Goal: Task Accomplishment & Management: Manage account settings

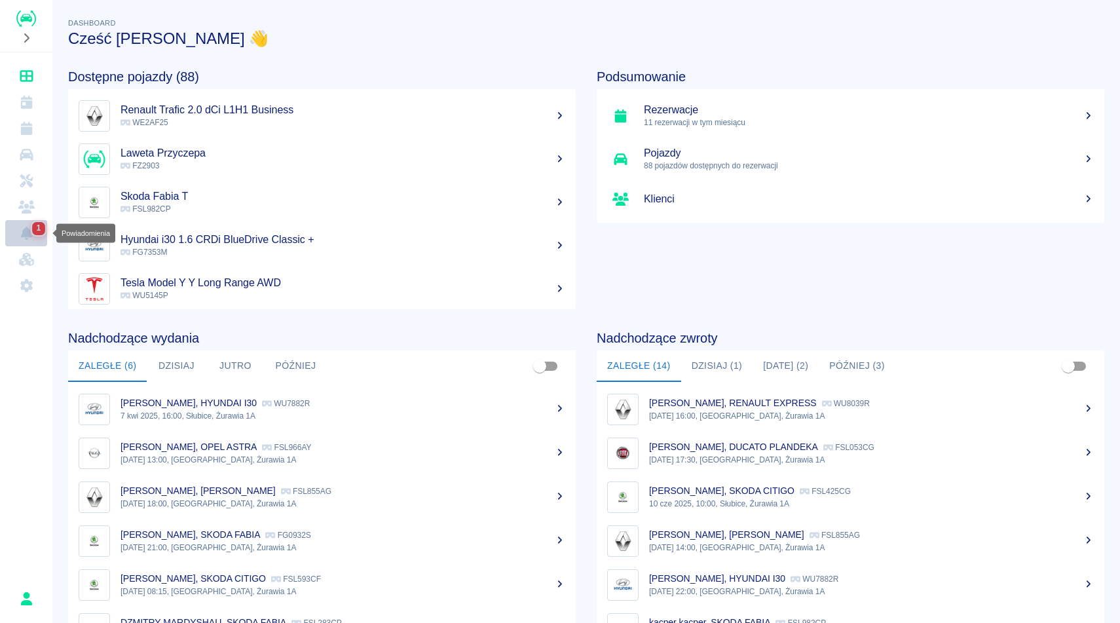
click at [37, 232] on span "1" at bounding box center [38, 228] width 9 height 13
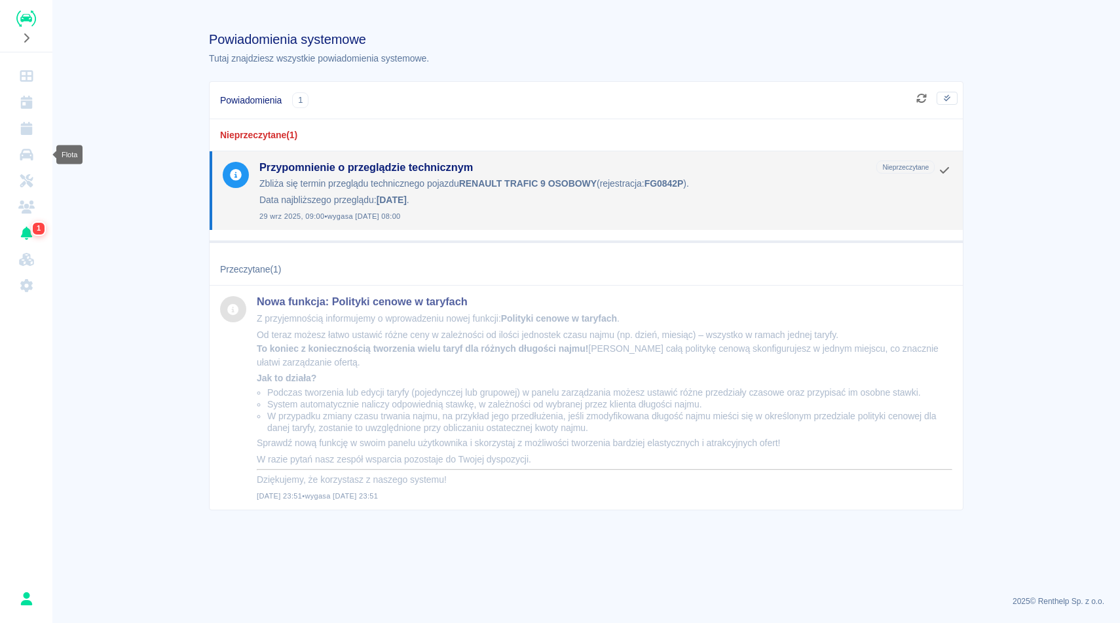
click at [33, 158] on icon "Flota" at bounding box center [26, 154] width 16 height 13
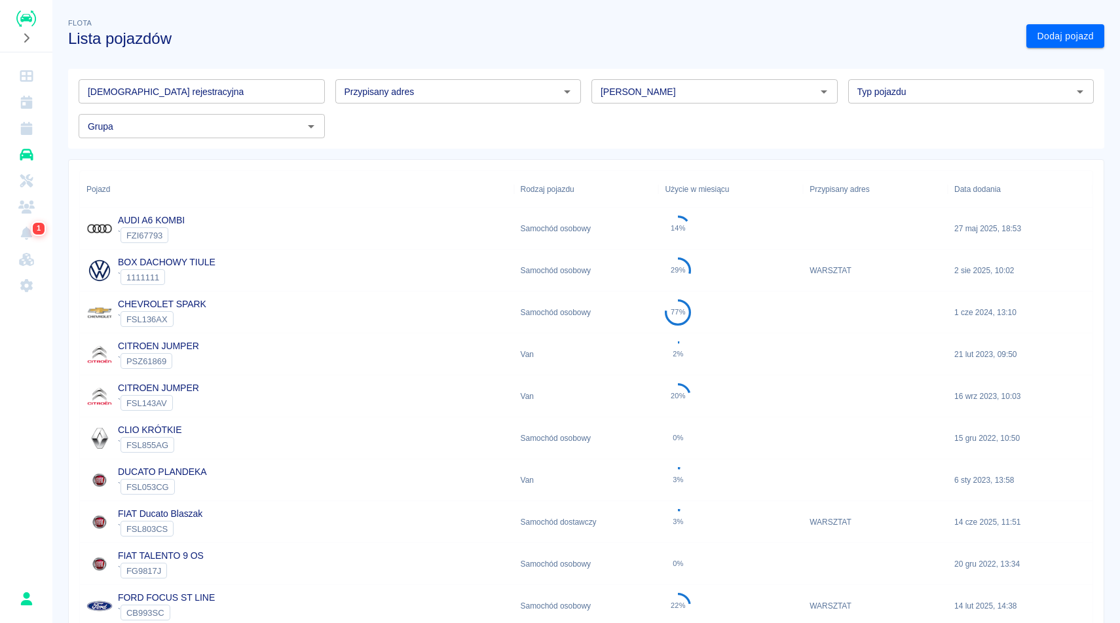
click at [499, 228] on div "AUDI A6 KOMBI ` FZI67793" at bounding box center [297, 229] width 434 height 42
click at [297, 219] on div "AUDI A6 KOMBI ` FZI67793" at bounding box center [297, 229] width 434 height 42
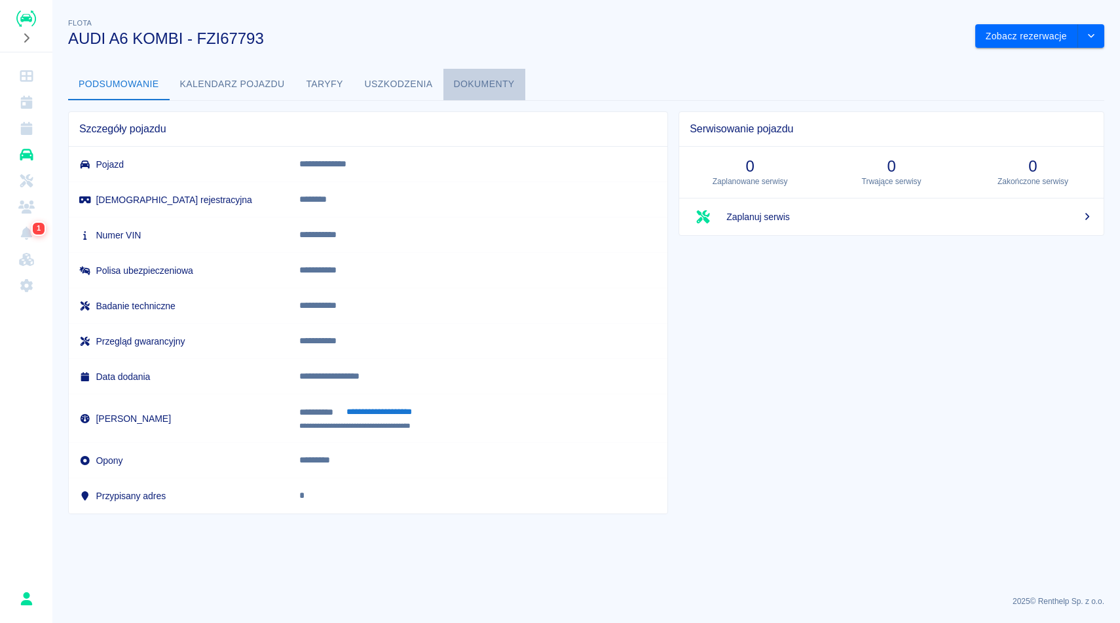
click at [490, 87] on button "Dokumenty" at bounding box center [484, 84] width 82 height 31
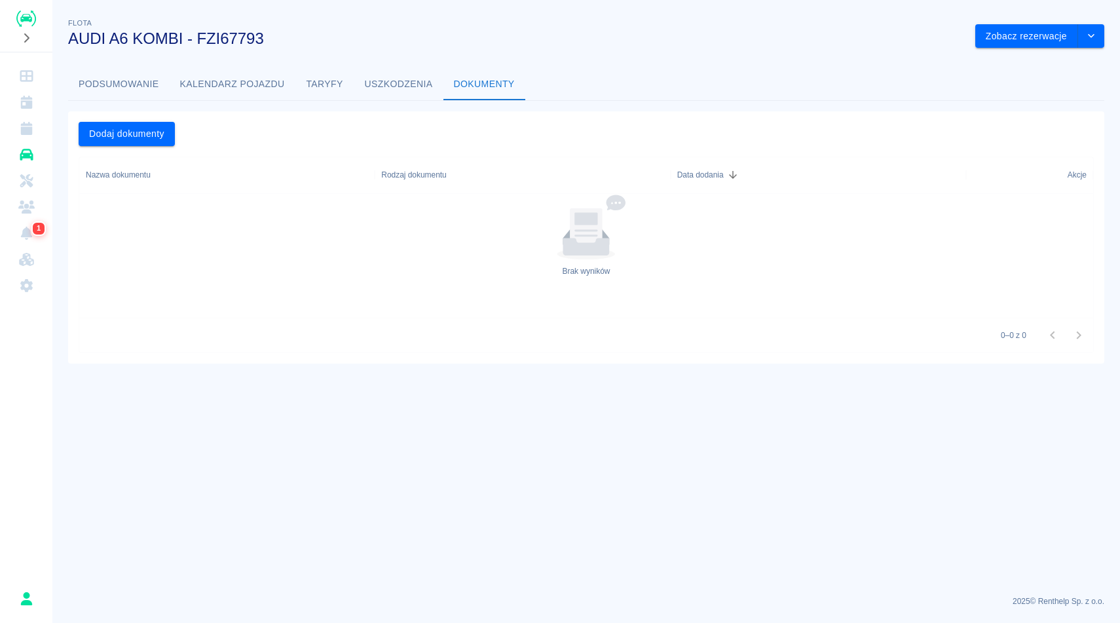
click at [390, 87] on button "Uszkodzenia" at bounding box center [398, 84] width 89 height 31
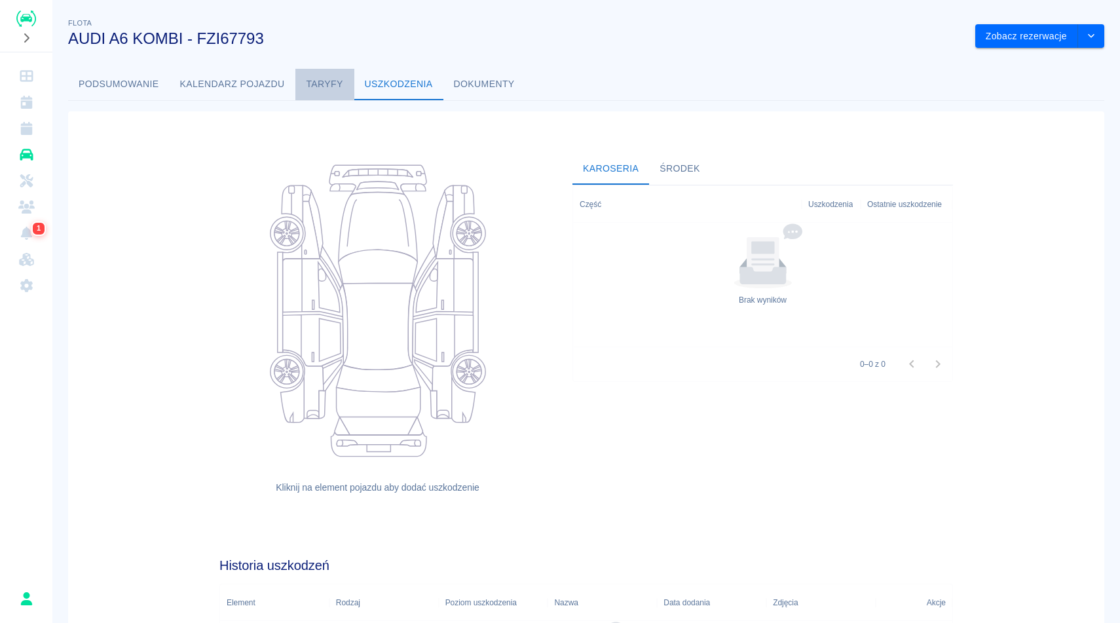
click at [325, 89] on button "Taryfy" at bounding box center [324, 84] width 59 height 31
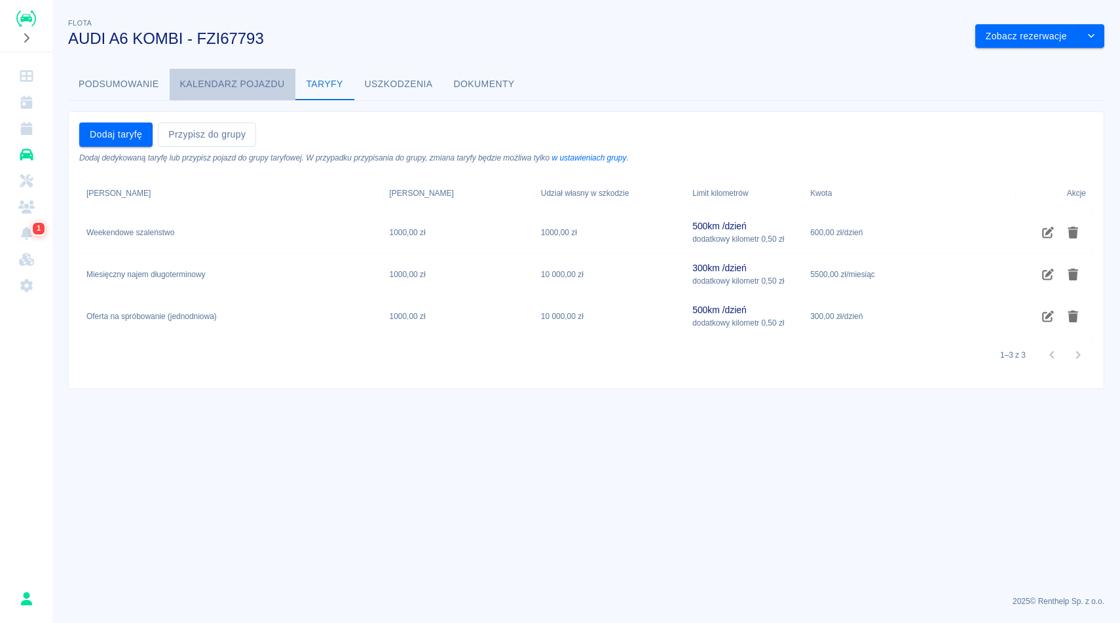
click at [248, 86] on button "Kalendarz pojazdu" at bounding box center [233, 84] width 126 height 31
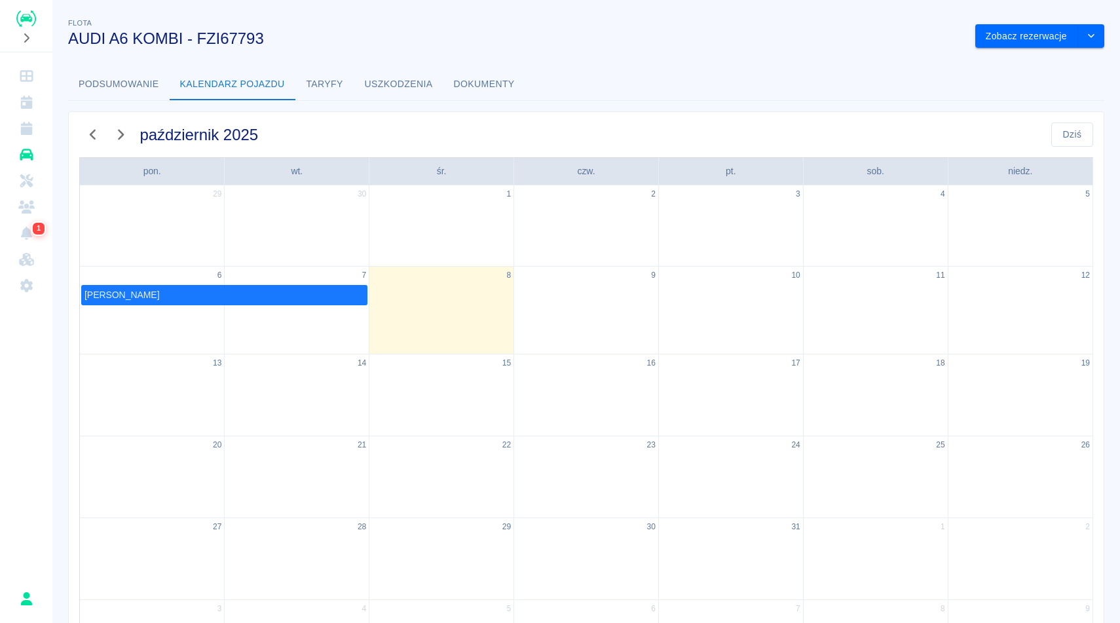
click at [126, 79] on button "Podsumowanie" at bounding box center [119, 84] width 102 height 31
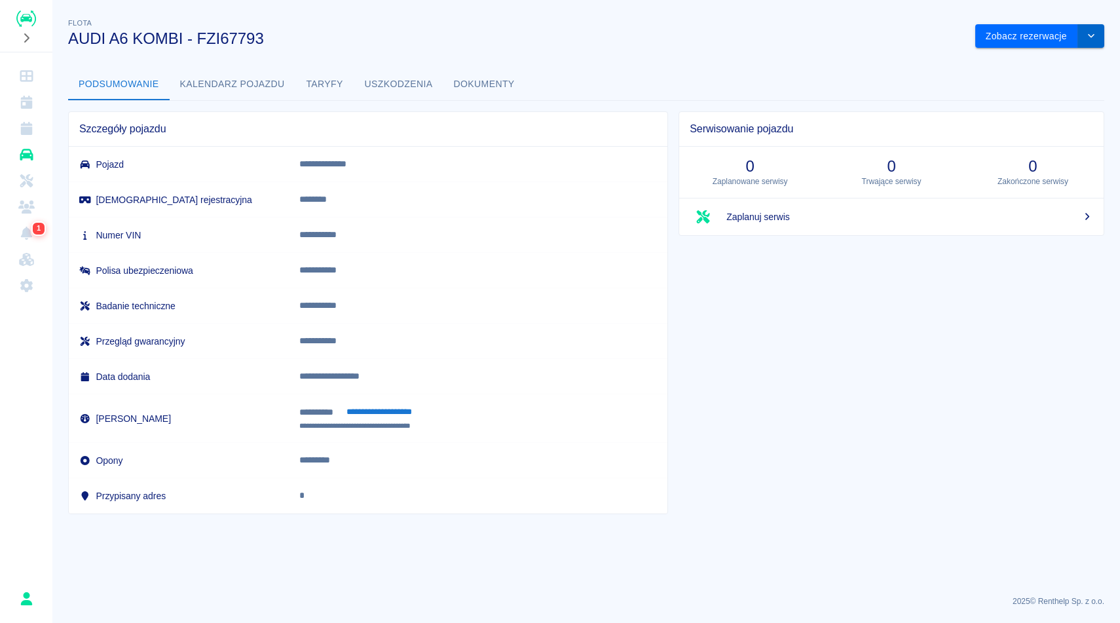
click at [1098, 37] on button "drop-down" at bounding box center [1091, 36] width 26 height 24
click at [1069, 69] on li "Zaktualizuj dane pojazdu" at bounding box center [1040, 64] width 122 height 22
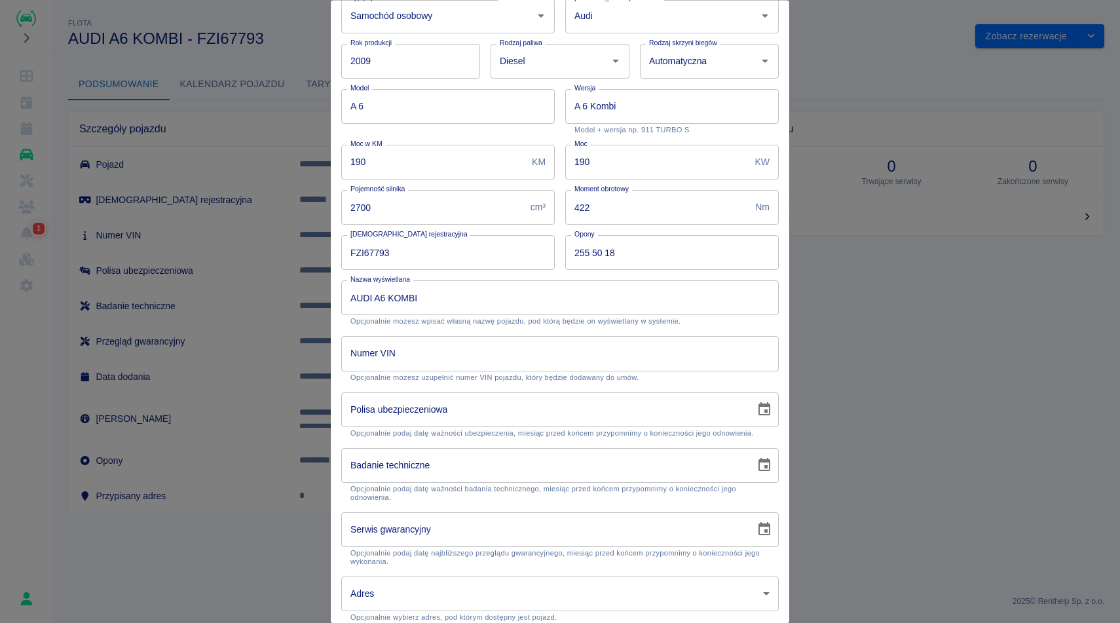
scroll to position [39, 0]
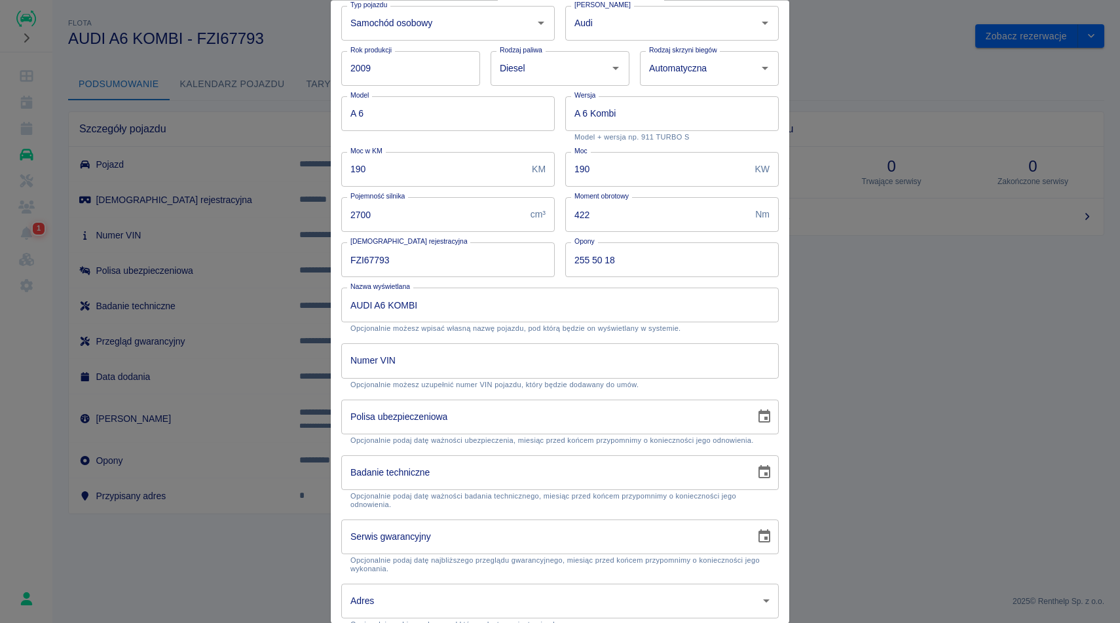
click at [988, 407] on div at bounding box center [560, 311] width 1120 height 623
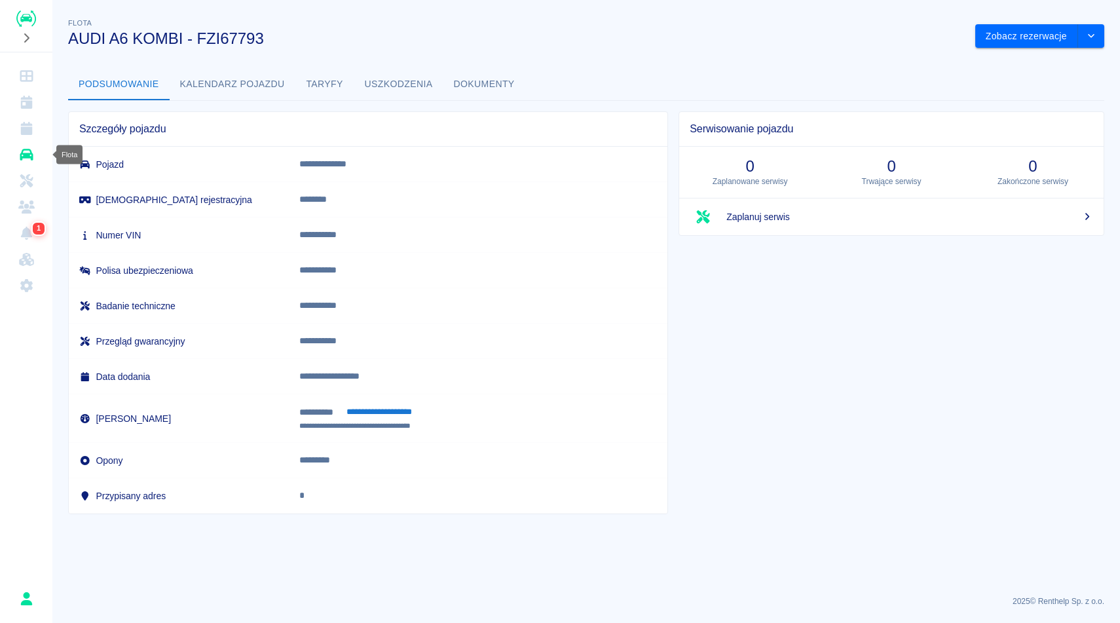
click at [37, 153] on link "Flota" at bounding box center [26, 154] width 42 height 26
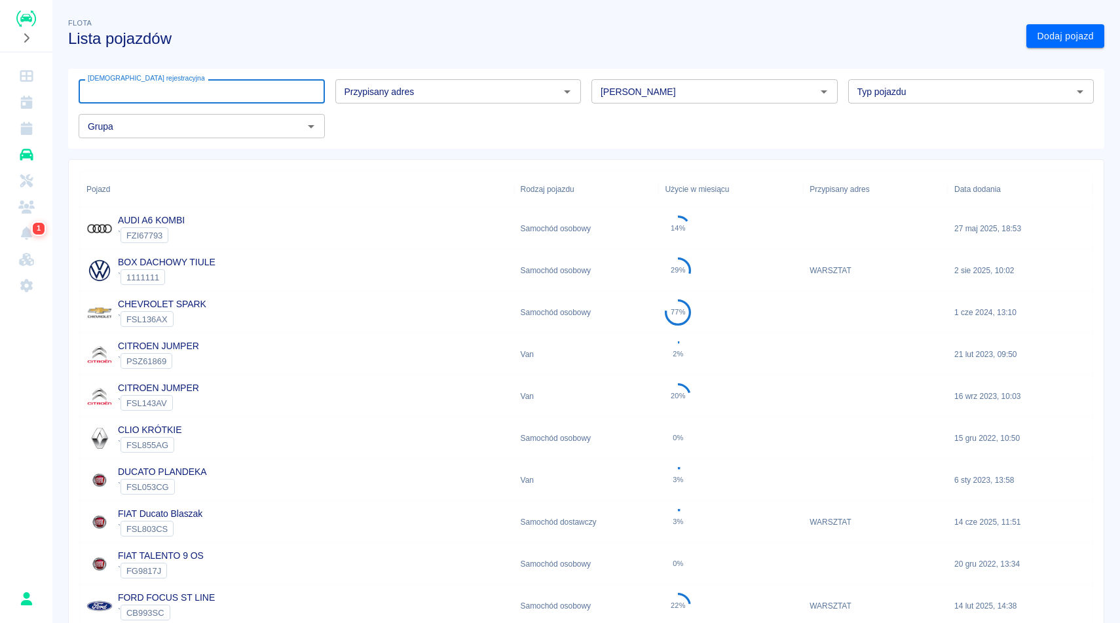
click at [180, 102] on input "[DEMOGRAPHIC_DATA] rejestracyjna" at bounding box center [202, 91] width 246 height 24
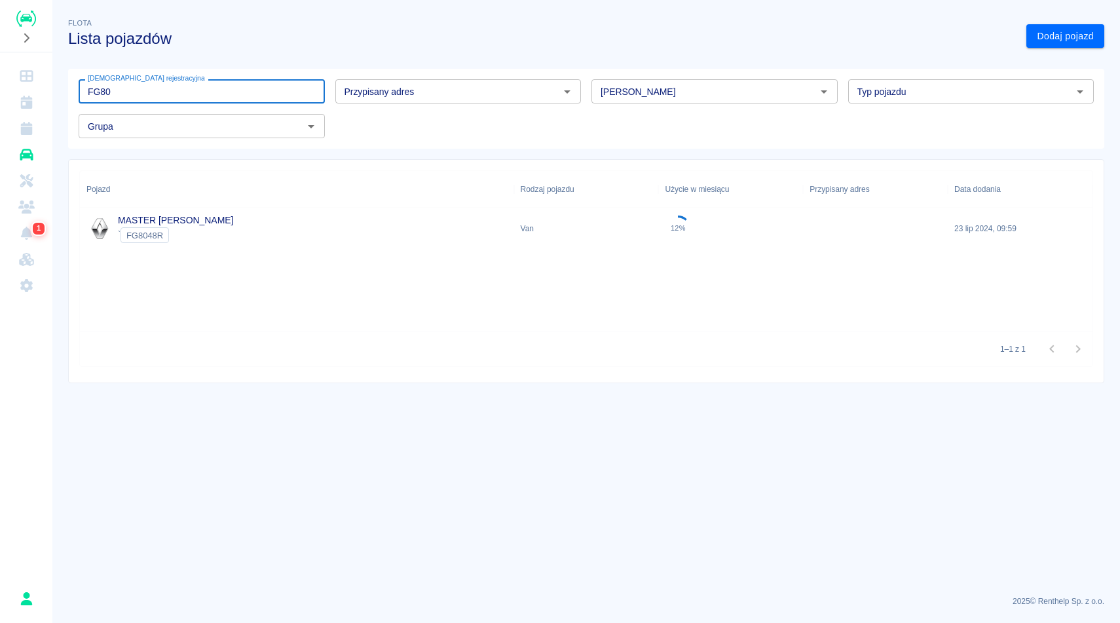
type input "FG80"
click at [194, 221] on link "MASTER LAWETA" at bounding box center [175, 220] width 115 height 10
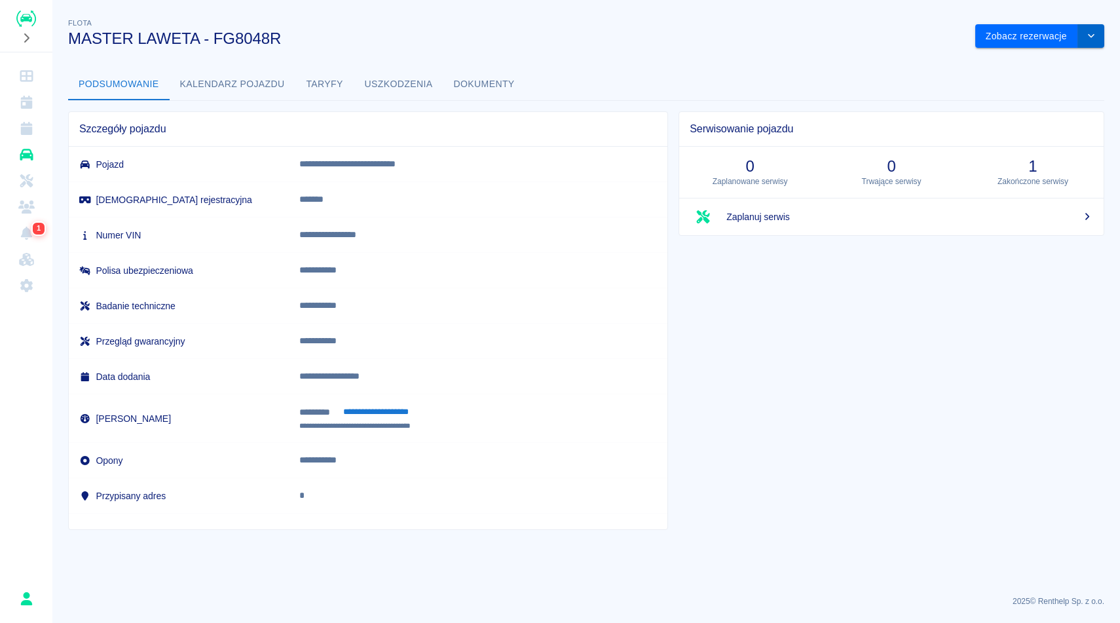
click at [1102, 37] on button "drop-down" at bounding box center [1091, 36] width 26 height 24
click at [1079, 56] on li "Zaktualizuj dane pojazdu" at bounding box center [1040, 64] width 122 height 22
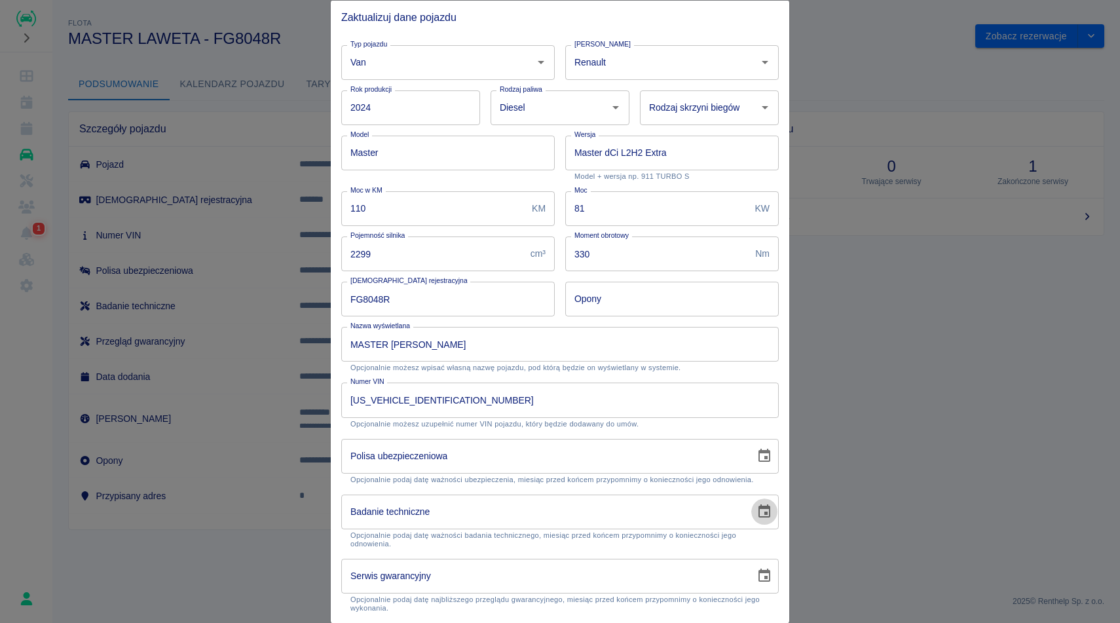
click at [763, 510] on icon "Choose date" at bounding box center [764, 512] width 16 height 16
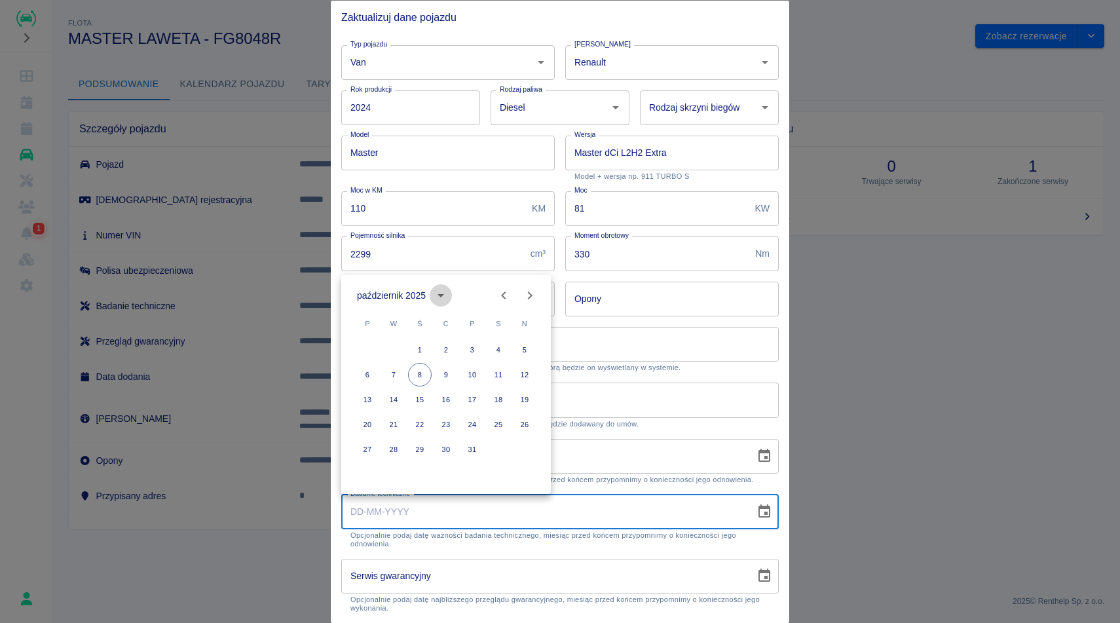
click at [447, 296] on icon "calendar view is open, switch to year view" at bounding box center [441, 296] width 16 height 16
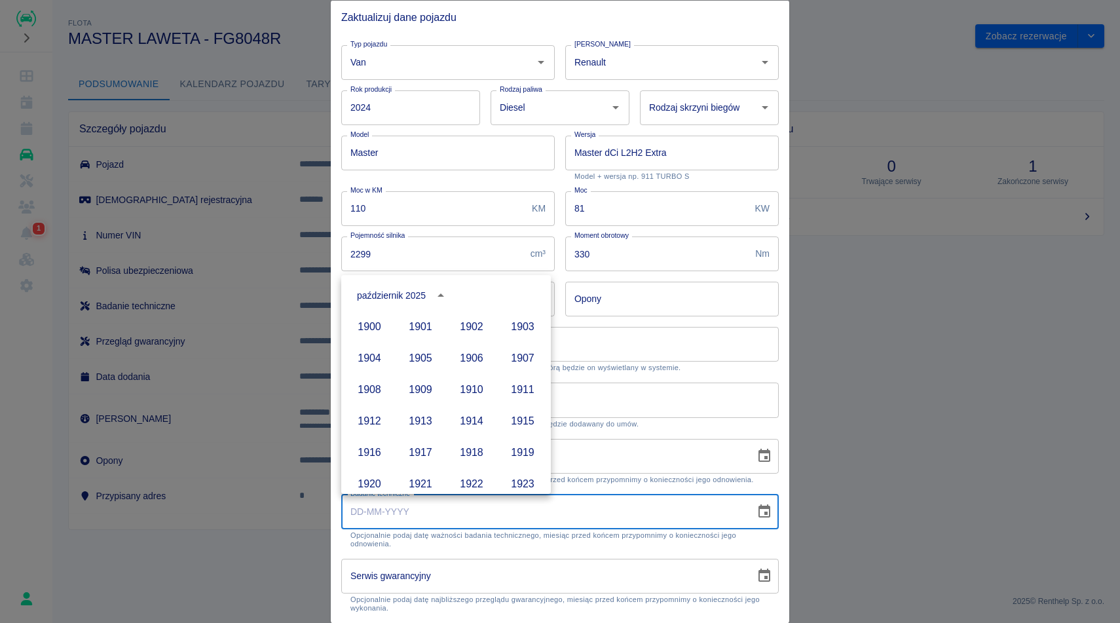
scroll to position [899, 0]
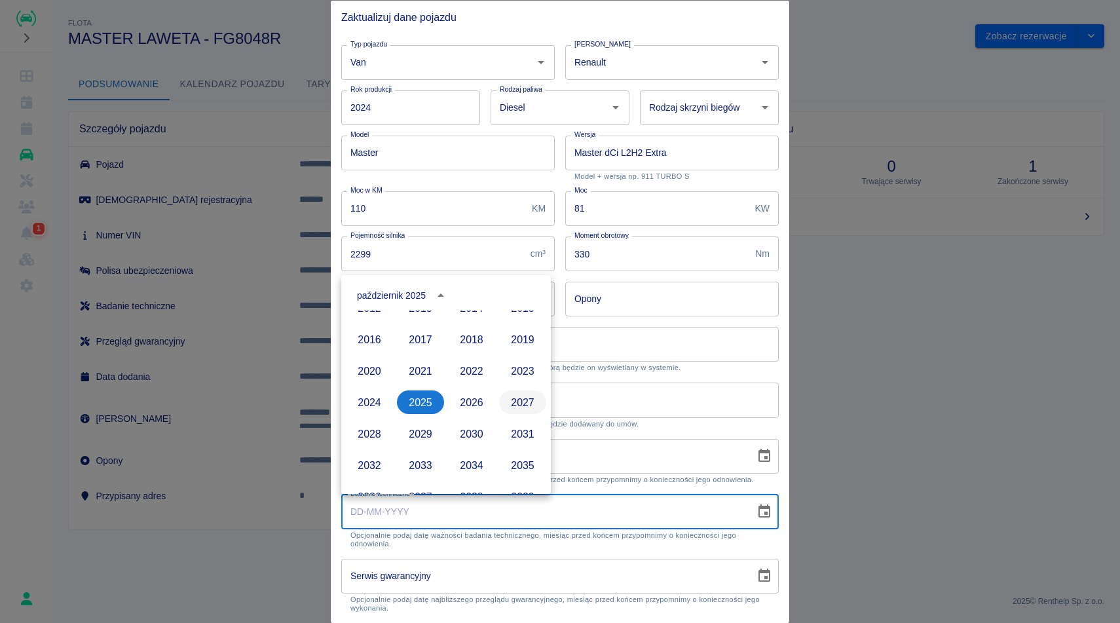
click at [527, 402] on button "2027" at bounding box center [522, 402] width 47 height 24
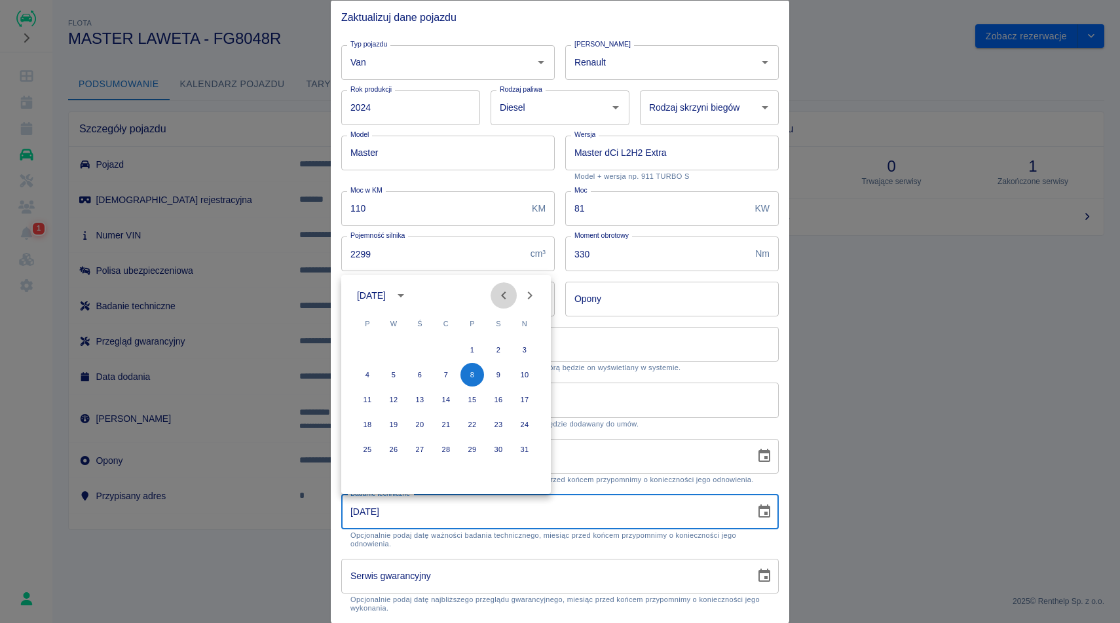
click at [509, 291] on icon "Previous month" at bounding box center [504, 296] width 16 height 16
click at [509, 292] on icon "Previous month" at bounding box center [504, 296] width 16 height 16
click at [471, 356] on button "4" at bounding box center [472, 350] width 24 height 24
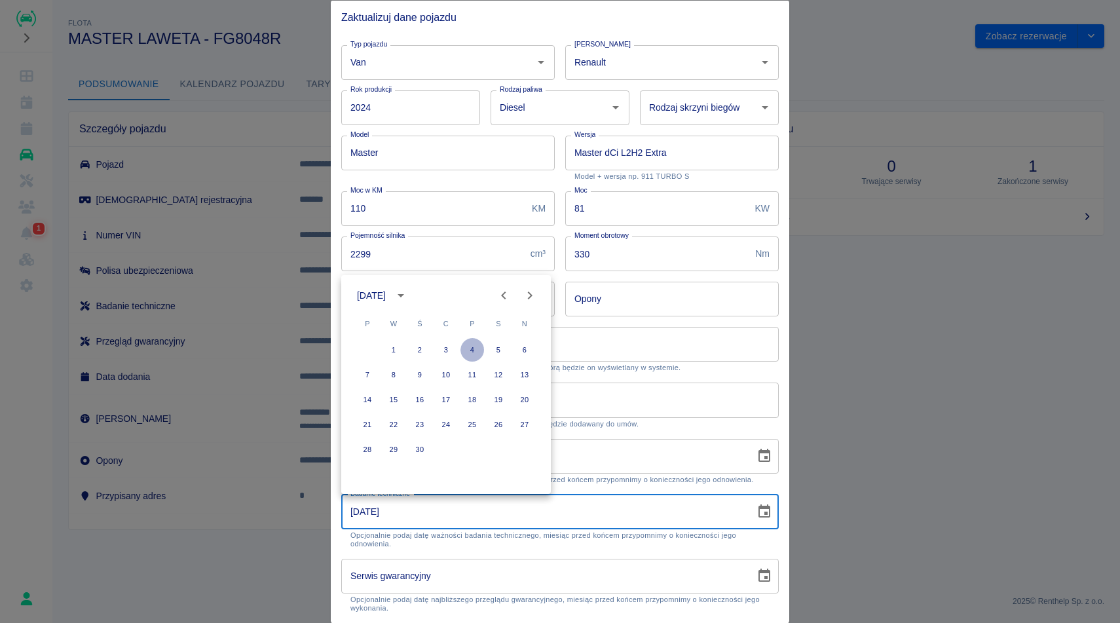
type input "04-06-2027"
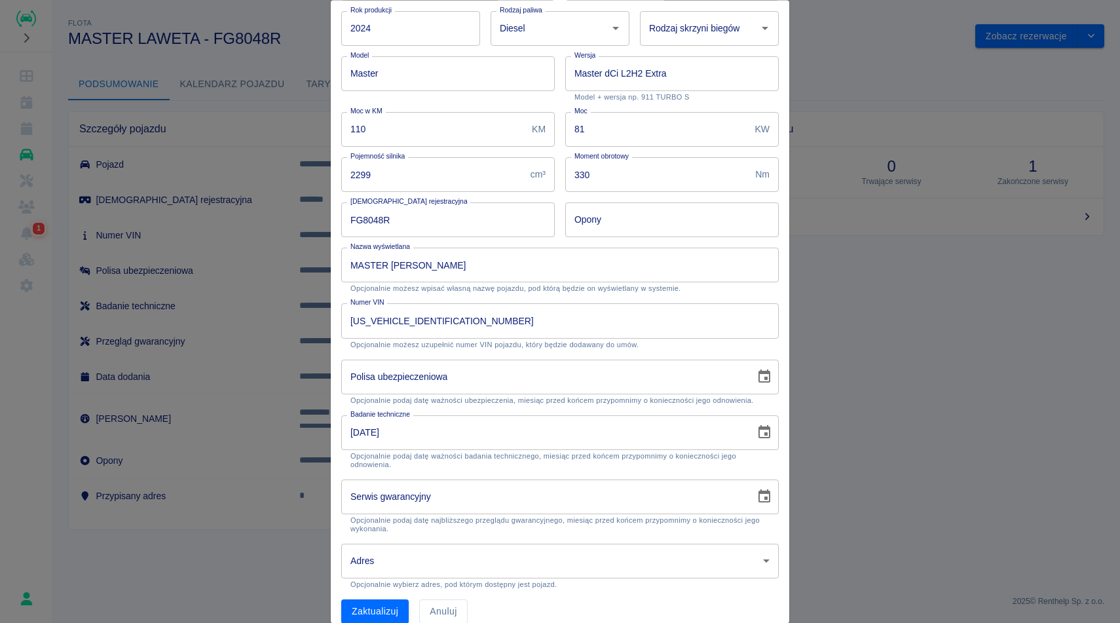
scroll to position [95, 0]
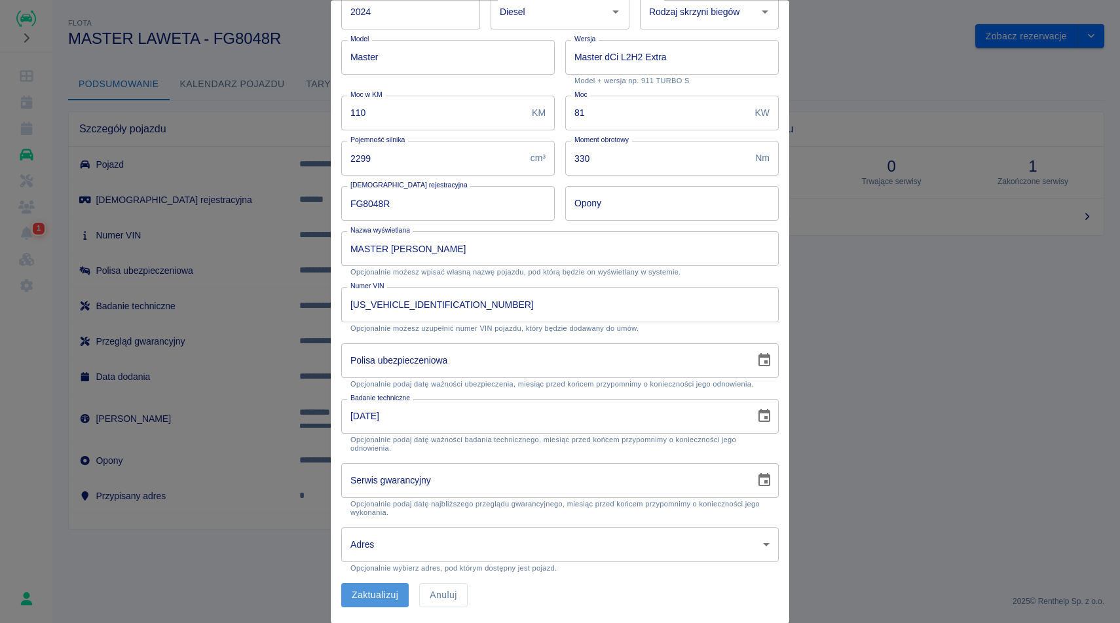
click at [358, 601] on button "Zaktualizuj" at bounding box center [374, 596] width 67 height 24
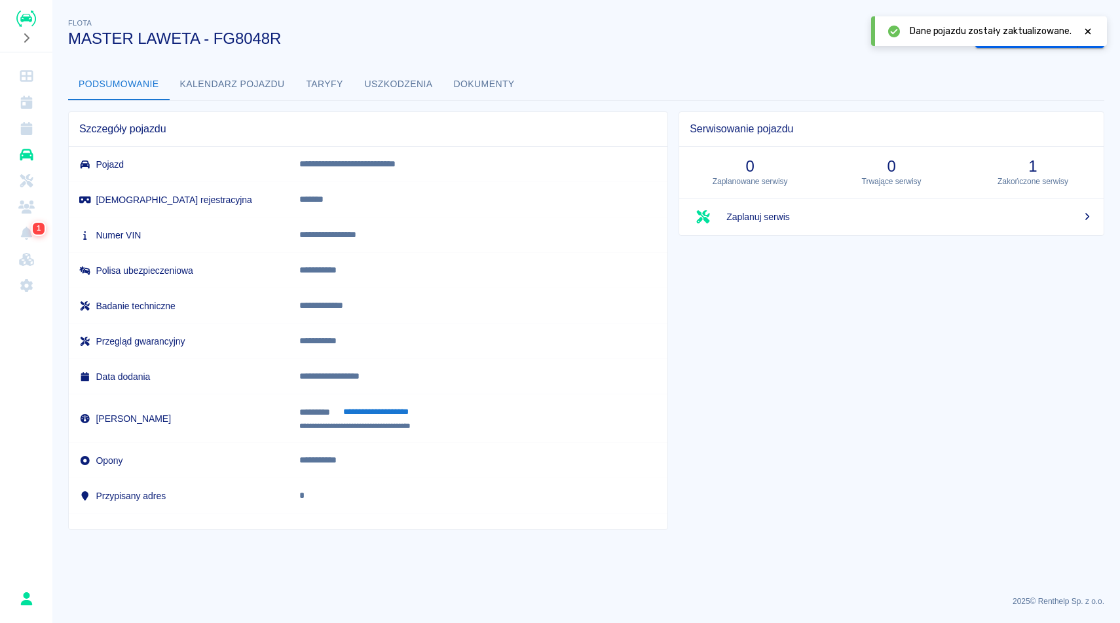
click at [480, 92] on button "Dokumenty" at bounding box center [484, 84] width 82 height 31
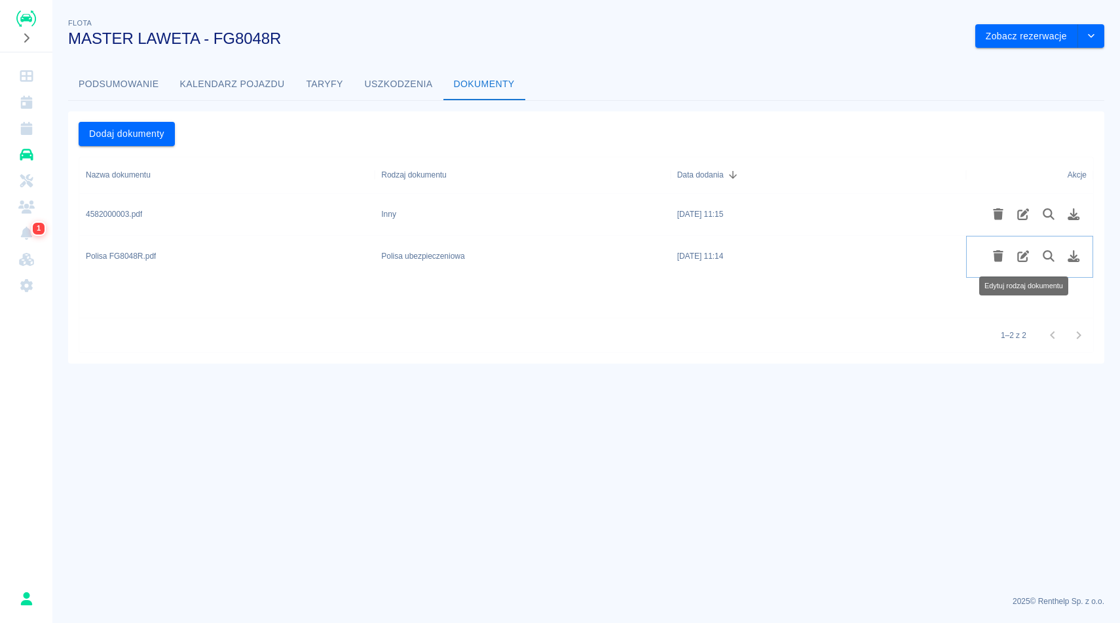
click at [1032, 260] on button "Edytuj rodzaj dokumentu" at bounding box center [1024, 256] width 26 height 22
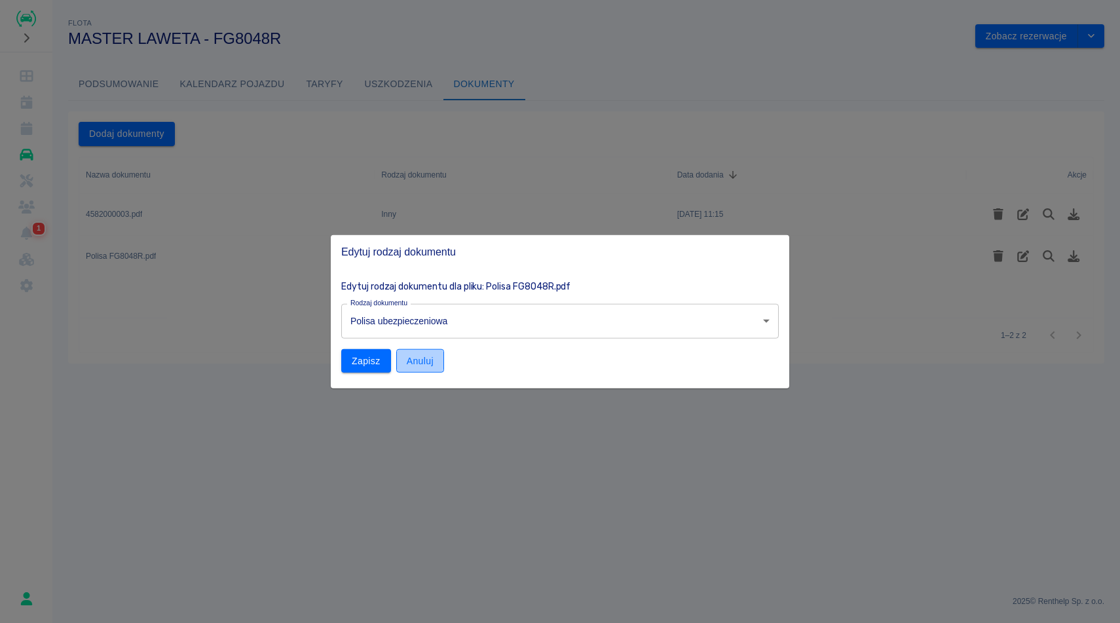
click at [425, 358] on button "Anuluj" at bounding box center [420, 360] width 48 height 24
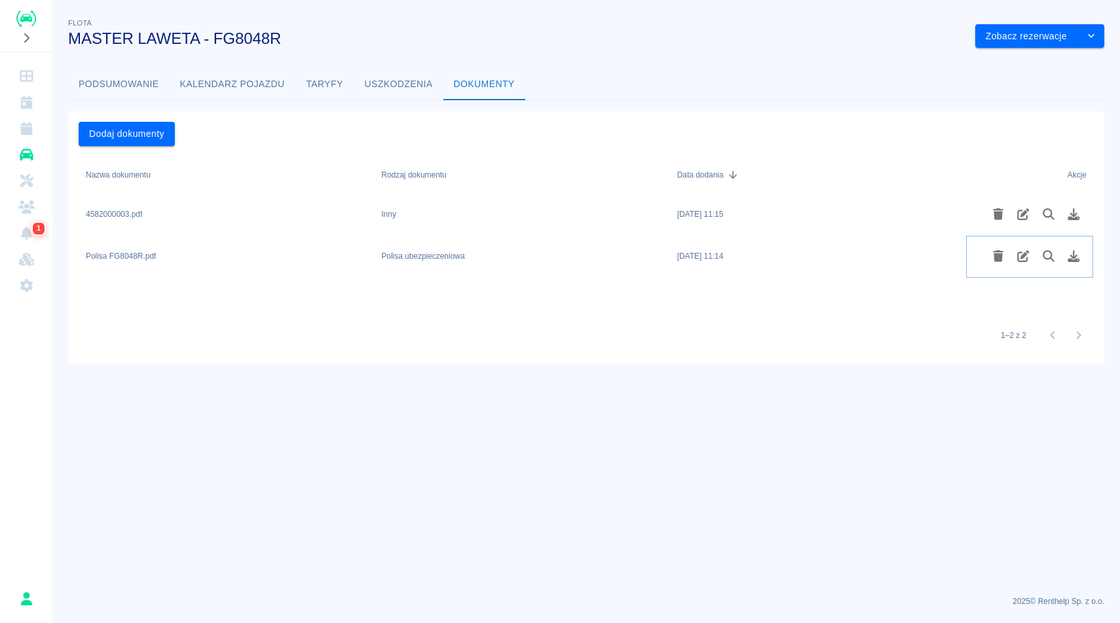
click at [1073, 257] on icon "Pobierz plik" at bounding box center [1074, 256] width 12 height 12
click at [130, 67] on div "Flota MASTER LAWETA - FG8048R Zobacz rezerwacje Podsumowanie Kalendarz pojazdu …" at bounding box center [585, 184] width 1067 height 358
click at [133, 79] on button "Podsumowanie" at bounding box center [119, 84] width 102 height 31
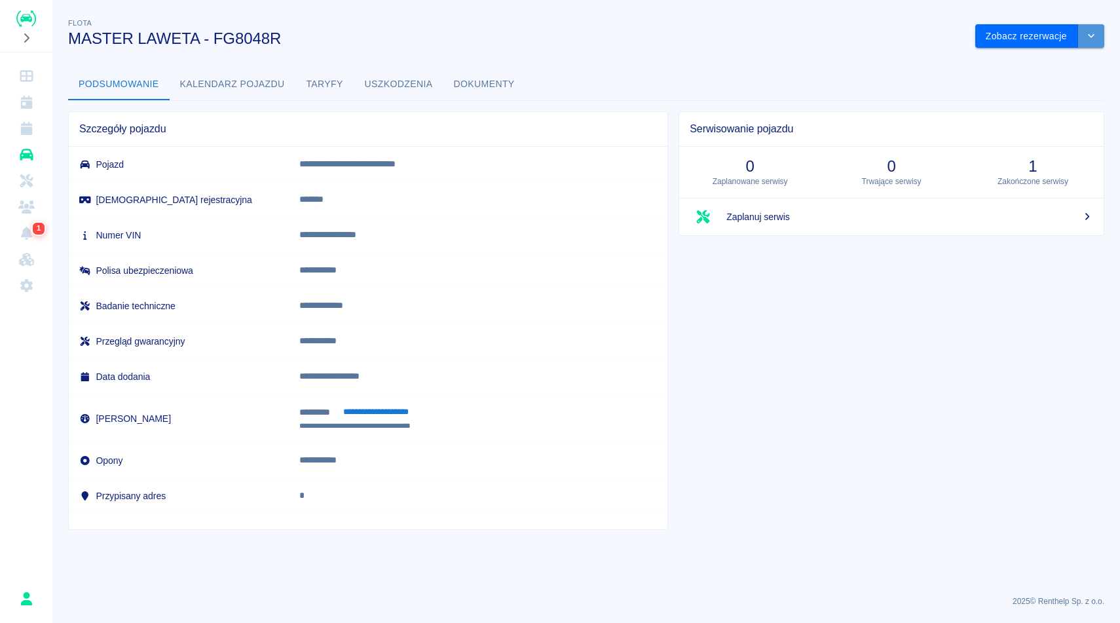
click at [1094, 33] on icon "drop-down" at bounding box center [1091, 35] width 10 height 9
click at [1041, 68] on li "Zaktualizuj dane pojazdu" at bounding box center [1040, 64] width 122 height 22
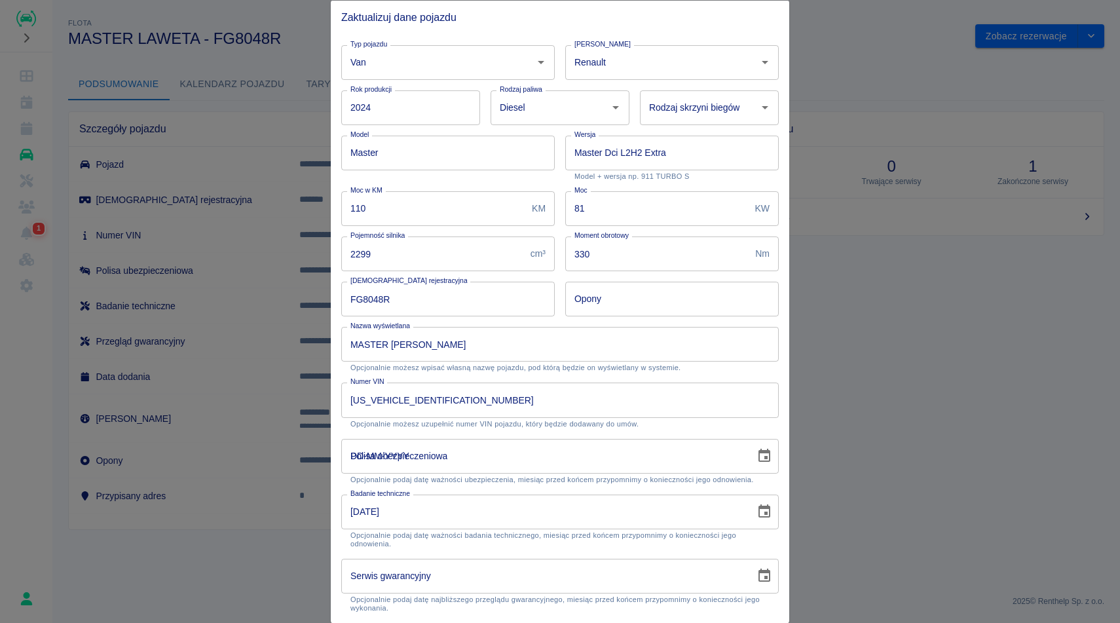
click at [449, 460] on input "DD-MM-YYYY" at bounding box center [543, 455] width 405 height 35
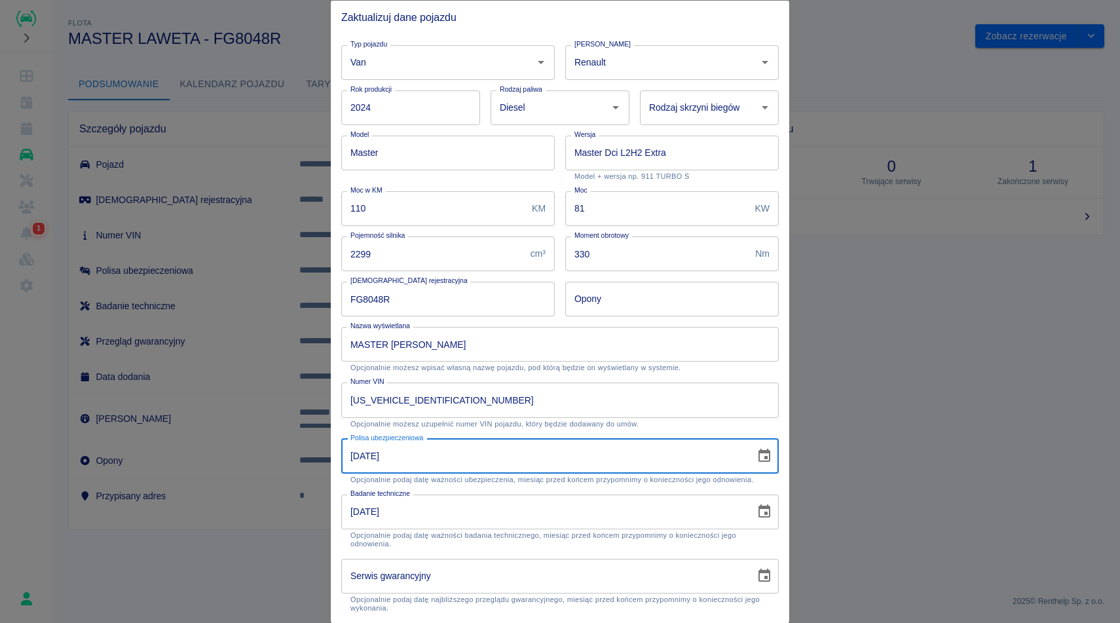
type input "03-07-2026"
click at [937, 407] on div at bounding box center [560, 311] width 1120 height 623
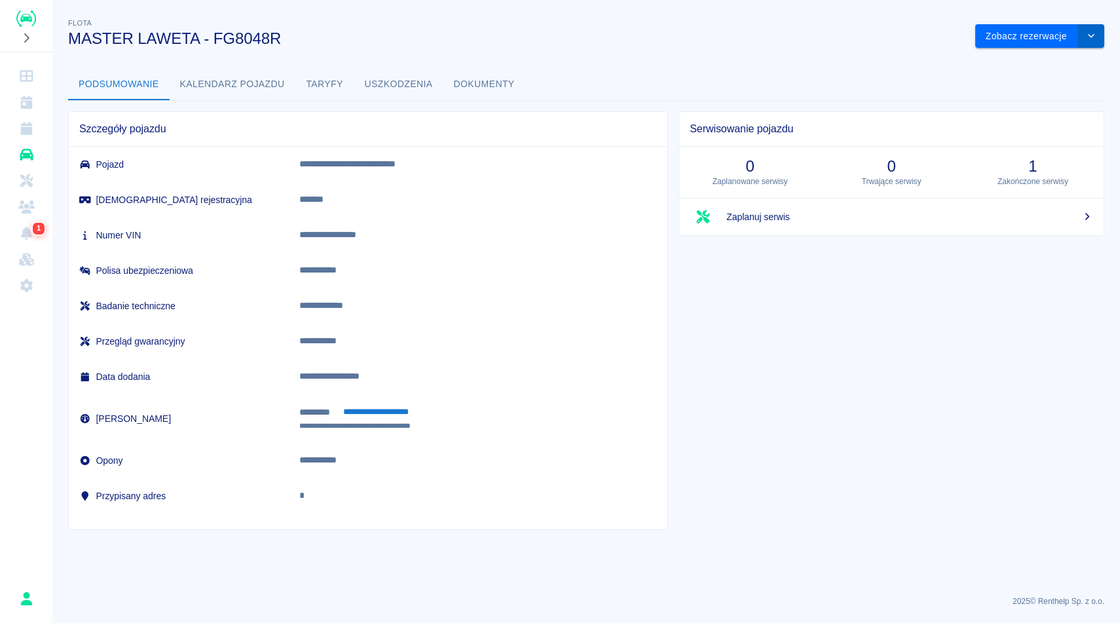
click at [1091, 39] on icon "drop-down" at bounding box center [1091, 35] width 10 height 9
click at [1052, 59] on li "Zaktualizuj dane pojazdu" at bounding box center [1040, 64] width 122 height 22
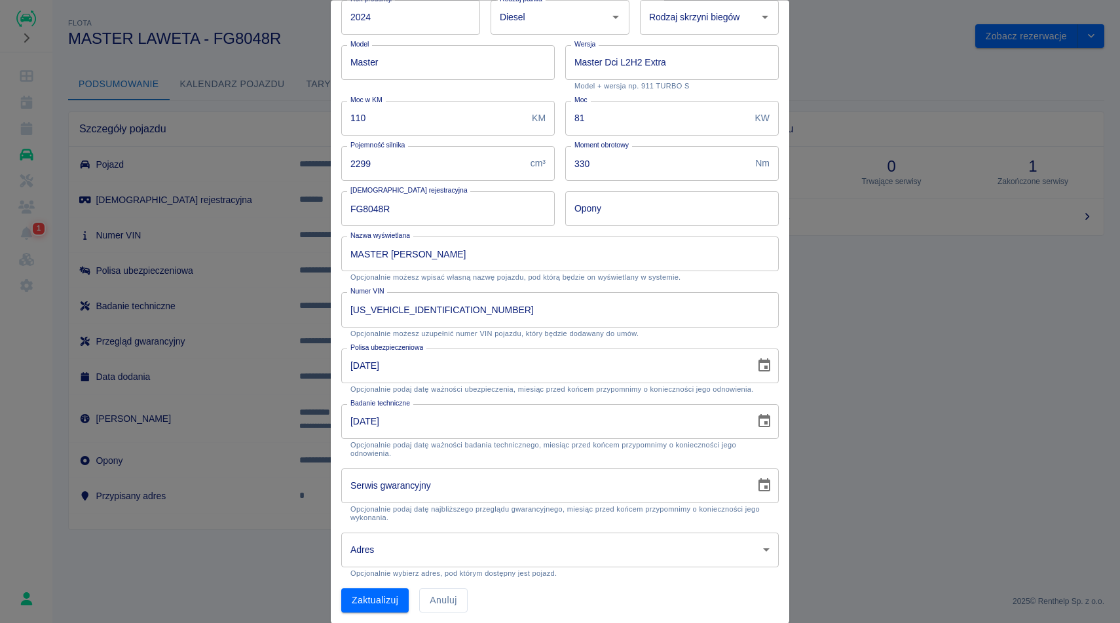
scroll to position [95, 0]
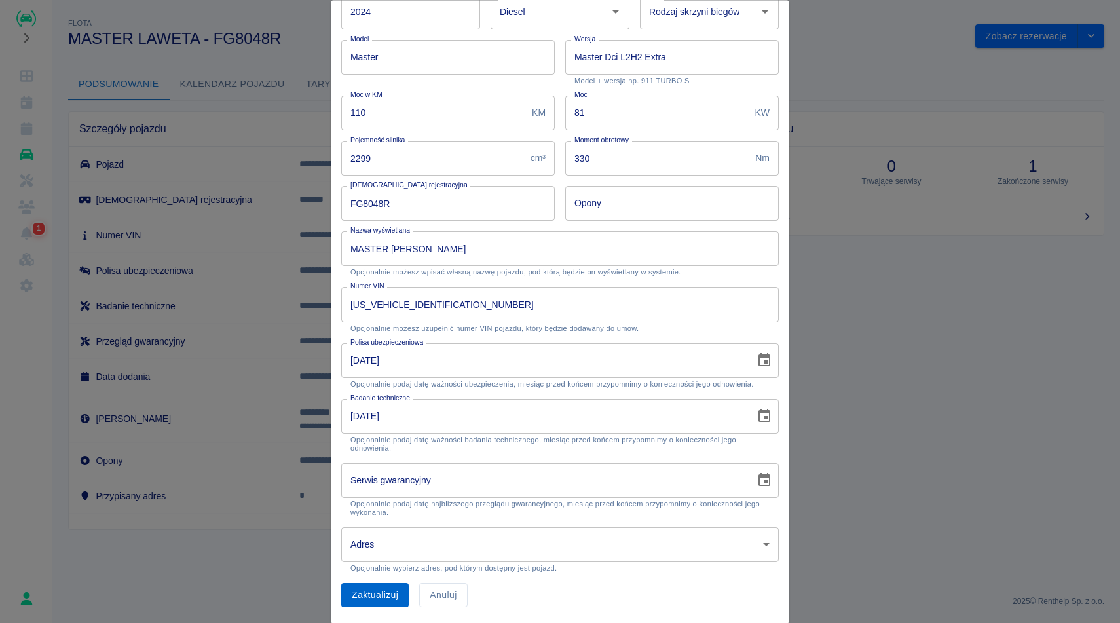
click at [389, 595] on button "Zaktualizuj" at bounding box center [374, 596] width 67 height 24
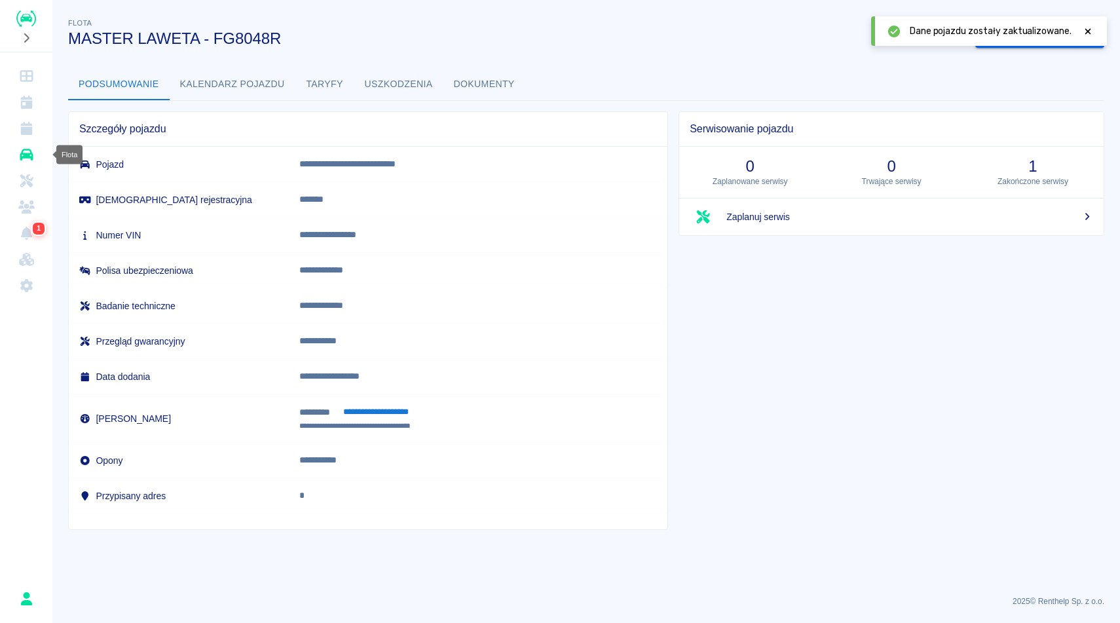
click at [31, 155] on icon "Flota" at bounding box center [26, 155] width 13 height 12
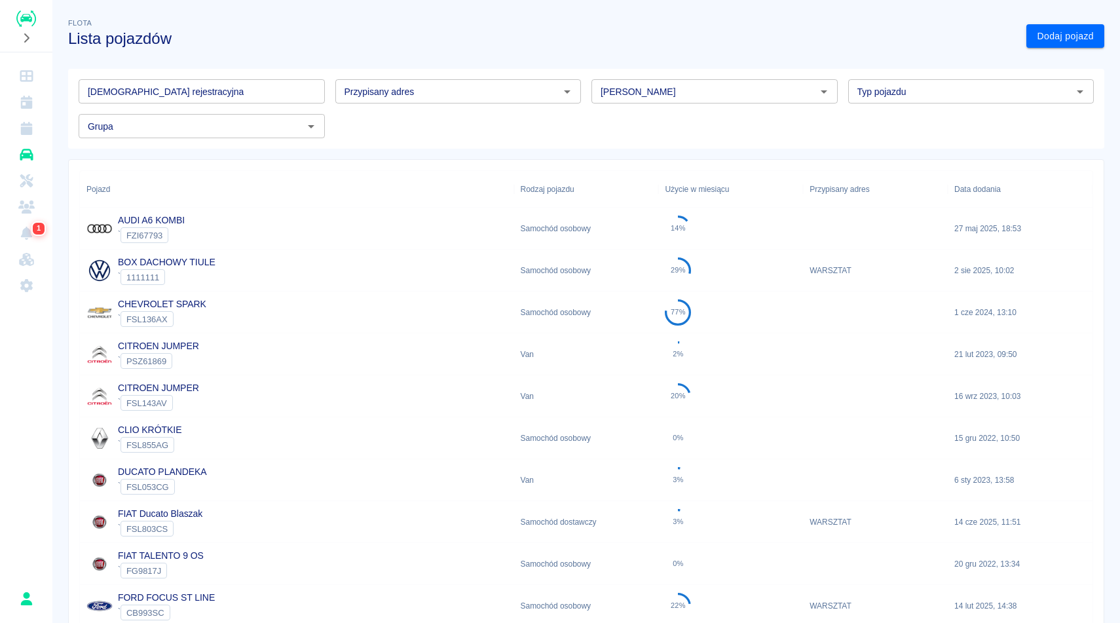
click at [310, 39] on h3 "Lista pojazdów" at bounding box center [542, 38] width 948 height 18
click at [301, 96] on input "[DEMOGRAPHIC_DATA] rejestracyjna" at bounding box center [202, 91] width 246 height 24
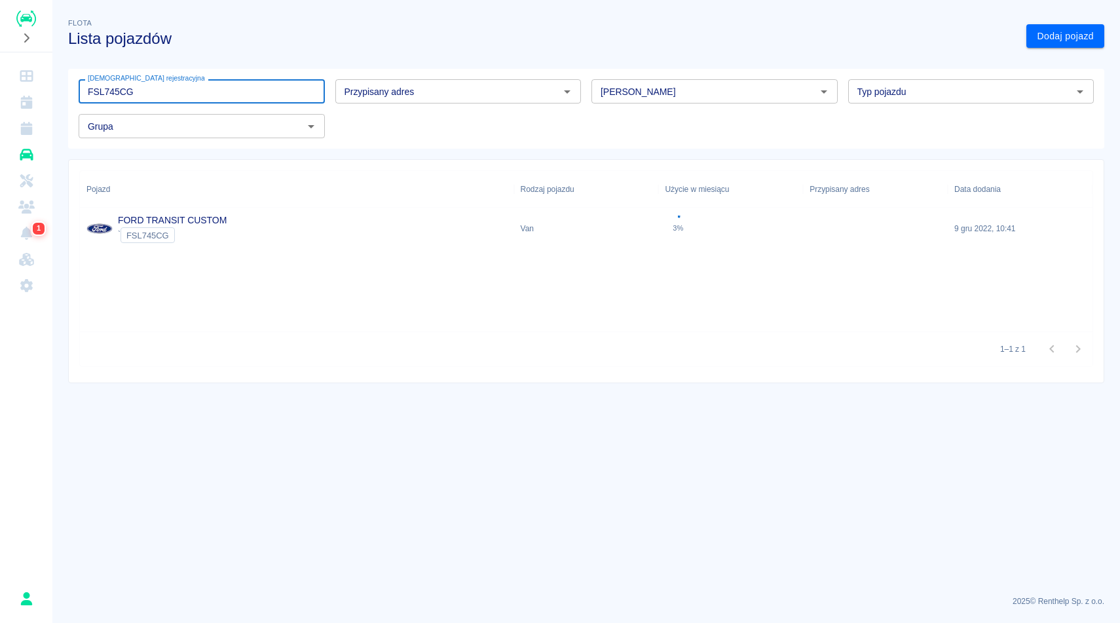
type input "FSL745CG"
click at [295, 227] on div "FORD TRANSIT CUSTOM ` FSL745CG" at bounding box center [297, 229] width 434 height 42
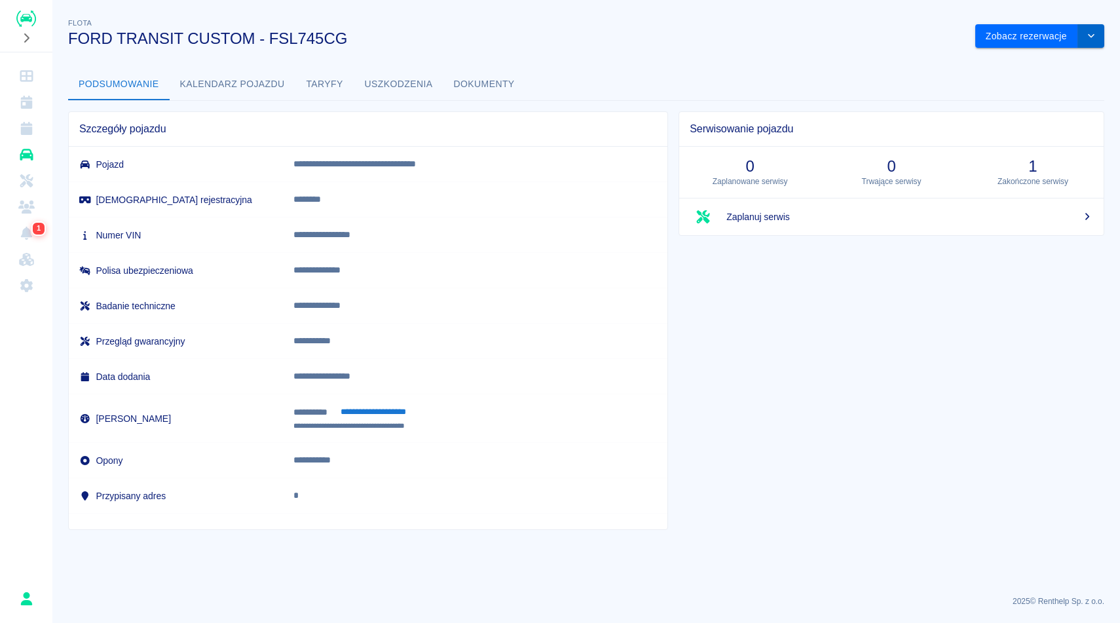
click at [1097, 35] on button "drop-down" at bounding box center [1091, 36] width 26 height 24
click at [1071, 60] on li "Zaktualizuj dane pojazdu" at bounding box center [1040, 64] width 122 height 22
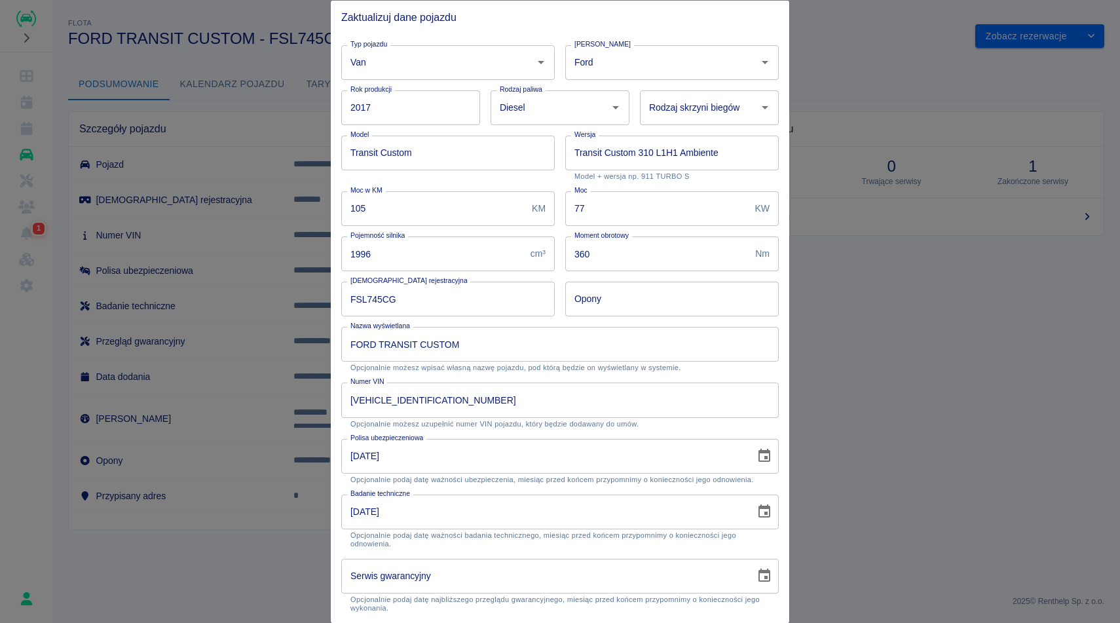
click at [761, 513] on icon "Choose date, selected date is 19 kwi 2024" at bounding box center [764, 512] width 16 height 16
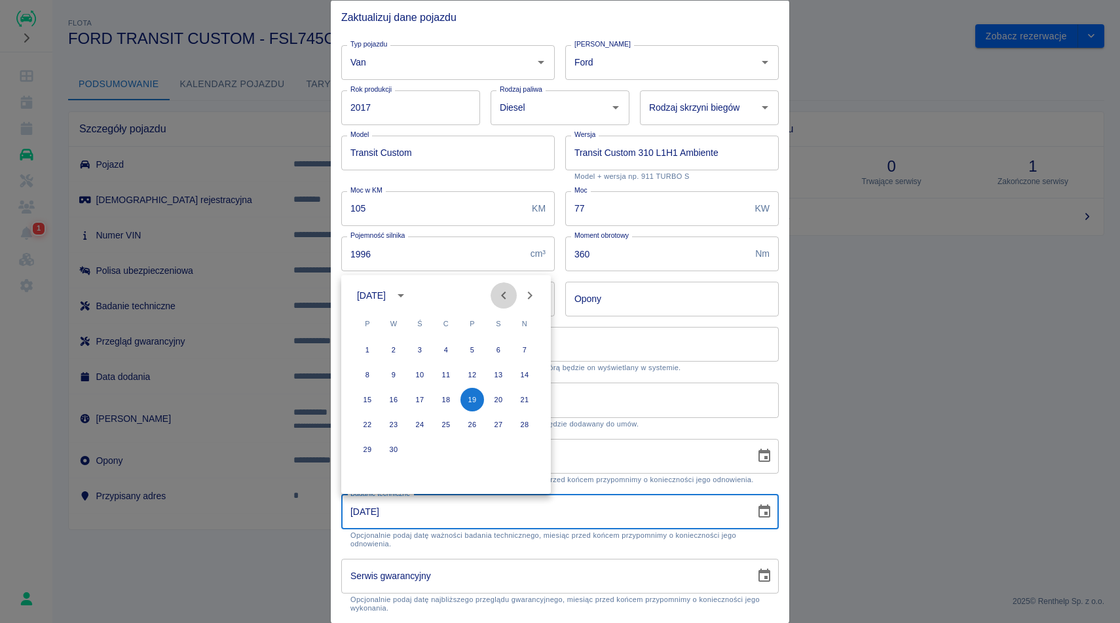
click at [509, 290] on icon "Previous month" at bounding box center [504, 296] width 16 height 16
click at [390, 293] on div "styczeń 2024" at bounding box center [373, 296] width 33 height 14
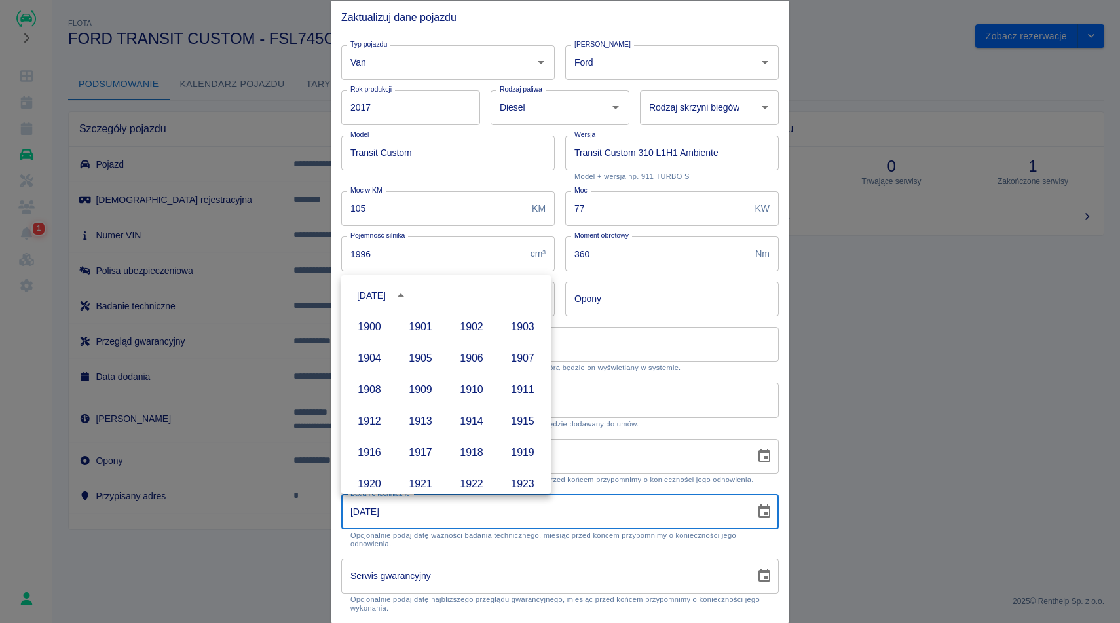
scroll to position [899, 0]
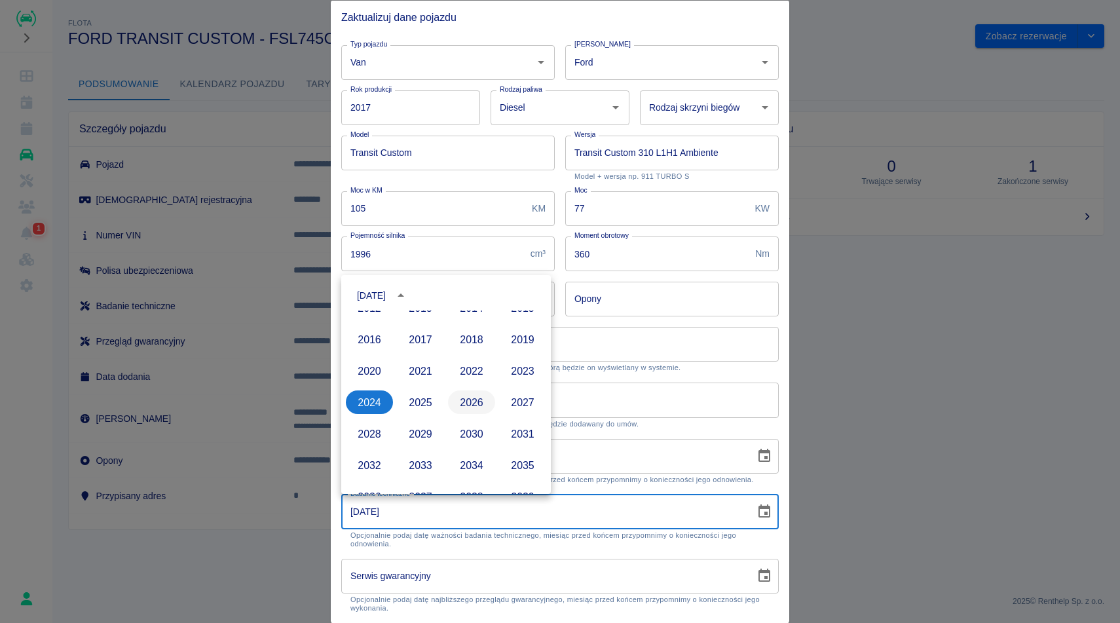
click at [457, 403] on button "2026" at bounding box center [471, 402] width 47 height 24
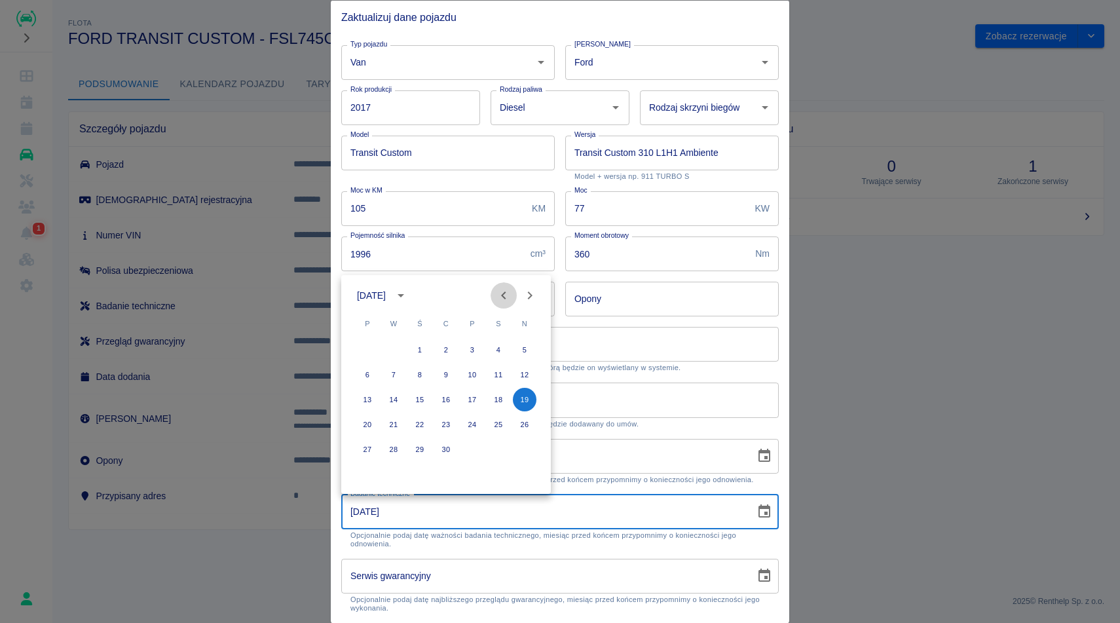
click at [502, 292] on icon "Previous month" at bounding box center [504, 296] width 16 height 16
click at [525, 296] on icon "Next month" at bounding box center [530, 296] width 16 height 16
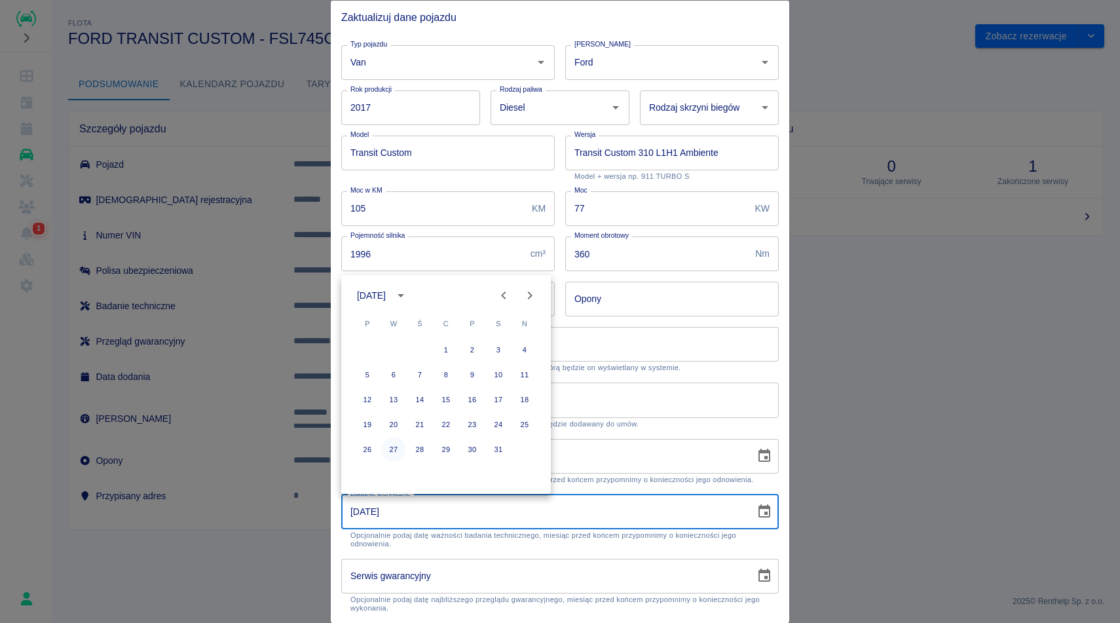
click at [388, 450] on button "27" at bounding box center [394, 449] width 24 height 24
type input "27-01-2026"
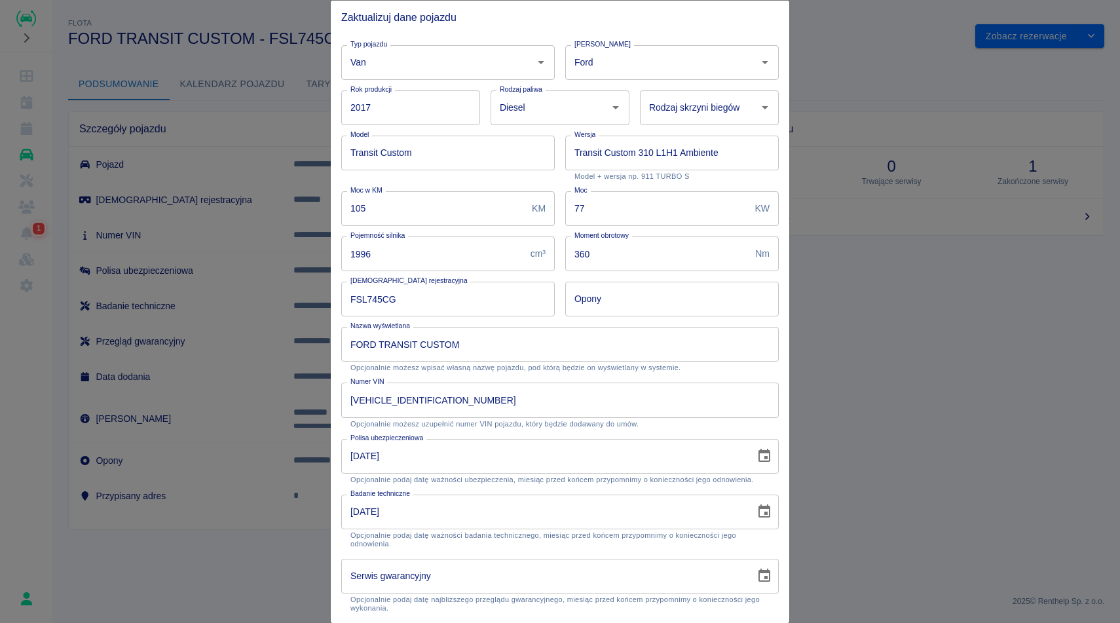
click at [896, 386] on div at bounding box center [560, 311] width 1120 height 623
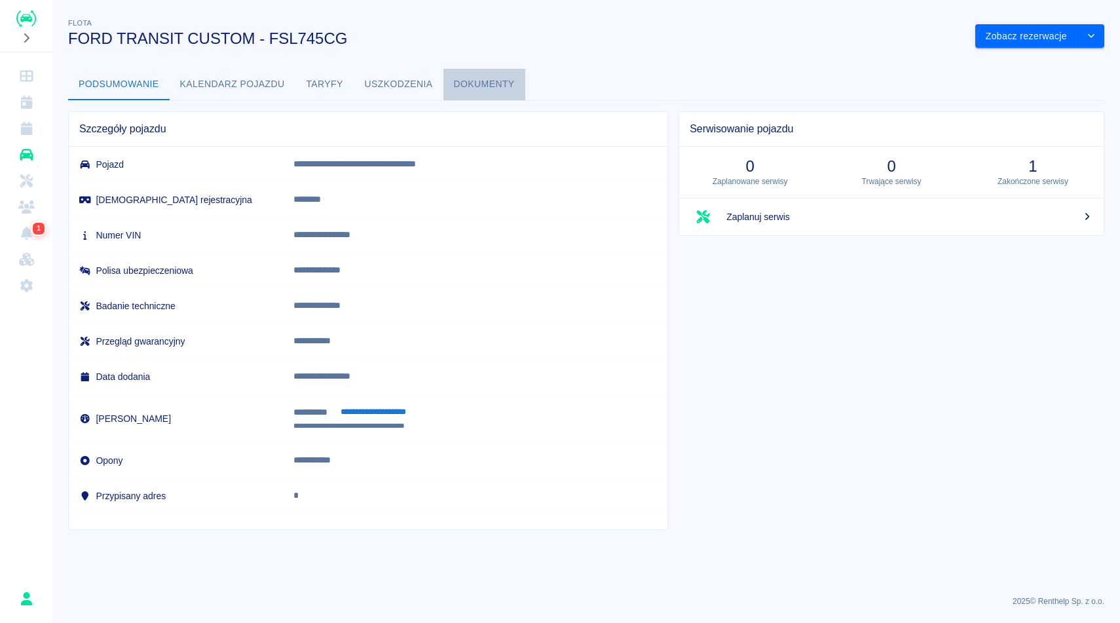
click at [494, 78] on button "Dokumenty" at bounding box center [484, 84] width 82 height 31
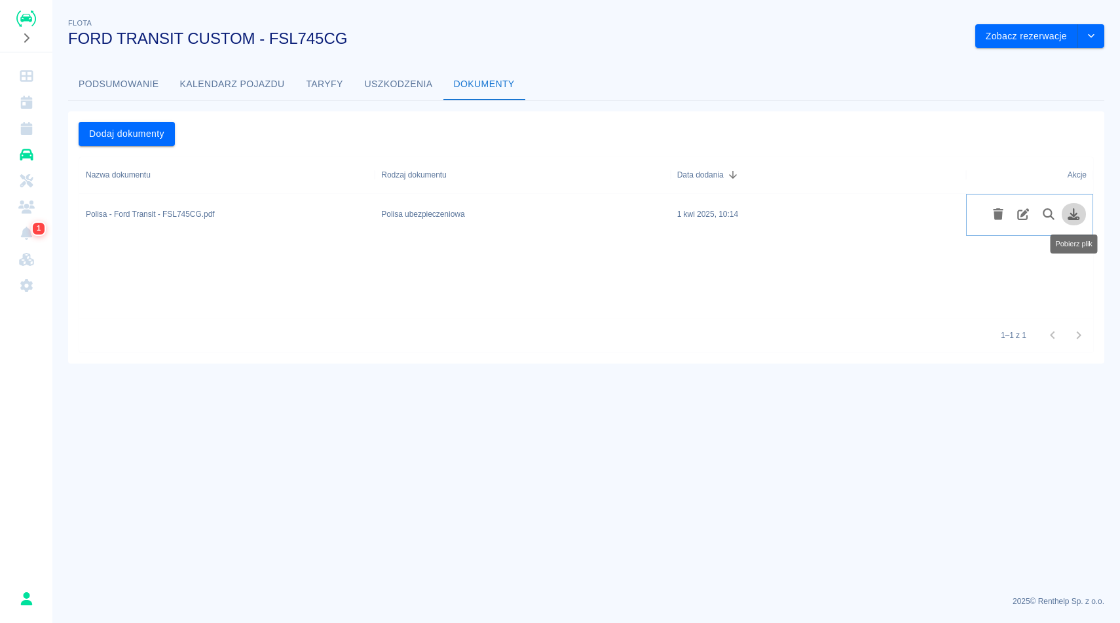
click at [1077, 215] on icon "Pobierz plik" at bounding box center [1073, 214] width 15 height 12
click at [1088, 37] on icon "drop-down" at bounding box center [1091, 35] width 10 height 9
click at [1032, 58] on li "Zaktualizuj dane pojazdu" at bounding box center [1040, 64] width 122 height 22
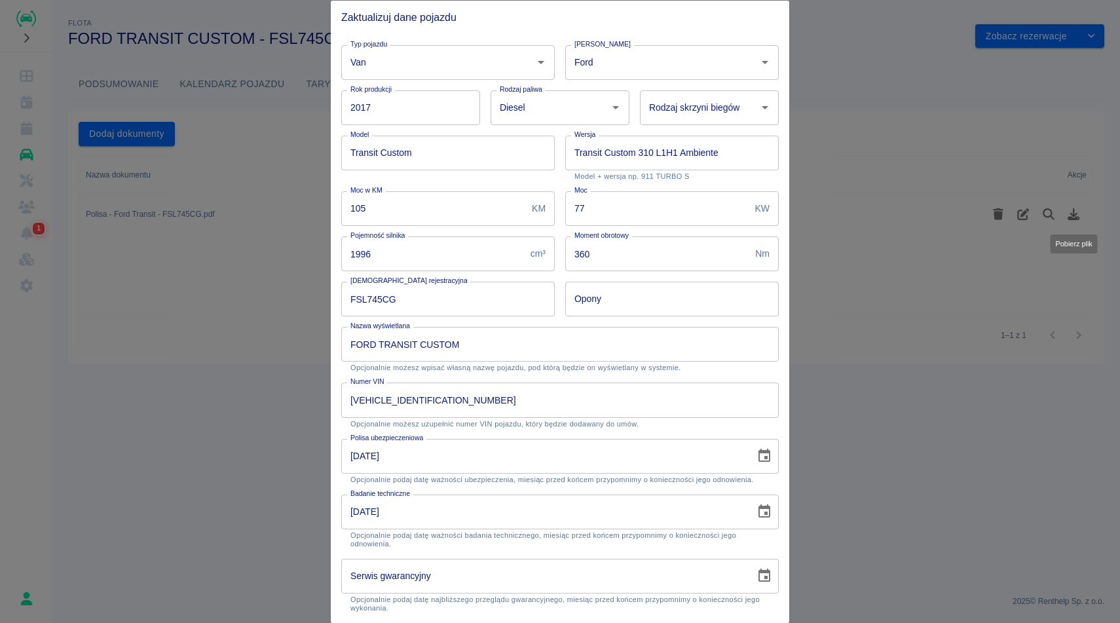
click at [581, 465] on input "26-03-2024" at bounding box center [543, 455] width 405 height 35
click at [762, 453] on icon "Choose date, selected date is 26 mar 2024" at bounding box center [764, 456] width 16 height 16
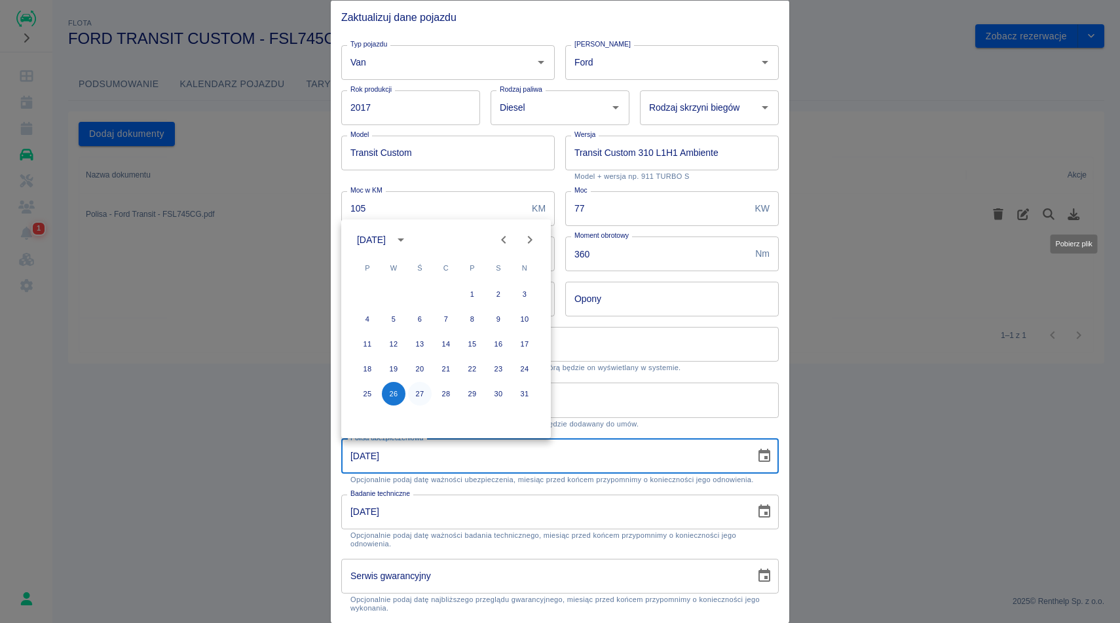
click at [422, 388] on button "27" at bounding box center [420, 394] width 24 height 24
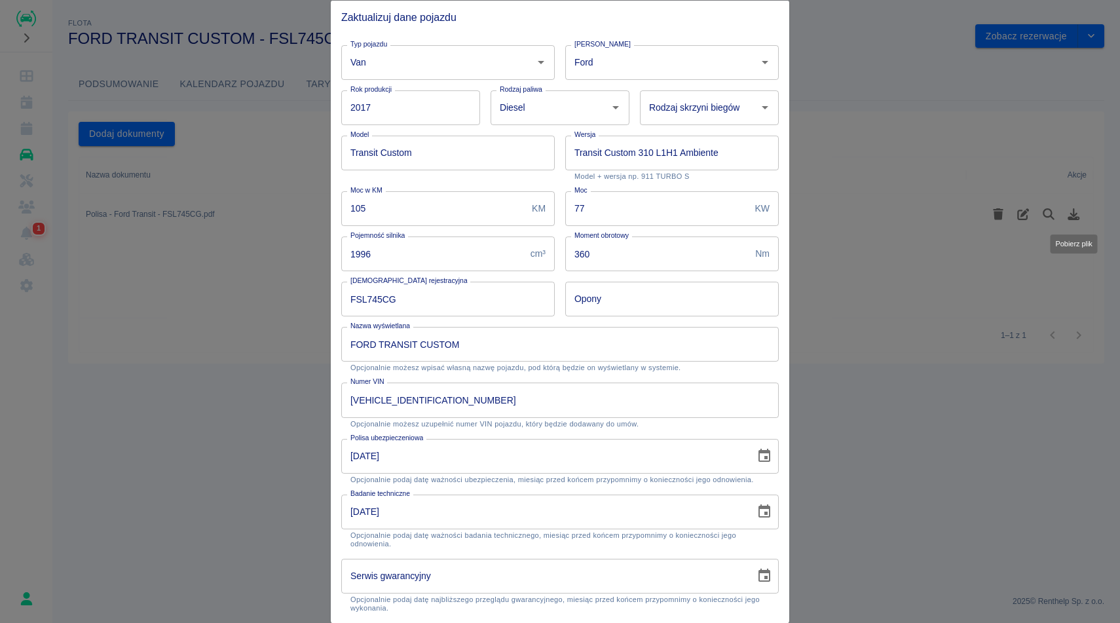
click at [770, 451] on icon "Choose date, selected date is 27 mar 2024" at bounding box center [764, 455] width 12 height 13
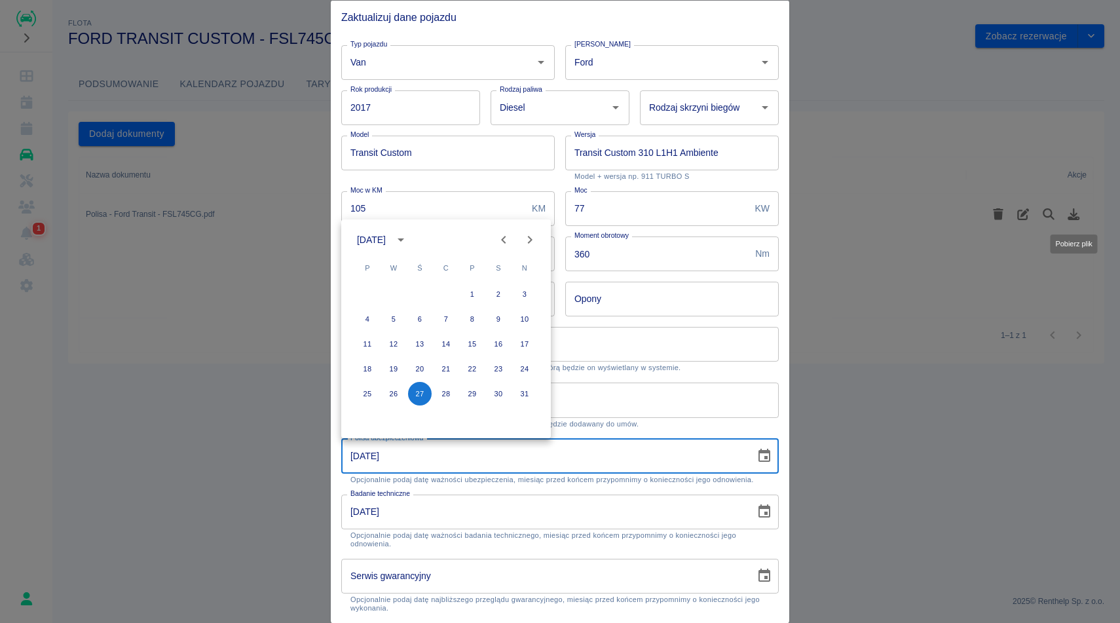
click at [412, 231] on button "calendar view is open, switch to year view" at bounding box center [401, 240] width 22 height 22
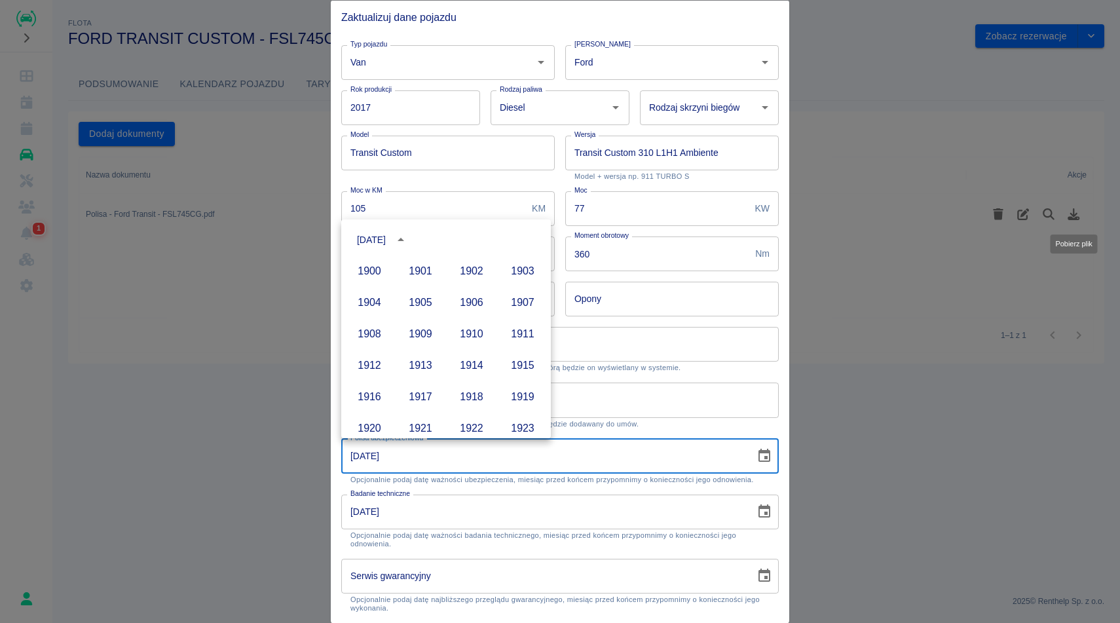
scroll to position [899, 0]
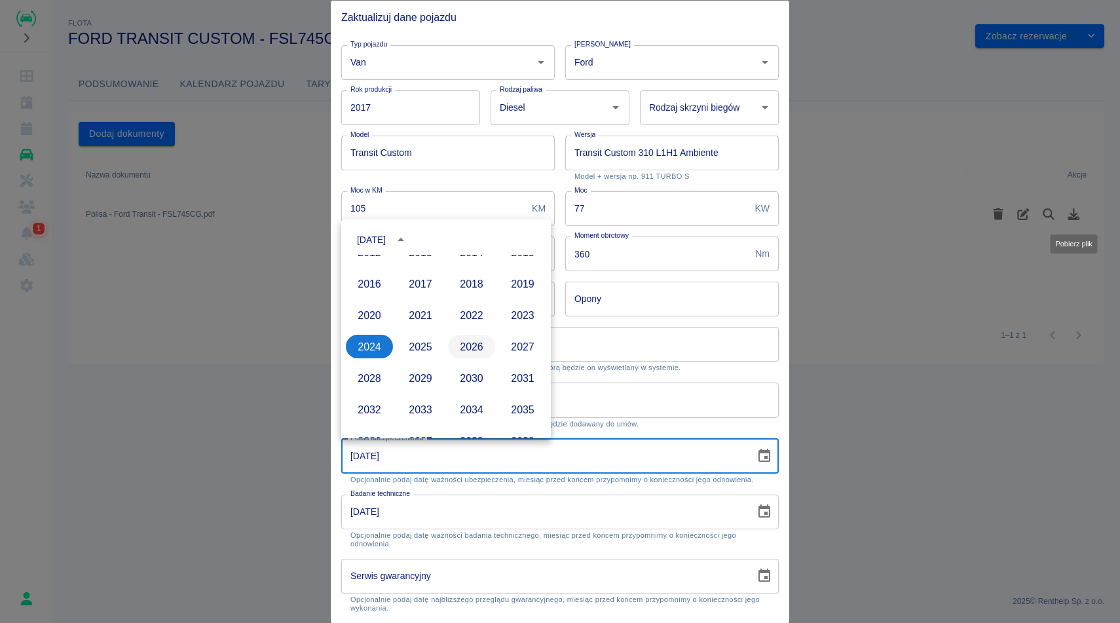
click at [461, 349] on button "2026" at bounding box center [471, 347] width 47 height 24
type input "27-03-2026"
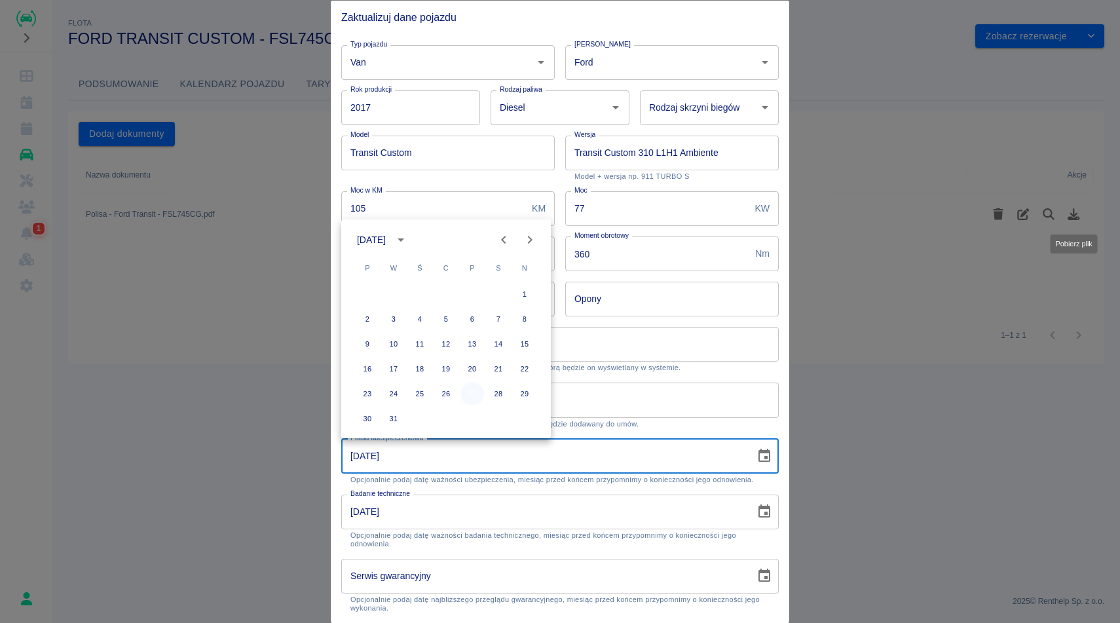
click at [473, 396] on button "27" at bounding box center [472, 394] width 24 height 24
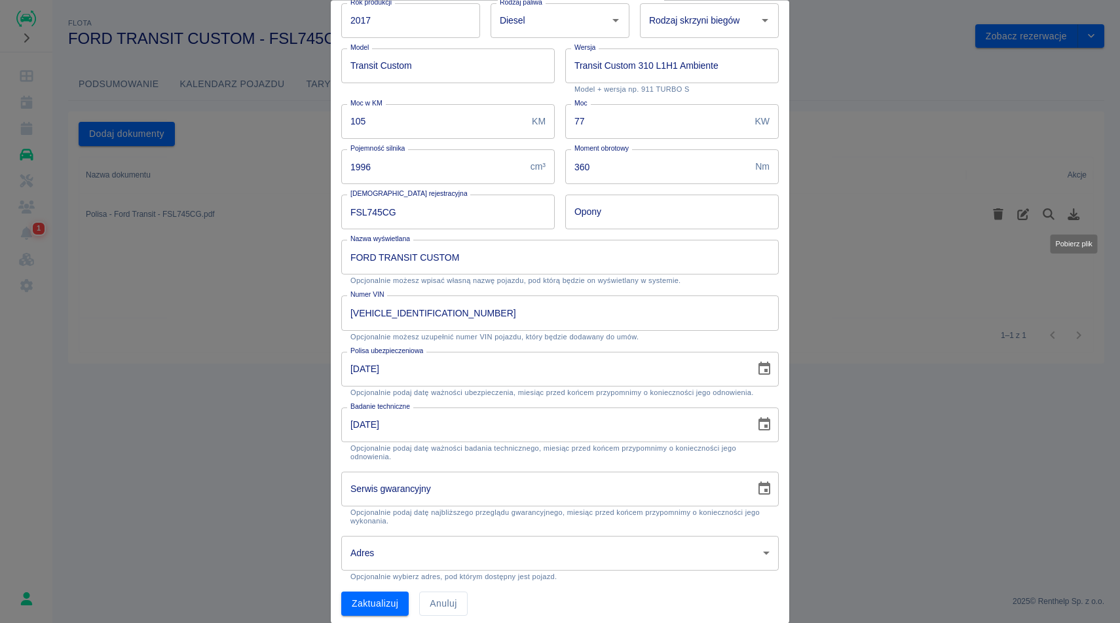
scroll to position [95, 0]
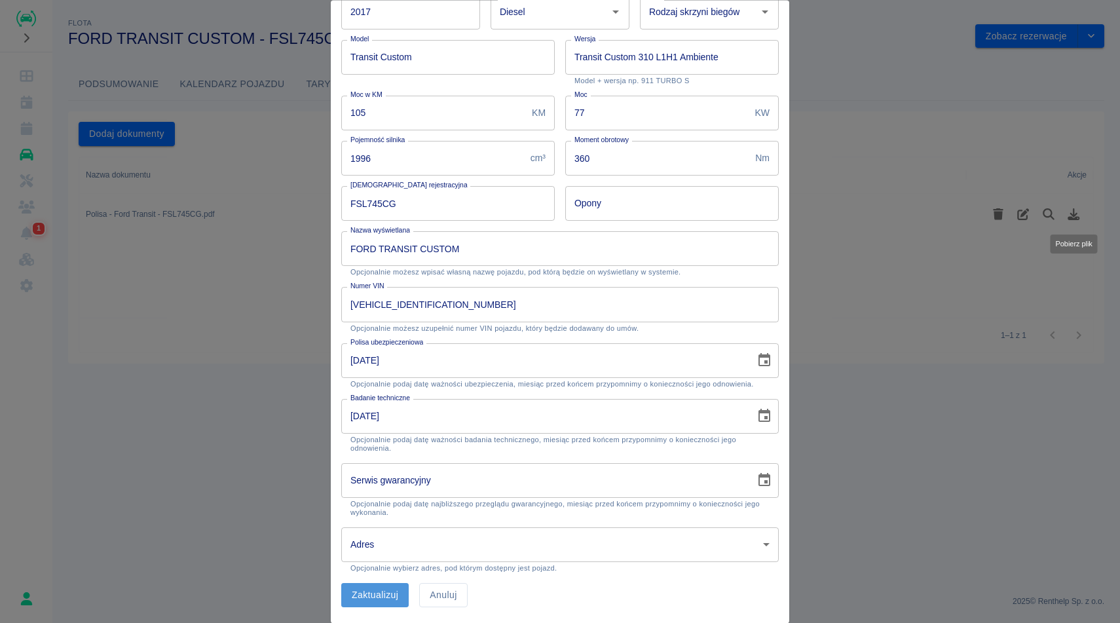
click at [369, 588] on button "Zaktualizuj" at bounding box center [374, 596] width 67 height 24
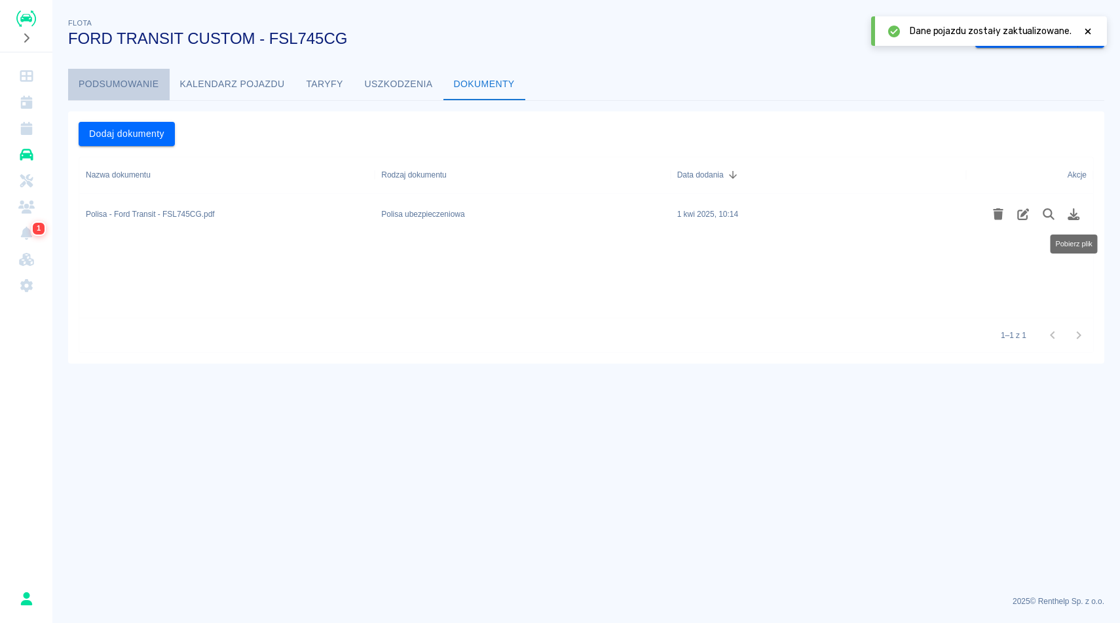
click at [92, 84] on button "Podsumowanie" at bounding box center [119, 84] width 102 height 31
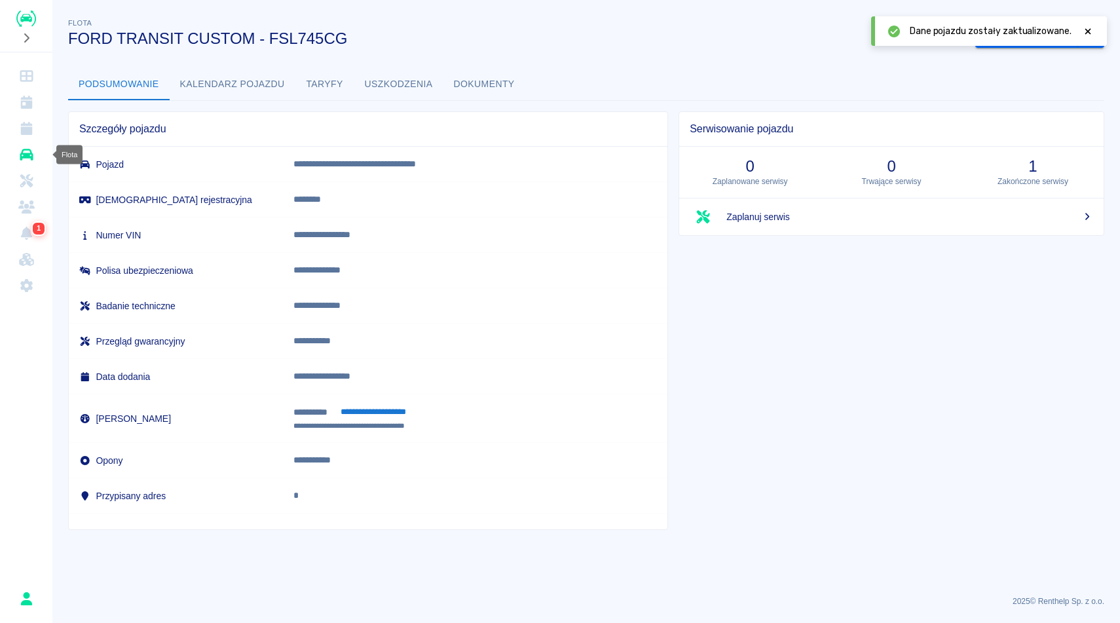
click at [33, 159] on icon "Flota" at bounding box center [26, 154] width 16 height 13
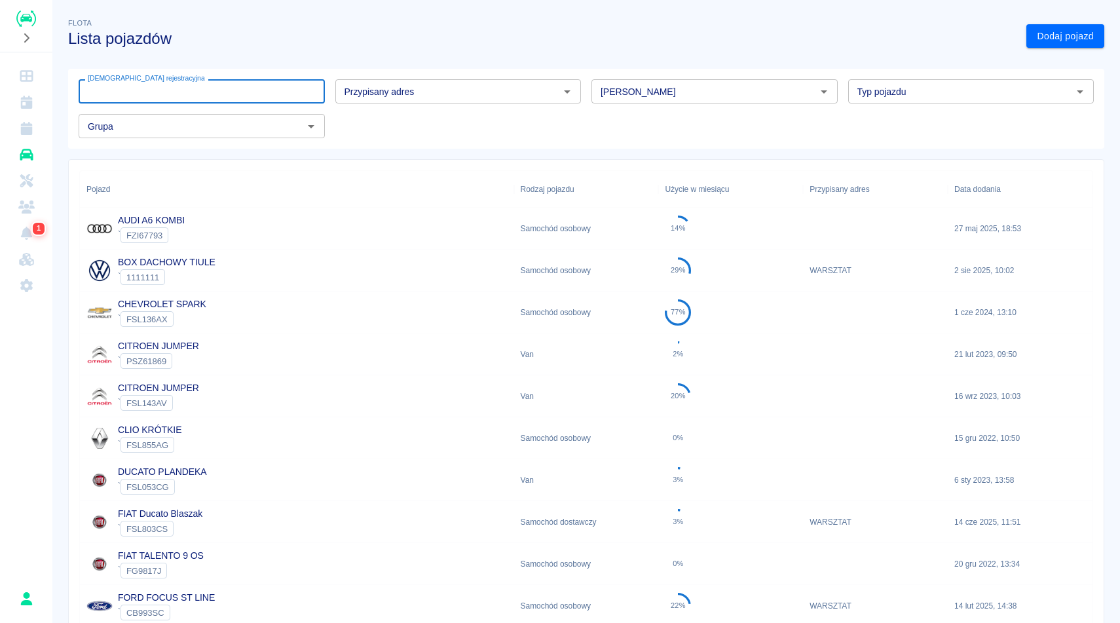
click at [236, 90] on input "[DEMOGRAPHIC_DATA] rejestracyjna" at bounding box center [202, 91] width 246 height 24
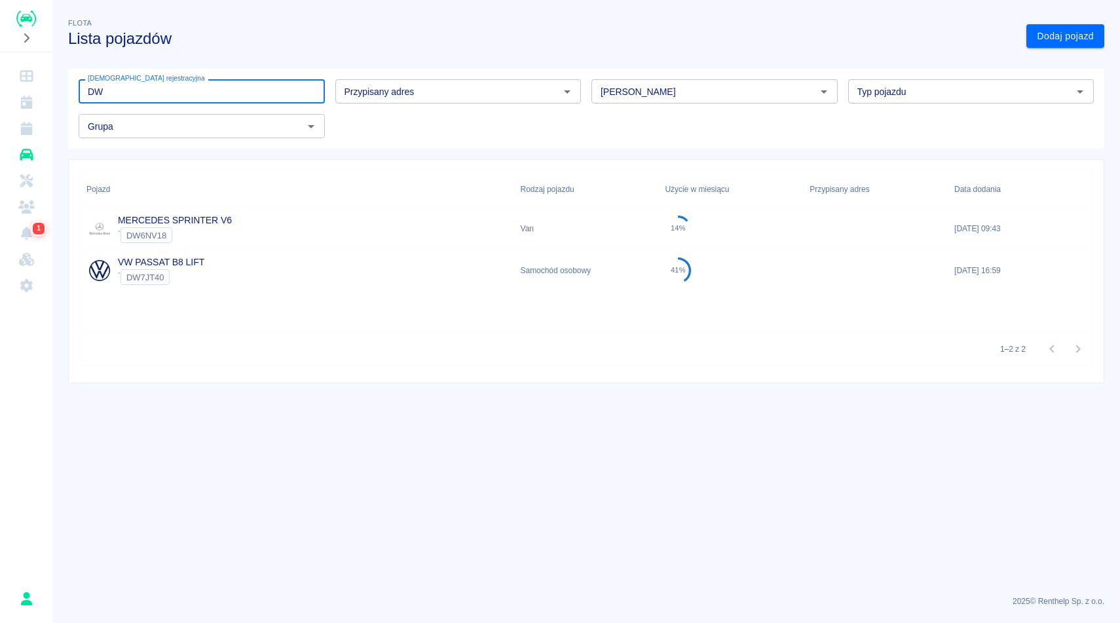
type input "DW"
click at [260, 281] on div "VW PASSAT B8 LIFT ` DW7JT40" at bounding box center [297, 271] width 434 height 42
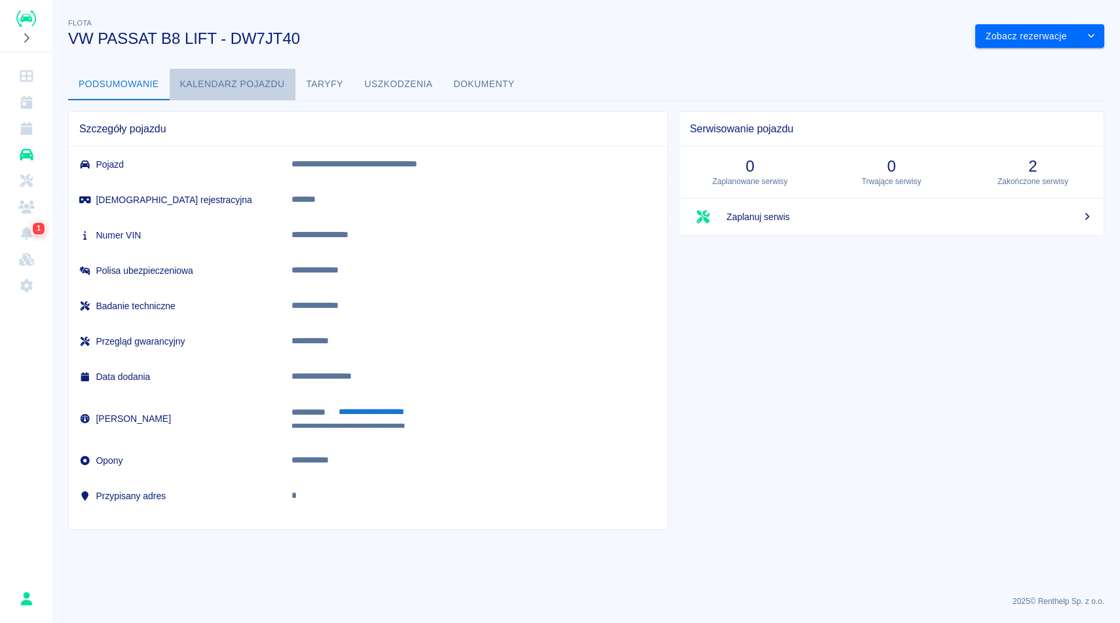
click at [287, 96] on button "Kalendarz pojazdu" at bounding box center [233, 84] width 126 height 31
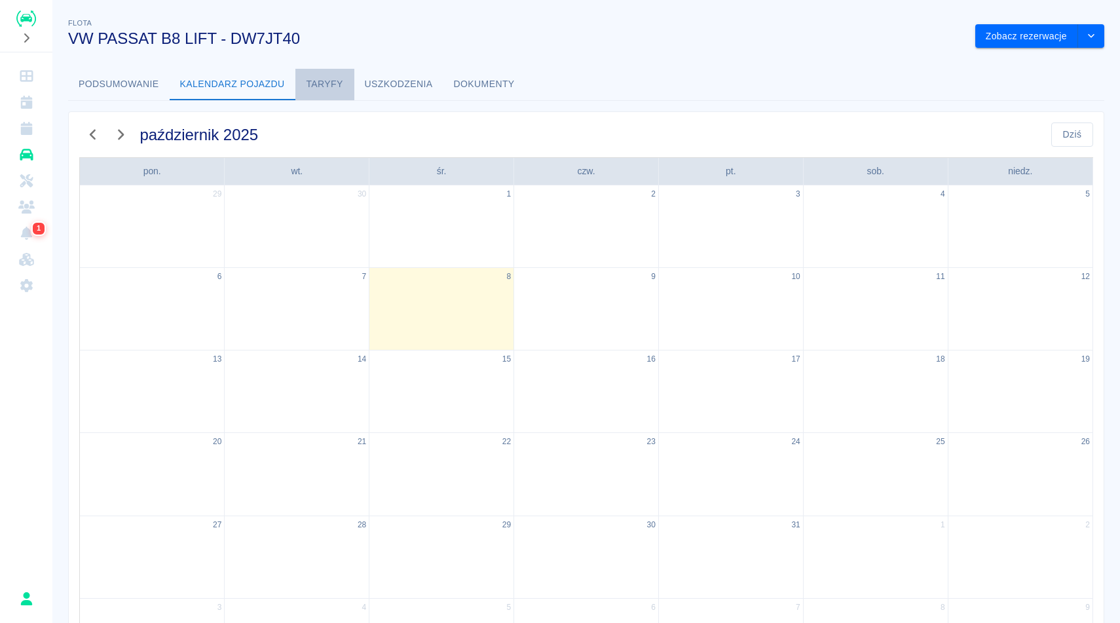
click at [314, 93] on button "Taryfy" at bounding box center [324, 84] width 59 height 31
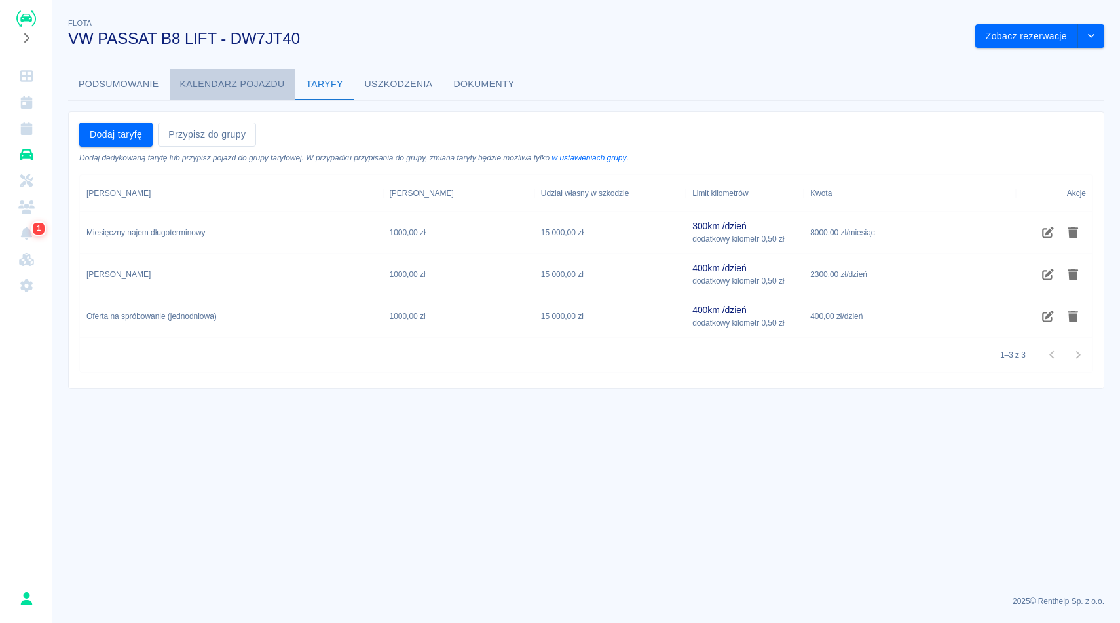
click at [248, 87] on button "Kalendarz pojazdu" at bounding box center [233, 84] width 126 height 31
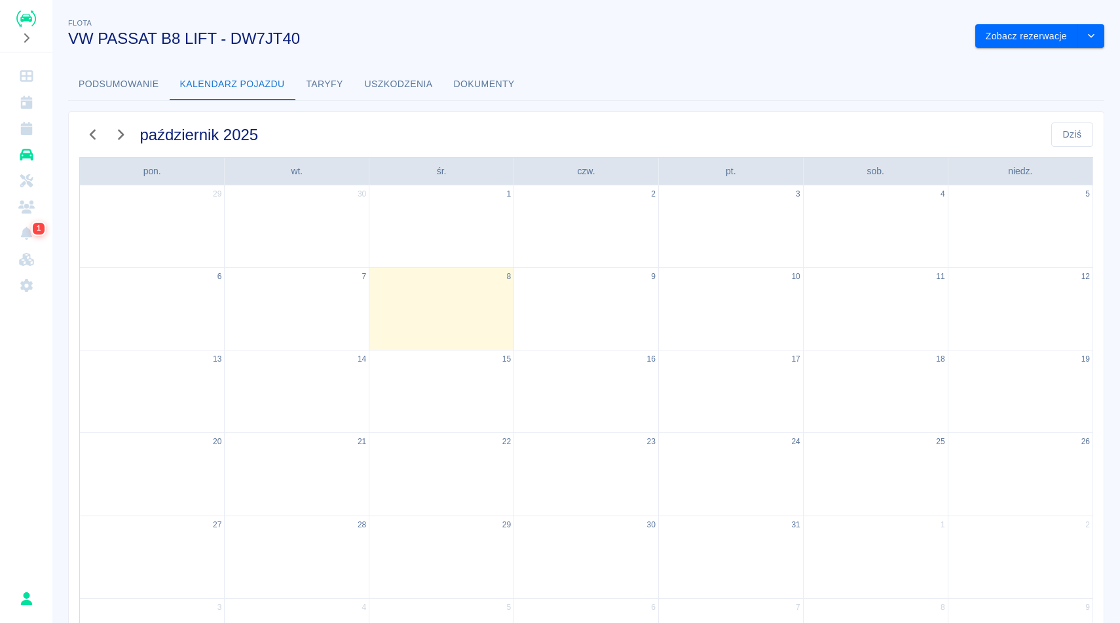
click at [470, 83] on button "Dokumenty" at bounding box center [484, 84] width 82 height 31
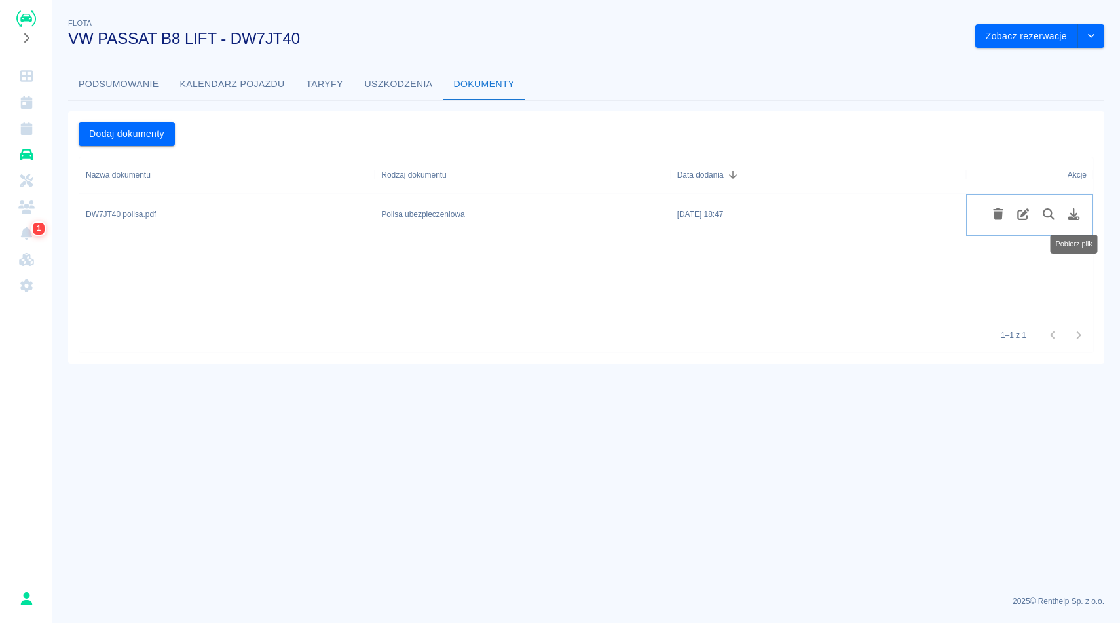
click at [1076, 223] on button "Pobierz plik" at bounding box center [1074, 214] width 26 height 22
click at [1094, 35] on icon "drop-down" at bounding box center [1091, 35] width 10 height 9
click at [1056, 70] on li "Zaktualizuj dane pojazdu" at bounding box center [1040, 64] width 122 height 22
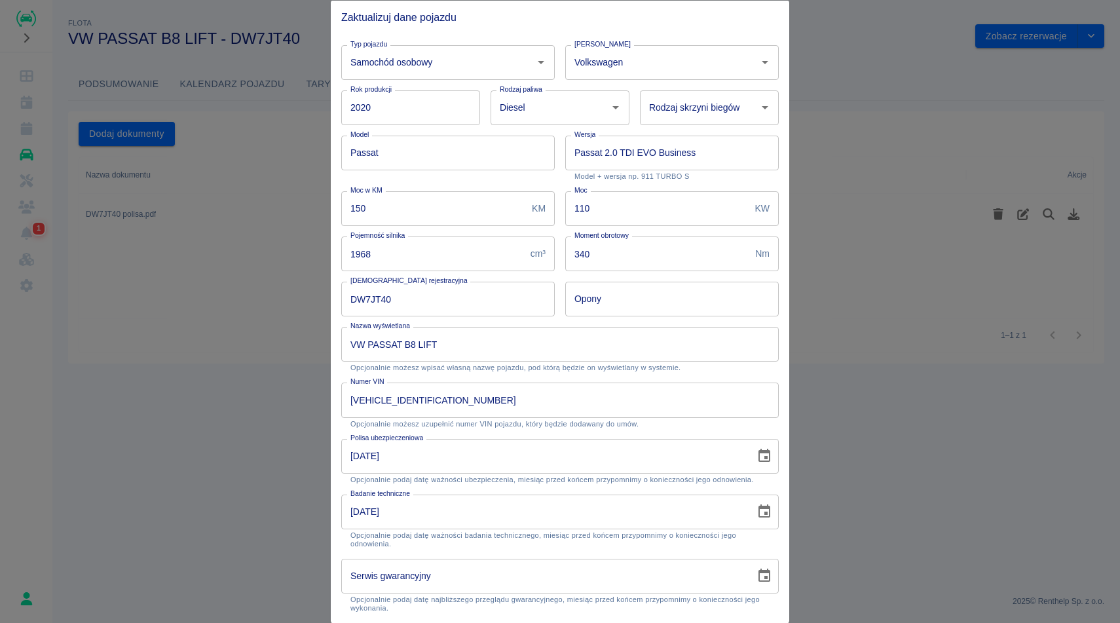
click at [769, 458] on icon "Choose date, selected date is 15 sie 2024" at bounding box center [764, 455] width 12 height 13
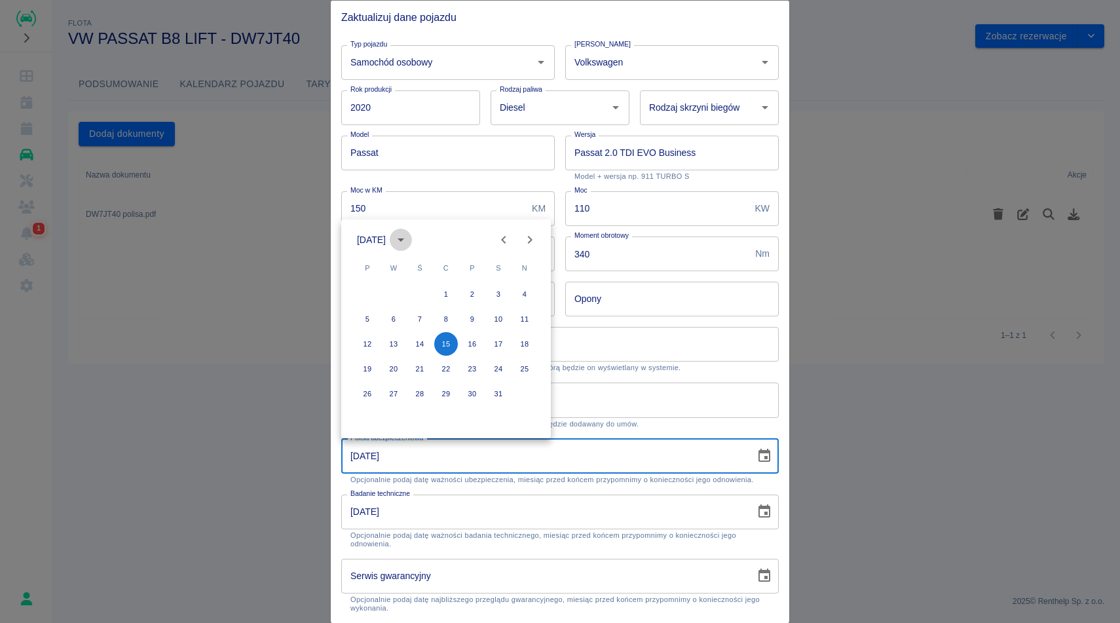
click at [409, 238] on icon "calendar view is open, switch to year view" at bounding box center [401, 240] width 16 height 16
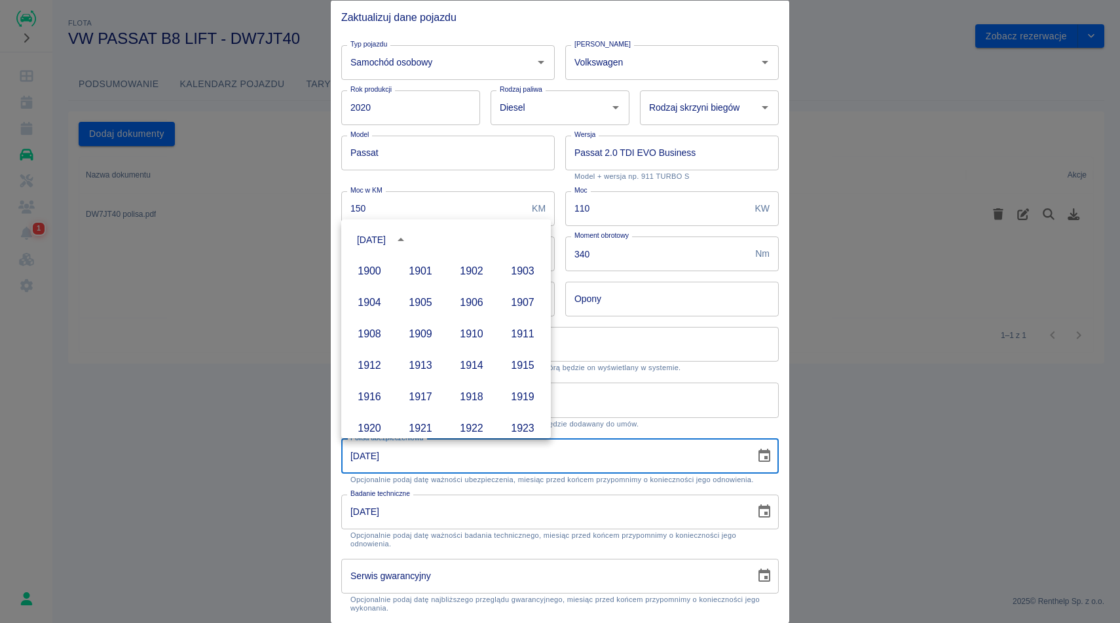
scroll to position [899, 0]
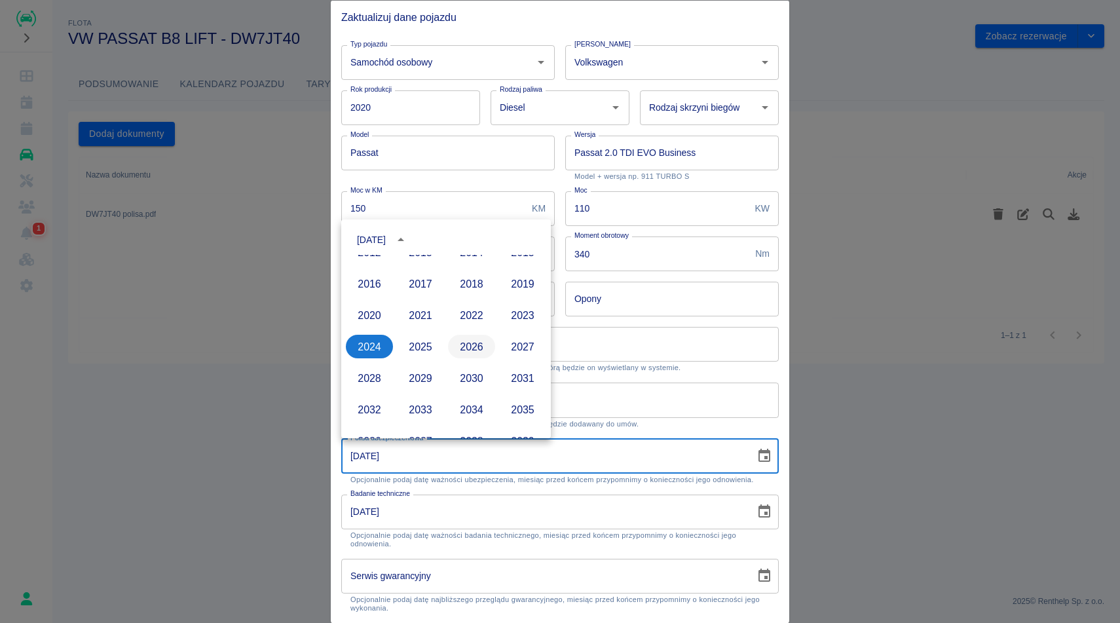
click at [477, 356] on button "2026" at bounding box center [471, 347] width 47 height 24
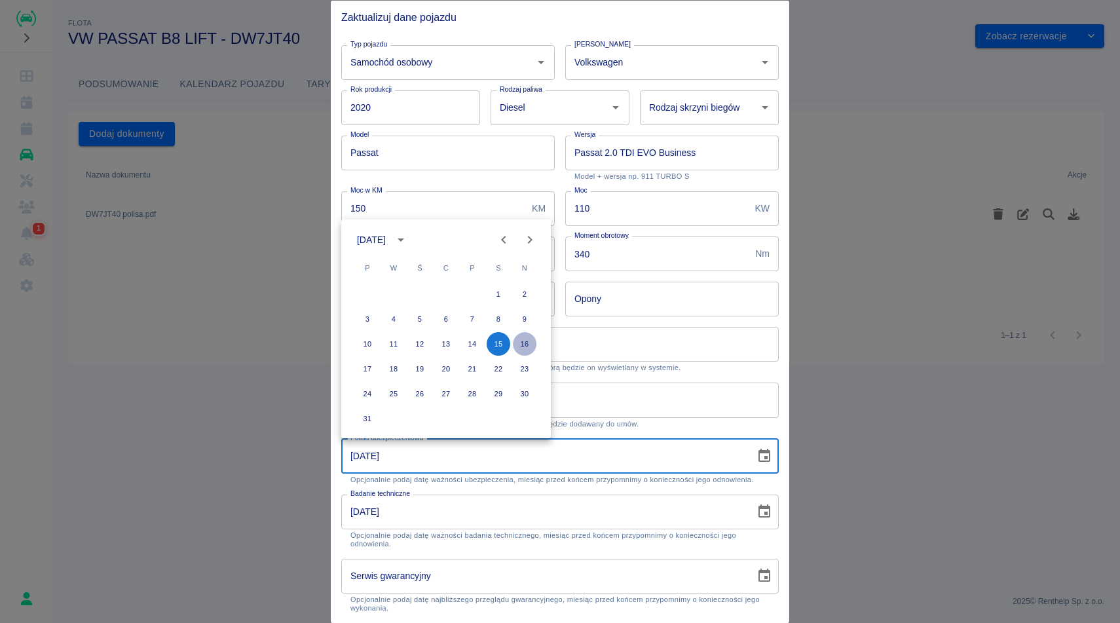
click at [521, 348] on button "16" at bounding box center [525, 344] width 24 height 24
type input "16-08-2026"
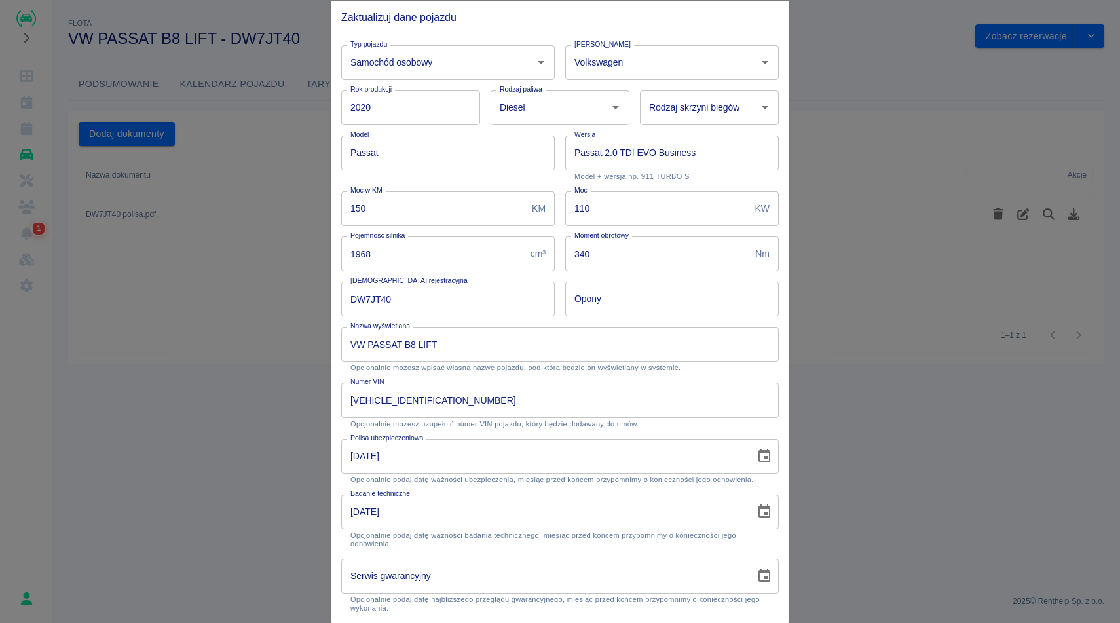
click at [765, 513] on icon "Choose date, selected date is 12 cze 2025" at bounding box center [764, 510] width 12 height 13
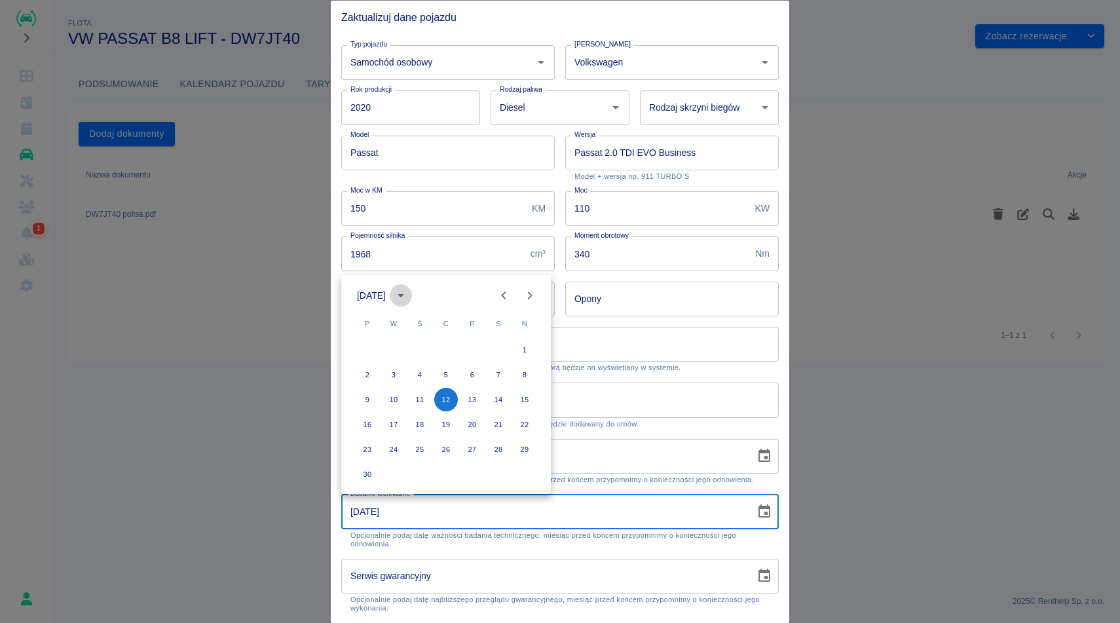
click at [409, 289] on icon "calendar view is open, switch to year view" at bounding box center [401, 296] width 16 height 16
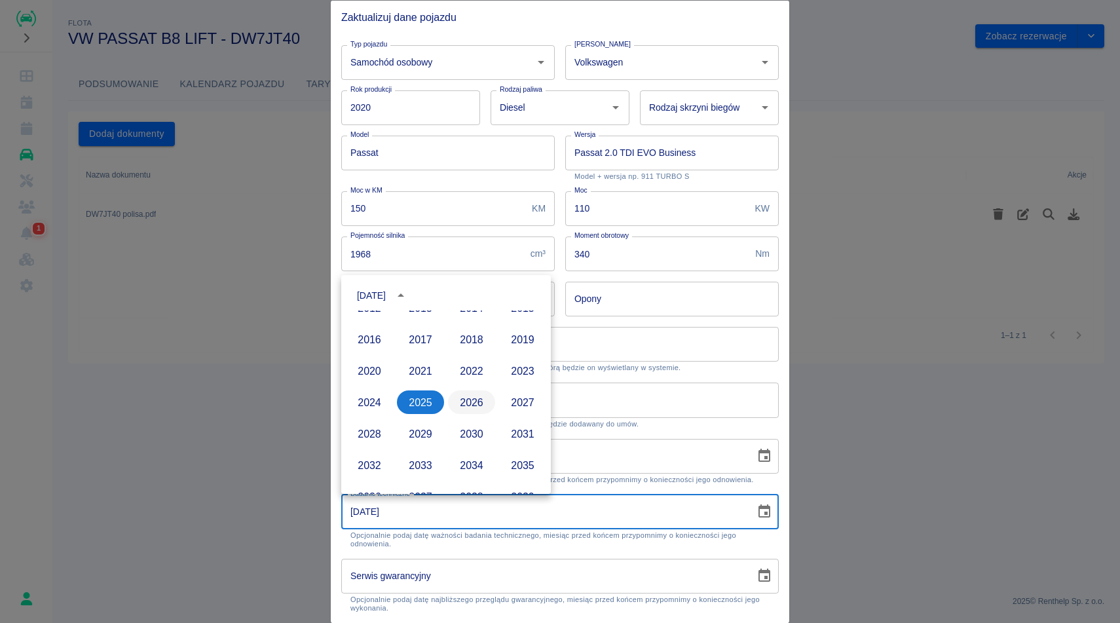
click at [472, 409] on button "2026" at bounding box center [471, 402] width 47 height 24
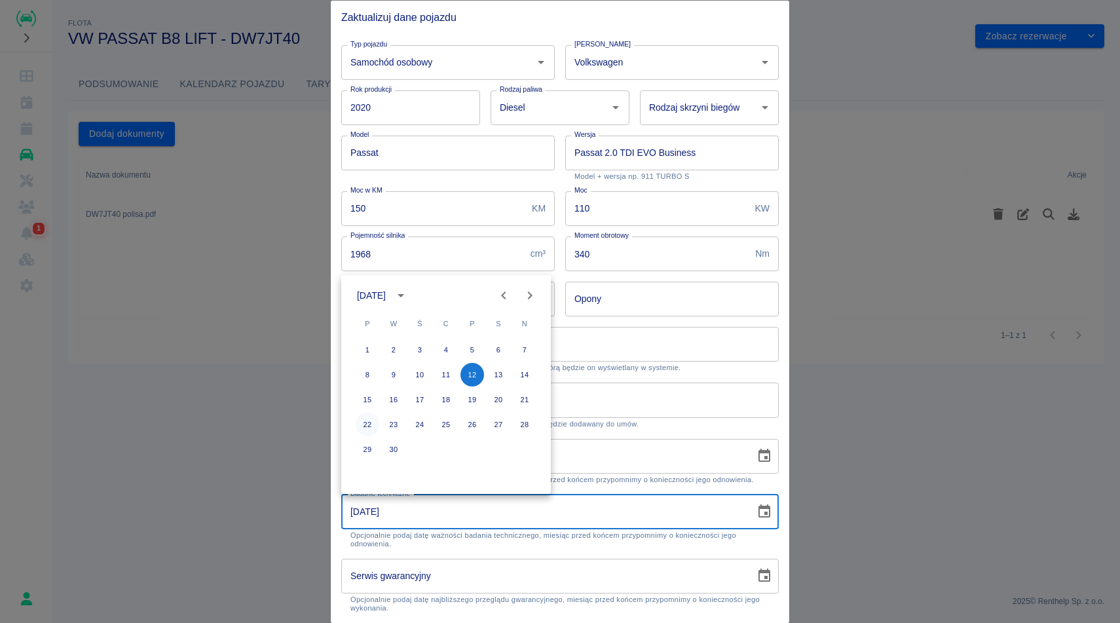
click at [371, 429] on button "22" at bounding box center [368, 425] width 24 height 24
type input "22-06-2026"
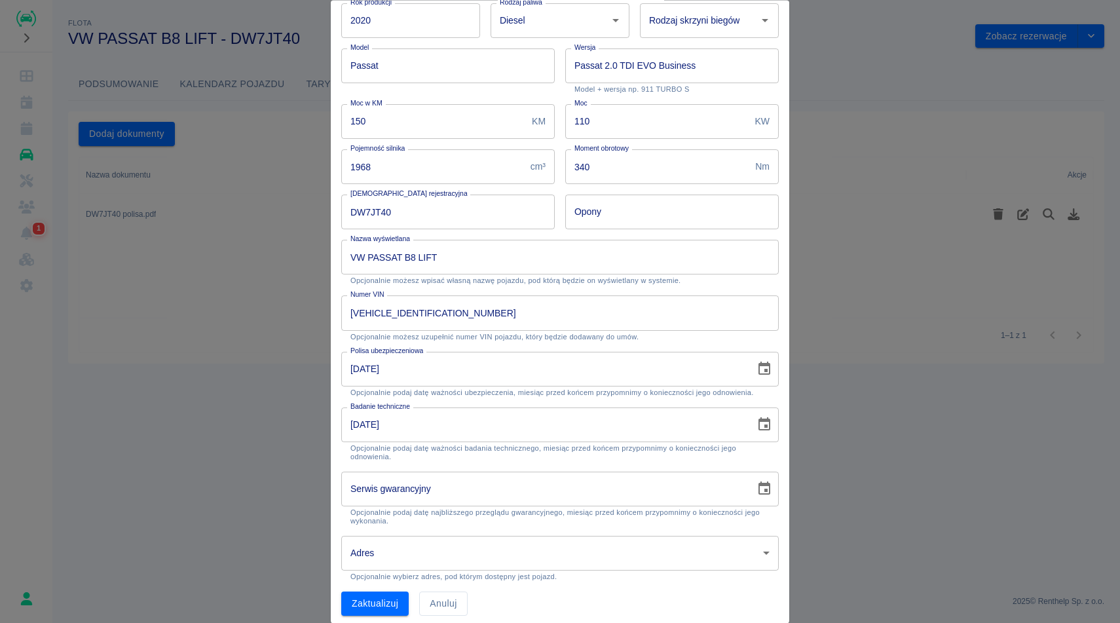
scroll to position [95, 0]
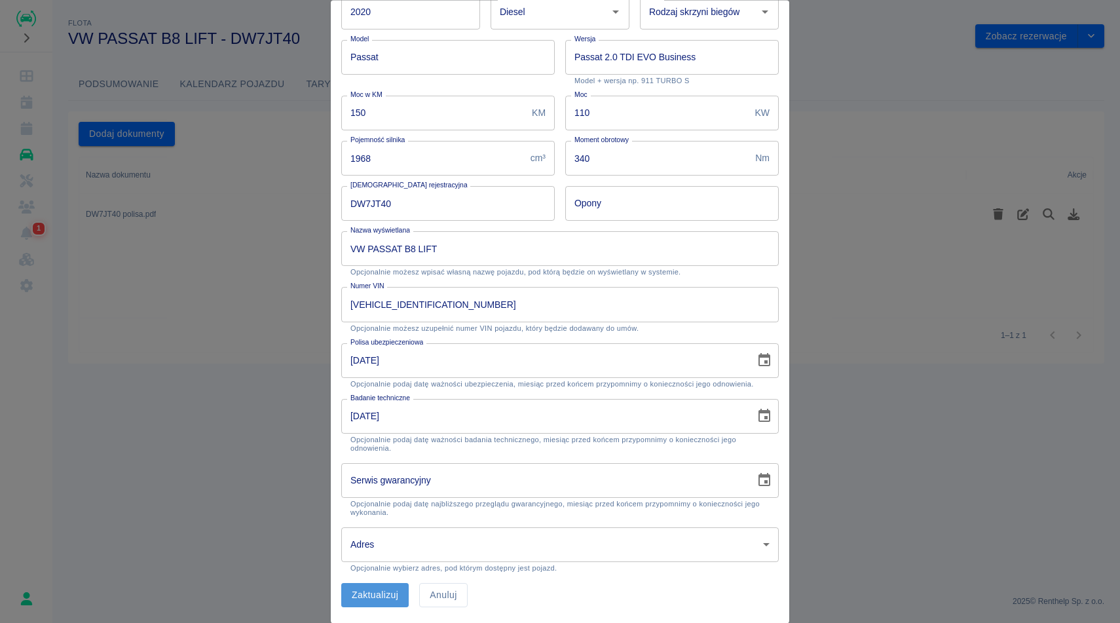
click at [382, 600] on button "Zaktualizuj" at bounding box center [374, 596] width 67 height 24
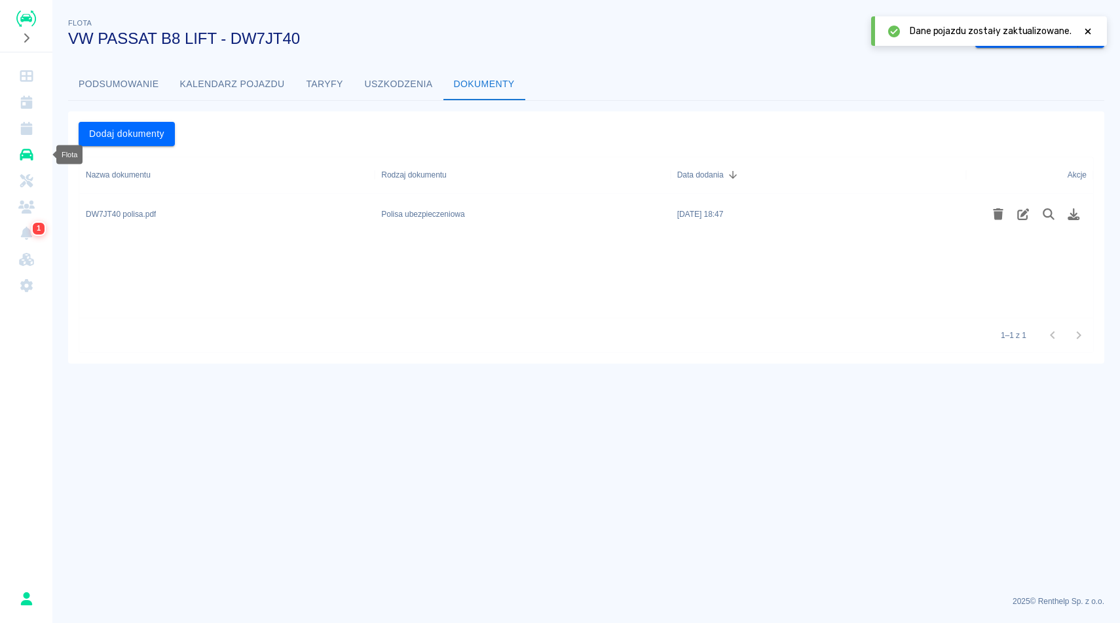
click at [21, 160] on icon "Flota" at bounding box center [26, 154] width 16 height 13
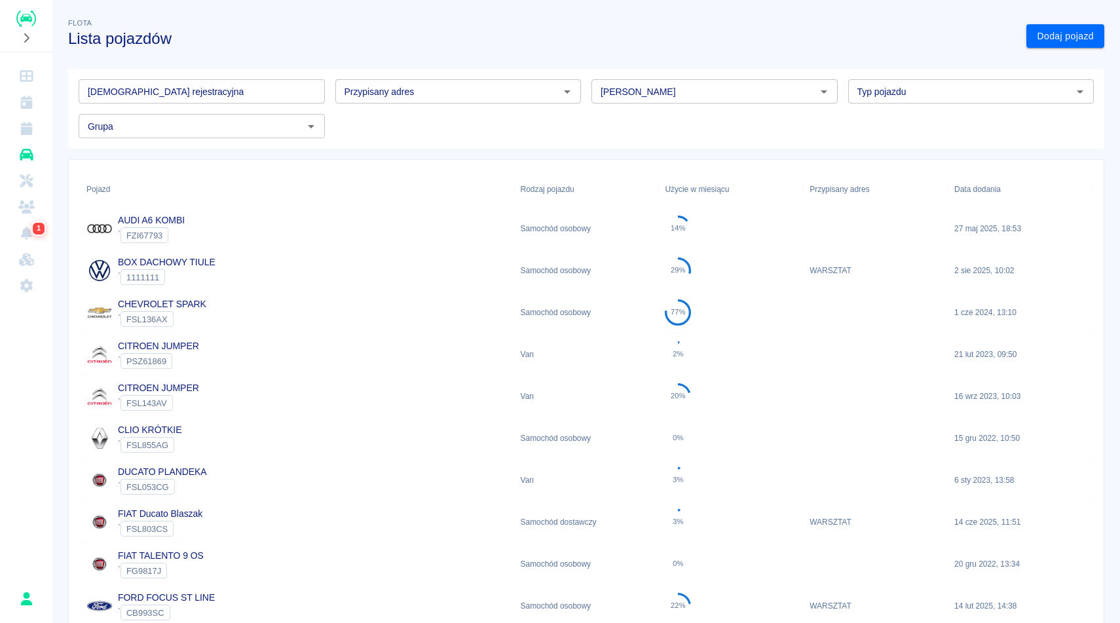
click at [226, 102] on input "[DEMOGRAPHIC_DATA] rejestracyjna" at bounding box center [202, 91] width 246 height 24
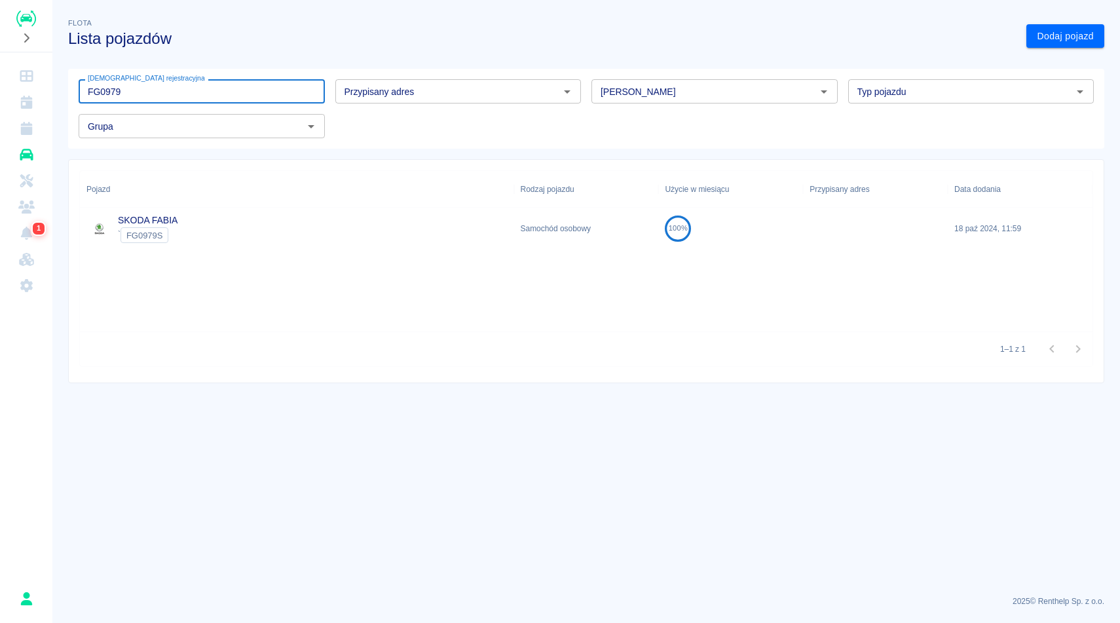
type input "FG0979"
click at [326, 253] on div "Pojazd Rodzaj pojazdu Użycie w miesiącu Przypisany adres Data dodania SKODA FAB…" at bounding box center [586, 251] width 1012 height 160
click at [316, 235] on div "SKODA FABIA ` FG0979S" at bounding box center [297, 229] width 434 height 42
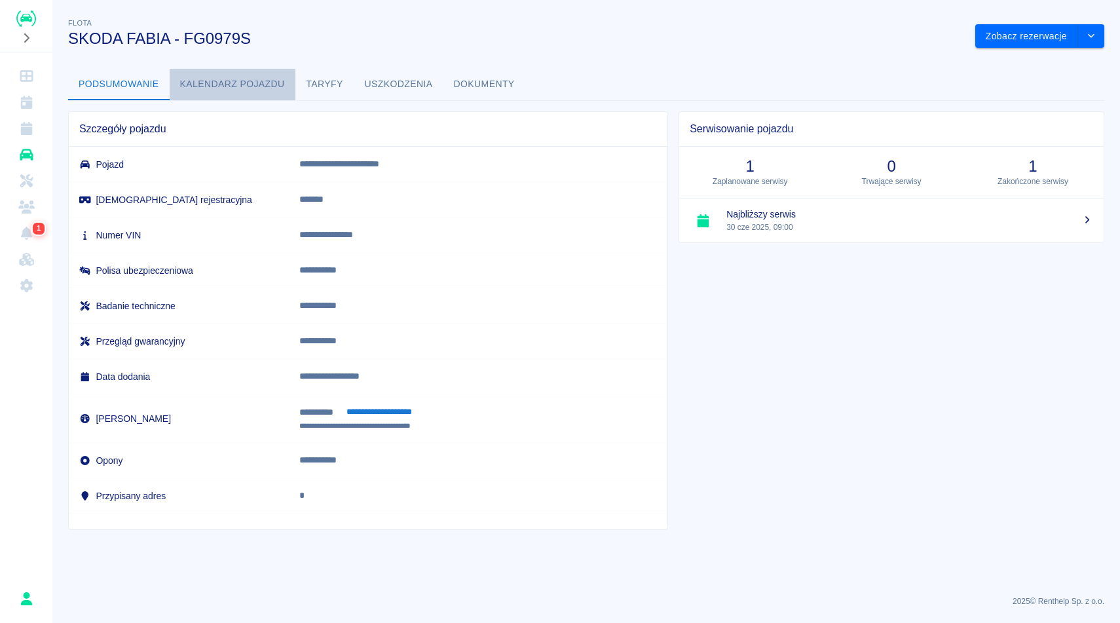
click at [265, 81] on button "Kalendarz pojazdu" at bounding box center [233, 84] width 126 height 31
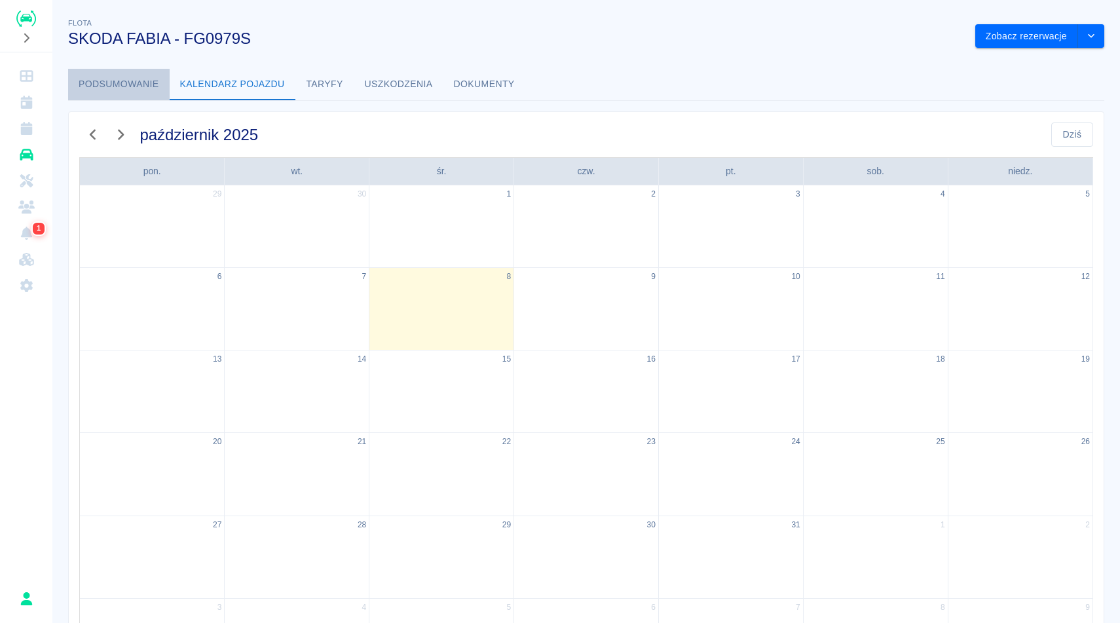
click at [136, 81] on button "Podsumowanie" at bounding box center [119, 84] width 102 height 31
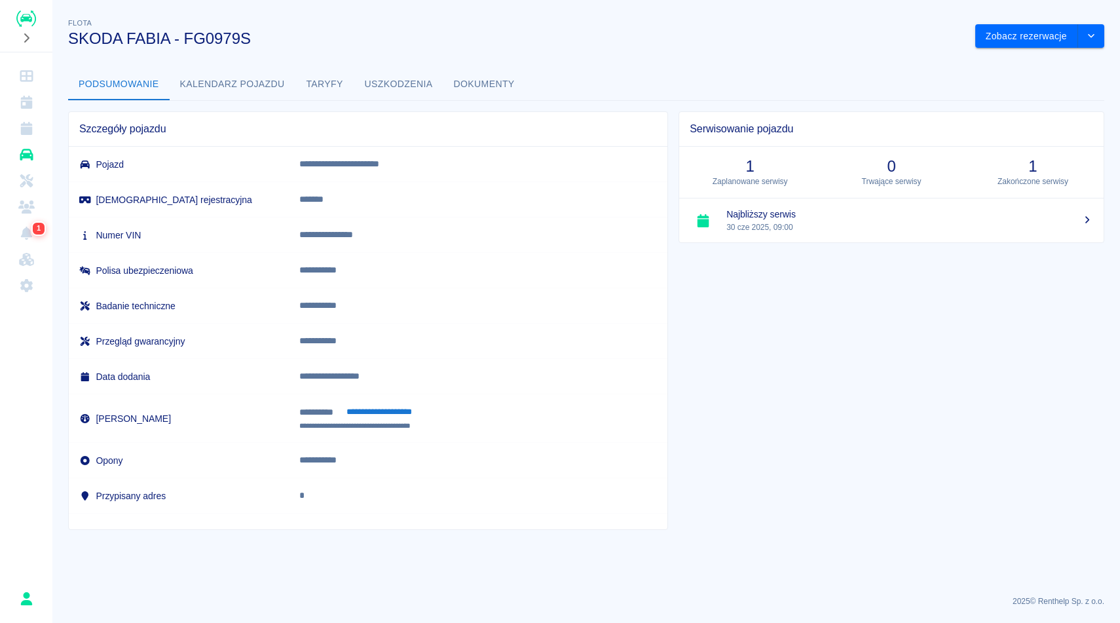
click at [250, 90] on button "Kalendarz pojazdu" at bounding box center [233, 84] width 126 height 31
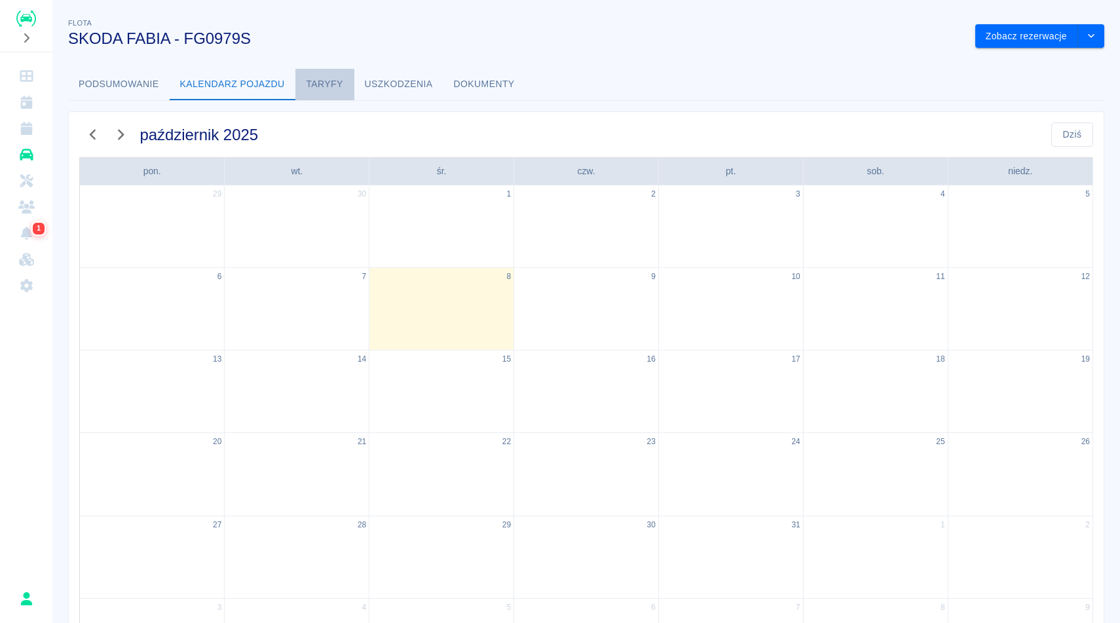
click at [341, 88] on button "Taryfy" at bounding box center [324, 84] width 59 height 31
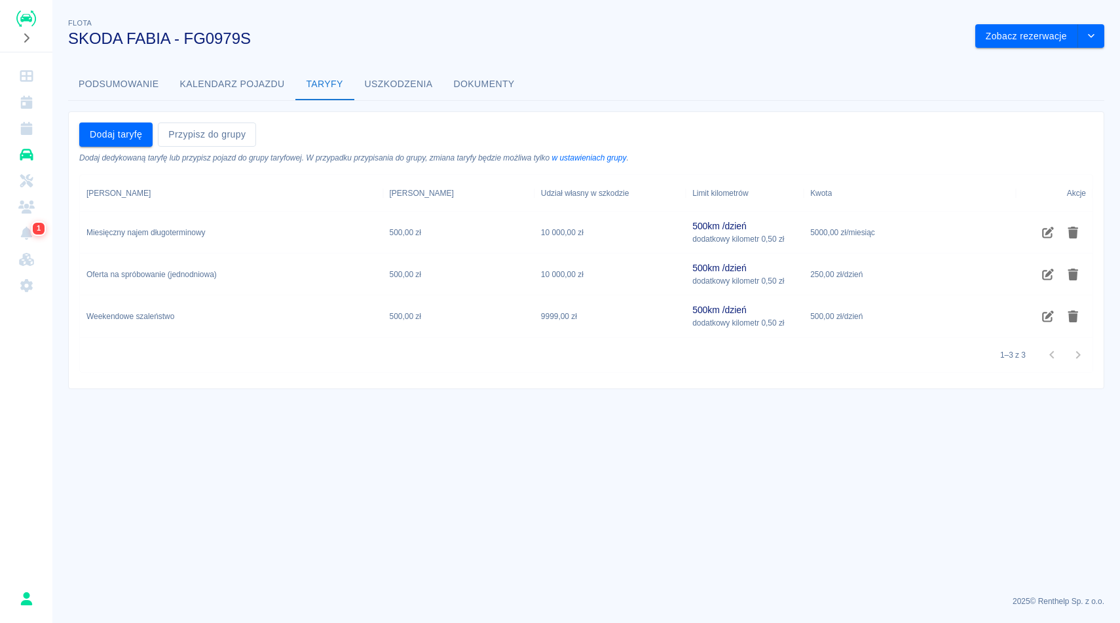
click at [151, 90] on button "Podsumowanie" at bounding box center [119, 84] width 102 height 31
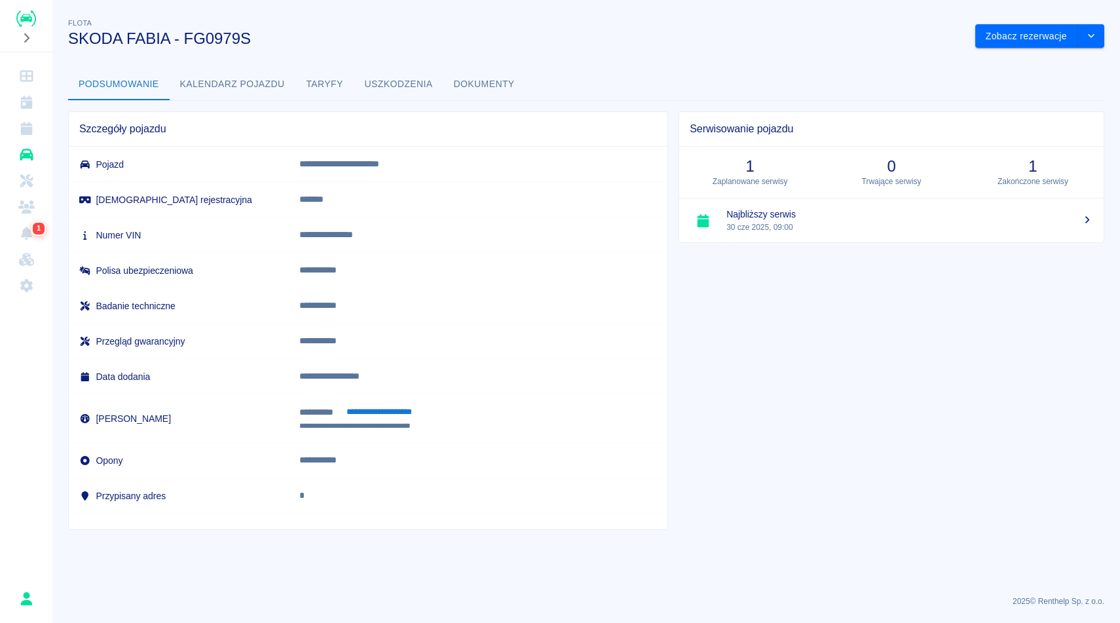
click at [252, 86] on button "Kalendarz pojazdu" at bounding box center [233, 84] width 126 height 31
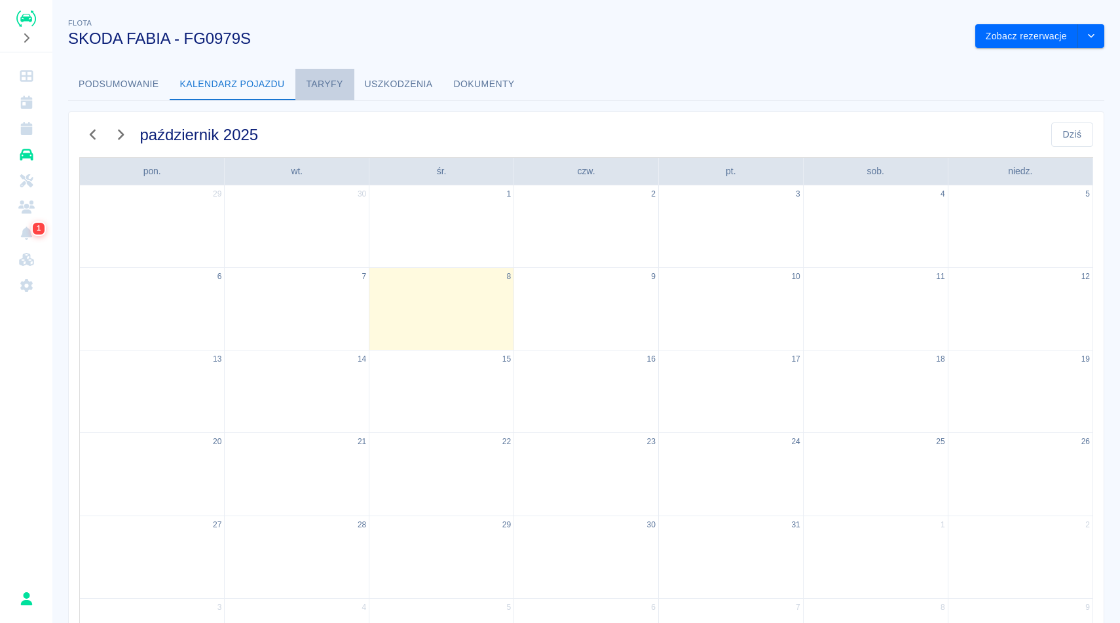
click at [343, 91] on button "Taryfy" at bounding box center [324, 84] width 59 height 31
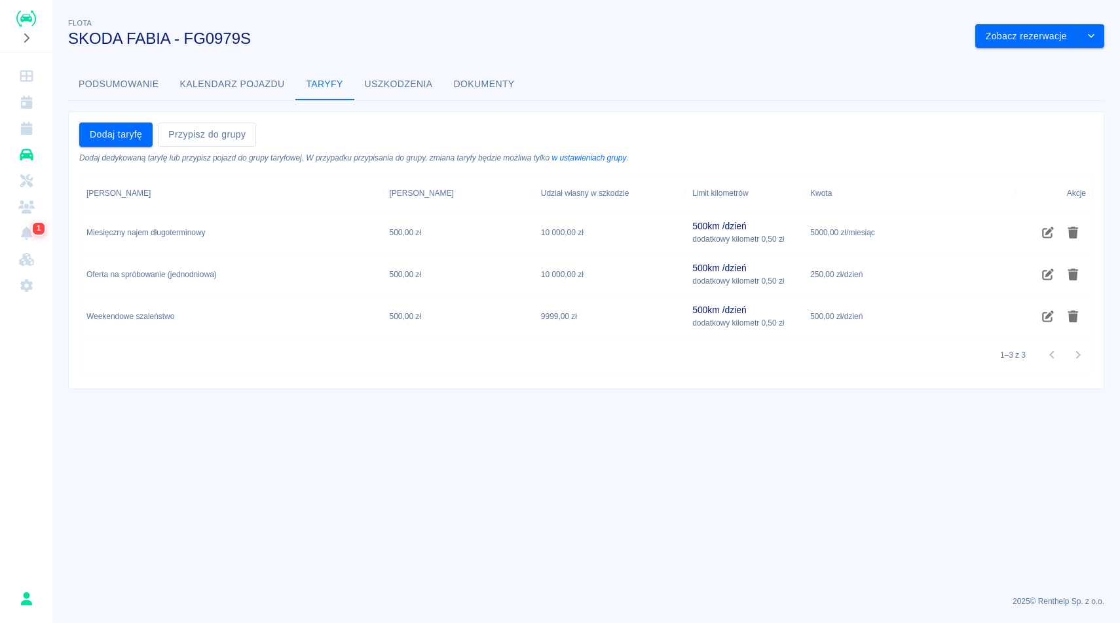
click at [128, 88] on button "Podsumowanie" at bounding box center [119, 84] width 102 height 31
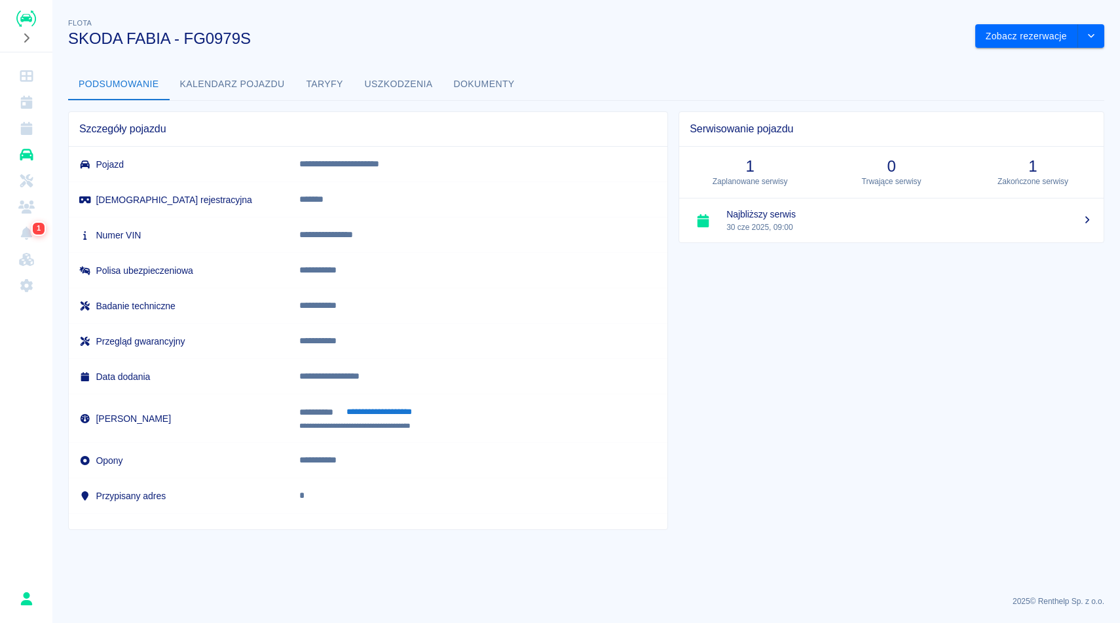
click at [491, 90] on button "Dokumenty" at bounding box center [484, 84] width 82 height 31
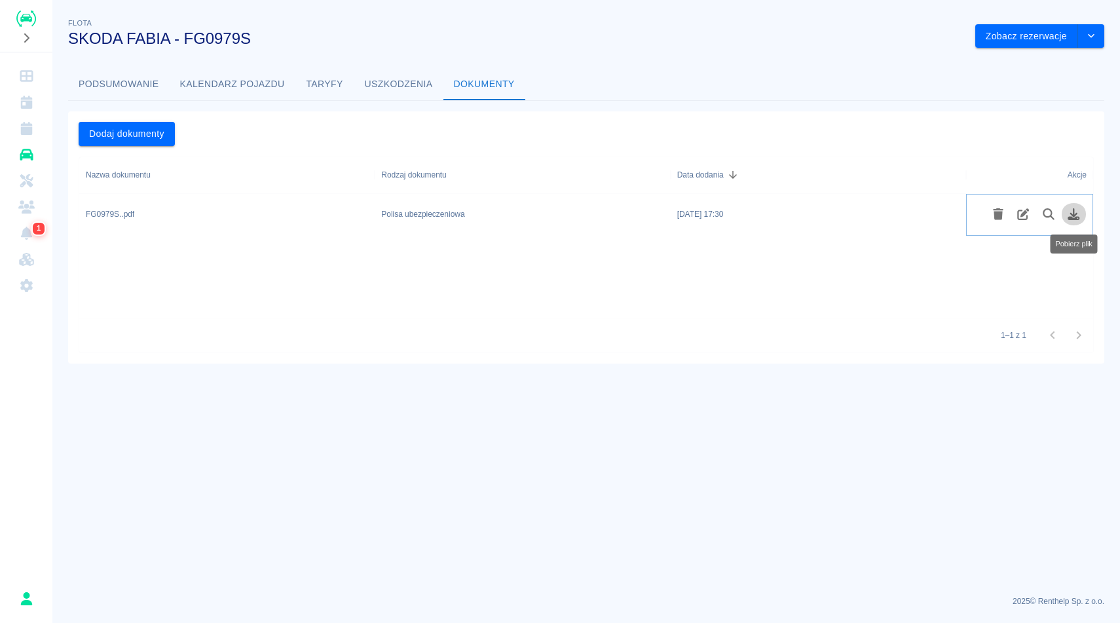
click at [1075, 224] on button "Pobierz plik" at bounding box center [1074, 214] width 26 height 22
click at [128, 94] on button "Podsumowanie" at bounding box center [119, 84] width 102 height 31
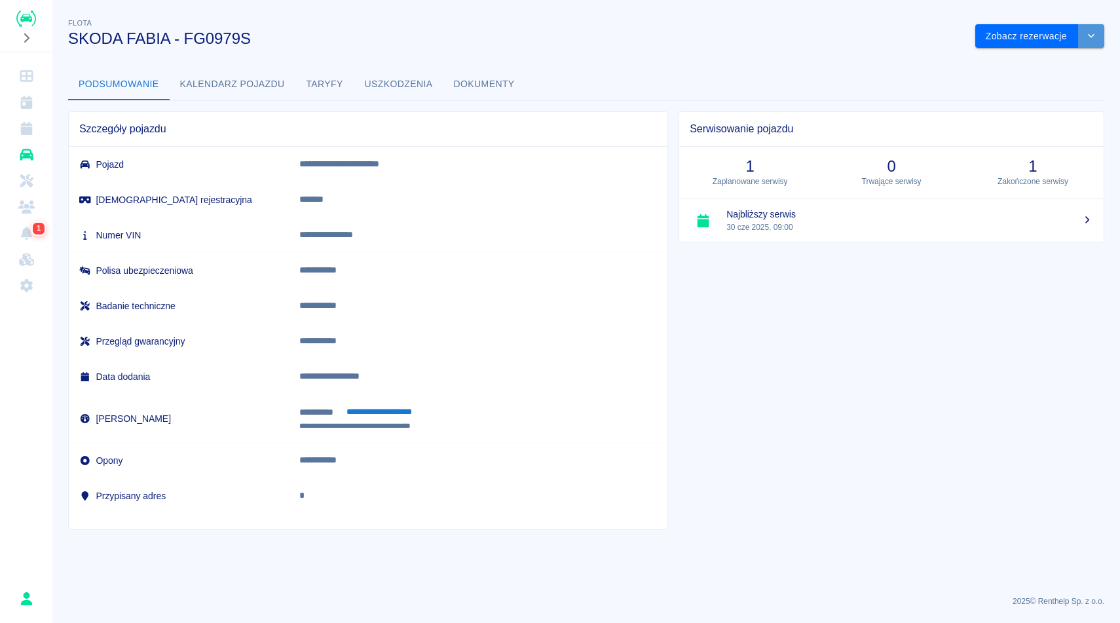
click at [1094, 35] on icon "drop-down" at bounding box center [1091, 35] width 10 height 9
click at [1035, 62] on li "Zaktualizuj dane pojazdu" at bounding box center [1040, 64] width 122 height 22
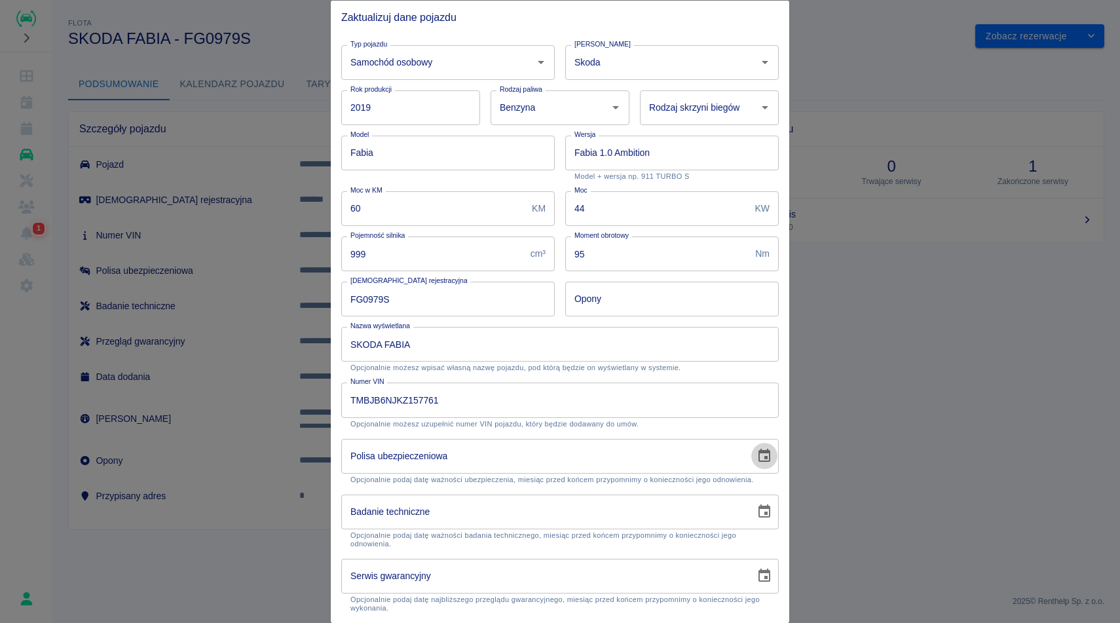
click at [766, 448] on icon "Choose date" at bounding box center [764, 456] width 16 height 16
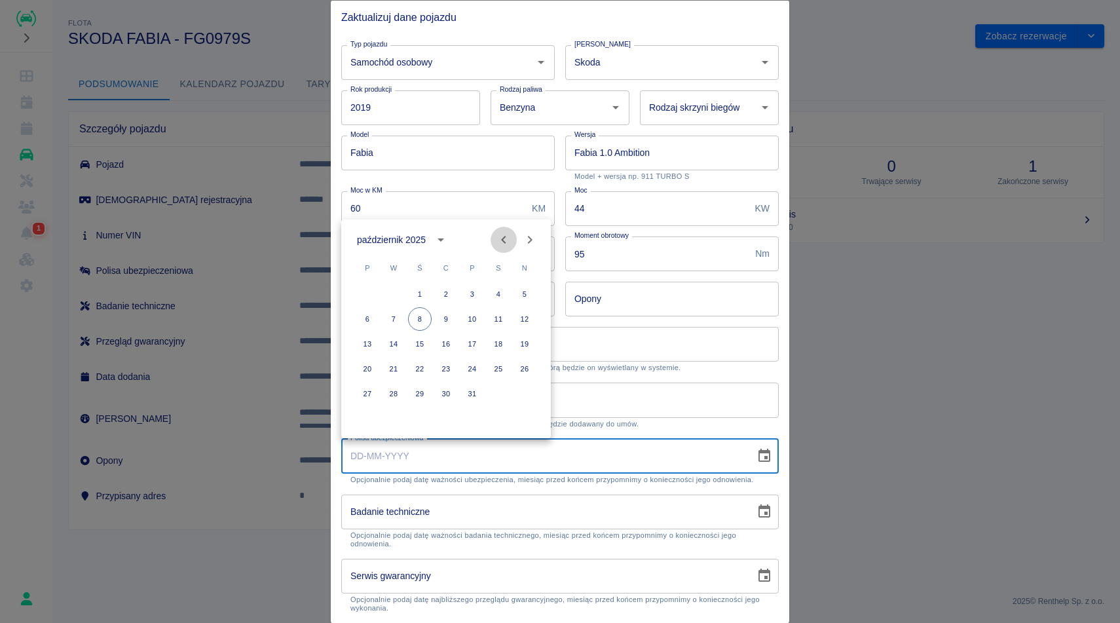
click at [496, 242] on icon "Previous month" at bounding box center [504, 240] width 16 height 16
click at [419, 235] on div "wrzesień 2025" at bounding box center [399, 240] width 85 height 22
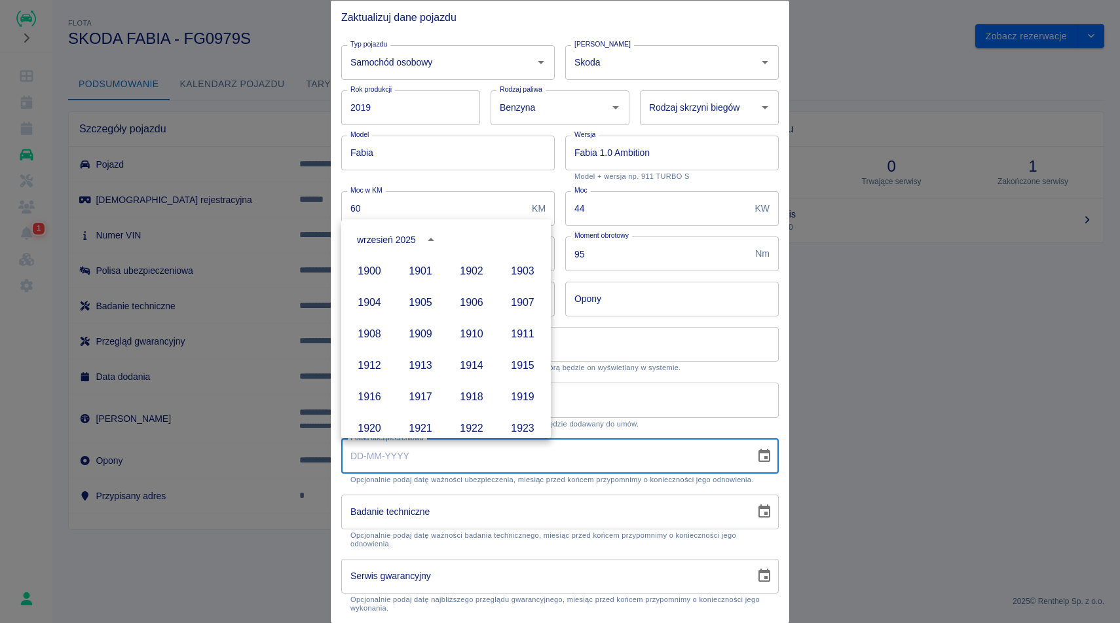
scroll to position [899, 0]
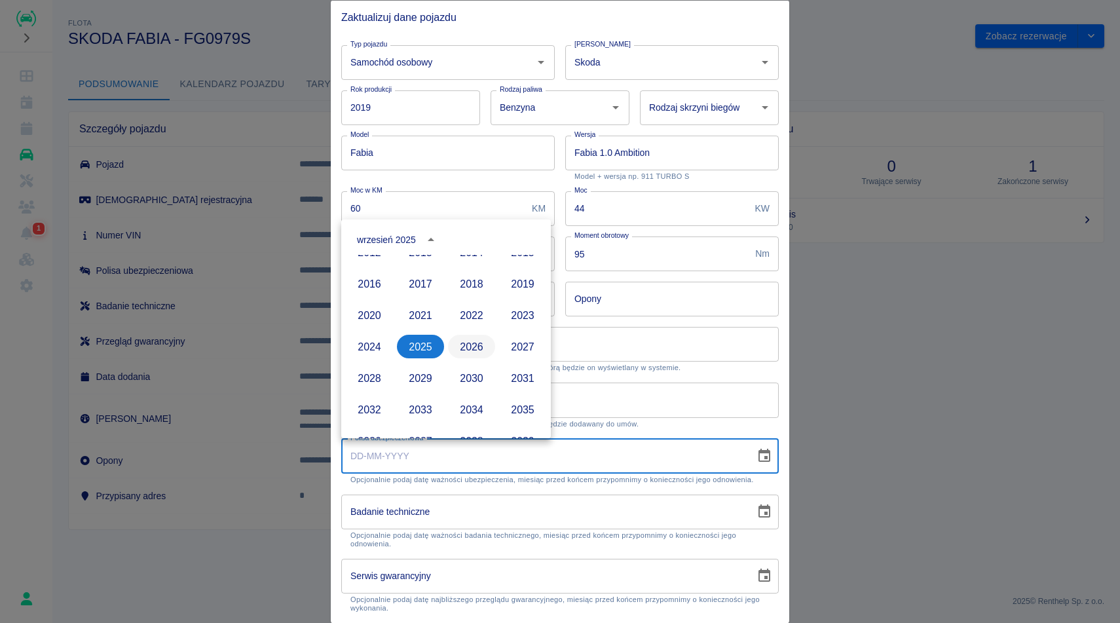
click at [479, 340] on button "2026" at bounding box center [471, 347] width 47 height 24
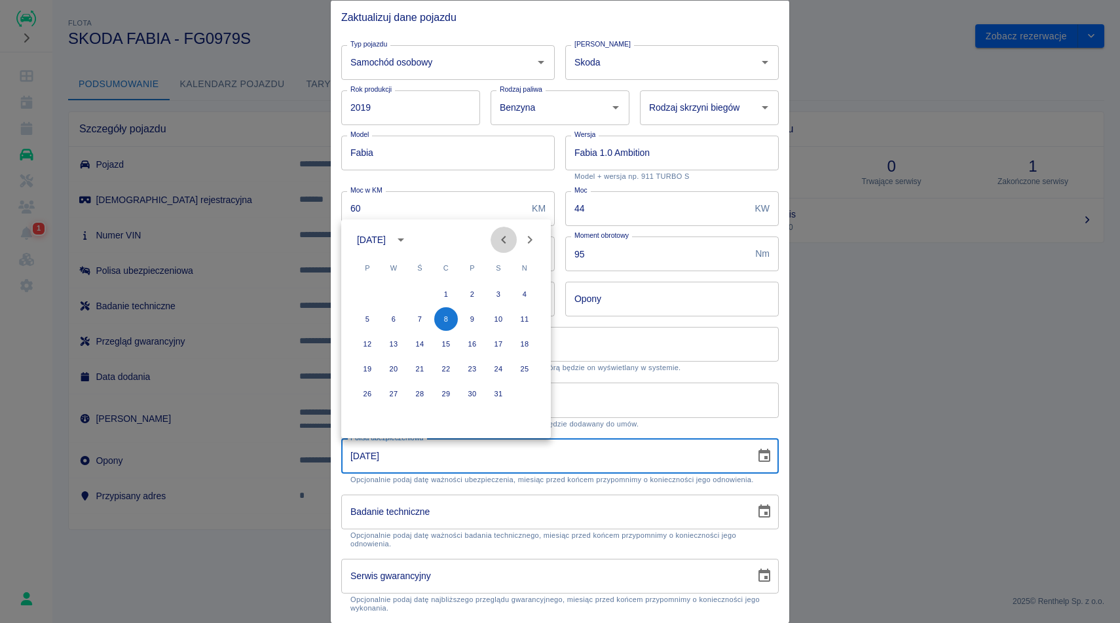
click at [507, 240] on icon "Previous month" at bounding box center [504, 240] width 16 height 16
click at [448, 322] on button "10" at bounding box center [446, 319] width 24 height 24
type input "10-09-2026"
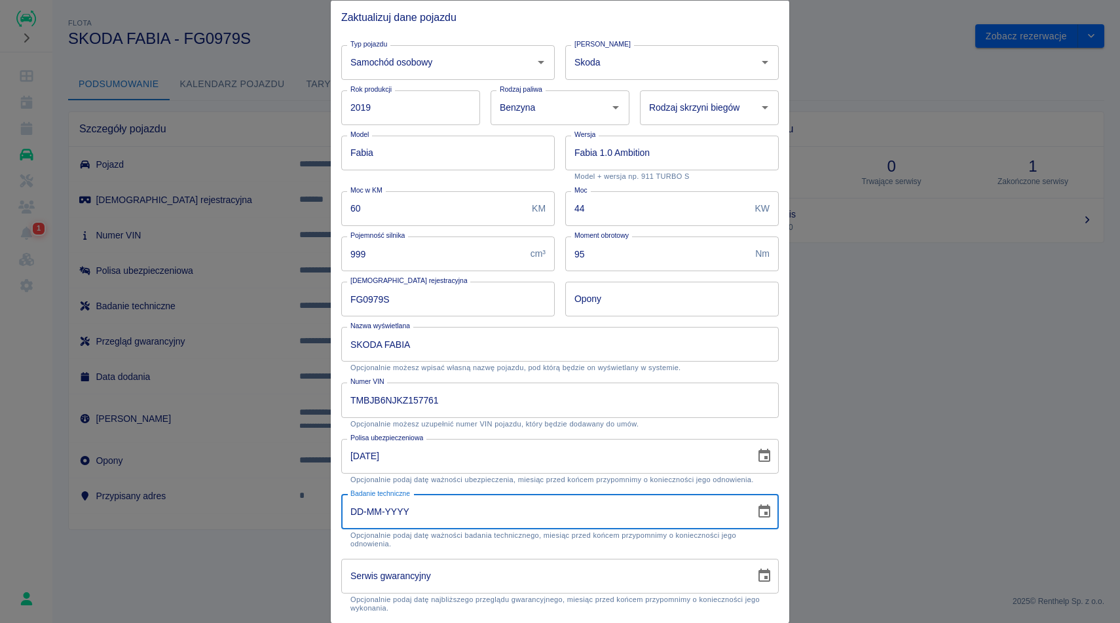
click at [447, 502] on input "DD-MM-YYYY" at bounding box center [543, 511] width 405 height 35
type input "DD-MM-YYYY"
click at [759, 508] on icon "Choose date" at bounding box center [764, 510] width 12 height 13
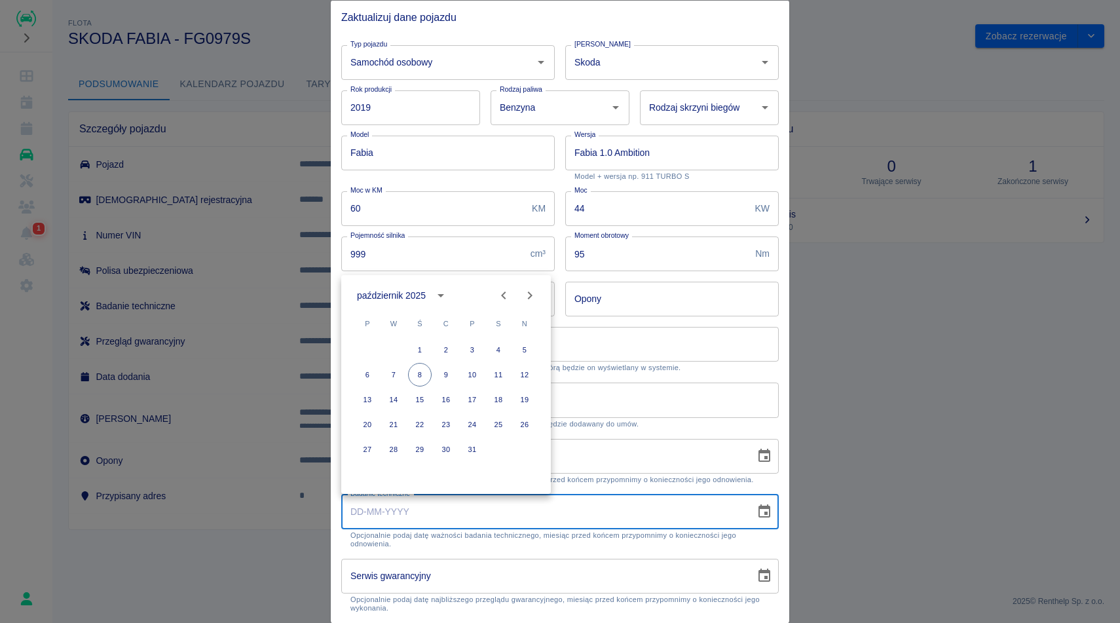
click at [442, 295] on icon "calendar view is open, switch to year view" at bounding box center [440, 295] width 7 height 3
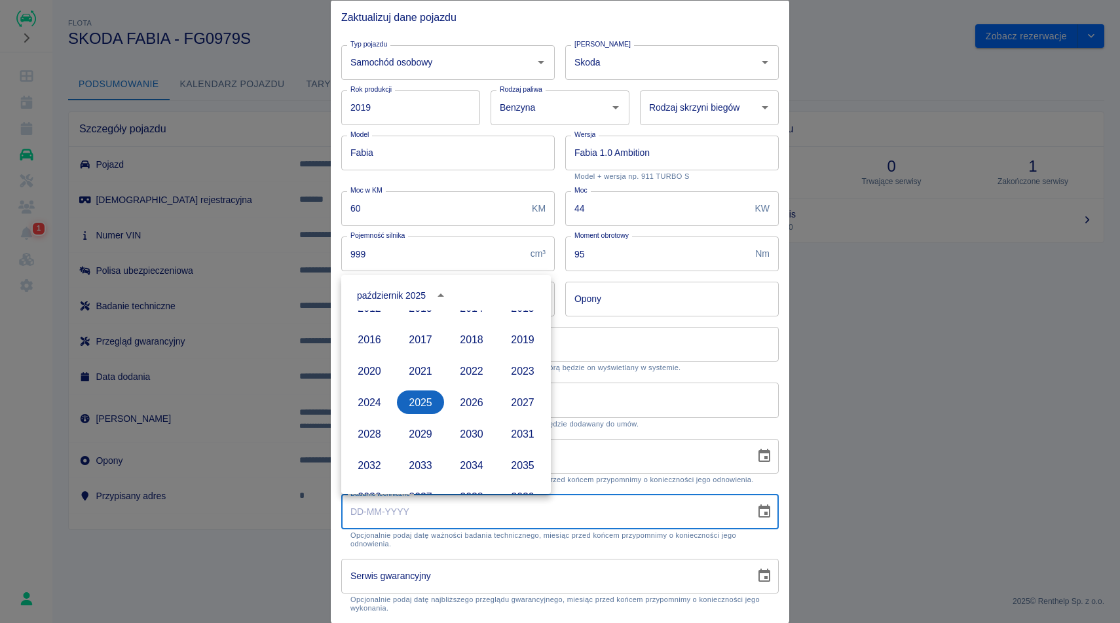
click at [428, 405] on button "2025" at bounding box center [420, 402] width 47 height 24
type input "08-10-2025"
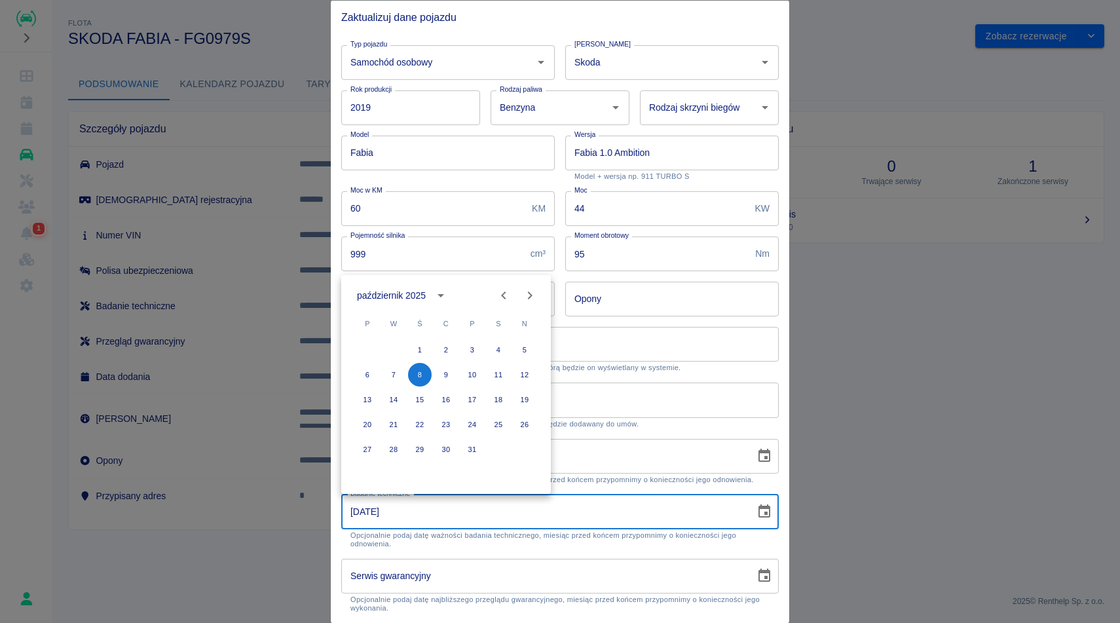
click at [653, 320] on div "Nazwa wyświetlana SKODA FABIA Nazwa wyświetlana Opcjonalnie możesz wpisać własn…" at bounding box center [555, 344] width 448 height 56
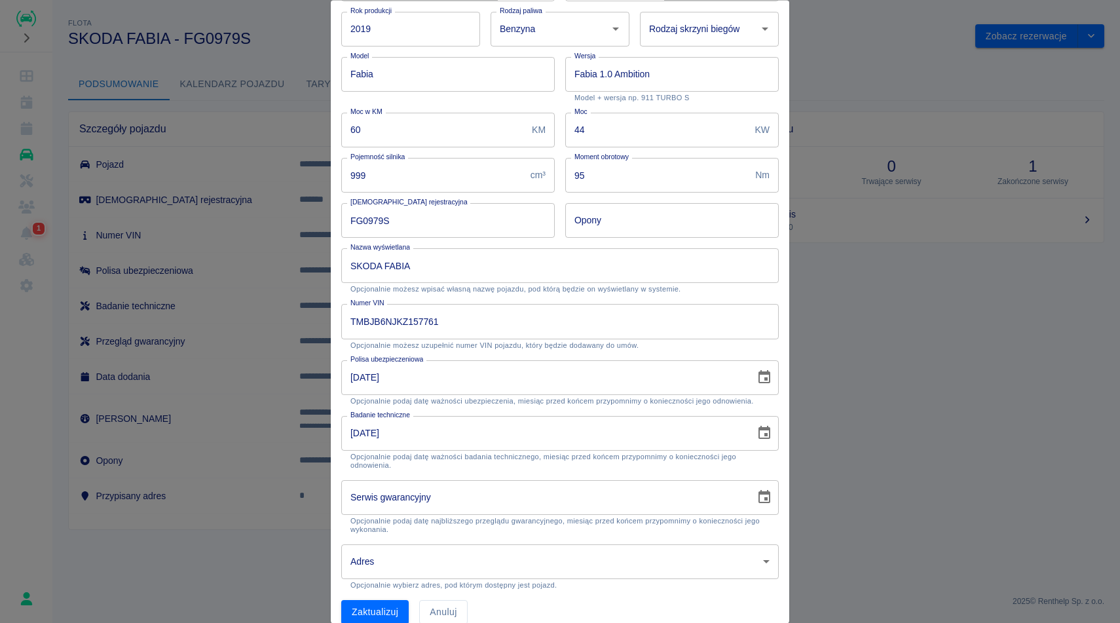
scroll to position [95, 0]
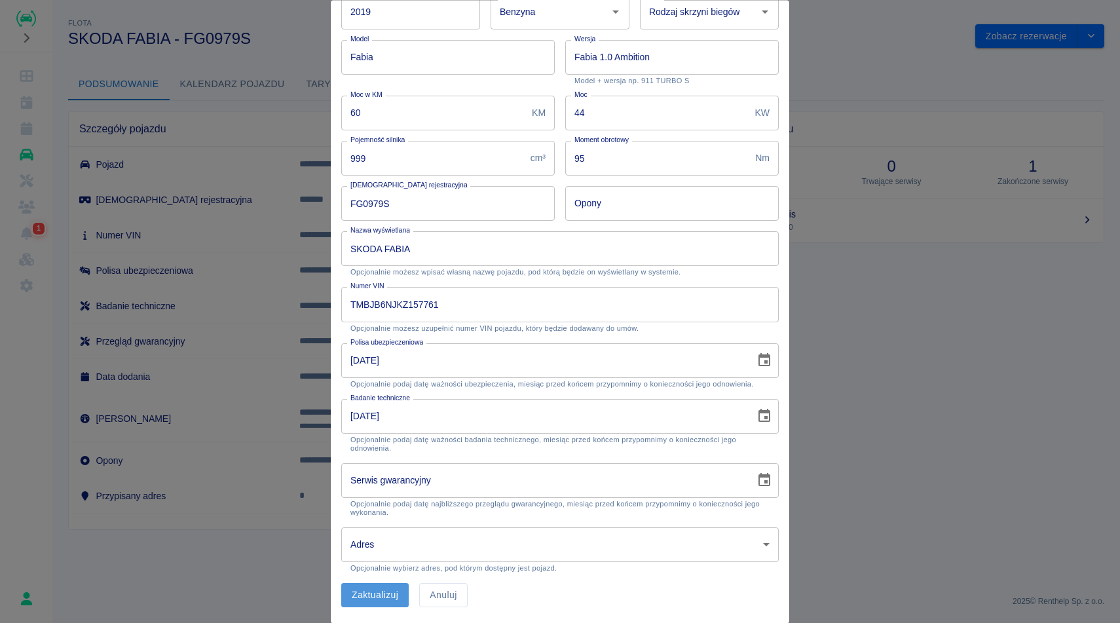
click at [373, 588] on button "Zaktualizuj" at bounding box center [374, 596] width 67 height 24
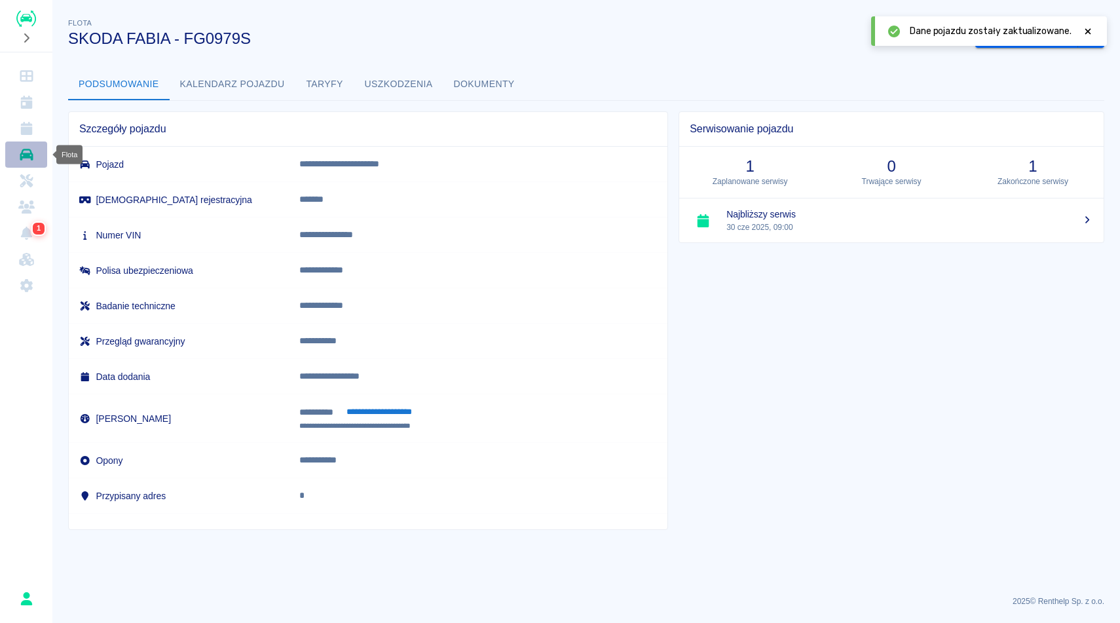
click at [18, 163] on link "Flota" at bounding box center [26, 154] width 42 height 26
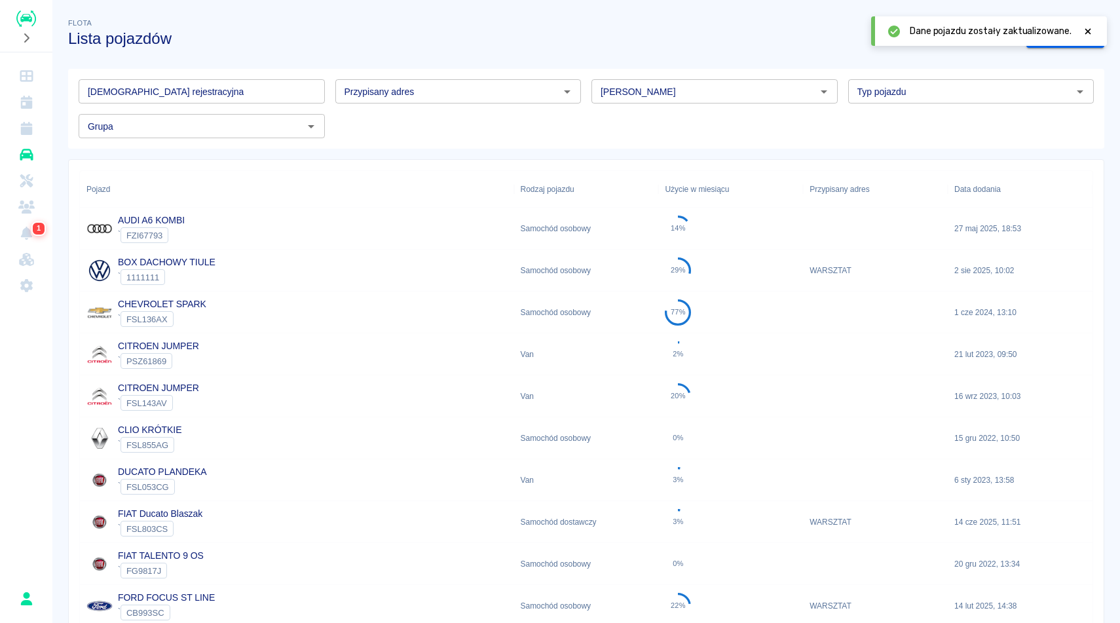
click at [181, 92] on input "[DEMOGRAPHIC_DATA] rejestracyjna" at bounding box center [202, 91] width 246 height 24
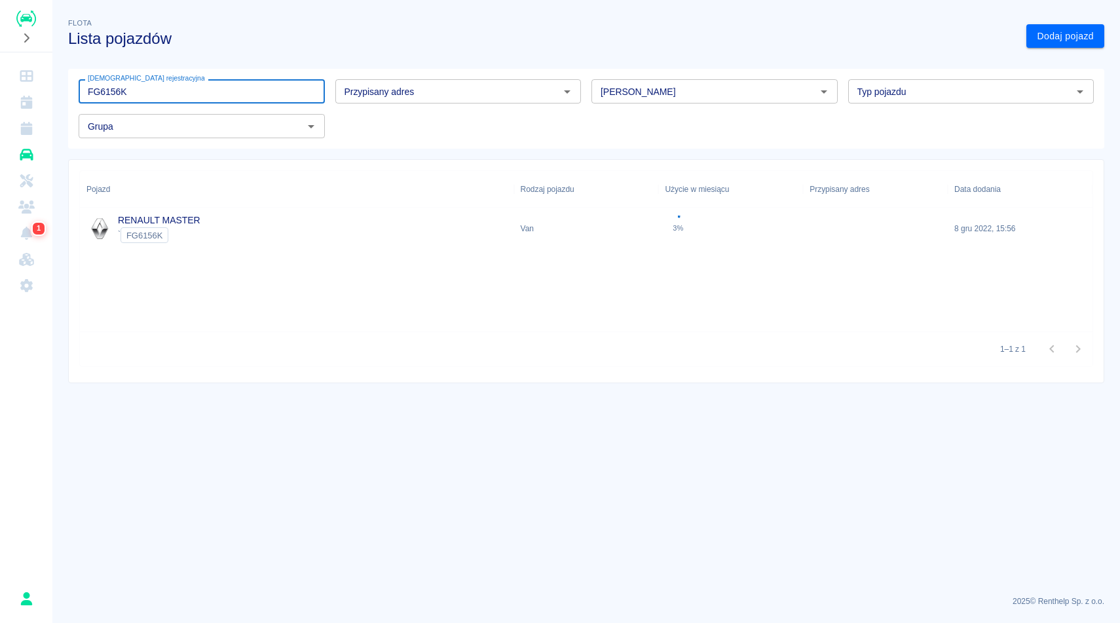
type input "FG6156K"
click at [198, 199] on div "Pojazd" at bounding box center [296, 189] width 421 height 37
click at [230, 231] on div "RENAULT MASTER ` FG6156K" at bounding box center [297, 229] width 434 height 42
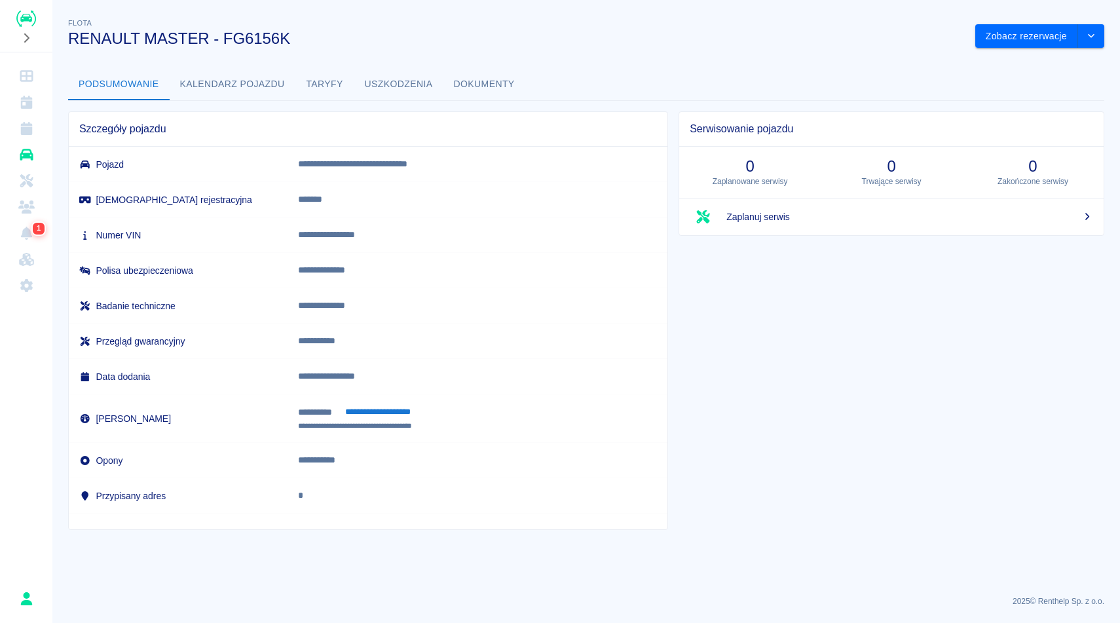
click at [219, 83] on button "Kalendarz pojazdu" at bounding box center [233, 84] width 126 height 31
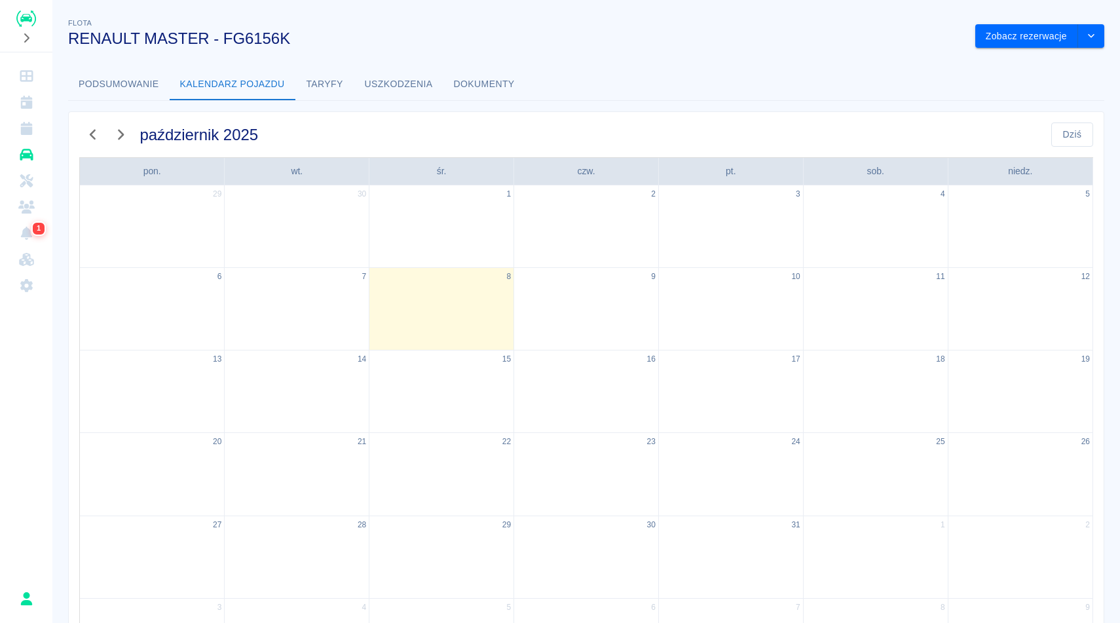
click at [115, 79] on button "Podsumowanie" at bounding box center [119, 84] width 102 height 31
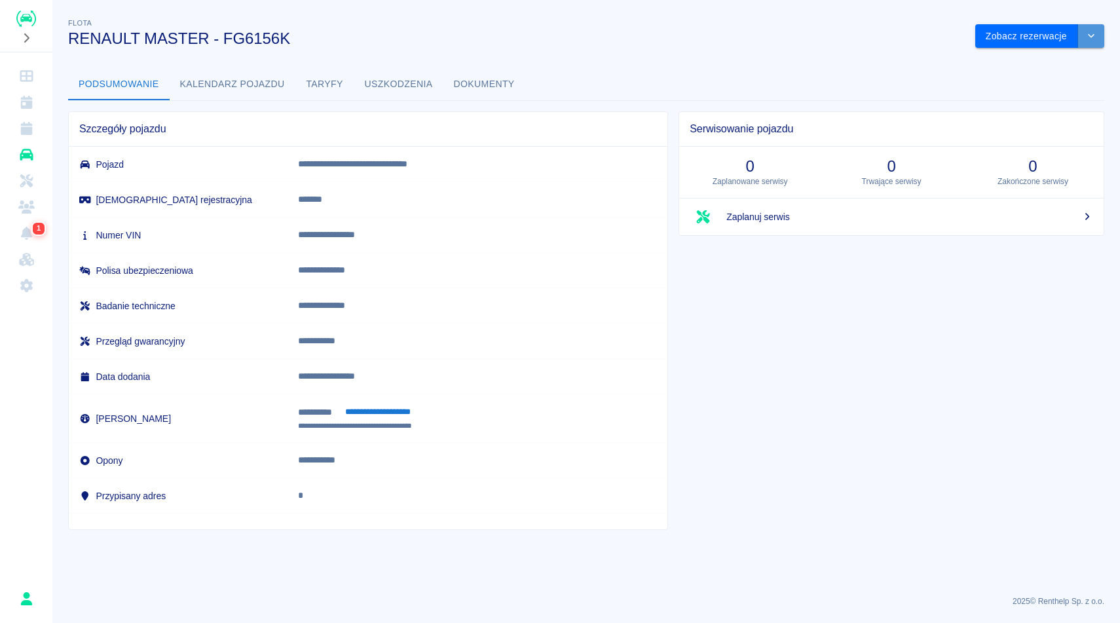
click at [1096, 33] on button "drop-down" at bounding box center [1091, 36] width 26 height 24
click at [703, 78] on div "Podsumowanie Kalendarz pojazdu Taryfy Uszkodzenia Dokumenty" at bounding box center [586, 84] width 1036 height 31
click at [490, 83] on button "Dokumenty" at bounding box center [484, 84] width 82 height 31
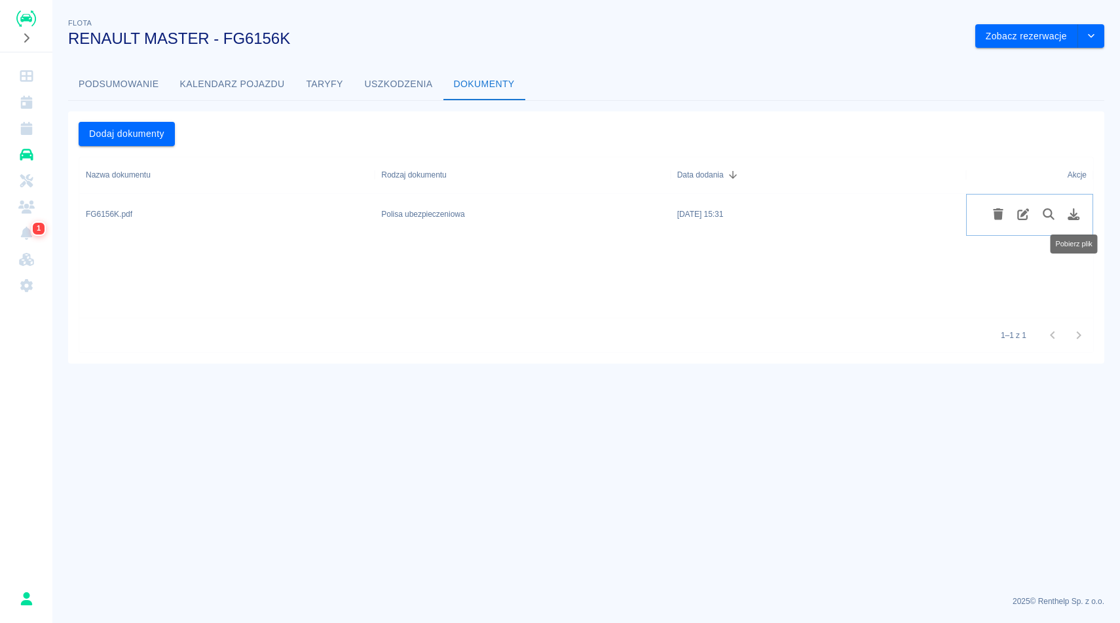
click at [1072, 218] on icon "Pobierz plik" at bounding box center [1074, 214] width 12 height 12
click at [144, 80] on button "Podsumowanie" at bounding box center [119, 84] width 102 height 31
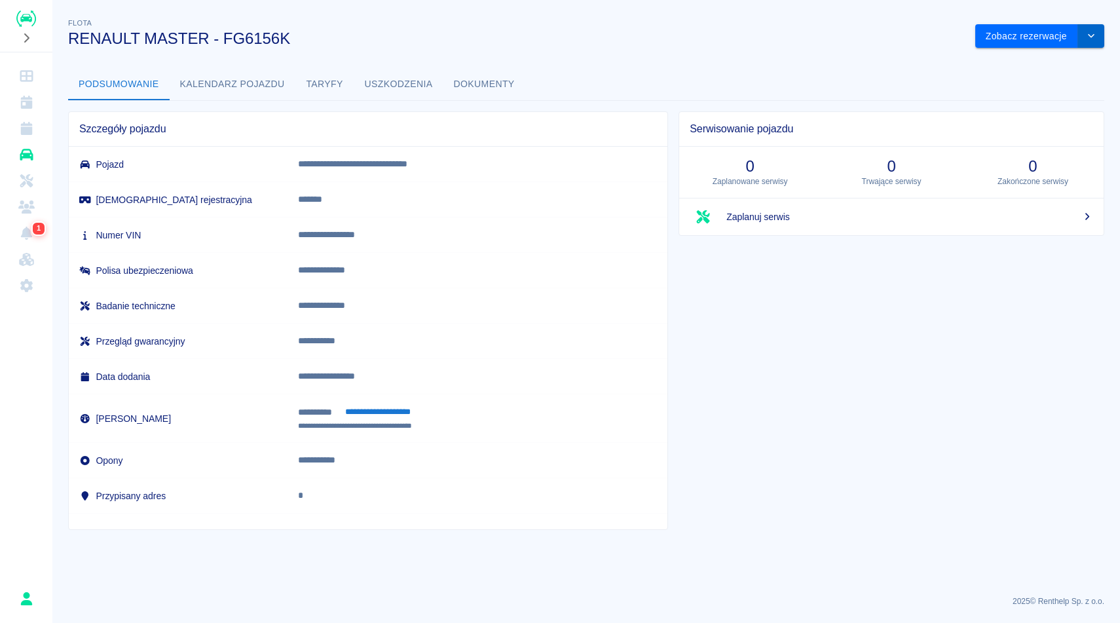
click at [1092, 40] on button "drop-down" at bounding box center [1091, 36] width 26 height 24
click at [1050, 73] on li "Zaktualizuj dane pojazdu" at bounding box center [1040, 64] width 122 height 22
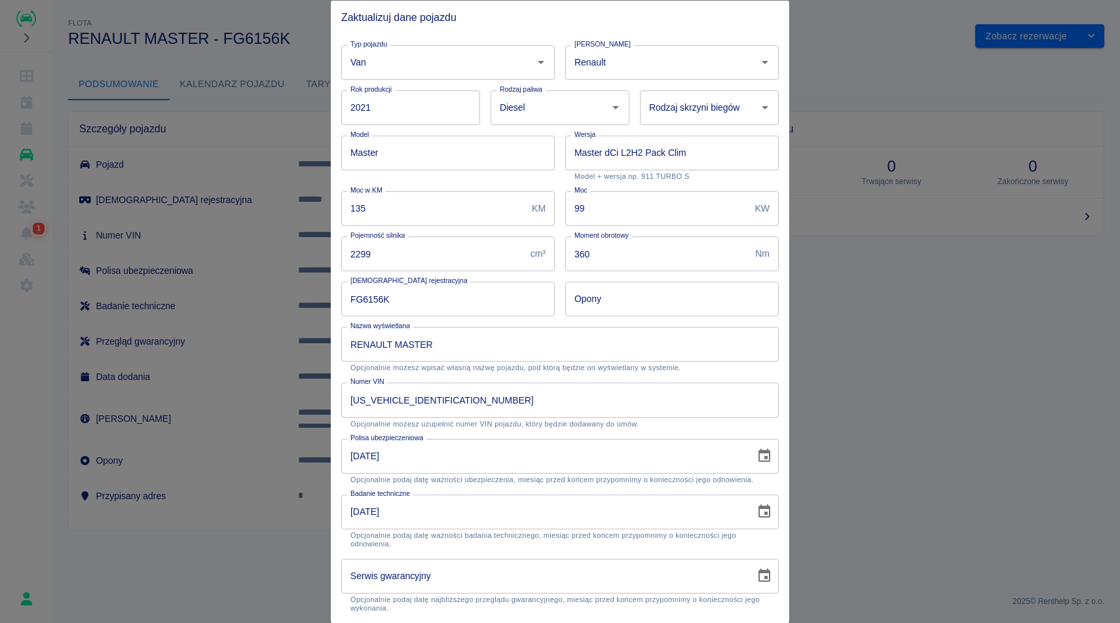
click at [766, 505] on icon "Choose date, selected date is 30 paź 2024" at bounding box center [764, 512] width 16 height 16
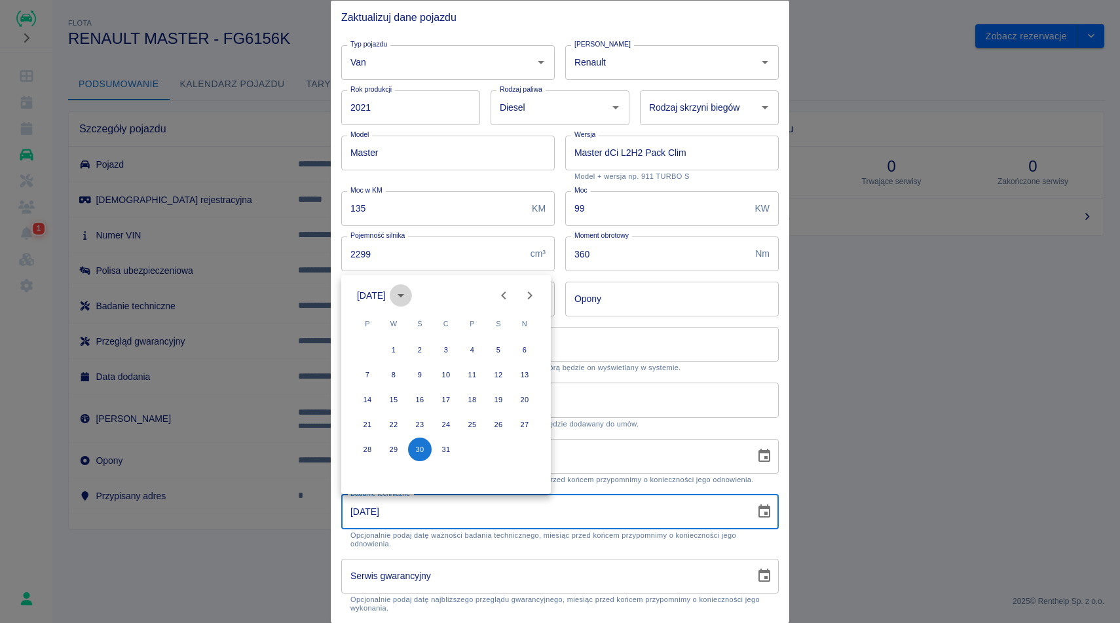
click at [409, 296] on icon "calendar view is open, switch to year view" at bounding box center [401, 296] width 16 height 16
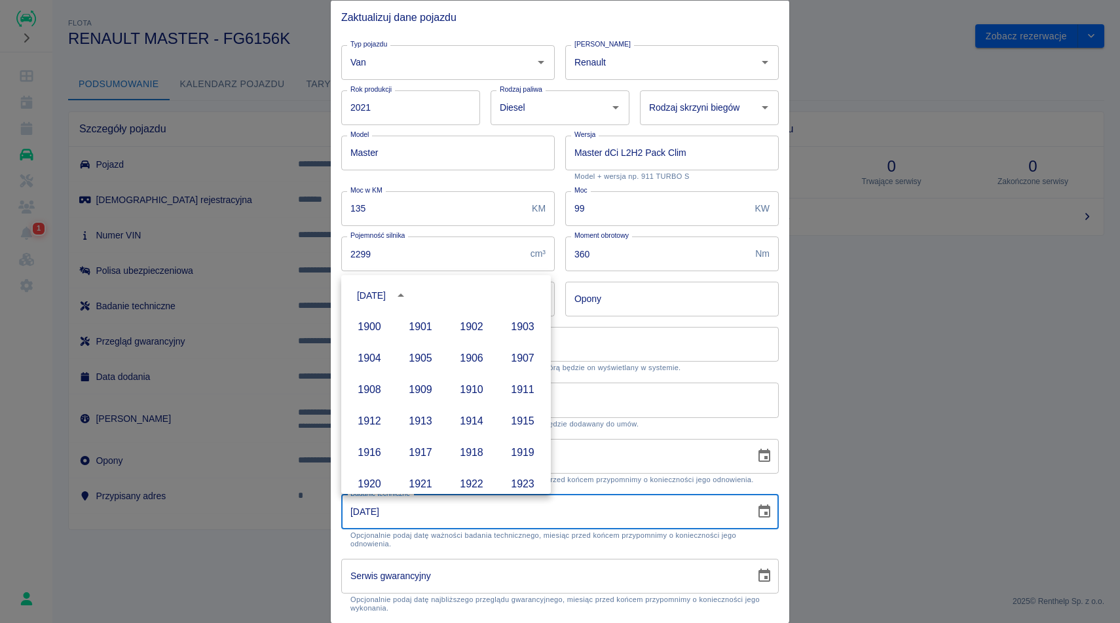
scroll to position [899, 0]
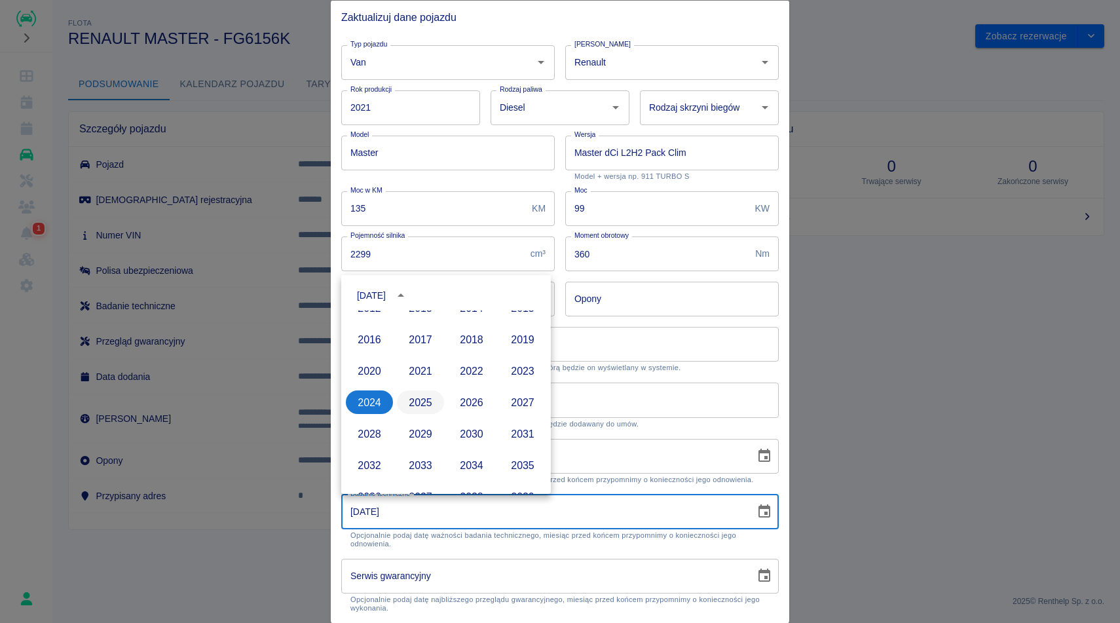
click at [433, 396] on button "2025" at bounding box center [420, 402] width 47 height 24
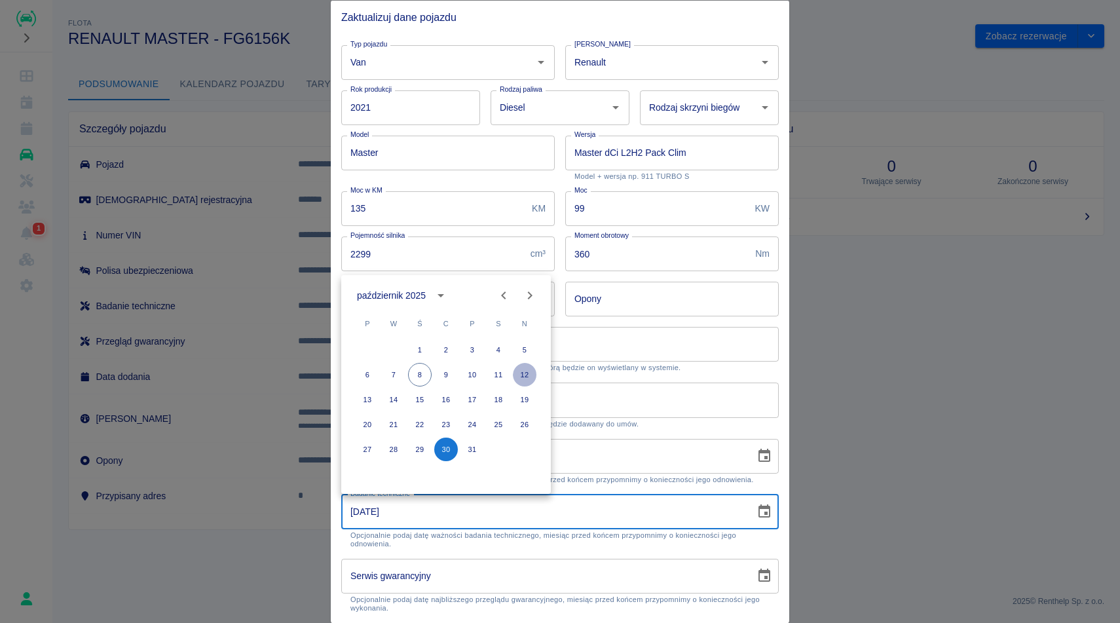
click at [530, 375] on button "12" at bounding box center [525, 375] width 24 height 24
type input "12-10-2025"
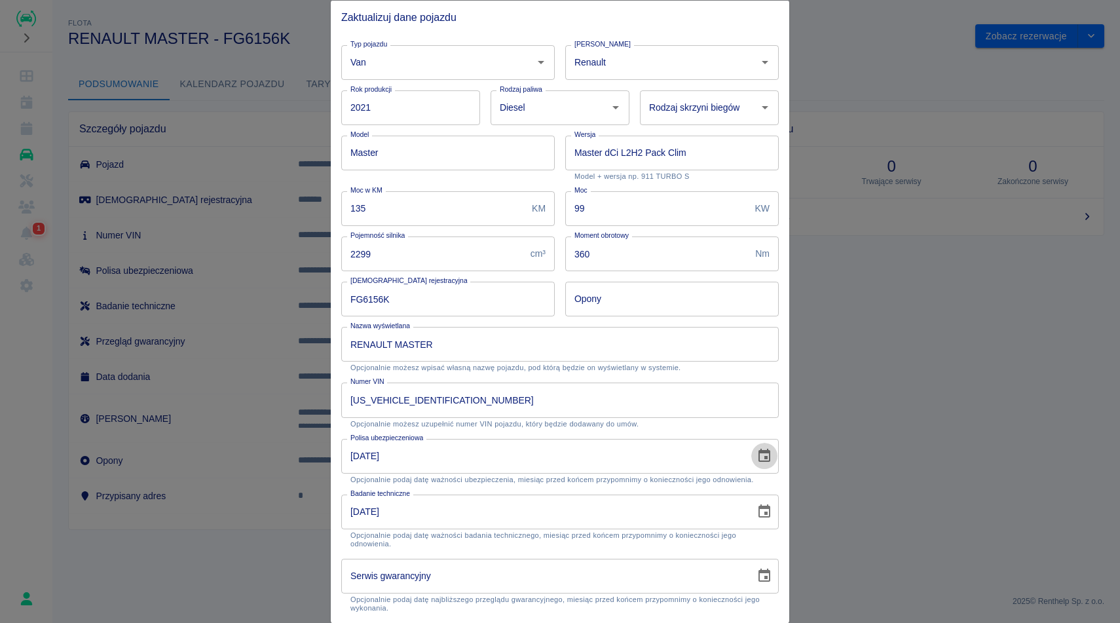
click at [762, 464] on button "Choose date, selected date is 30 paź 2024" at bounding box center [764, 456] width 26 height 26
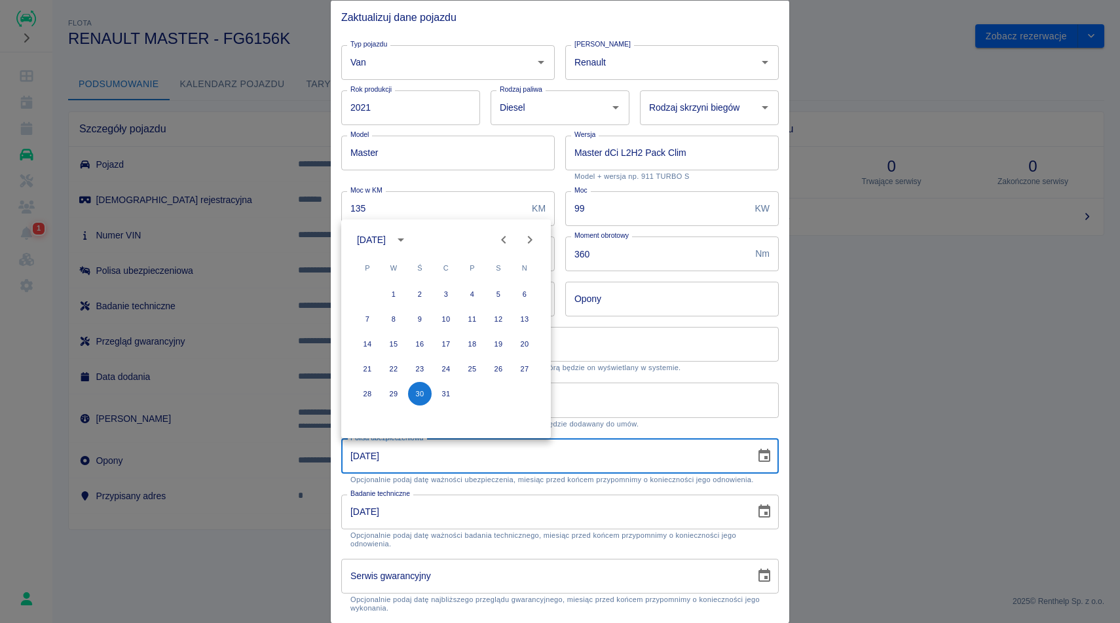
click at [409, 240] on icon "calendar view is open, switch to year view" at bounding box center [401, 240] width 16 height 16
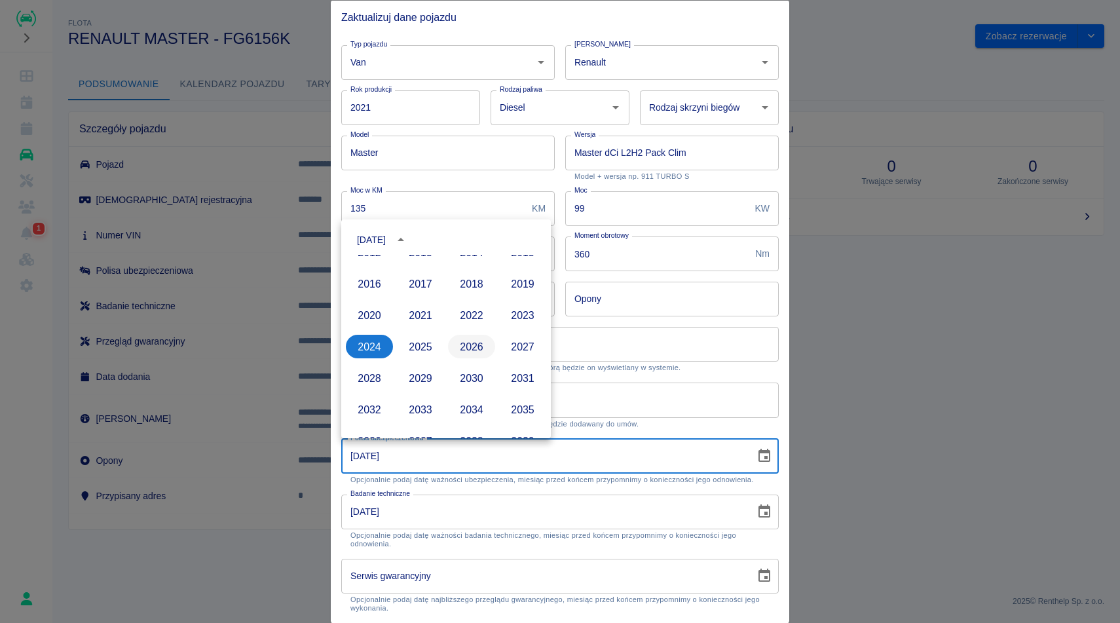
click at [464, 345] on button "2026" at bounding box center [471, 347] width 47 height 24
type input "30-10-2026"
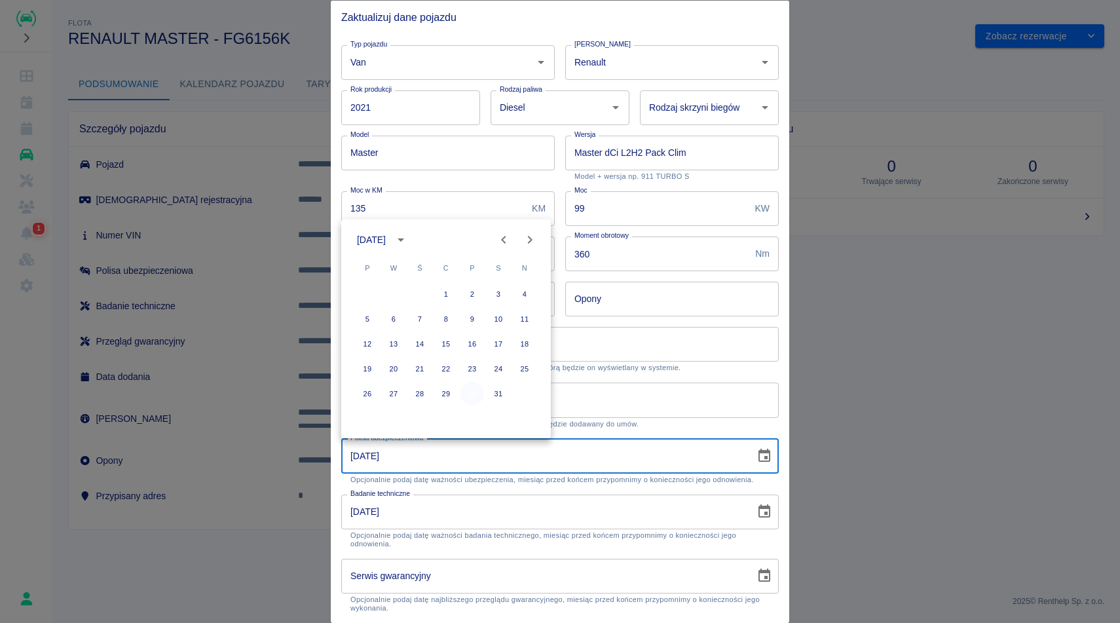
click at [470, 398] on button "30" at bounding box center [472, 394] width 24 height 24
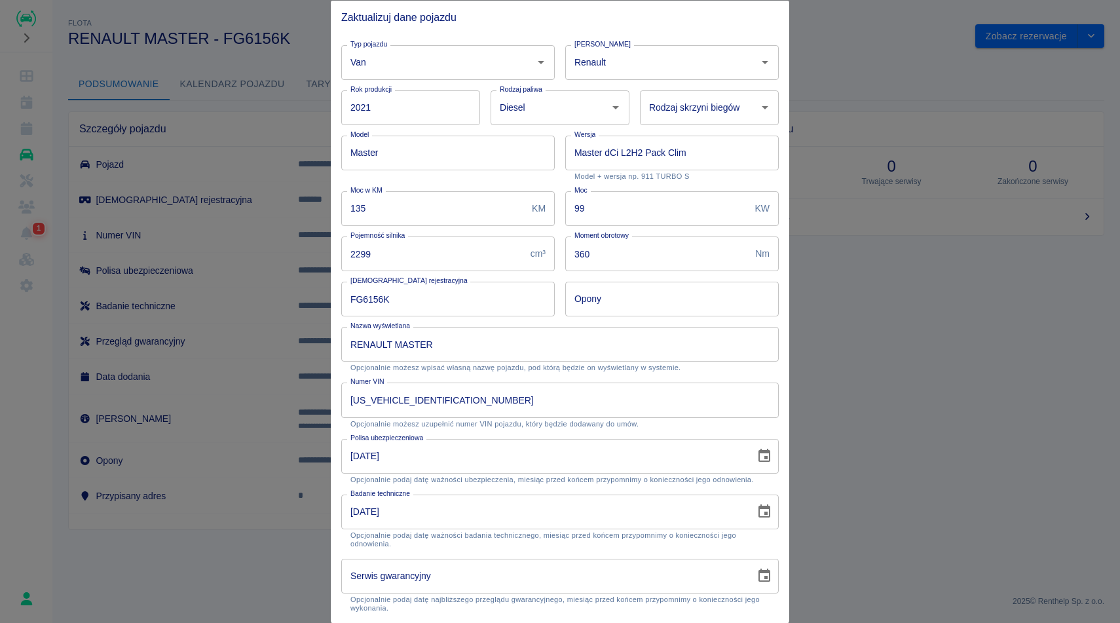
click at [736, 372] on div "Numer VIN VF1MA000664000597 Numer VIN Opcjonalnie możesz uzupełnić numer VIN po…" at bounding box center [555, 400] width 448 height 56
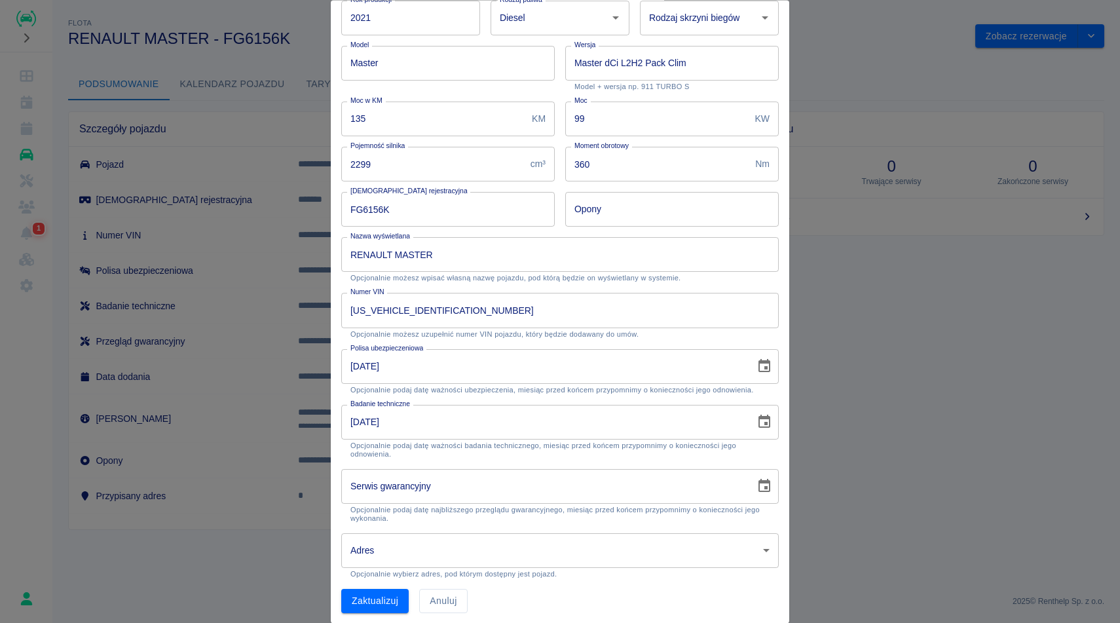
scroll to position [95, 0]
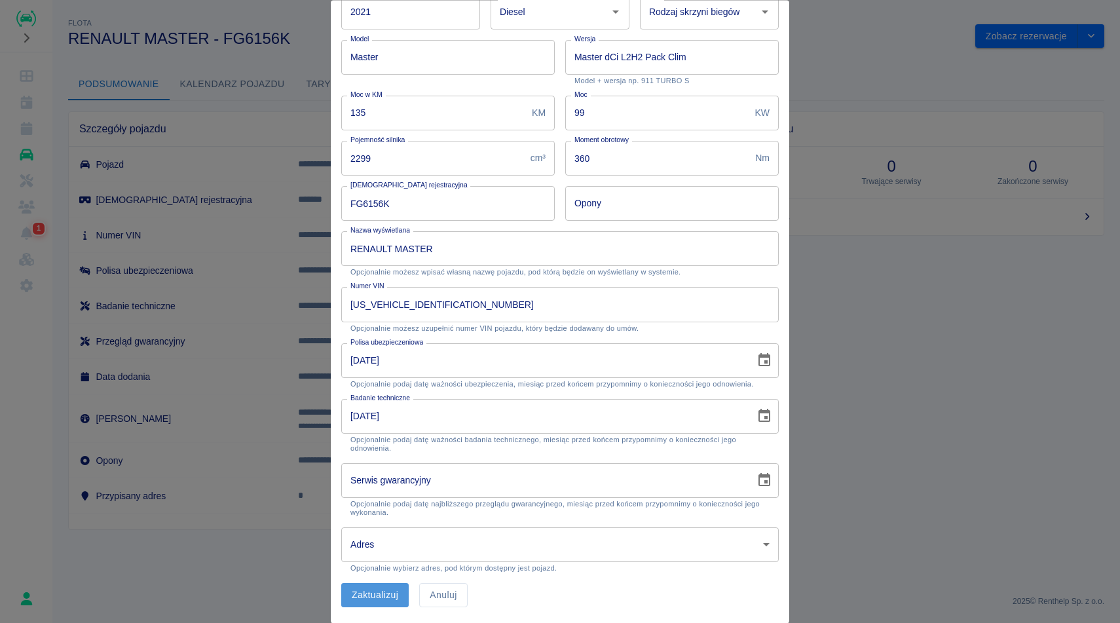
click at [393, 591] on button "Zaktualizuj" at bounding box center [374, 596] width 67 height 24
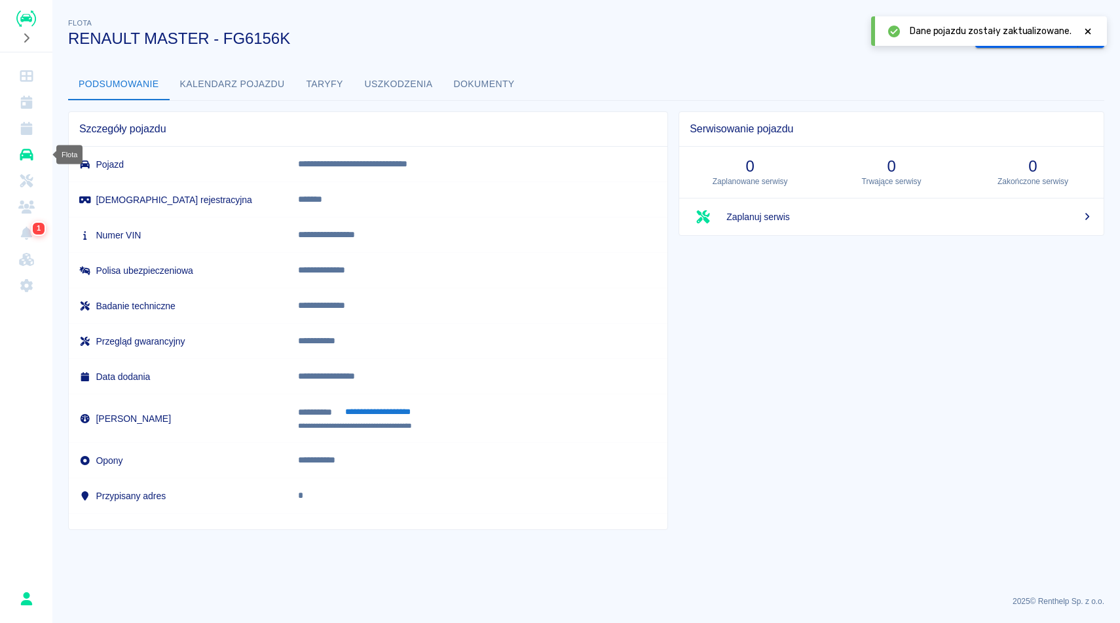
click at [29, 153] on icon "Flota" at bounding box center [26, 155] width 13 height 12
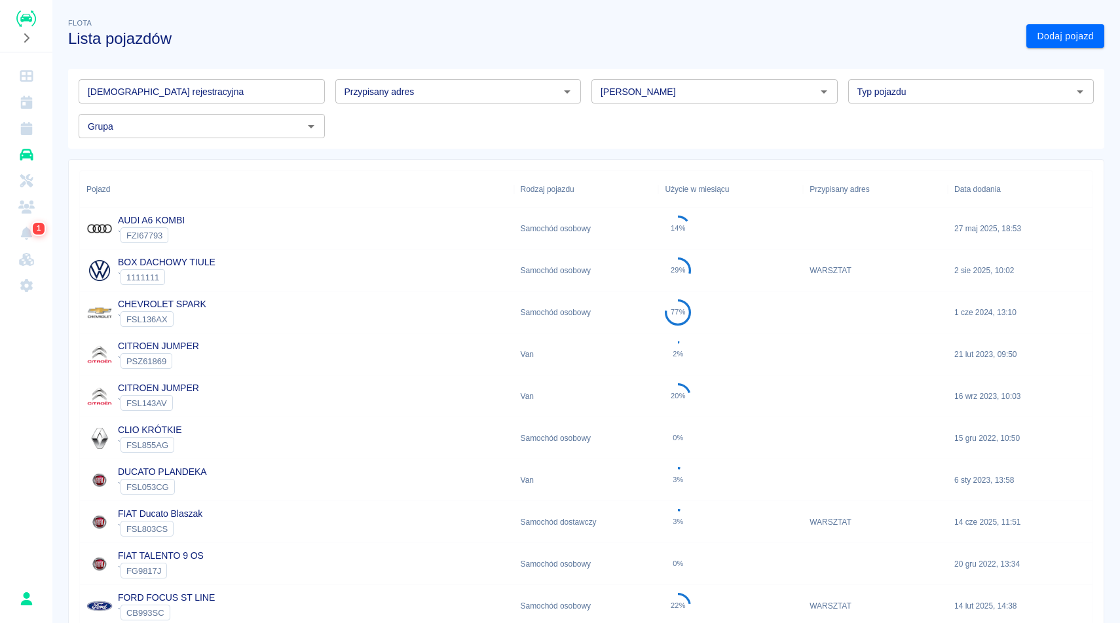
click at [261, 92] on input "[DEMOGRAPHIC_DATA] rejestracyjna" at bounding box center [202, 91] width 246 height 24
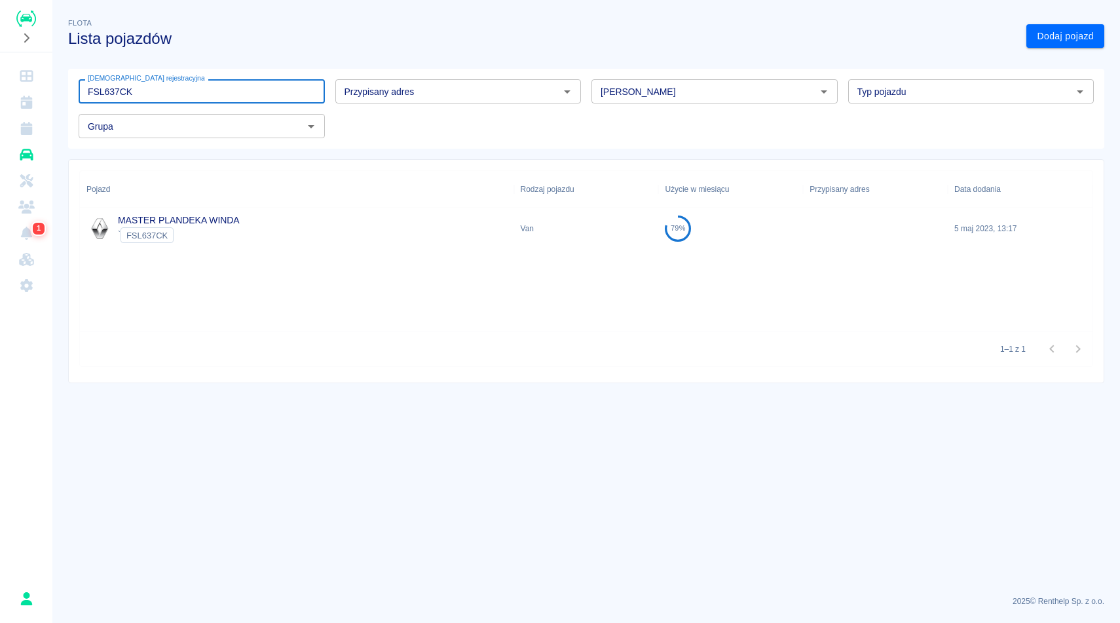
type input "FSL637CK"
click at [283, 215] on div "MASTER PLANDEKA WINDA ` FSL637CK" at bounding box center [297, 229] width 434 height 42
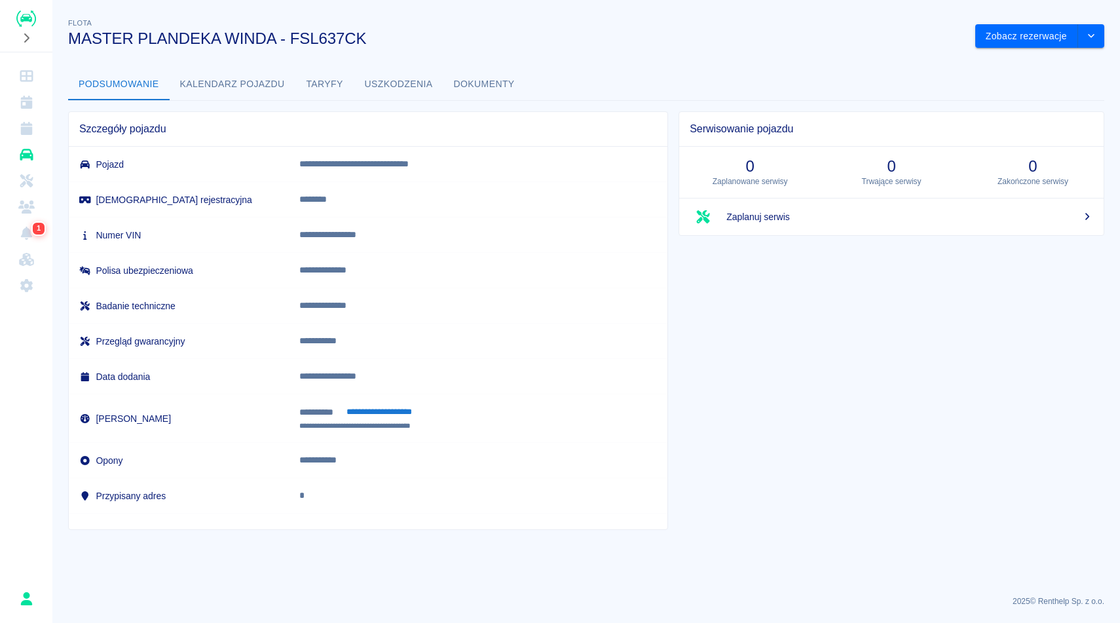
click at [459, 87] on button "Dokumenty" at bounding box center [484, 84] width 82 height 31
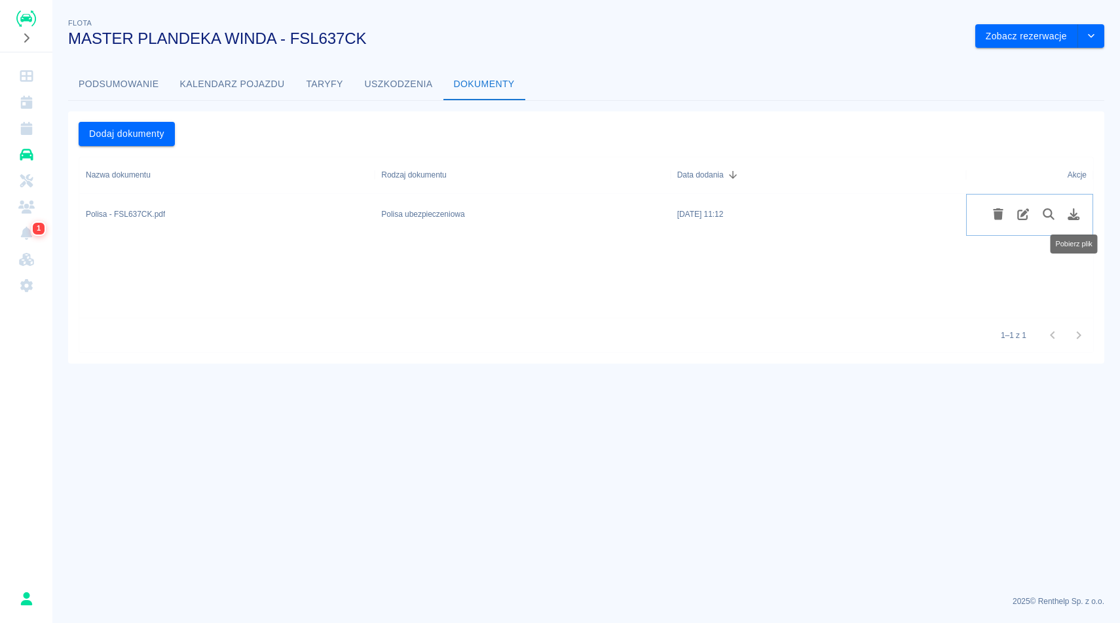
click at [1077, 213] on icon "Pobierz plik" at bounding box center [1074, 214] width 12 height 12
click at [117, 78] on button "Podsumowanie" at bounding box center [119, 84] width 102 height 31
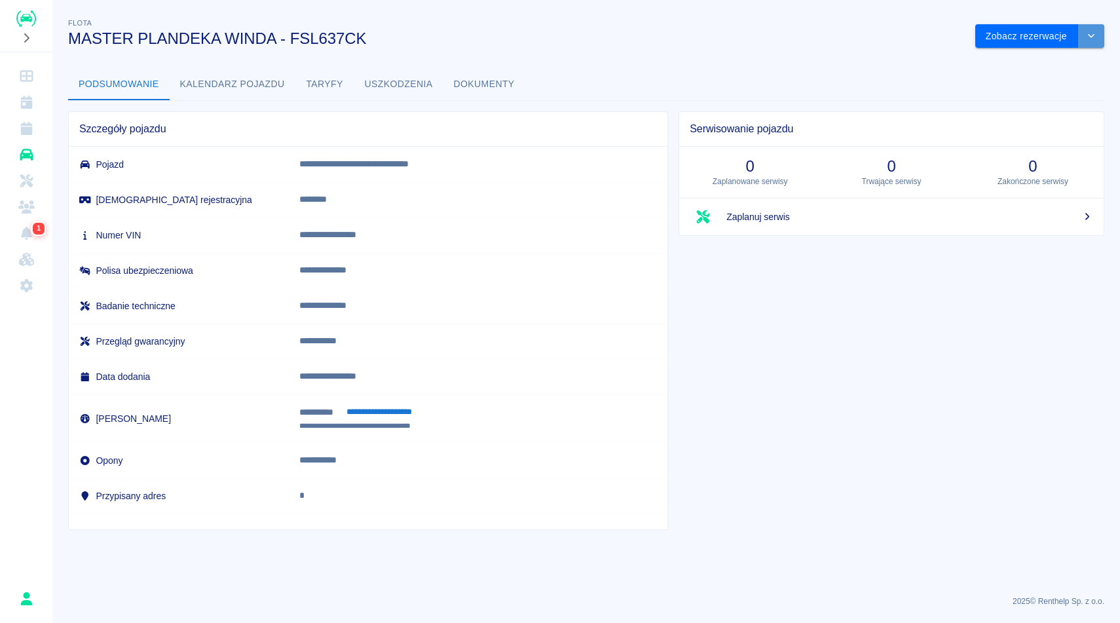
click at [1091, 46] on button "drop-down" at bounding box center [1091, 36] width 26 height 24
click at [1033, 66] on li "Zaktualizuj dane pojazdu" at bounding box center [1040, 64] width 122 height 22
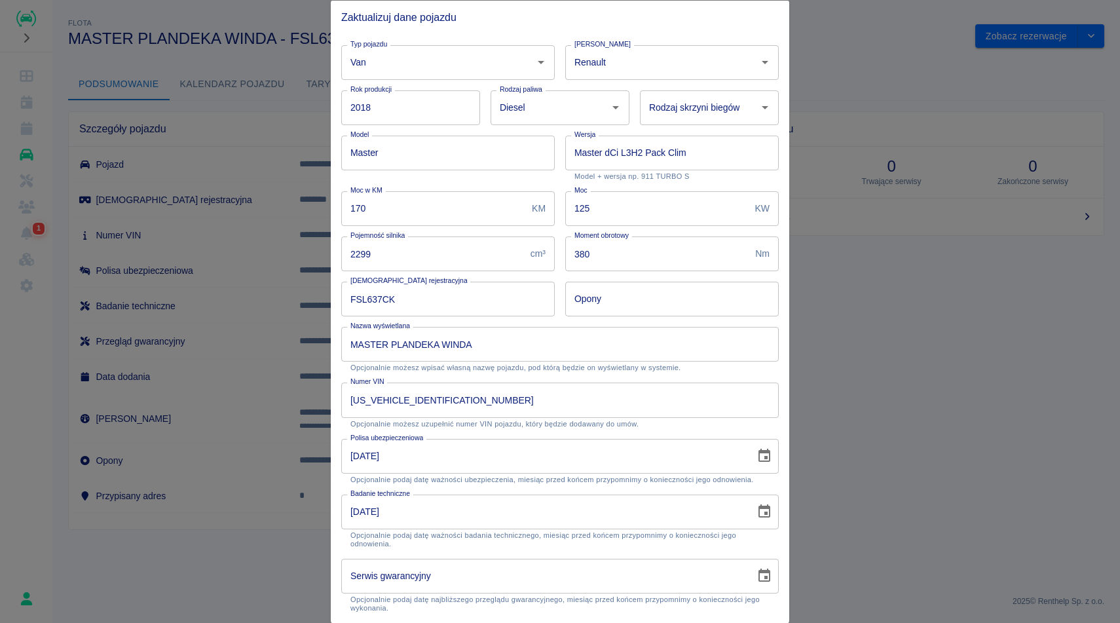
click at [763, 519] on button "Choose date, selected date is 22 sty 2024" at bounding box center [764, 511] width 26 height 26
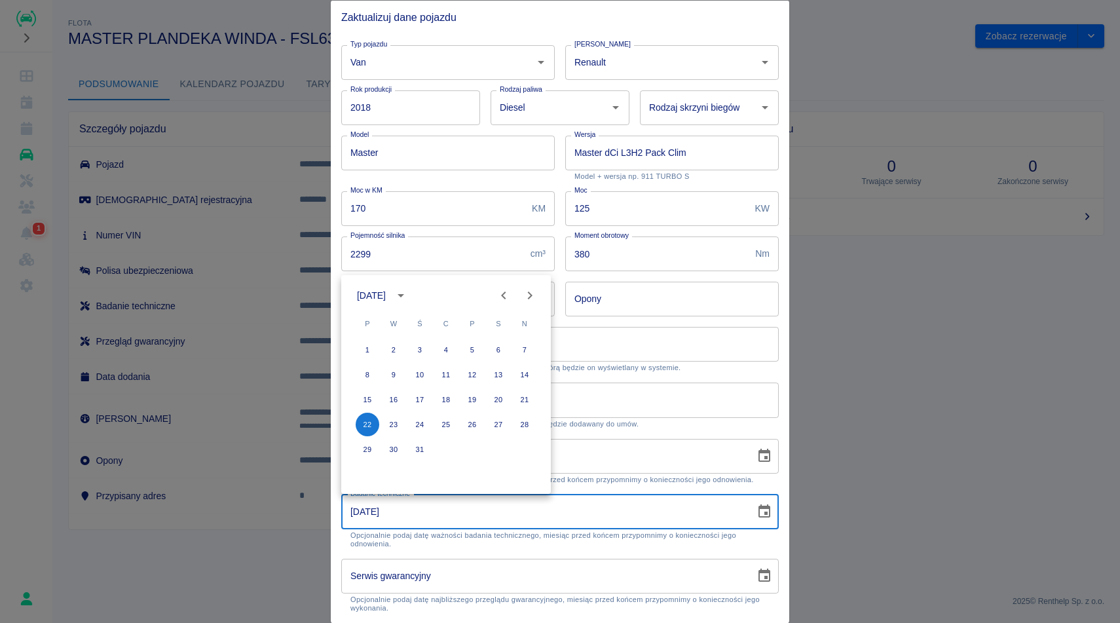
click at [409, 295] on icon "calendar view is open, switch to year view" at bounding box center [401, 296] width 16 height 16
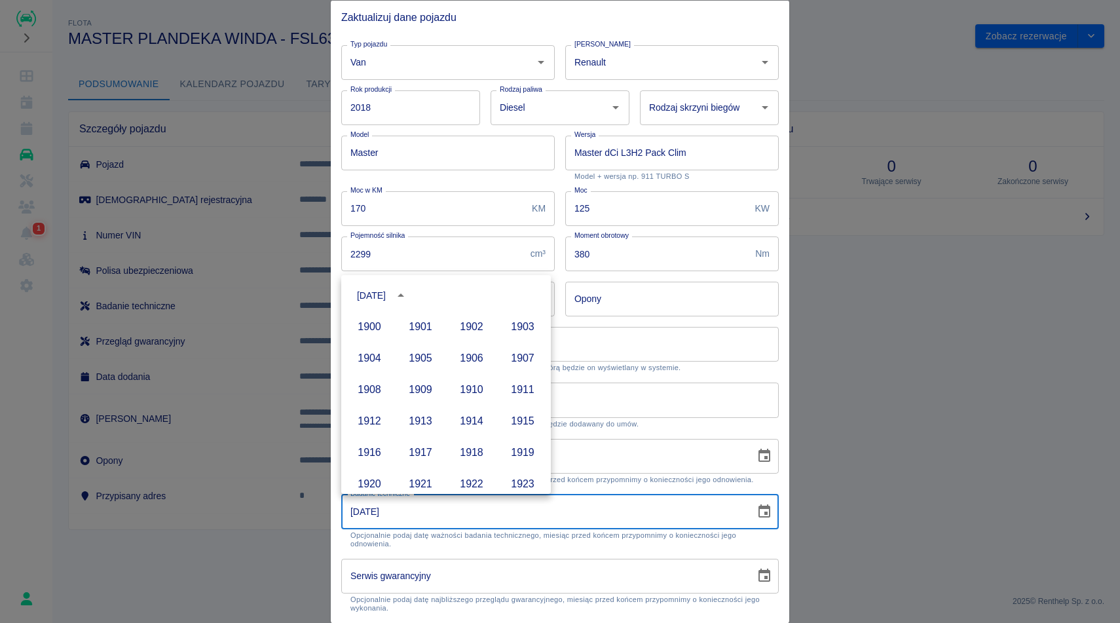
scroll to position [899, 0]
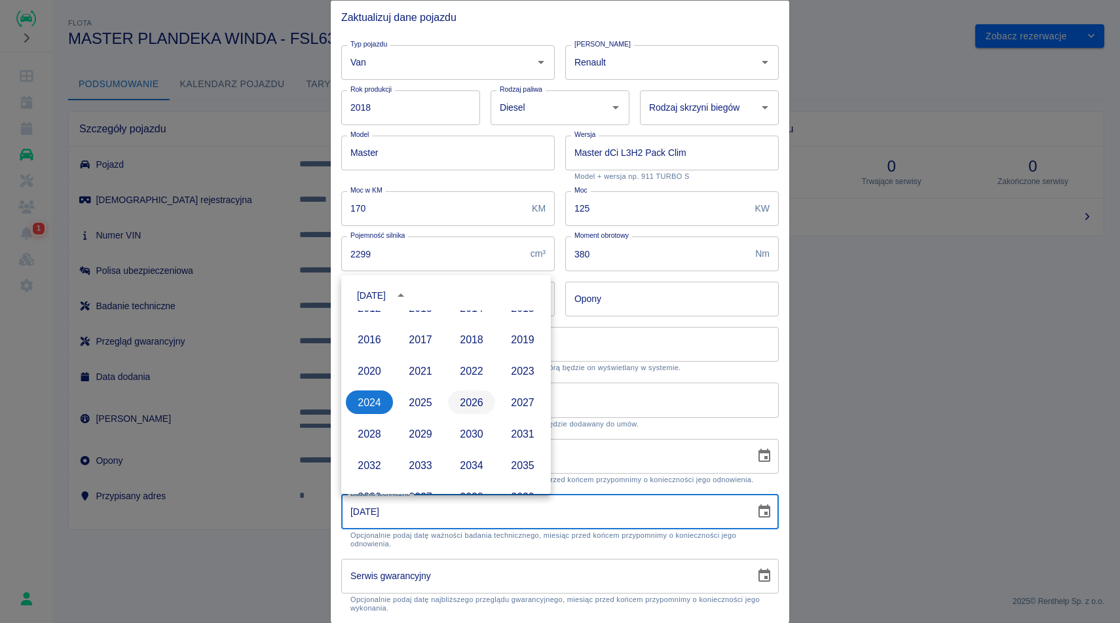
click at [468, 410] on button "2026" at bounding box center [471, 402] width 47 height 24
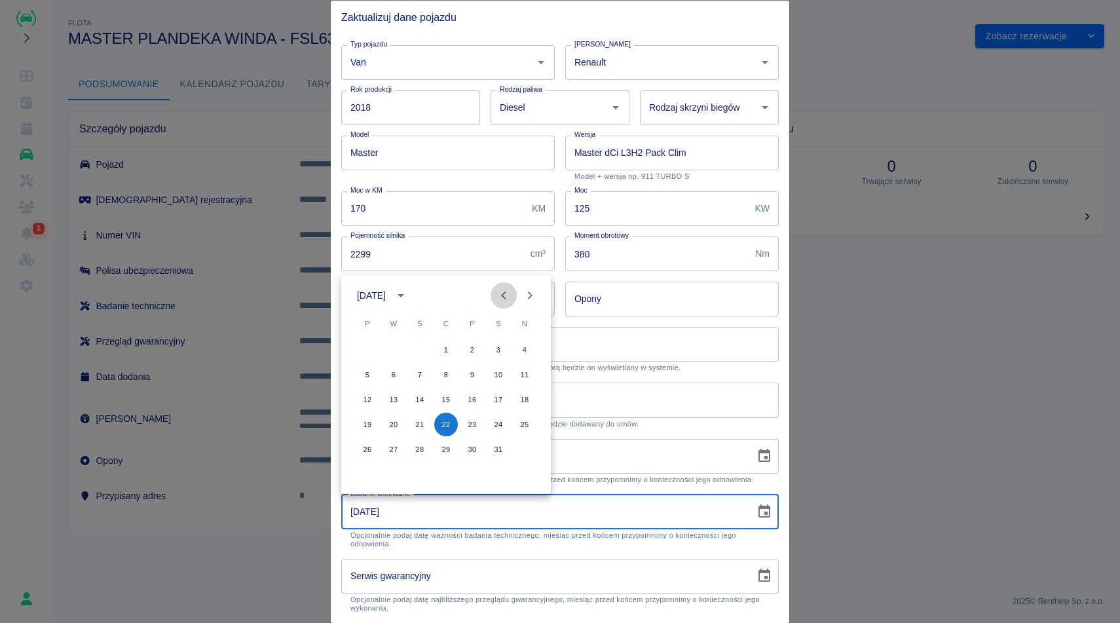
click at [508, 289] on icon "Previous month" at bounding box center [504, 296] width 16 height 16
click at [532, 293] on icon "Next month" at bounding box center [530, 296] width 16 height 16
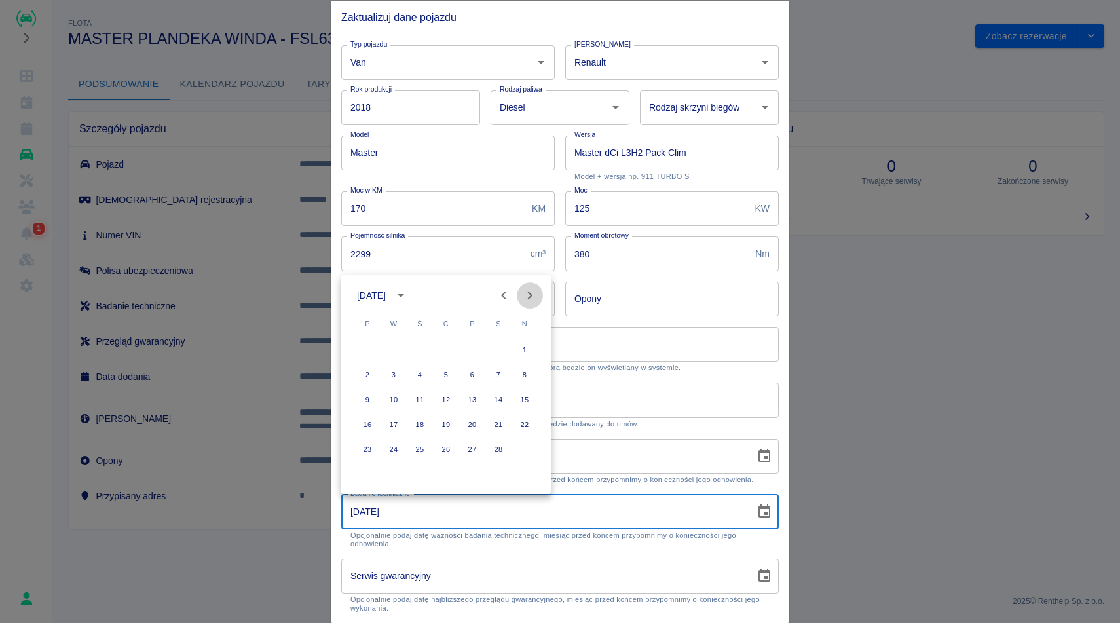
click at [532, 293] on icon "Next month" at bounding box center [530, 296] width 16 height 16
click at [512, 291] on button "Previous month" at bounding box center [504, 295] width 26 height 26
click at [415, 452] on button "25" at bounding box center [420, 449] width 24 height 24
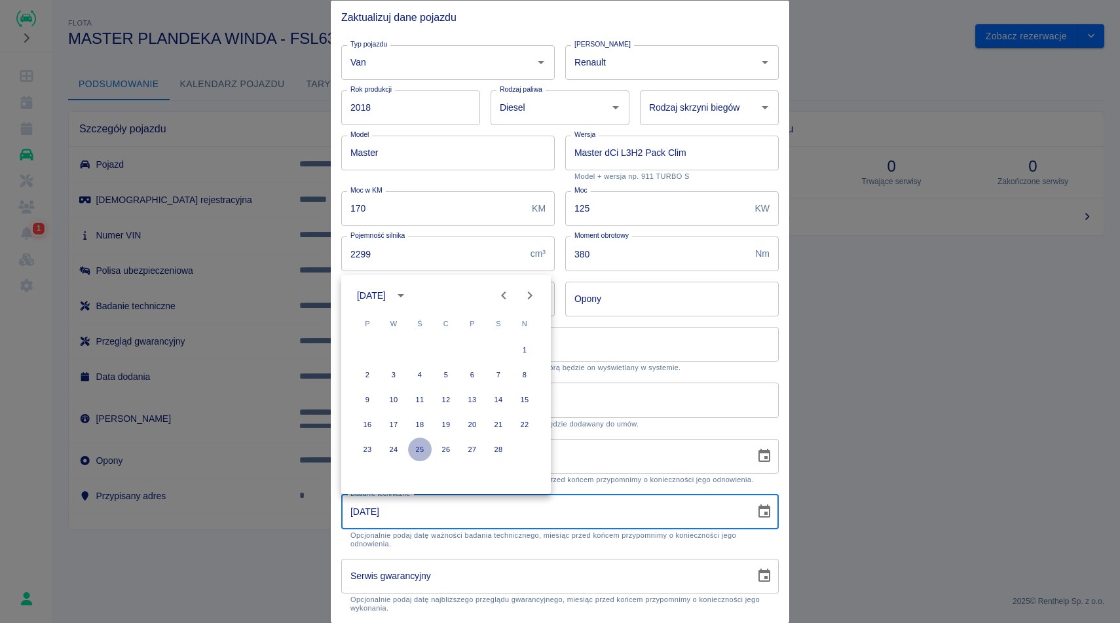
type input "25-02-2026"
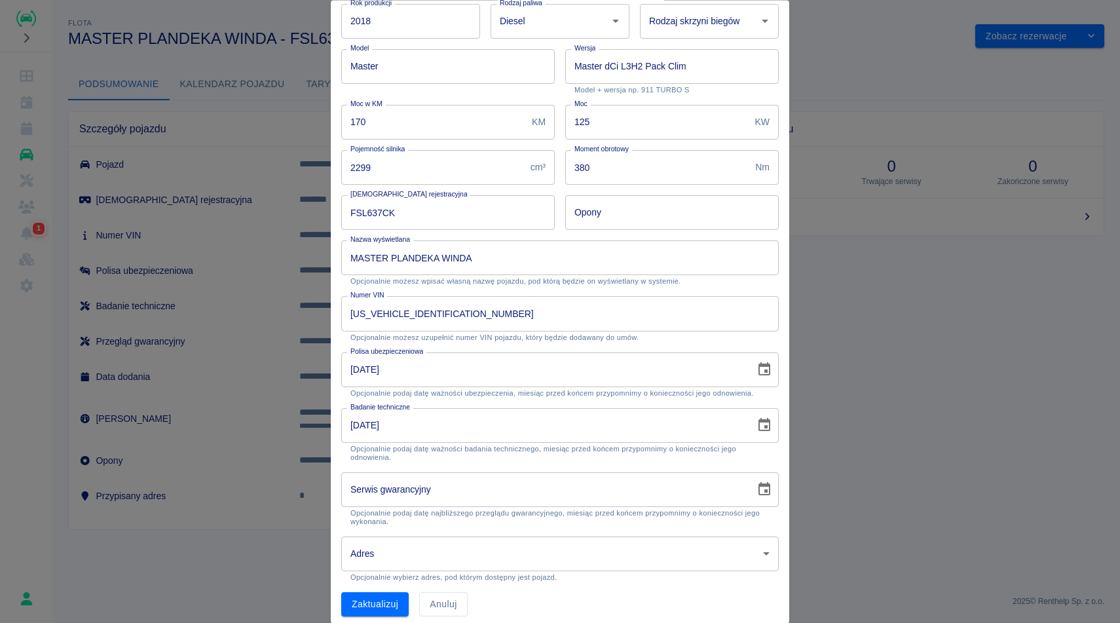
scroll to position [95, 0]
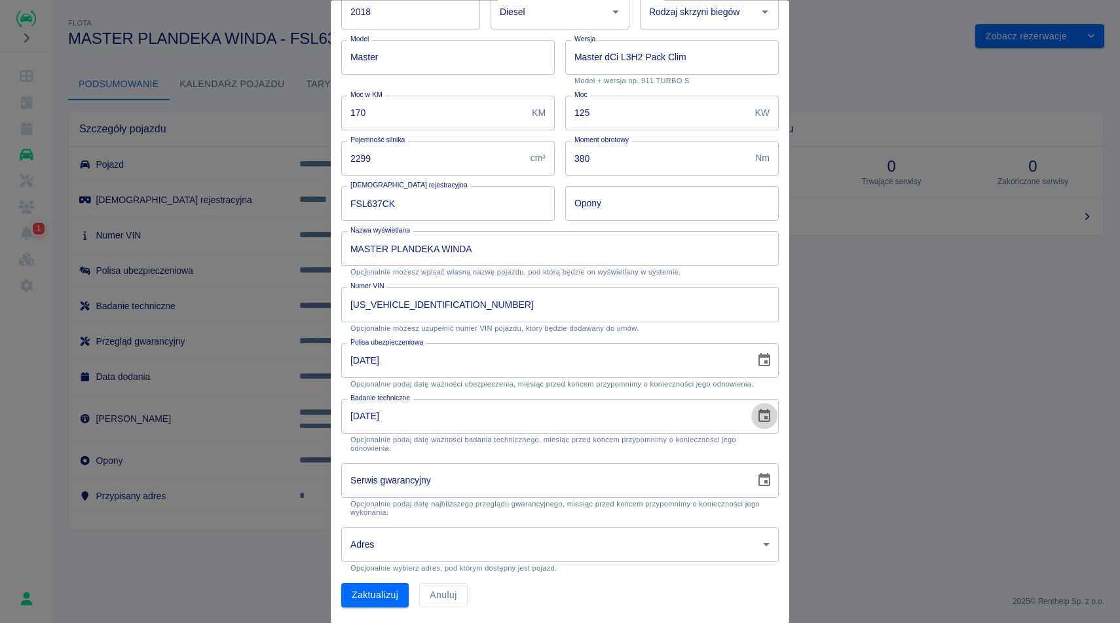
click at [766, 360] on icon "Choose date, selected date is 10 maj 2024" at bounding box center [764, 360] width 12 height 13
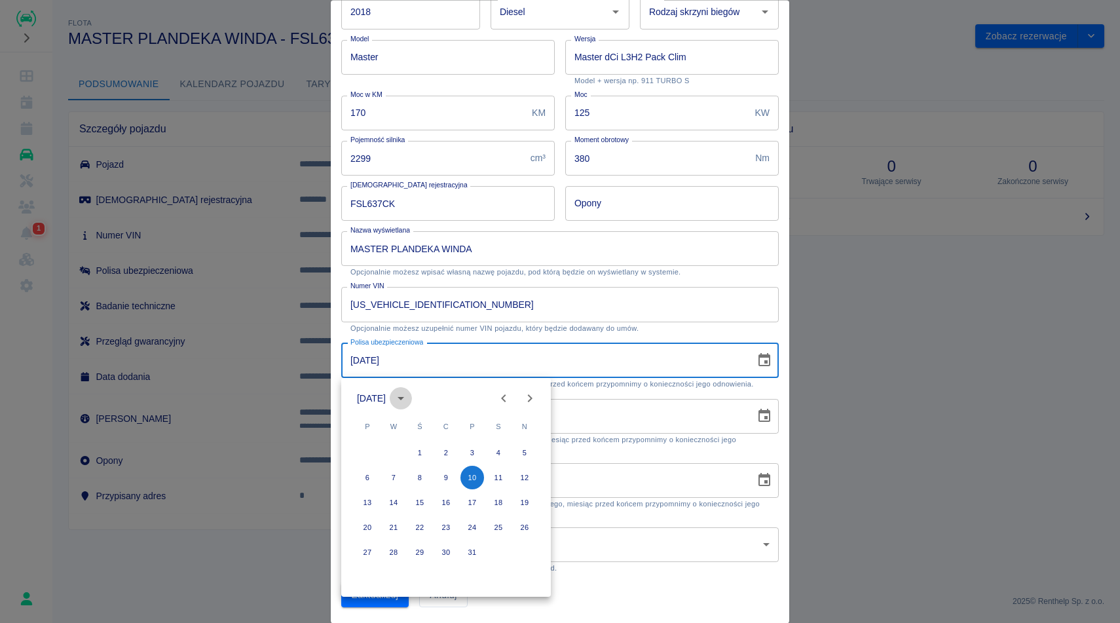
click at [408, 403] on icon "calendar view is open, switch to year view" at bounding box center [401, 398] width 16 height 16
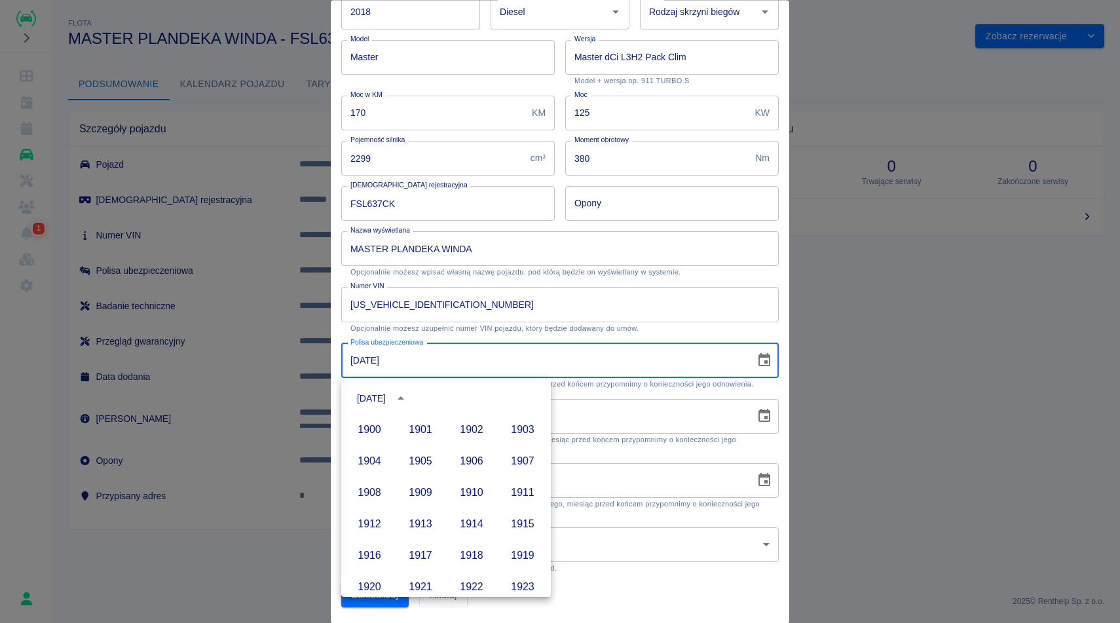
scroll to position [899, 0]
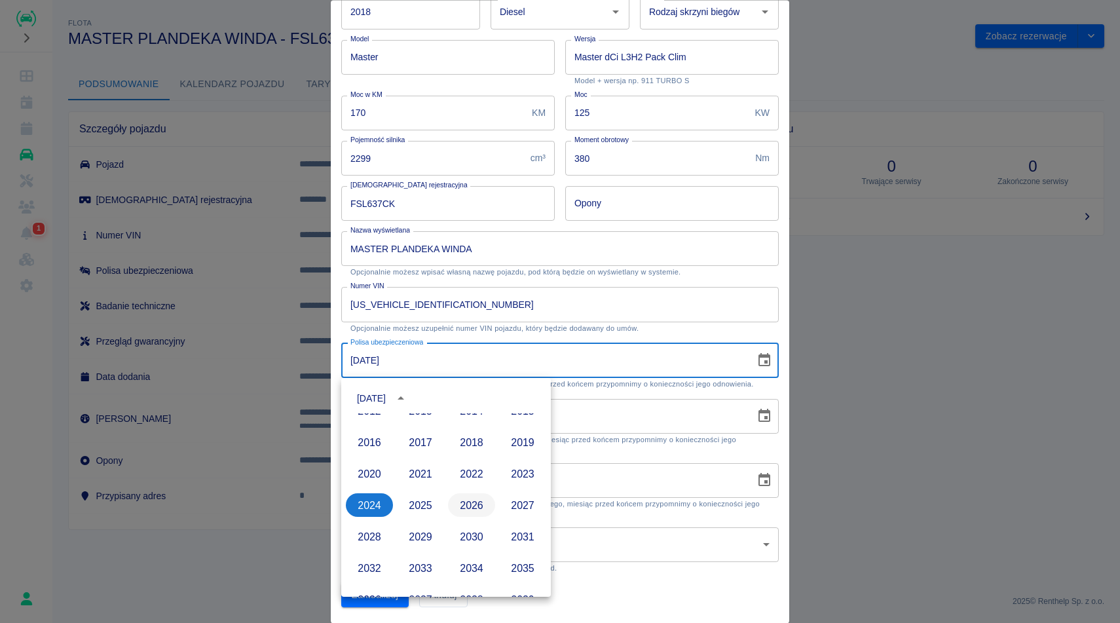
click at [472, 513] on button "2026" at bounding box center [471, 505] width 47 height 24
type input "10-05-2026"
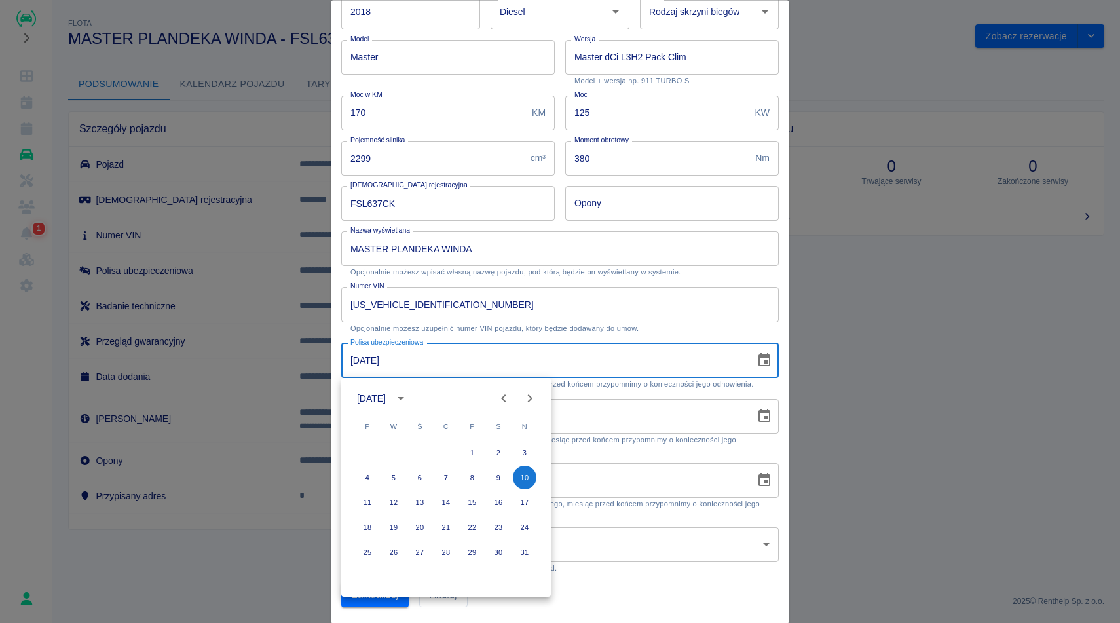
click at [696, 329] on p "Opcjonalnie możesz uzupełnić numer VIN pojazdu, który będzie dodawany do umów." at bounding box center [559, 328] width 419 height 9
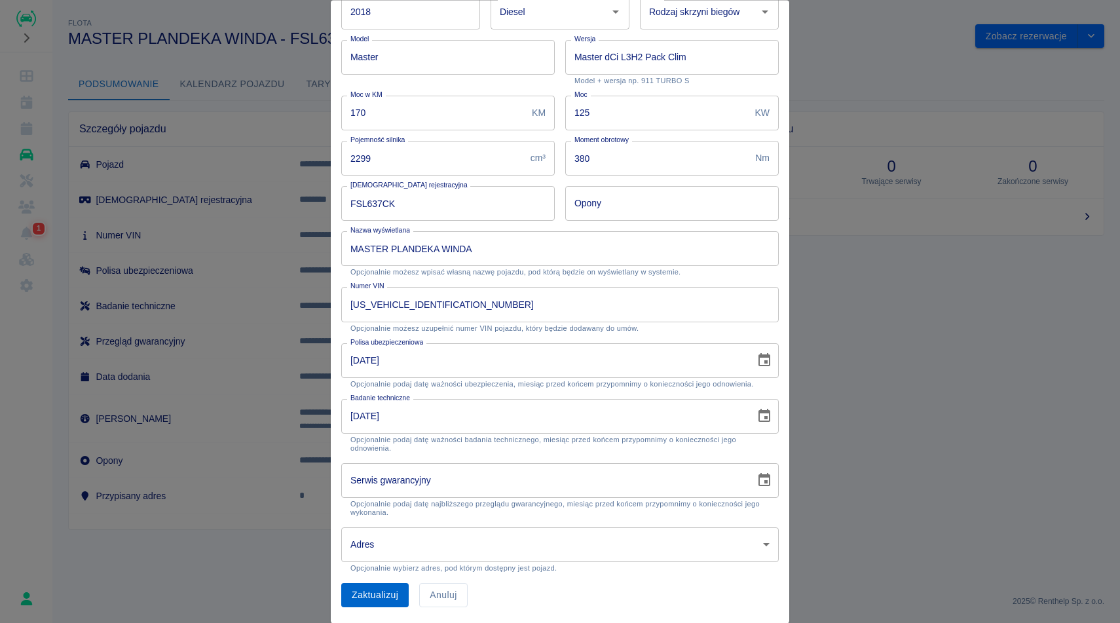
click at [363, 593] on button "Zaktualizuj" at bounding box center [374, 596] width 67 height 24
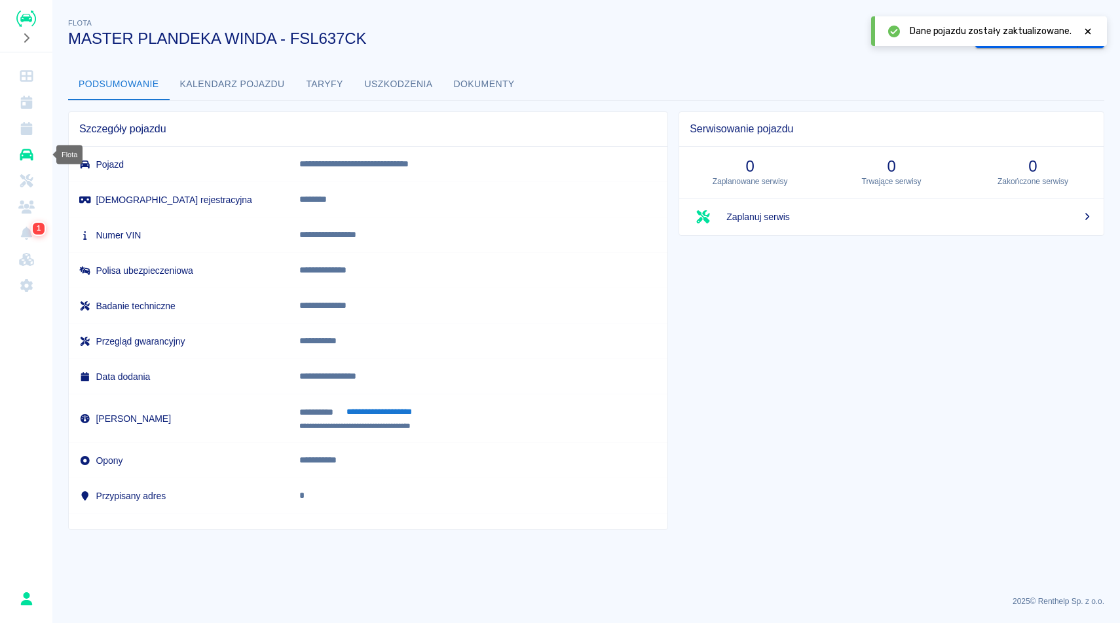
click at [27, 157] on icon "Flota" at bounding box center [26, 155] width 13 height 12
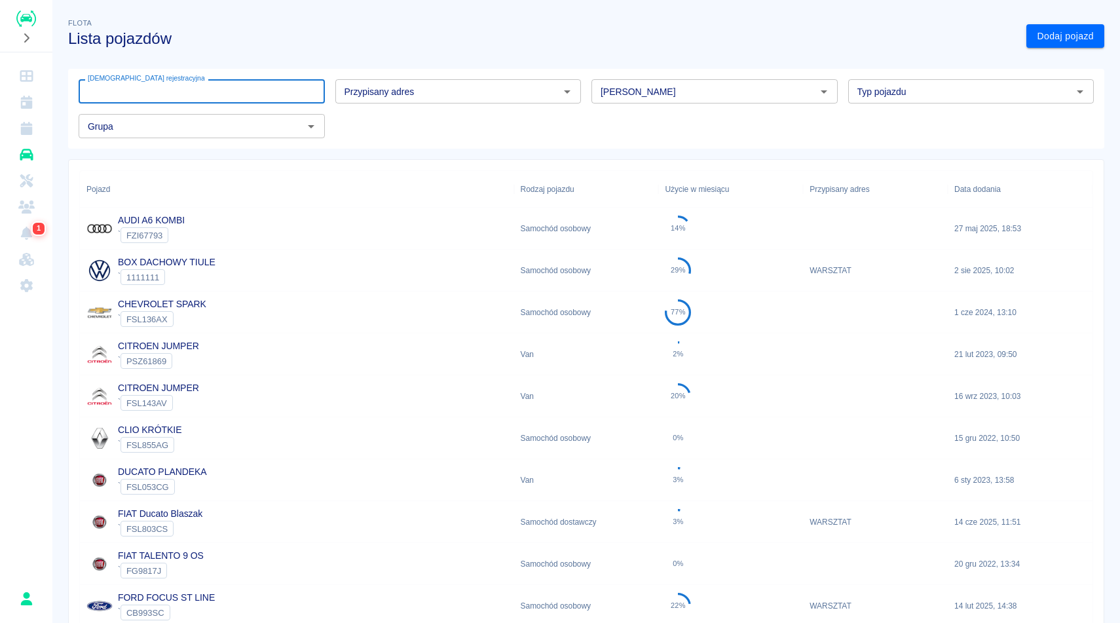
click at [291, 90] on input "[DEMOGRAPHIC_DATA] rejestracyjna" at bounding box center [202, 91] width 246 height 24
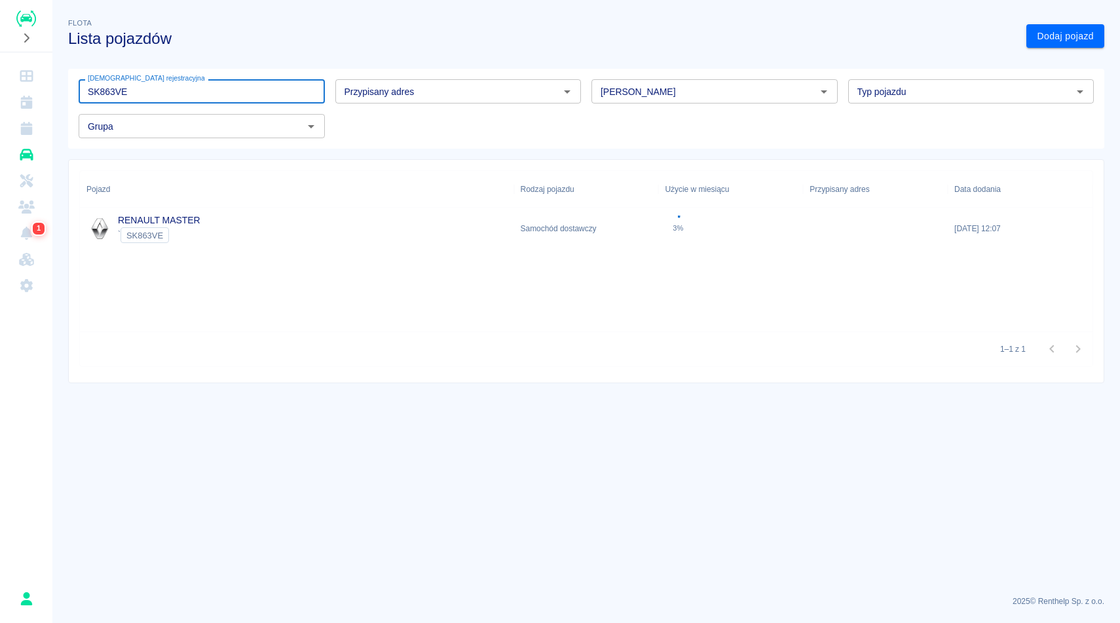
type input "SK863VE"
click at [256, 247] on div "RENAULT MASTER ` SK863VE" at bounding box center [297, 229] width 434 height 42
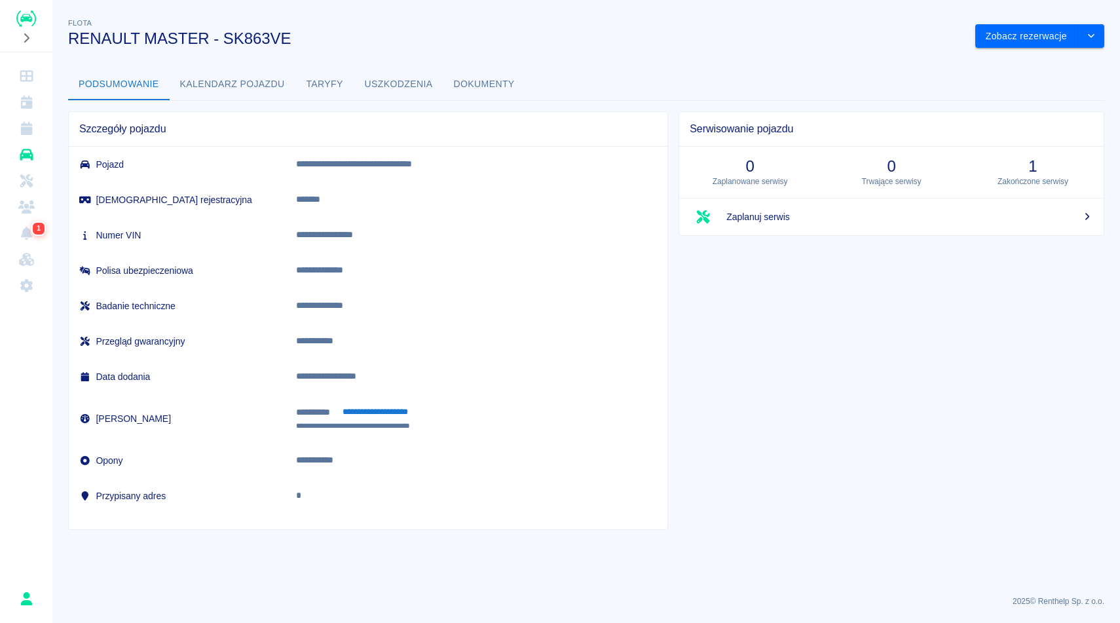
click at [498, 88] on button "Dokumenty" at bounding box center [484, 84] width 82 height 31
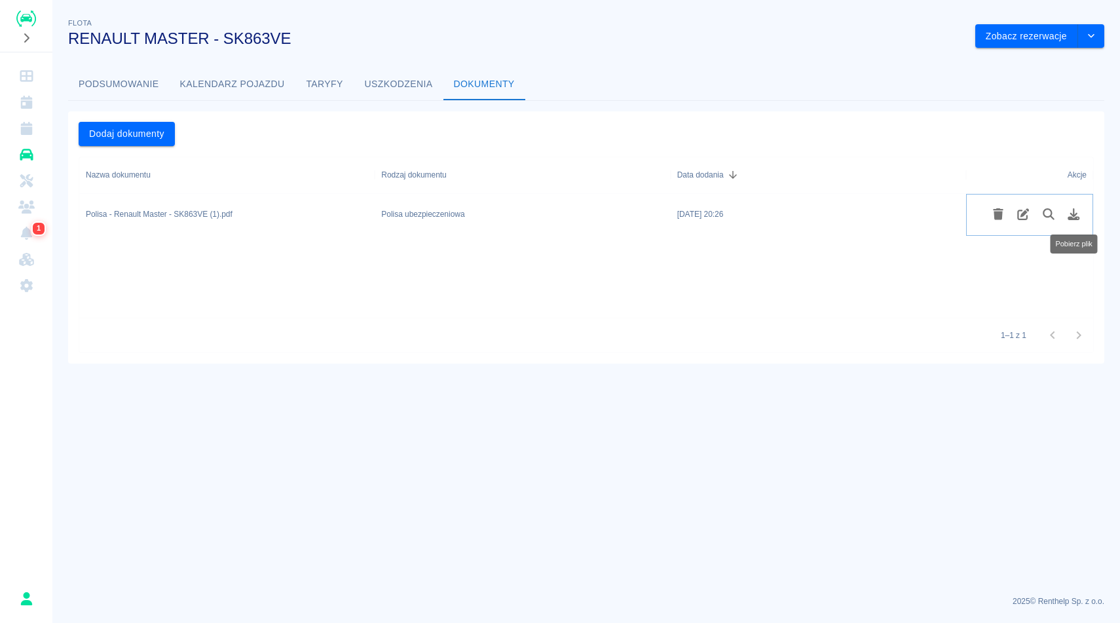
click at [1075, 223] on button "Pobierz plik" at bounding box center [1074, 214] width 26 height 22
click at [145, 89] on button "Podsumowanie" at bounding box center [119, 84] width 102 height 31
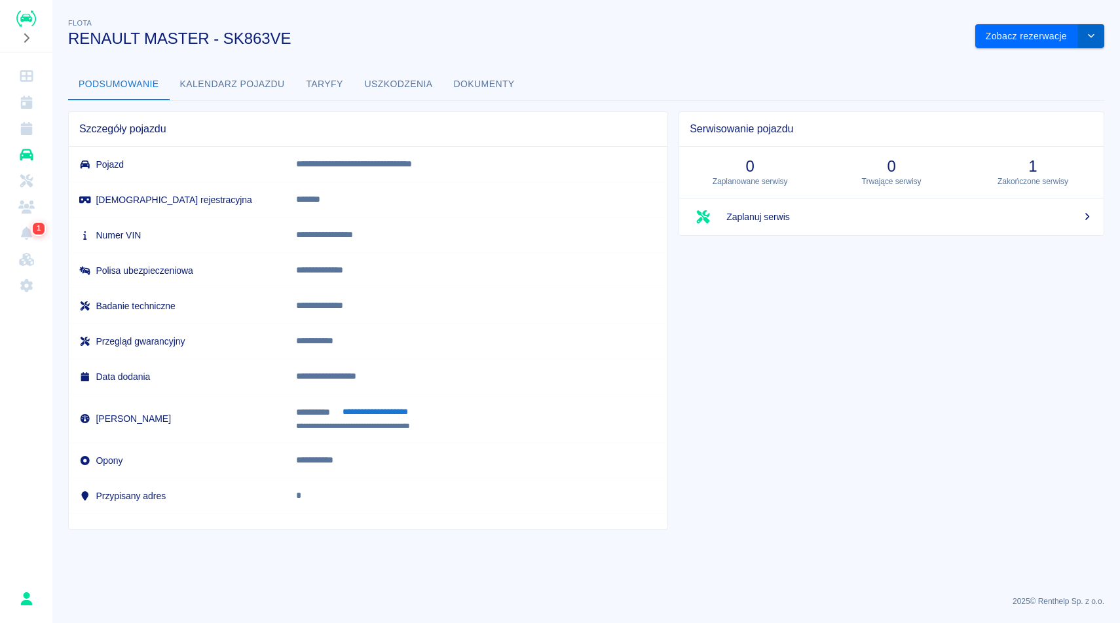
click at [1089, 45] on button "drop-down" at bounding box center [1091, 36] width 26 height 24
click at [1028, 54] on li "Zaktualizuj dane pojazdu" at bounding box center [1040, 64] width 122 height 22
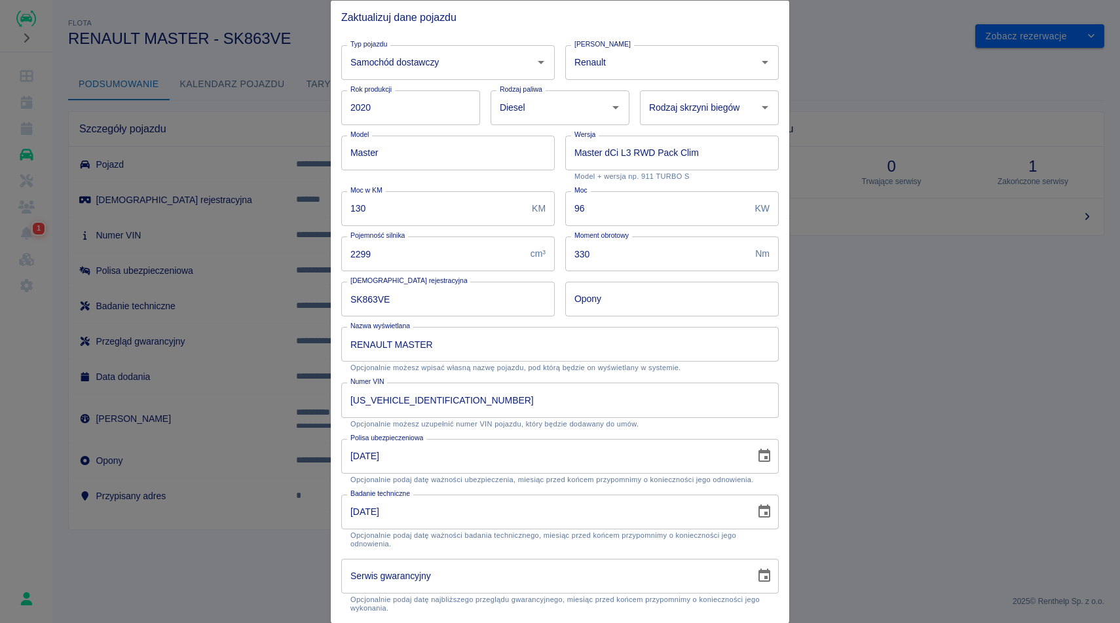
click at [766, 443] on button "Choose date, selected date is 23 lut 2024" at bounding box center [764, 456] width 26 height 26
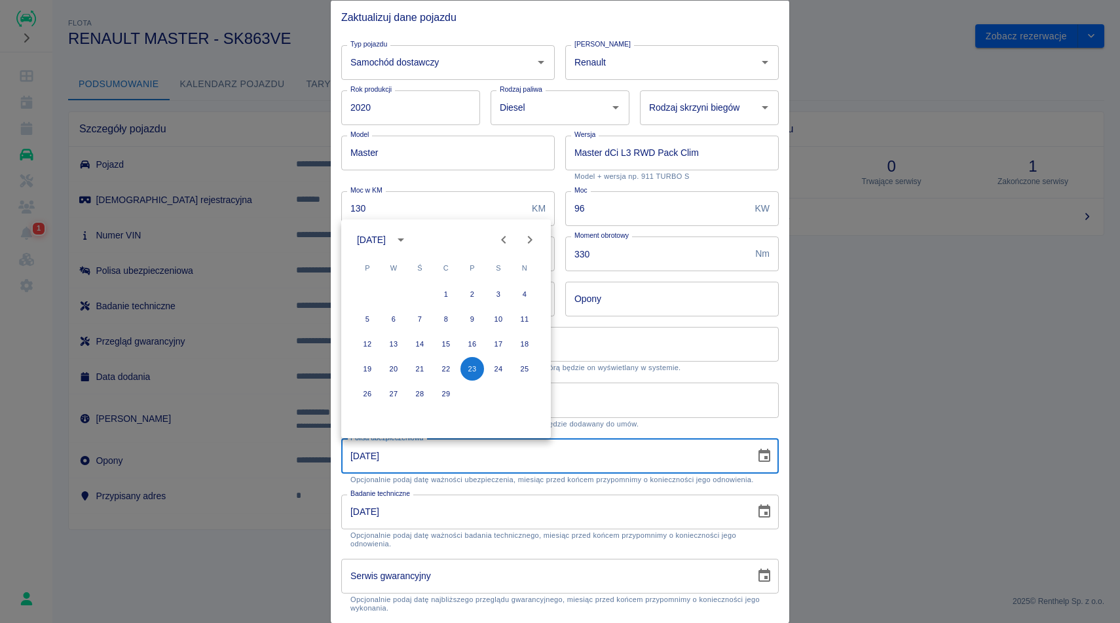
click at [404, 234] on icon "calendar view is open, switch to year view" at bounding box center [401, 240] width 16 height 16
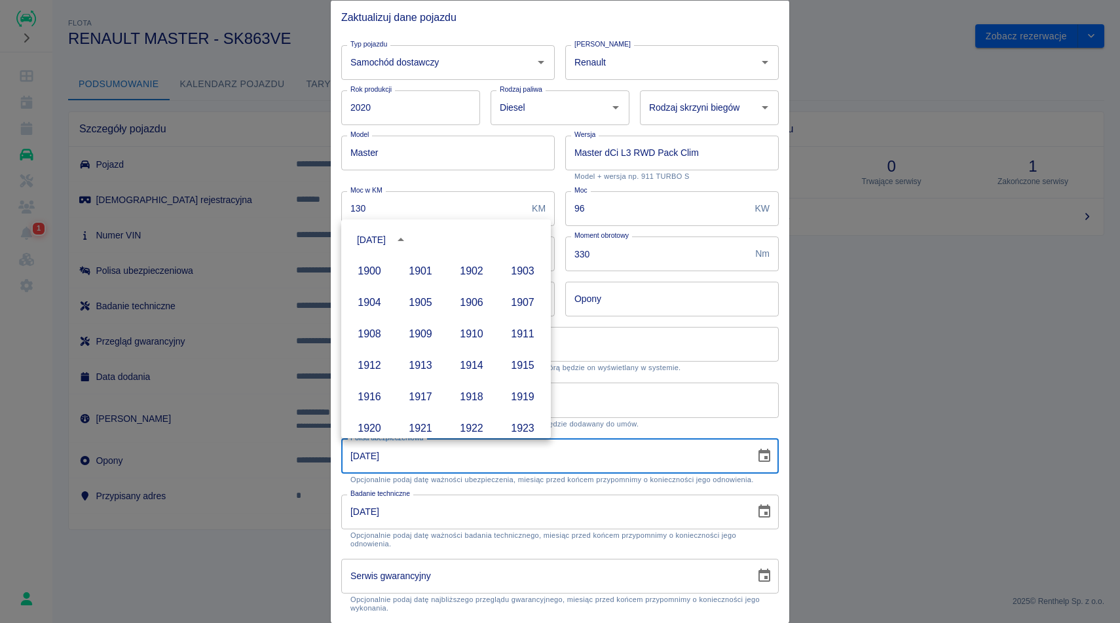
scroll to position [899, 0]
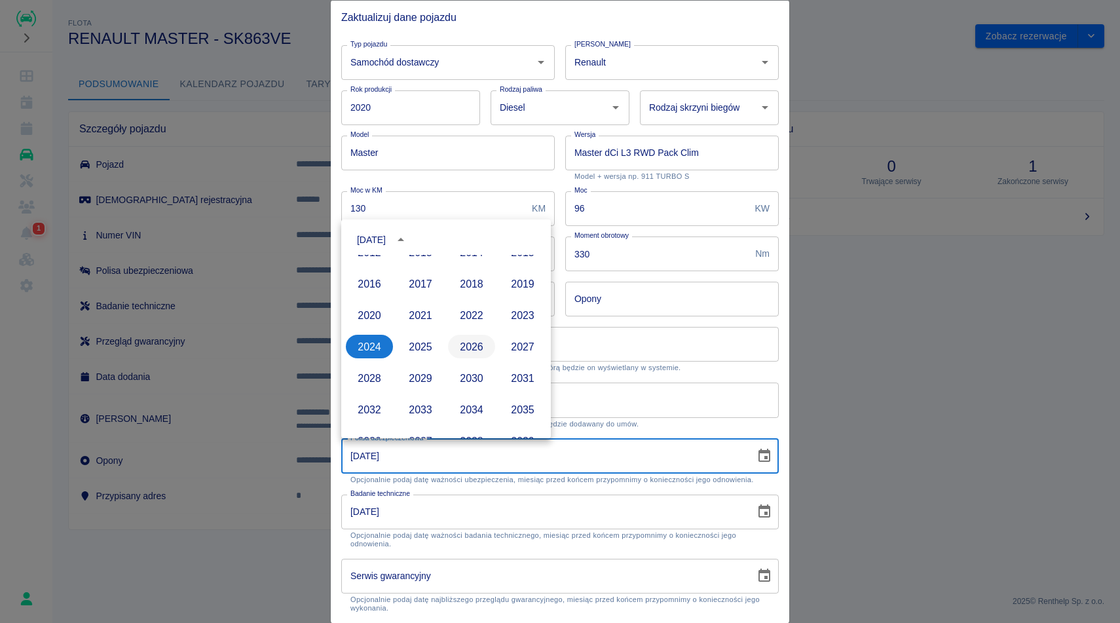
click at [483, 344] on button "2026" at bounding box center [471, 347] width 47 height 24
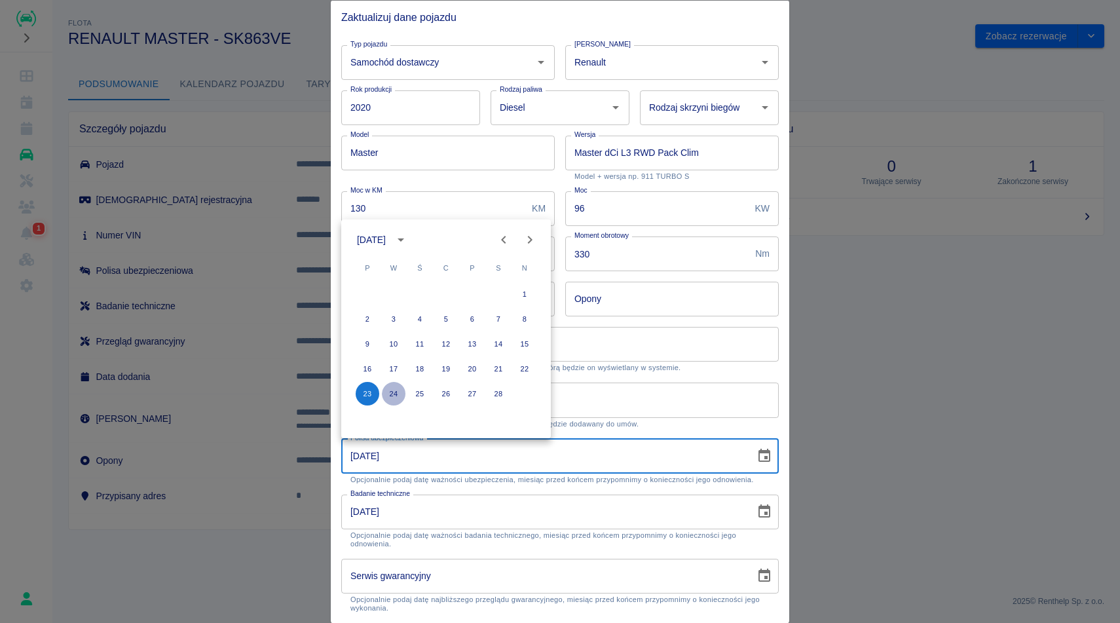
click at [399, 392] on button "24" at bounding box center [394, 394] width 24 height 24
type input "24-02-2026"
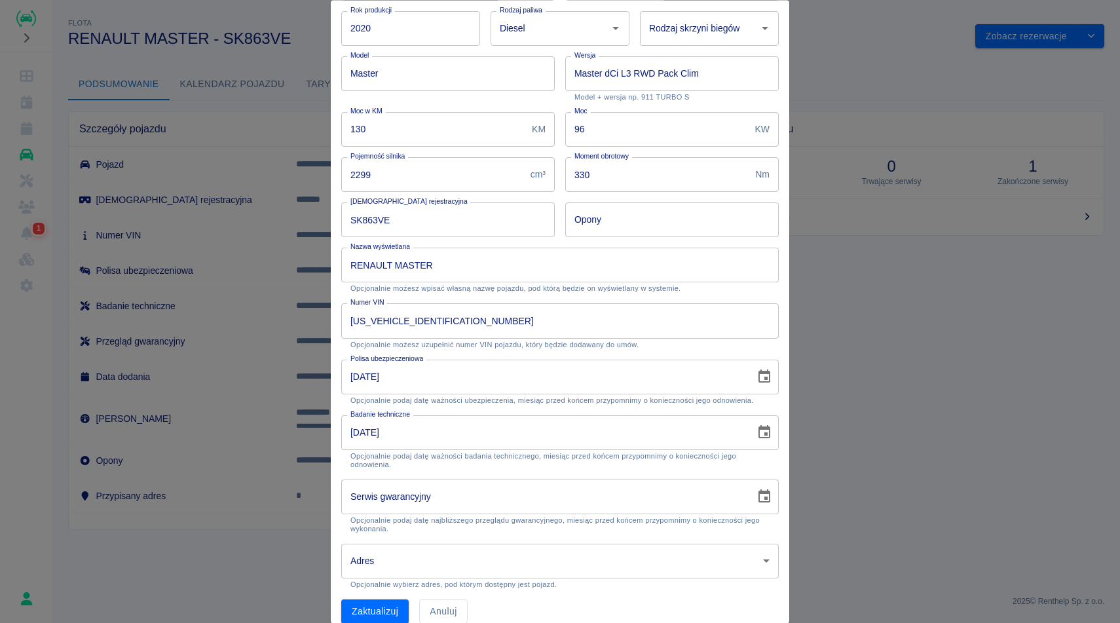
scroll to position [95, 0]
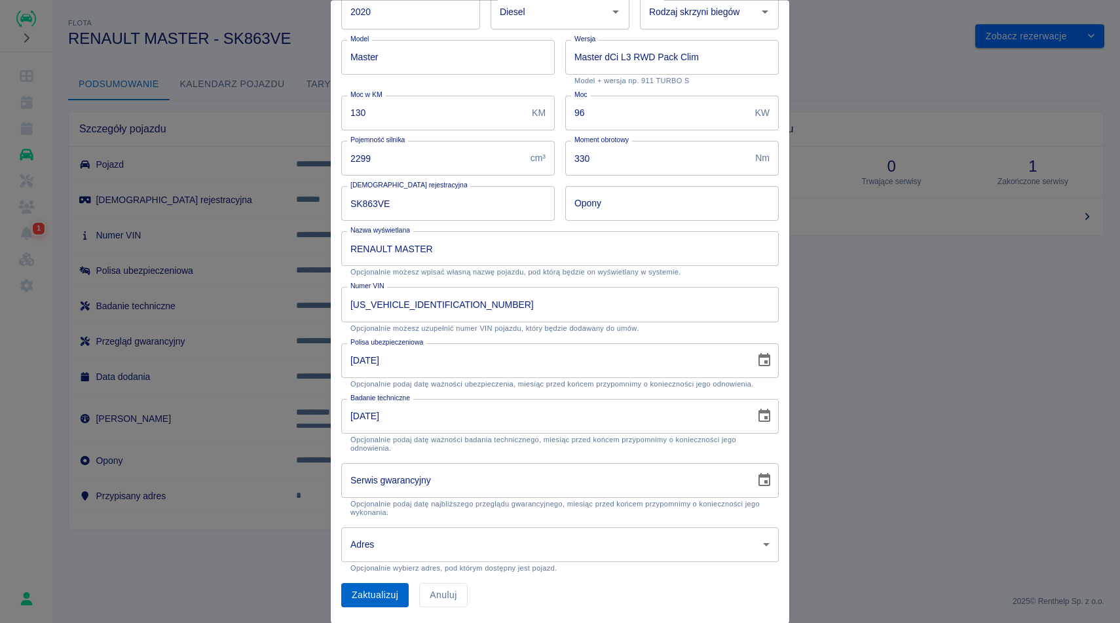
click at [369, 596] on button "Zaktualizuj" at bounding box center [374, 596] width 67 height 24
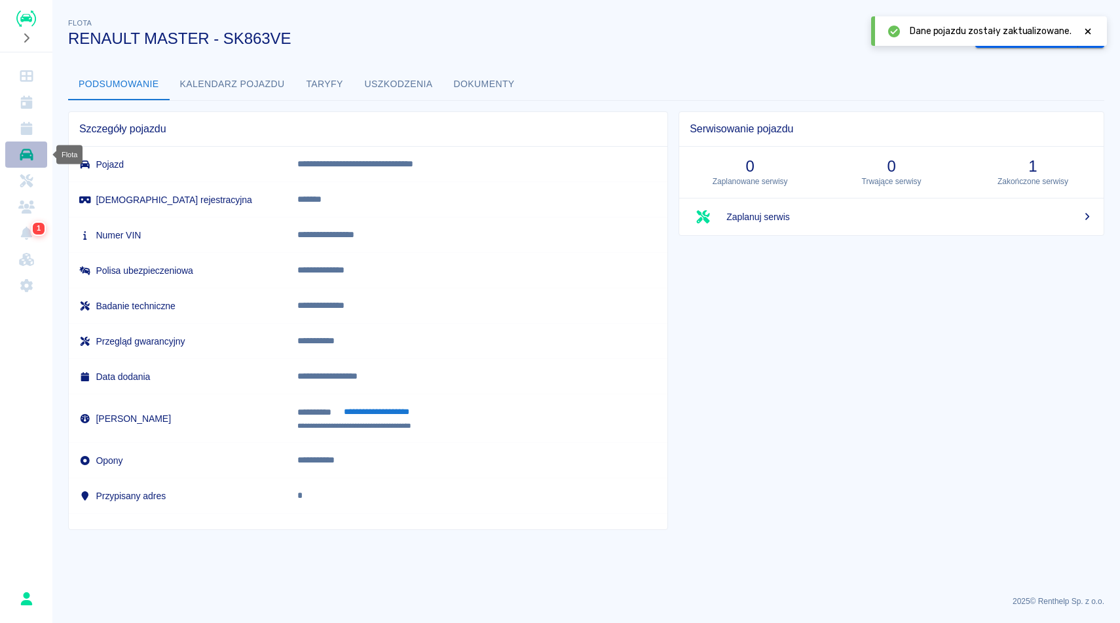
click at [30, 153] on icon "Flota" at bounding box center [26, 155] width 13 height 12
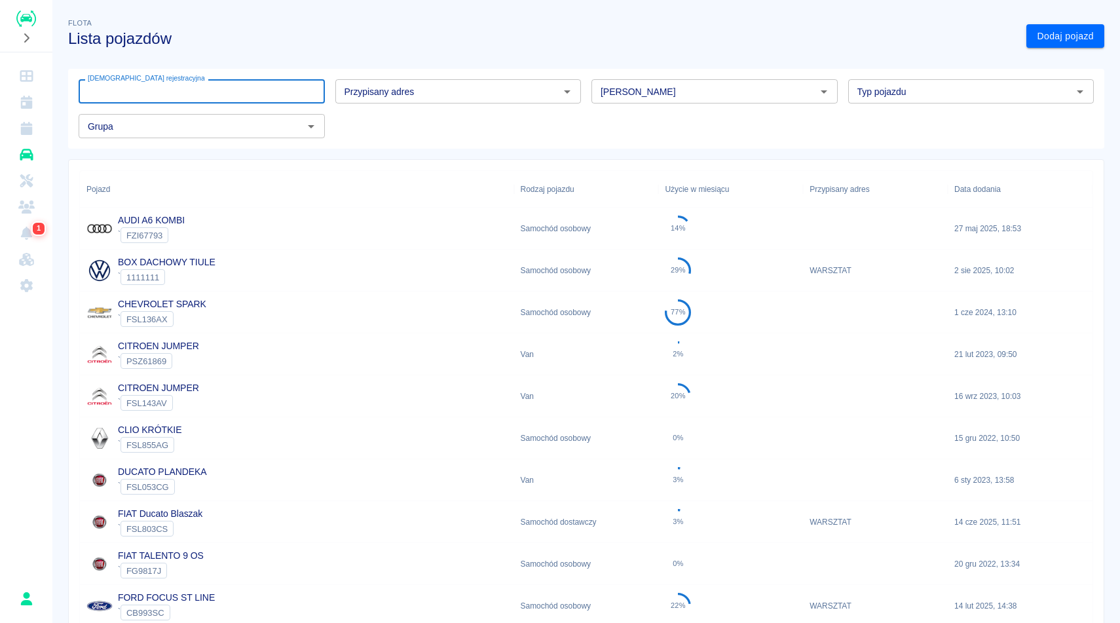
click at [237, 87] on input "[DEMOGRAPHIC_DATA] rejestracyjna" at bounding box center [202, 91] width 246 height 24
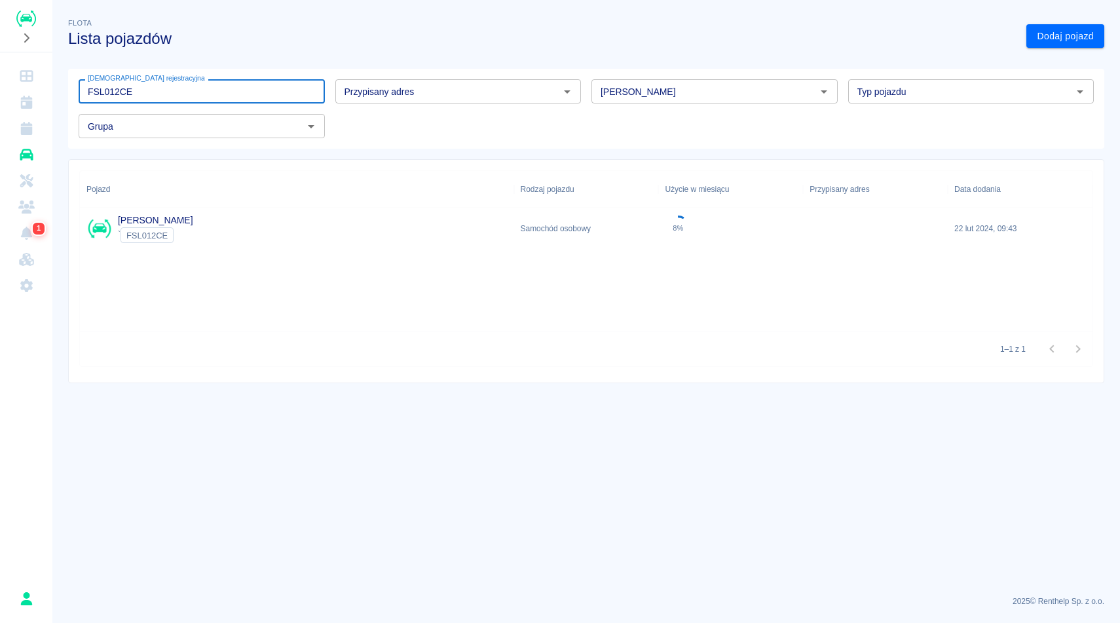
type input "FSL012CE"
click at [237, 246] on div "LAWETA PRZYCZEPKA ` FSL012CE" at bounding box center [297, 229] width 434 height 42
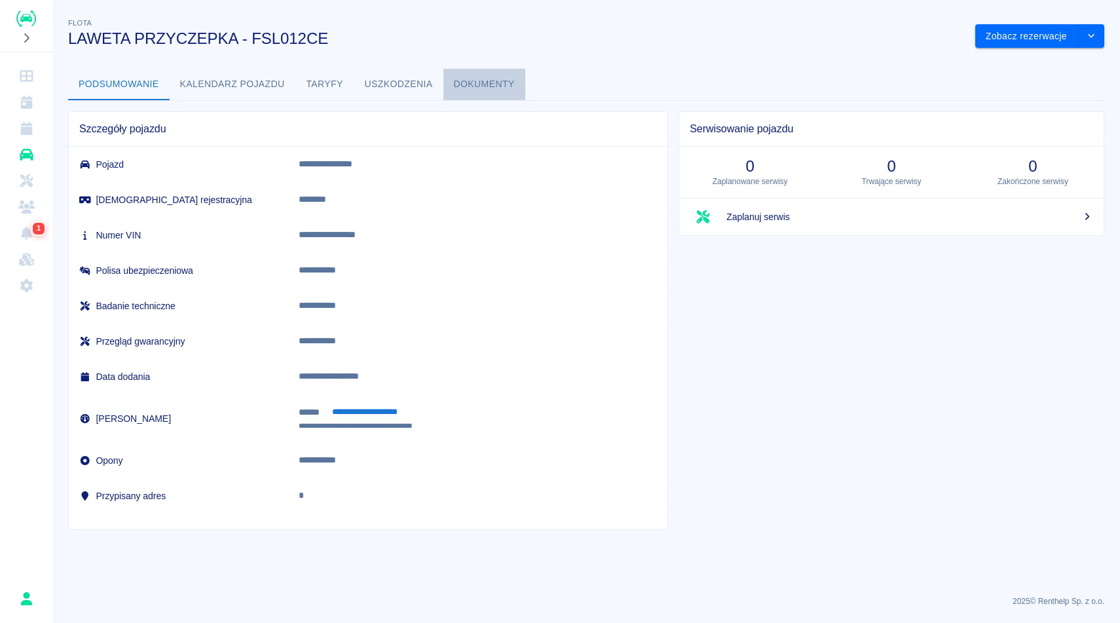
click at [468, 85] on button "Dokumenty" at bounding box center [484, 84] width 82 height 31
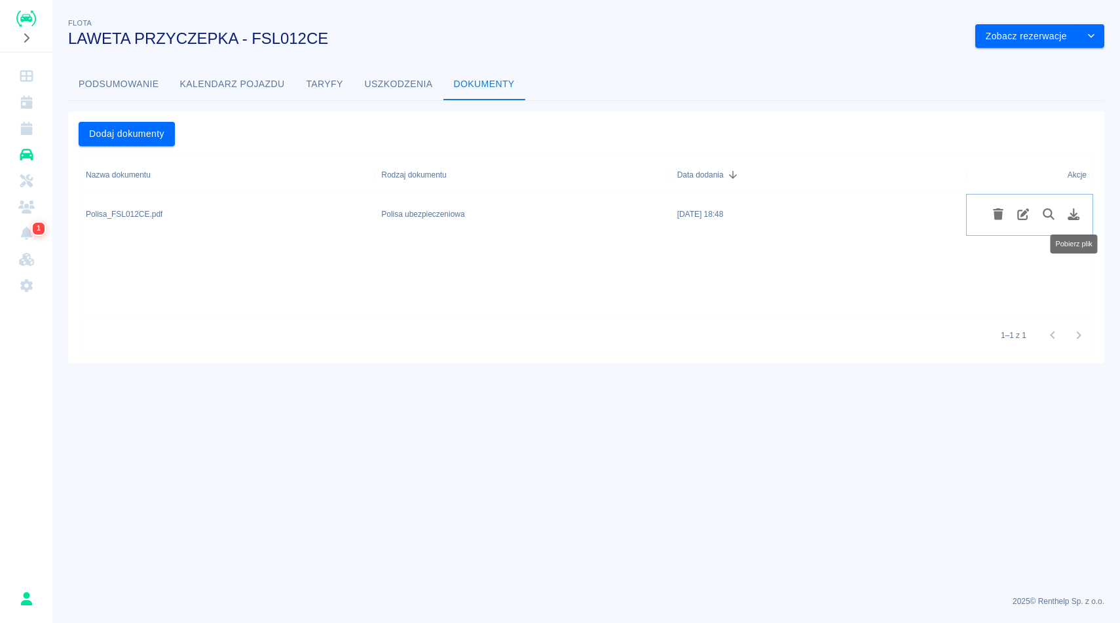
click at [1078, 219] on icon "Pobierz plik" at bounding box center [1074, 214] width 12 height 12
click at [1092, 44] on button "drop-down" at bounding box center [1091, 36] width 26 height 24
click at [1007, 65] on li "Zaktualizuj dane pojazdu" at bounding box center [1040, 64] width 122 height 22
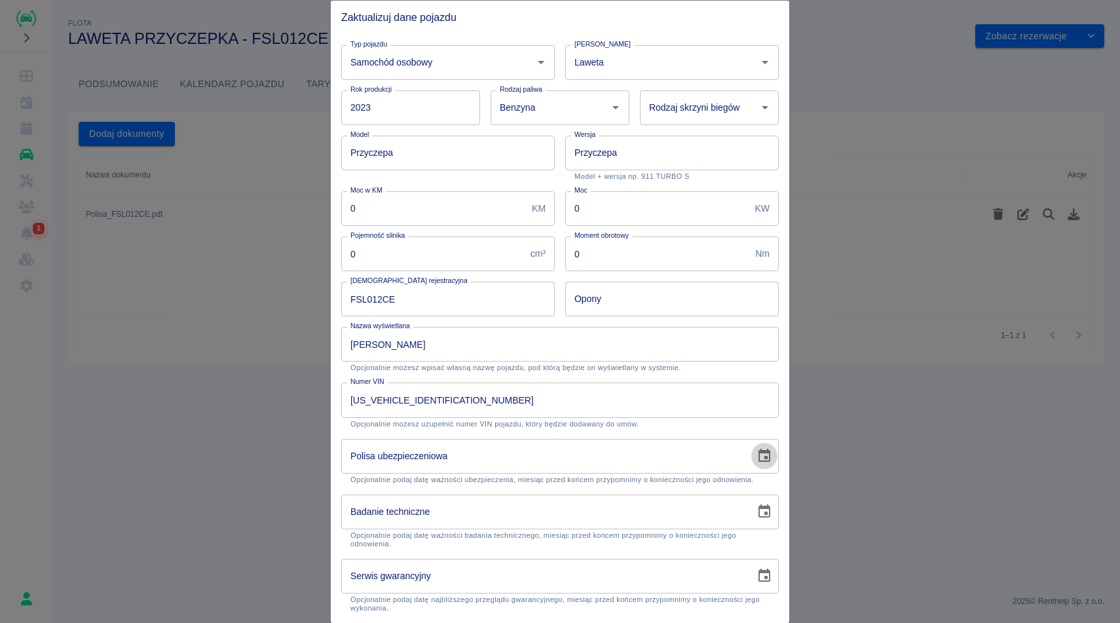
click at [764, 455] on icon "Choose date" at bounding box center [764, 455] width 12 height 13
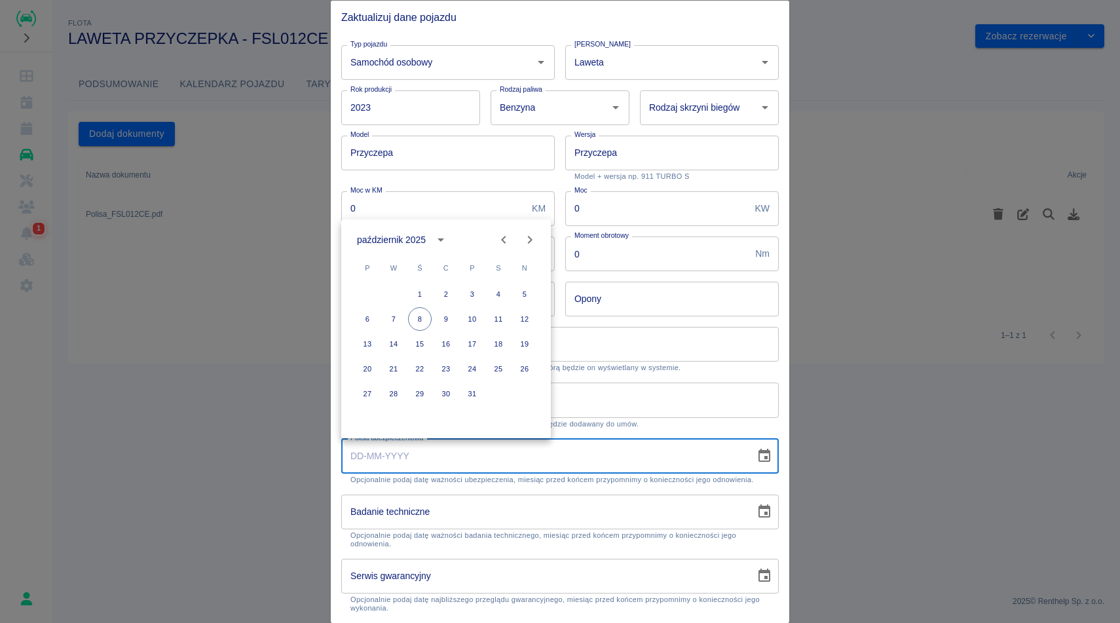
click at [430, 240] on button "calendar view is open, switch to year view" at bounding box center [441, 240] width 22 height 22
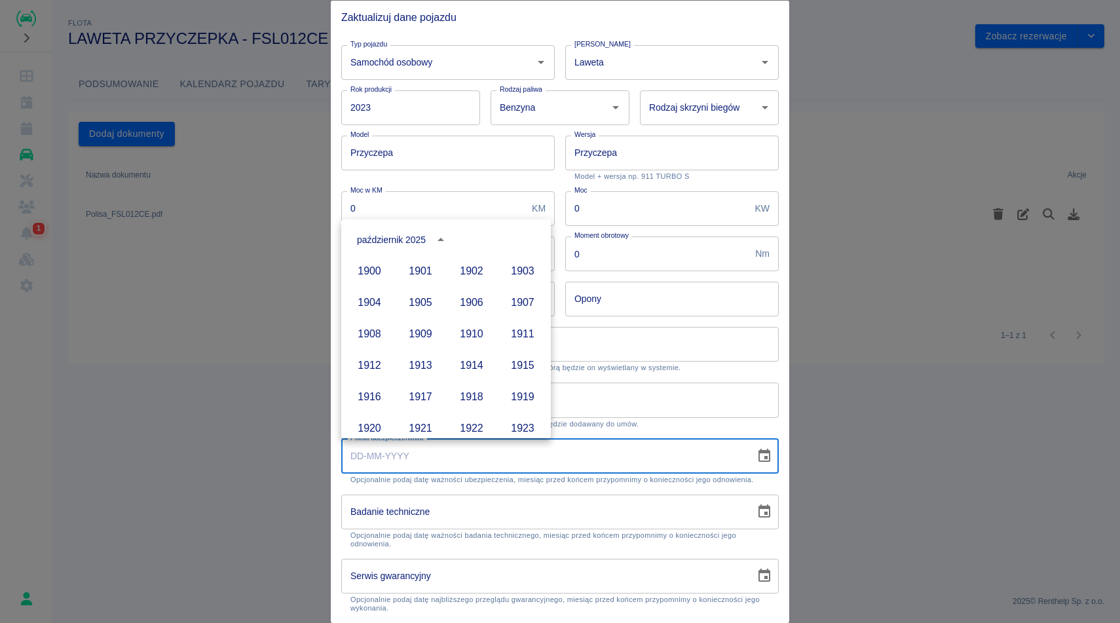
scroll to position [899, 0]
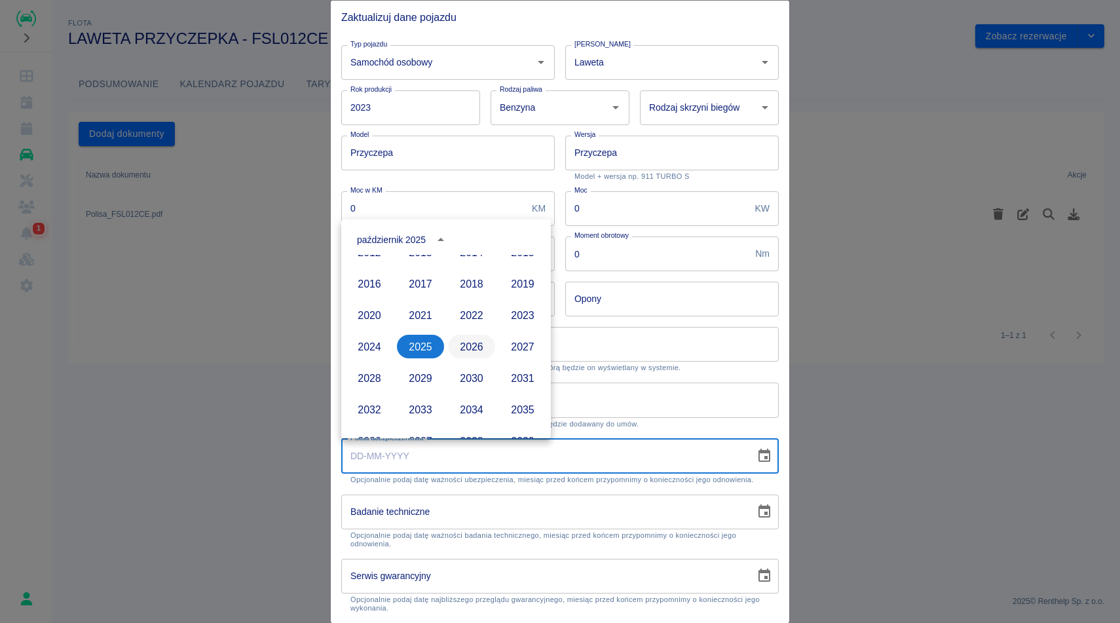
click at [472, 352] on button "2026" at bounding box center [471, 347] width 47 height 24
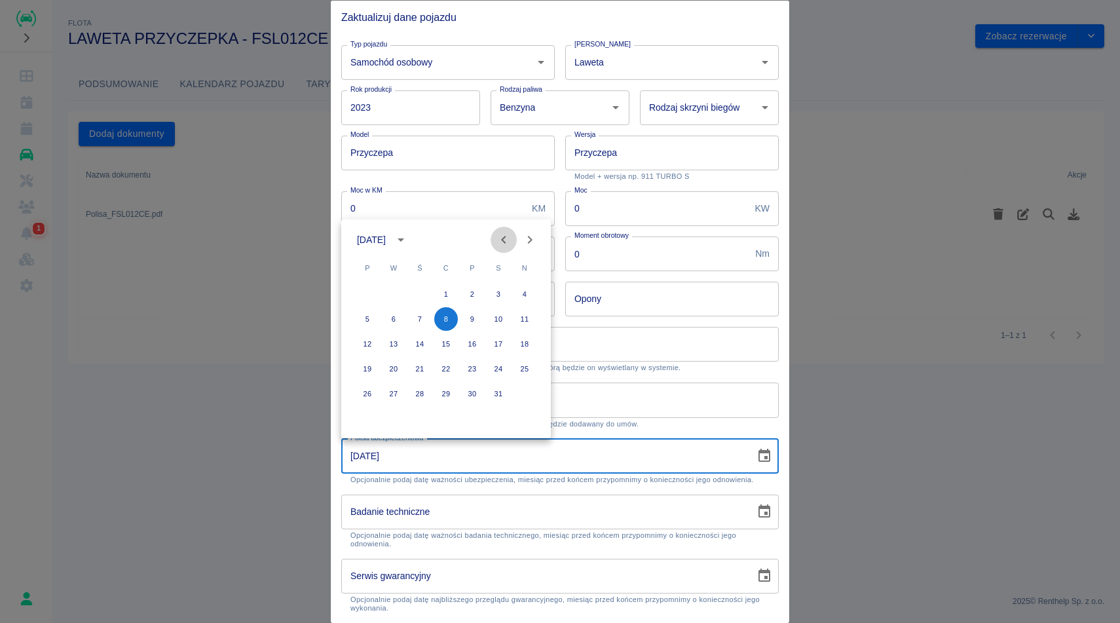
click at [506, 245] on icon "Previous month" at bounding box center [504, 240] width 16 height 16
click at [523, 246] on icon "Next month" at bounding box center [530, 240] width 16 height 16
click at [521, 369] on button "23" at bounding box center [525, 369] width 24 height 24
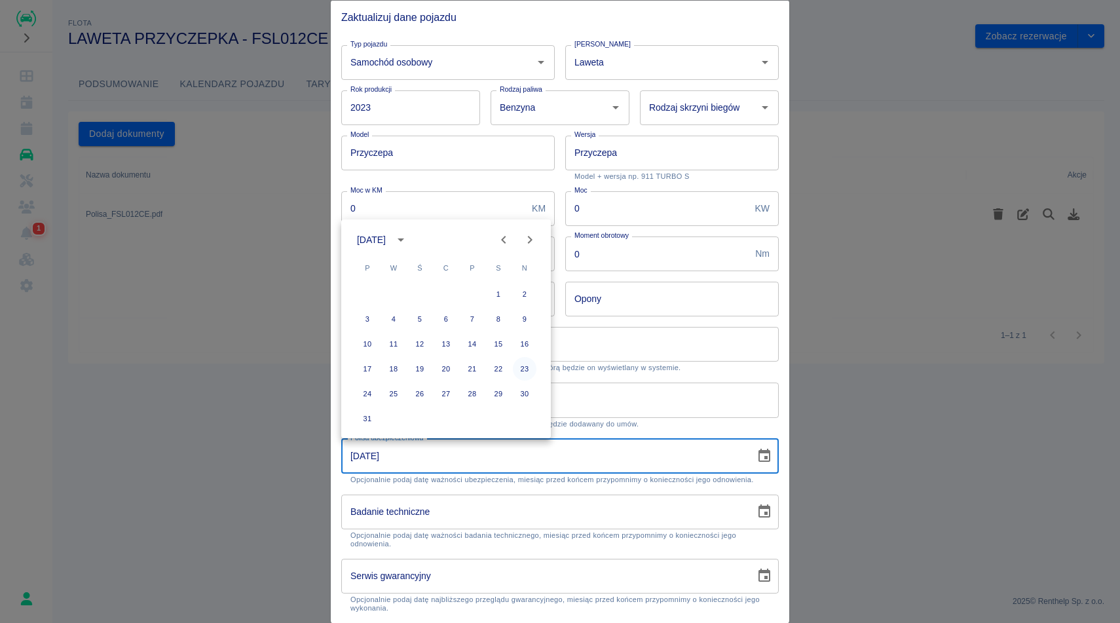
type input "23-08-2026"
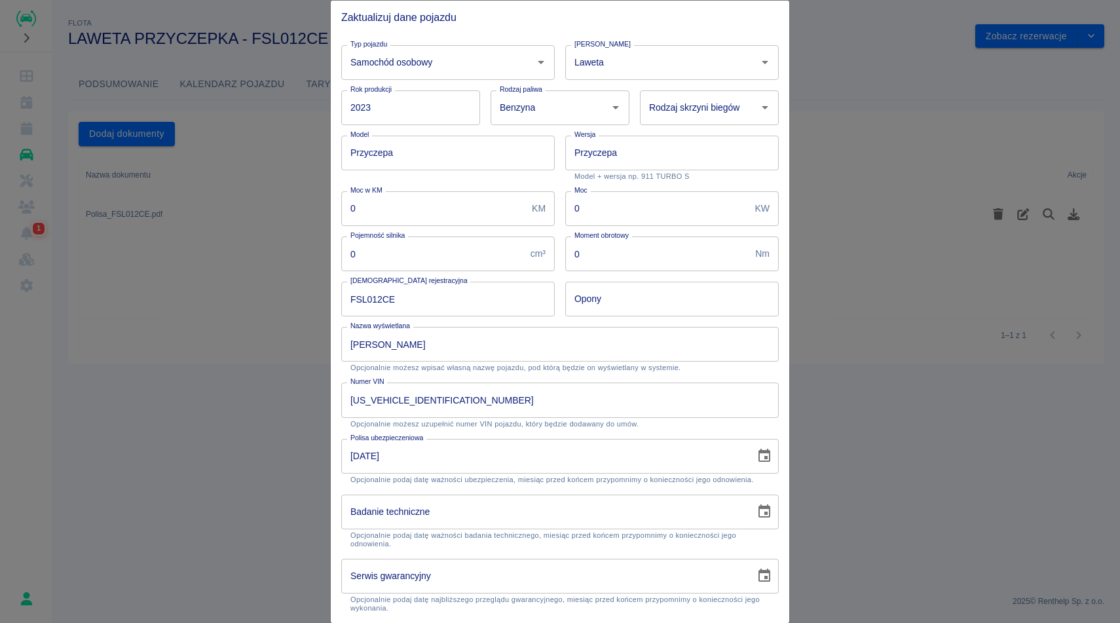
click at [663, 428] on div "Polisa ubezpieczeniowa 23-08-2026 Polisa ubezpieczeniowa Opcjonalnie podaj datę…" at bounding box center [555, 456] width 448 height 56
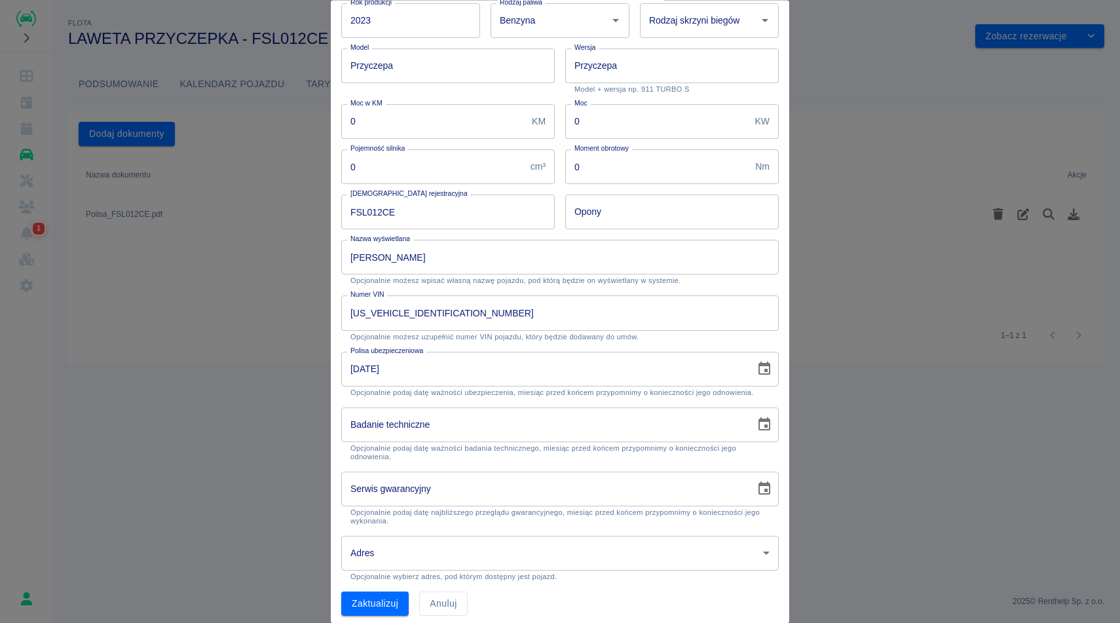
scroll to position [95, 0]
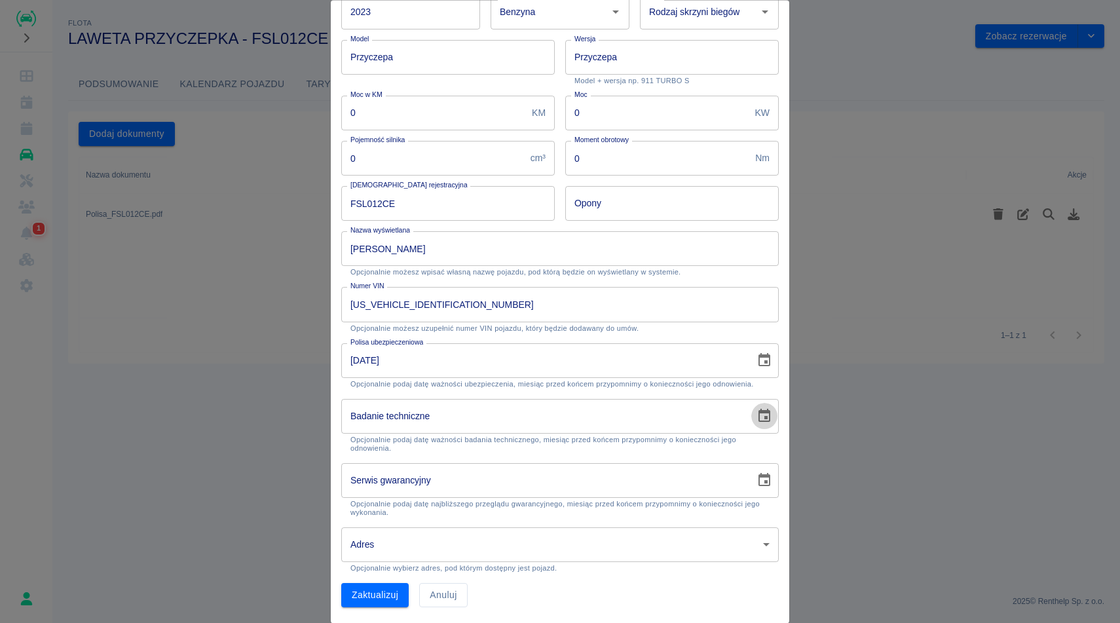
click at [768, 423] on icon "Choose date" at bounding box center [764, 417] width 16 height 16
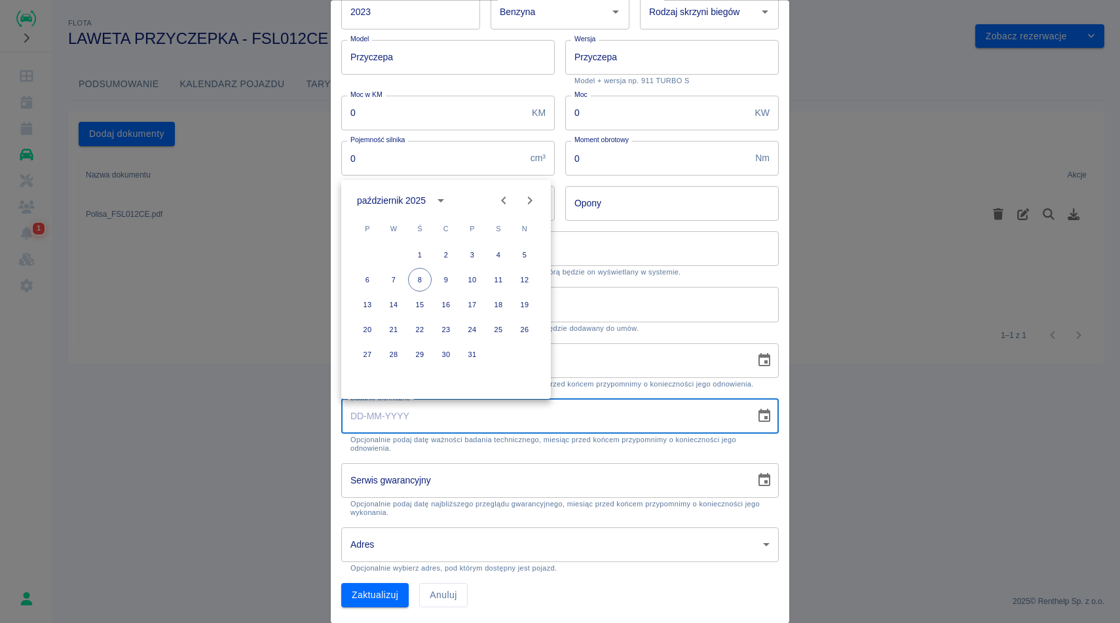
click at [665, 325] on p "Opcjonalnie możesz uzupełnić numer VIN pojazdu, który będzie dodawany do umów." at bounding box center [559, 328] width 419 height 9
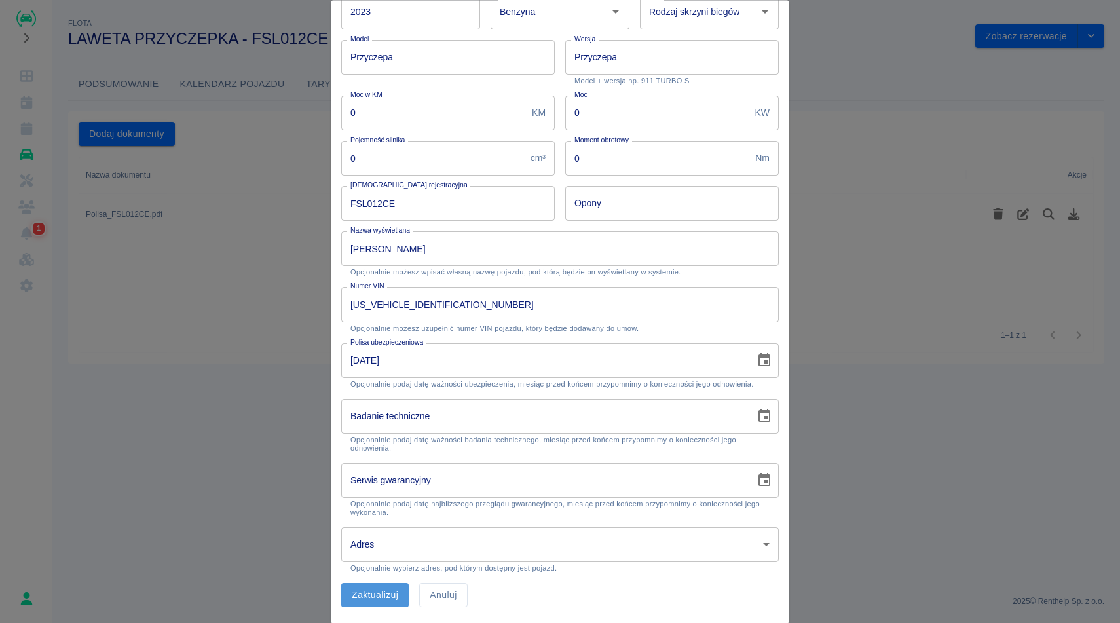
click at [403, 599] on button "Zaktualizuj" at bounding box center [374, 596] width 67 height 24
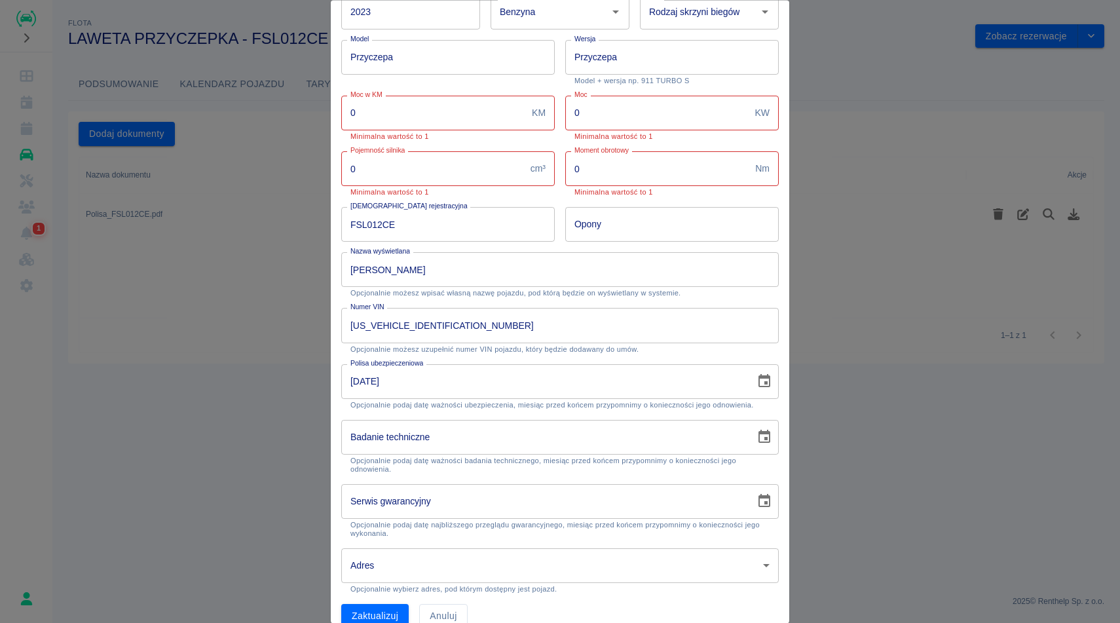
click at [358, 113] on input "0" at bounding box center [433, 113] width 185 height 35
type input "1"
click at [593, 121] on input "0" at bounding box center [657, 113] width 185 height 35
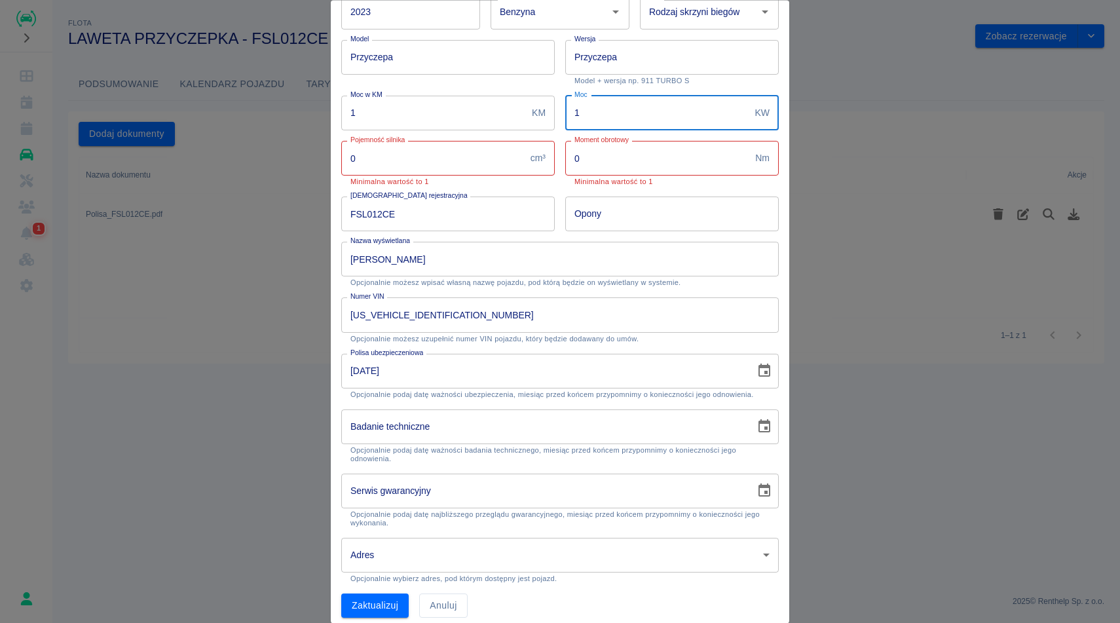
type input "1"
click at [397, 160] on input "0" at bounding box center [433, 158] width 184 height 35
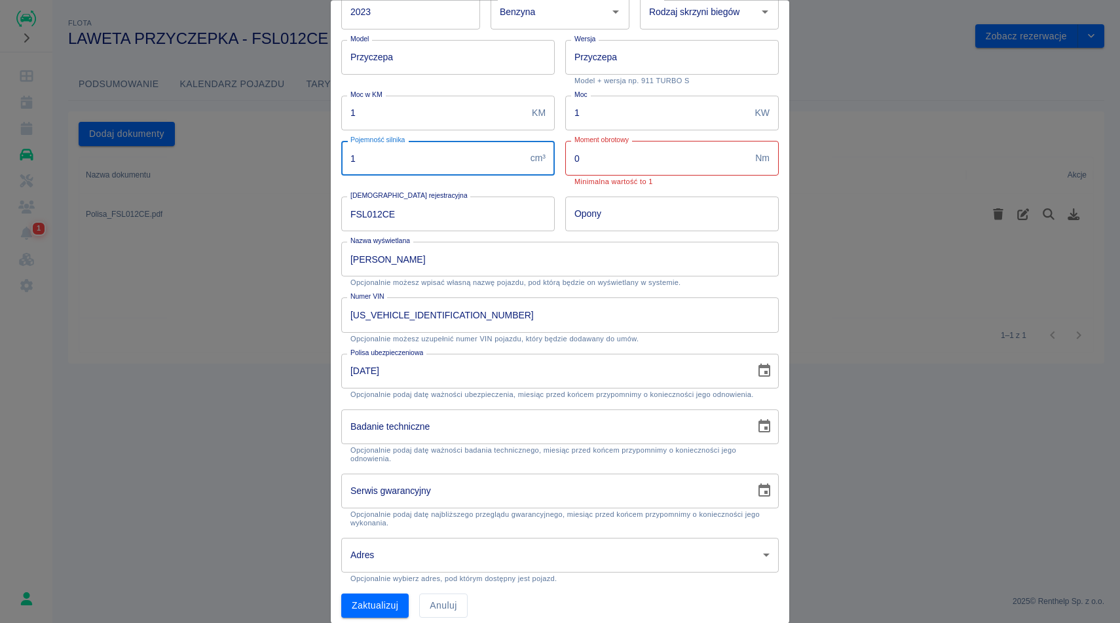
type input "1"
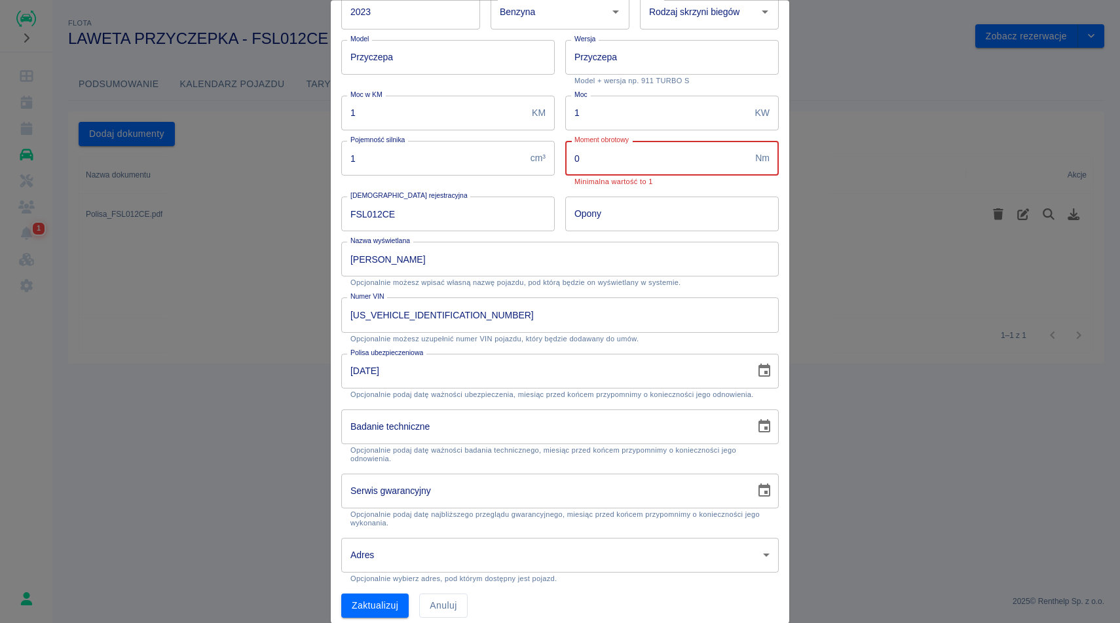
click at [604, 164] on input "0" at bounding box center [657, 158] width 185 height 35
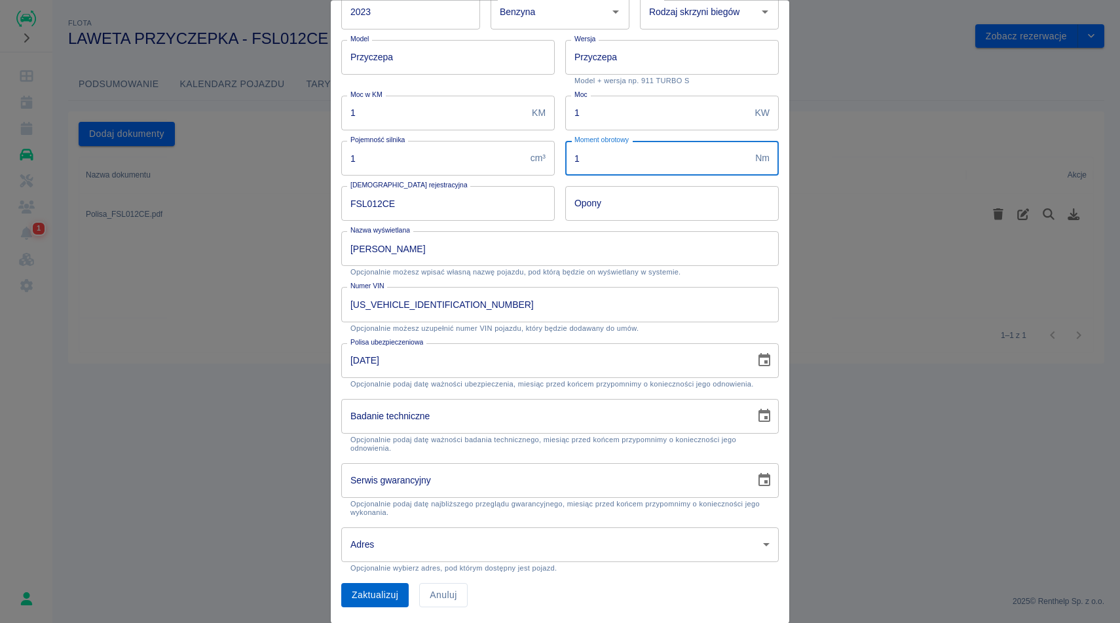
type input "1"
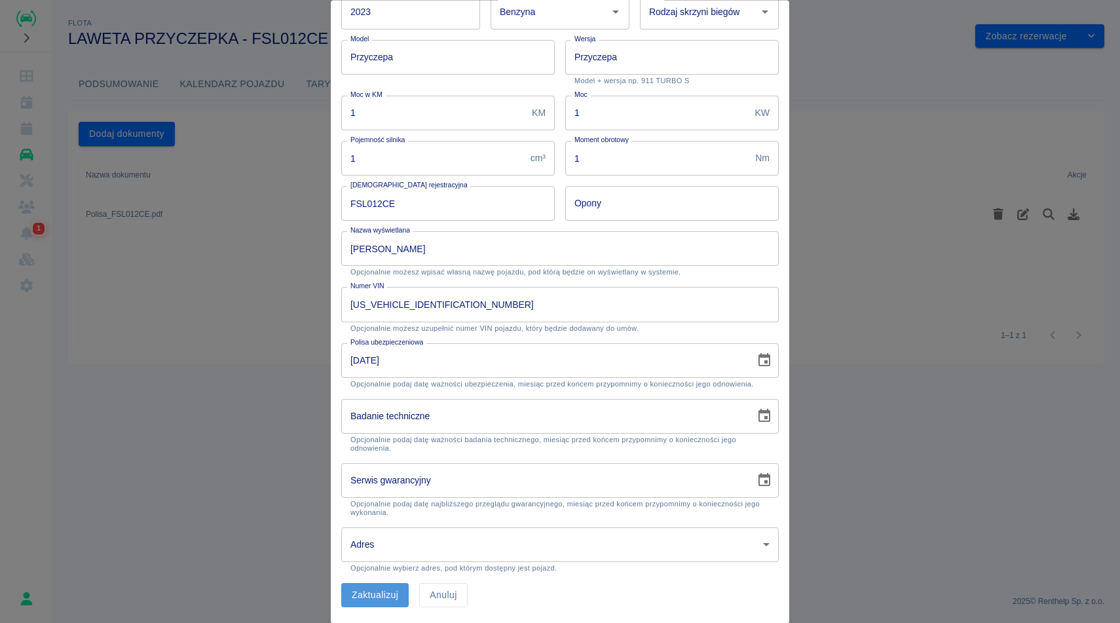
click at [371, 591] on button "Zaktualizuj" at bounding box center [374, 596] width 67 height 24
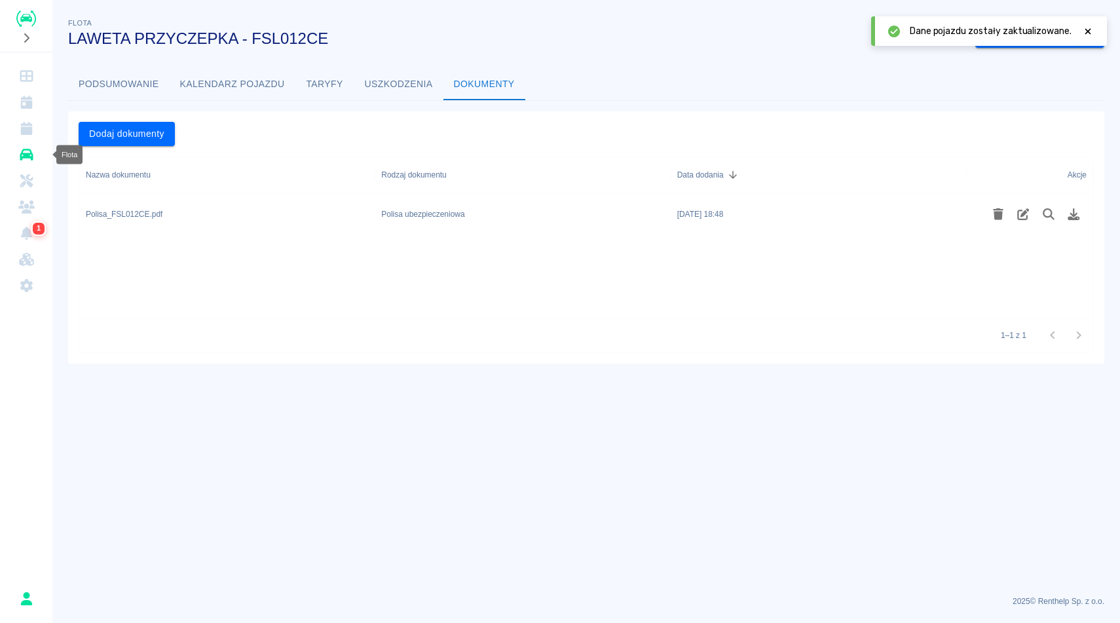
click at [26, 154] on icon "Flota" at bounding box center [26, 155] width 13 height 12
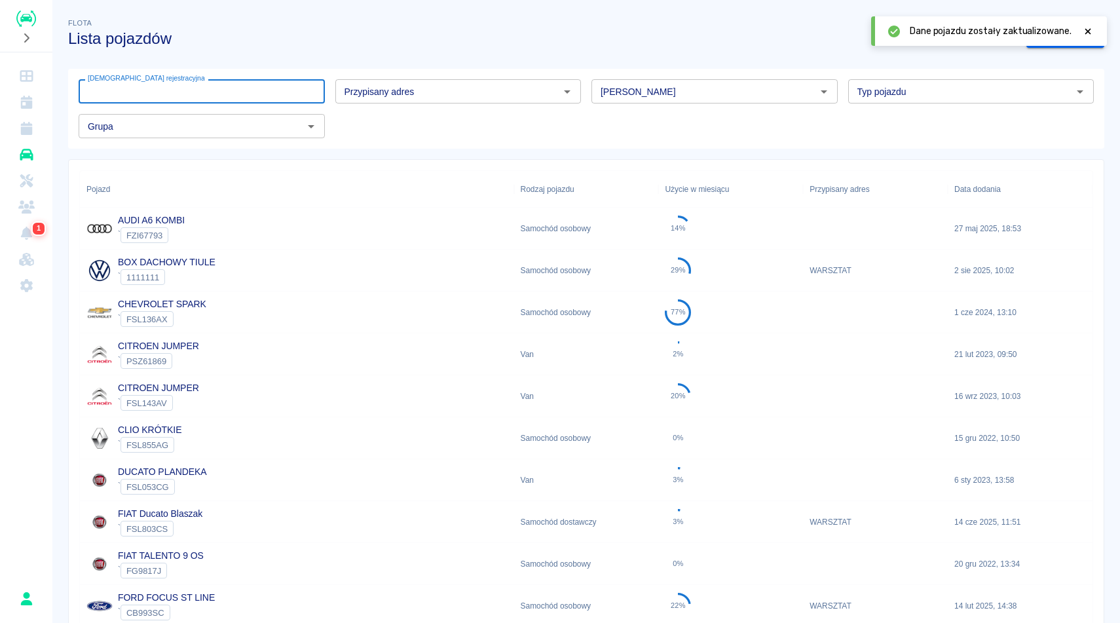
click at [238, 103] on input "[DEMOGRAPHIC_DATA] rejestracyjna" at bounding box center [202, 91] width 246 height 24
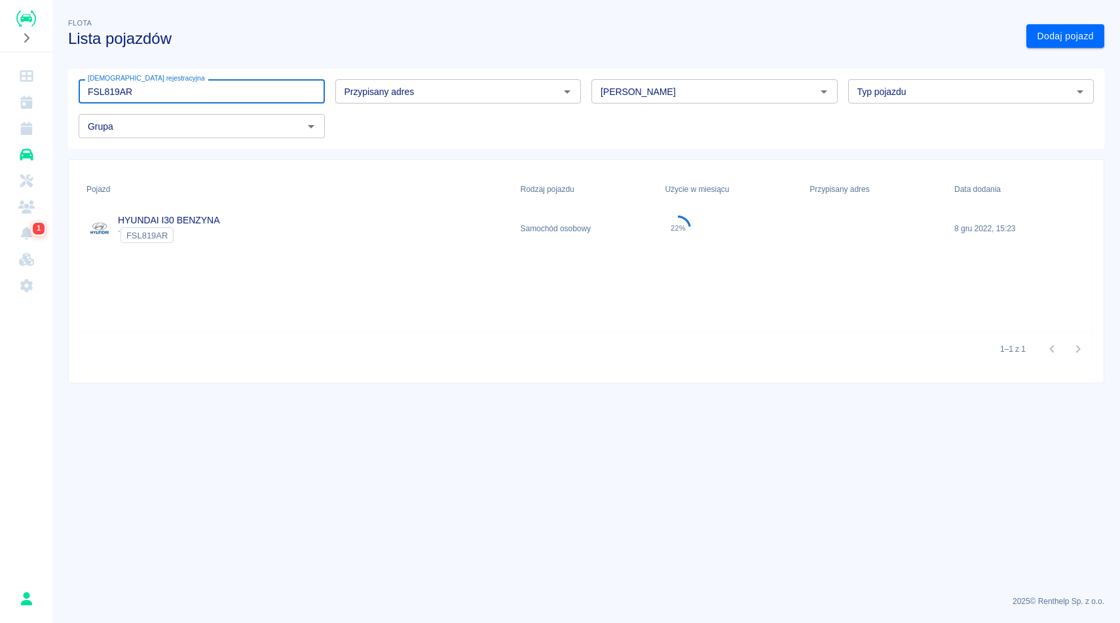
type input "FSL819AR"
click at [294, 242] on div "HYUNDAI I30 BENZYNA ` FSL819AR" at bounding box center [297, 229] width 434 height 42
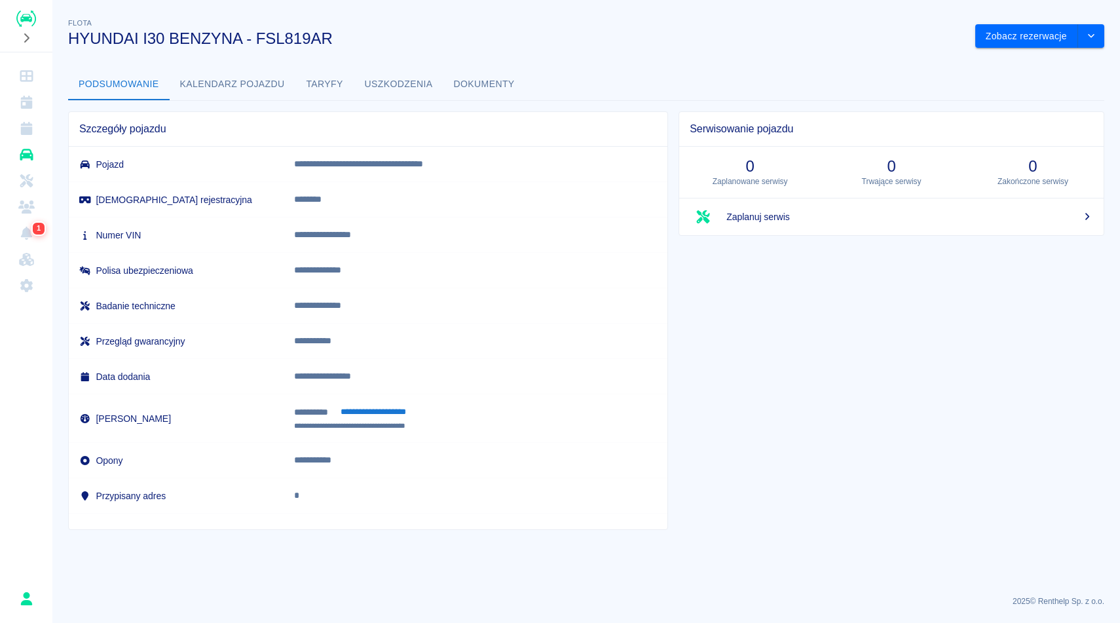
click at [504, 86] on button "Dokumenty" at bounding box center [484, 84] width 82 height 31
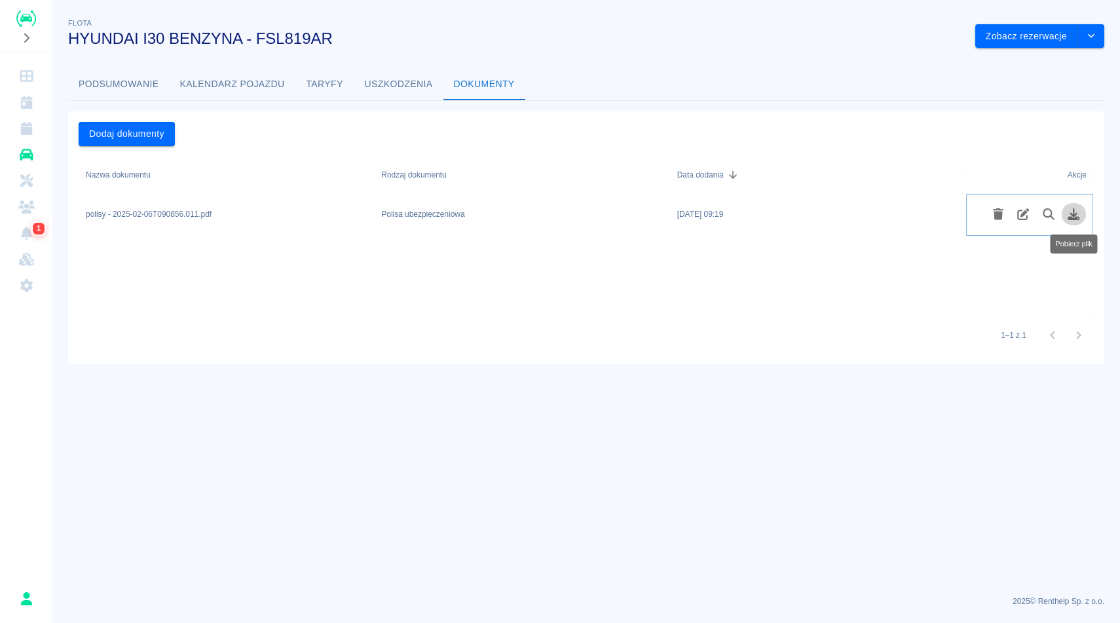
click at [1067, 220] on button "Pobierz plik" at bounding box center [1074, 214] width 26 height 22
click at [1098, 37] on button "drop-down" at bounding box center [1091, 36] width 26 height 24
click at [1045, 67] on li "Zaktualizuj dane pojazdu" at bounding box center [1040, 64] width 122 height 22
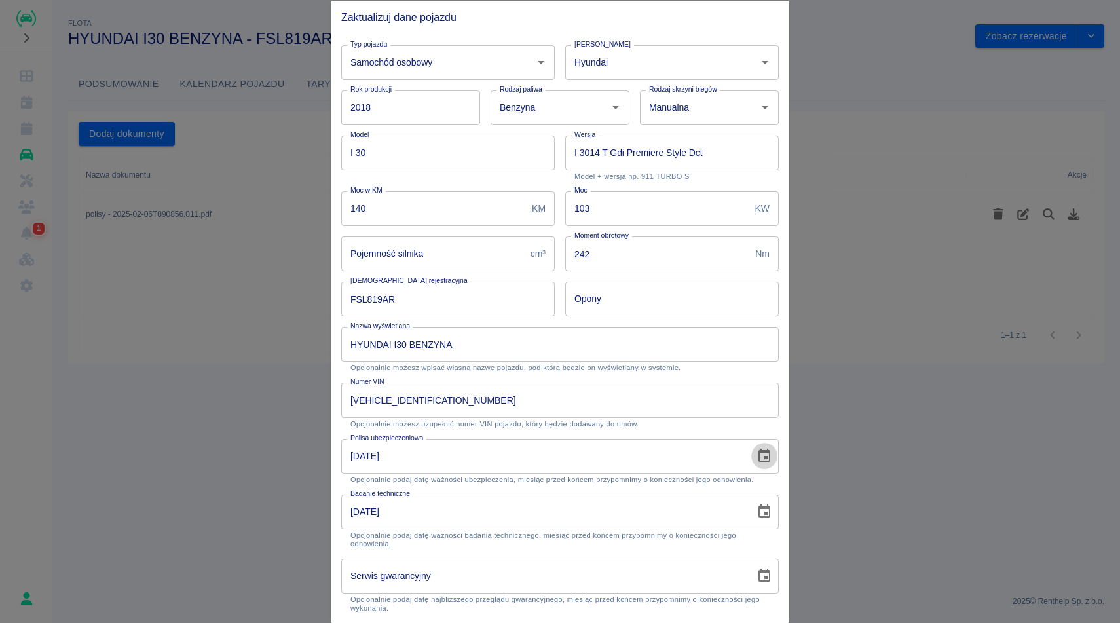
click at [758, 459] on icon "Choose date, selected date is 12 lut 2024" at bounding box center [764, 455] width 12 height 13
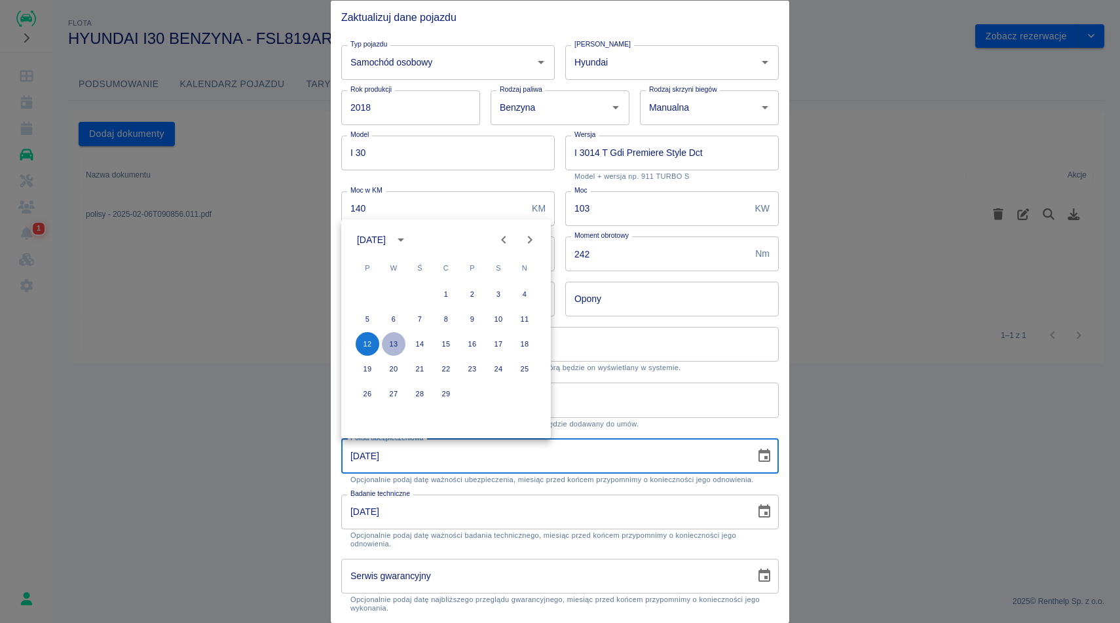
click at [398, 348] on button "13" at bounding box center [394, 344] width 24 height 24
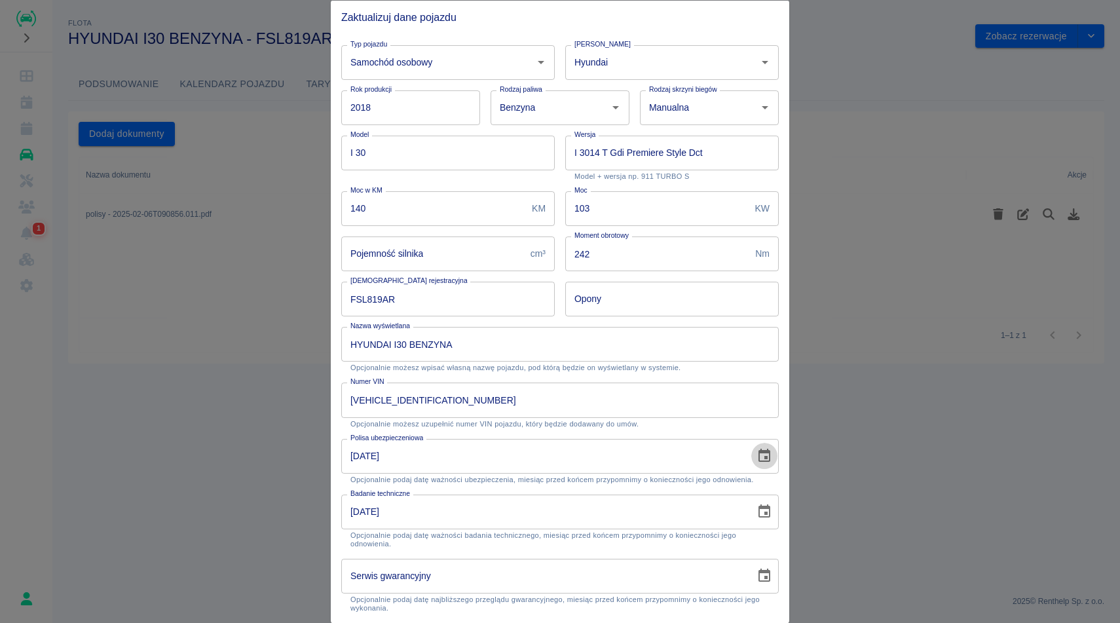
click at [764, 464] on button "Choose date, selected date is 13 lut 2024" at bounding box center [764, 456] width 26 height 26
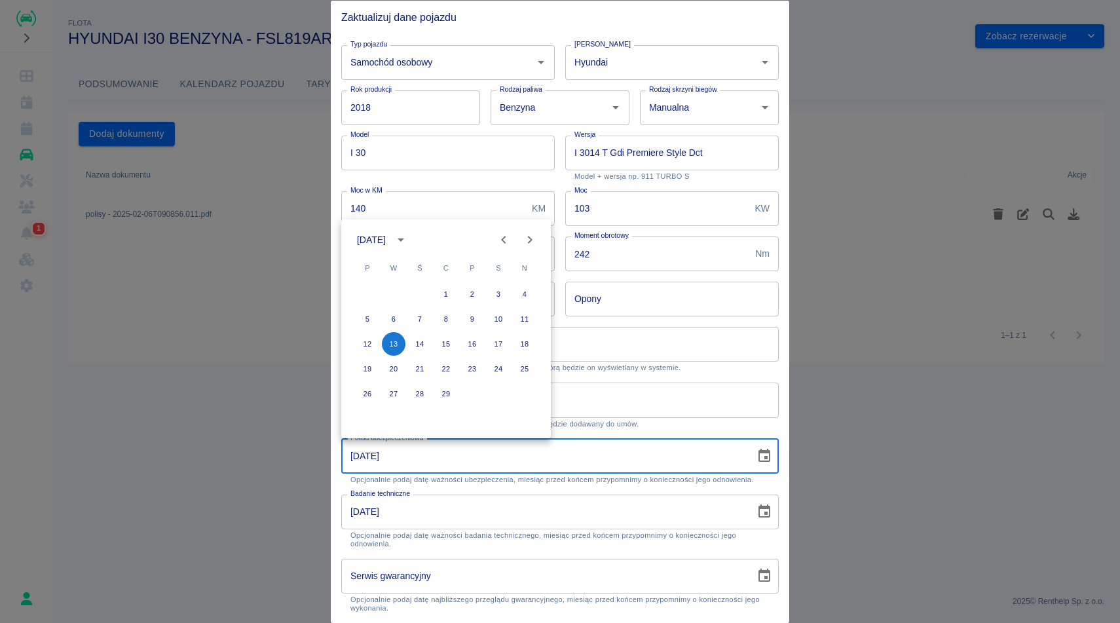
click at [405, 236] on icon "calendar view is open, switch to year view" at bounding box center [401, 240] width 16 height 16
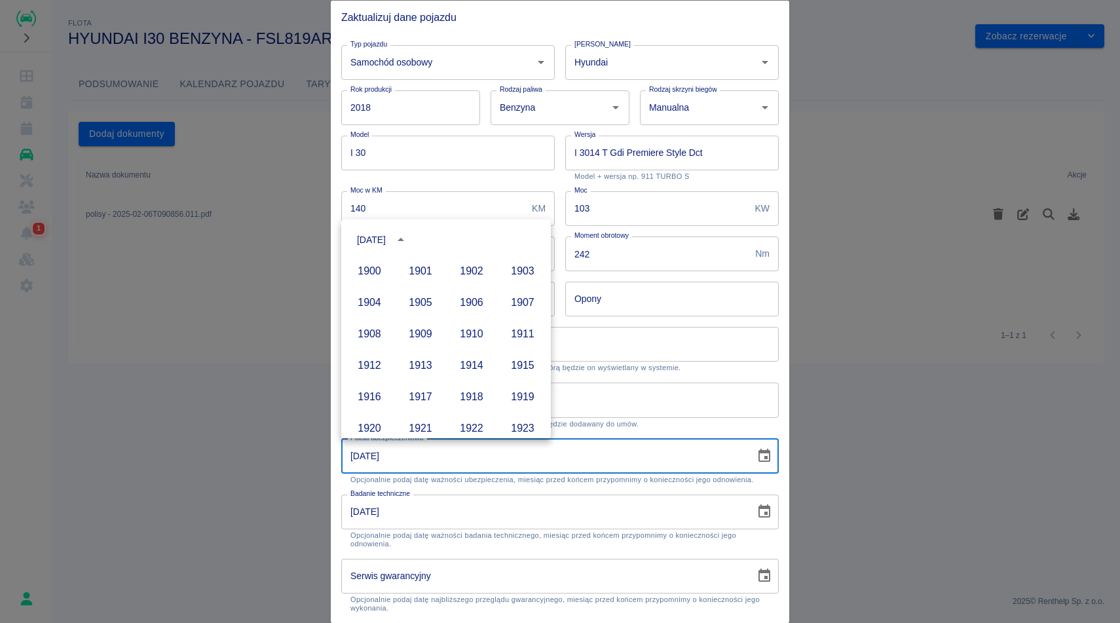
scroll to position [899, 0]
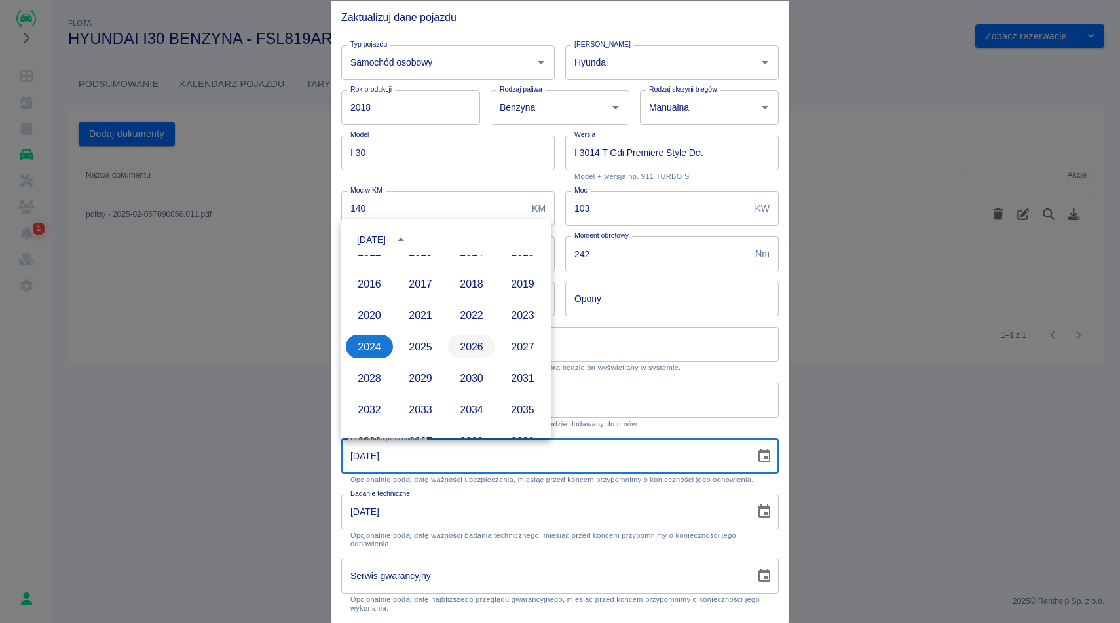
click at [474, 349] on button "2026" at bounding box center [471, 347] width 47 height 24
type input "13-02-2026"
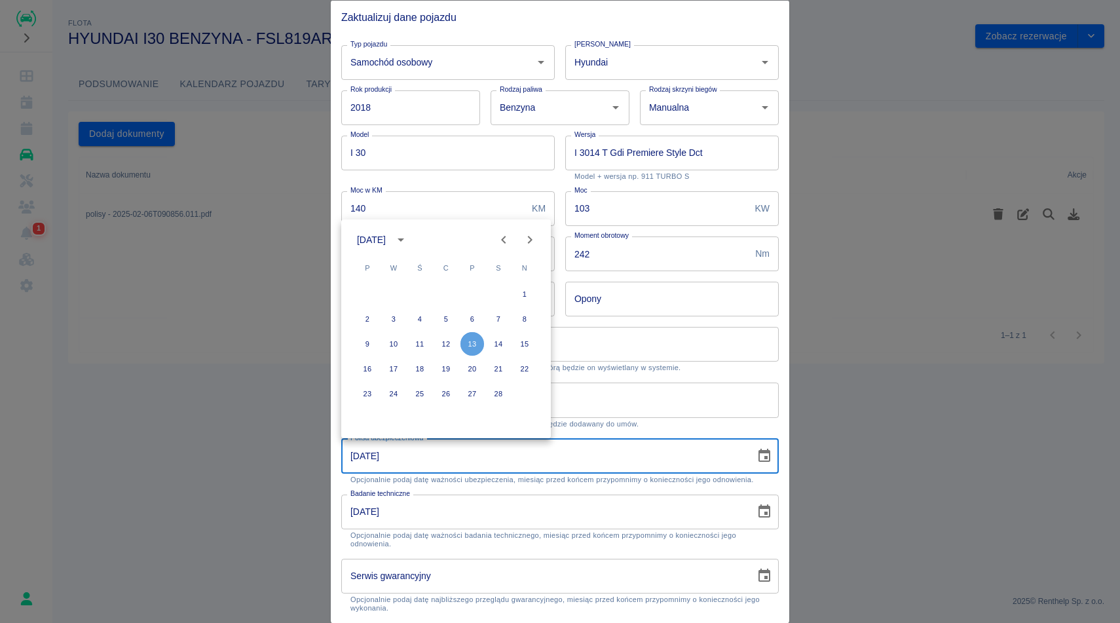
click at [474, 349] on button "13" at bounding box center [472, 344] width 24 height 24
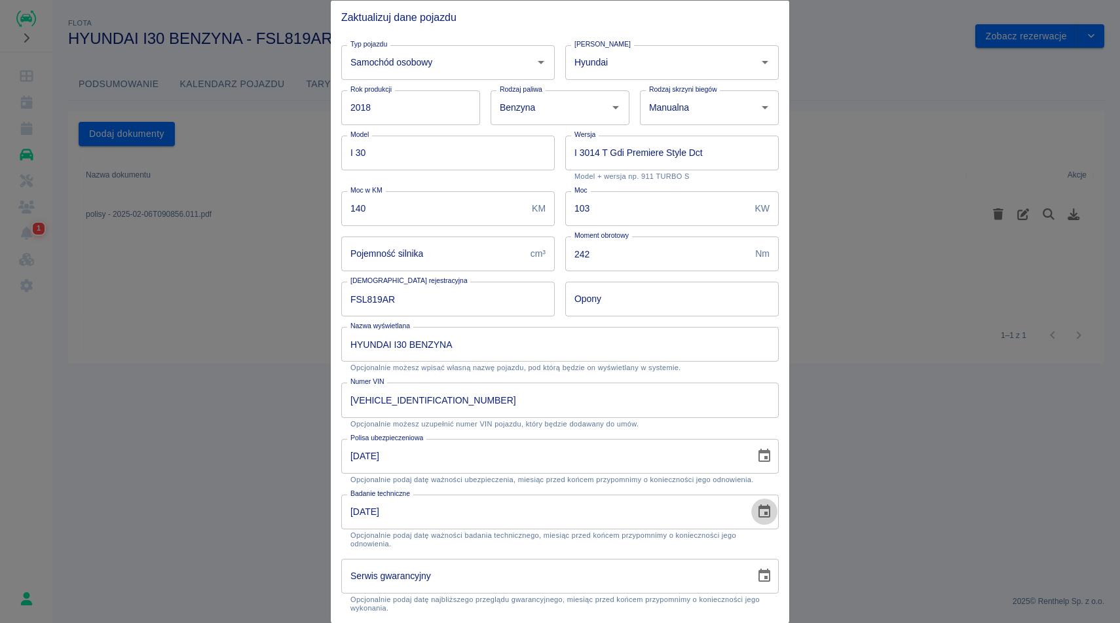
click at [769, 519] on icon "Choose date, selected date is 19 cze 2024" at bounding box center [764, 512] width 16 height 16
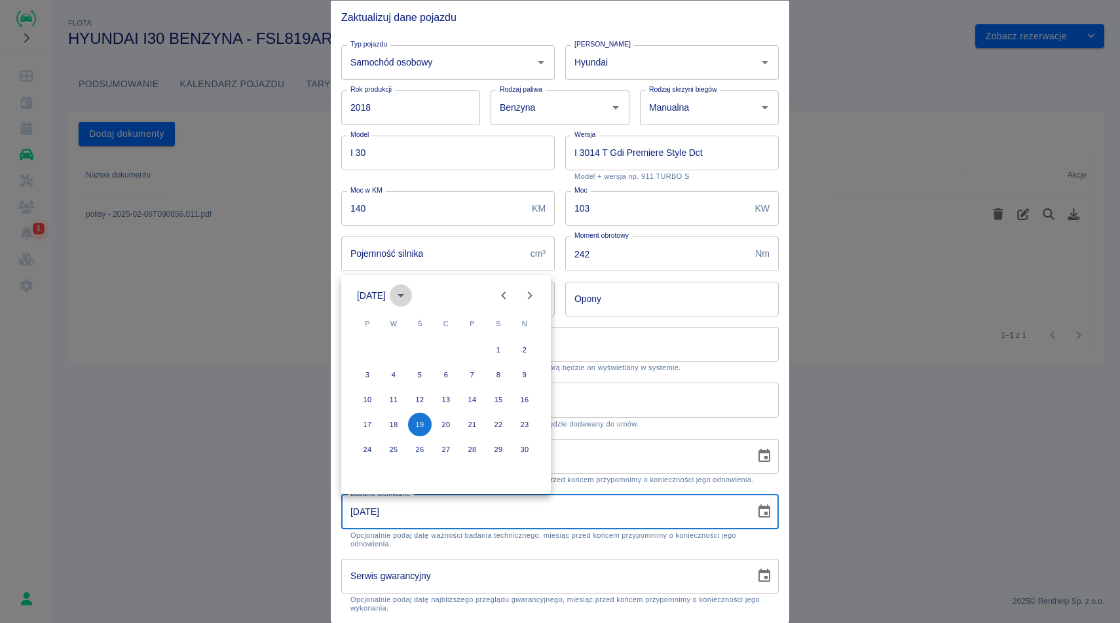
click at [409, 302] on icon "calendar view is open, switch to year view" at bounding box center [401, 296] width 16 height 16
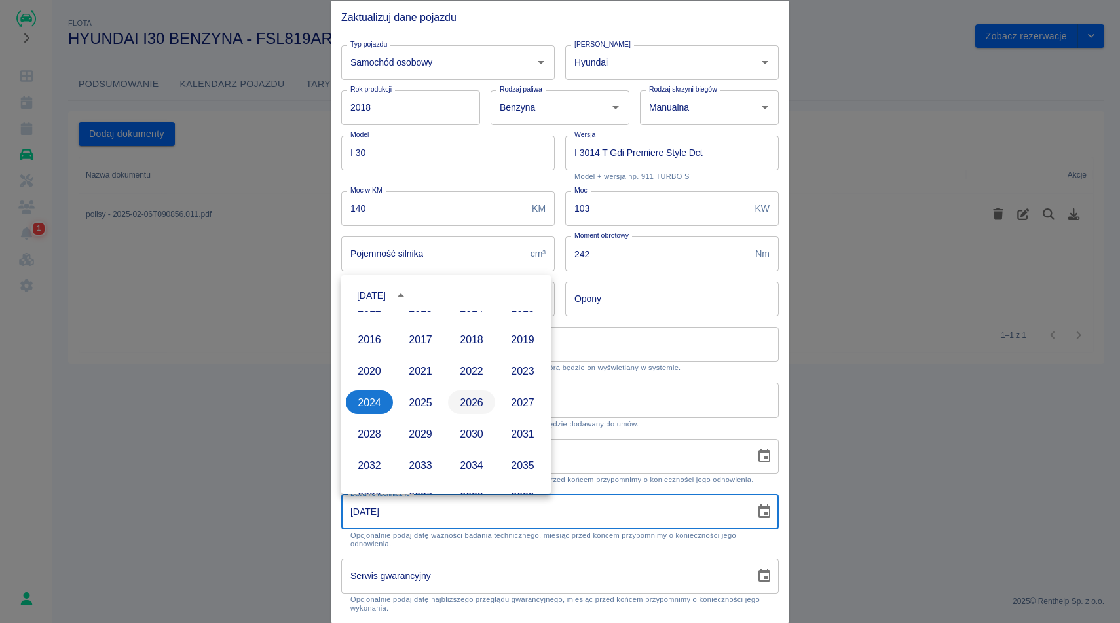
click at [463, 399] on button "2026" at bounding box center [471, 402] width 47 height 24
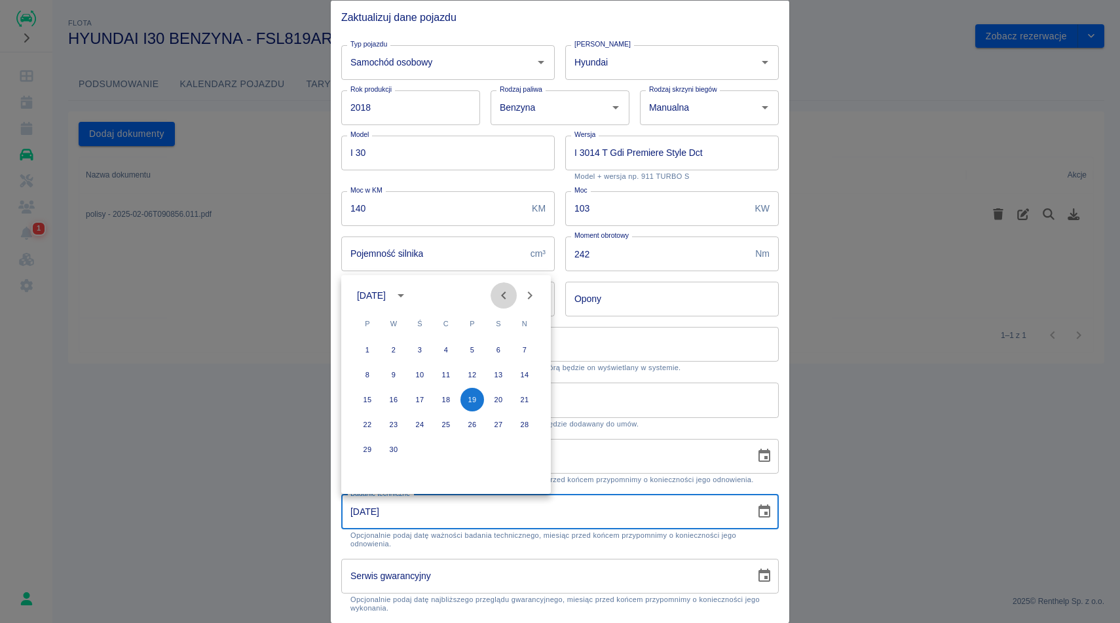
click at [504, 291] on icon "Previous month" at bounding box center [504, 296] width 16 height 16
click at [504, 291] on icon "Previous month" at bounding box center [503, 295] width 5 height 8
click at [523, 292] on icon "Next month" at bounding box center [530, 296] width 16 height 16
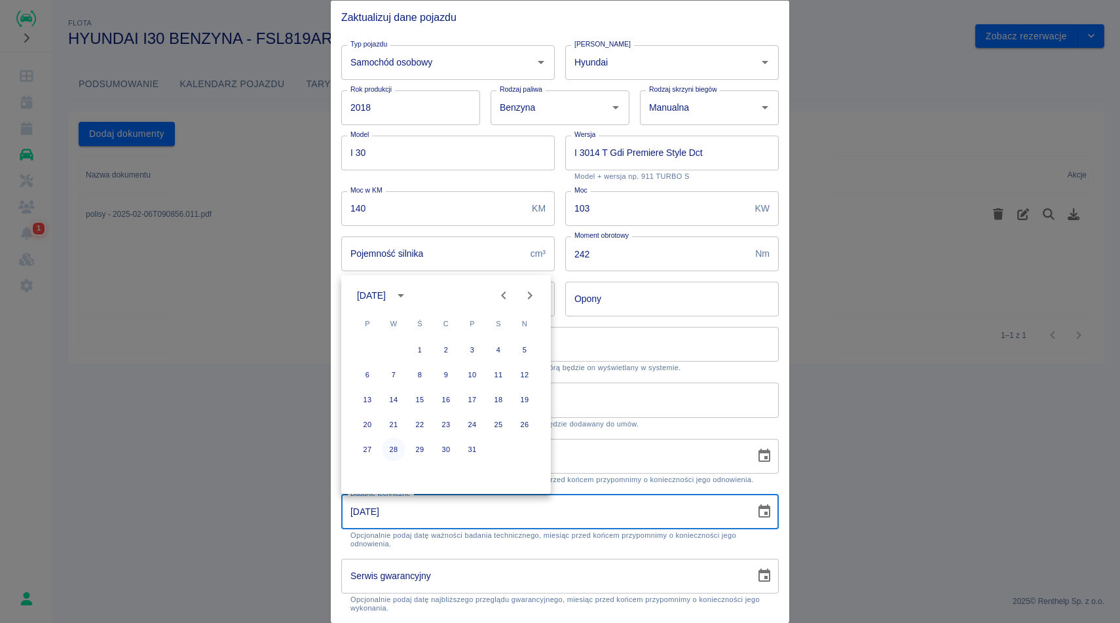
click at [397, 445] on button "28" at bounding box center [394, 449] width 24 height 24
type input "28-07-2026"
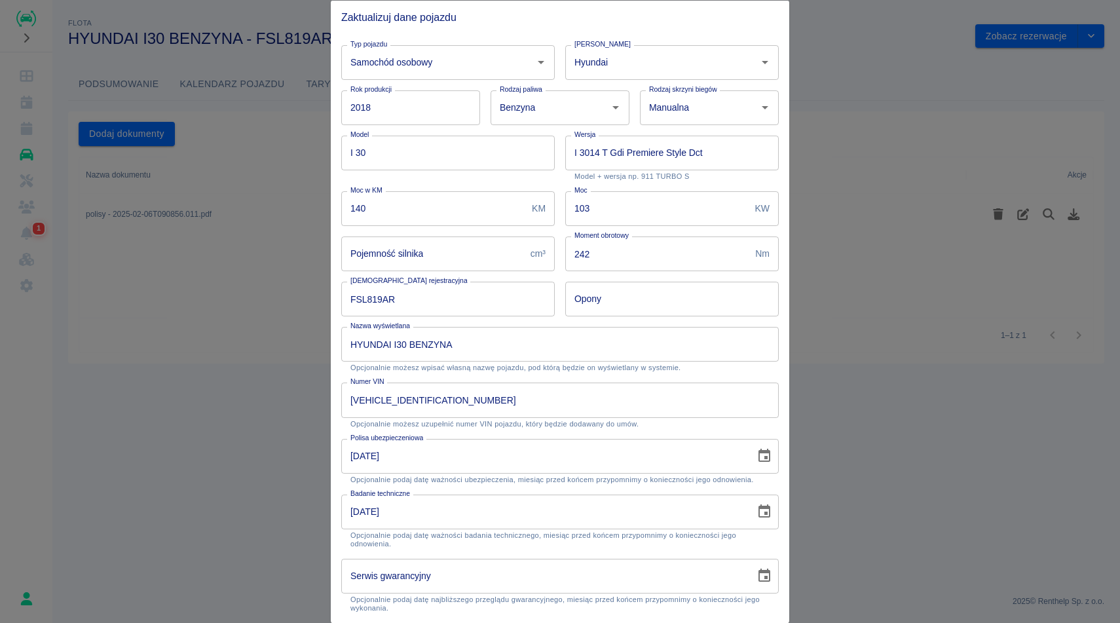
click at [696, 426] on p "Opcjonalnie możesz uzupełnić numer VIN pojazdu, który będzie dodawany do umów." at bounding box center [559, 423] width 419 height 9
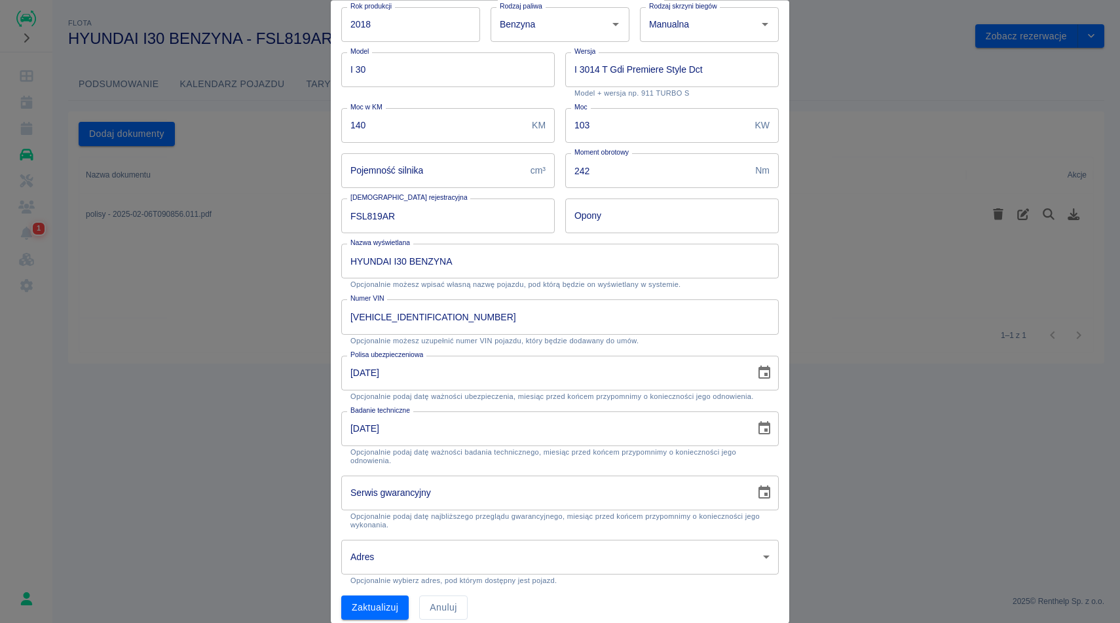
scroll to position [95, 0]
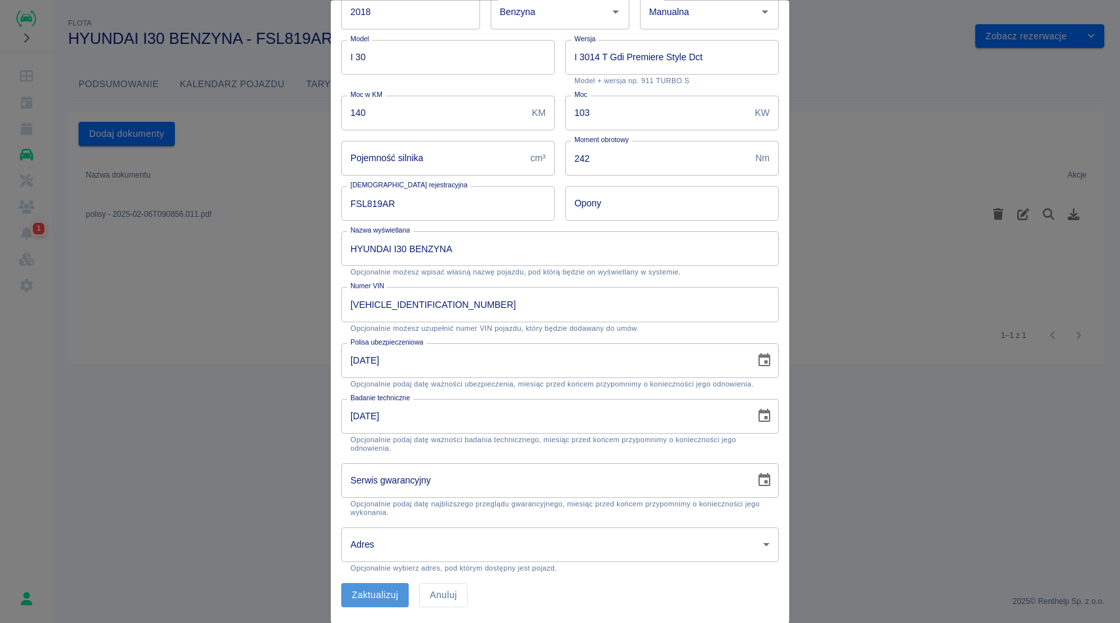
click at [359, 598] on button "Zaktualizuj" at bounding box center [374, 596] width 67 height 24
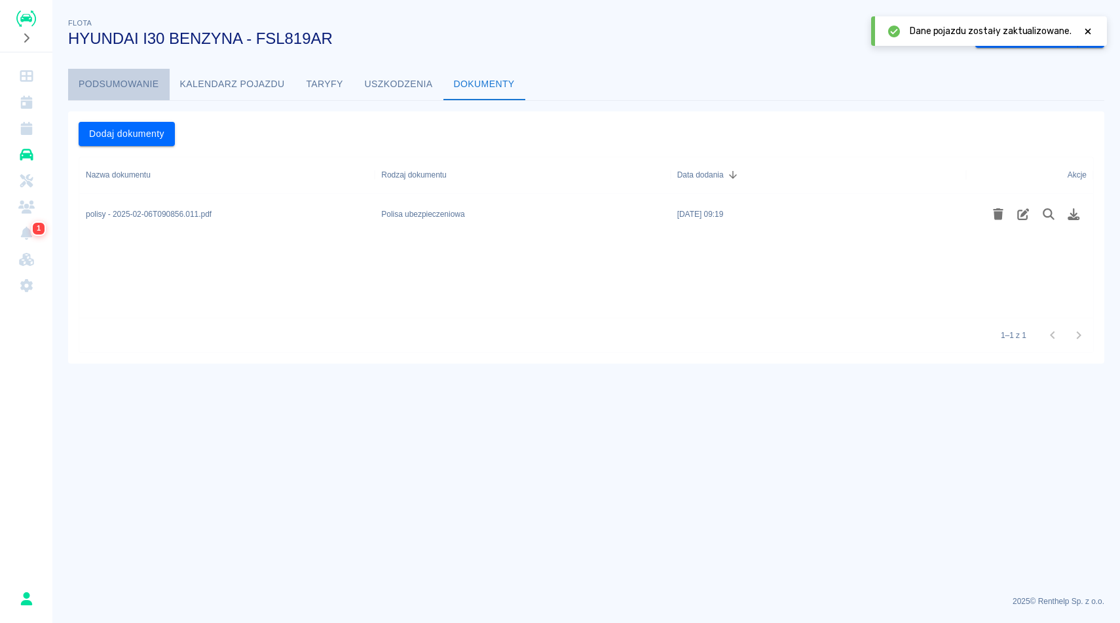
click at [119, 84] on button "Podsumowanie" at bounding box center [119, 84] width 102 height 31
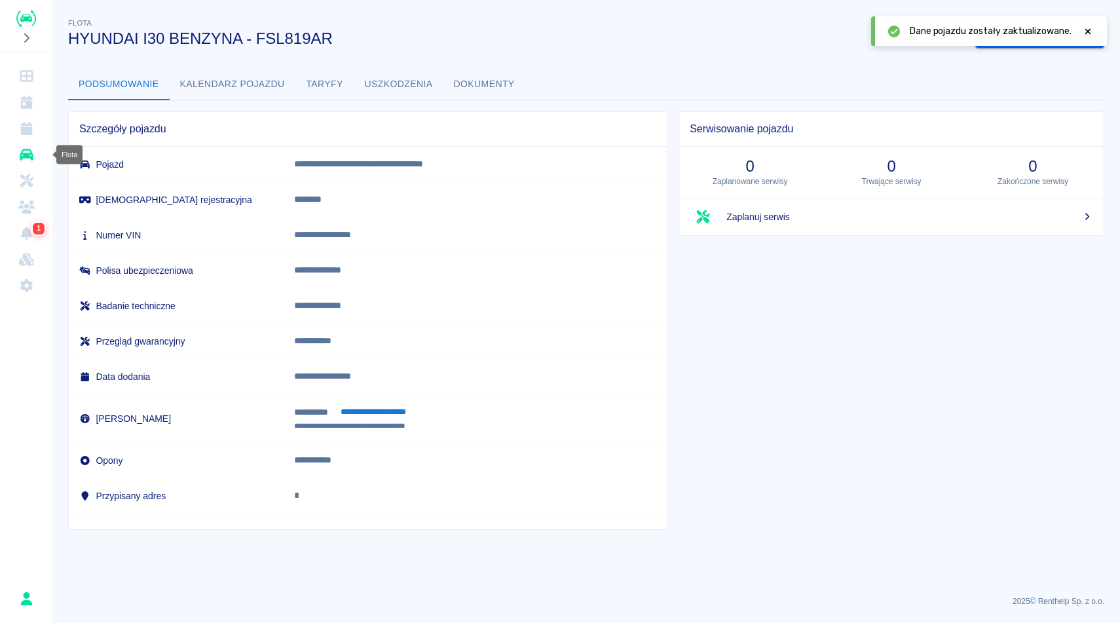
click at [31, 155] on icon "Flota" at bounding box center [26, 154] width 16 height 13
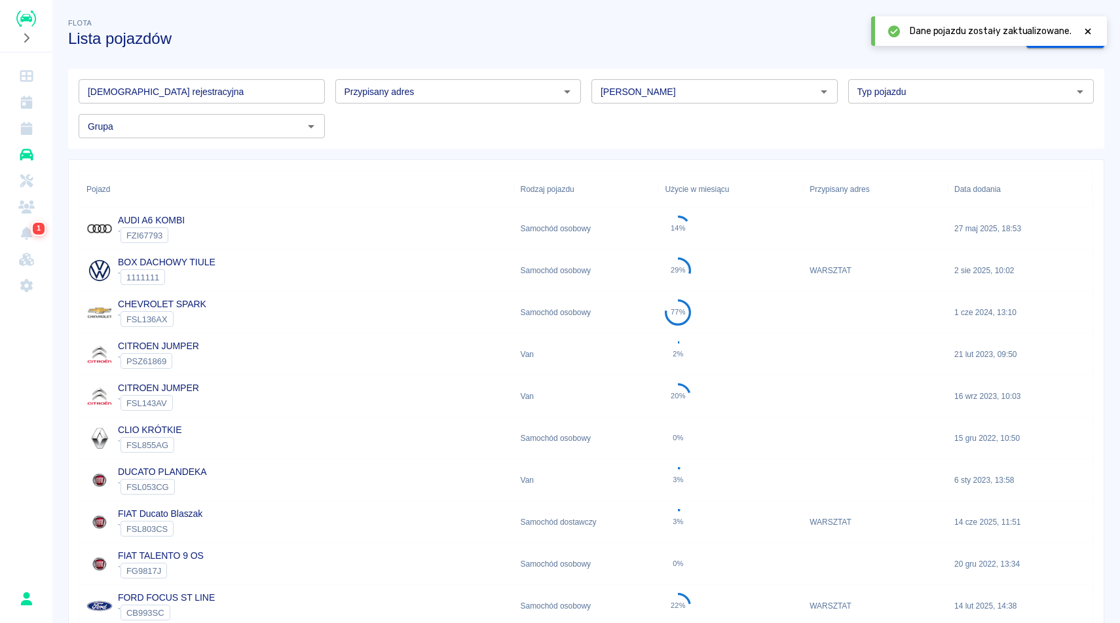
click at [258, 92] on input "[DEMOGRAPHIC_DATA] rejestracyjna" at bounding box center [202, 91] width 246 height 24
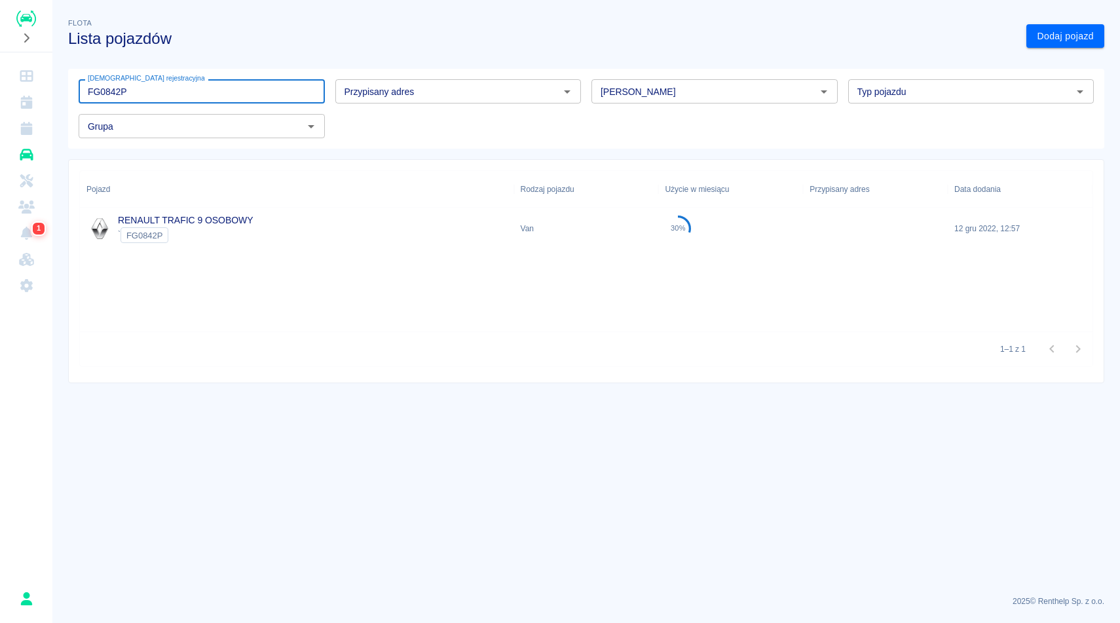
type input "FG0842P"
click at [232, 222] on link "RENAULT TRAFIC 9 OSOBOWY" at bounding box center [186, 220] width 136 height 10
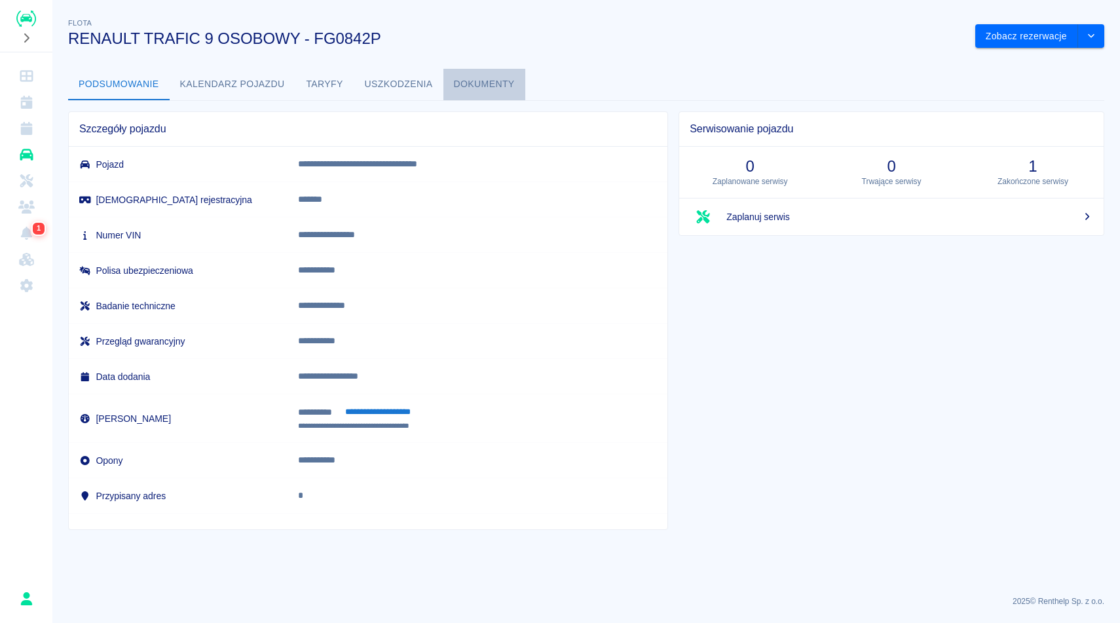
click at [468, 93] on button "Dokumenty" at bounding box center [484, 84] width 82 height 31
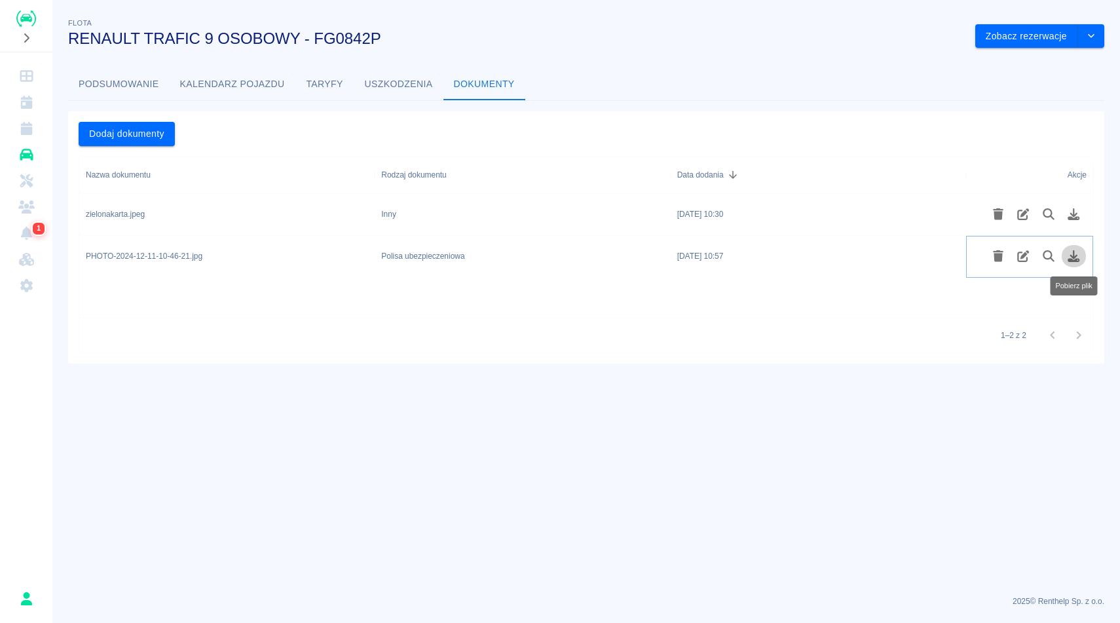
click at [1077, 262] on button "Pobierz plik" at bounding box center [1074, 256] width 26 height 22
click at [1078, 255] on icon "Pobierz plik" at bounding box center [1073, 256] width 15 height 12
click at [1102, 29] on button "drop-down" at bounding box center [1091, 36] width 26 height 24
click at [1064, 60] on li "Zaktualizuj dane pojazdu" at bounding box center [1040, 64] width 122 height 22
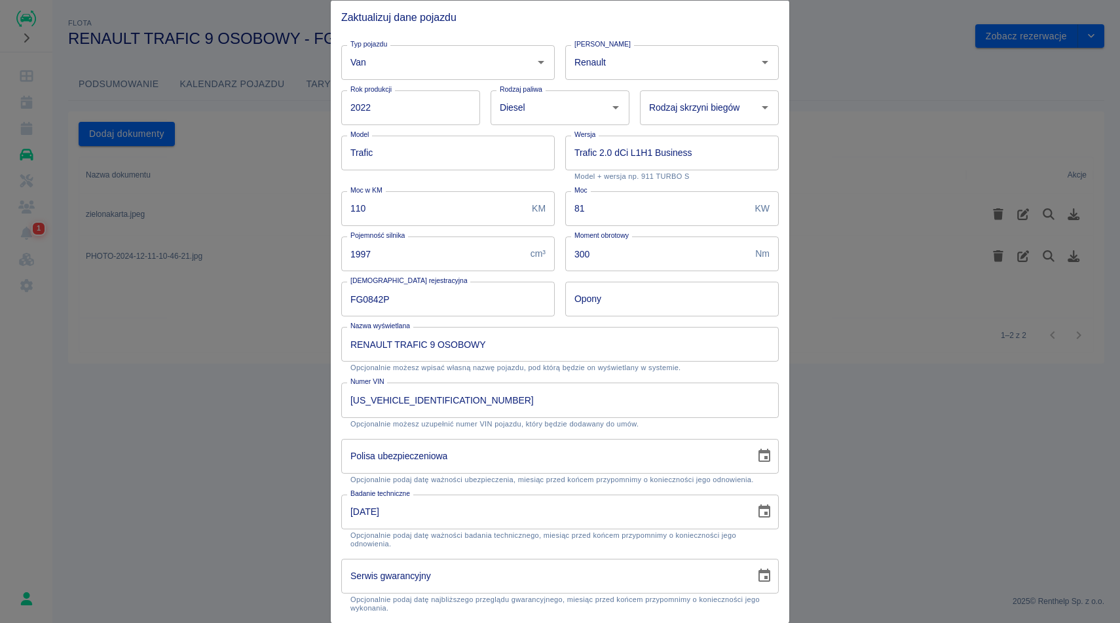
click at [952, 318] on div at bounding box center [560, 311] width 1120 height 623
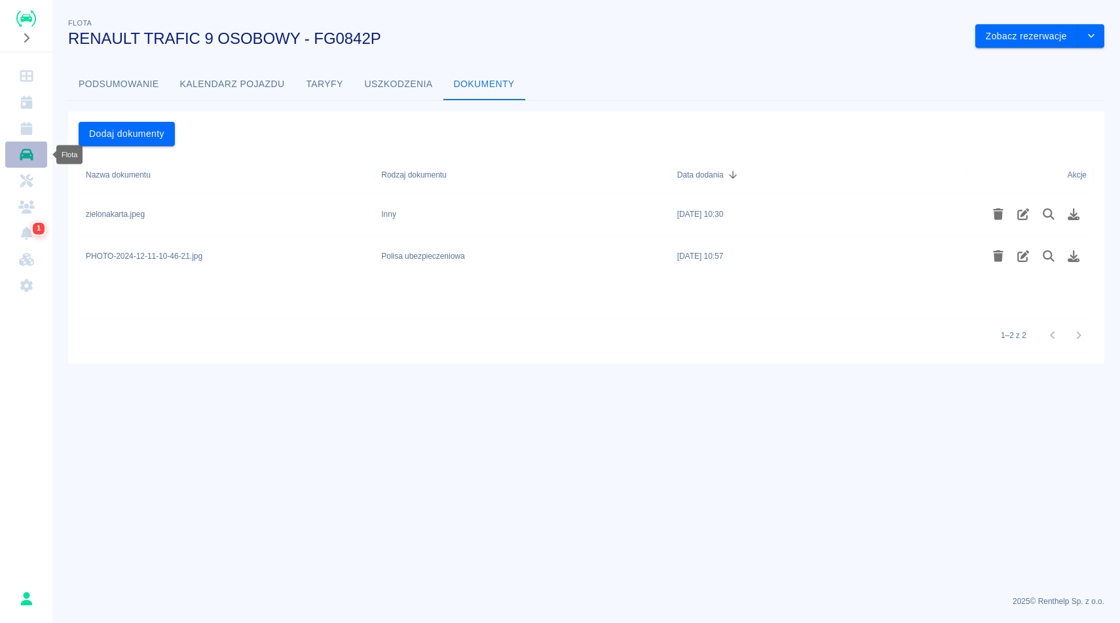
click at [20, 151] on icon "Flota" at bounding box center [26, 154] width 16 height 13
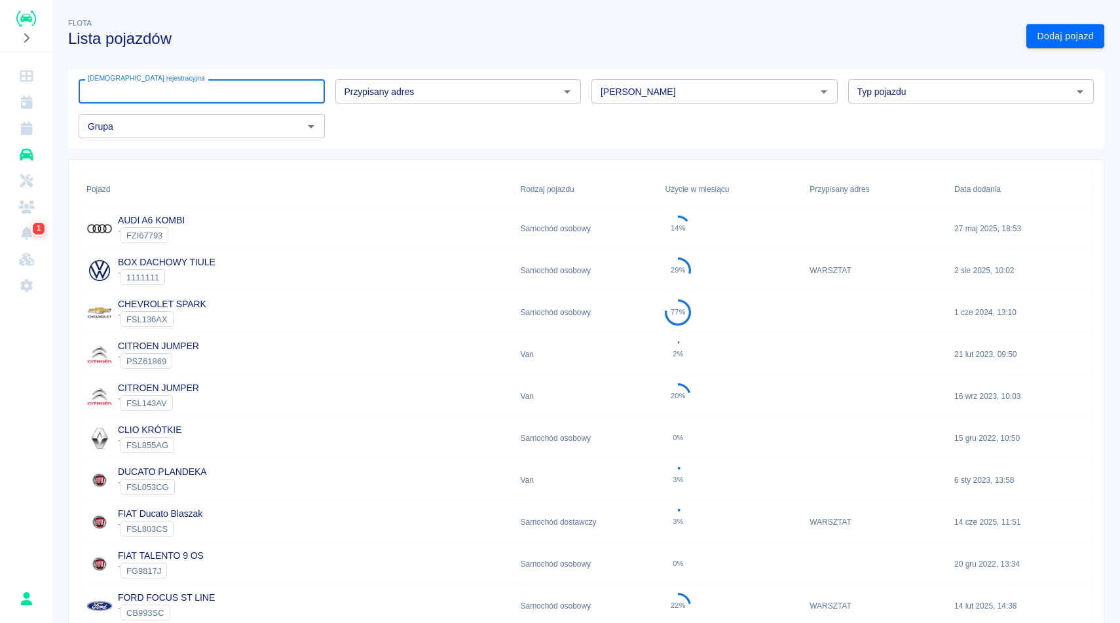
click at [204, 96] on input "[DEMOGRAPHIC_DATA] rejestracyjna" at bounding box center [202, 91] width 246 height 24
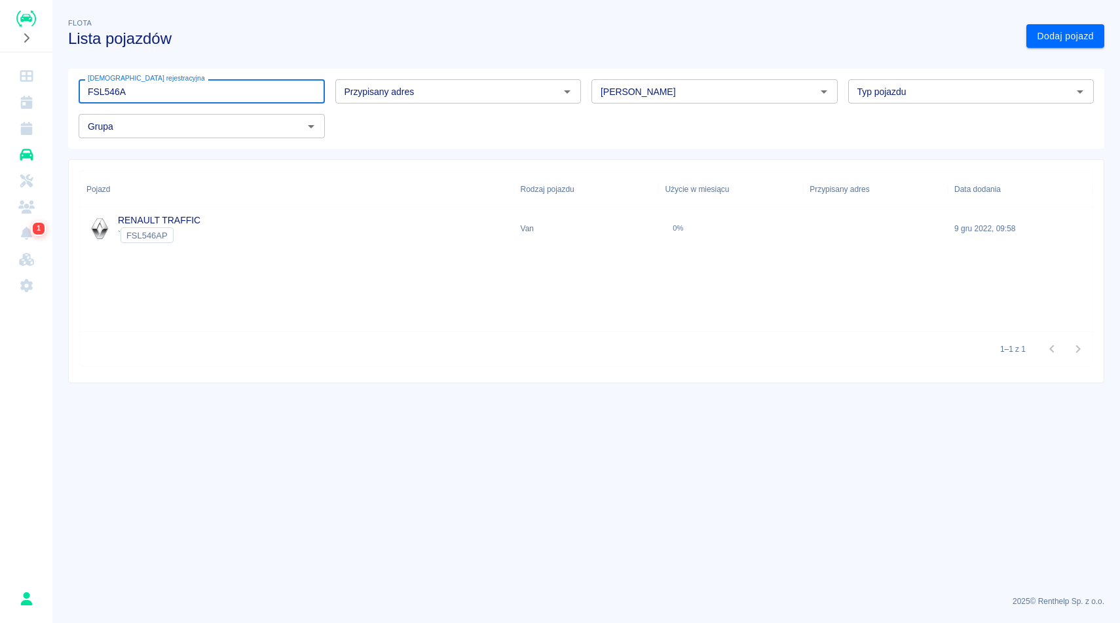
type input "FSL546A"
click at [215, 253] on div "Pojazd Rodzaj pojazdu Użycie w miesiącu Przypisany adres Data dodania RENAULT T…" at bounding box center [586, 251] width 1012 height 160
click at [213, 227] on div "RENAULT TRAFFIC ` FSL546AP" at bounding box center [297, 229] width 434 height 42
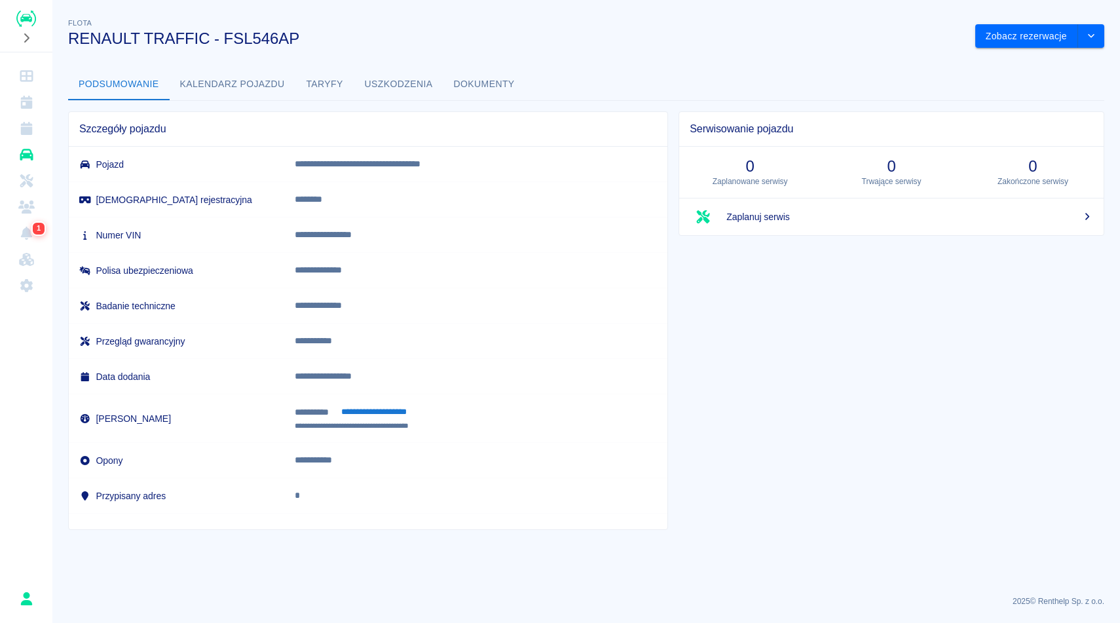
click at [467, 77] on button "Dokumenty" at bounding box center [484, 84] width 82 height 31
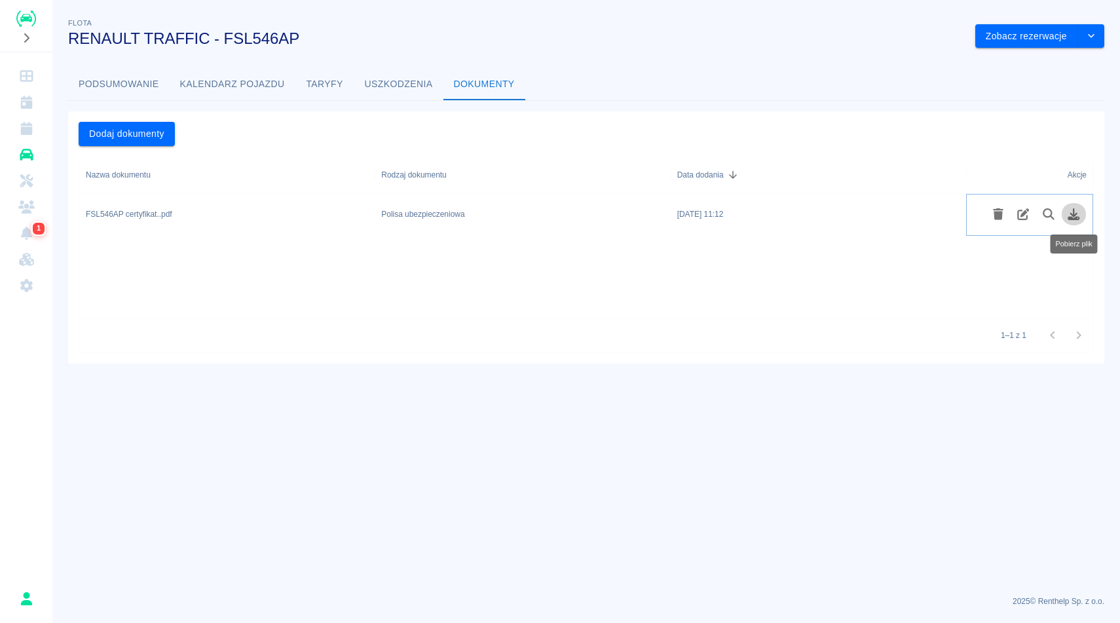
click at [1073, 215] on icon "Pobierz plik" at bounding box center [1074, 214] width 12 height 12
click at [141, 90] on button "Podsumowanie" at bounding box center [119, 84] width 102 height 31
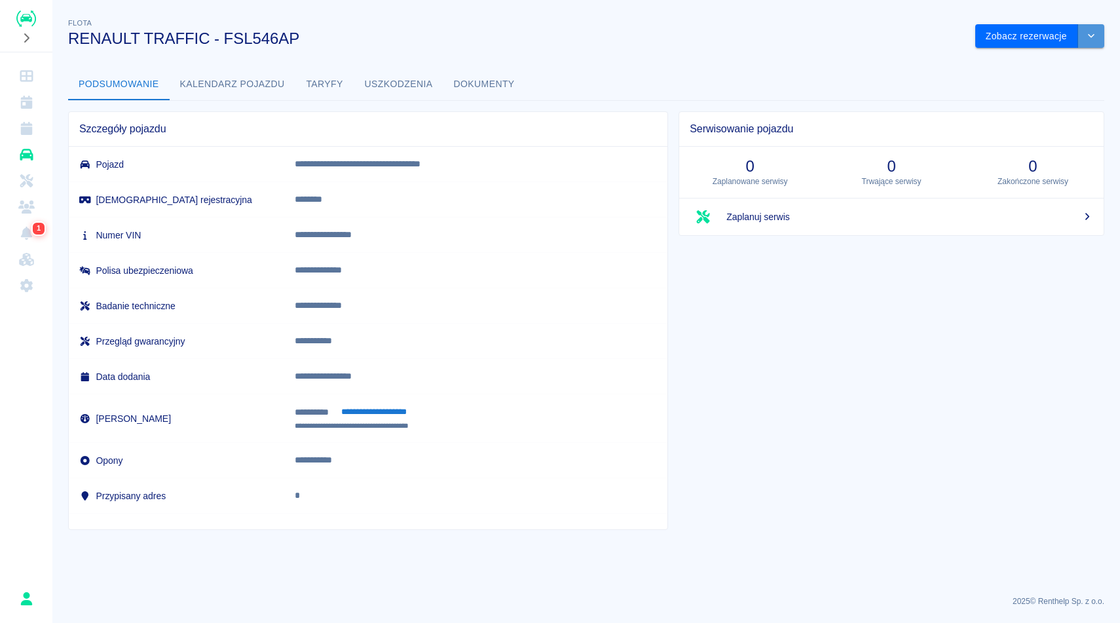
click at [1085, 45] on button "drop-down" at bounding box center [1091, 36] width 26 height 24
click at [1063, 75] on li "Usuń pojazd" at bounding box center [1040, 86] width 122 height 22
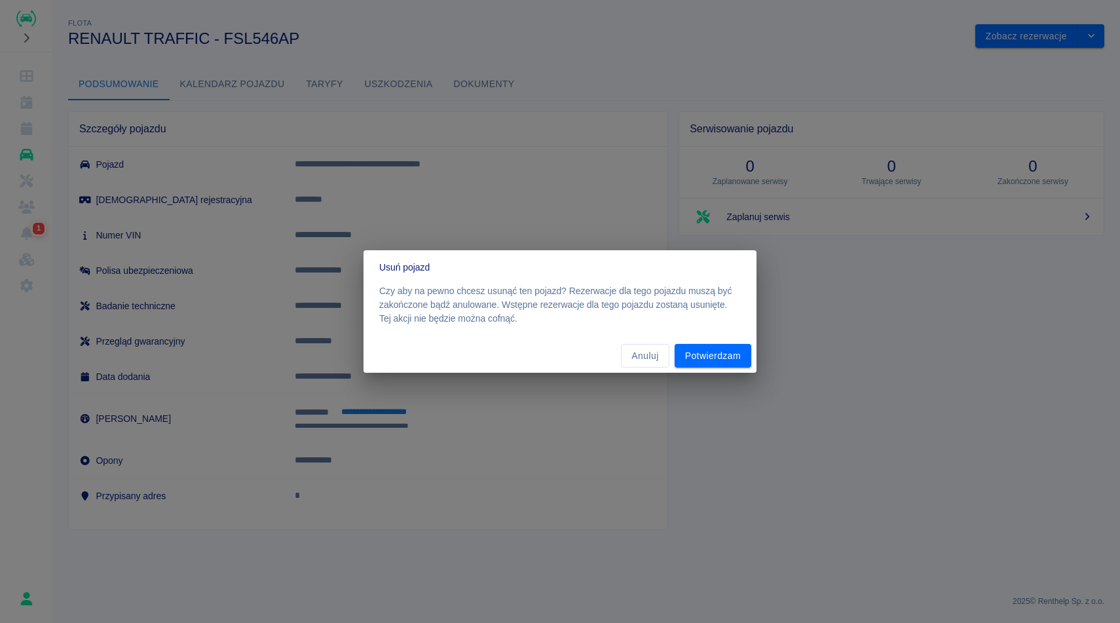
click at [1063, 75] on div "Usuń pojazd Czy aby na pewno chcesz usunąć ten pojazd? Rezerwacje dla tego poja…" at bounding box center [560, 311] width 1120 height 623
click at [636, 354] on button "Anuluj" at bounding box center [645, 356] width 48 height 24
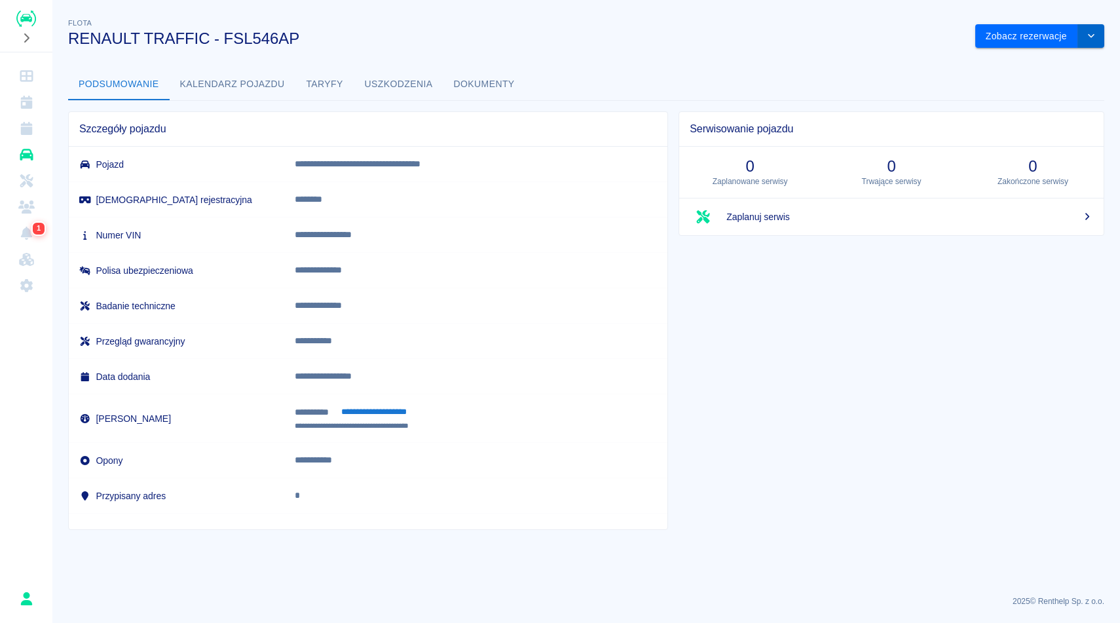
click at [1094, 40] on button "drop-down" at bounding box center [1091, 36] width 26 height 24
click at [1028, 62] on li "Zaktualizuj dane pojazdu" at bounding box center [1040, 64] width 122 height 22
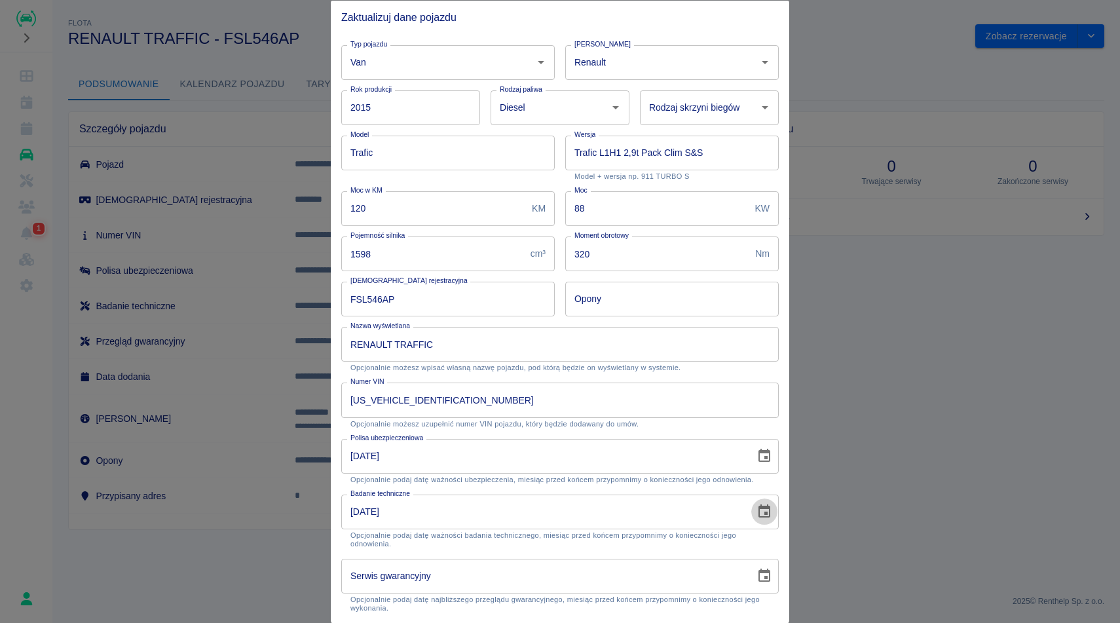
click at [760, 511] on icon "Choose date, selected date is 13 wrz 2024" at bounding box center [764, 512] width 16 height 16
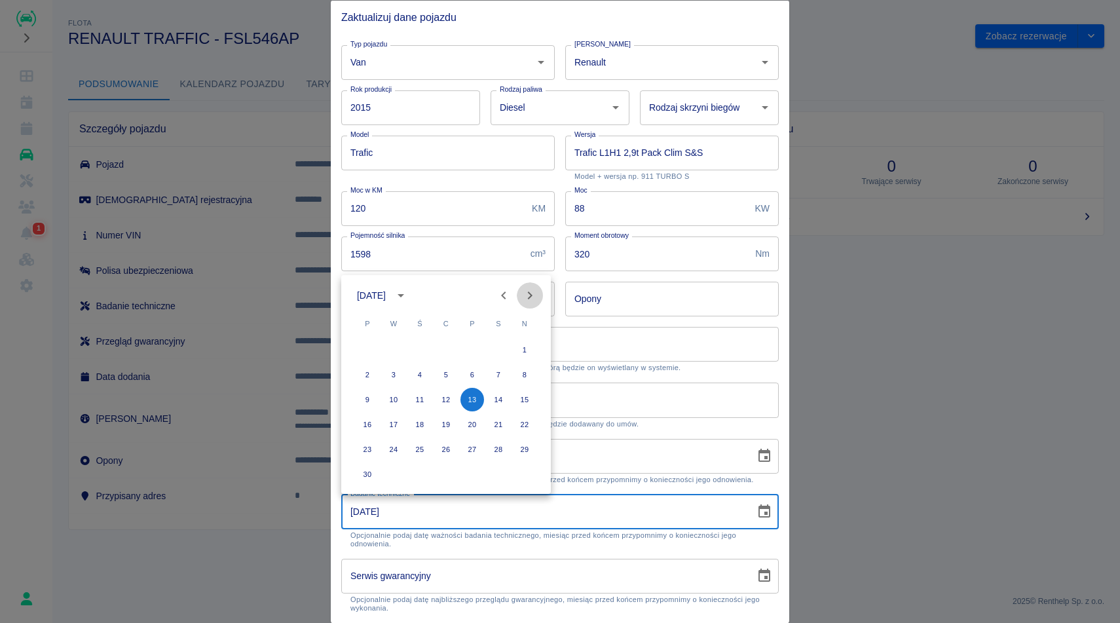
click at [529, 289] on icon "Next month" at bounding box center [530, 296] width 16 height 16
click at [409, 289] on icon "calendar view is open, switch to year view" at bounding box center [401, 296] width 16 height 16
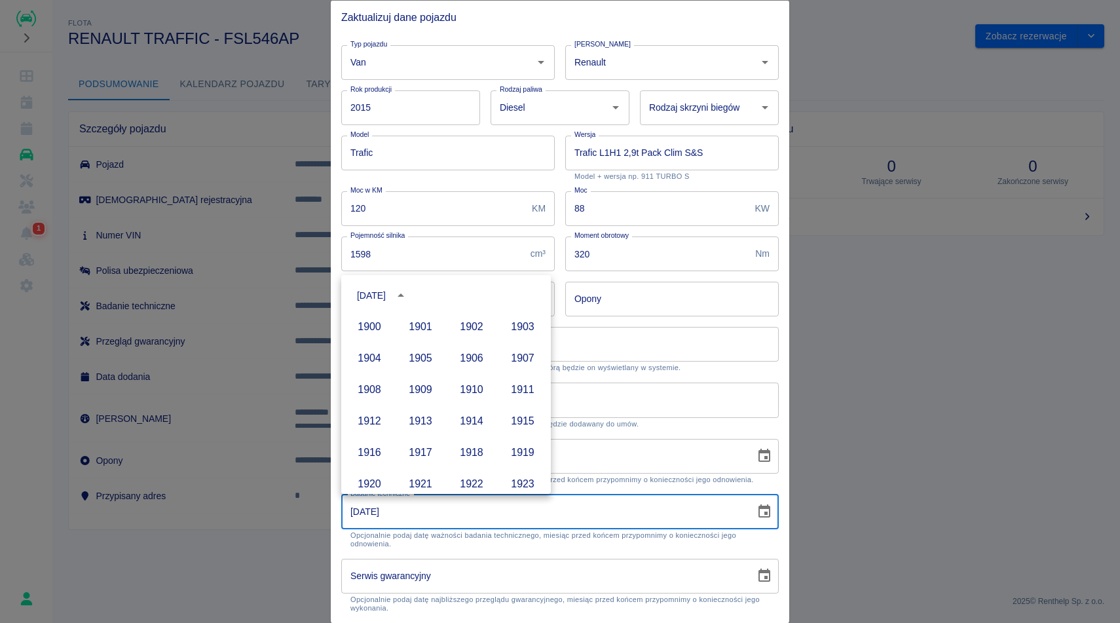
scroll to position [899, 0]
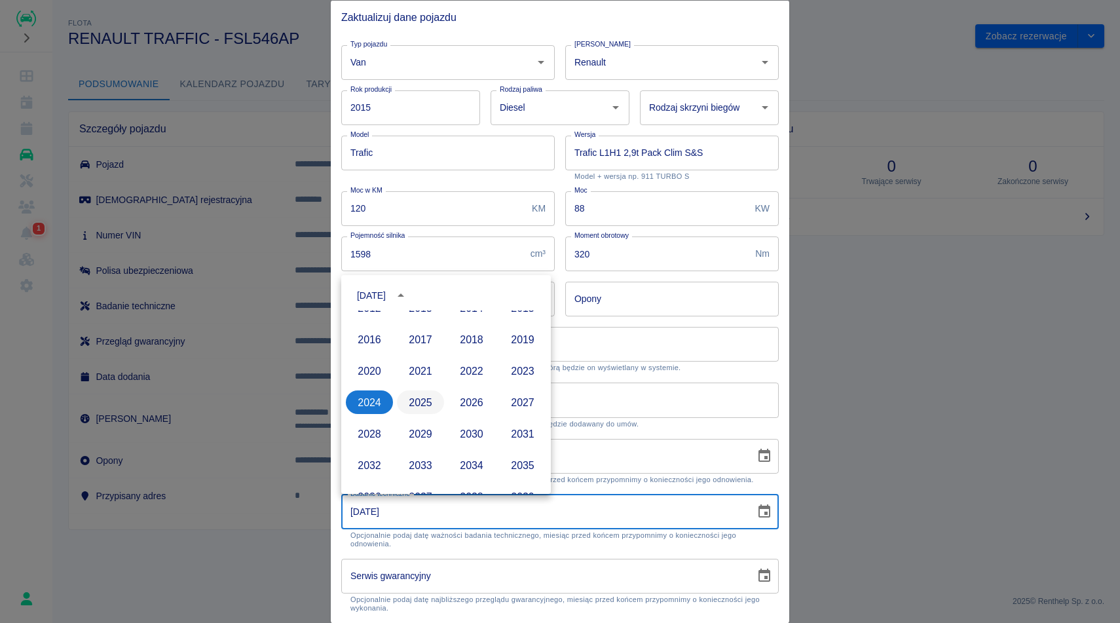
click at [426, 400] on button "2025" at bounding box center [420, 402] width 47 height 24
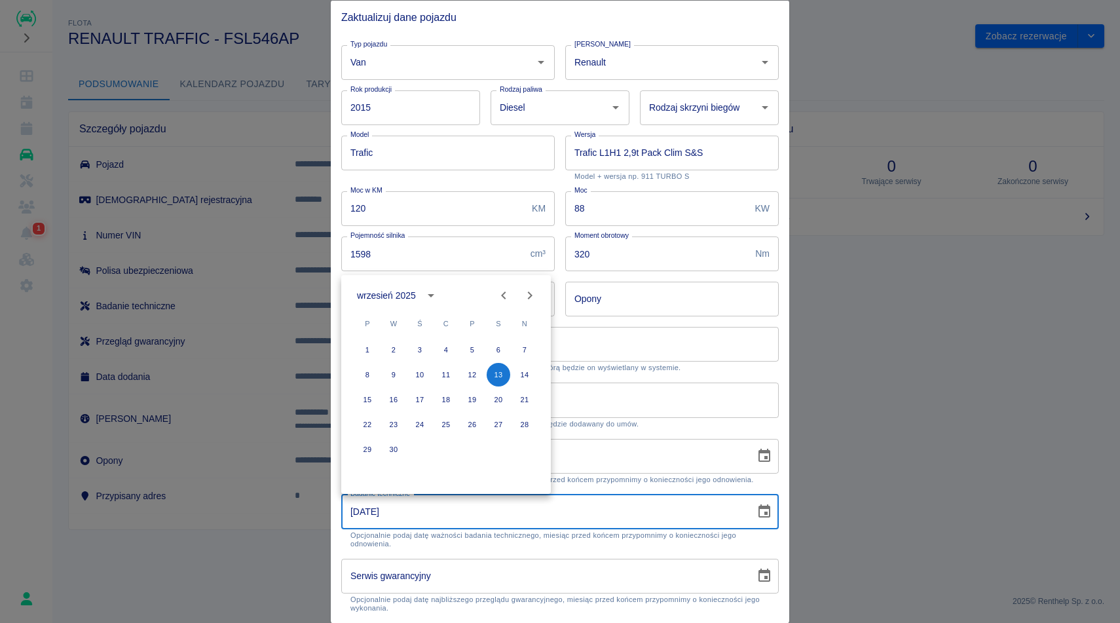
click at [531, 295] on icon "Next month" at bounding box center [530, 295] width 5 height 8
click at [500, 350] on button "4" at bounding box center [499, 350] width 24 height 24
type input "04-10-2025"
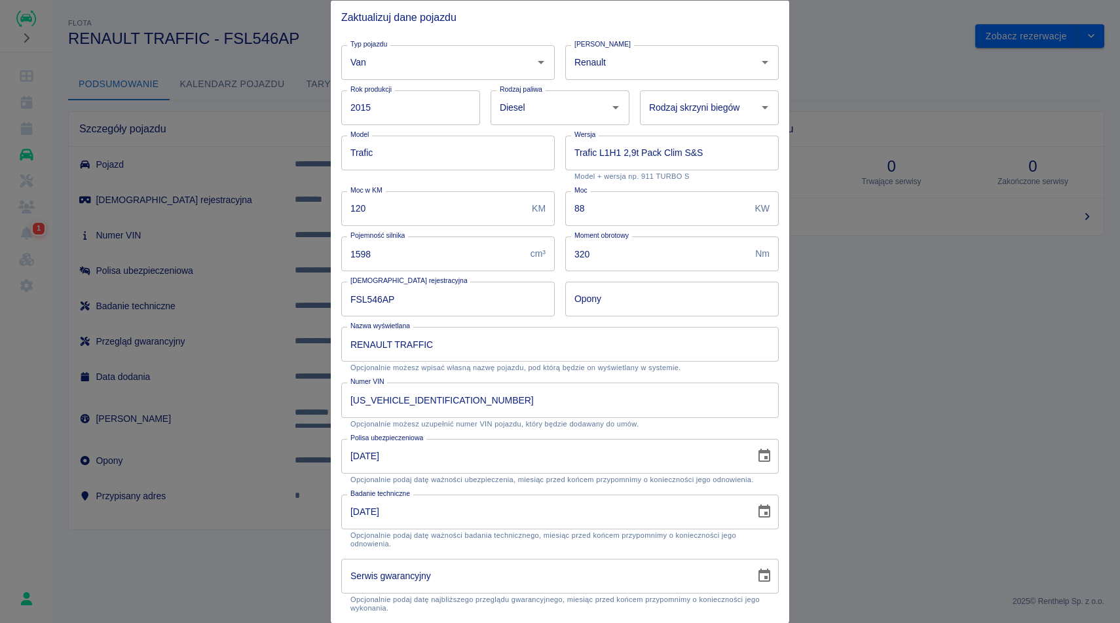
click at [766, 456] on icon "Choose date, selected date is 15 lis 2024" at bounding box center [764, 455] width 12 height 13
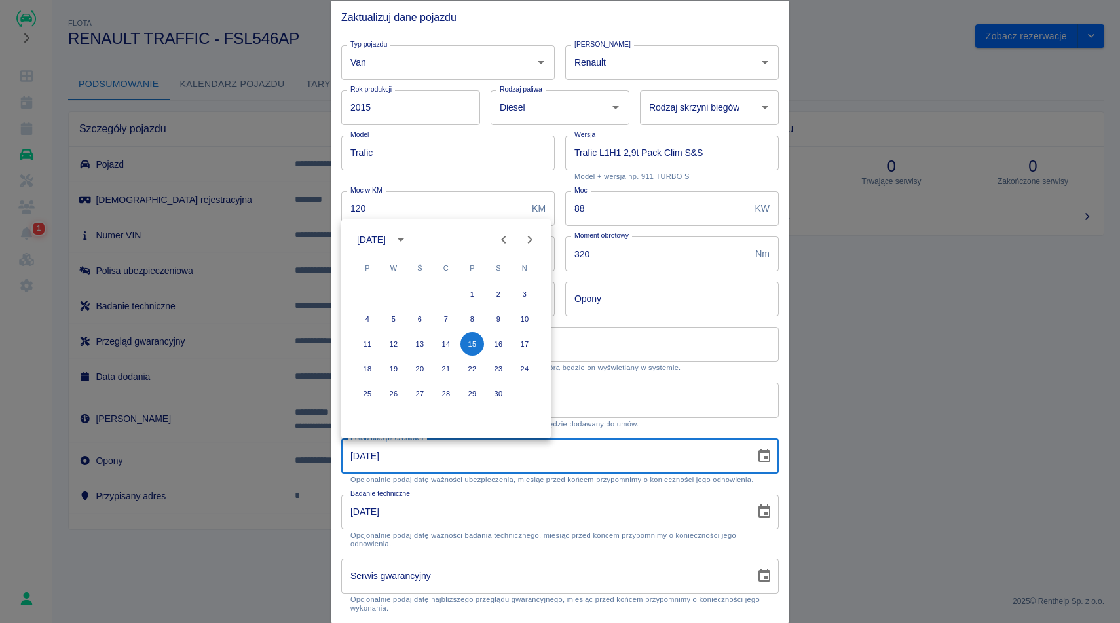
click at [409, 235] on icon "calendar view is open, switch to year view" at bounding box center [401, 240] width 16 height 16
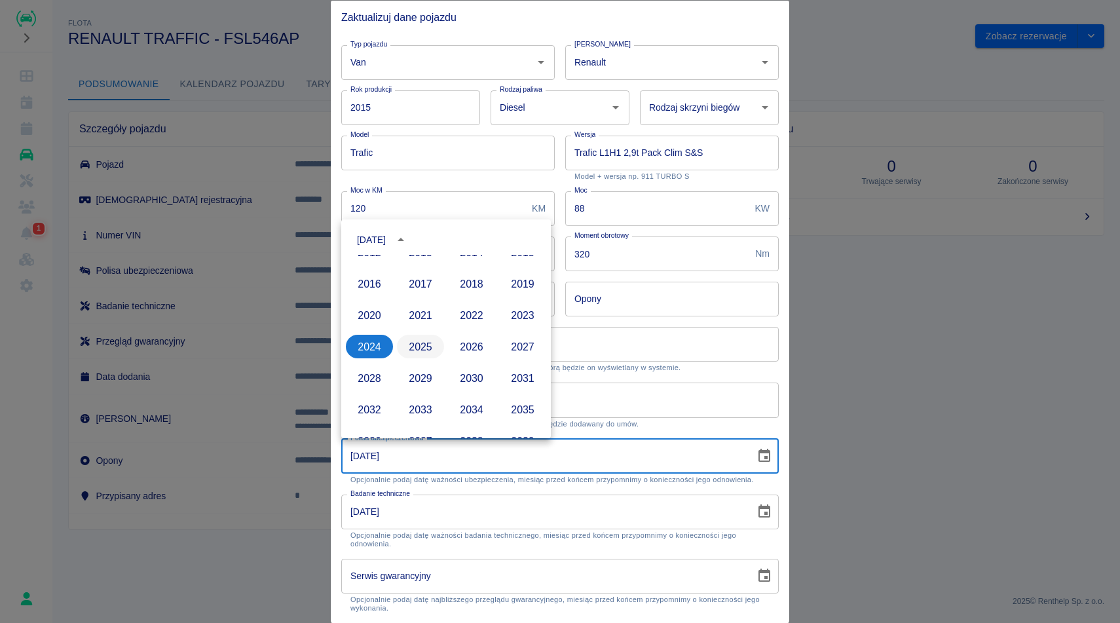
click at [427, 348] on button "2025" at bounding box center [420, 347] width 47 height 24
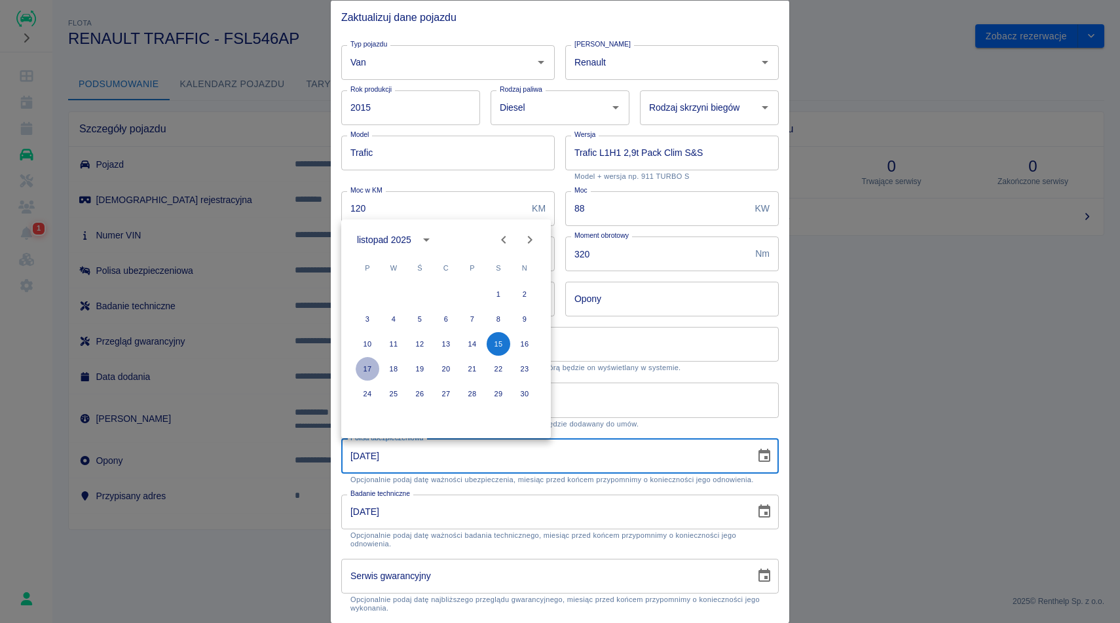
click at [366, 371] on button "17" at bounding box center [368, 369] width 24 height 24
type input "17-11-2025"
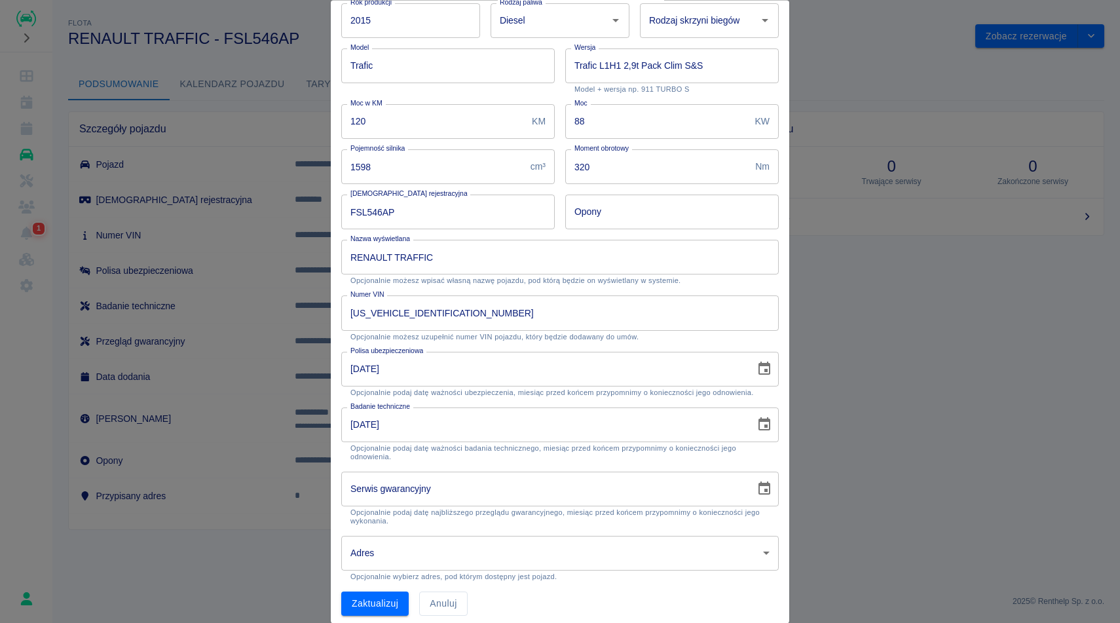
scroll to position [95, 0]
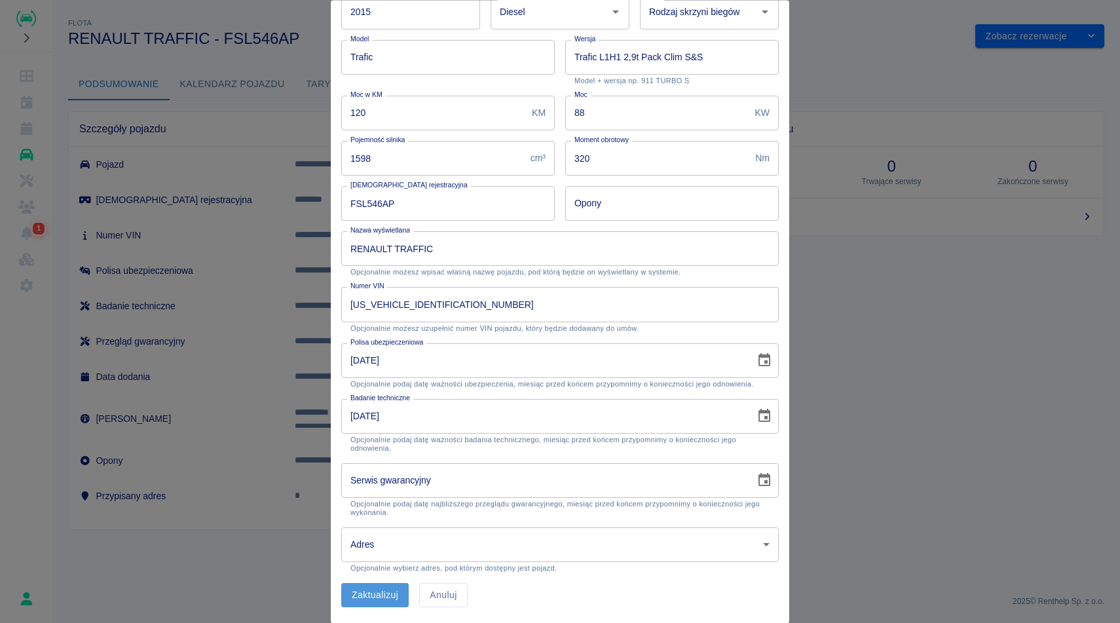
click at [373, 603] on button "Zaktualizuj" at bounding box center [374, 596] width 67 height 24
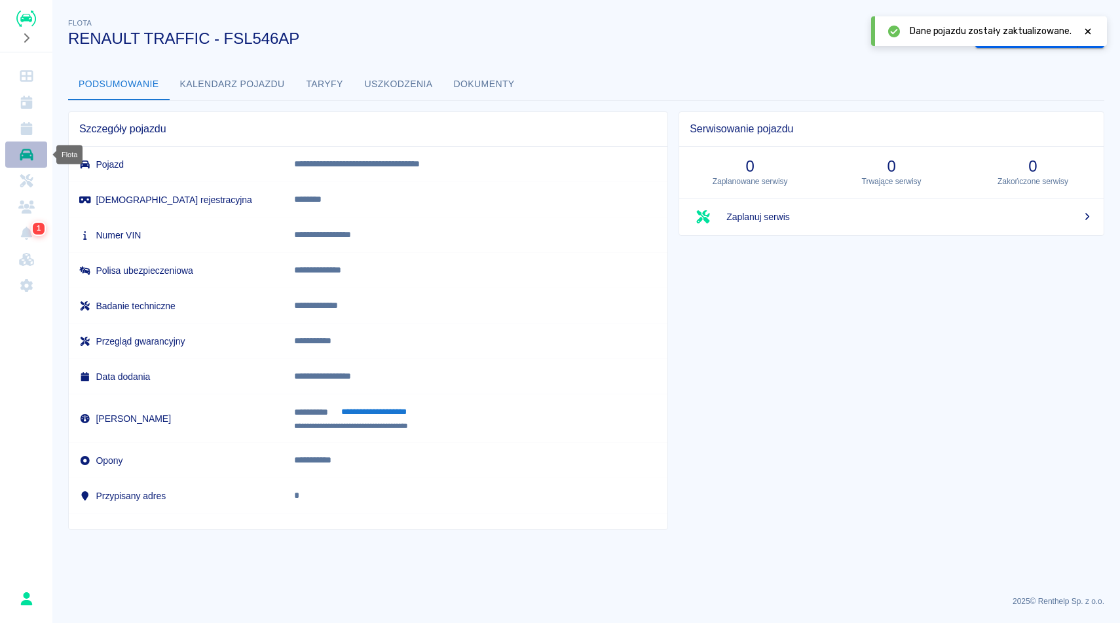
click at [31, 154] on icon "Flota" at bounding box center [26, 155] width 13 height 12
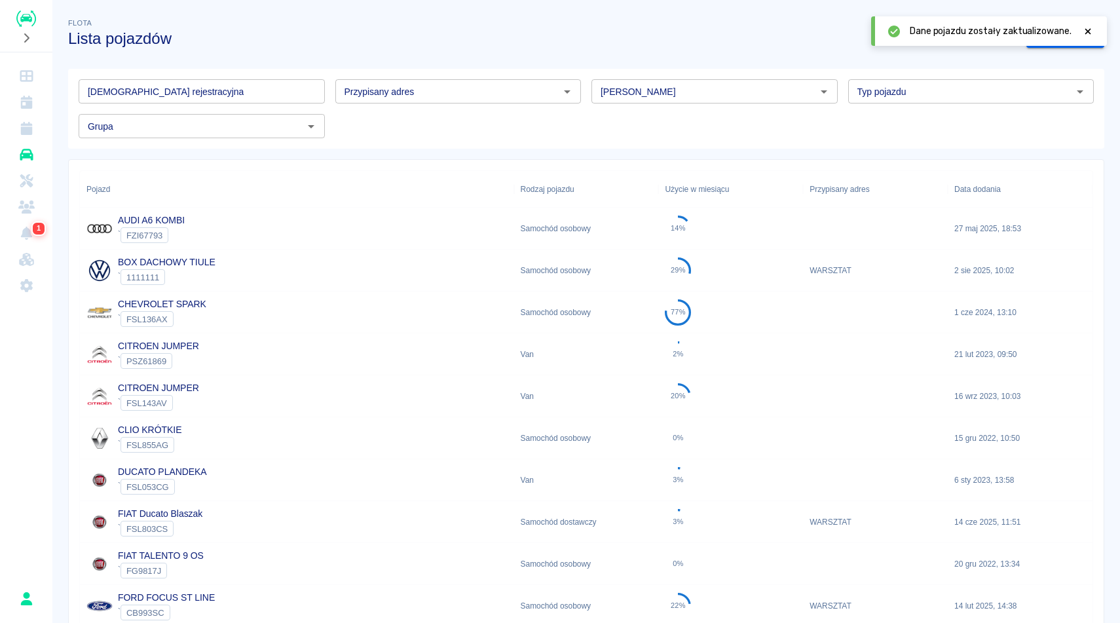
click at [179, 94] on input "[DEMOGRAPHIC_DATA] rejestracyjna" at bounding box center [202, 91] width 246 height 24
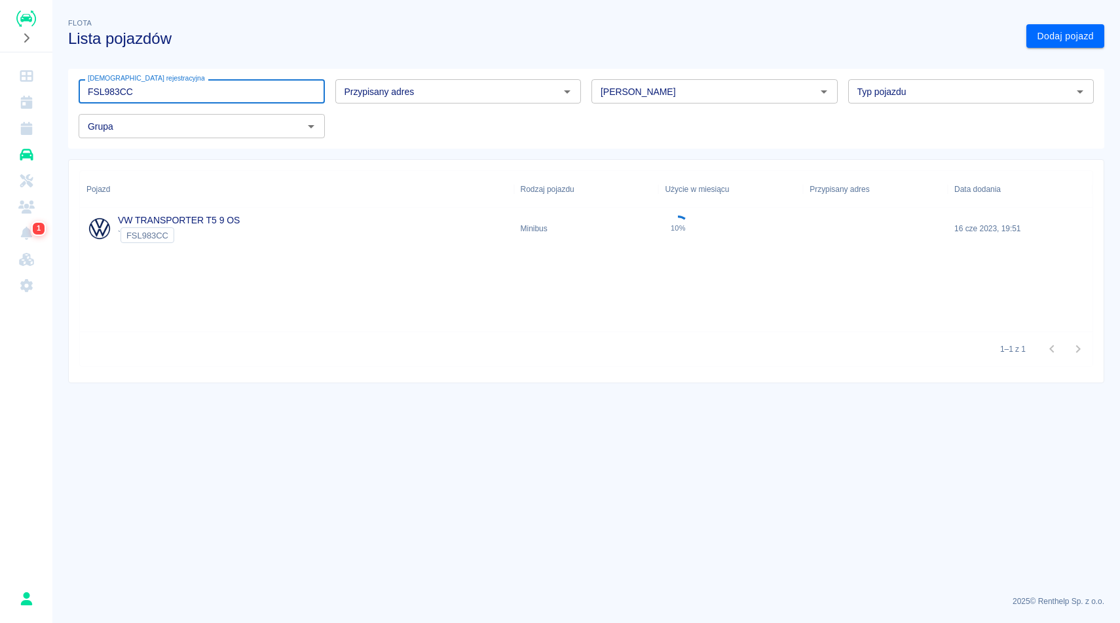
type input "FSL983CC"
click at [253, 235] on div "VW TRANSPORTER T5 9 OS ` FSL983CC" at bounding box center [297, 229] width 434 height 42
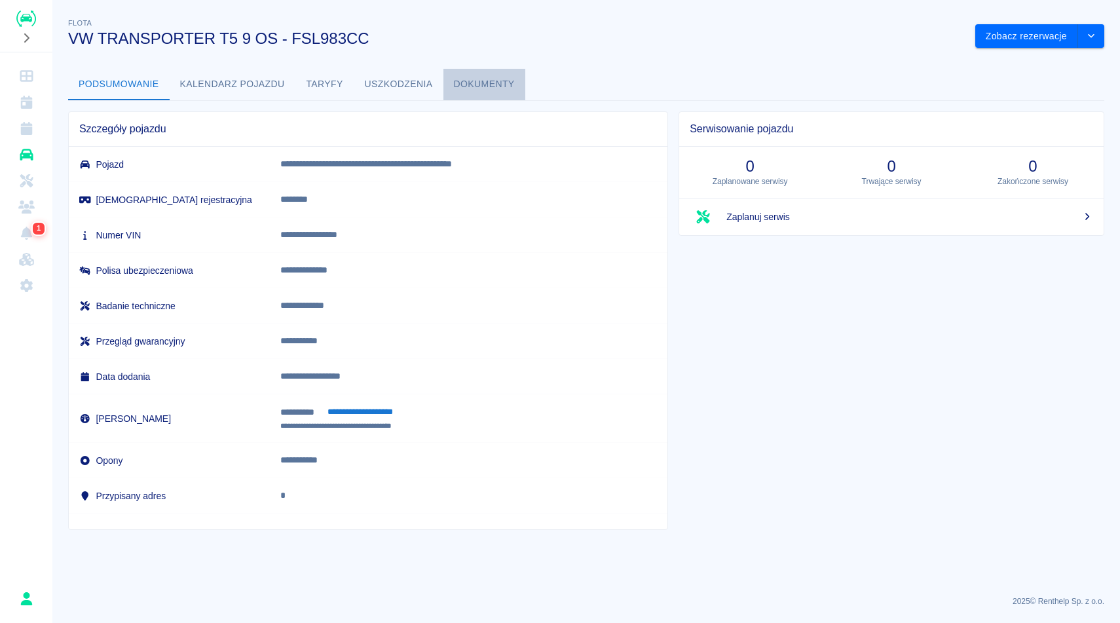
click at [486, 90] on button "Dokumenty" at bounding box center [484, 84] width 82 height 31
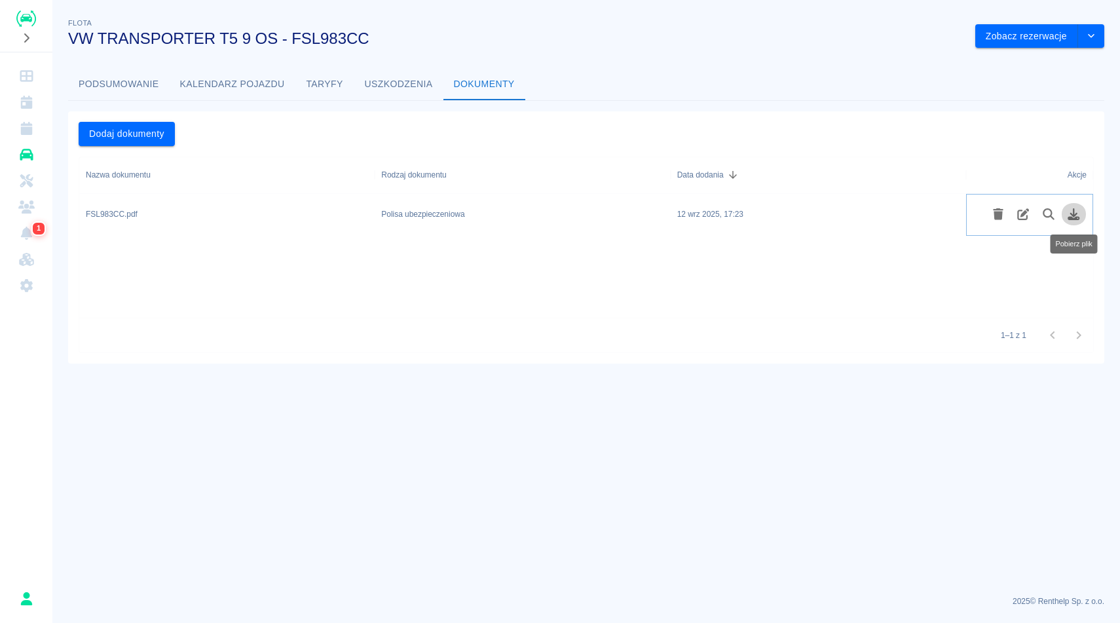
click at [1076, 219] on icon "Pobierz plik" at bounding box center [1074, 214] width 12 height 12
click at [1092, 37] on icon "drop-down" at bounding box center [1091, 35] width 10 height 9
click at [1056, 66] on li "Zaktualizuj dane pojazdu" at bounding box center [1040, 64] width 122 height 22
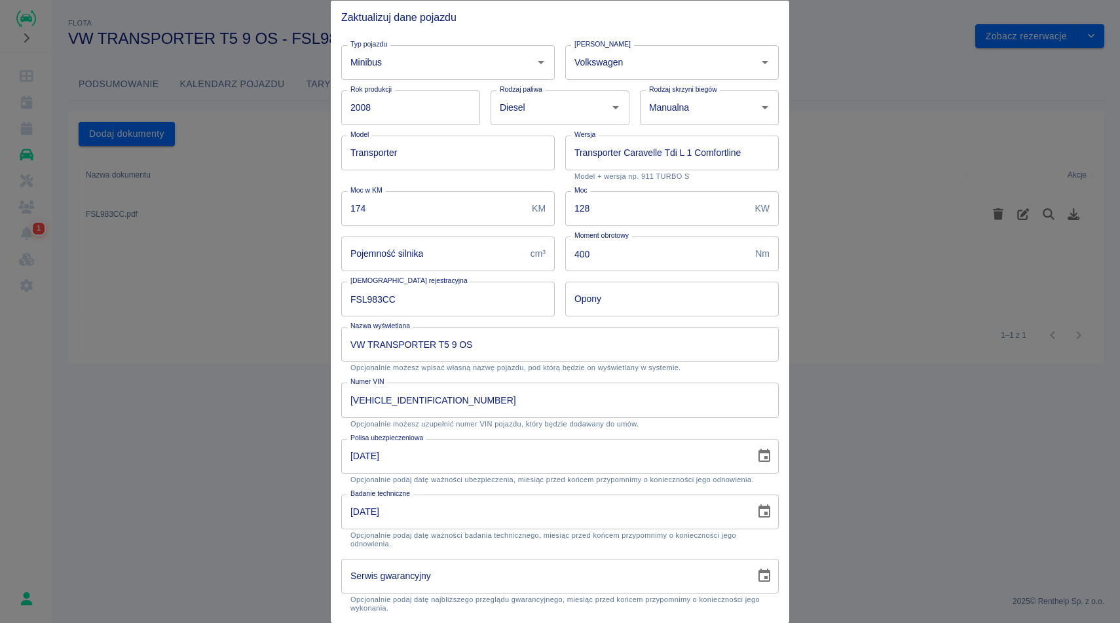
click at [760, 513] on icon "Choose date, selected date is 8 maj 2024" at bounding box center [764, 512] width 16 height 16
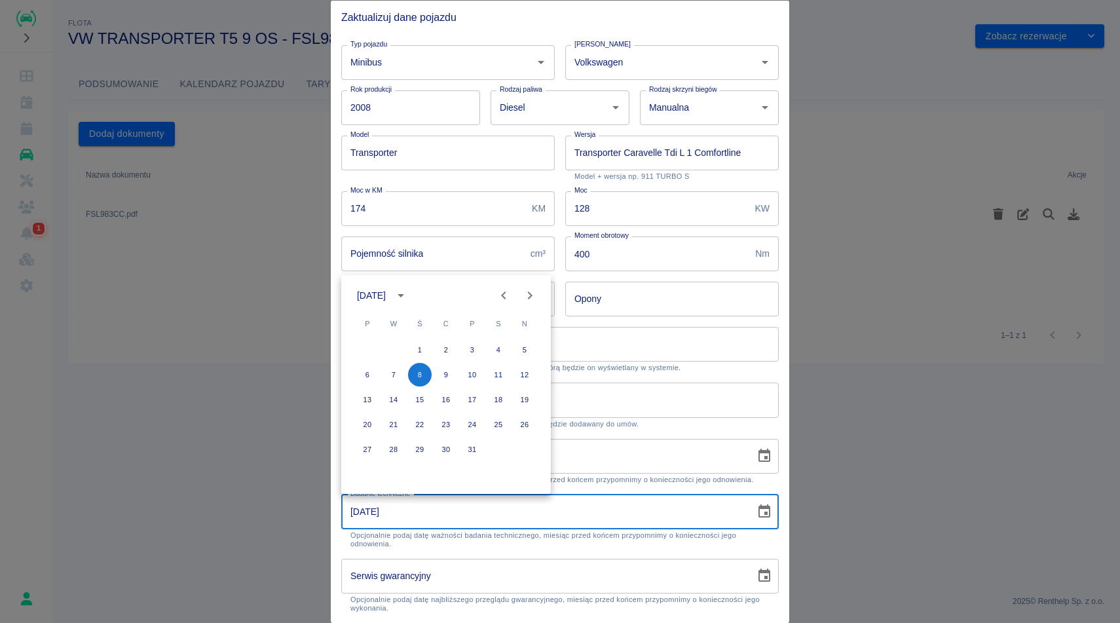
click at [403, 299] on icon "calendar view is open, switch to year view" at bounding box center [401, 296] width 16 height 16
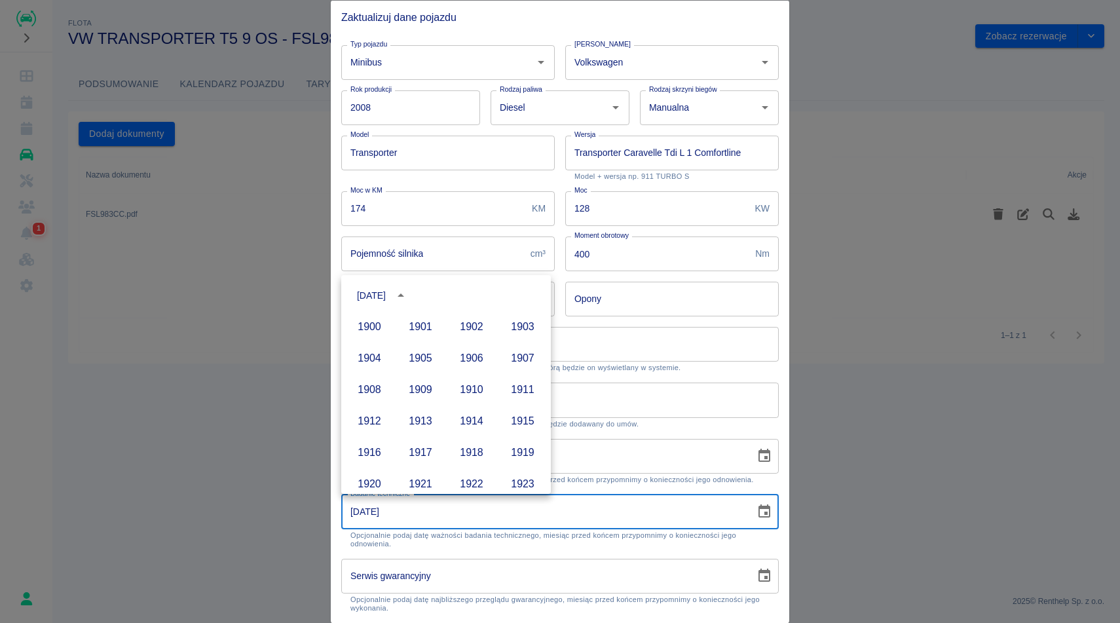
scroll to position [899, 0]
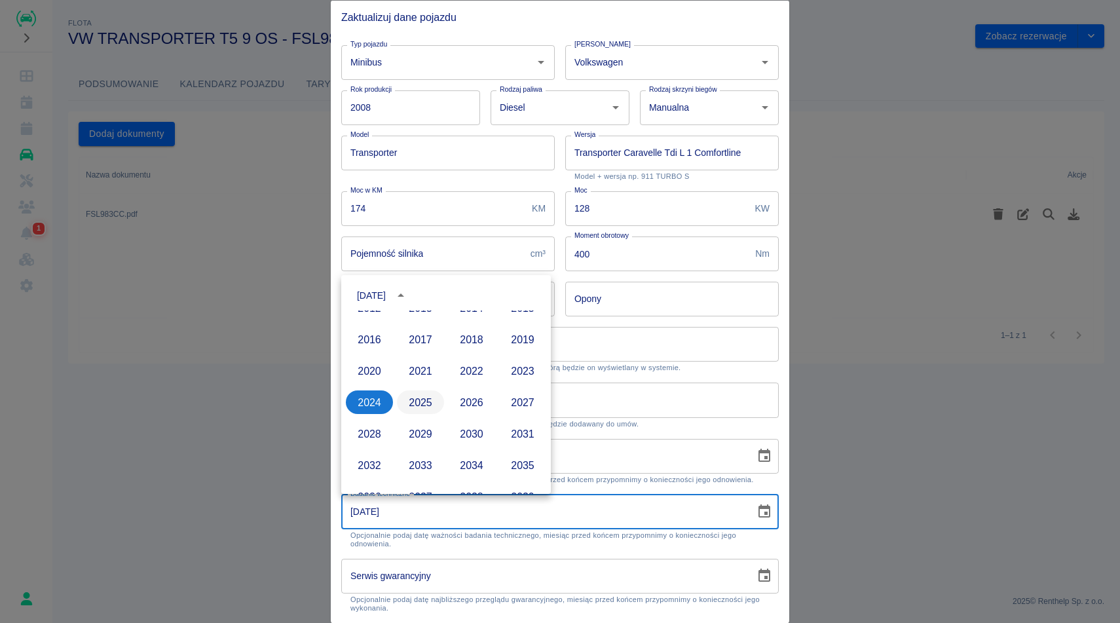
click at [420, 397] on button "2025" at bounding box center [420, 402] width 47 height 24
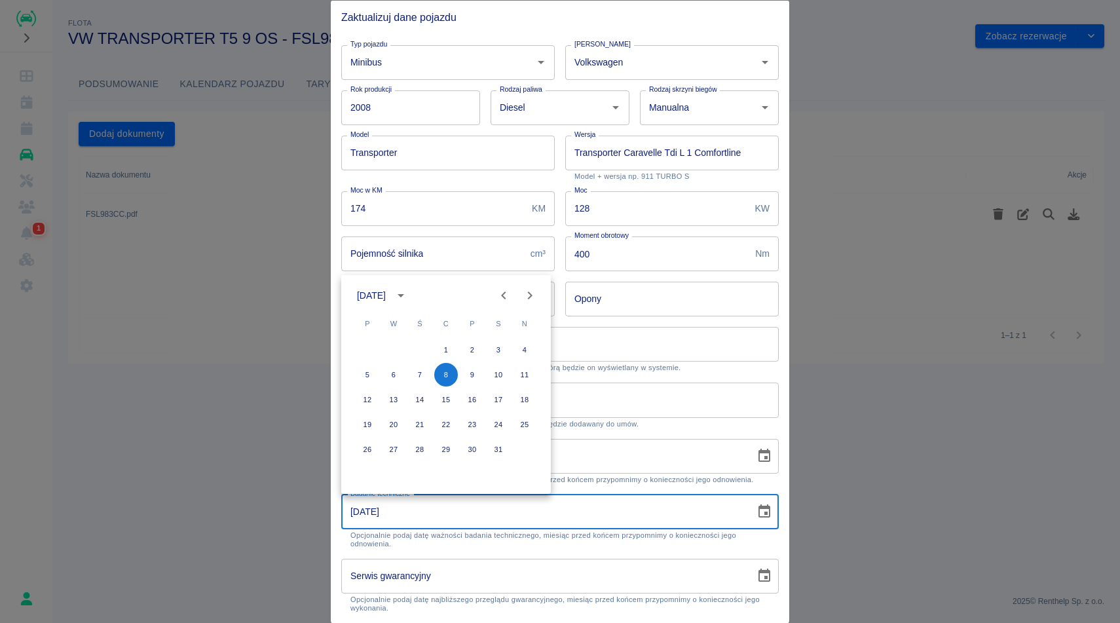
click at [529, 295] on icon "Next month" at bounding box center [530, 296] width 16 height 16
click at [478, 350] on button "4" at bounding box center [472, 350] width 24 height 24
type input "04-07-2025"
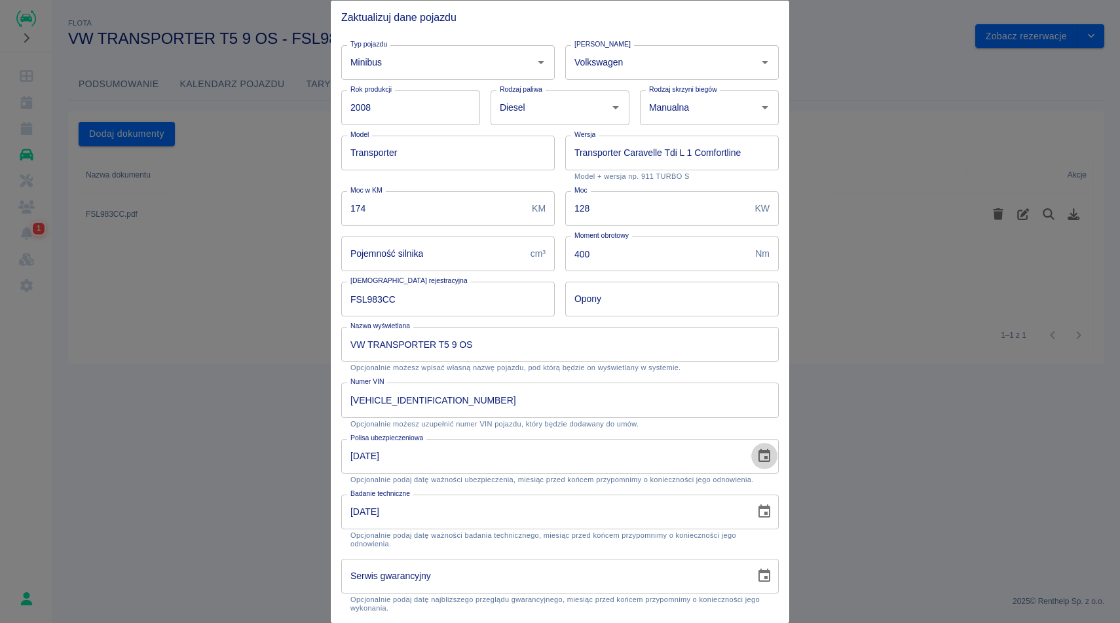
click at [760, 458] on icon "Choose date, selected date is 13 wrz 2024" at bounding box center [764, 456] width 16 height 16
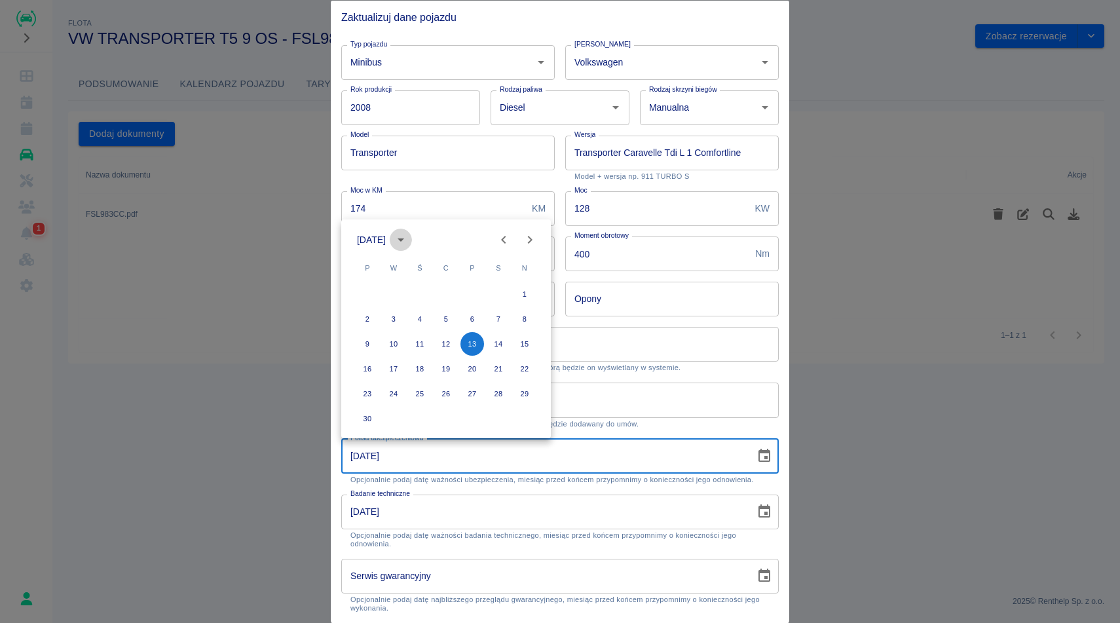
click at [409, 246] on icon "calendar view is open, switch to year view" at bounding box center [401, 240] width 16 height 16
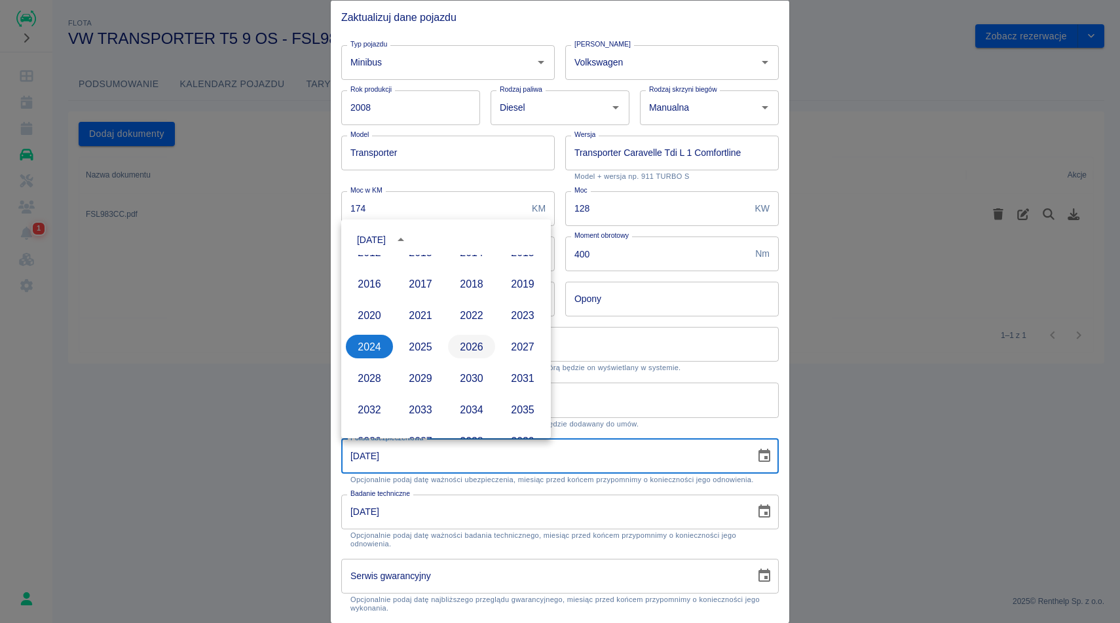
click at [465, 348] on button "2026" at bounding box center [471, 347] width 47 height 24
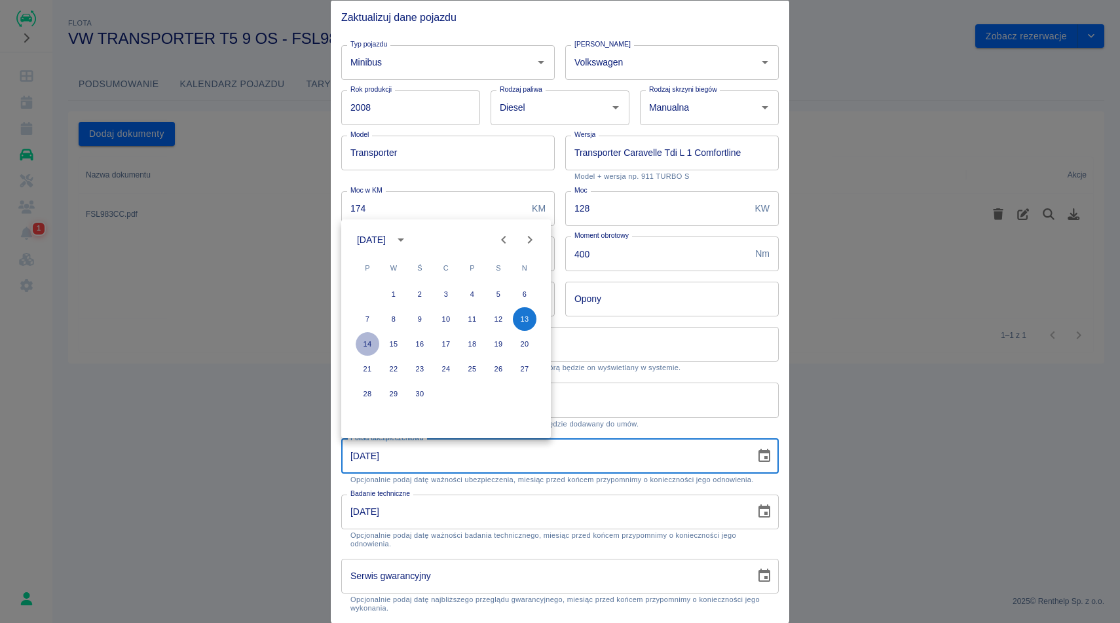
click at [375, 346] on button "14" at bounding box center [368, 344] width 24 height 24
type input "14-09-2026"
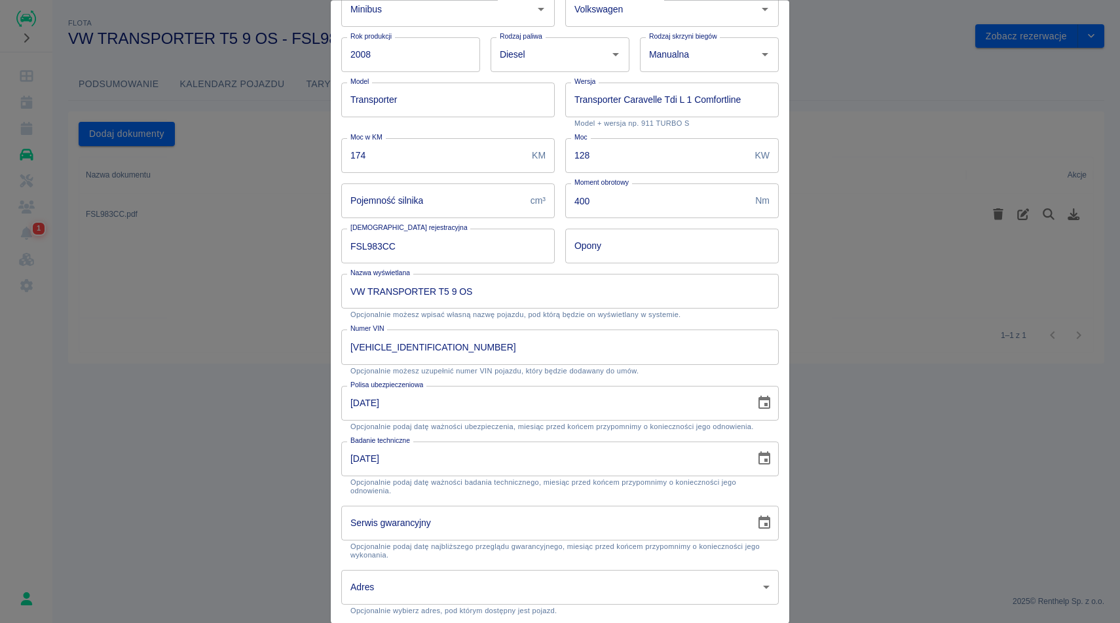
scroll to position [95, 0]
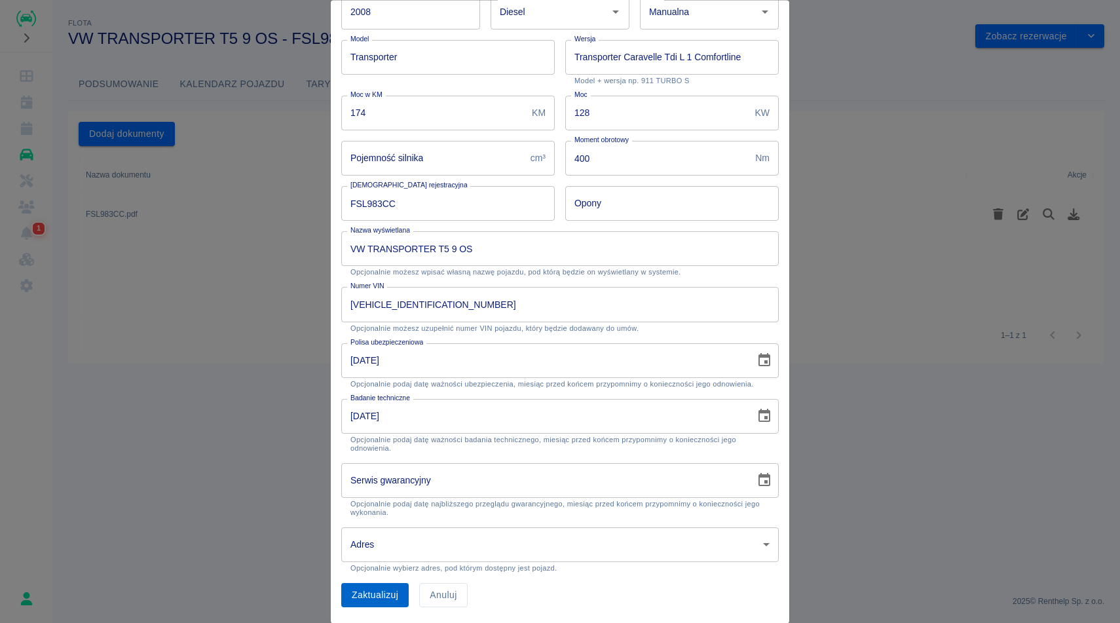
click at [373, 595] on button "Zaktualizuj" at bounding box center [374, 596] width 67 height 24
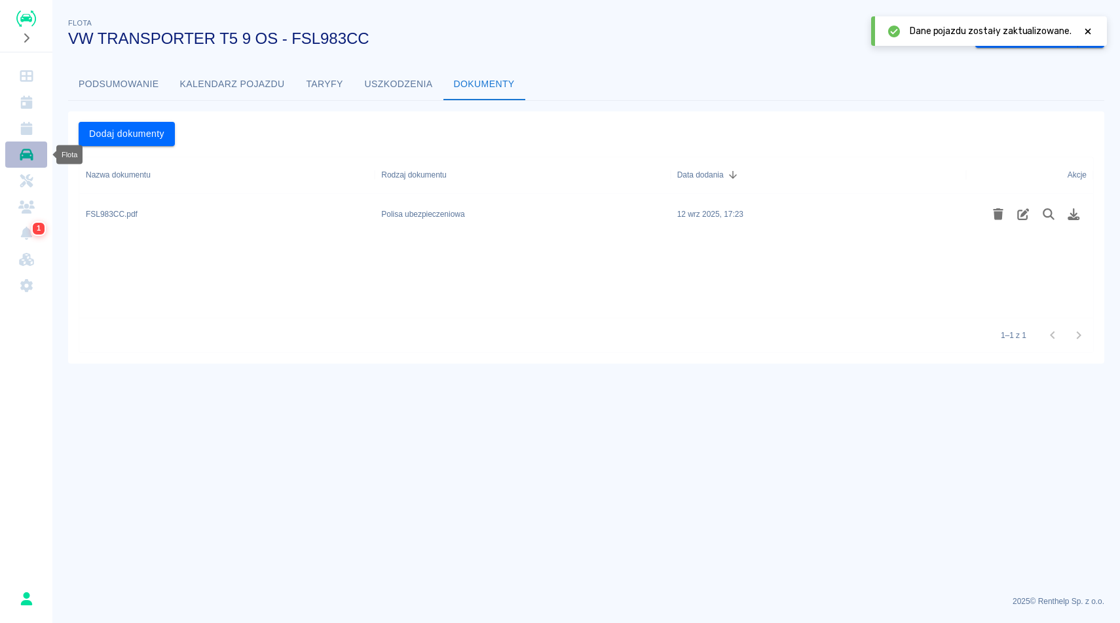
click at [26, 160] on icon "Flota" at bounding box center [26, 154] width 16 height 13
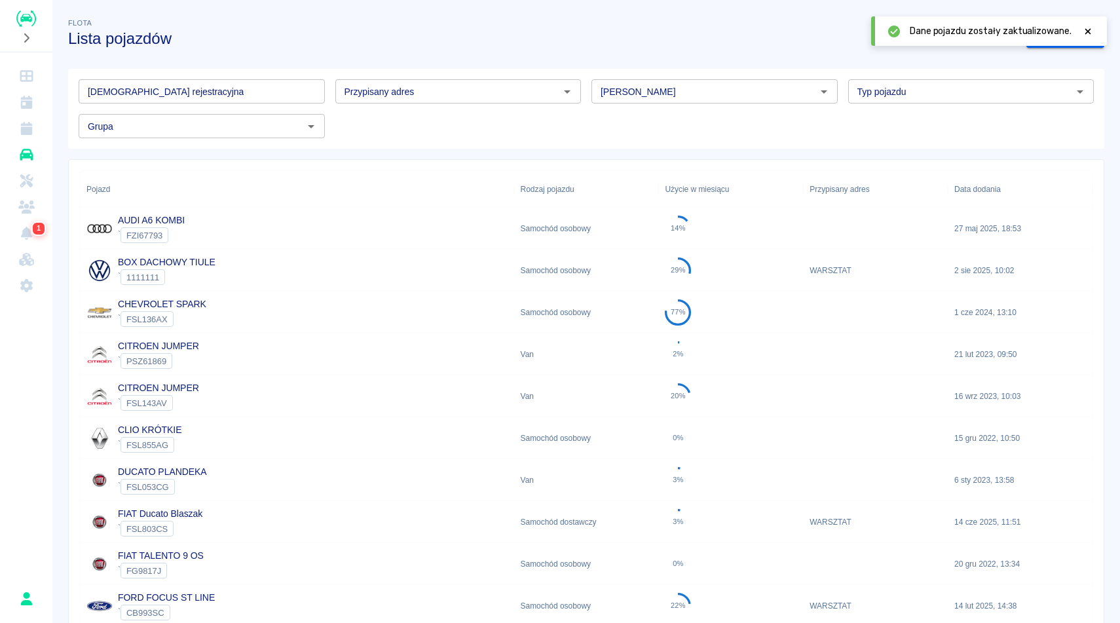
click at [282, 105] on div "Grupa Grupa" at bounding box center [196, 120] width 257 height 35
click at [269, 92] on input "[DEMOGRAPHIC_DATA] rejestracyjna" at bounding box center [202, 91] width 246 height 24
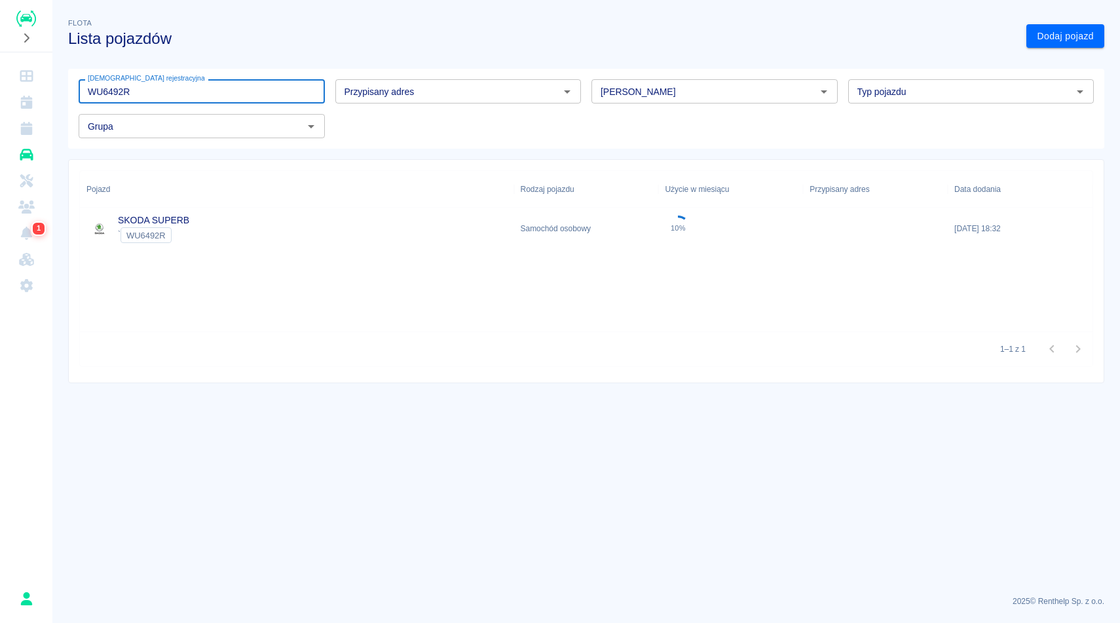
type input "WU6492R"
click at [268, 226] on div "SKODA SUPERB ` WU6492R" at bounding box center [297, 229] width 434 height 42
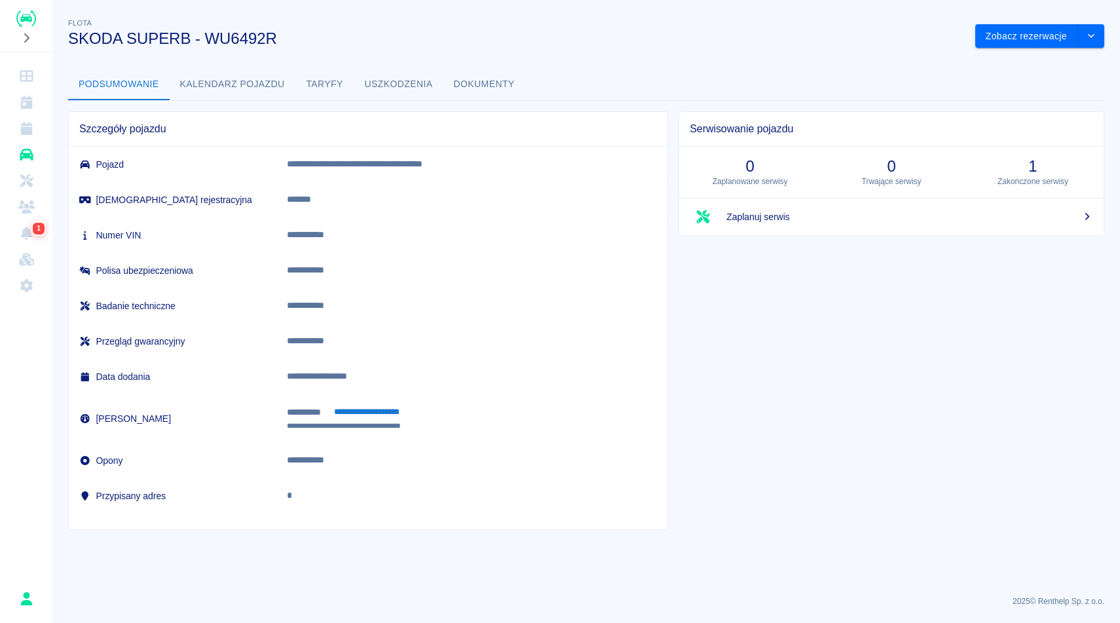
click at [464, 75] on button "Dokumenty" at bounding box center [484, 84] width 82 height 31
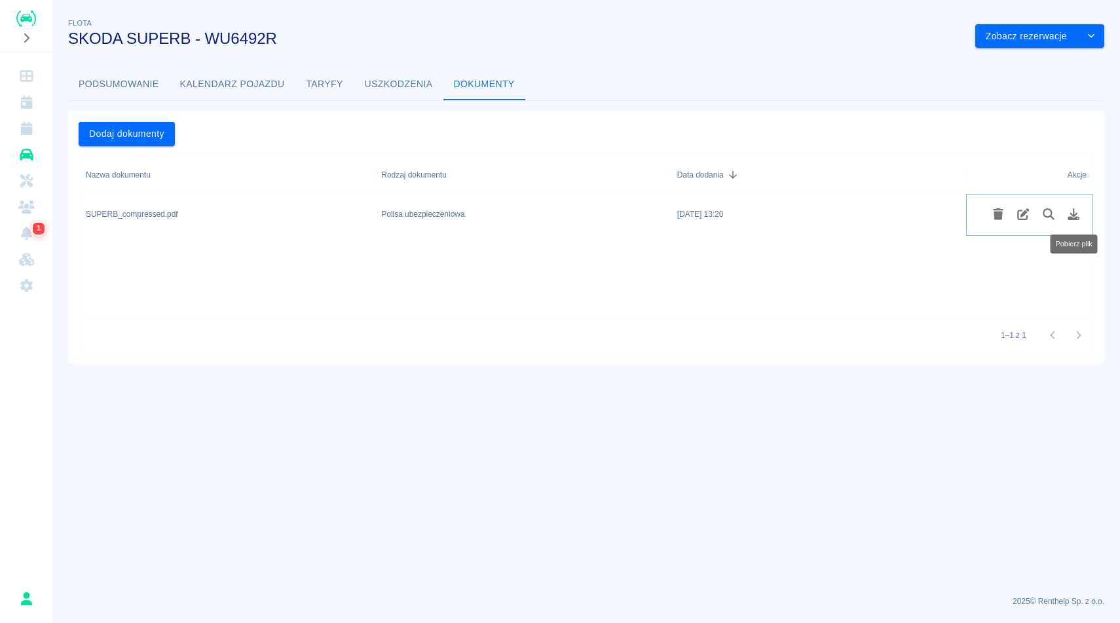
click at [1077, 212] on icon "Pobierz plik" at bounding box center [1074, 214] width 12 height 12
click at [118, 81] on button "Podsumowanie" at bounding box center [119, 84] width 102 height 31
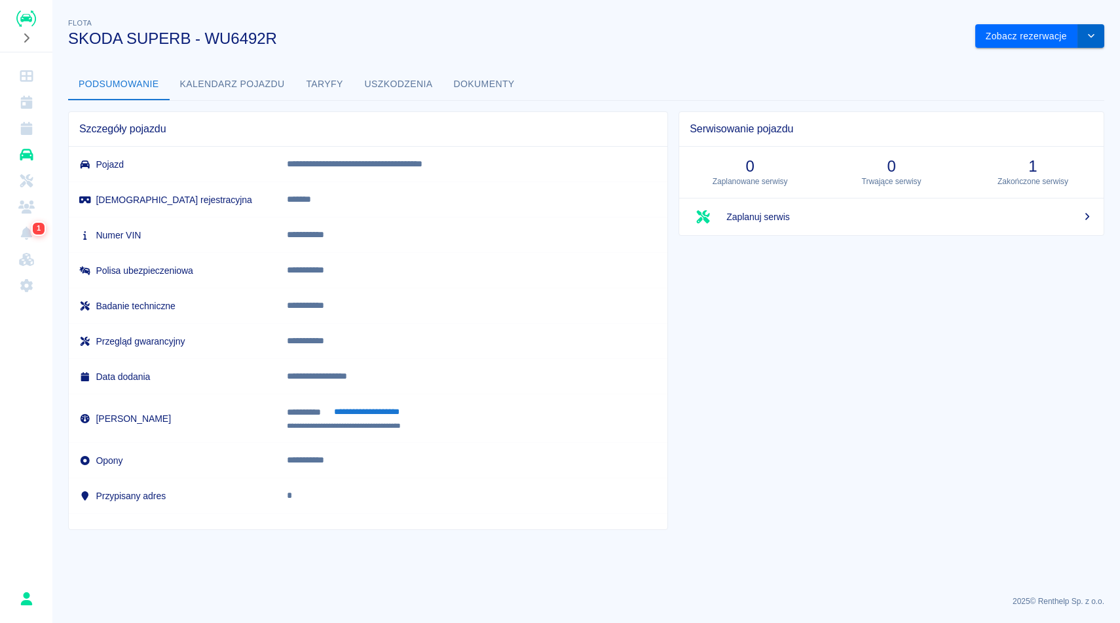
click at [1092, 29] on button "drop-down" at bounding box center [1091, 36] width 26 height 24
click at [1004, 66] on li "Zaktualizuj dane pojazdu" at bounding box center [1040, 64] width 122 height 22
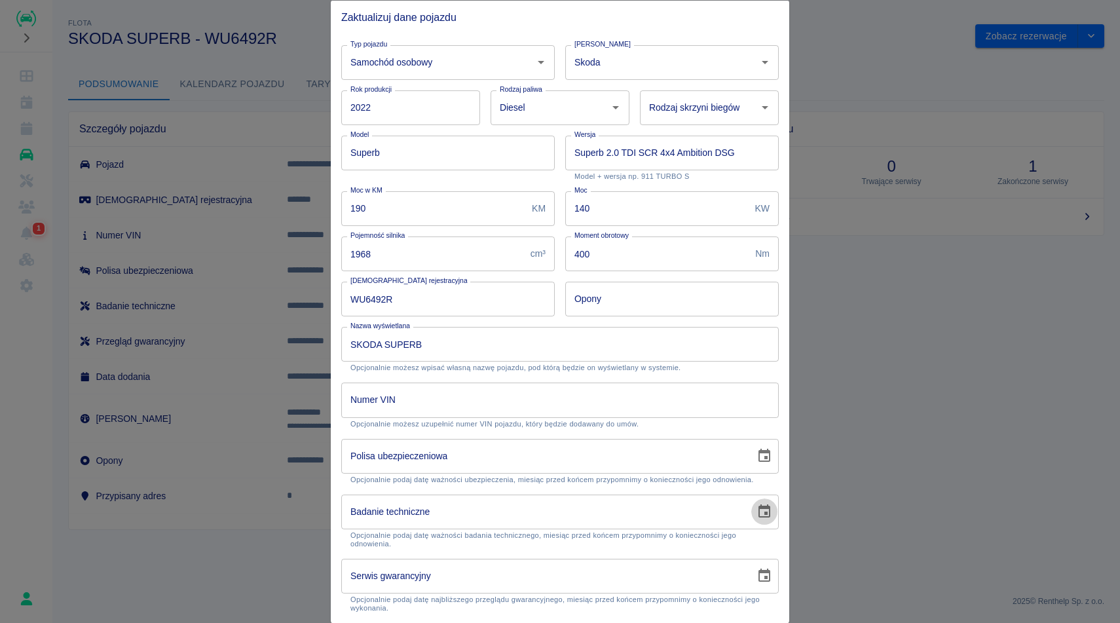
click at [769, 510] on icon "Choose date" at bounding box center [764, 510] width 12 height 13
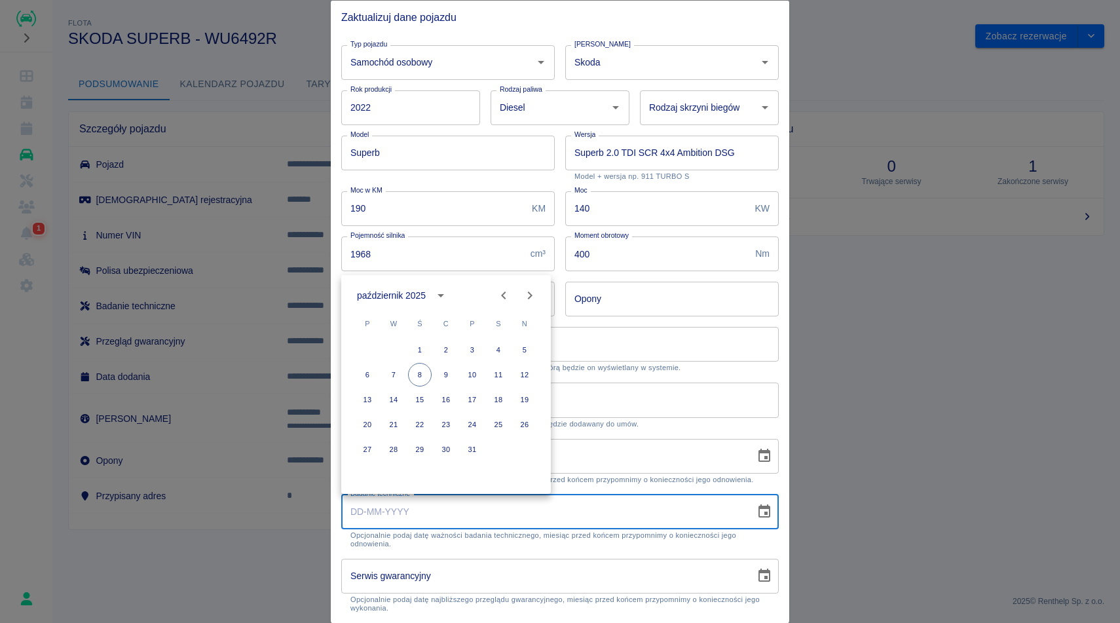
click at [428, 292] on div "październik 2025" at bounding box center [393, 296] width 73 height 14
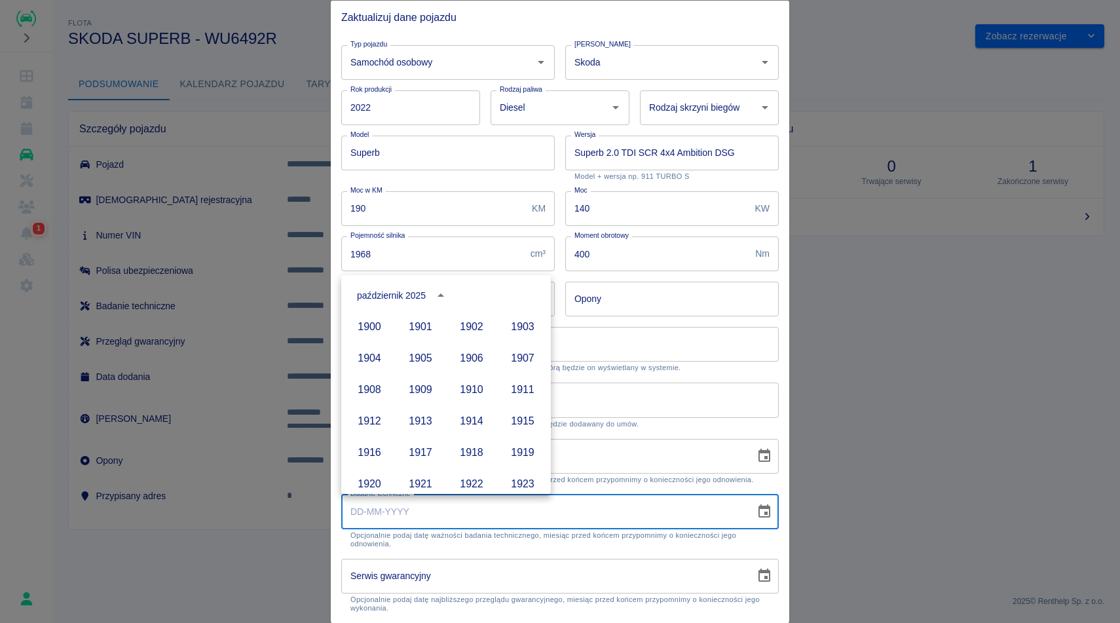
scroll to position [899, 0]
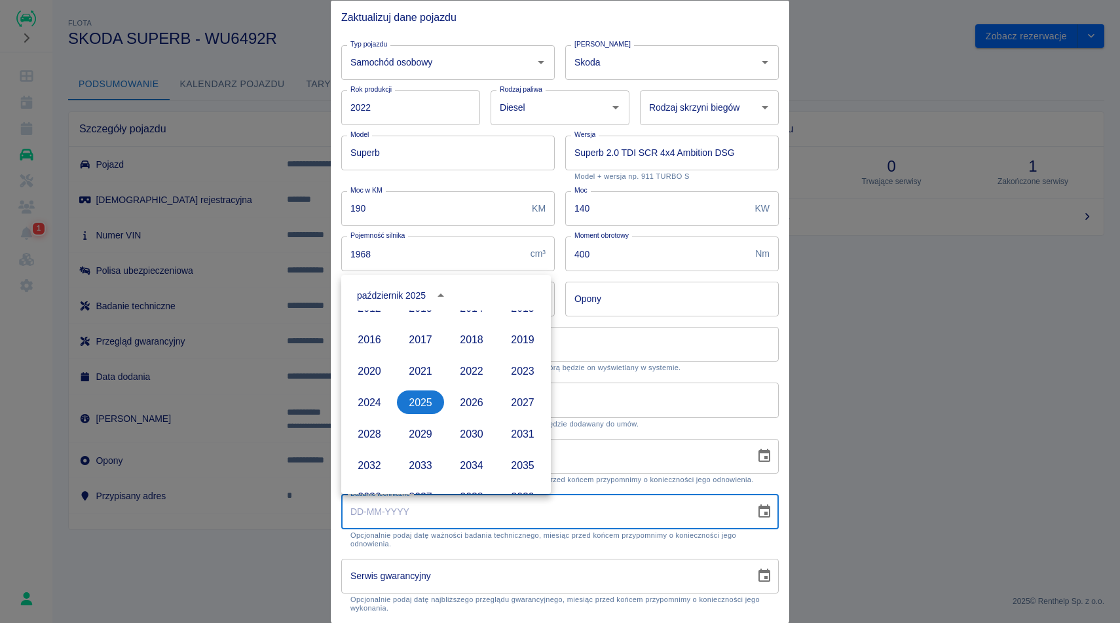
click at [425, 303] on div "październik 2025" at bounding box center [404, 295] width 95 height 22
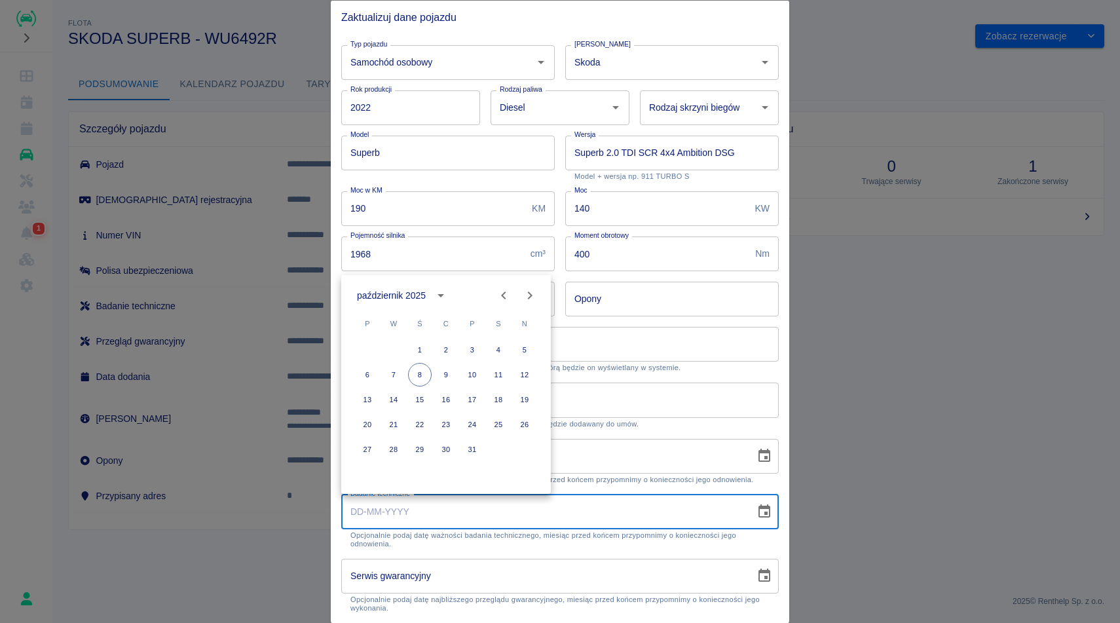
click at [532, 295] on icon "Next month" at bounding box center [530, 295] width 5 height 8
click at [506, 295] on icon "Previous month" at bounding box center [504, 296] width 16 height 16
click at [369, 375] on button "3" at bounding box center [368, 375] width 24 height 24
type input "03-11-2025"
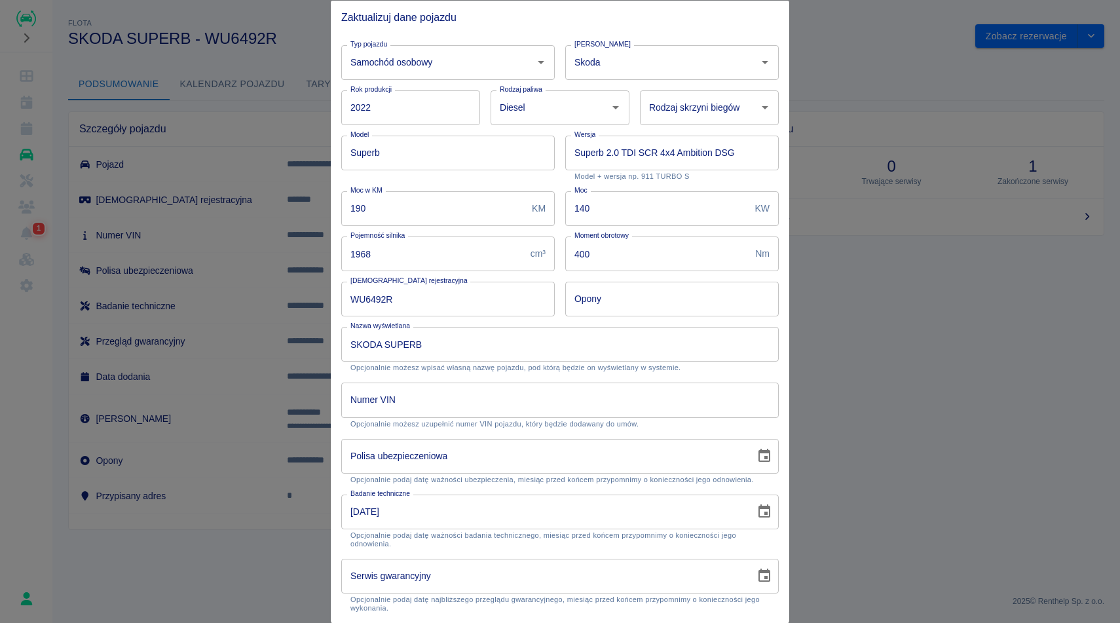
click at [763, 455] on icon "Choose date" at bounding box center [764, 456] width 16 height 16
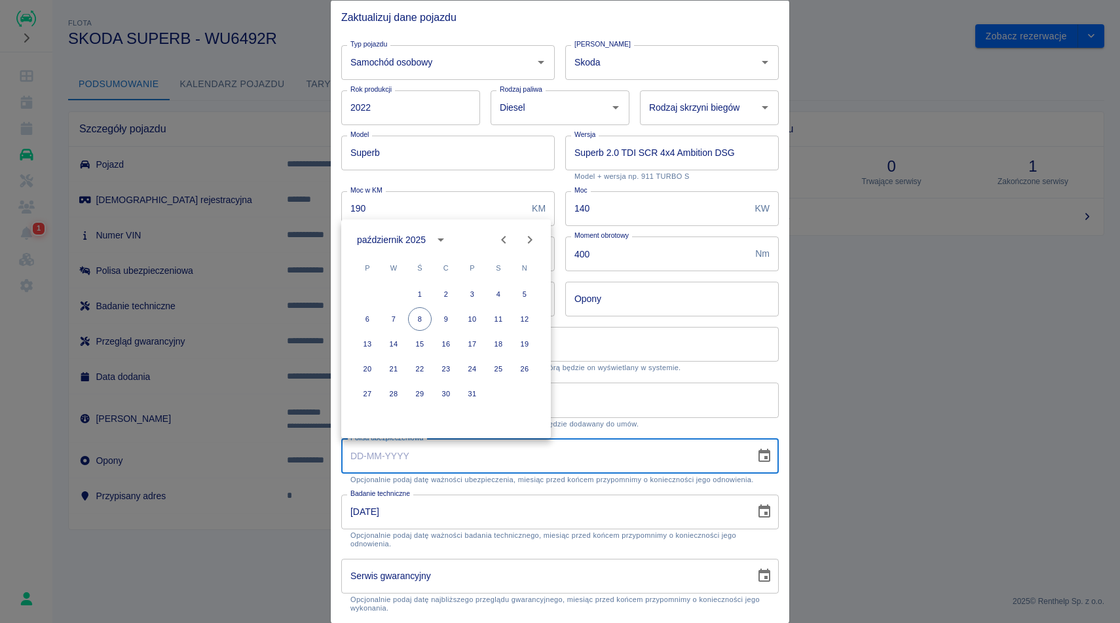
click at [405, 238] on div "październik 2025" at bounding box center [391, 240] width 69 height 14
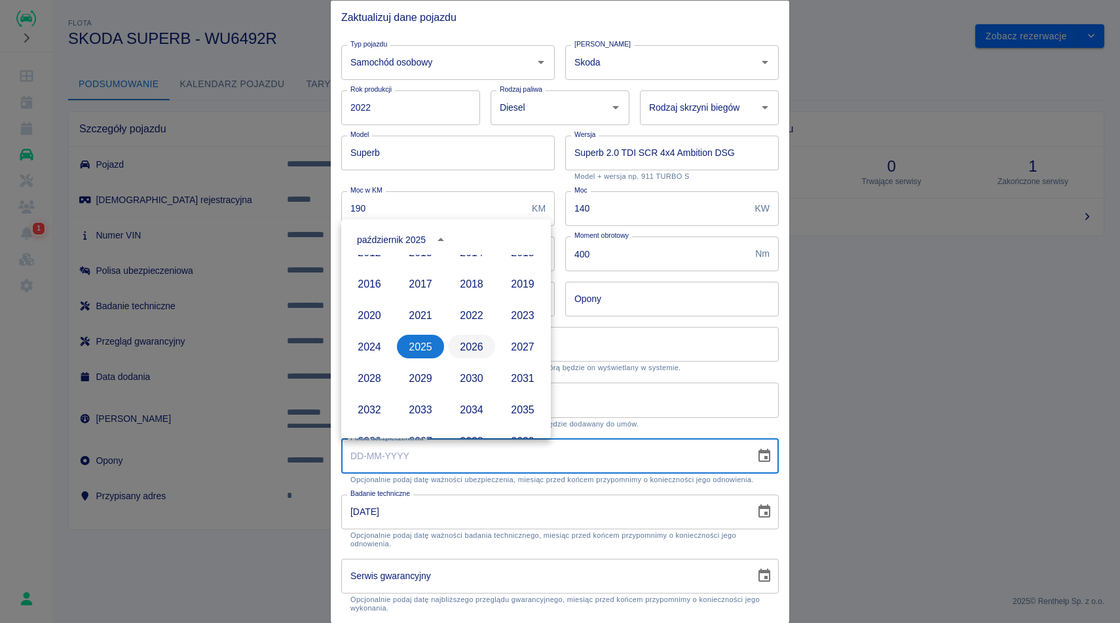
click at [471, 345] on button "2026" at bounding box center [471, 347] width 47 height 24
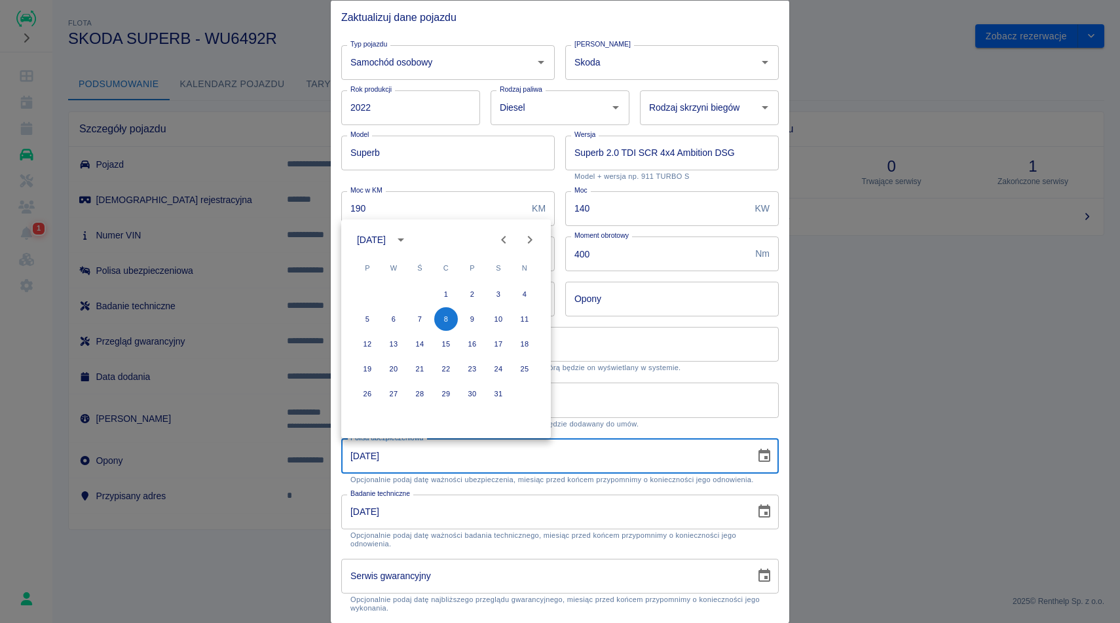
click at [525, 242] on icon "Next month" at bounding box center [530, 240] width 16 height 16
click at [501, 242] on icon "Previous month" at bounding box center [504, 240] width 16 height 16
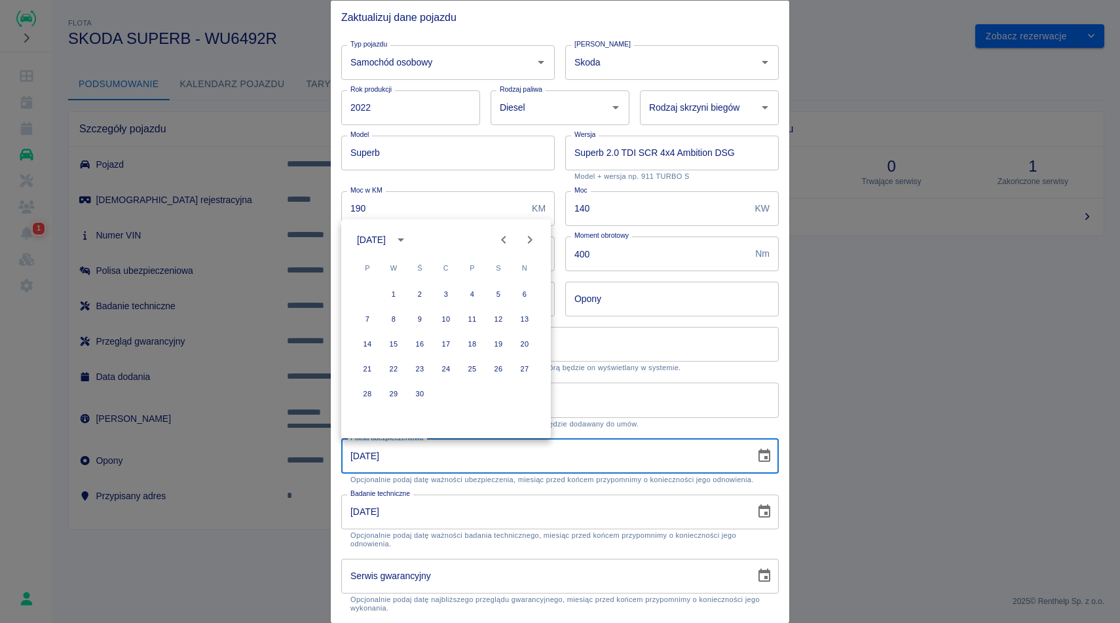
click at [501, 242] on icon "Previous month" at bounding box center [504, 240] width 16 height 16
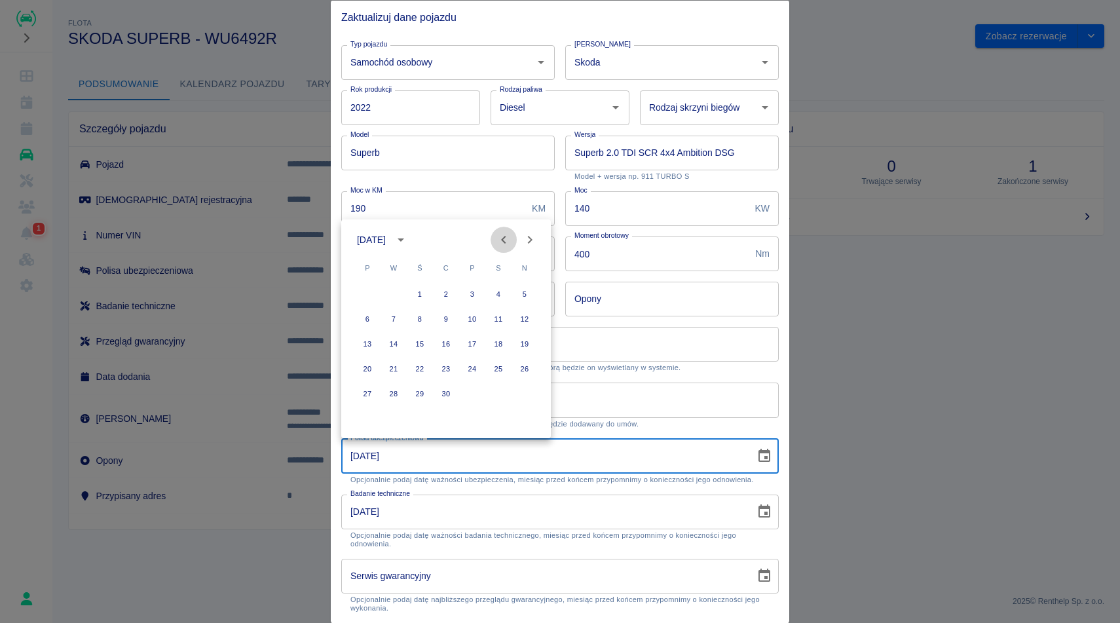
click at [501, 242] on icon "Previous month" at bounding box center [504, 240] width 16 height 16
click at [517, 320] on button "11" at bounding box center [525, 319] width 24 height 24
type input "11-01-2026"
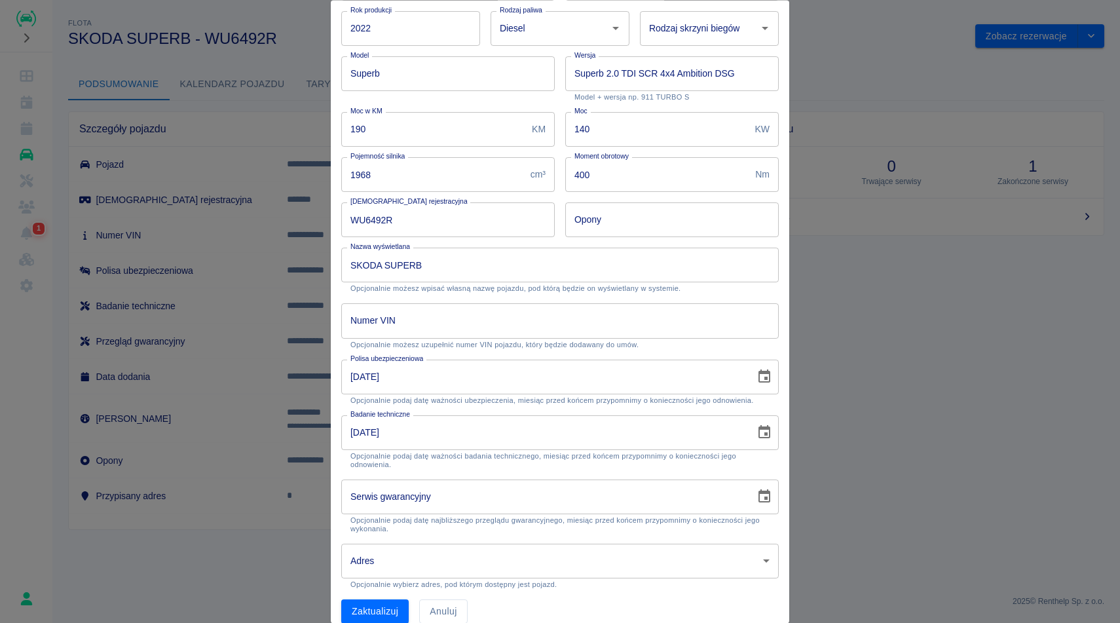
scroll to position [95, 0]
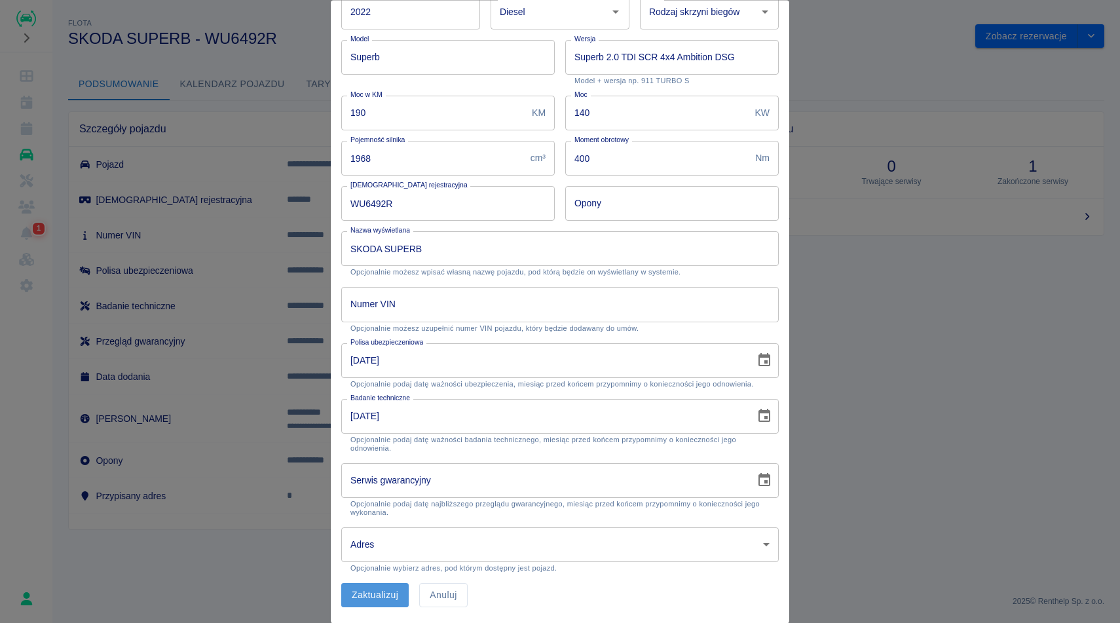
click at [370, 599] on button "Zaktualizuj" at bounding box center [374, 596] width 67 height 24
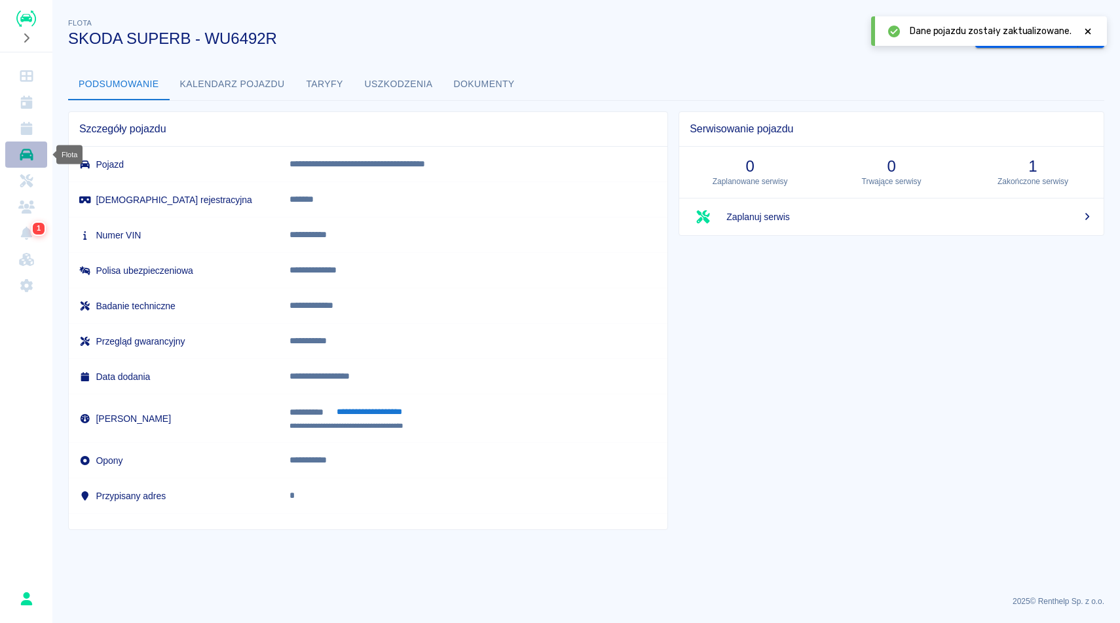
click at [20, 157] on icon "Flota" at bounding box center [26, 155] width 13 height 12
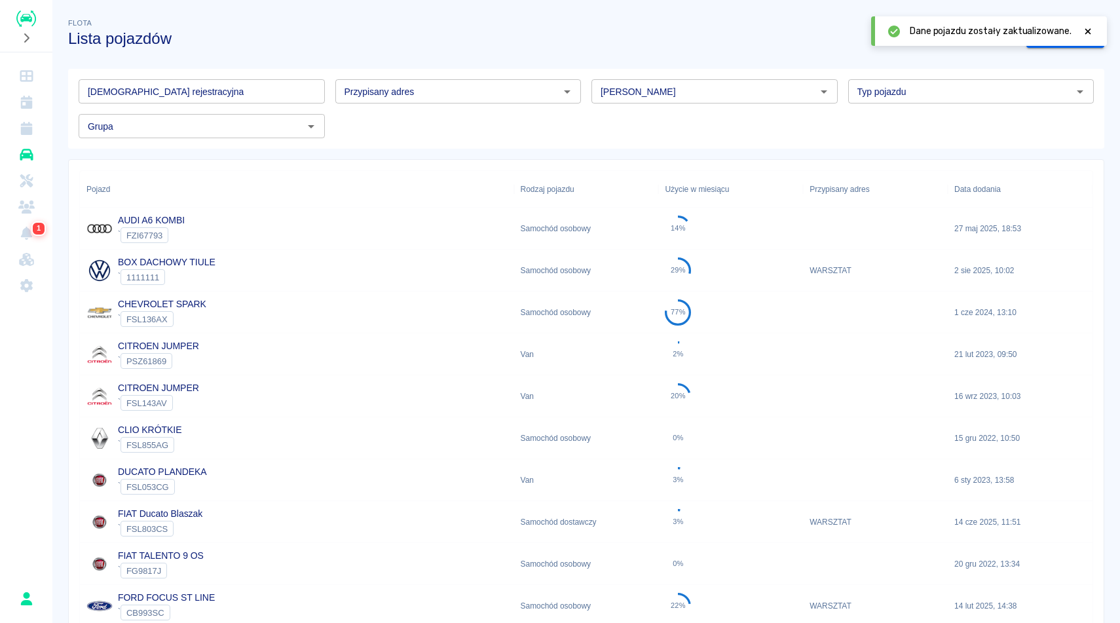
click at [279, 105] on div "Grupa Grupa" at bounding box center [196, 120] width 257 height 35
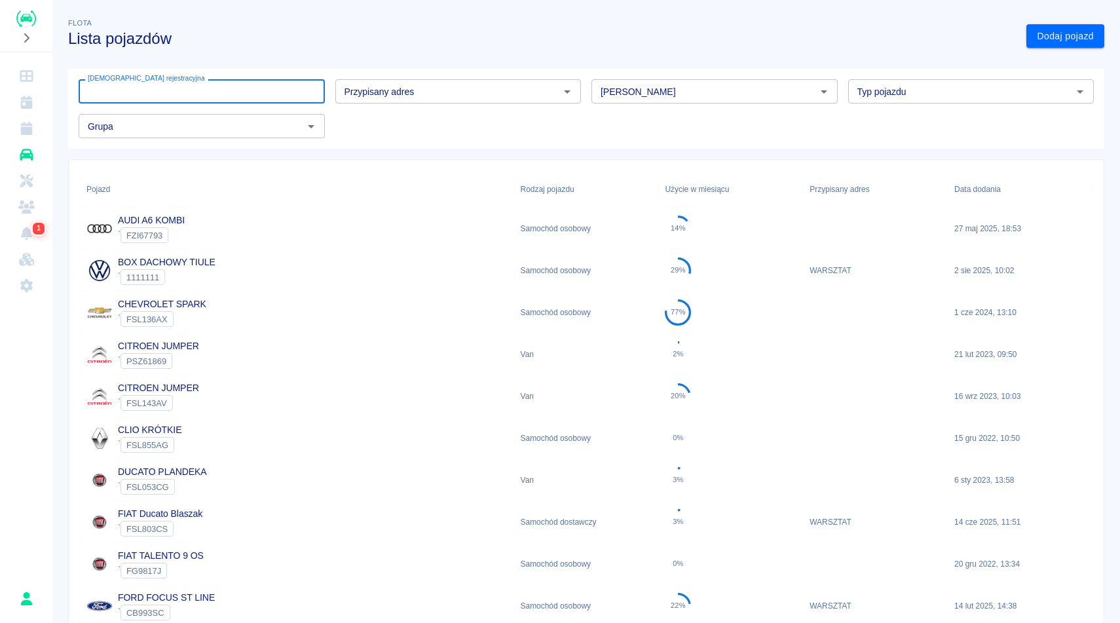
click at [257, 96] on input "[DEMOGRAPHIC_DATA] rejestracyjna" at bounding box center [202, 91] width 246 height 24
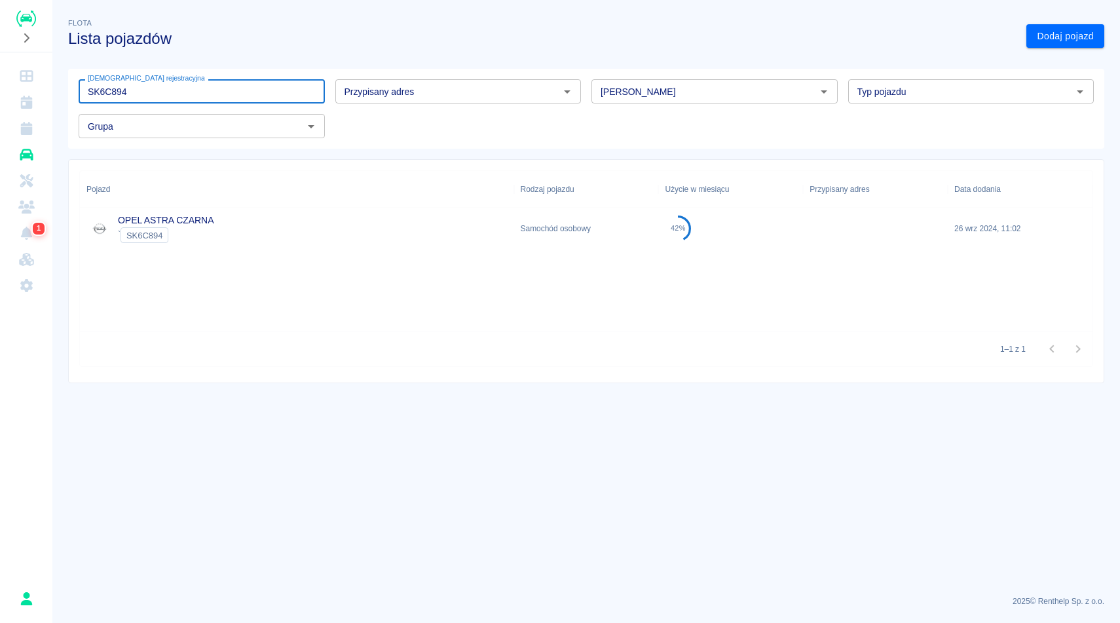
type input "SK6C894"
click at [301, 234] on div "OPEL ASTRA CZARNA ` SK6C894" at bounding box center [297, 229] width 434 height 42
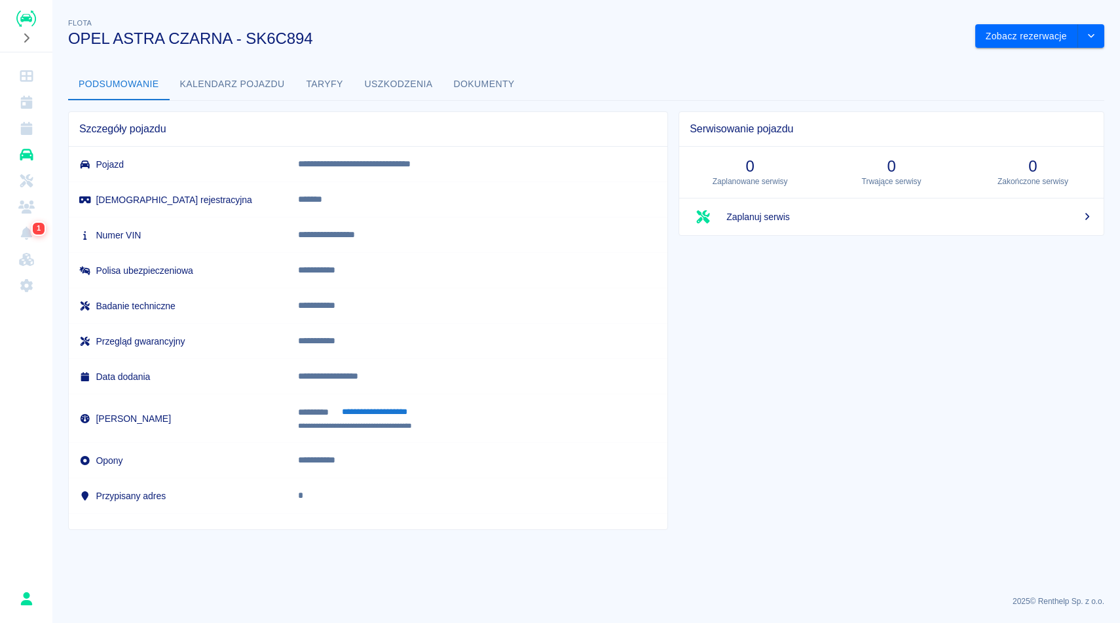
click at [462, 87] on button "Dokumenty" at bounding box center [484, 84] width 82 height 31
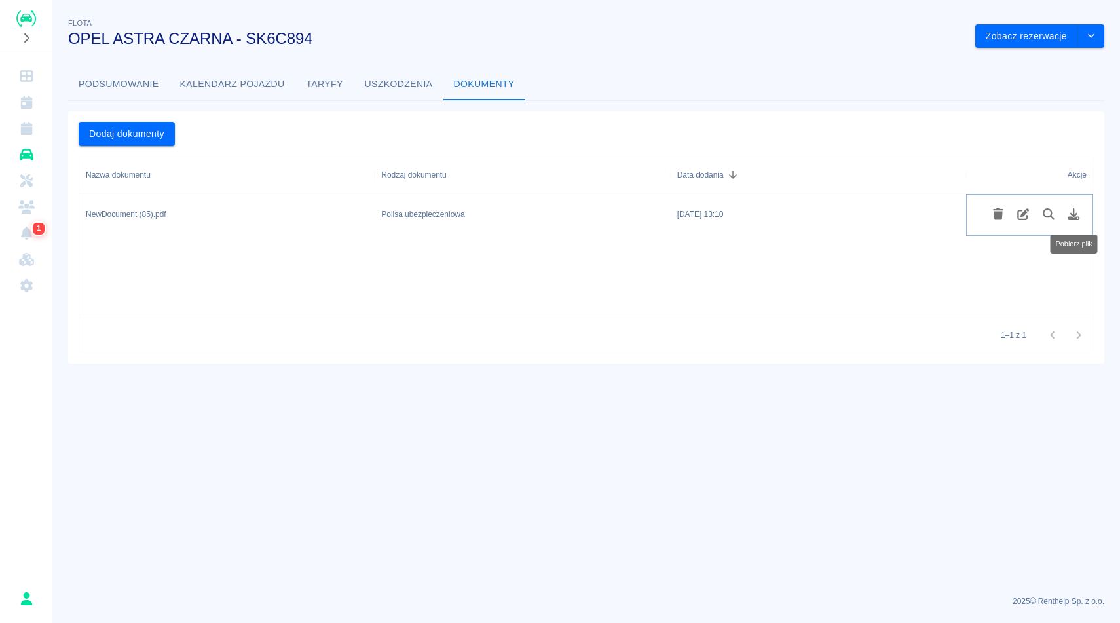
click at [1081, 218] on button "Pobierz plik" at bounding box center [1074, 214] width 26 height 22
click at [119, 89] on button "Podsumowanie" at bounding box center [119, 84] width 102 height 31
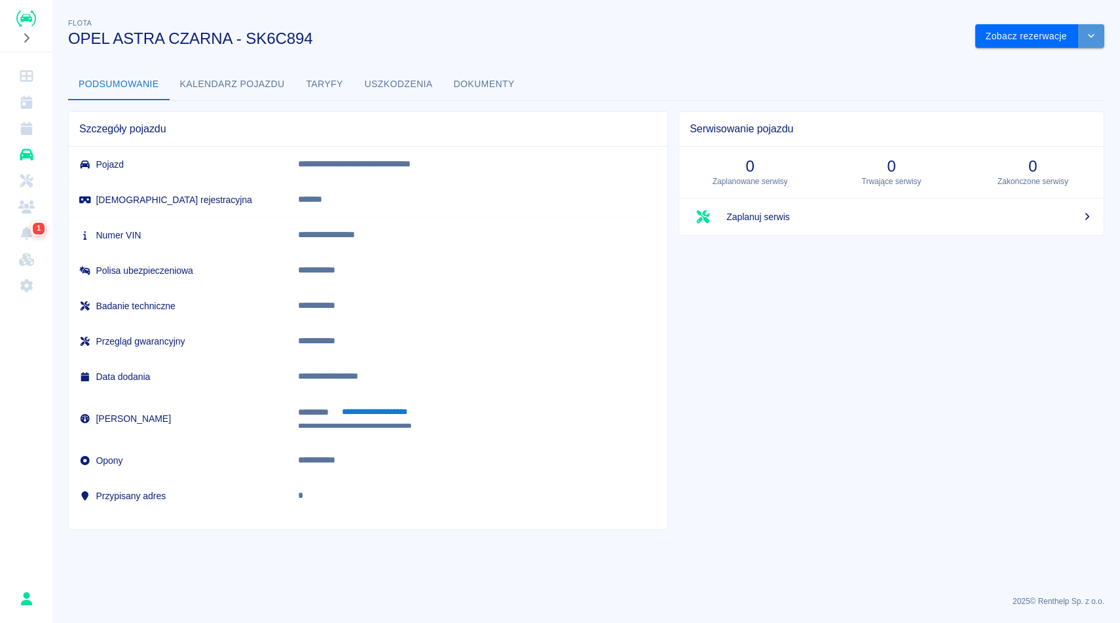
click at [1090, 29] on button "drop-down" at bounding box center [1091, 36] width 26 height 24
click at [1029, 70] on li "Zaktualizuj dane pojazdu" at bounding box center [1040, 64] width 122 height 22
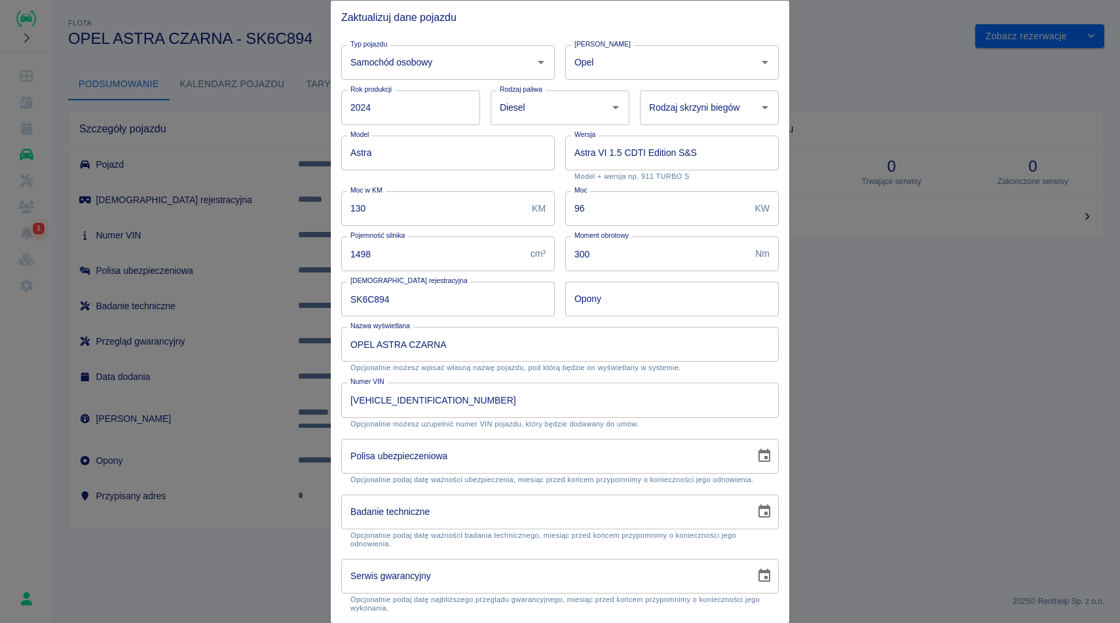
click at [765, 448] on icon "Choose date" at bounding box center [764, 456] width 16 height 16
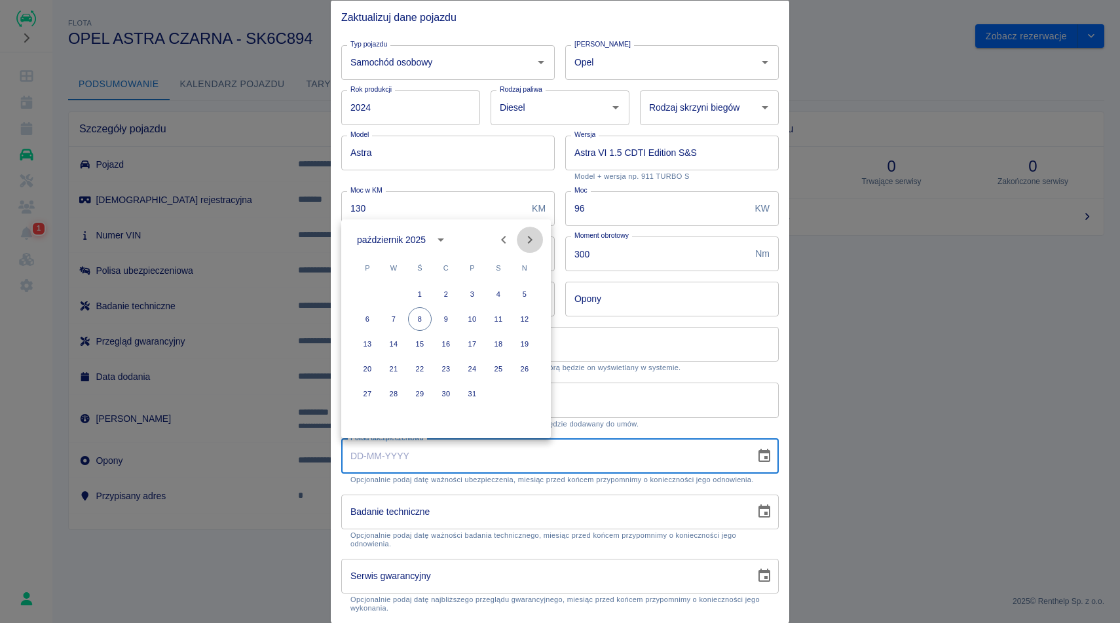
click at [532, 234] on icon "Next month" at bounding box center [530, 240] width 16 height 16
click at [409, 238] on icon "calendar view is open, switch to year view" at bounding box center [401, 240] width 16 height 16
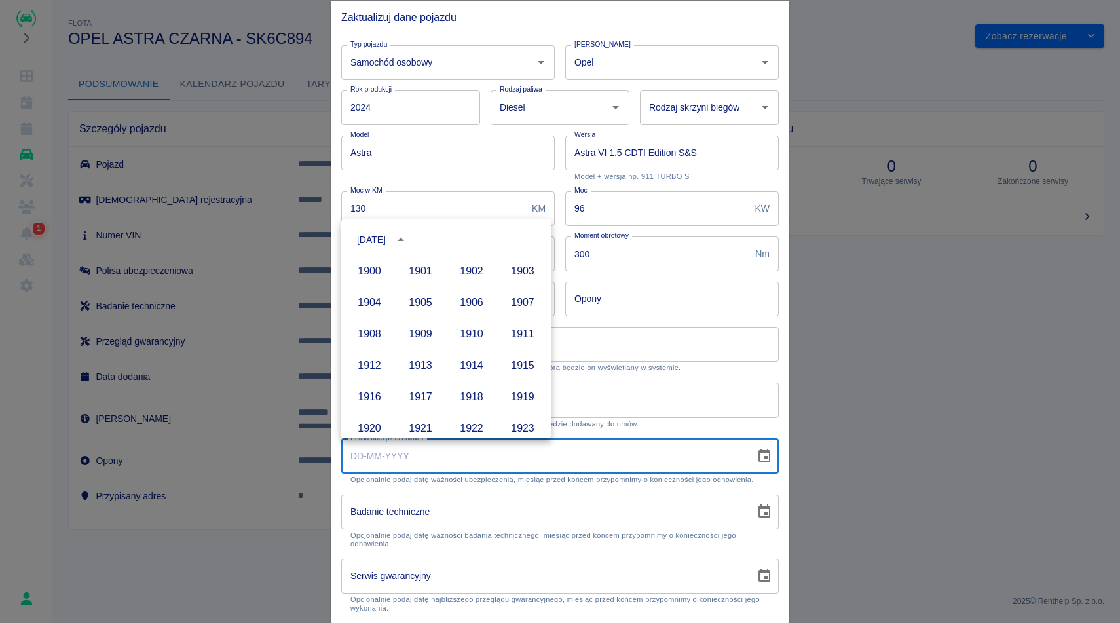
scroll to position [899, 0]
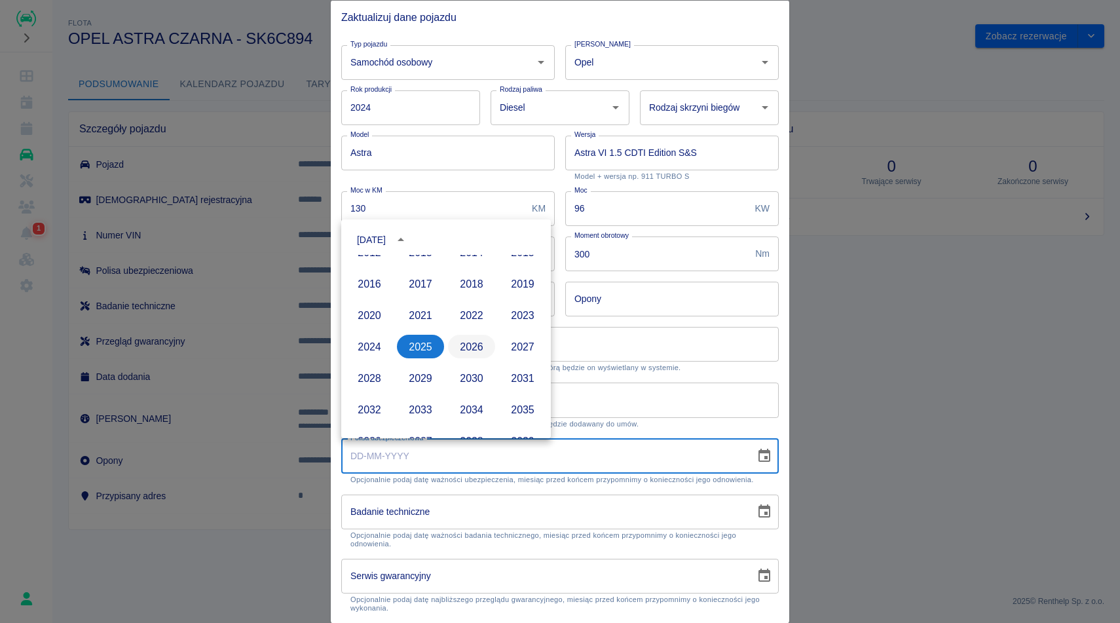
click at [473, 338] on button "2026" at bounding box center [471, 347] width 47 height 24
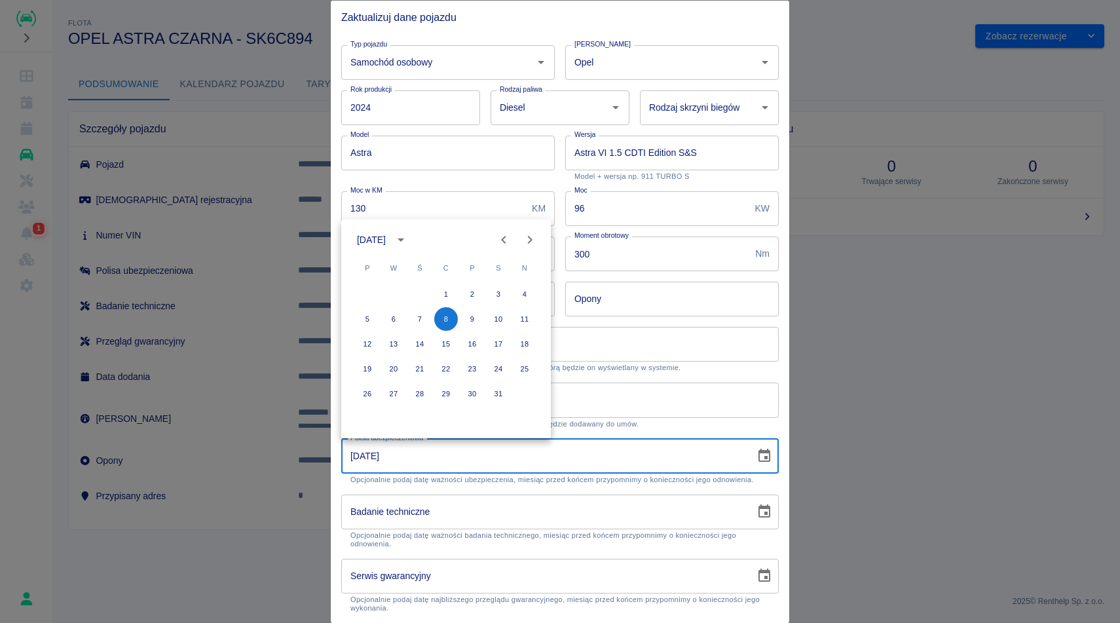
click at [511, 238] on icon "Previous month" at bounding box center [504, 240] width 16 height 16
click at [472, 391] on button "31" at bounding box center [472, 394] width 24 height 24
type input "31-07-2026"
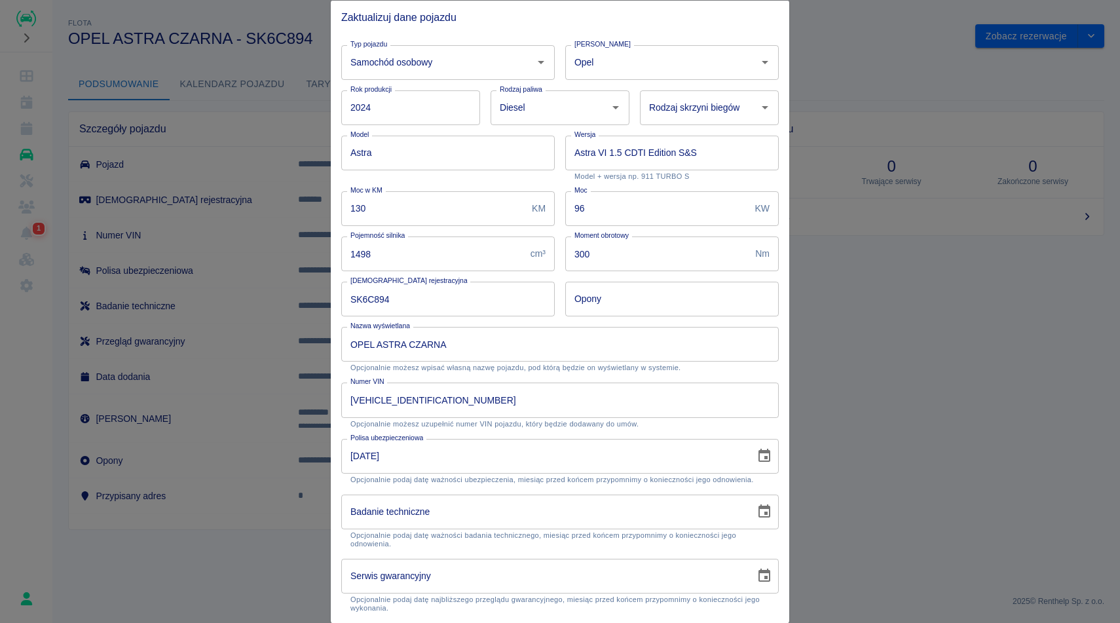
type input "DD-MM-YYYY"
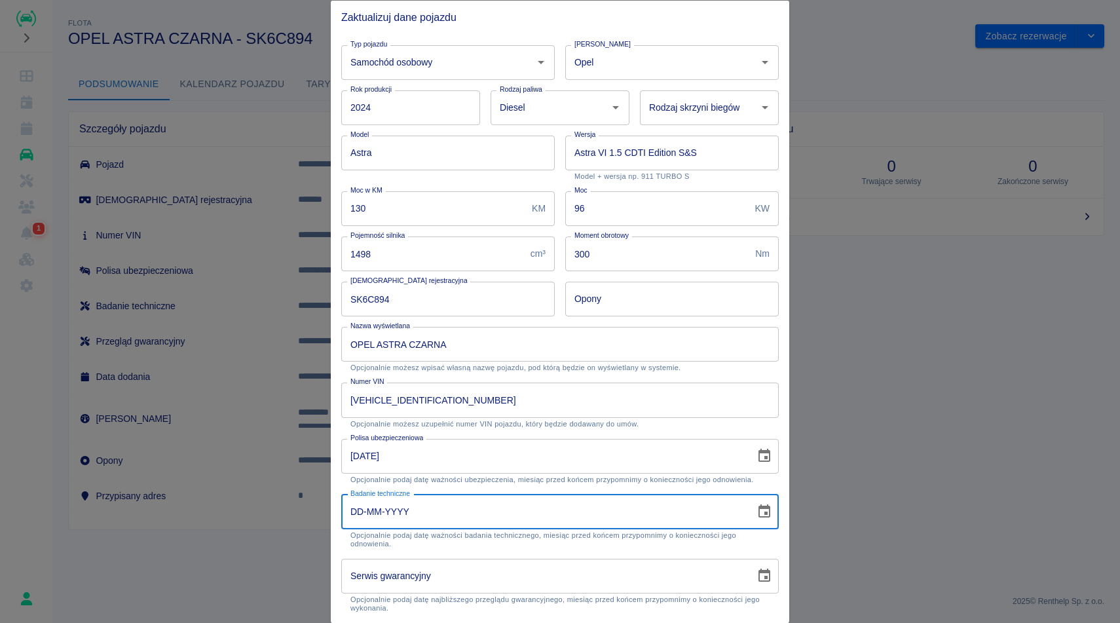
click at [493, 516] on input "DD-MM-YYYY" at bounding box center [543, 511] width 405 height 35
click at [764, 510] on icon "Choose date" at bounding box center [764, 512] width 16 height 16
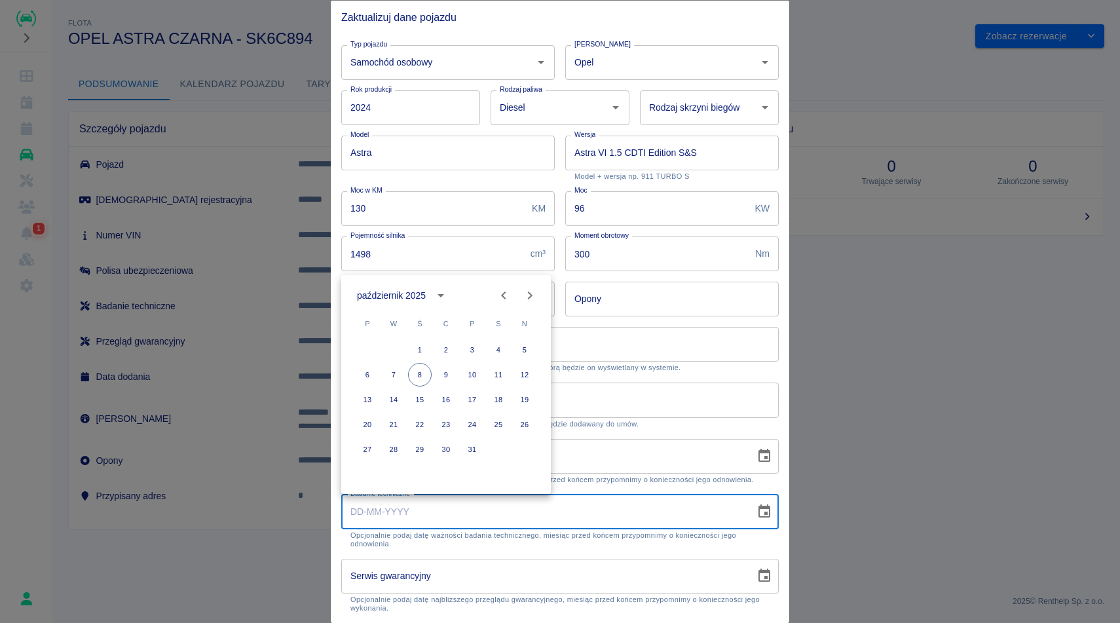
click at [426, 295] on div "październik 2025" at bounding box center [393, 296] width 73 height 14
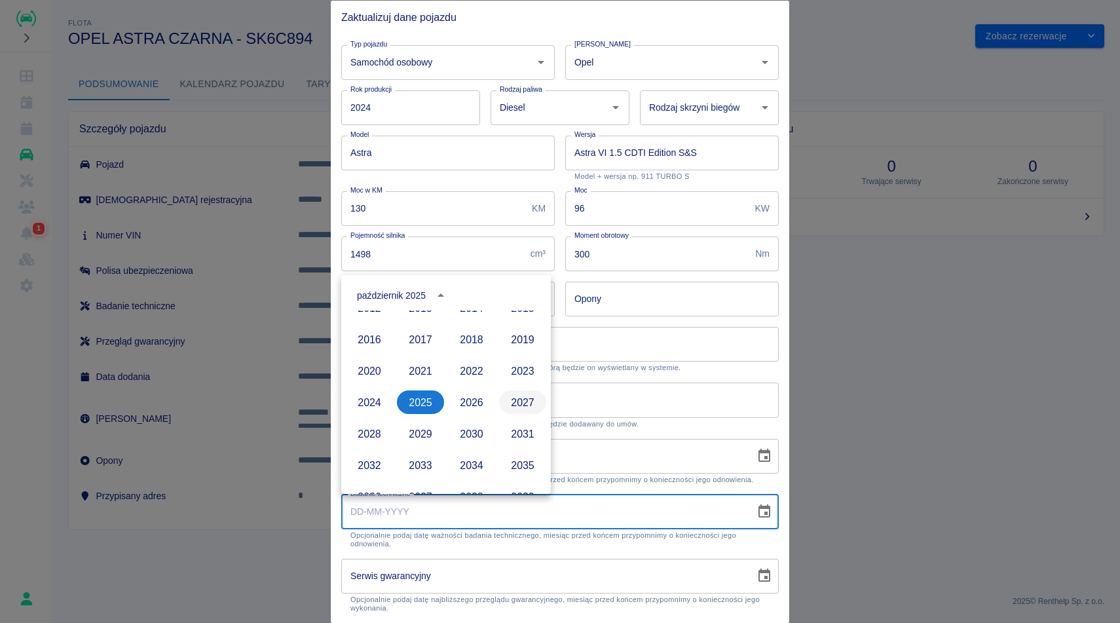
click at [538, 395] on button "2027" at bounding box center [522, 402] width 47 height 24
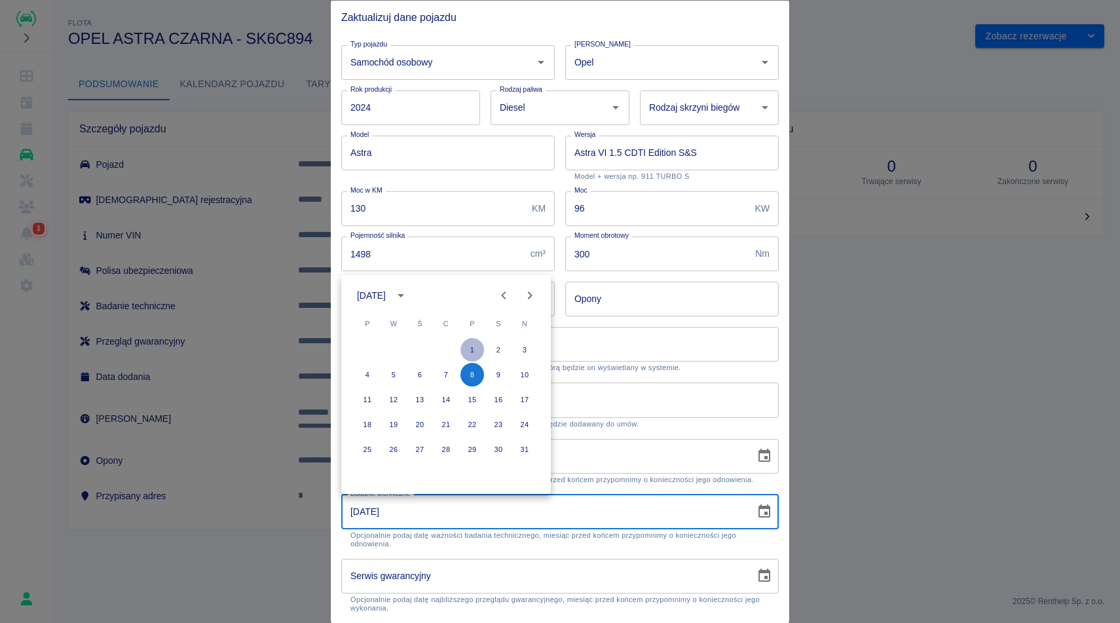
click at [478, 350] on button "1" at bounding box center [472, 350] width 24 height 24
type input "01-10-2027"
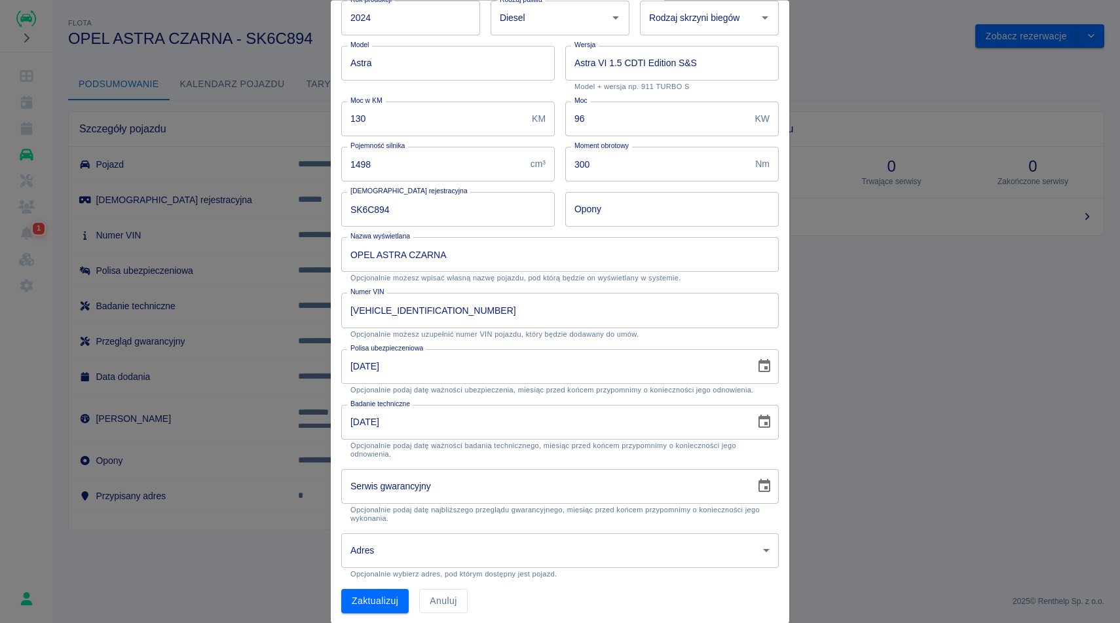
scroll to position [95, 0]
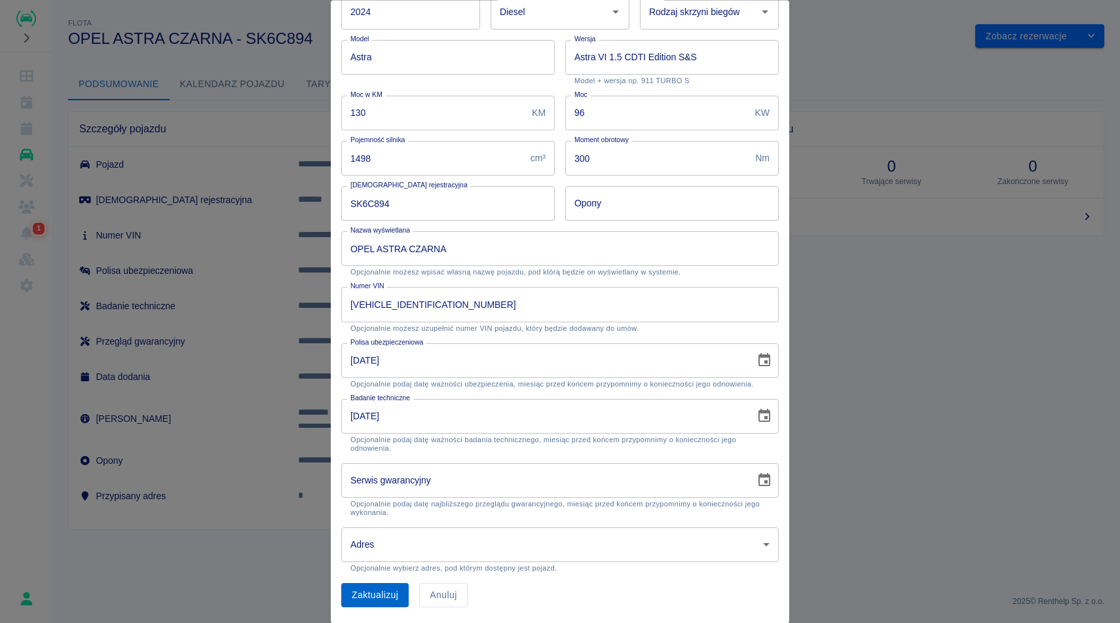
click at [375, 599] on button "Zaktualizuj" at bounding box center [374, 596] width 67 height 24
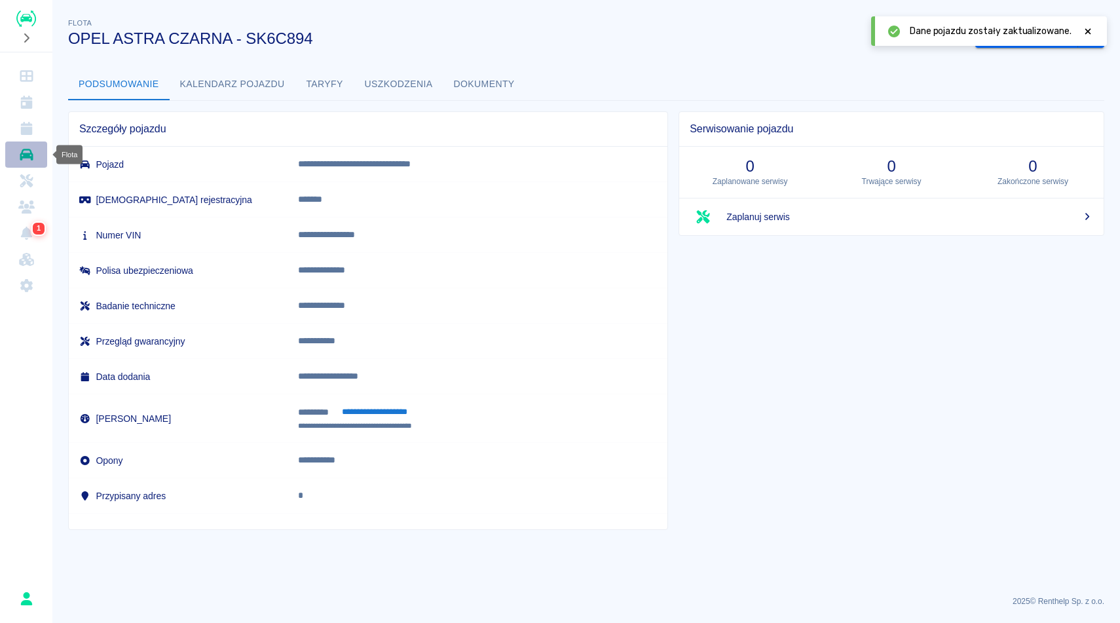
click at [26, 160] on icon "Flota" at bounding box center [26, 154] width 16 height 13
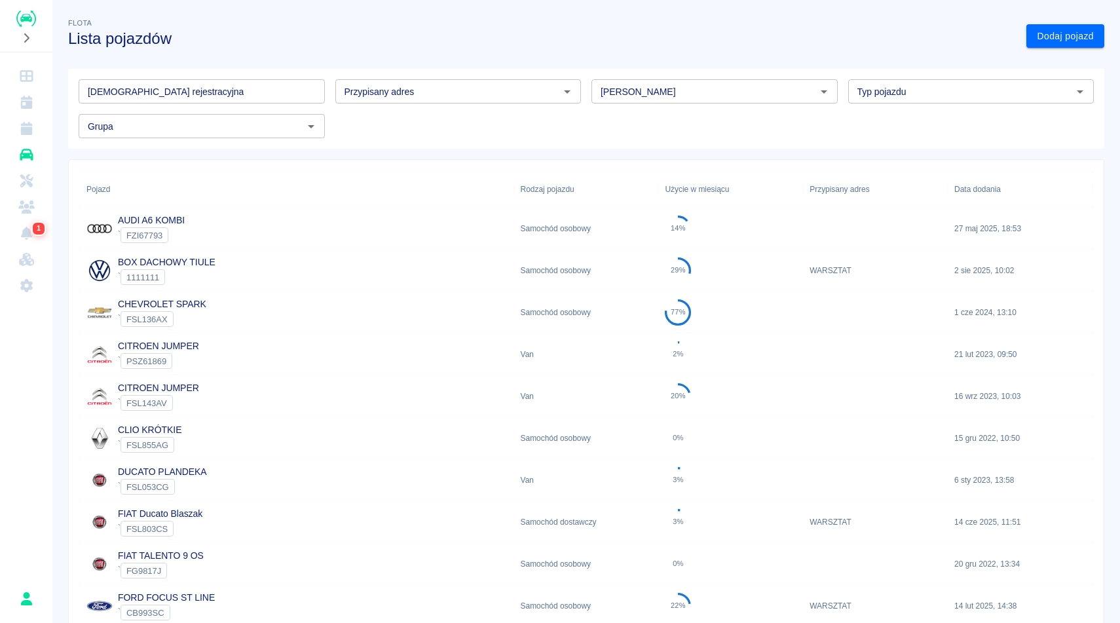
click at [196, 107] on div "Grupa Grupa" at bounding box center [196, 120] width 257 height 35
click at [196, 98] on input "[DEMOGRAPHIC_DATA] rejestracyjna" at bounding box center [202, 91] width 246 height 24
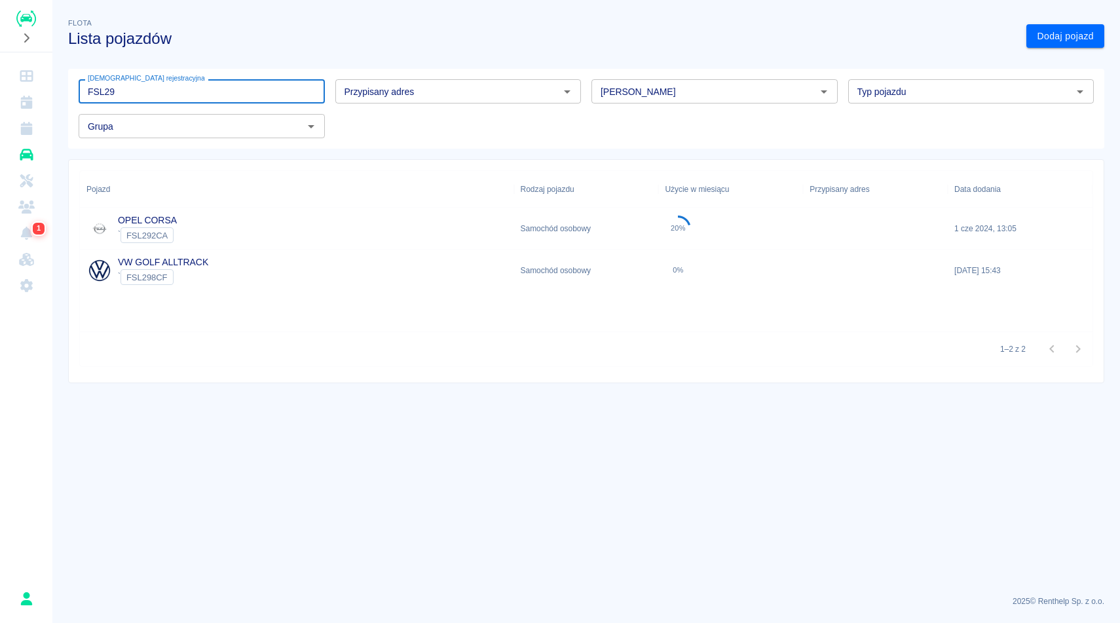
type input "FSL29"
click at [192, 219] on div "OPEL CORSA ` FSL292CA" at bounding box center [297, 229] width 434 height 42
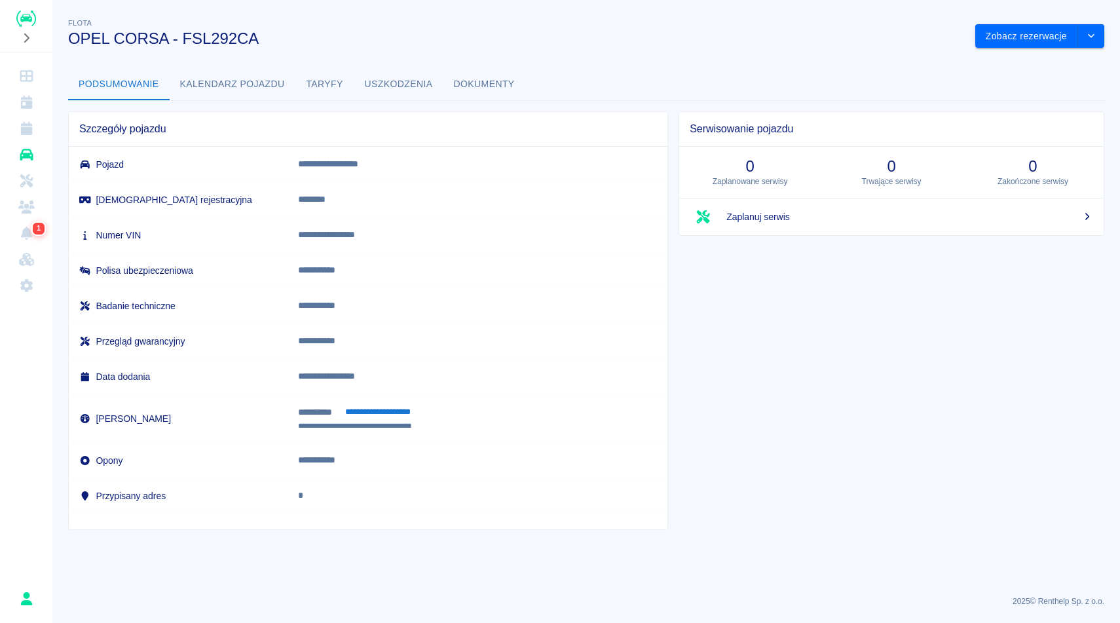
click at [466, 91] on button "Dokumenty" at bounding box center [484, 84] width 82 height 31
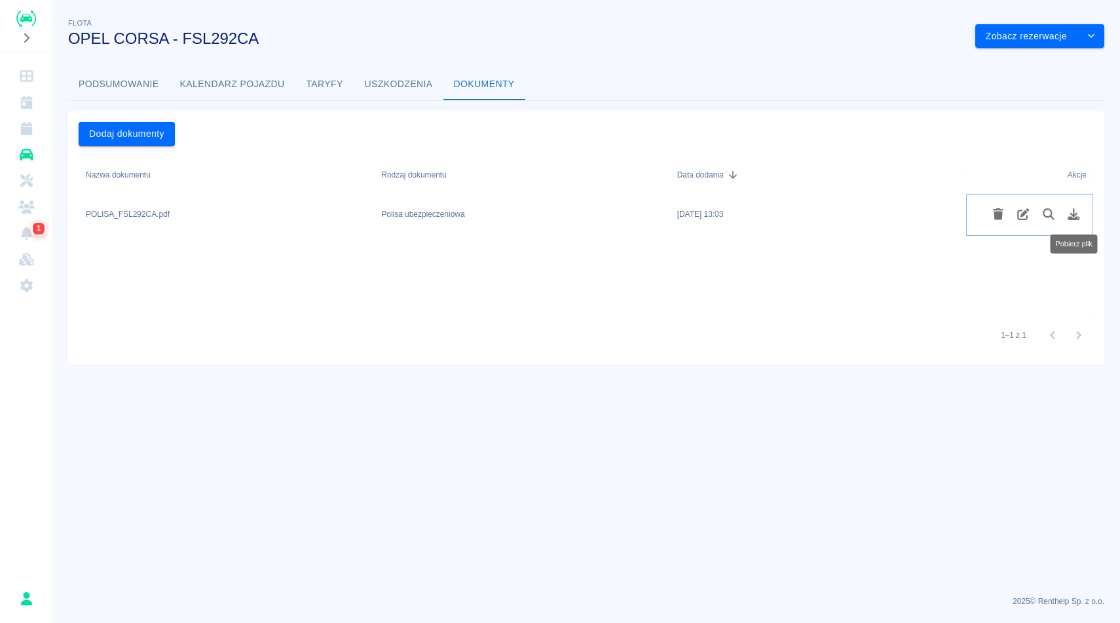
click at [1078, 215] on icon "Pobierz plik" at bounding box center [1073, 214] width 15 height 12
click at [134, 81] on button "Podsumowanie" at bounding box center [119, 84] width 102 height 31
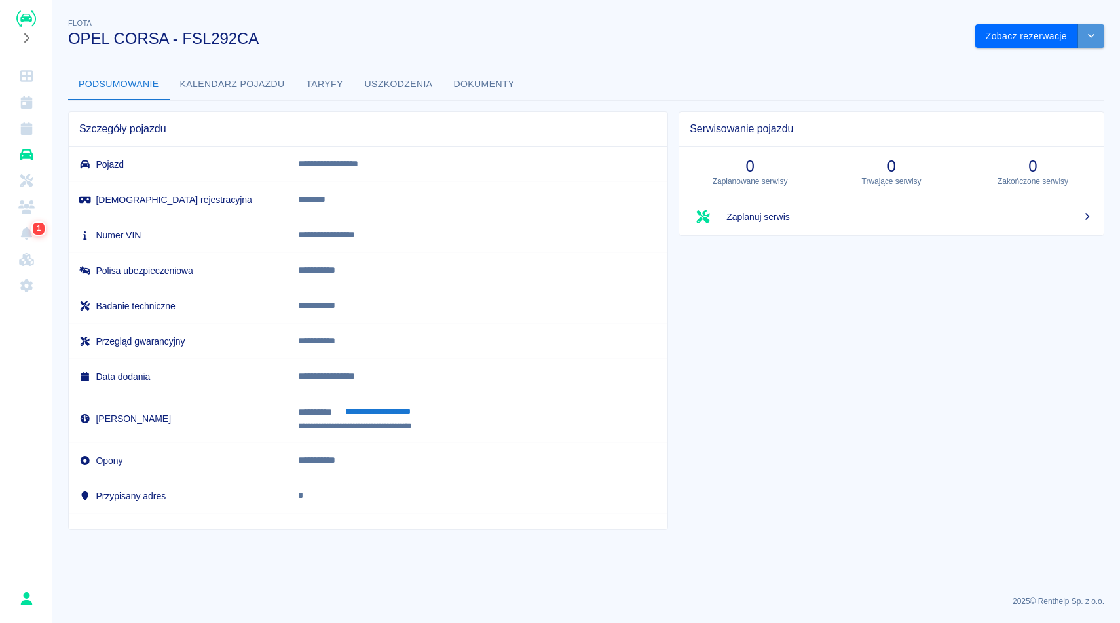
click at [1088, 35] on icon "drop-down" at bounding box center [1091, 35] width 10 height 9
click at [1030, 71] on li "Zaktualizuj dane pojazdu" at bounding box center [1040, 64] width 122 height 22
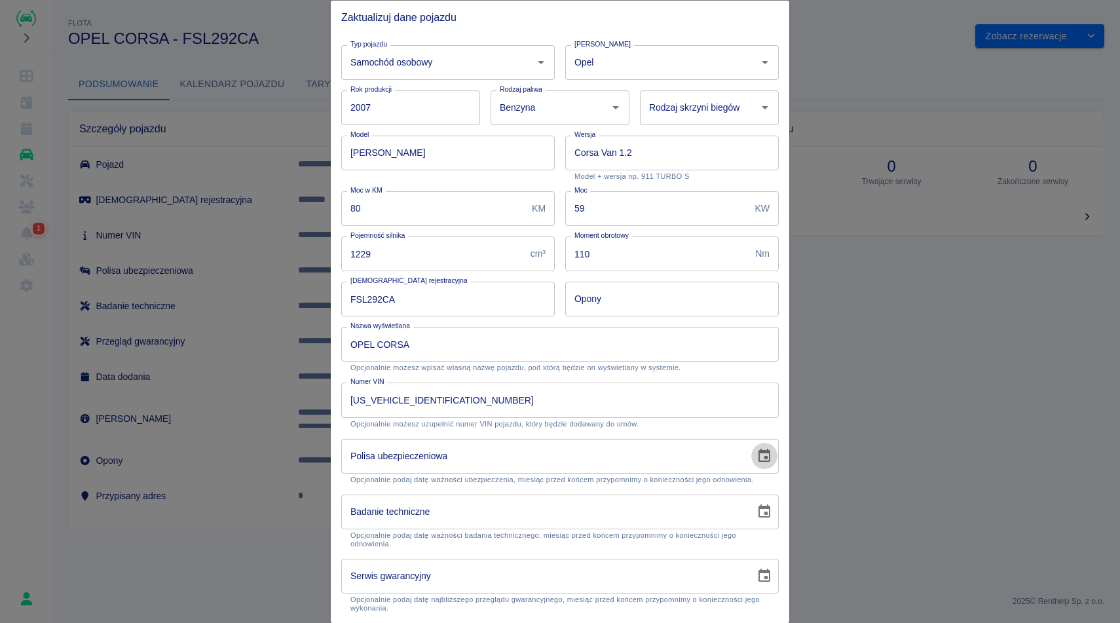
click at [760, 461] on icon "Choose date" at bounding box center [764, 455] width 12 height 13
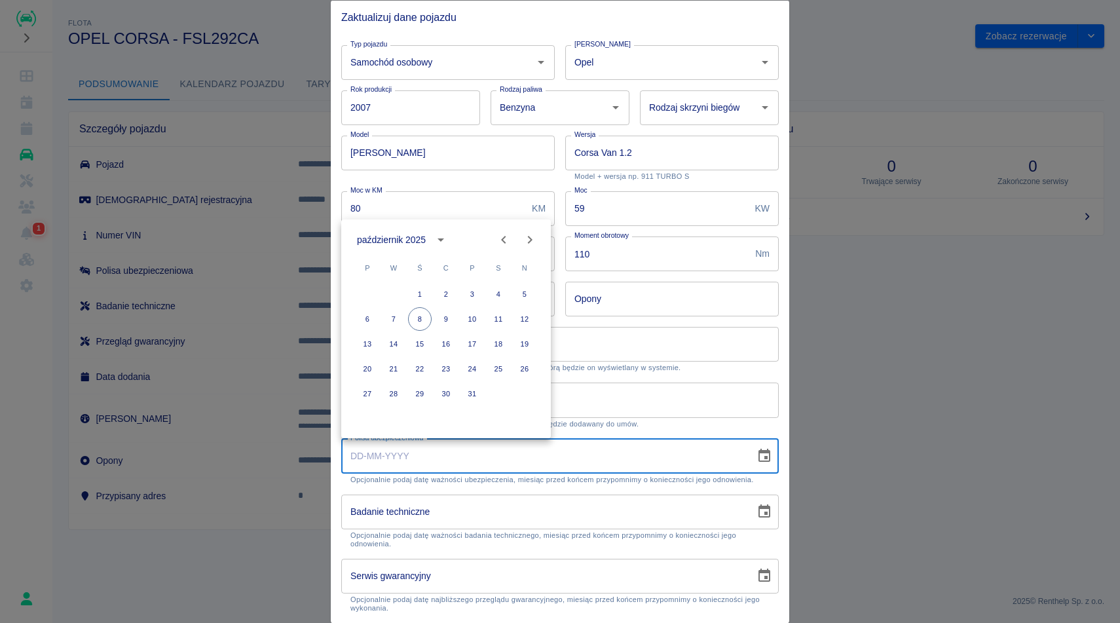
click at [445, 236] on icon "calendar view is open, switch to year view" at bounding box center [441, 240] width 16 height 16
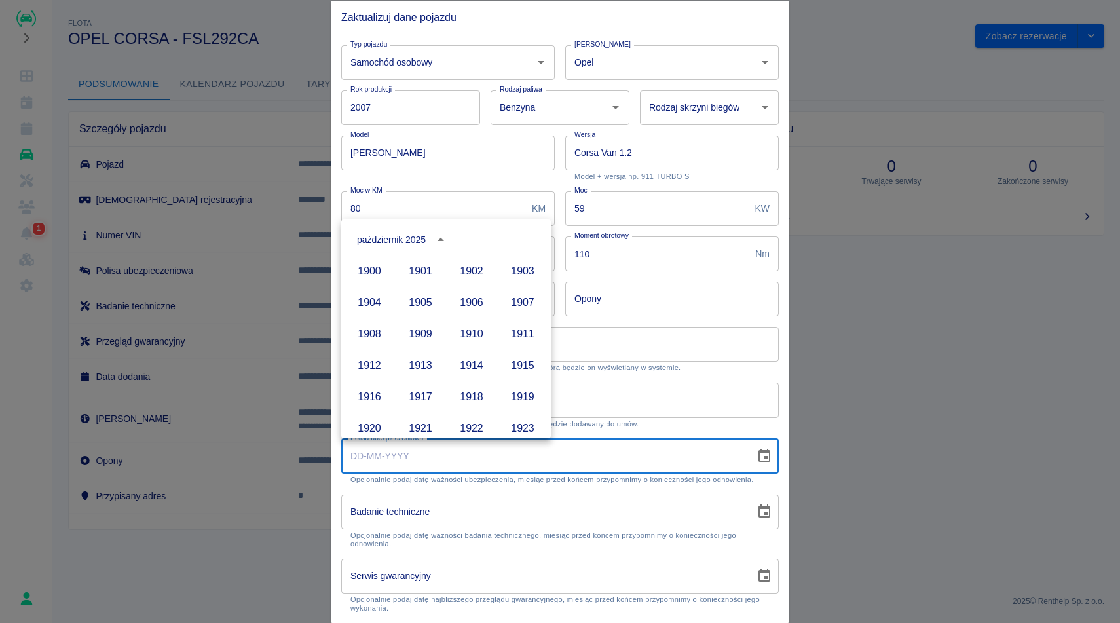
scroll to position [899, 0]
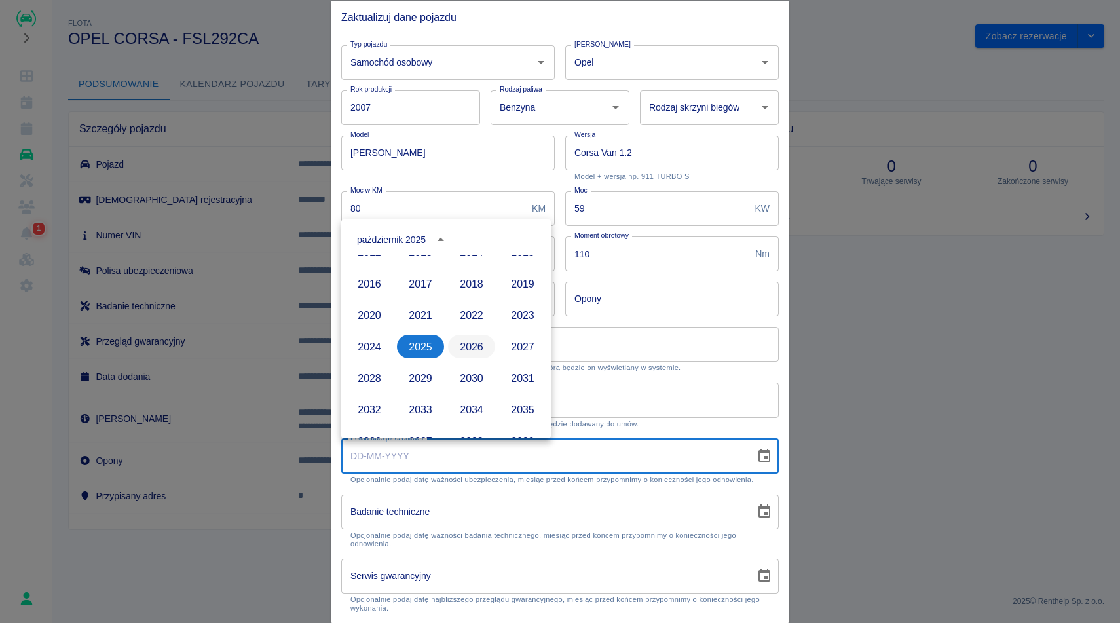
click at [468, 355] on button "2026" at bounding box center [471, 347] width 47 height 24
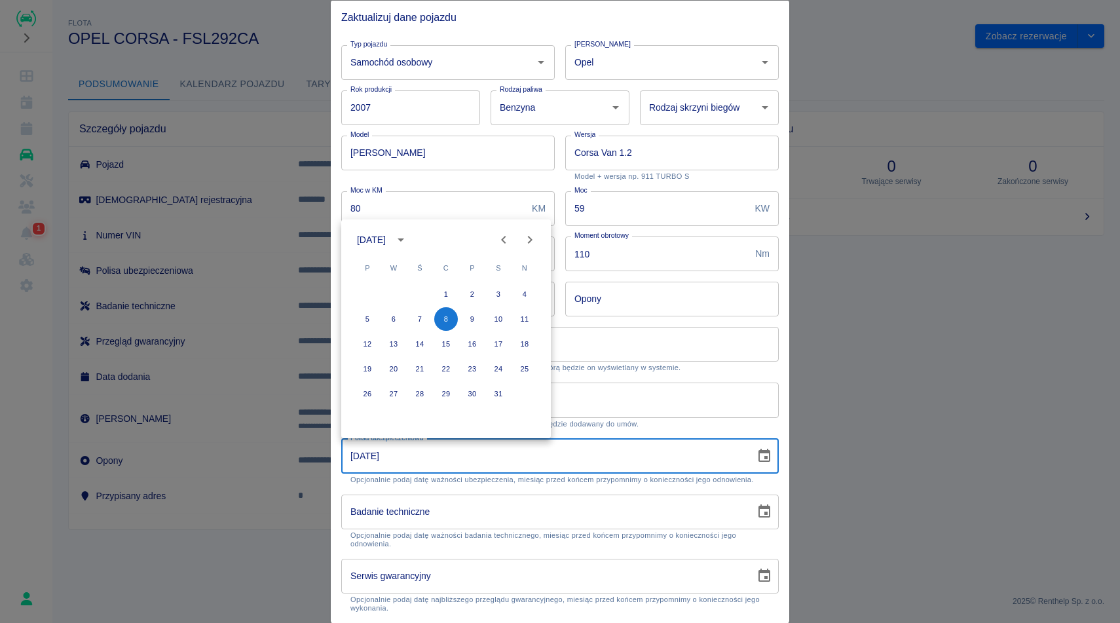
click at [507, 236] on icon "Previous month" at bounding box center [504, 240] width 16 height 16
click at [530, 236] on icon "Next month" at bounding box center [530, 240] width 16 height 16
click at [500, 297] on button "1" at bounding box center [499, 294] width 24 height 24
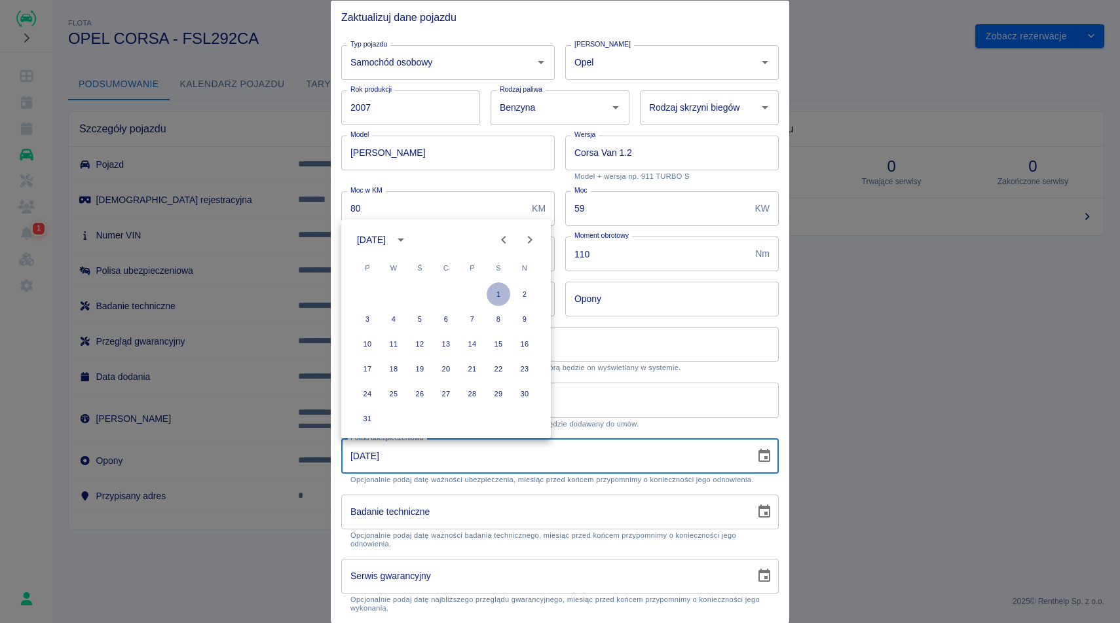
type input "01-08-2026"
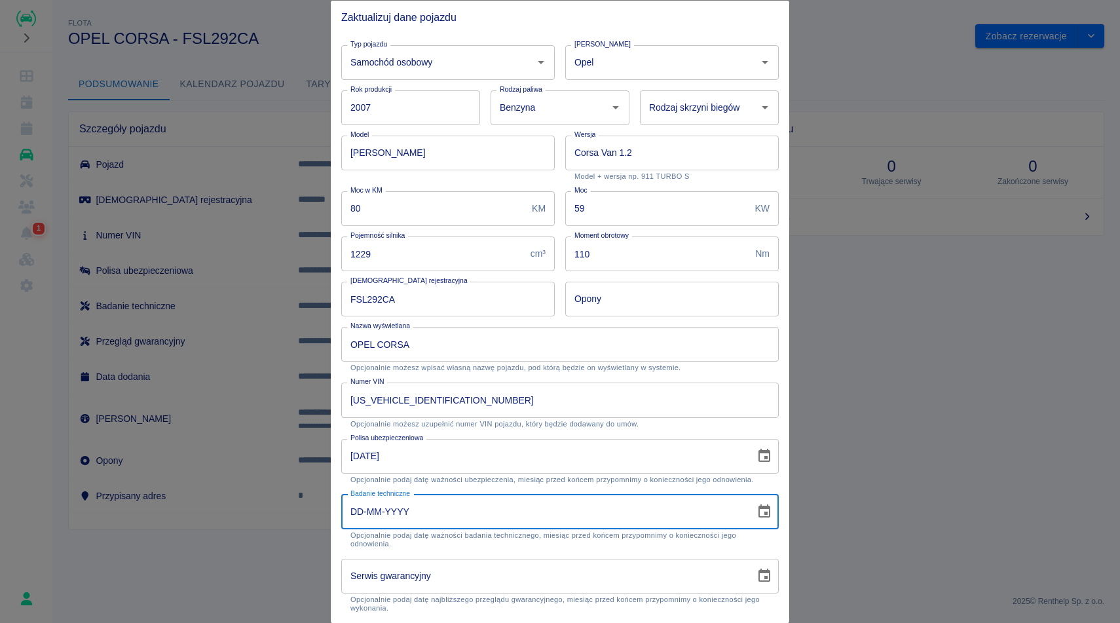
click at [468, 522] on input "DD-MM-YYYY" at bounding box center [543, 511] width 405 height 35
type input "15-10-2025"
click at [711, 371] on p "Opcjonalnie możesz wpisać własną nazwę pojazdu, pod którą będzie on wyświetlany…" at bounding box center [559, 367] width 419 height 9
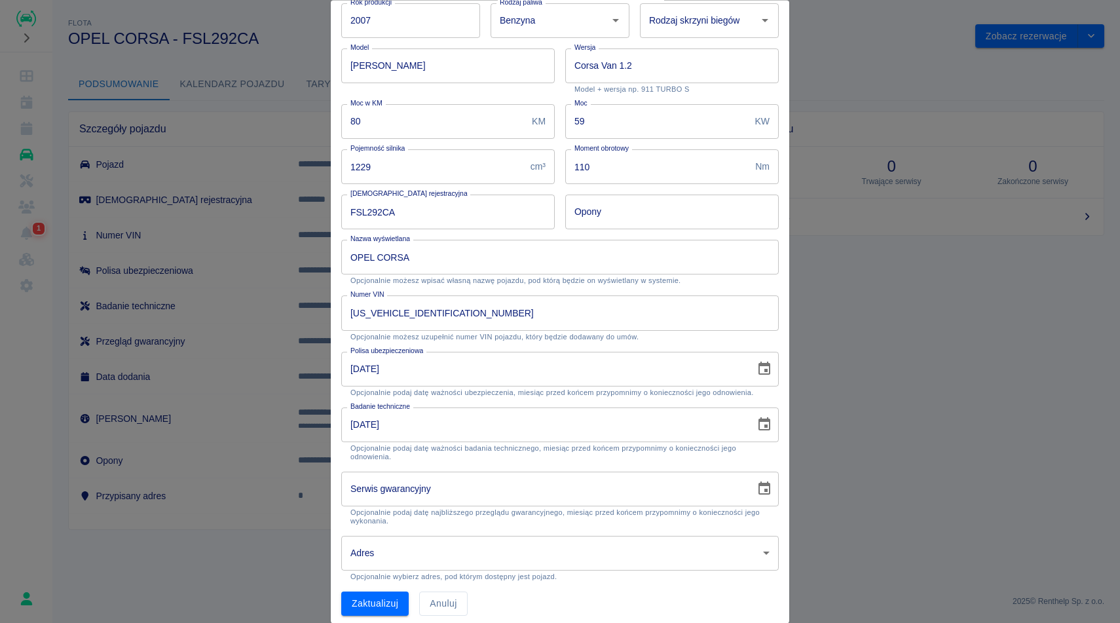
scroll to position [95, 0]
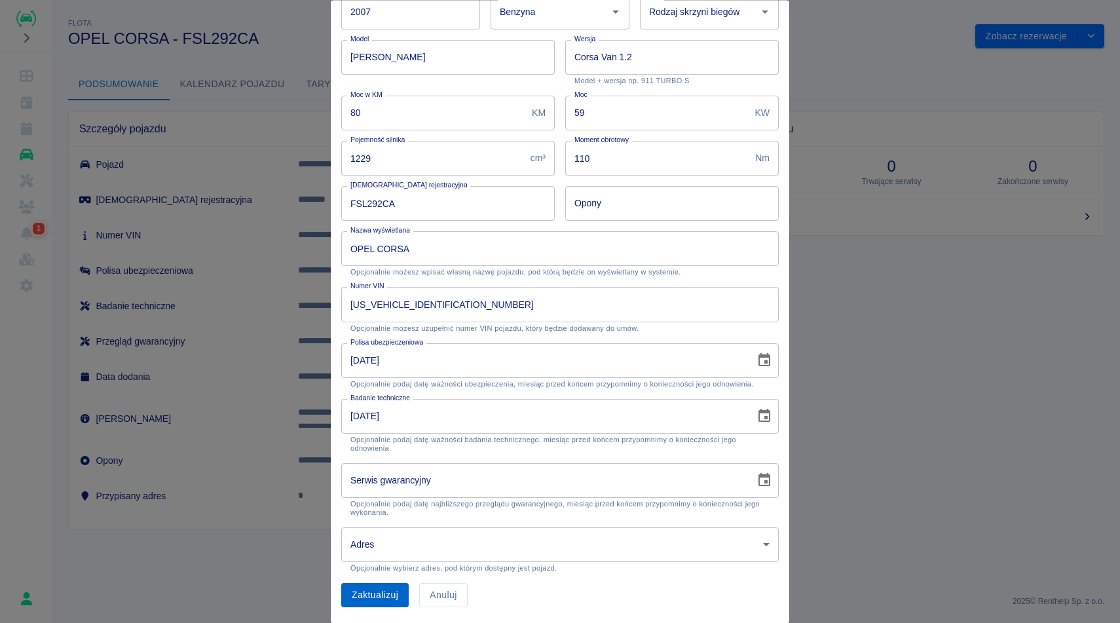
click at [392, 593] on button "Zaktualizuj" at bounding box center [374, 596] width 67 height 24
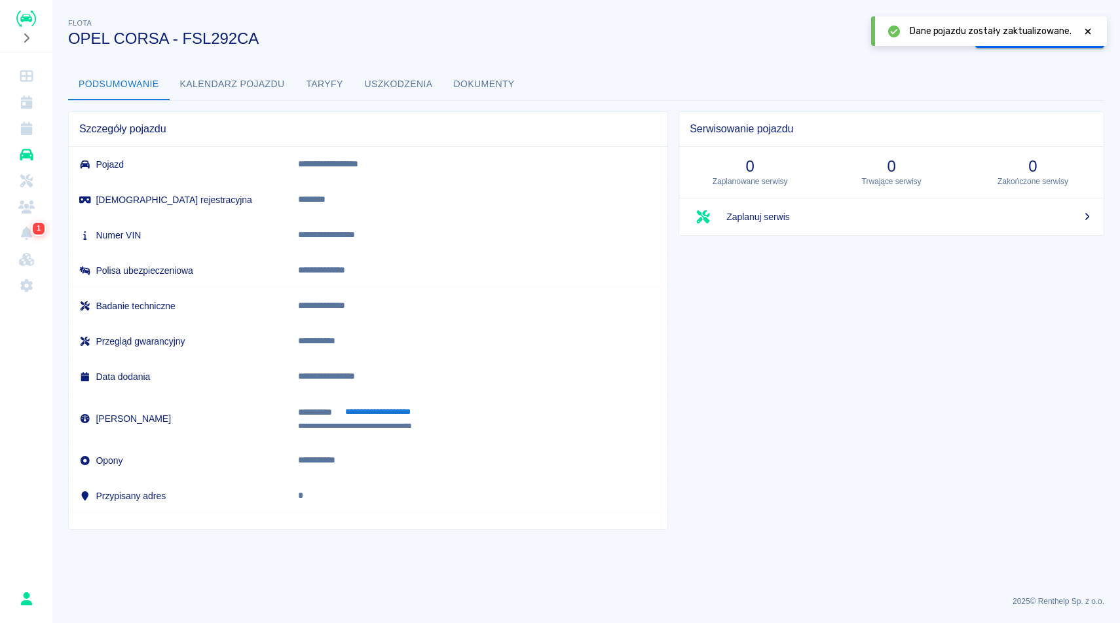
click at [31, 156] on icon "Flota" at bounding box center [26, 155] width 13 height 12
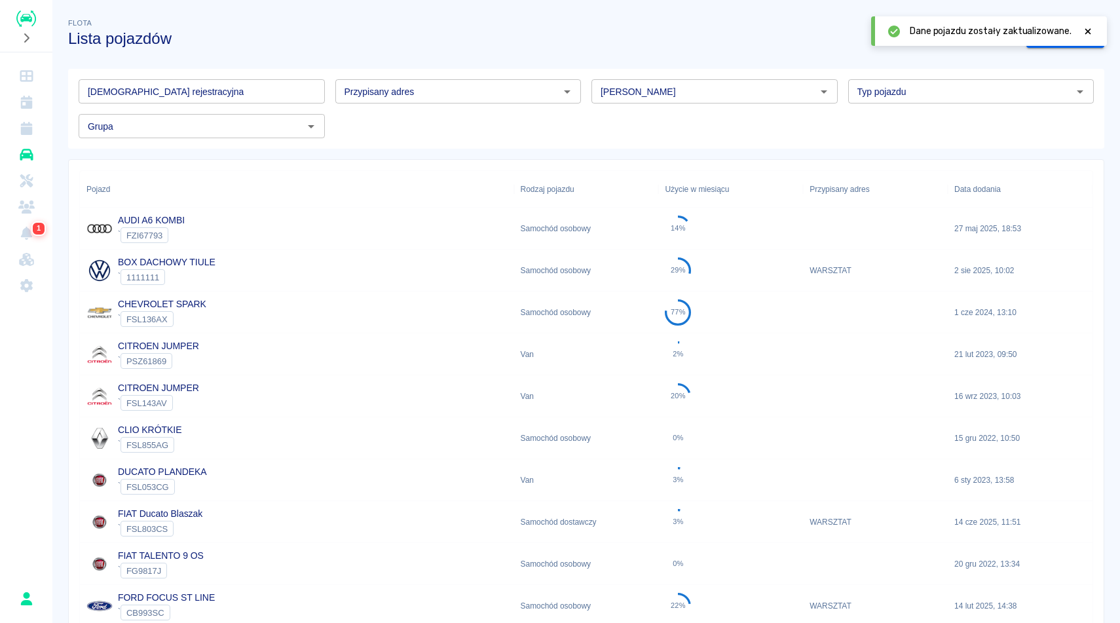
click at [227, 93] on input "[DEMOGRAPHIC_DATA] rejestracyjna" at bounding box center [202, 91] width 246 height 24
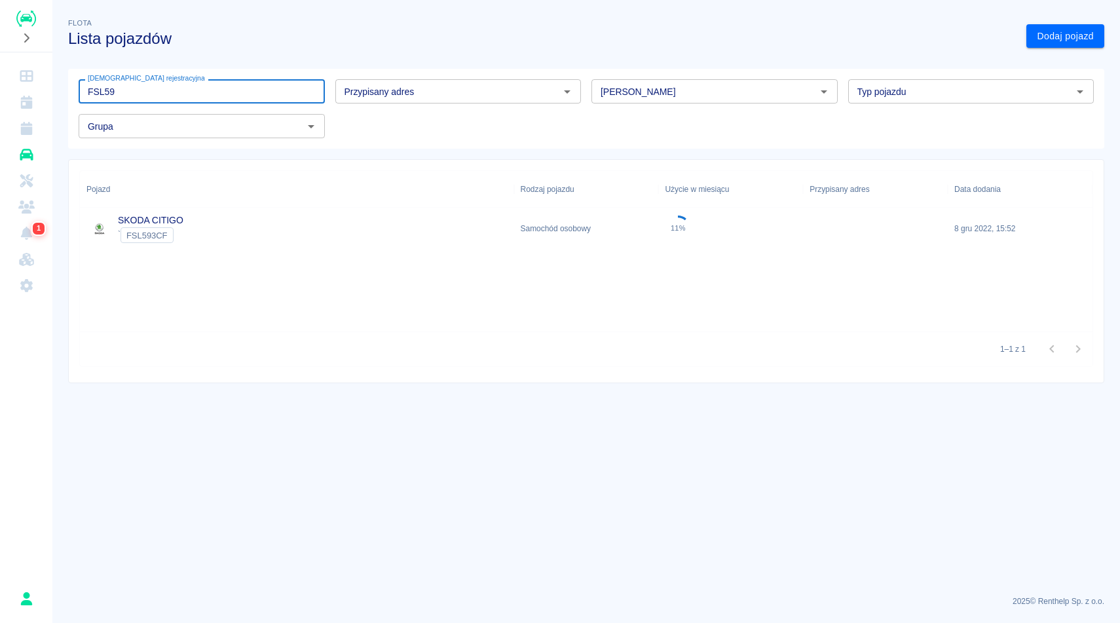
type input "FSL59"
click at [225, 219] on div "SKODA CITIGO ` FSL593CF" at bounding box center [297, 229] width 434 height 42
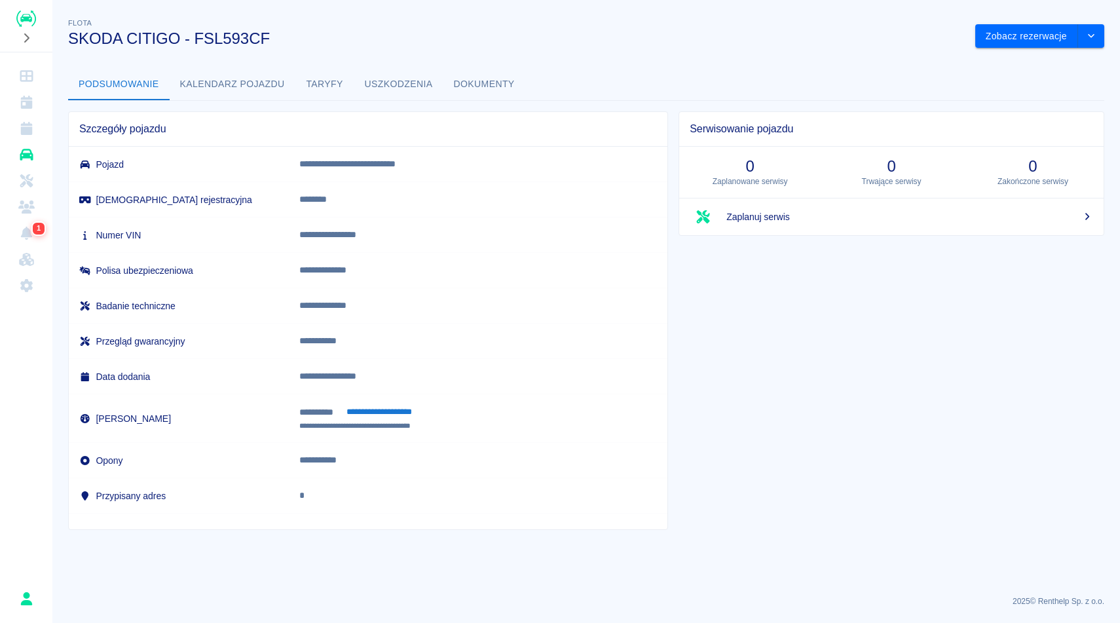
click at [465, 81] on button "Dokumenty" at bounding box center [484, 84] width 82 height 31
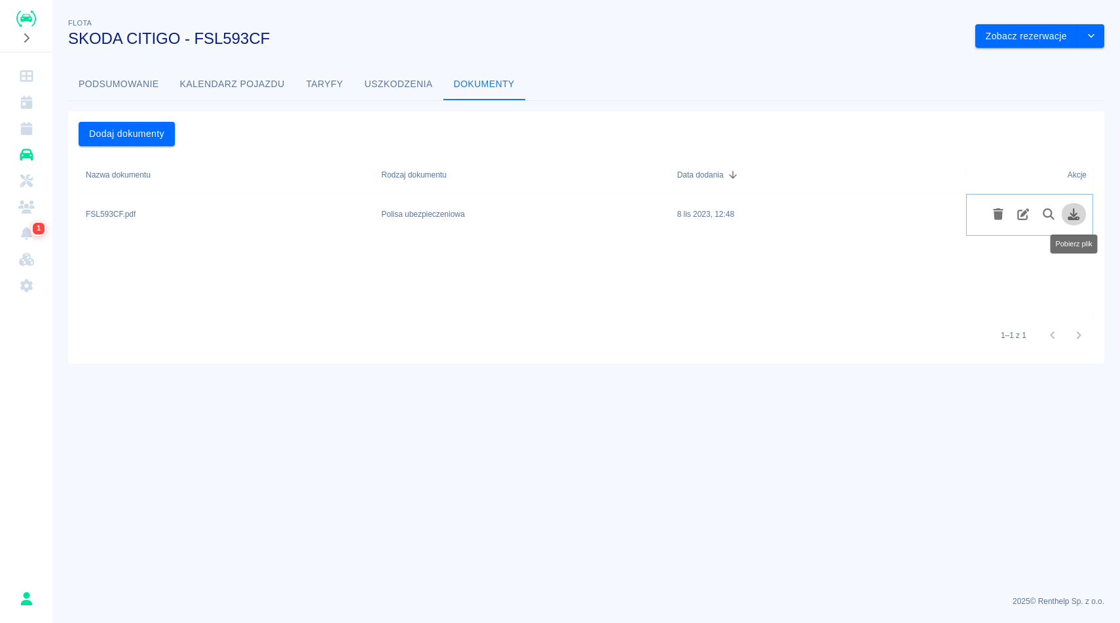
click at [1072, 221] on button "Pobierz plik" at bounding box center [1074, 214] width 26 height 22
click at [149, 81] on button "Podsumowanie" at bounding box center [119, 84] width 102 height 31
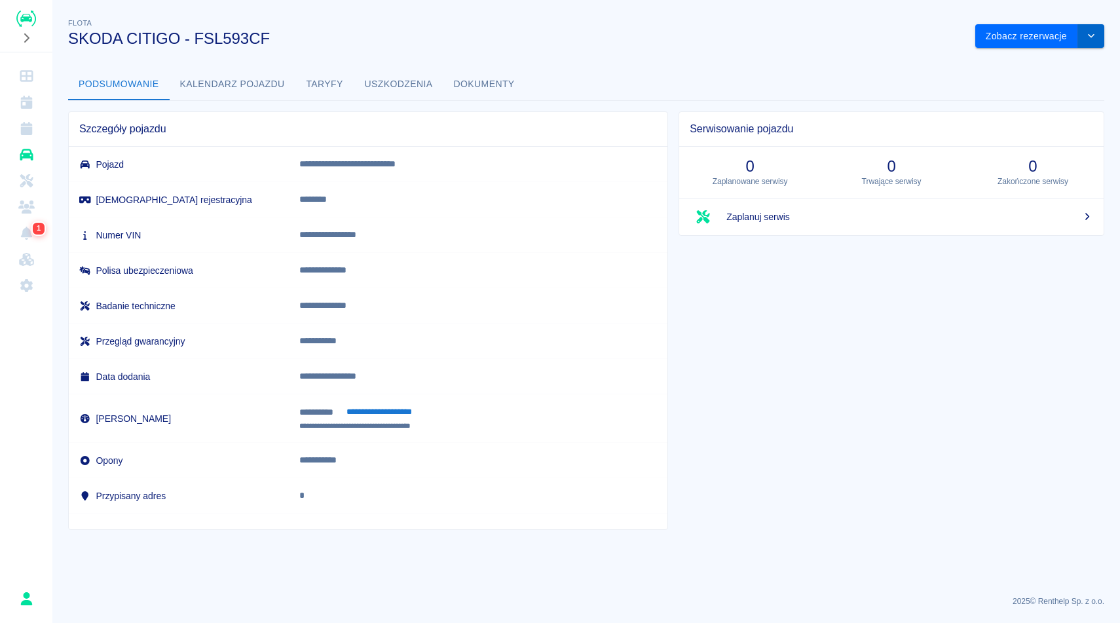
click at [1090, 34] on icon "drop-down" at bounding box center [1091, 35] width 10 height 9
click at [1043, 61] on li "Zaktualizuj dane pojazdu" at bounding box center [1040, 64] width 122 height 22
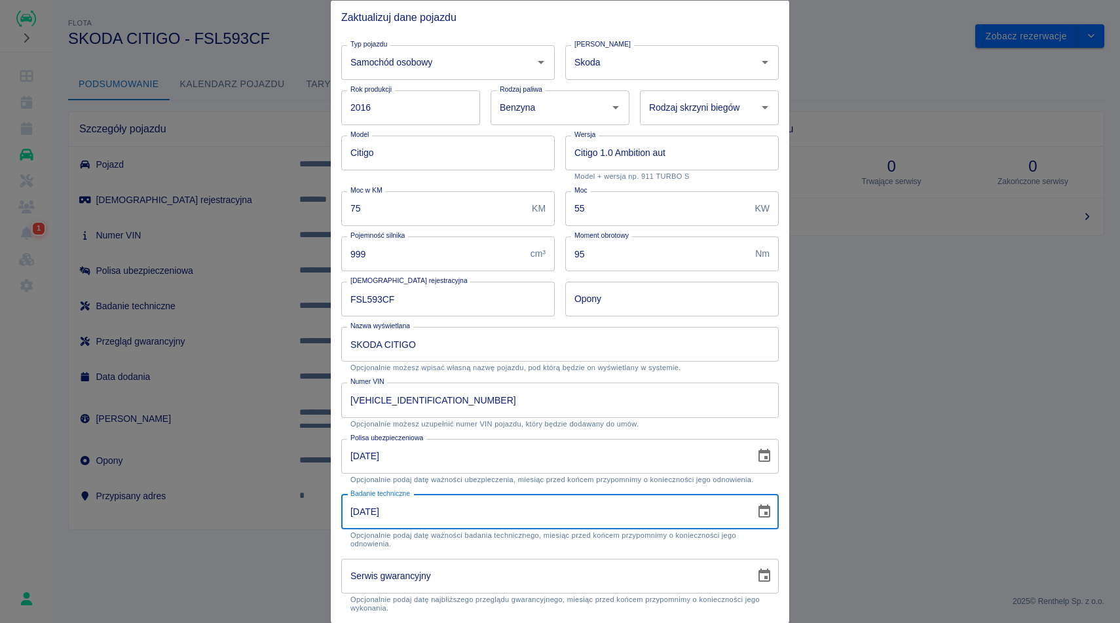
click at [409, 512] on input "21-11-2023" at bounding box center [543, 511] width 405 height 35
click at [388, 505] on input "21-11-2023" at bounding box center [543, 511] width 405 height 35
type input "03-11-2025"
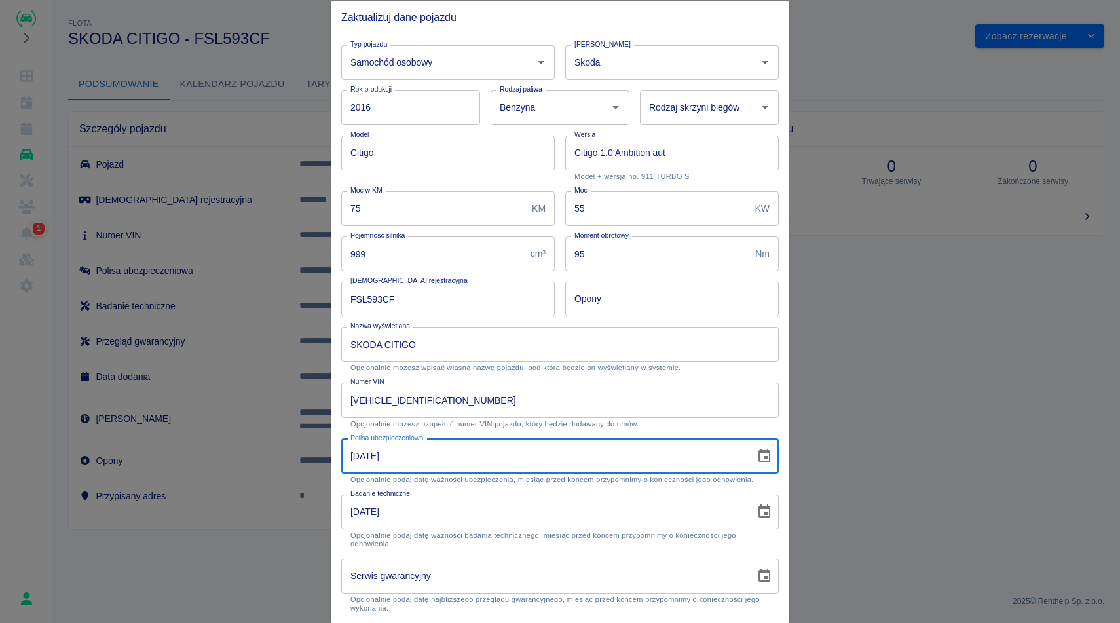
click at [455, 461] on input "21-11-2023" at bounding box center [543, 455] width 405 height 35
click at [692, 367] on p "Opcjonalnie możesz wpisać własną nazwę pojazdu, pod którą będzie on wyświetlany…" at bounding box center [559, 367] width 419 height 9
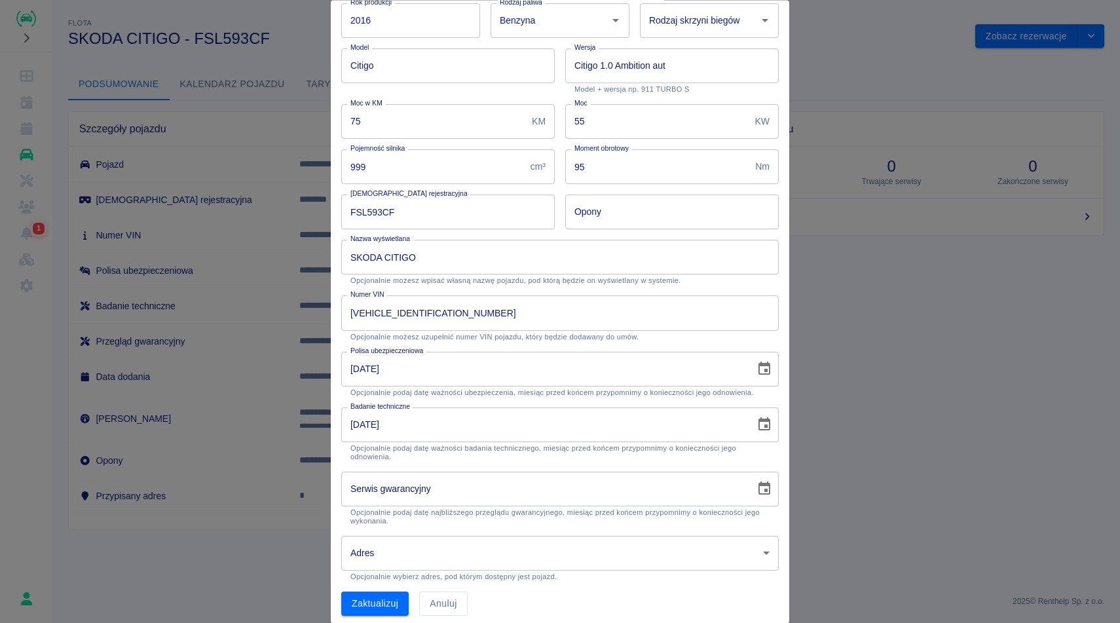
scroll to position [95, 0]
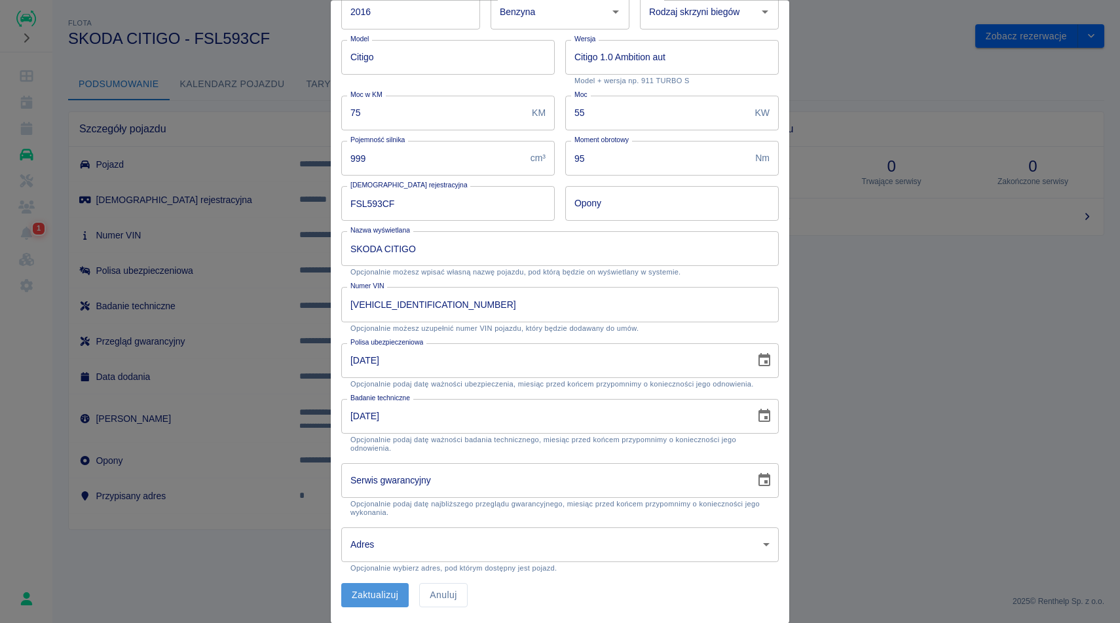
click at [370, 594] on button "Zaktualizuj" at bounding box center [374, 596] width 67 height 24
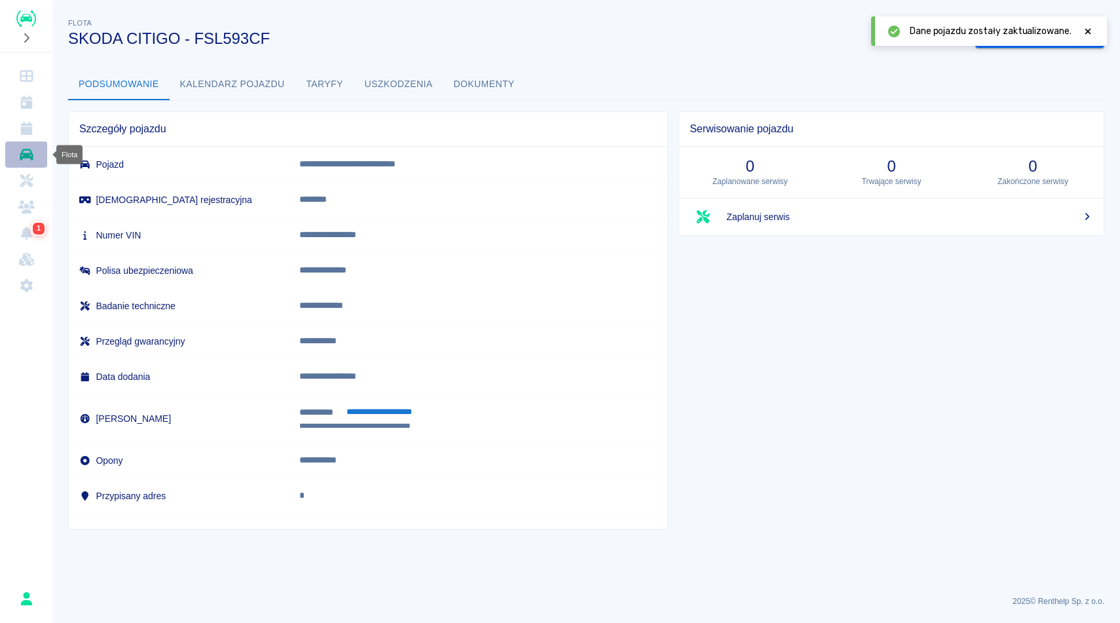
click at [31, 146] on link "Flota" at bounding box center [26, 154] width 42 height 26
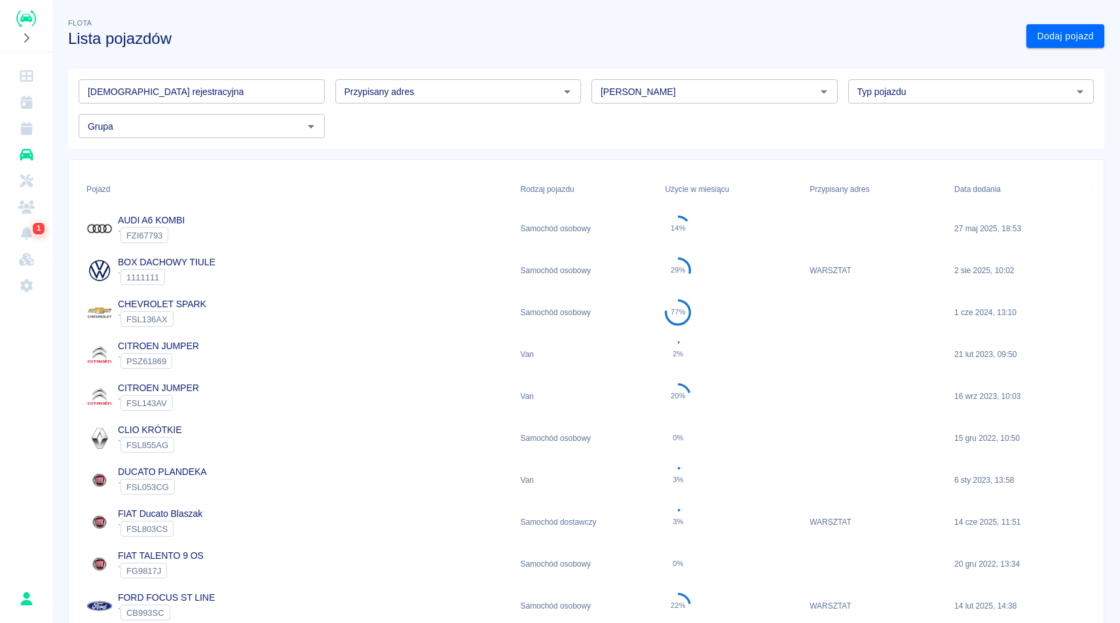
click at [221, 84] on input "[DEMOGRAPHIC_DATA] rejestracyjna" at bounding box center [202, 91] width 246 height 24
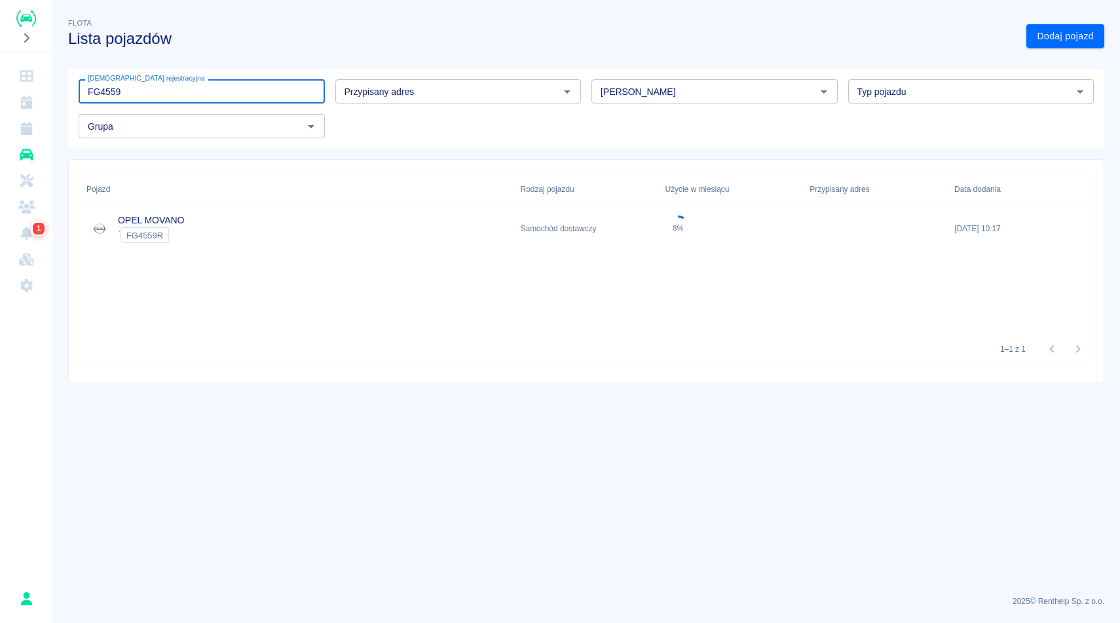
type input "FG4559"
click at [195, 242] on div "OPEL MOVANO ` FG4559R" at bounding box center [297, 229] width 434 height 42
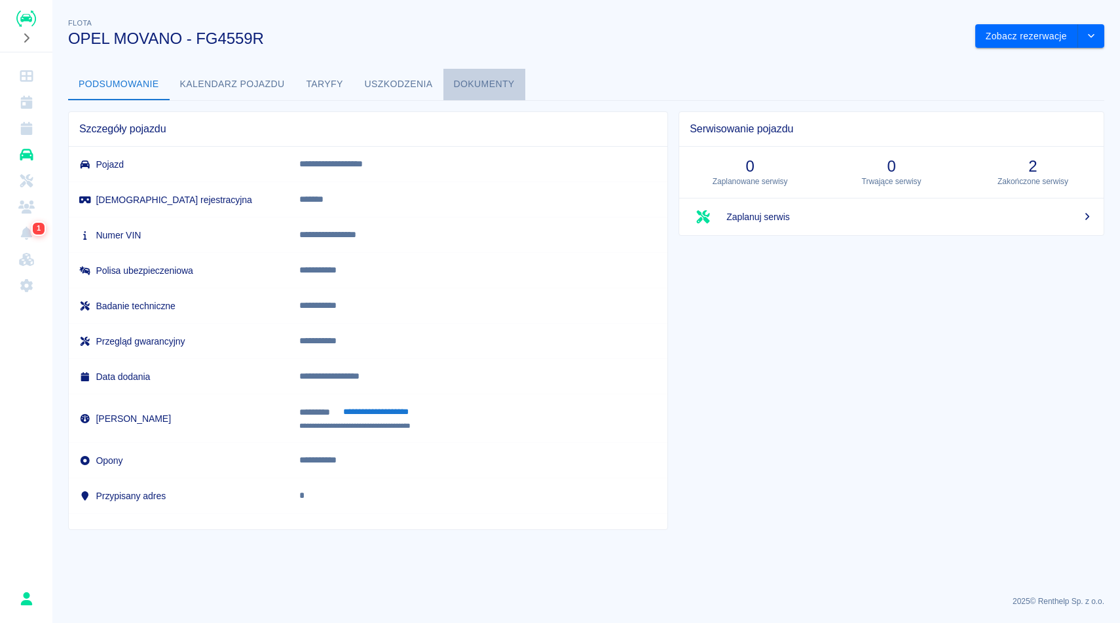
click at [477, 80] on button "Dokumenty" at bounding box center [484, 84] width 82 height 31
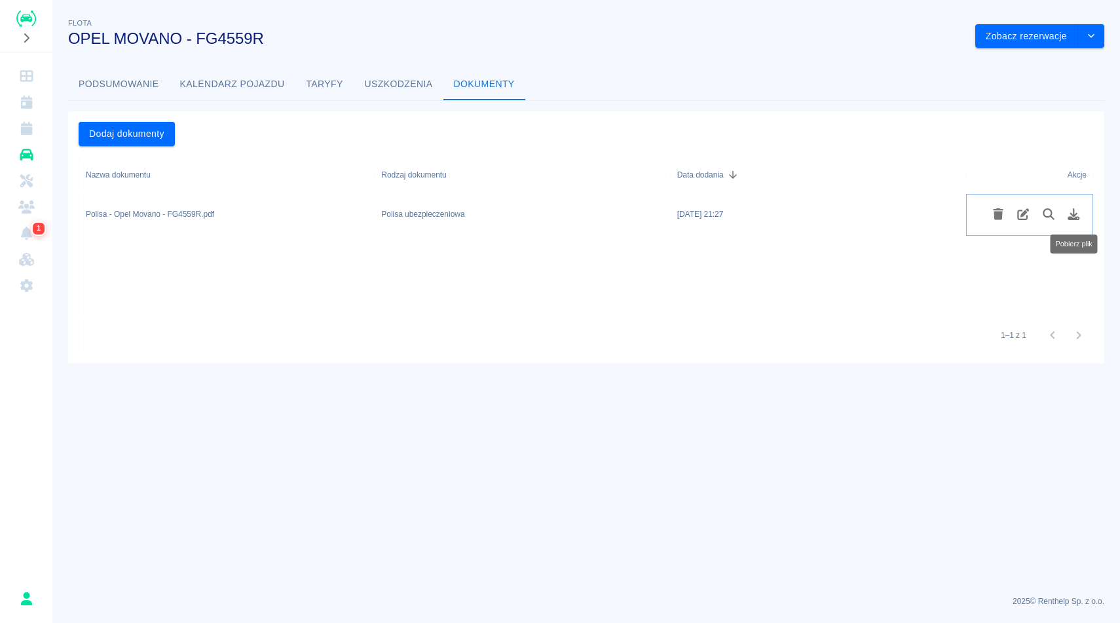
click at [1073, 213] on icon "Pobierz plik" at bounding box center [1074, 214] width 12 height 12
click at [122, 92] on button "Podsumowanie" at bounding box center [119, 84] width 102 height 31
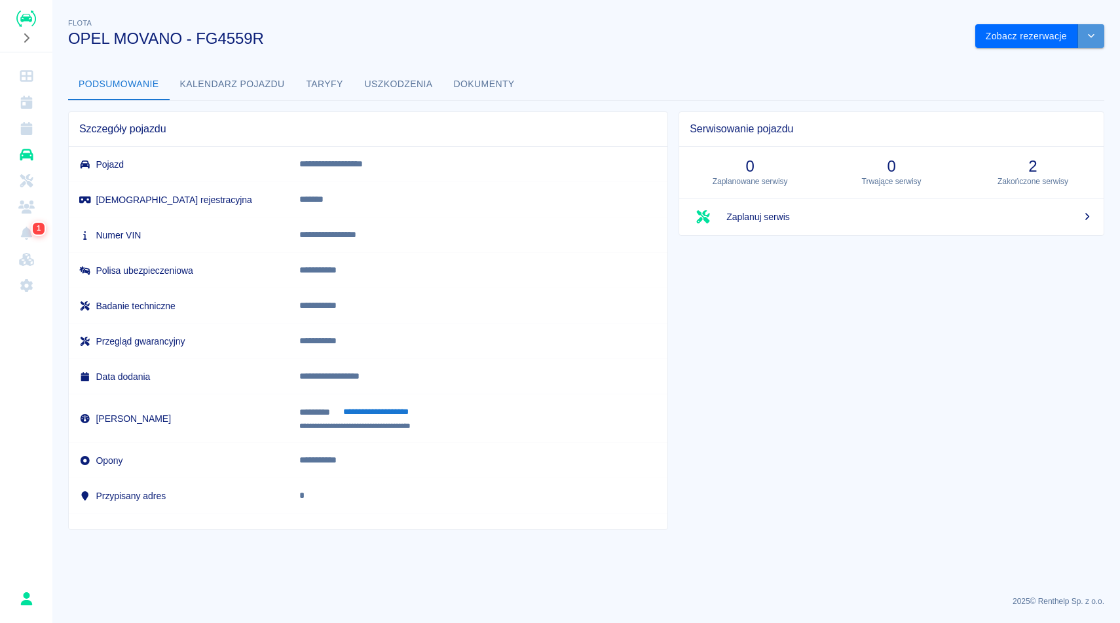
click at [1085, 43] on button "drop-down" at bounding box center [1091, 36] width 26 height 24
click at [1047, 58] on li "Zaktualizuj dane pojazdu" at bounding box center [1040, 64] width 122 height 22
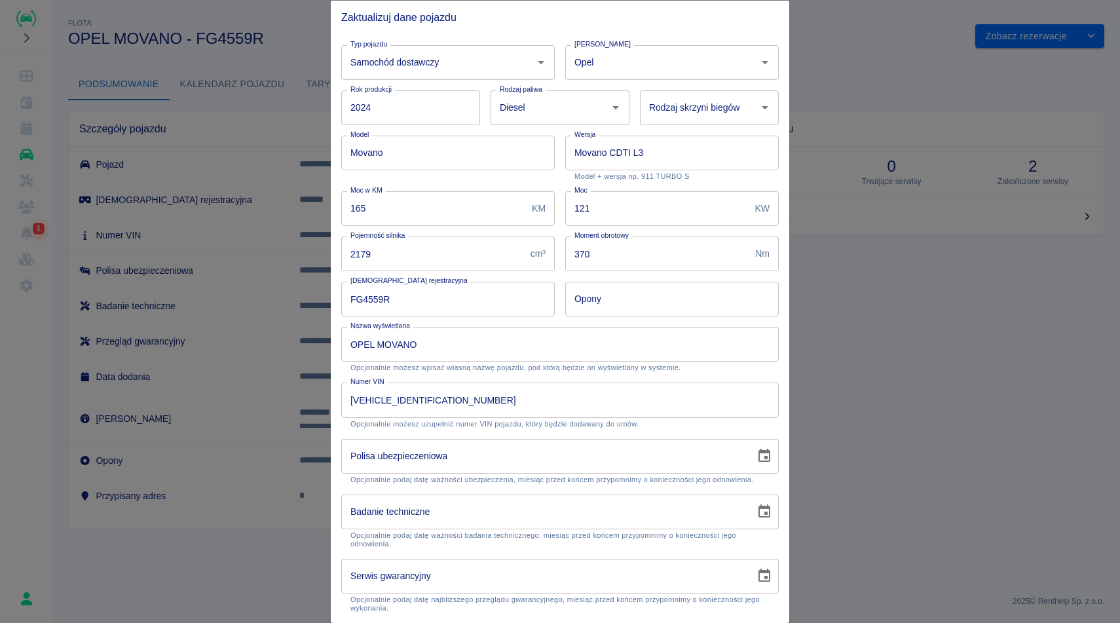
click at [770, 455] on icon "Choose date" at bounding box center [764, 455] width 12 height 13
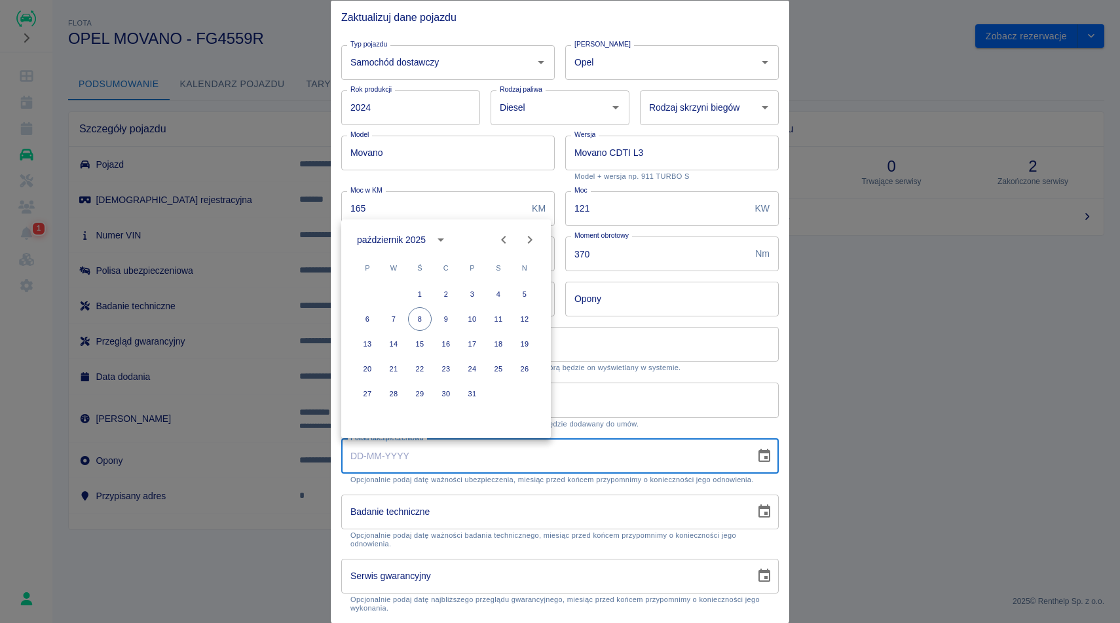
click at [422, 244] on div "październik 2025" at bounding box center [391, 240] width 69 height 14
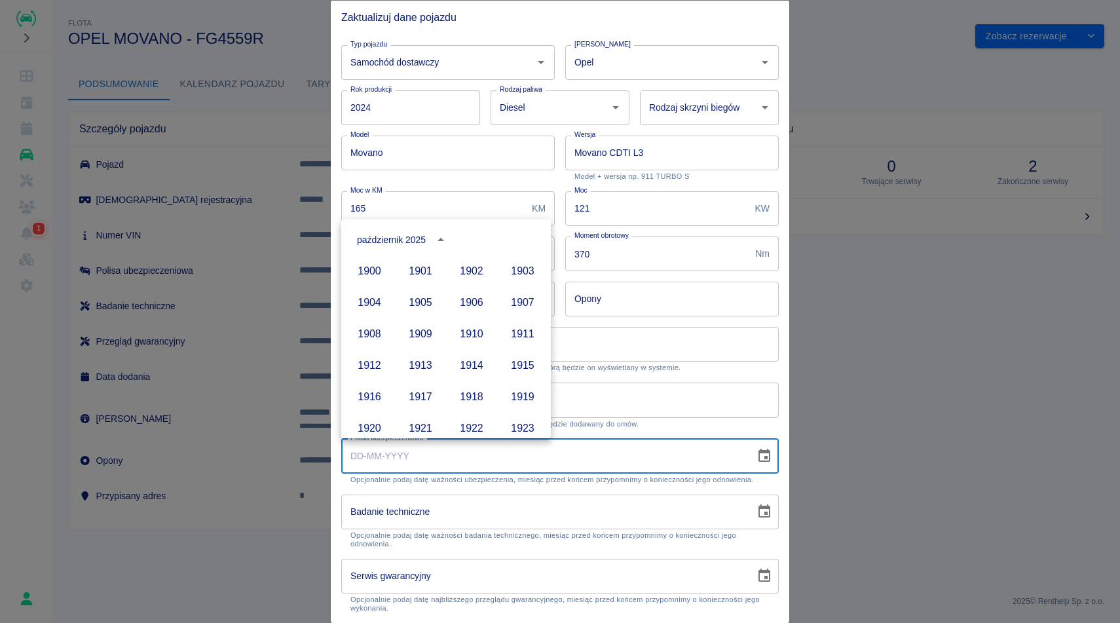
scroll to position [899, 0]
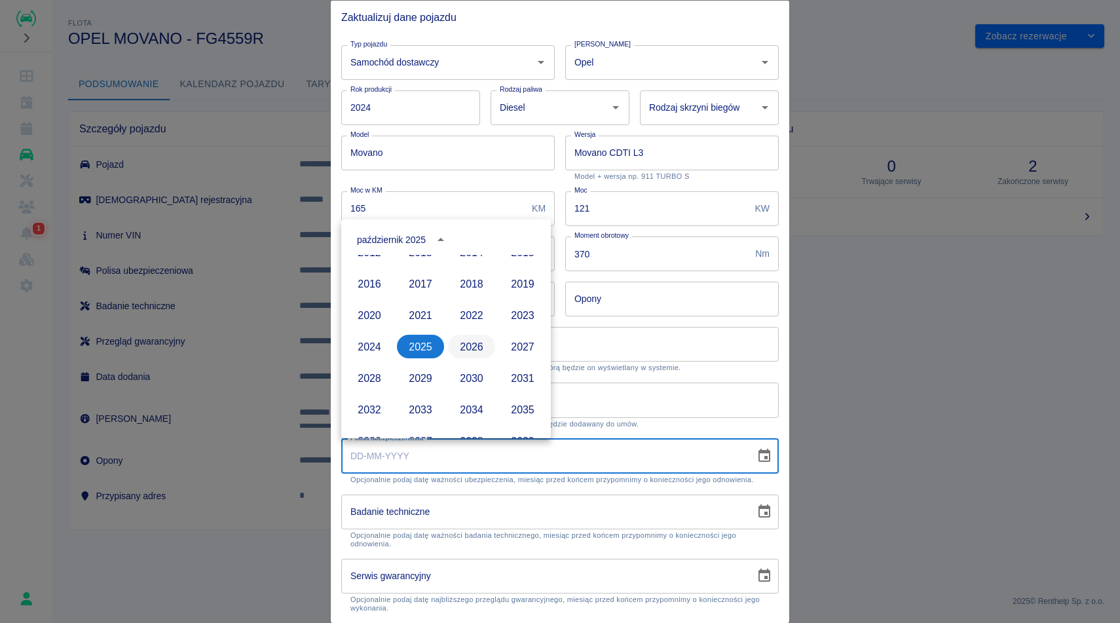
click at [475, 345] on button "2026" at bounding box center [471, 347] width 47 height 24
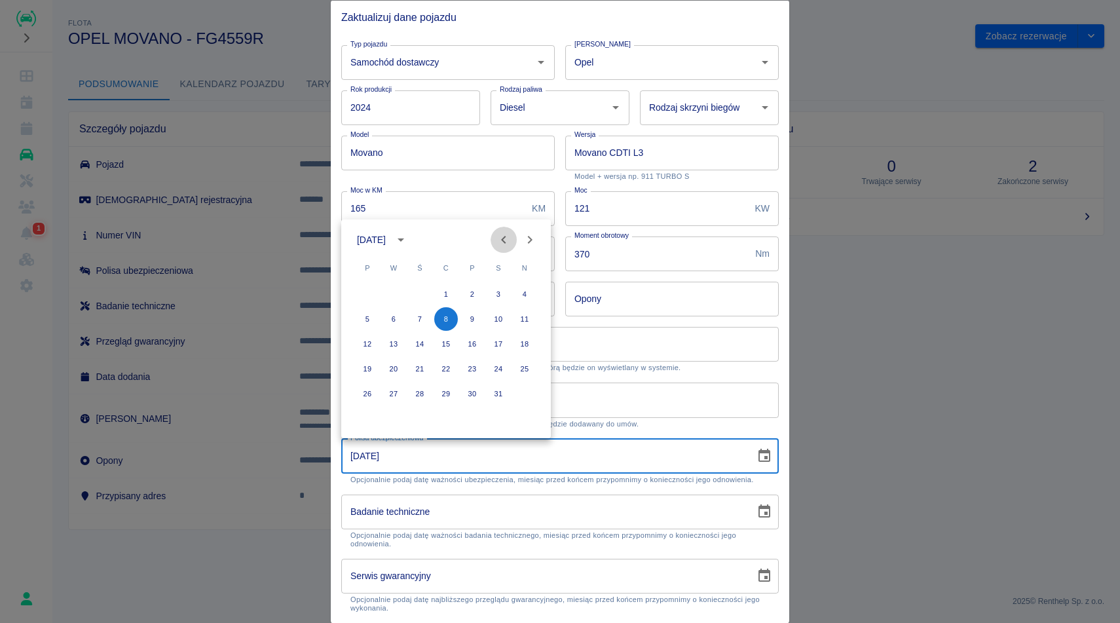
click at [510, 239] on icon "Previous month" at bounding box center [504, 240] width 16 height 16
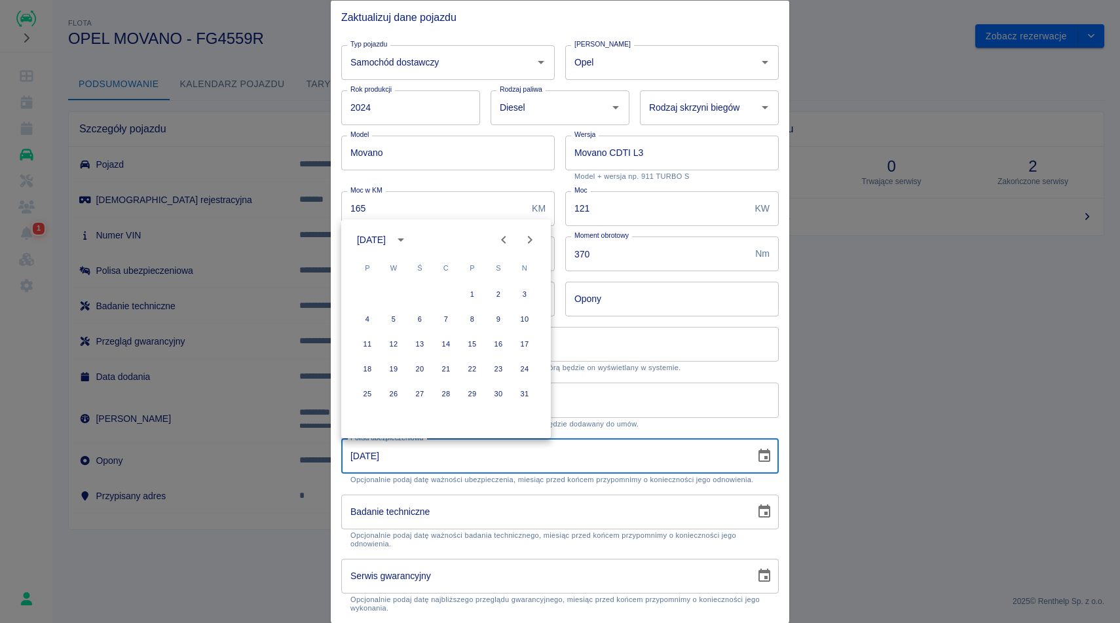
click at [510, 239] on icon "Previous month" at bounding box center [504, 240] width 16 height 16
click at [415, 317] on button "4" at bounding box center [420, 319] width 24 height 24
type input "04-03-2026"
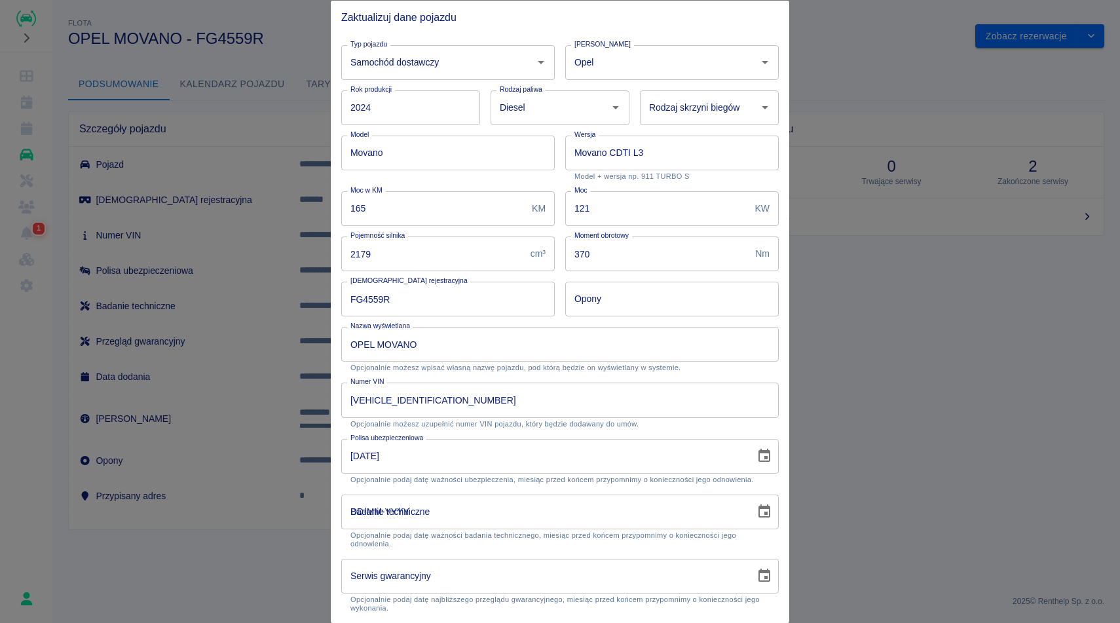
click at [525, 507] on input "DD-MM-YYYY" at bounding box center [543, 511] width 405 height 35
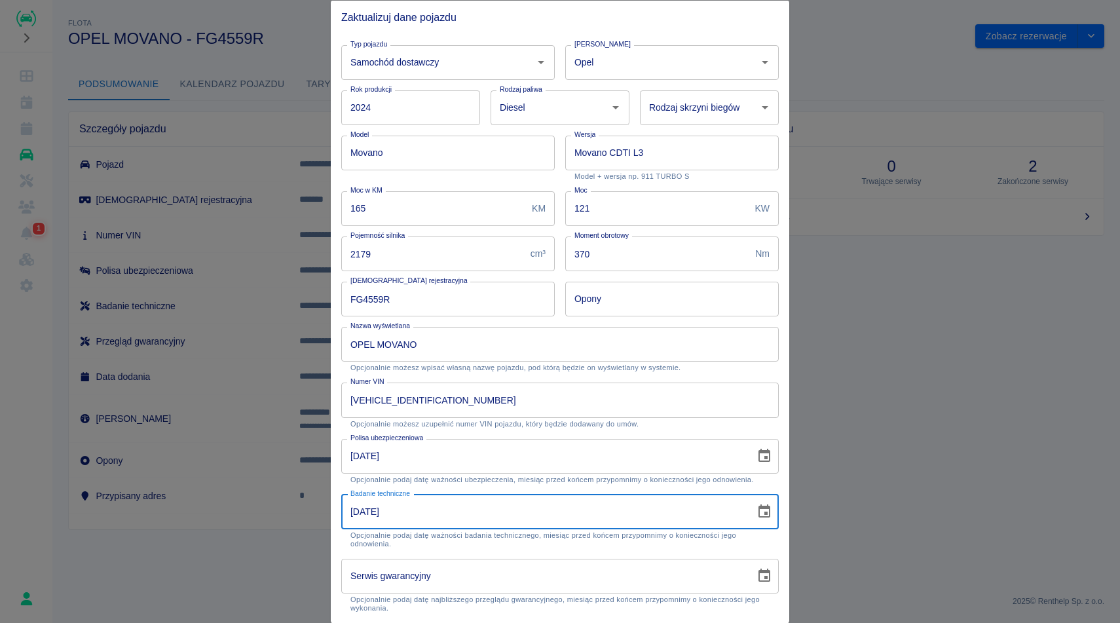
type input "31-07-2027"
click at [692, 422] on p "Opcjonalnie możesz uzupełnić numer VIN pojazdu, który będzie dodawany do umów." at bounding box center [559, 423] width 419 height 9
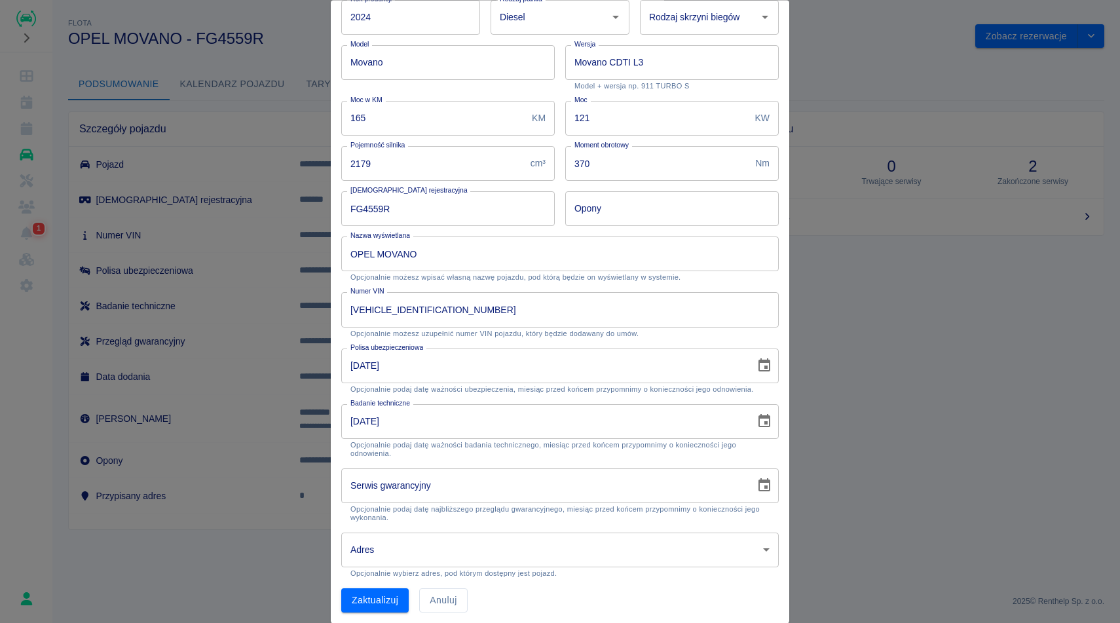
scroll to position [95, 0]
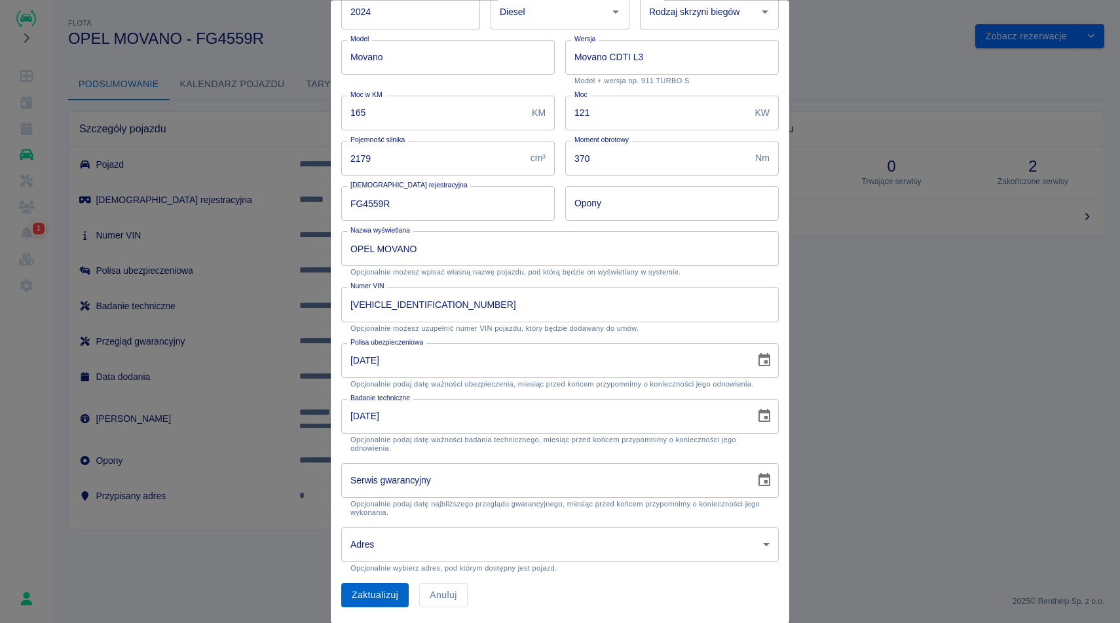
click at [379, 587] on button "Zaktualizuj" at bounding box center [374, 596] width 67 height 24
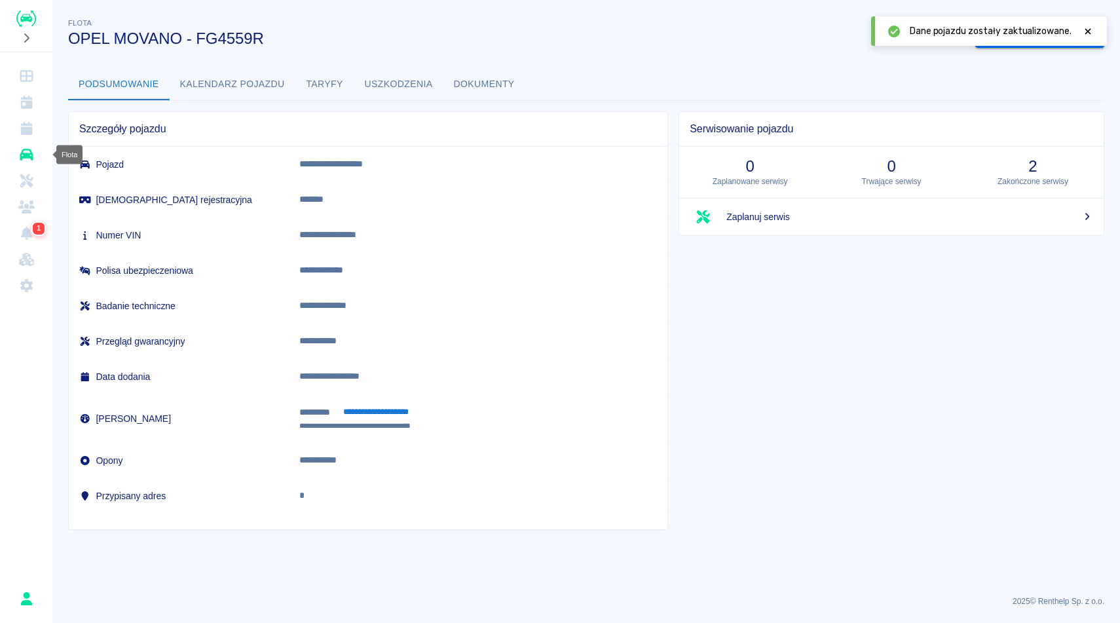
click at [29, 153] on icon "Flota" at bounding box center [26, 155] width 13 height 12
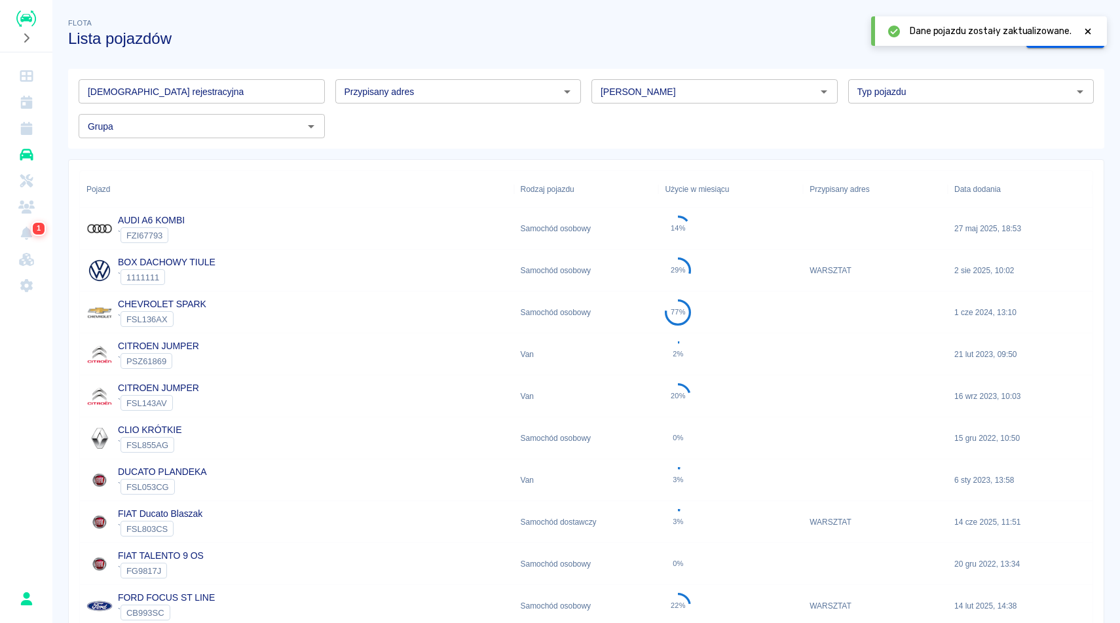
click at [189, 108] on div "Grupa Grupa" at bounding box center [196, 120] width 257 height 35
click at [178, 90] on input "[DEMOGRAPHIC_DATA] rejestracyjna" at bounding box center [202, 91] width 246 height 24
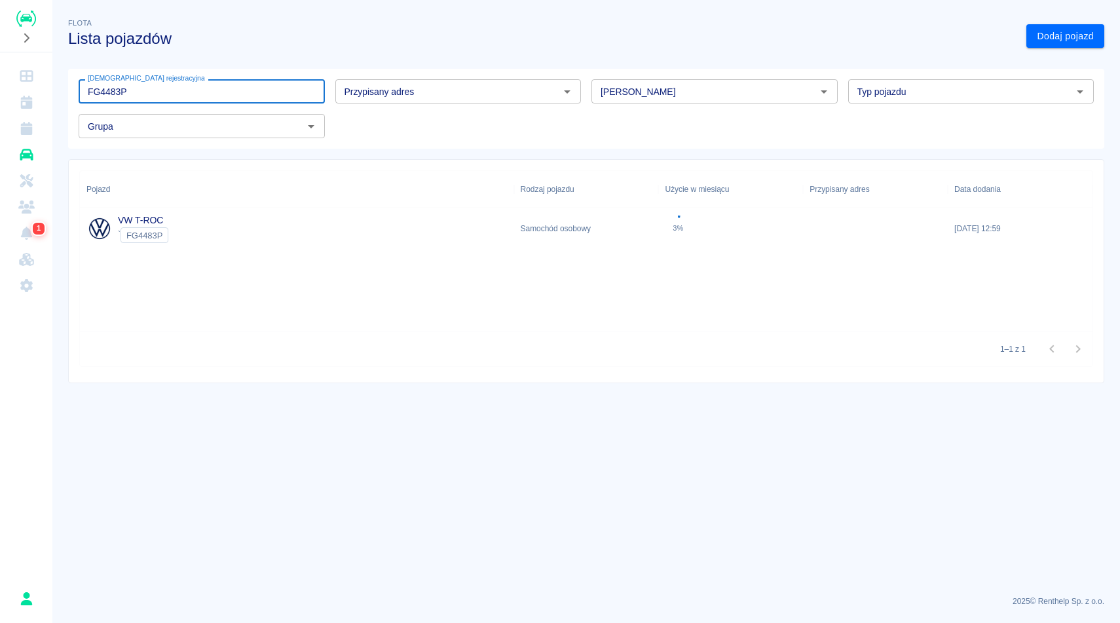
type input "FG4483P"
click at [214, 222] on div "VW T-ROC ` FG4483P" at bounding box center [297, 229] width 434 height 42
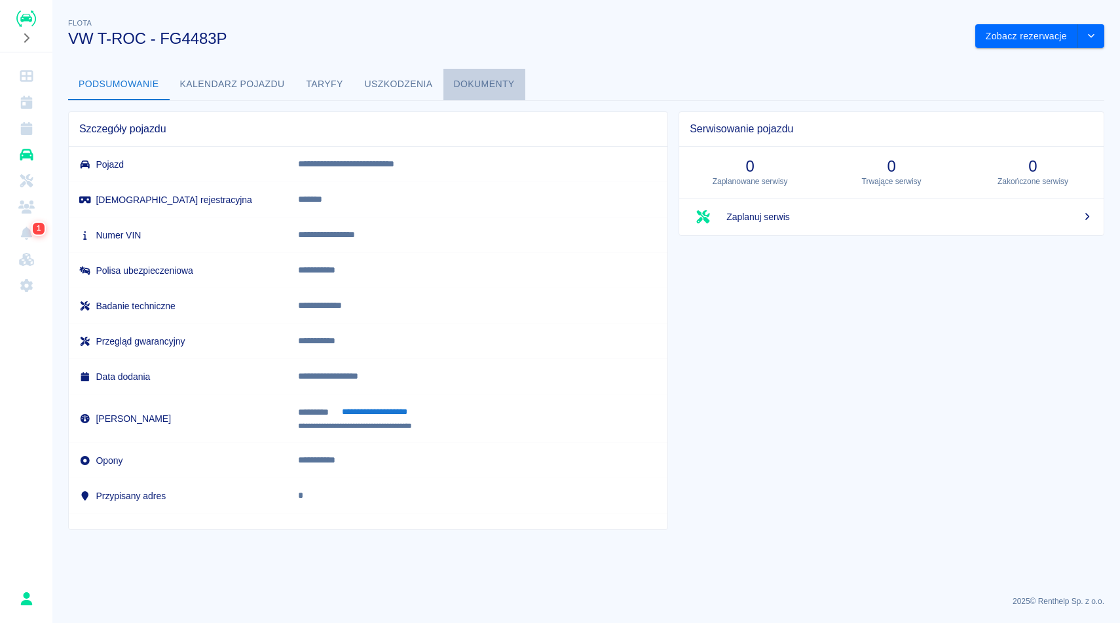
click at [485, 81] on button "Dokumenty" at bounding box center [484, 84] width 82 height 31
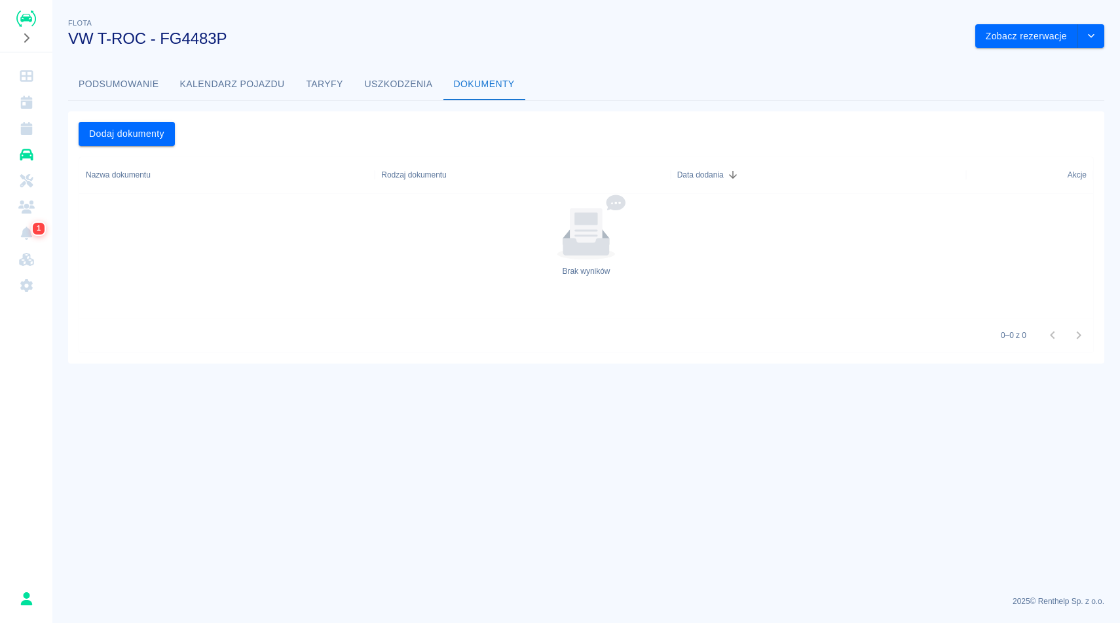
click at [136, 94] on button "Podsumowanie" at bounding box center [119, 84] width 102 height 31
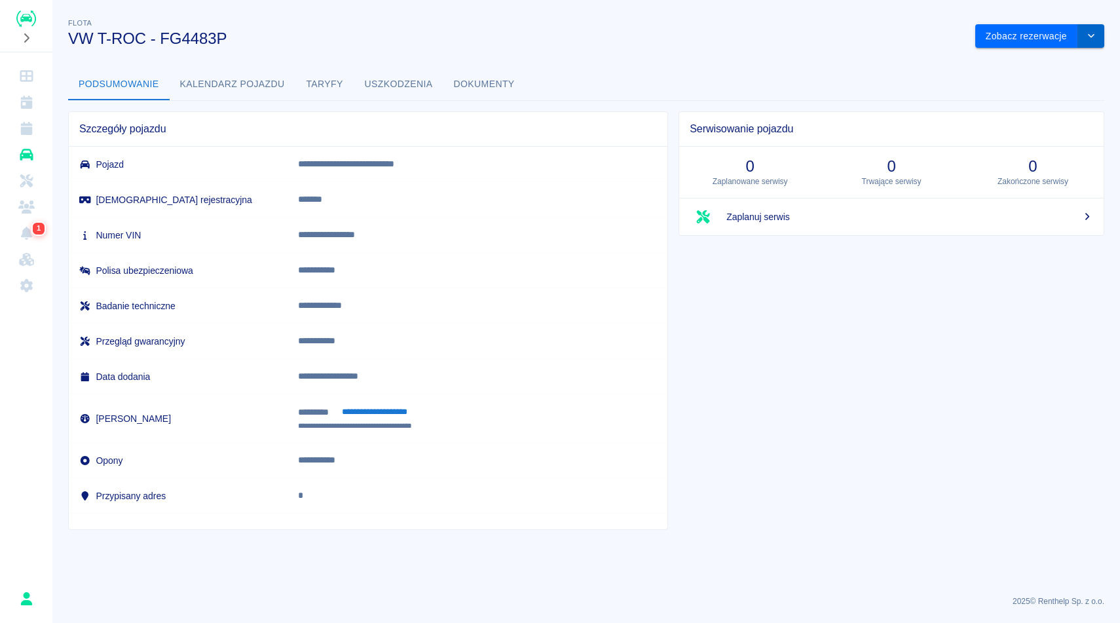
click at [1091, 39] on icon "drop-down" at bounding box center [1091, 35] width 10 height 9
click at [1048, 62] on li "Zaktualizuj dane pojazdu" at bounding box center [1040, 64] width 122 height 22
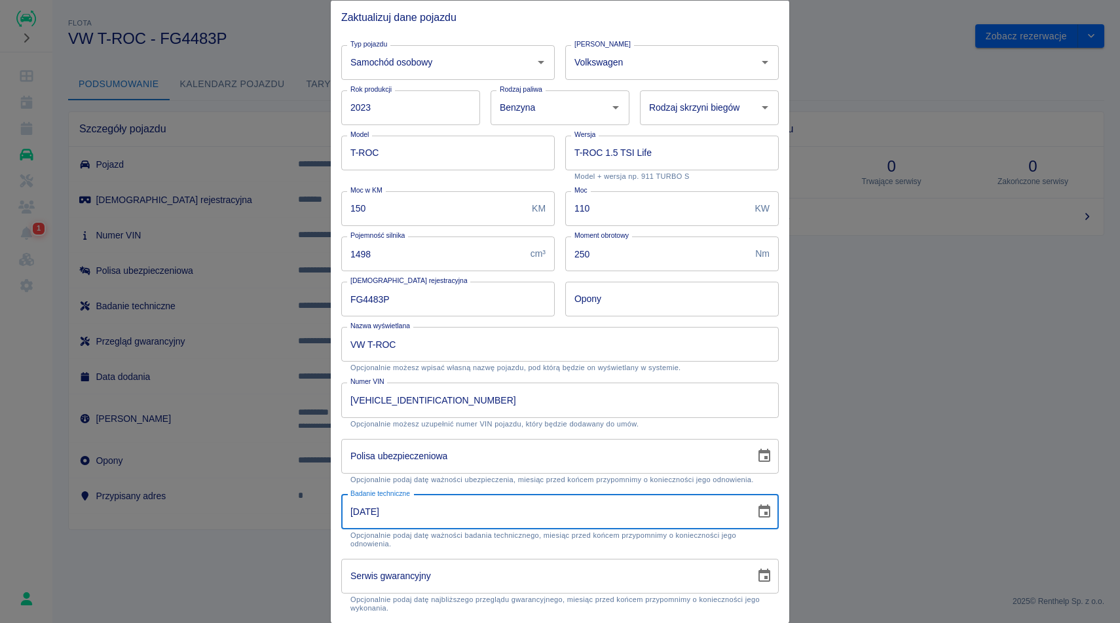
click at [480, 511] on input "07-03-2026" at bounding box center [543, 511] width 405 height 35
type input "08-03-2026"
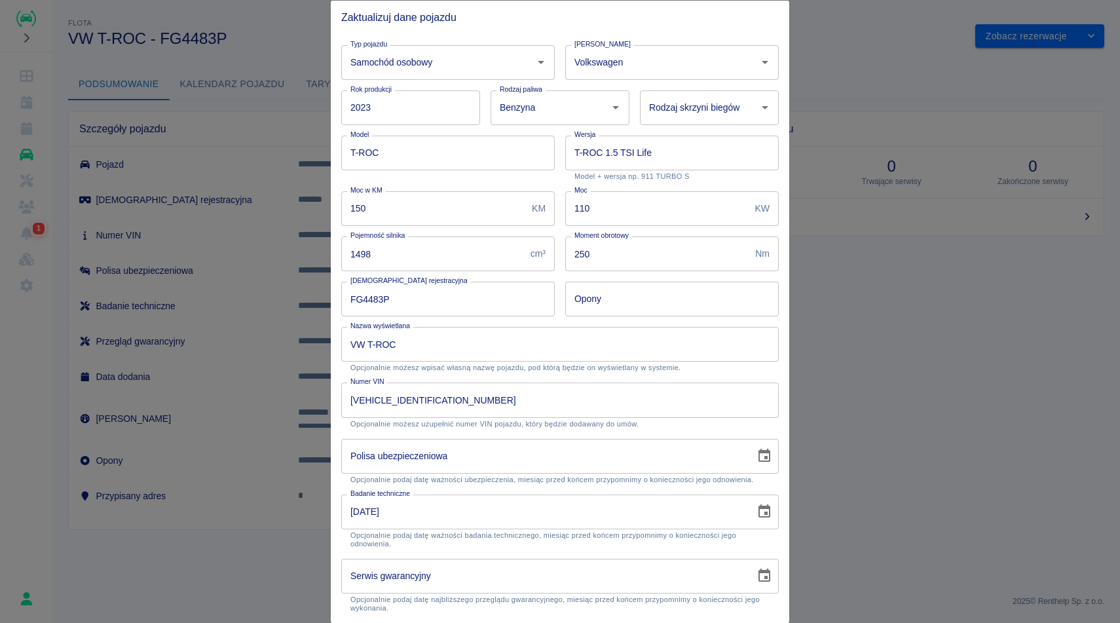
click at [689, 420] on p "Opcjonalnie możesz uzupełnić numer VIN pojazdu, który będzie dodawany do umów." at bounding box center [559, 423] width 419 height 9
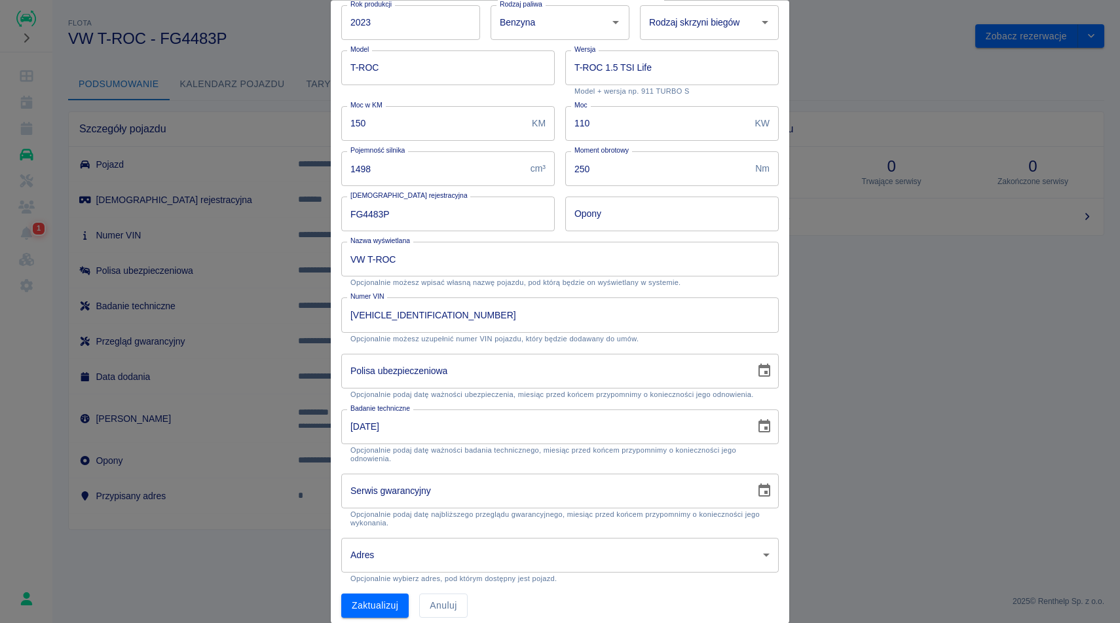
scroll to position [95, 0]
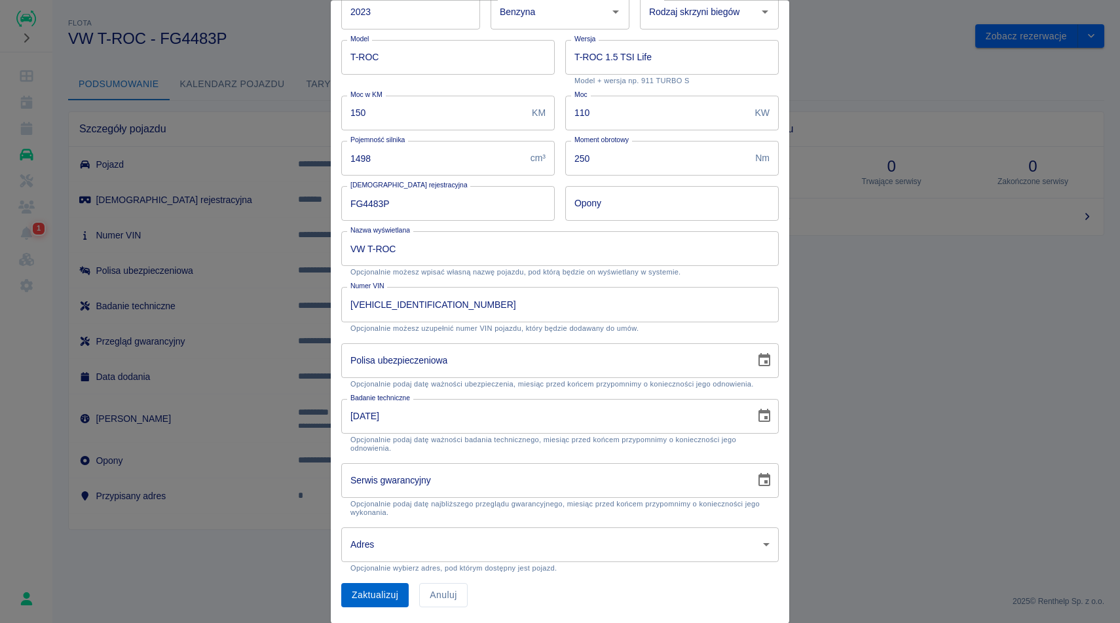
click at [395, 592] on button "Zaktualizuj" at bounding box center [374, 596] width 67 height 24
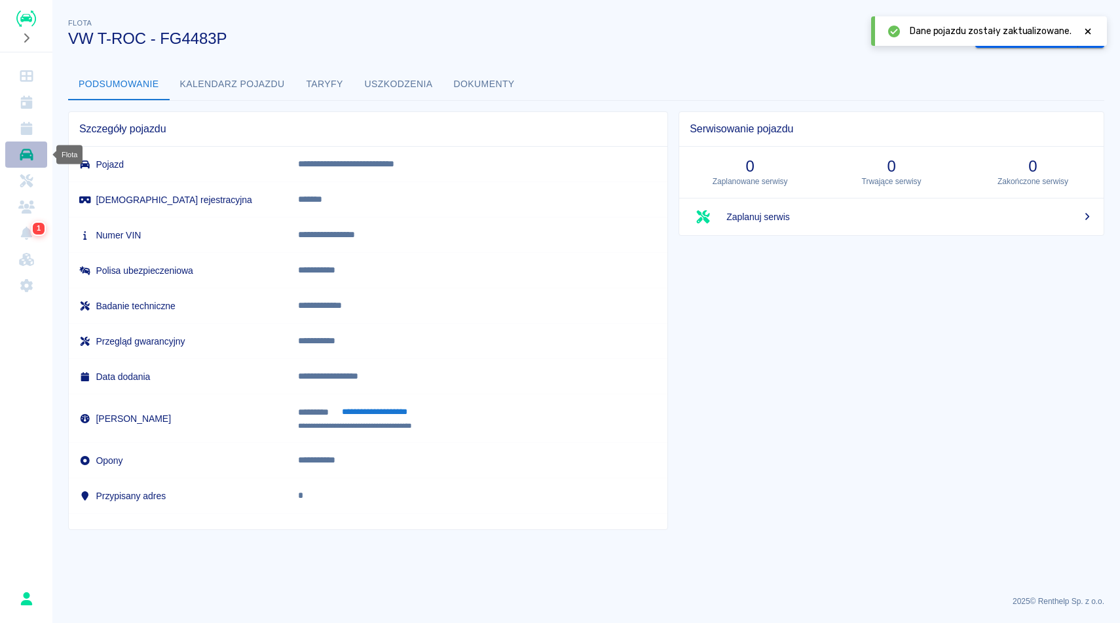
click at [29, 153] on icon "Flota" at bounding box center [26, 155] width 13 height 12
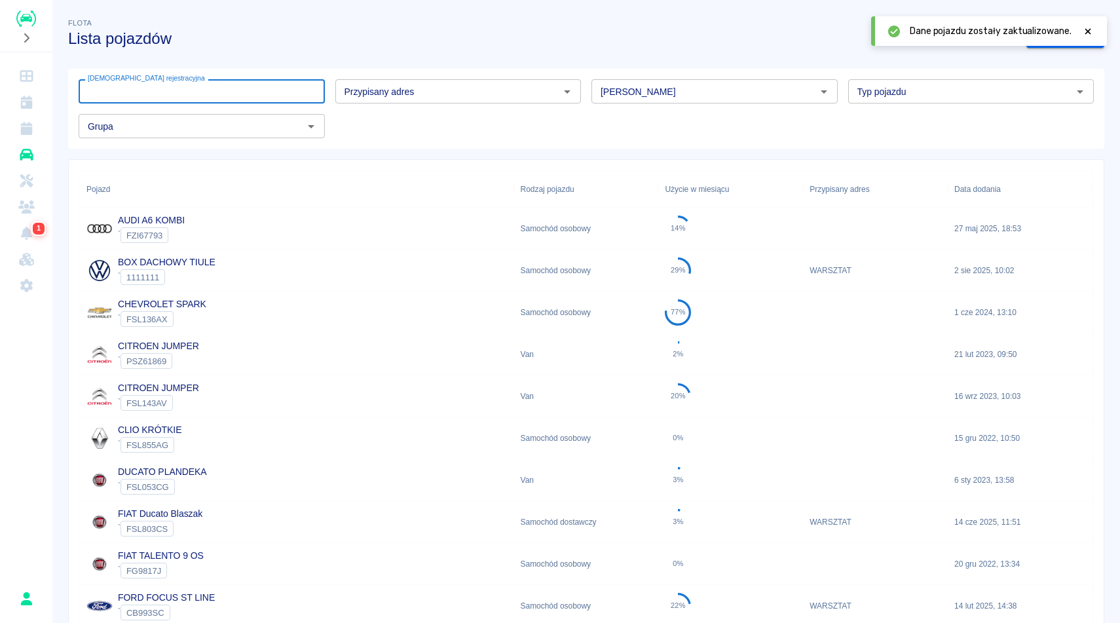
click at [276, 87] on input "[DEMOGRAPHIC_DATA] rejestracyjna" at bounding box center [202, 91] width 246 height 24
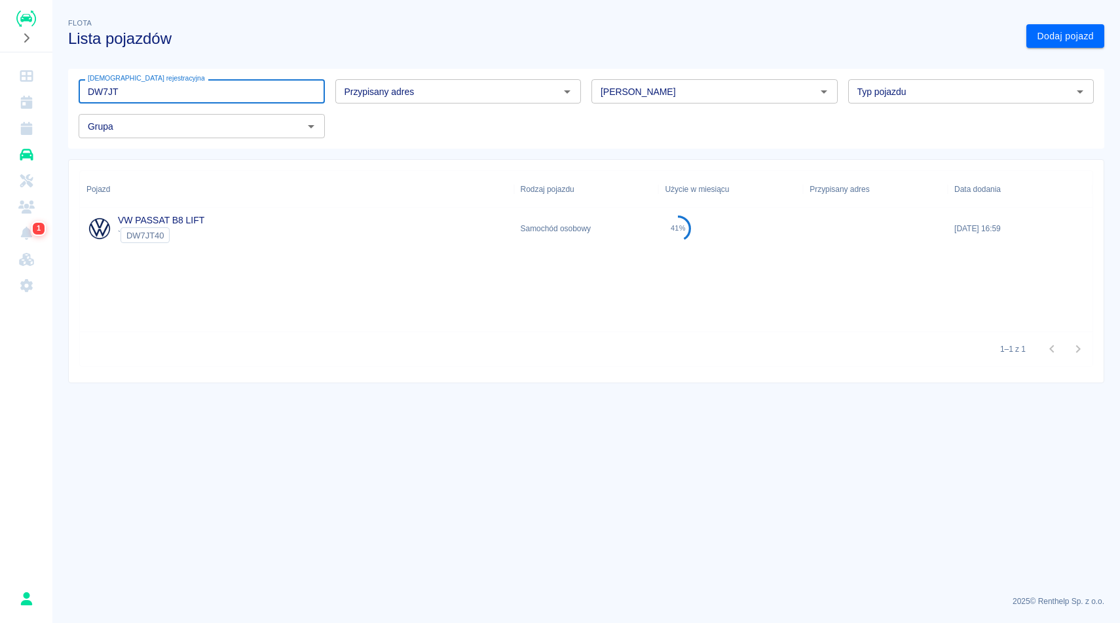
type input "DW7JT"
click at [316, 231] on div "VW PASSAT B8 LIFT ` DW7JT40" at bounding box center [297, 229] width 434 height 42
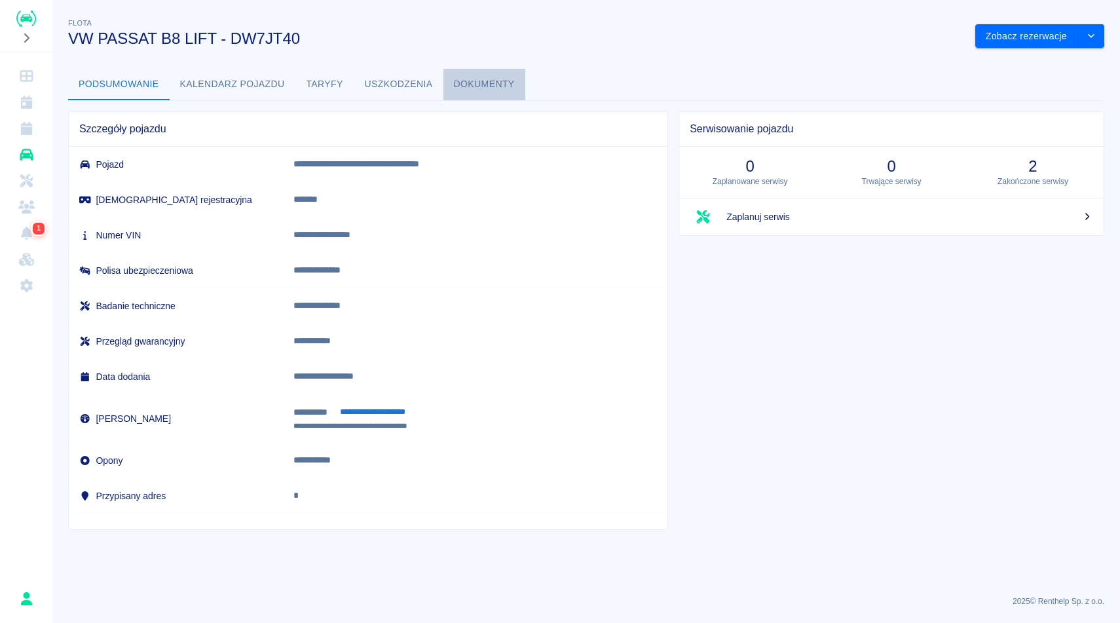
click at [463, 88] on button "Dokumenty" at bounding box center [484, 84] width 82 height 31
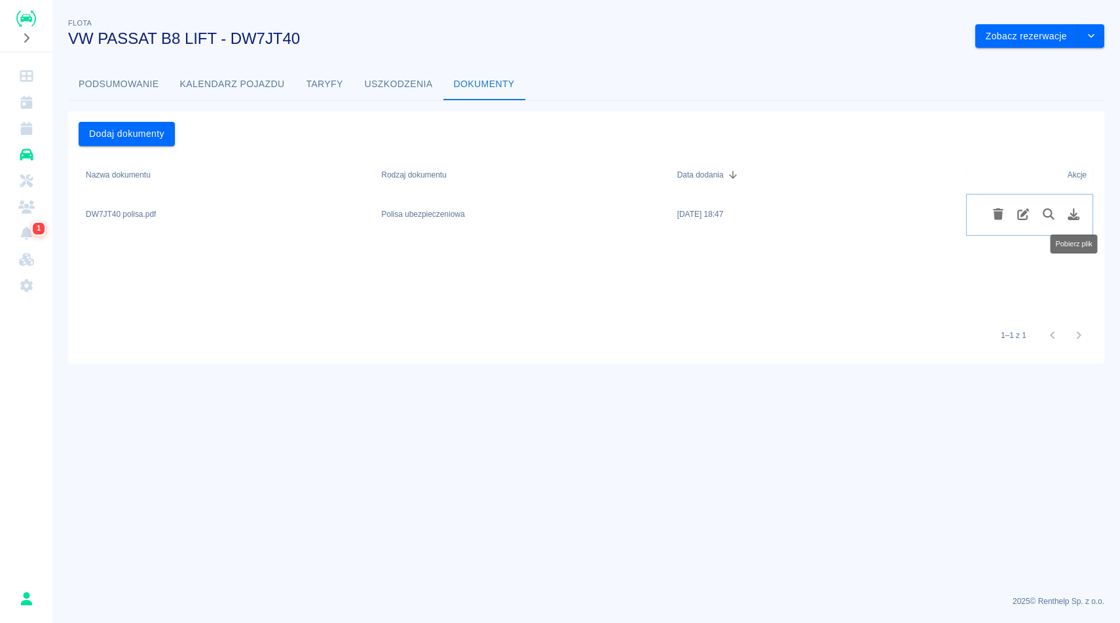
click at [1081, 216] on icon "Pobierz plik" at bounding box center [1073, 214] width 15 height 12
click at [128, 78] on button "Podsumowanie" at bounding box center [119, 84] width 102 height 31
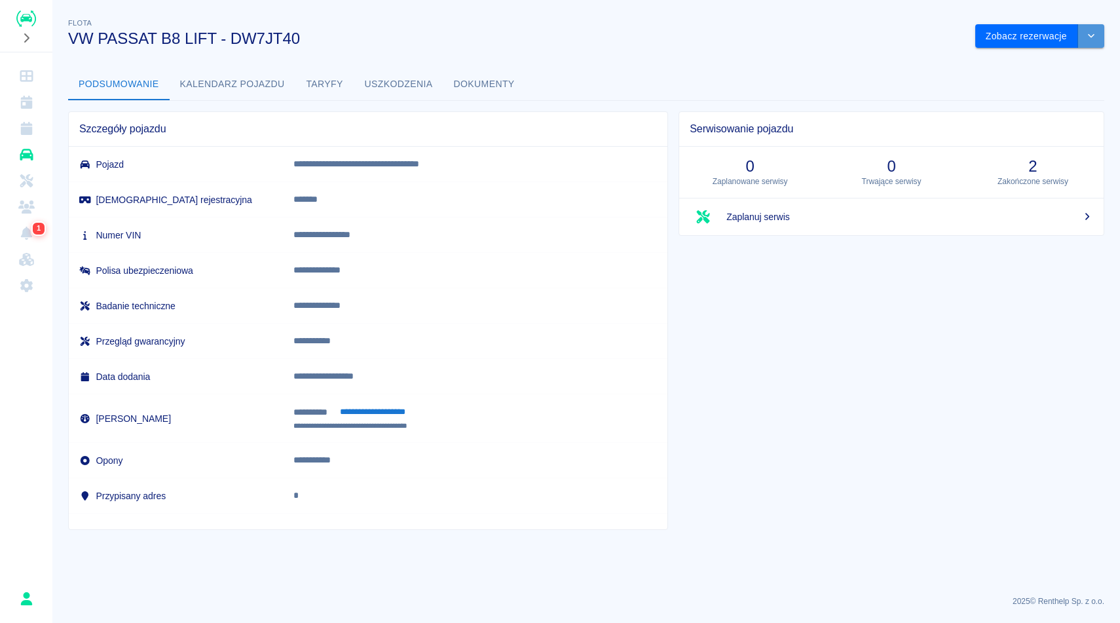
click at [1096, 41] on button "drop-down" at bounding box center [1091, 36] width 26 height 24
click at [1046, 69] on li "Zaktualizuj dane pojazdu" at bounding box center [1040, 64] width 122 height 22
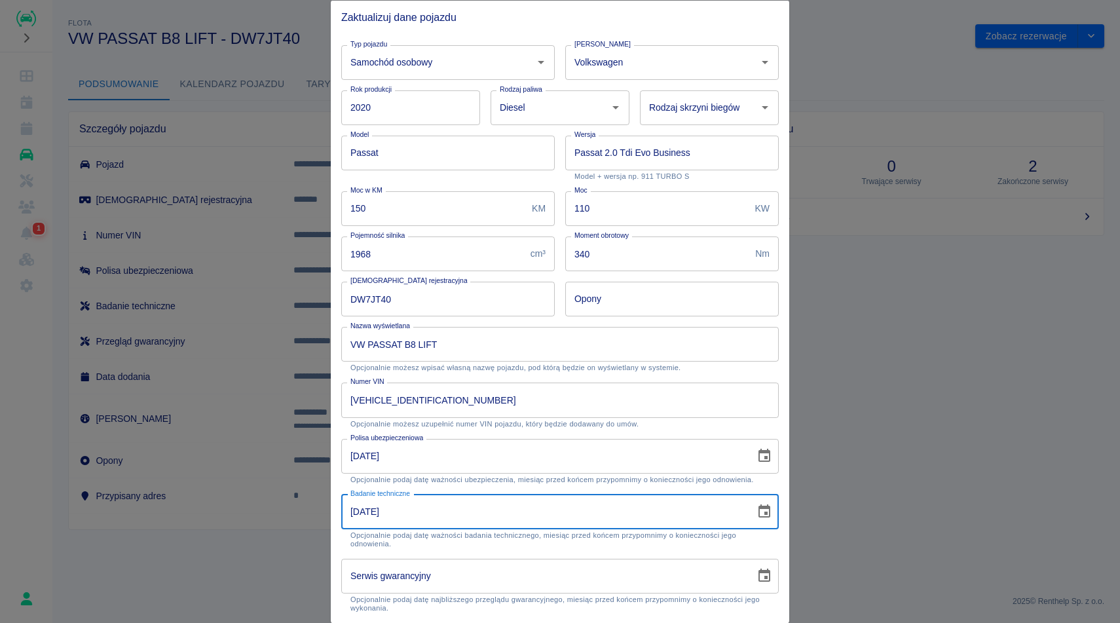
click at [562, 508] on input "22-06-2026" at bounding box center [543, 511] width 405 height 35
type input "22-07-2026"
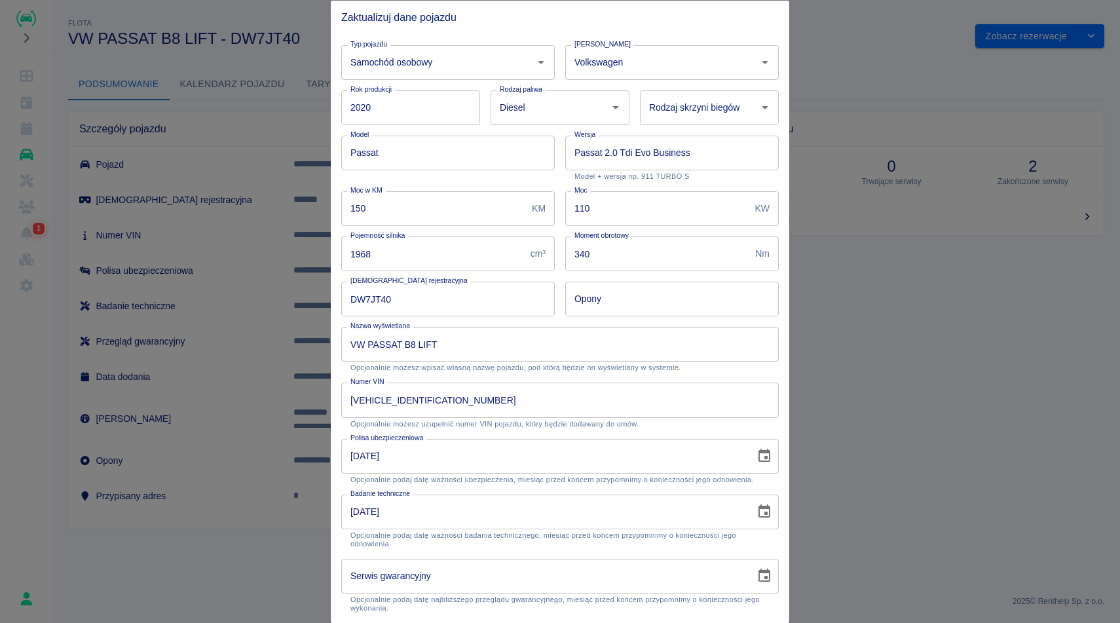
click at [689, 429] on div "Polisa ubezpieczeniowa 16-08-2026 Polisa ubezpieczeniowa Opcjonalnie podaj datę…" at bounding box center [555, 456] width 448 height 56
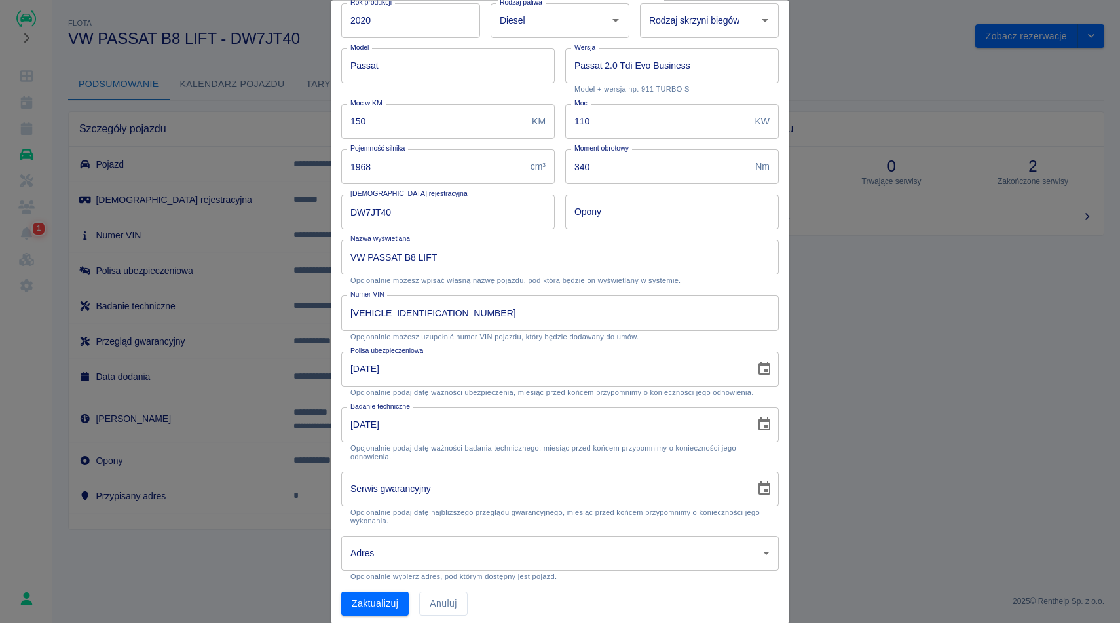
scroll to position [95, 0]
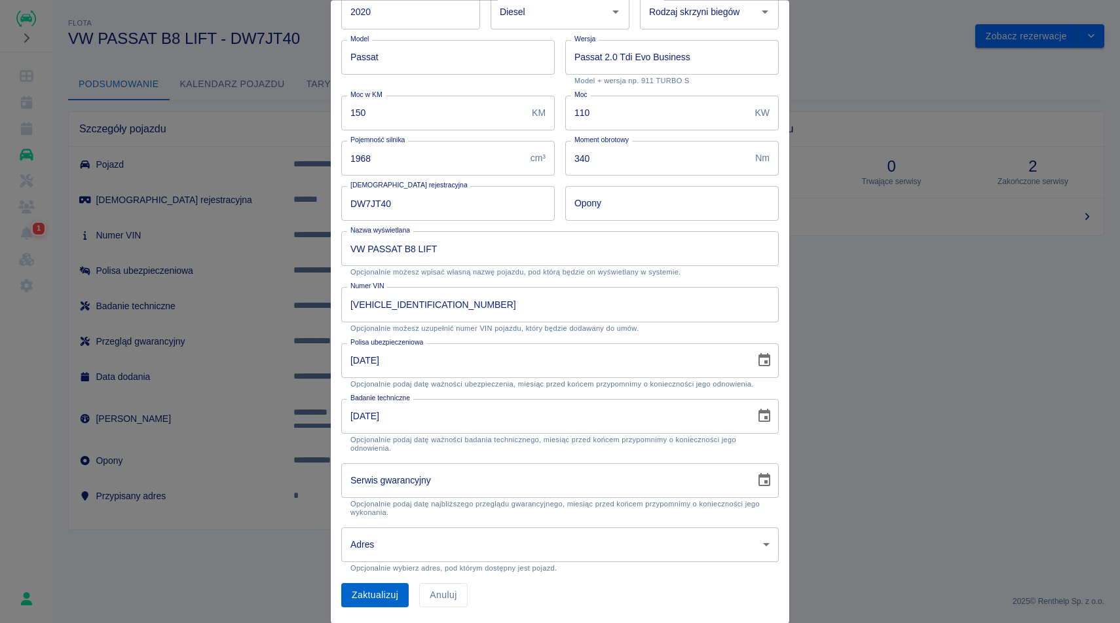
click at [367, 599] on button "Zaktualizuj" at bounding box center [374, 596] width 67 height 24
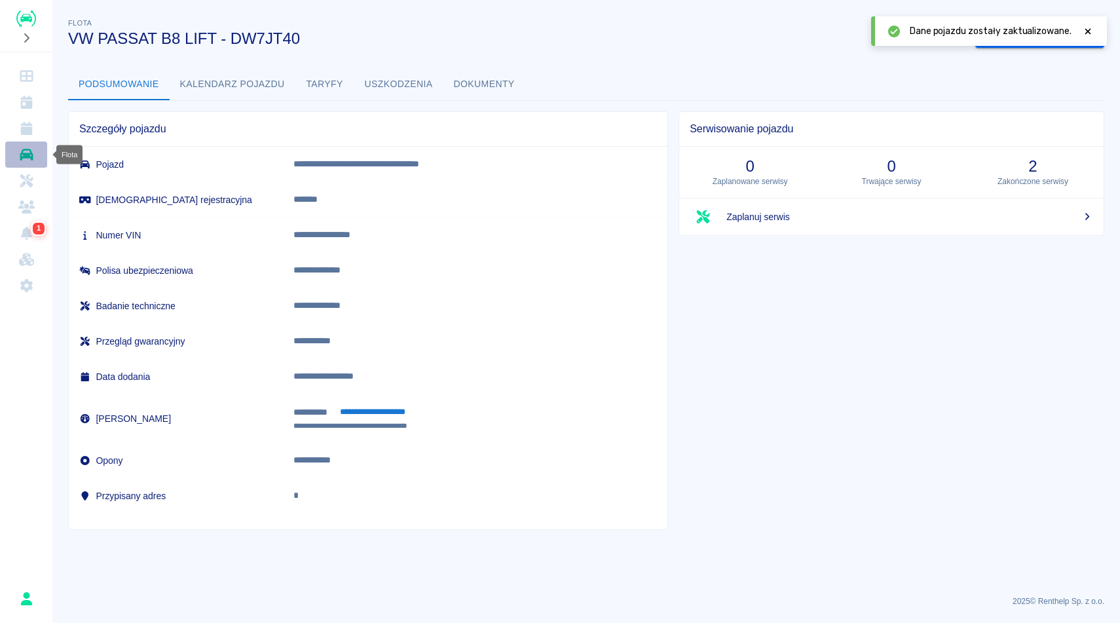
click at [40, 157] on link "Flota" at bounding box center [26, 154] width 42 height 26
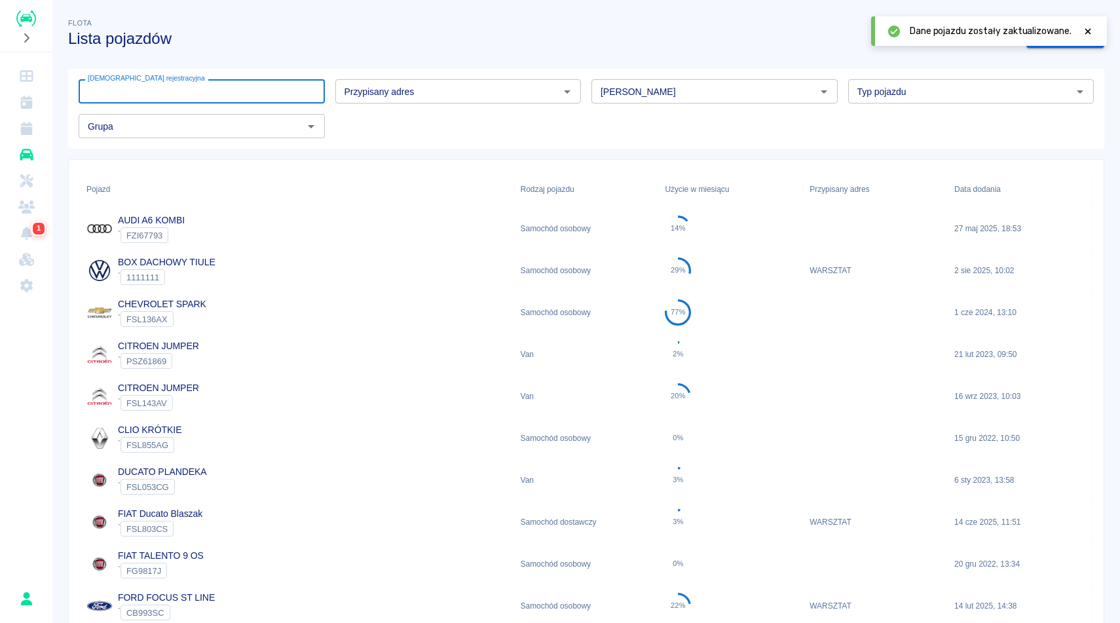
click at [191, 95] on input "[DEMOGRAPHIC_DATA] rejestracyjna" at bounding box center [202, 91] width 246 height 24
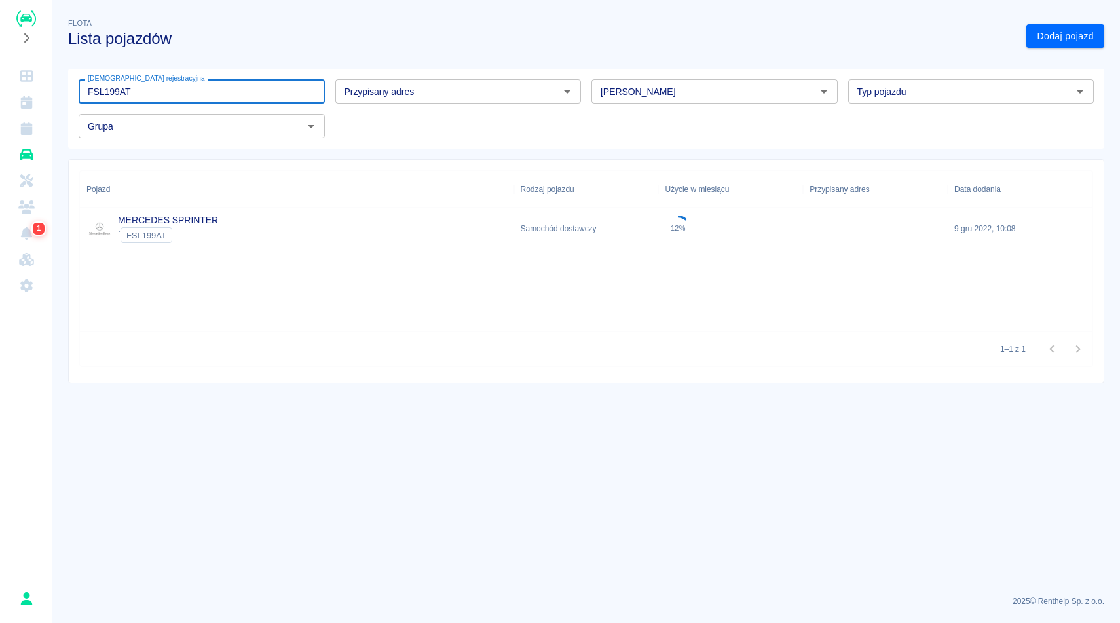
type input "FSL199AT"
click at [206, 217] on link "MERCEDES SPRINTER" at bounding box center [168, 220] width 100 height 10
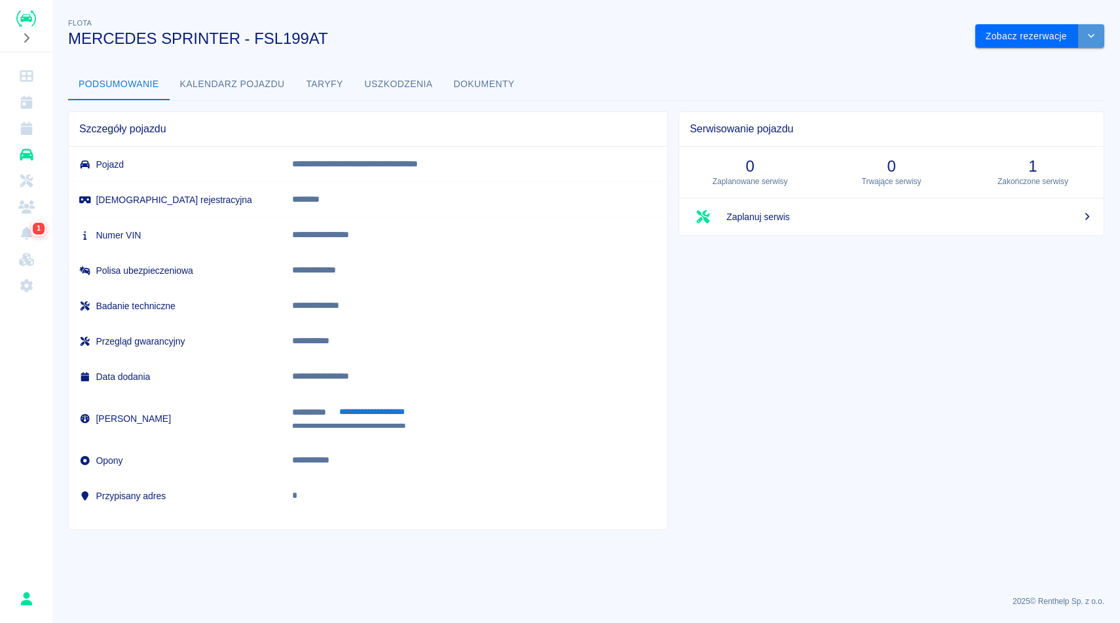
click at [1092, 41] on button "drop-down" at bounding box center [1091, 36] width 26 height 24
click at [1054, 65] on li "Zaktualizuj dane pojazdu" at bounding box center [1040, 64] width 122 height 22
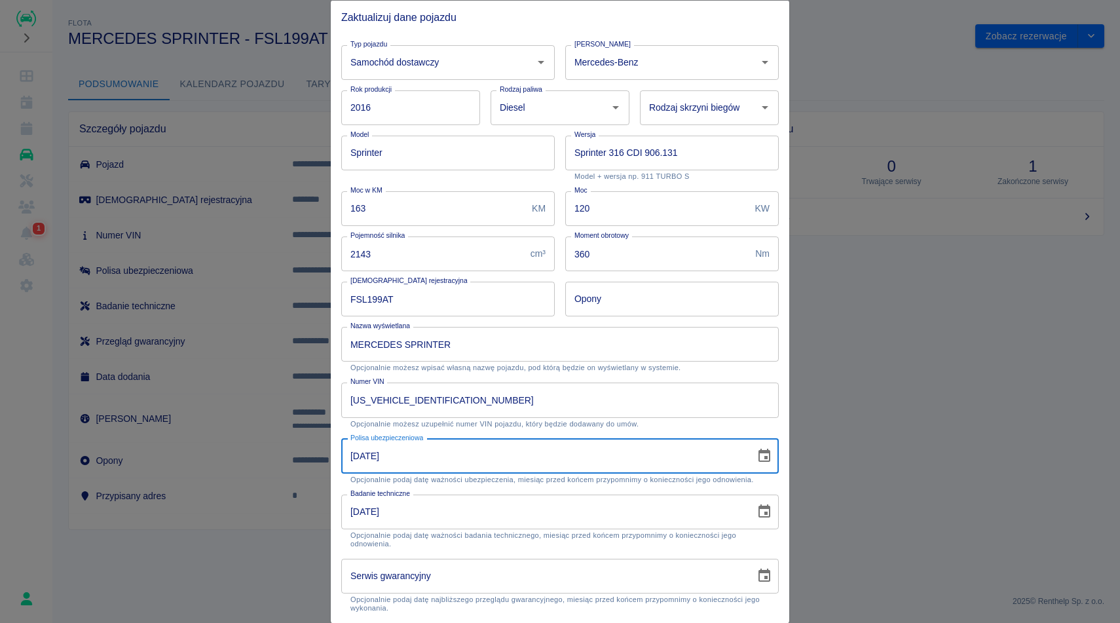
click at [526, 445] on input "07-07-2024" at bounding box center [543, 455] width 405 height 35
click at [761, 455] on icon "Choose date, selected date is 7 lip 2024" at bounding box center [764, 456] width 16 height 16
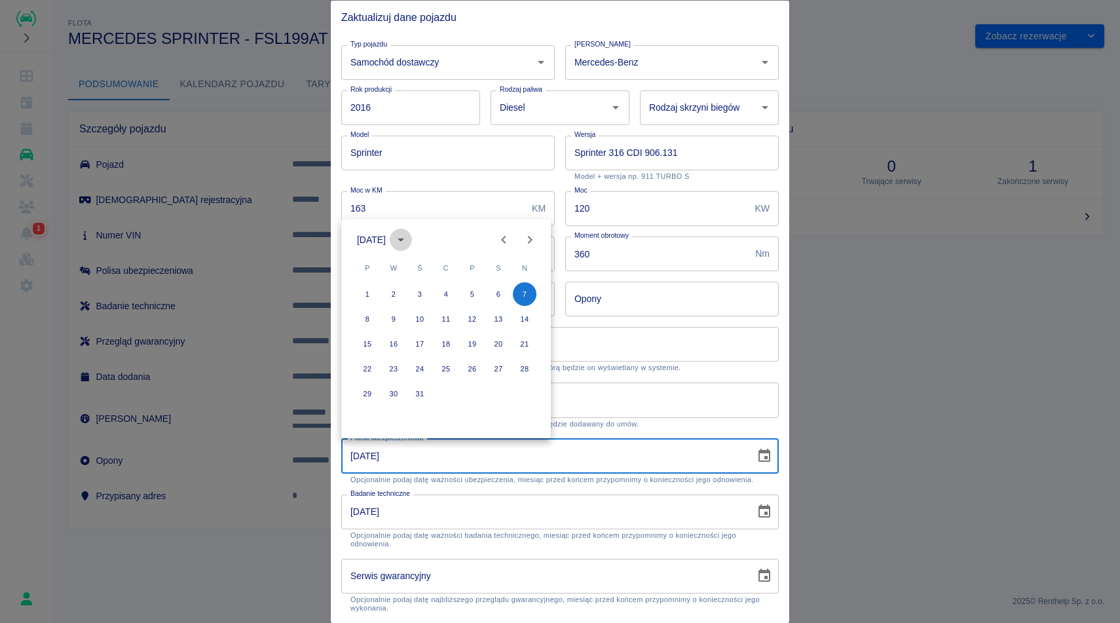
click at [409, 238] on icon "calendar view is open, switch to year view" at bounding box center [401, 240] width 16 height 16
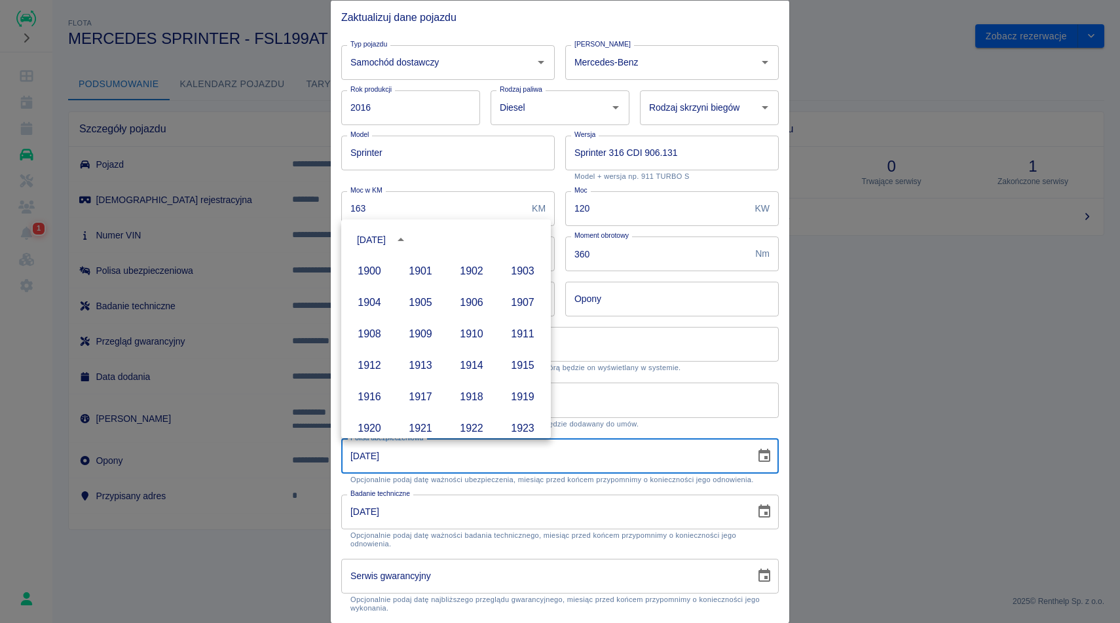
scroll to position [899, 0]
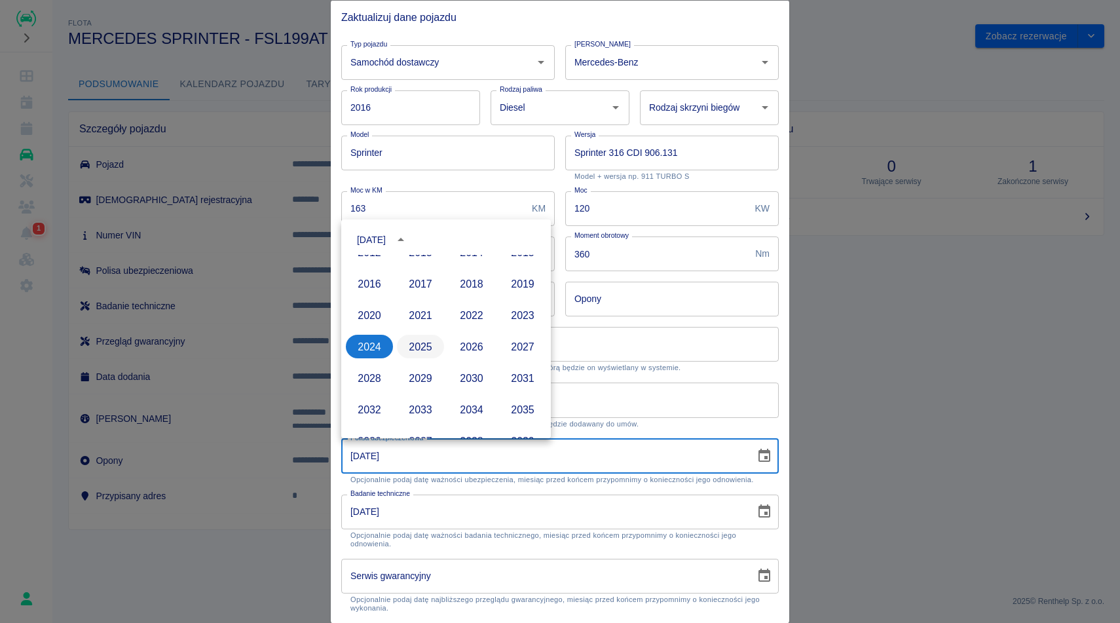
click at [427, 343] on button "2025" at bounding box center [420, 347] width 47 height 24
type input "07-07-2025"
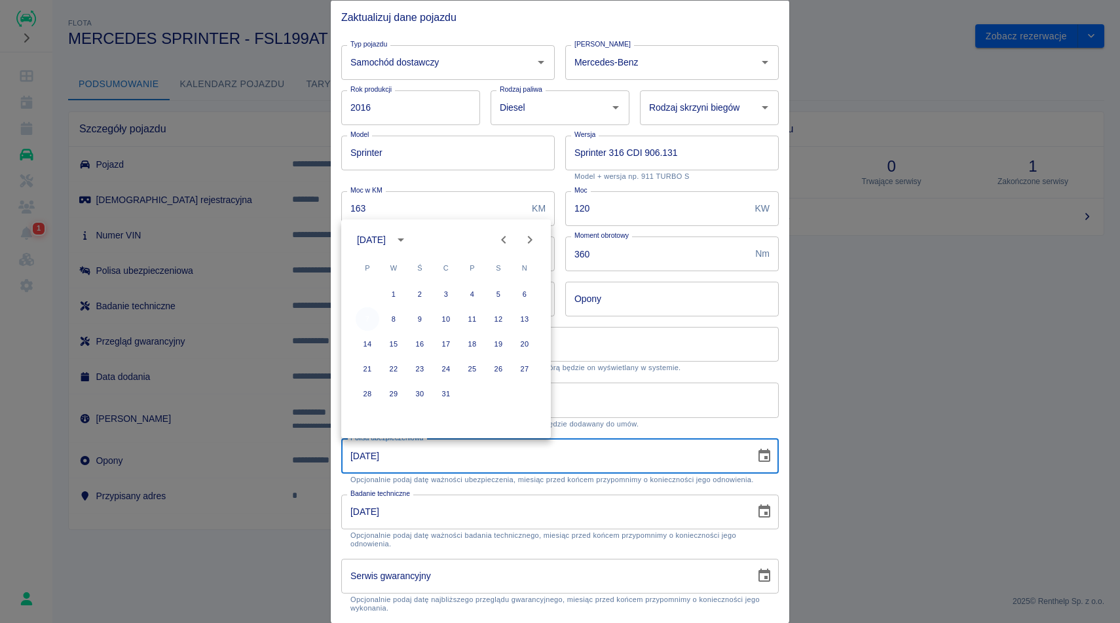
click at [369, 312] on button "7" at bounding box center [368, 319] width 24 height 24
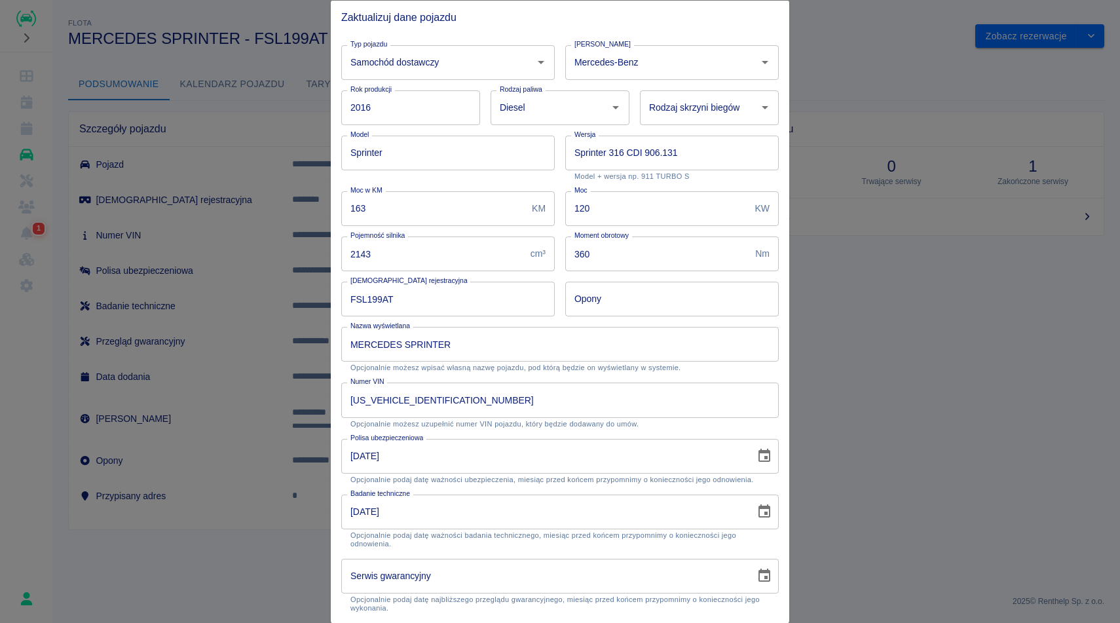
click at [766, 508] on icon "Choose date, selected date is 22 mar 2024" at bounding box center [764, 512] width 16 height 16
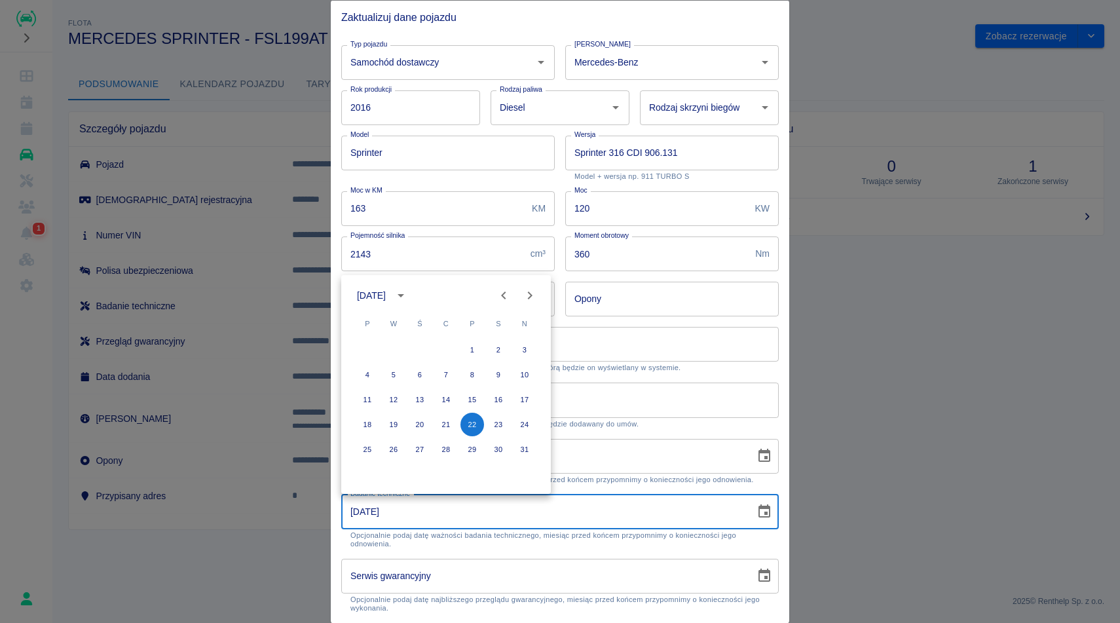
click at [386, 293] on div "marzec 2024" at bounding box center [371, 296] width 29 height 14
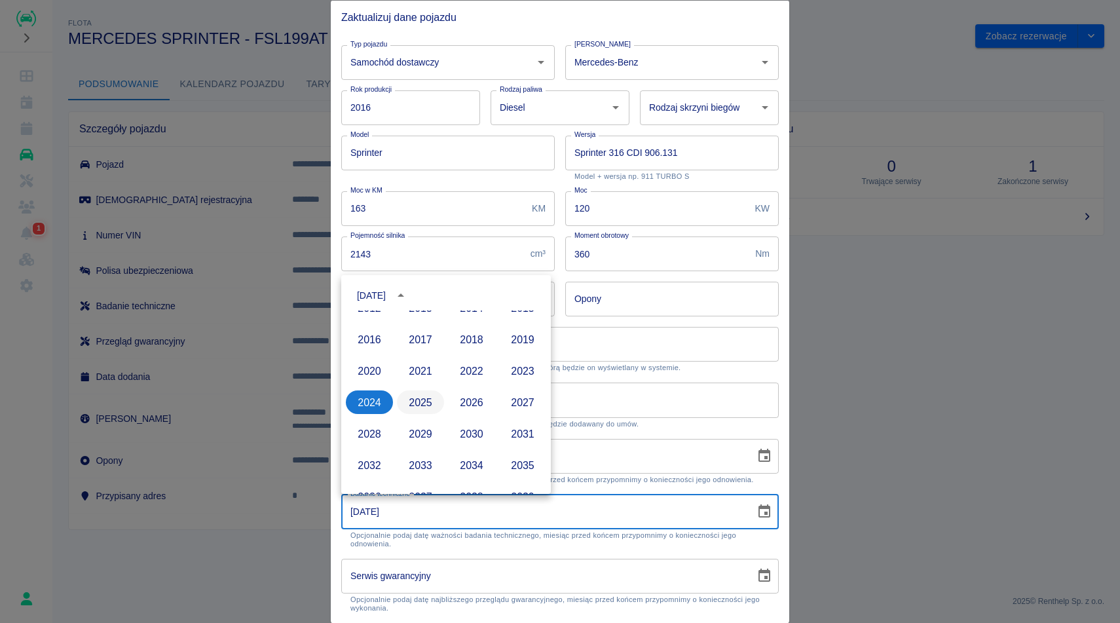
click at [422, 400] on button "2025" at bounding box center [420, 402] width 47 height 24
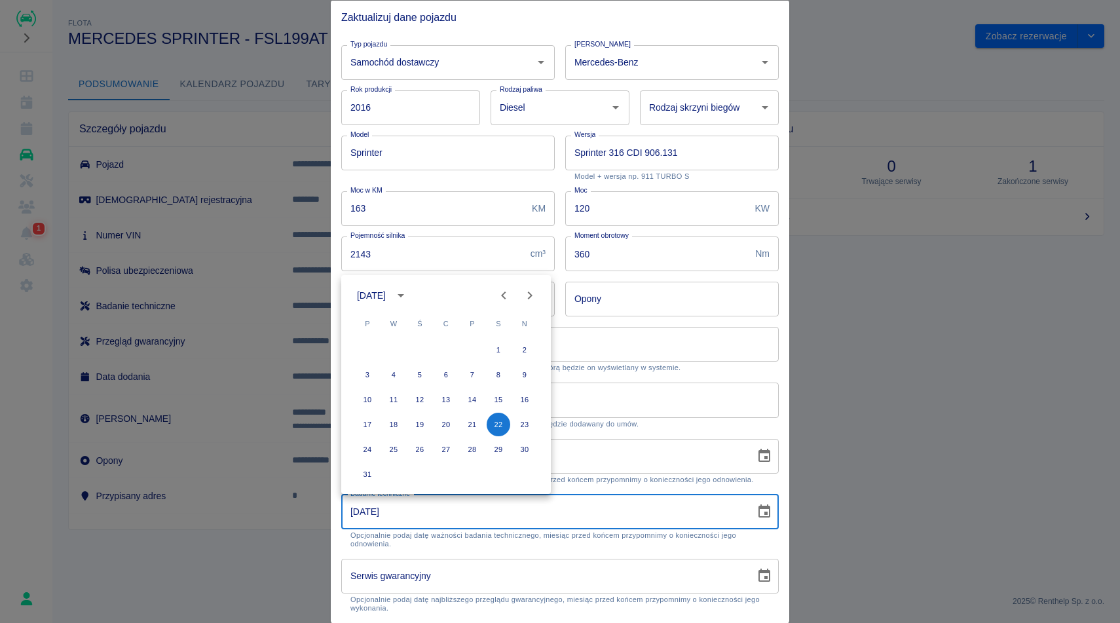
click at [532, 295] on icon "Next month" at bounding box center [530, 296] width 16 height 16
click at [508, 295] on icon "Previous month" at bounding box center [504, 296] width 16 height 16
click at [393, 376] on button "4" at bounding box center [394, 375] width 24 height 24
type input "04-03-2025"
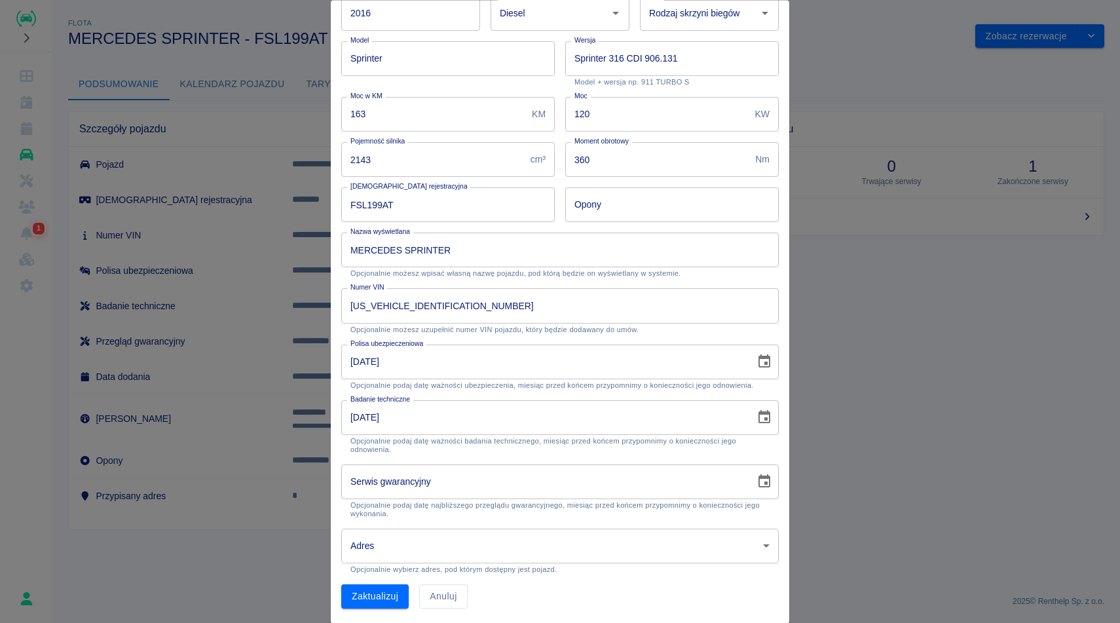
scroll to position [95, 0]
click at [367, 591] on button "Zaktualizuj" at bounding box center [374, 596] width 67 height 24
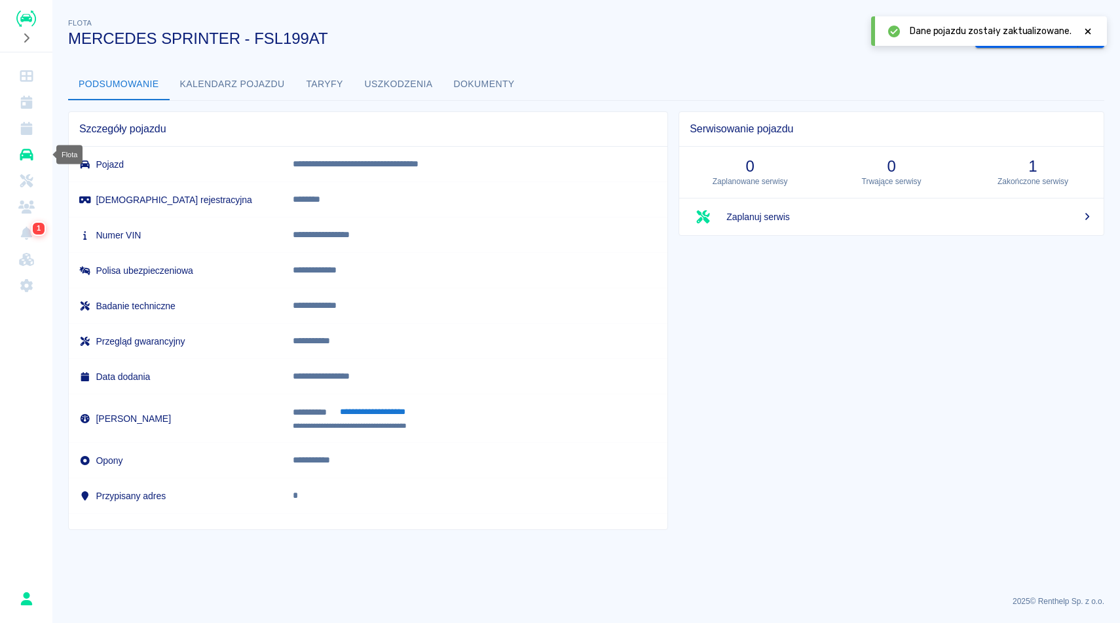
click at [37, 159] on link "Flota" at bounding box center [26, 154] width 42 height 26
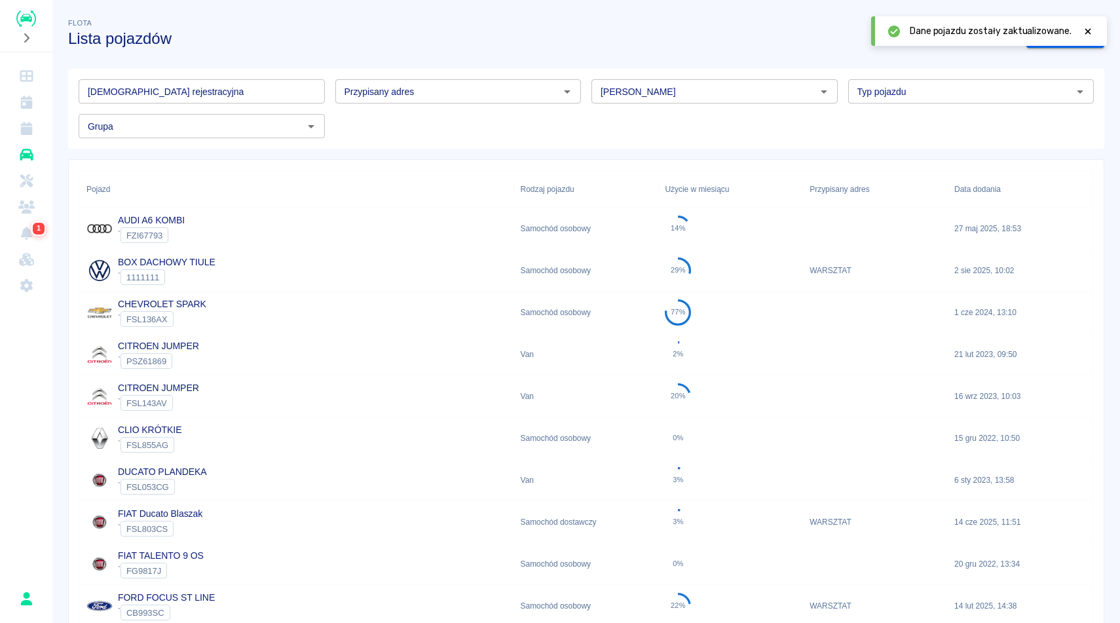
click at [207, 83] on input "[DEMOGRAPHIC_DATA] rejestracyjna" at bounding box center [202, 91] width 246 height 24
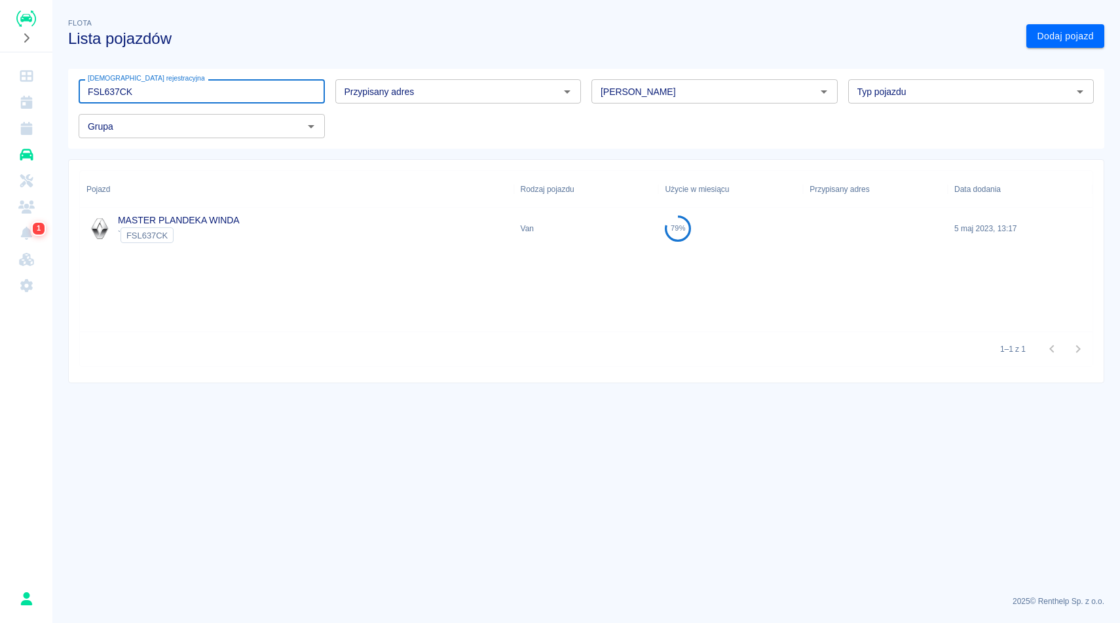
type input "FSL637CK"
click at [312, 234] on div "MASTER PLANDEKA WINDA ` FSL637CK" at bounding box center [297, 229] width 434 height 42
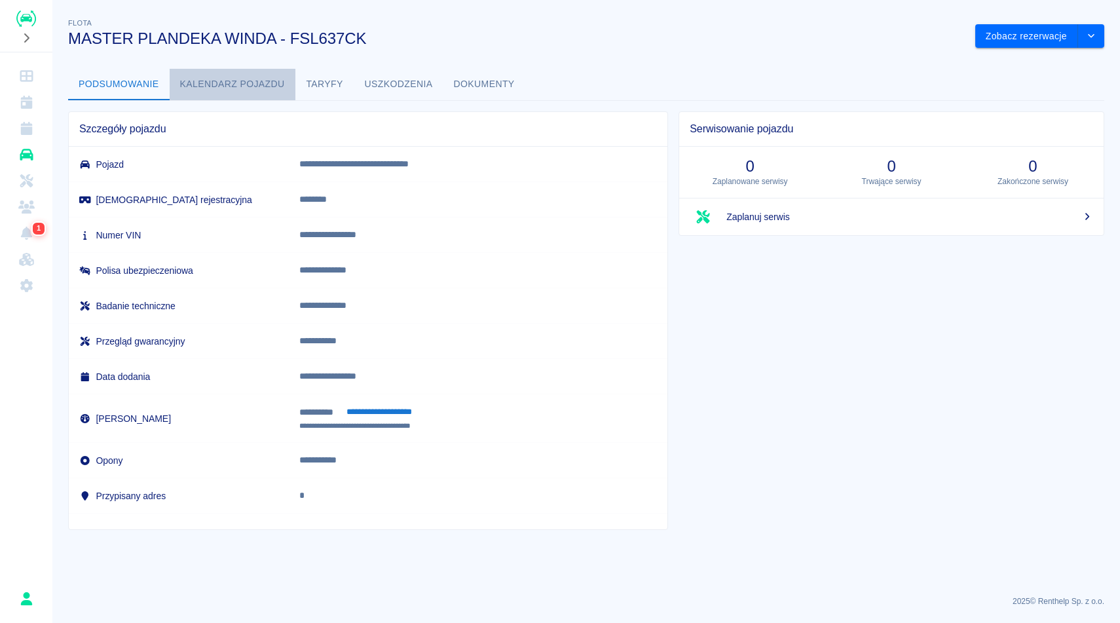
click at [272, 83] on button "Kalendarz pojazdu" at bounding box center [233, 84] width 126 height 31
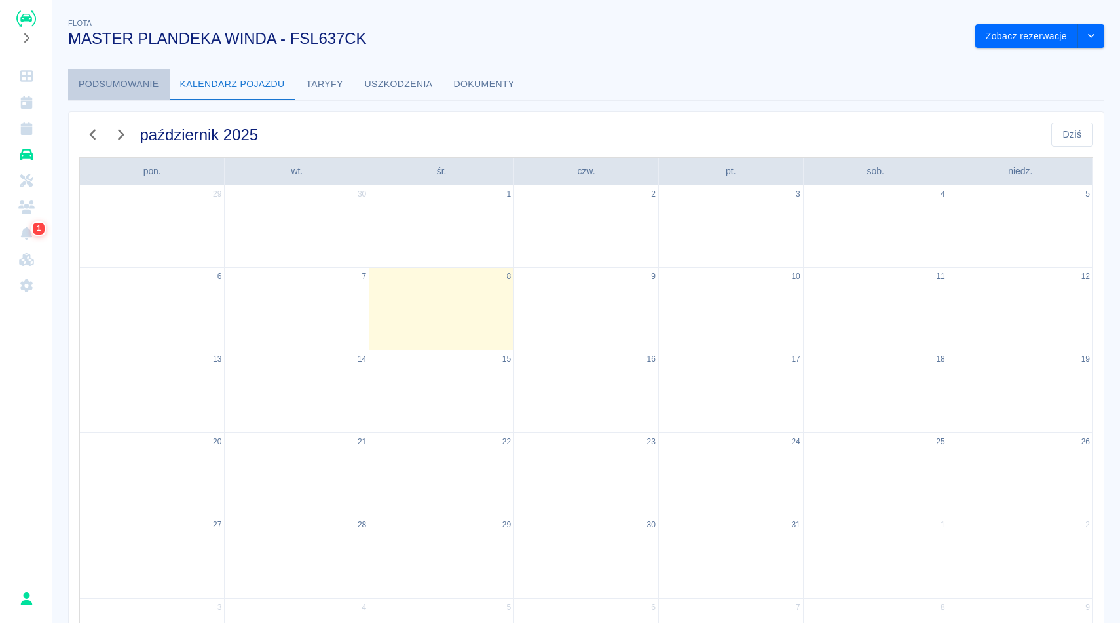
click at [131, 76] on button "Podsumowanie" at bounding box center [119, 84] width 102 height 31
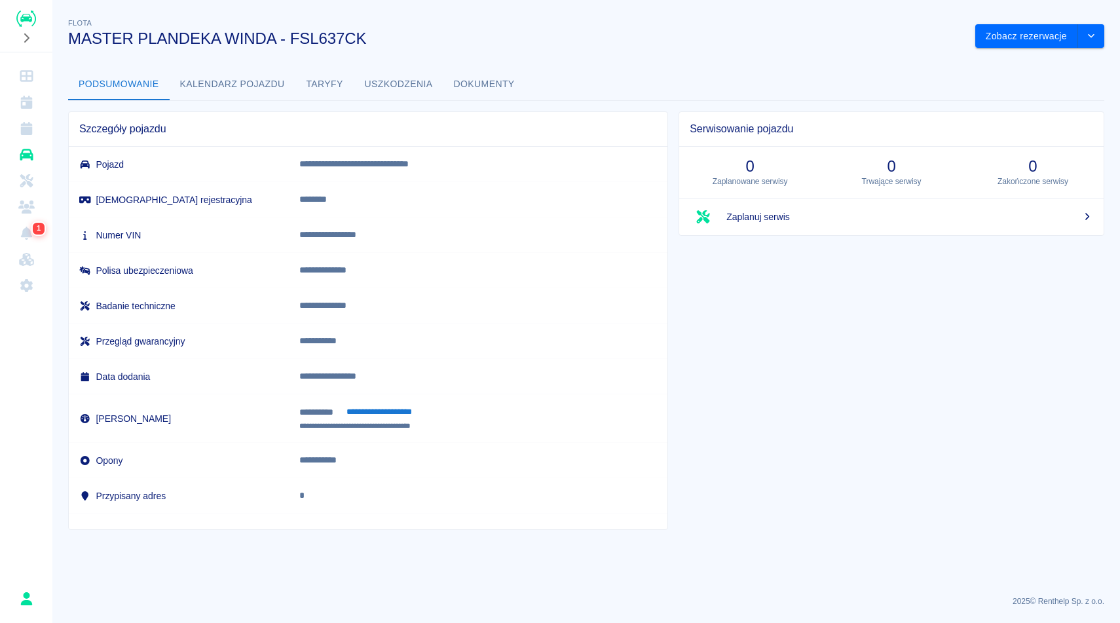
click at [522, 94] on button "Dokumenty" at bounding box center [484, 84] width 82 height 31
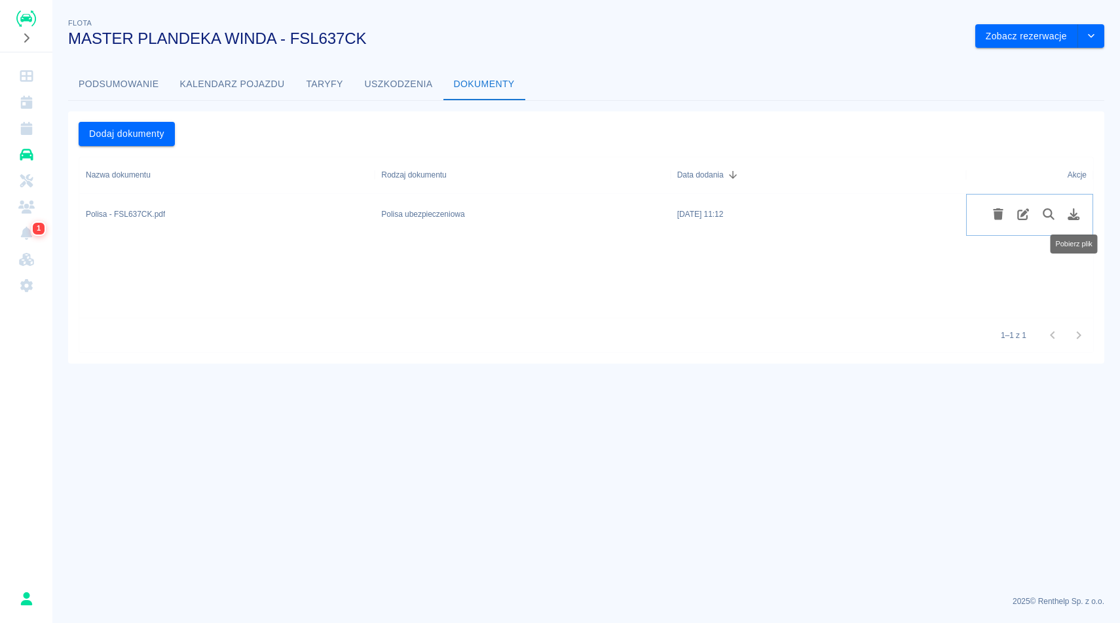
click at [1074, 212] on icon "Pobierz plik" at bounding box center [1074, 214] width 12 height 12
click at [138, 76] on button "Podsumowanie" at bounding box center [119, 84] width 102 height 31
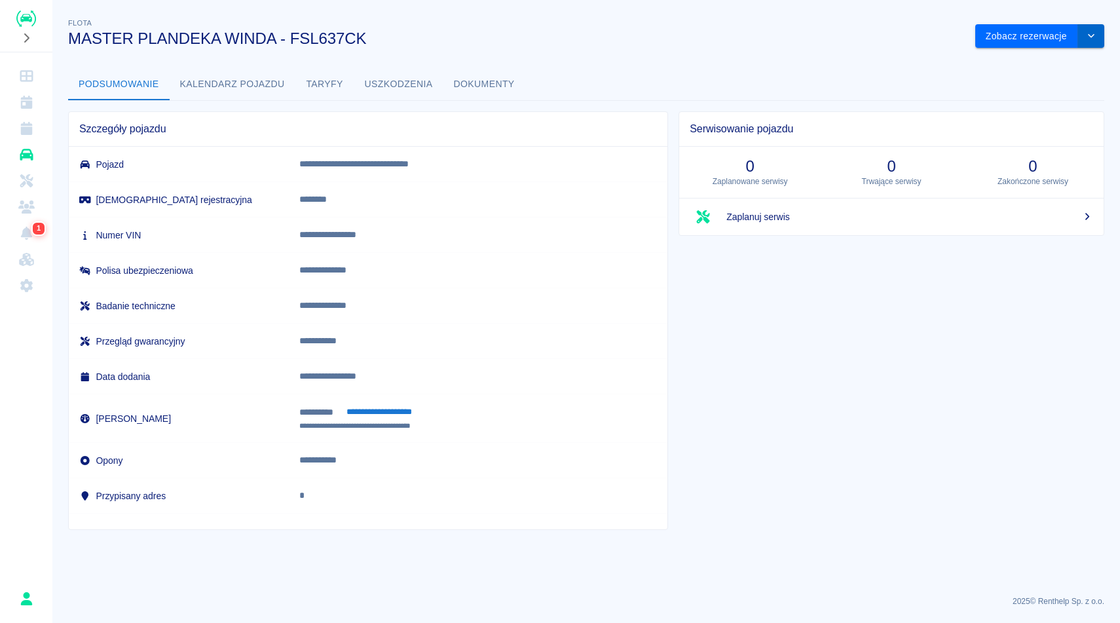
click at [1085, 41] on button "drop-down" at bounding box center [1091, 36] width 26 height 24
click at [1010, 58] on li "Zaktualizuj dane pojazdu" at bounding box center [1040, 64] width 122 height 22
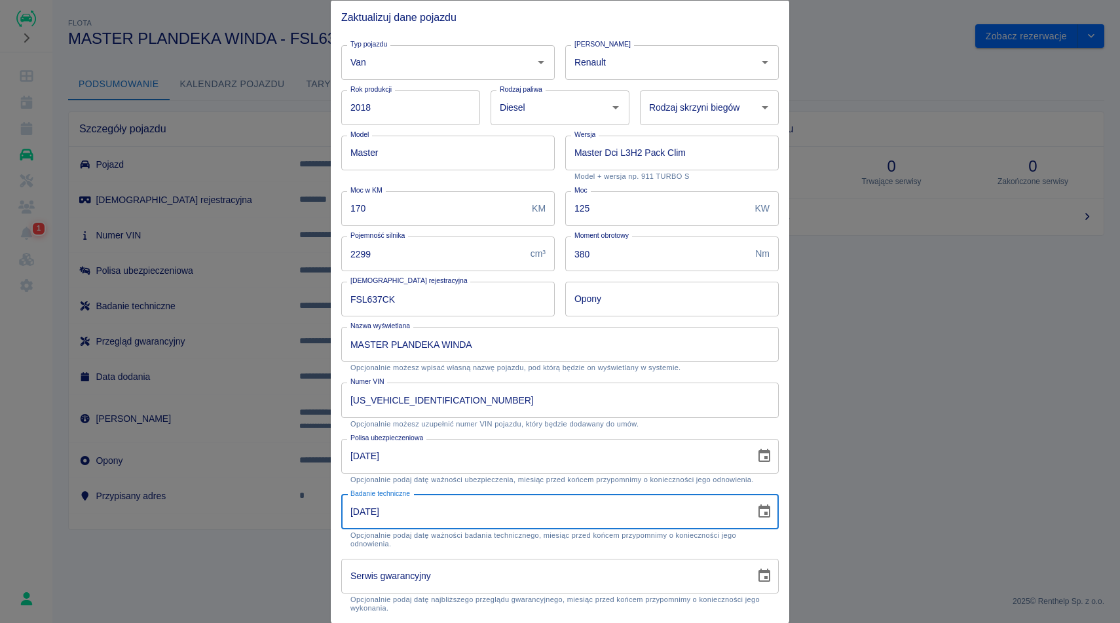
click at [578, 516] on input "25-02-2026" at bounding box center [543, 511] width 405 height 35
type input "25-03-2026"
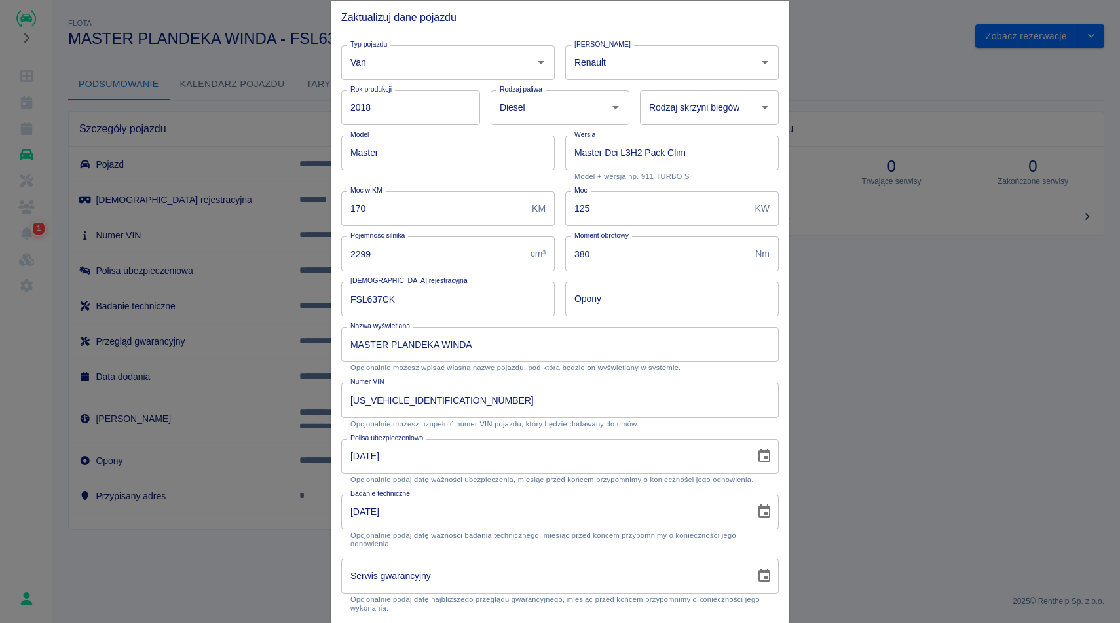
click at [568, 433] on div "Polisa ubezpieczeniowa 10-05-2026 Polisa ubezpieczeniowa Opcjonalnie podaj datę…" at bounding box center [555, 456] width 448 height 56
click at [531, 447] on input "10-05-2026" at bounding box center [543, 455] width 405 height 35
click at [682, 421] on p "Opcjonalnie możesz uzupełnić numer VIN pojazdu, który będzie dodawany do umów." at bounding box center [559, 423] width 419 height 9
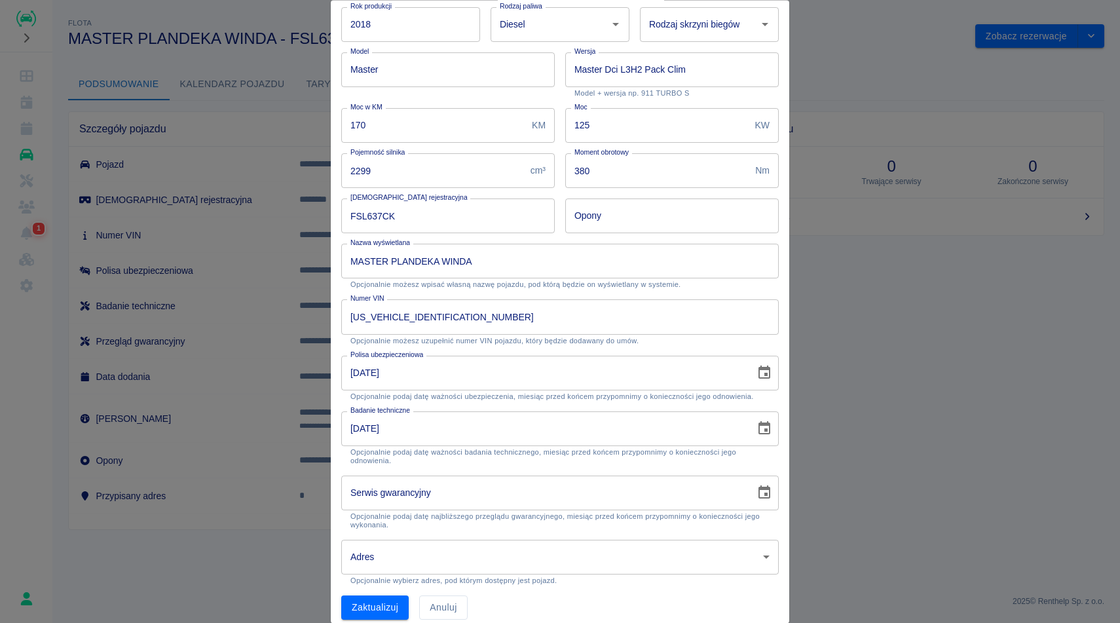
scroll to position [95, 0]
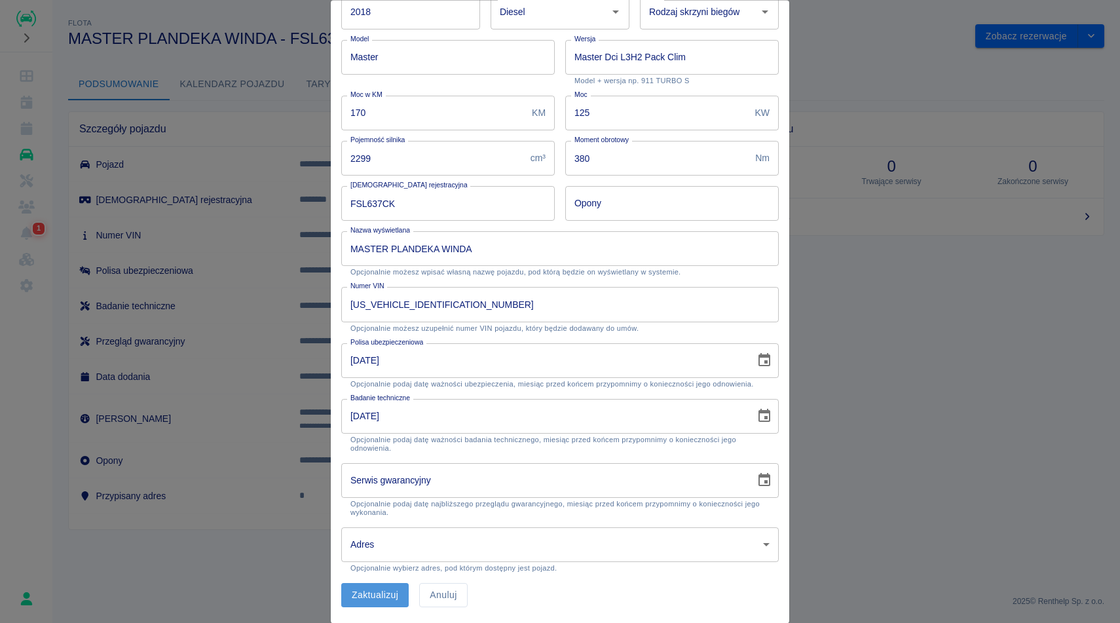
click at [399, 595] on button "Zaktualizuj" at bounding box center [374, 596] width 67 height 24
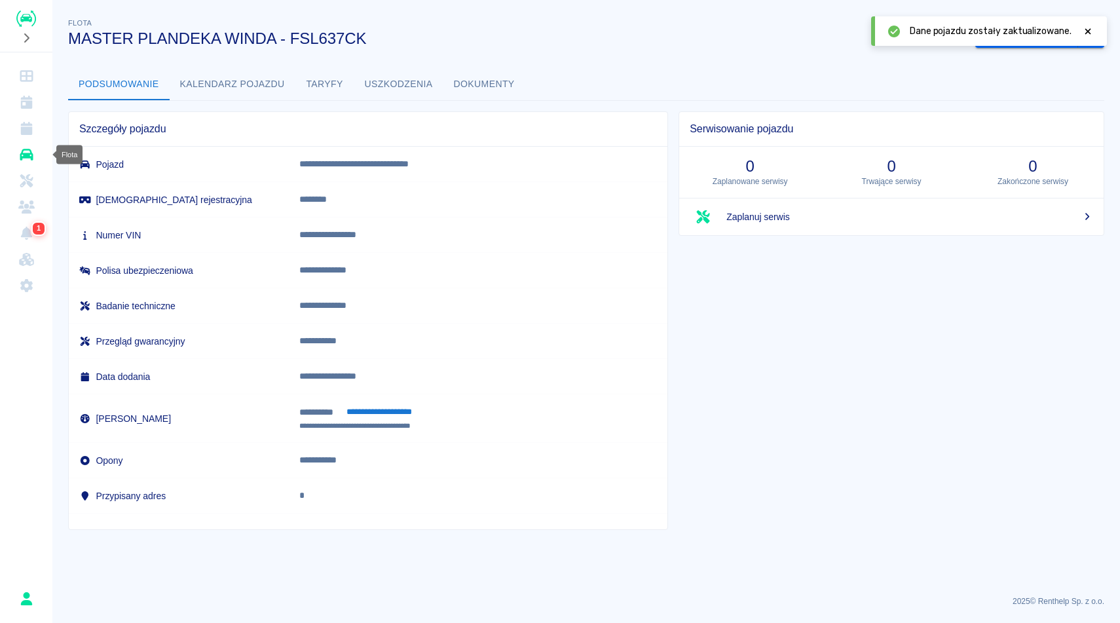
click at [33, 147] on link "Flota" at bounding box center [26, 154] width 42 height 26
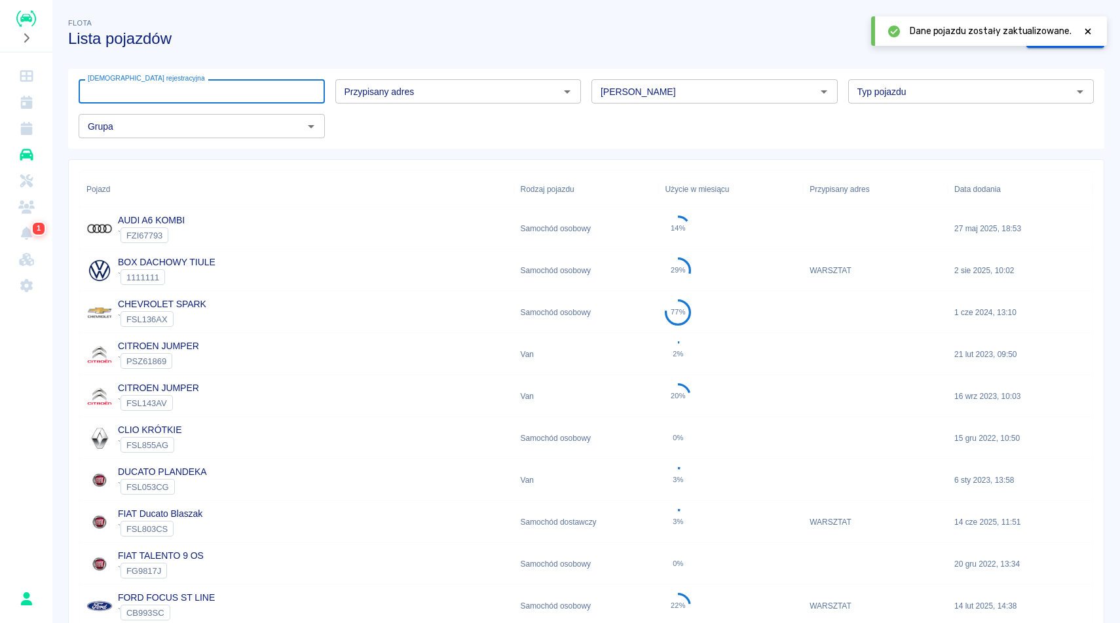
click at [187, 95] on input "[DEMOGRAPHIC_DATA] rejestracyjna" at bounding box center [202, 91] width 246 height 24
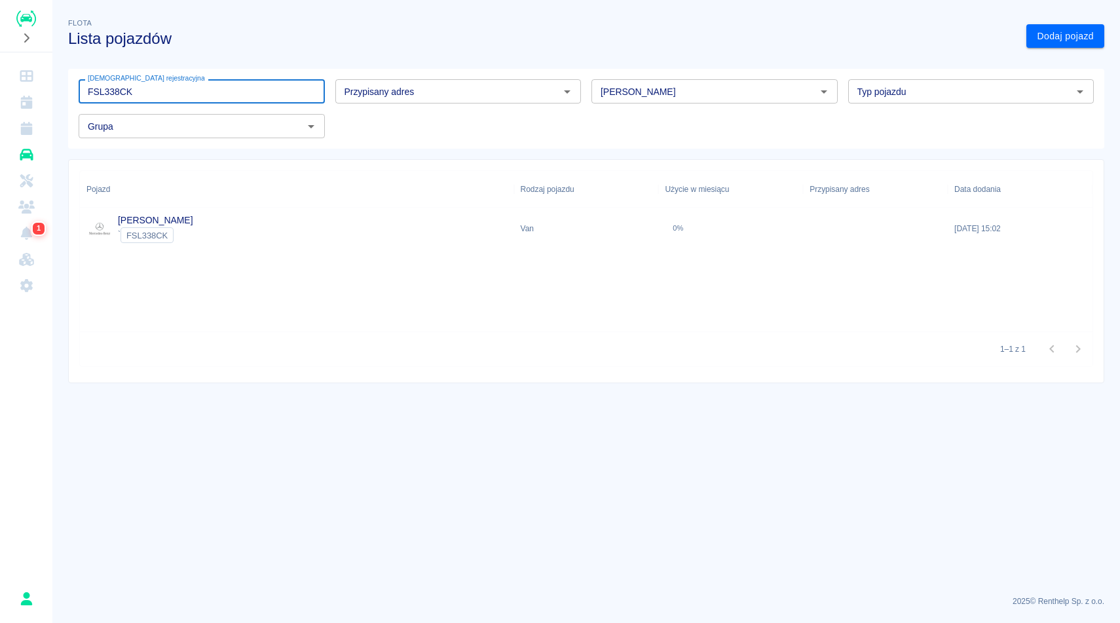
type input "FSL338CK"
click at [223, 215] on div "MERCEDES VITO ` FSL338CK" at bounding box center [297, 229] width 434 height 42
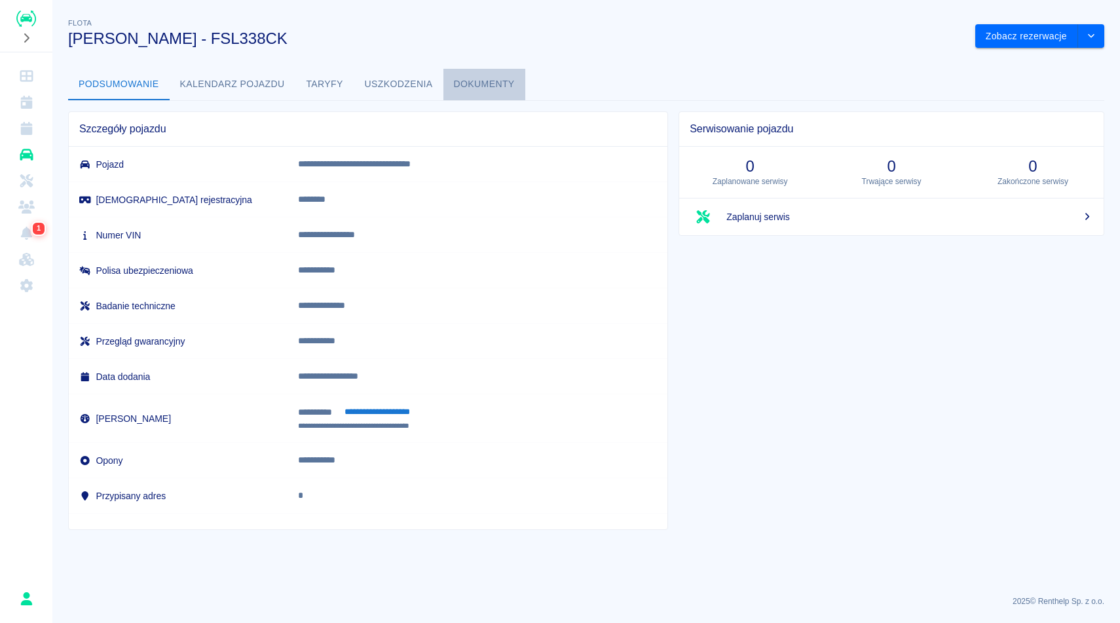
click at [483, 78] on button "Dokumenty" at bounding box center [484, 84] width 82 height 31
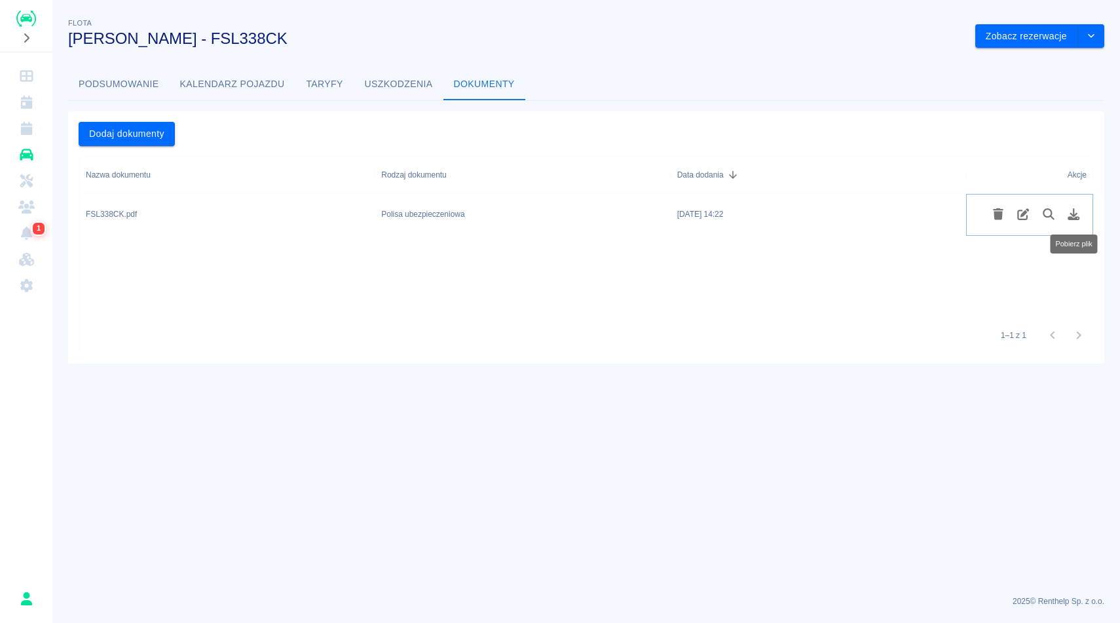
click at [1075, 217] on icon "Pobierz plik" at bounding box center [1073, 214] width 15 height 12
click at [125, 90] on button "Podsumowanie" at bounding box center [119, 84] width 102 height 31
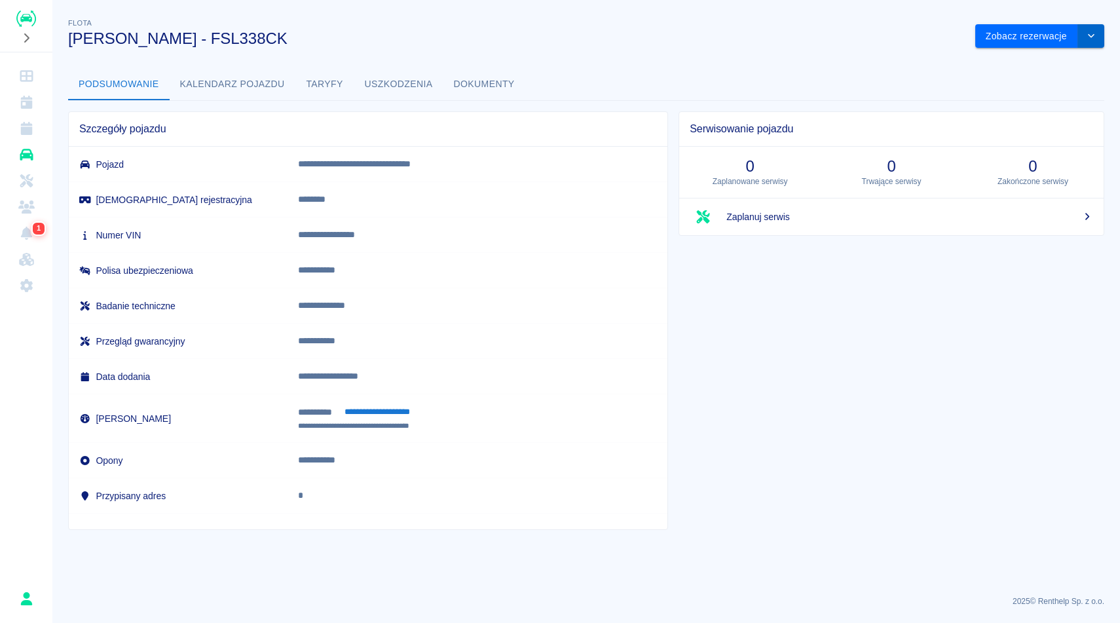
click at [1087, 33] on icon "drop-down" at bounding box center [1091, 35] width 10 height 9
click at [1061, 60] on li "Zaktualizuj dane pojazdu" at bounding box center [1040, 64] width 122 height 22
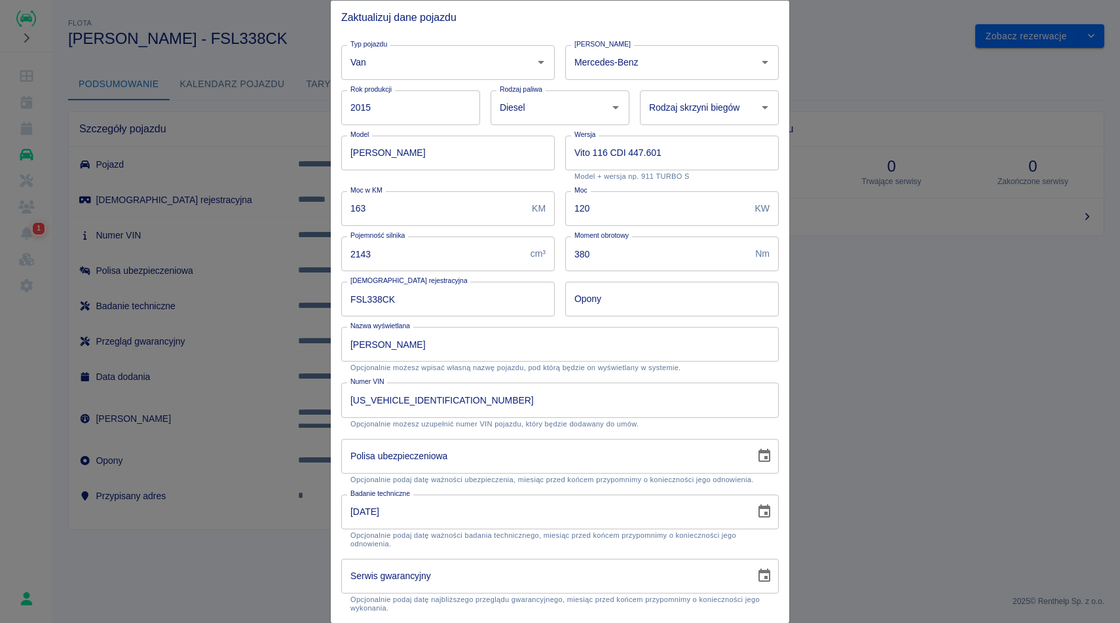
click at [770, 508] on icon "Choose date, selected date is 11 paź 2023" at bounding box center [764, 512] width 16 height 16
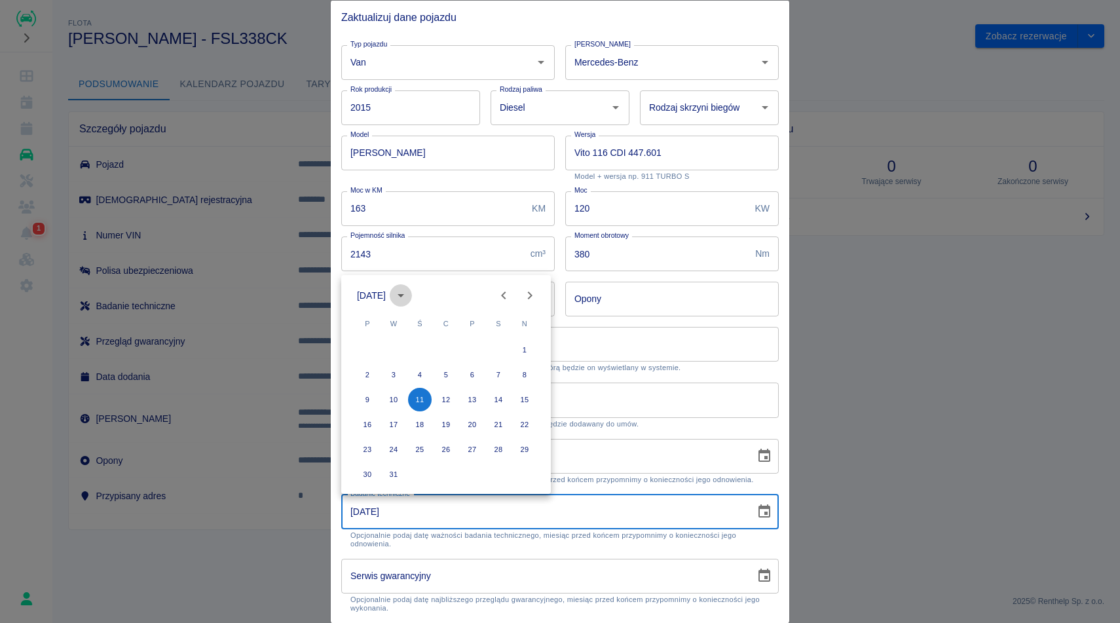
click at [409, 289] on icon "calendar view is open, switch to year view" at bounding box center [401, 296] width 16 height 16
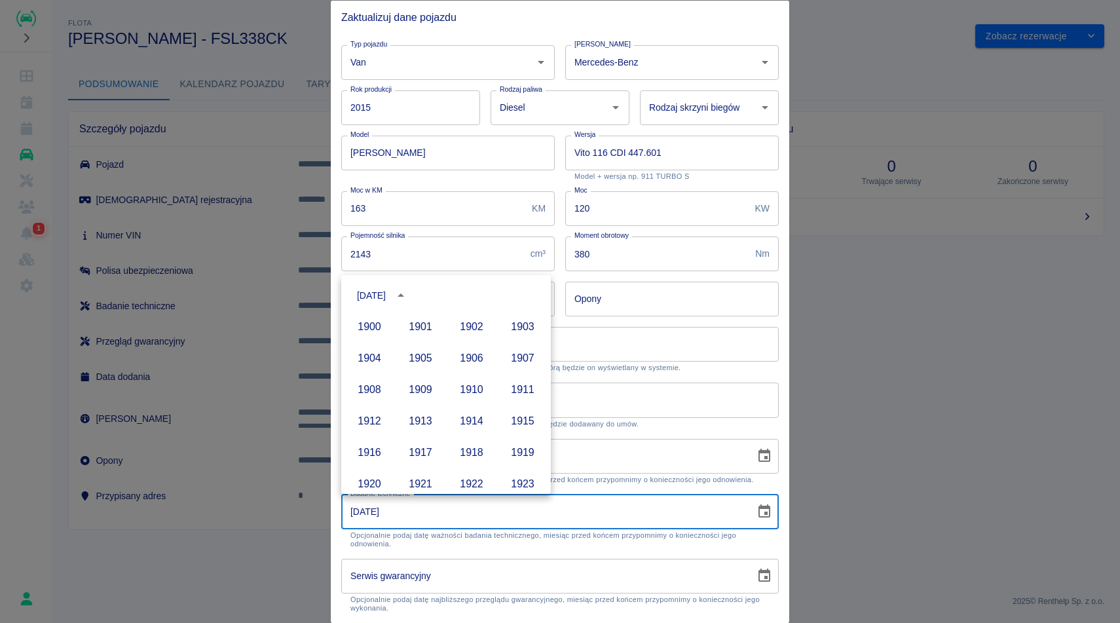
scroll to position [867, 0]
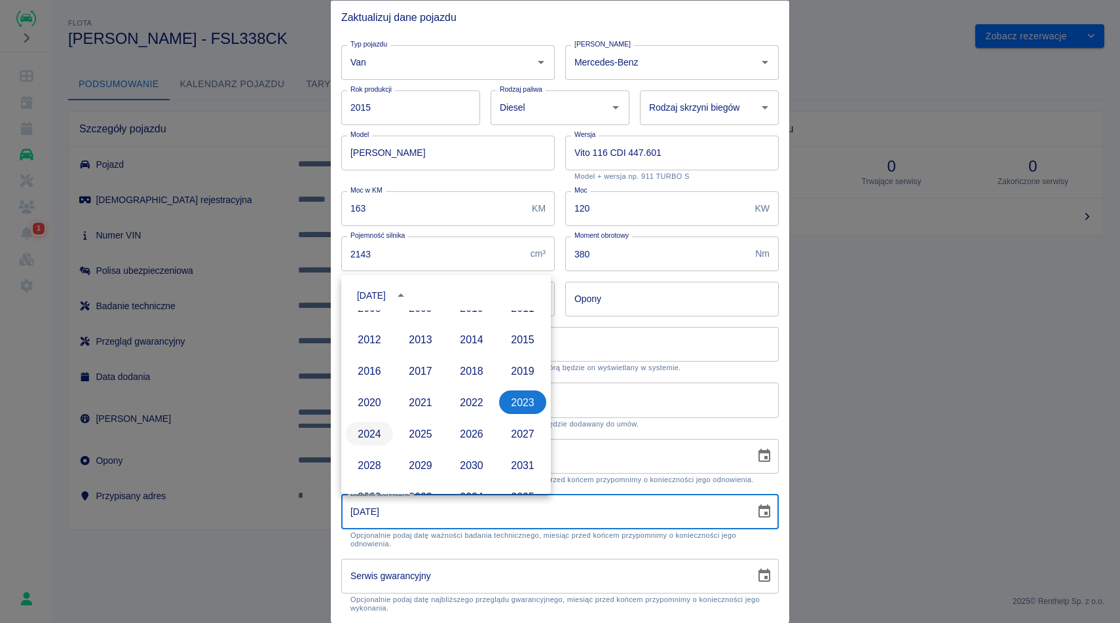
click at [373, 435] on button "2024" at bounding box center [369, 434] width 47 height 24
type input "11-10-2024"
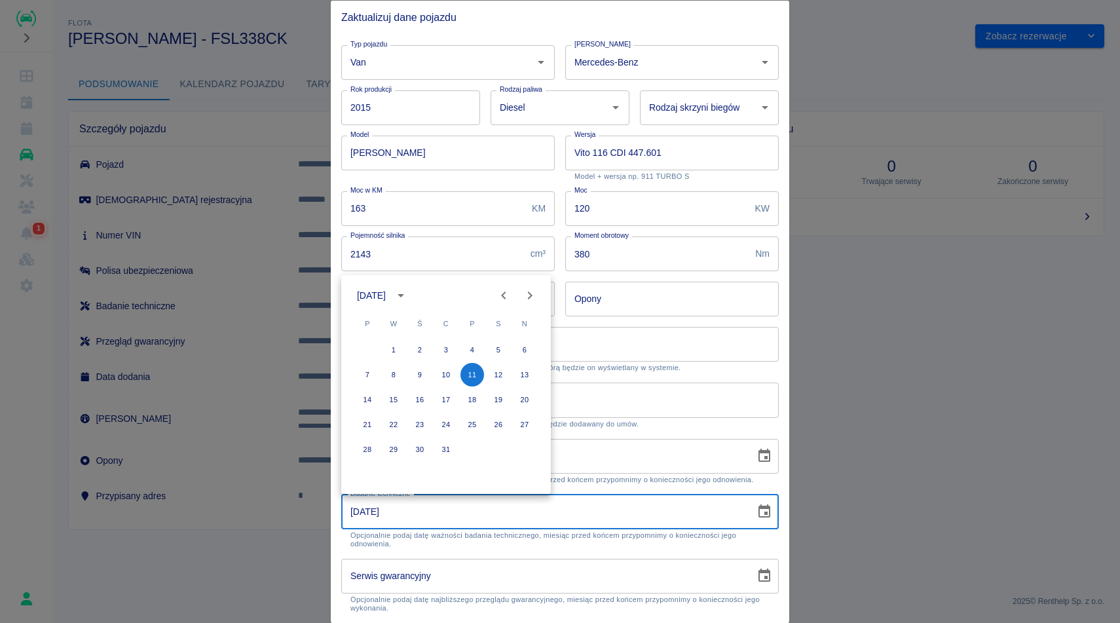
click at [702, 365] on p "Opcjonalnie możesz wpisać własną nazwę pojazdu, pod którą będzie on wyświetlany…" at bounding box center [559, 367] width 419 height 9
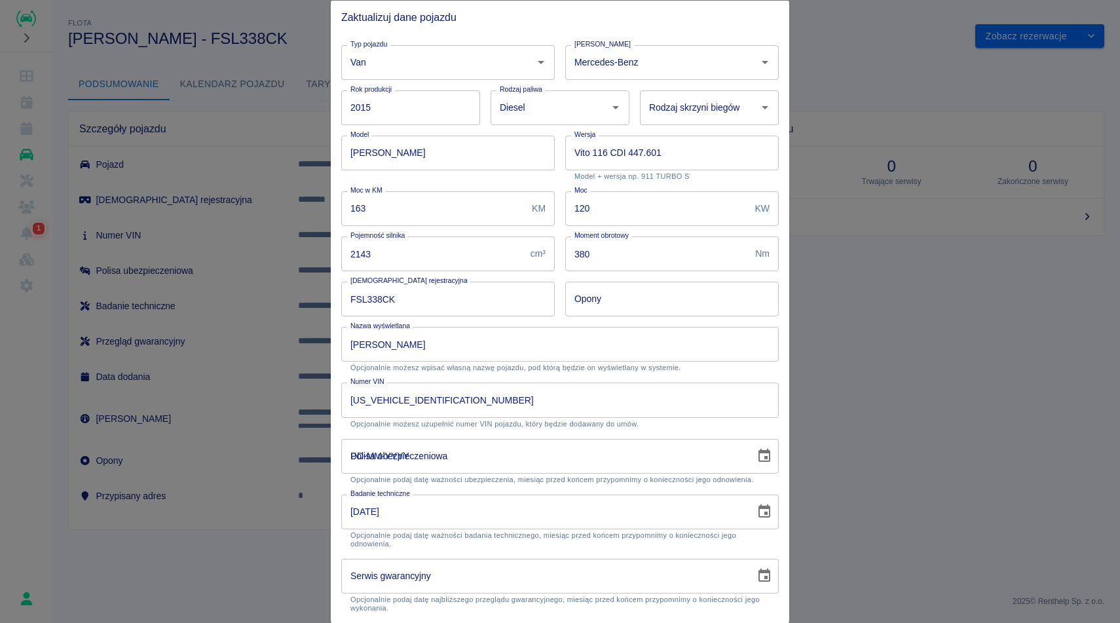
click at [480, 451] on input "DD-MM-YYYY" at bounding box center [543, 455] width 405 height 35
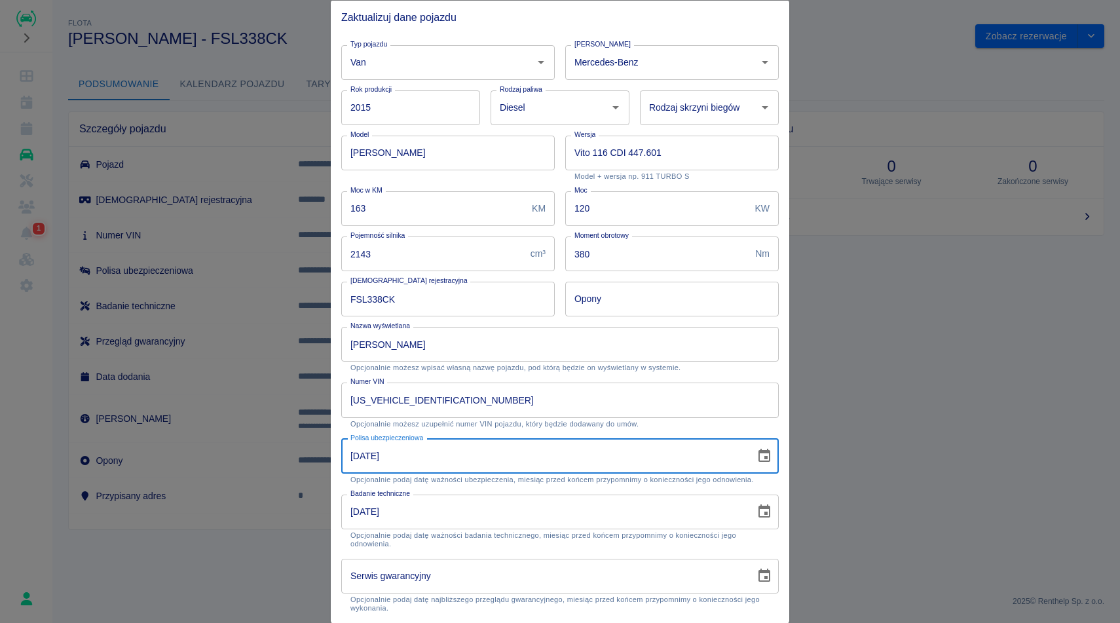
type input "10-10-2026"
click at [686, 428] on div "Polisa ubezpieczeniowa 10-10-2026 Polisa ubezpieczeniowa Opcjonalnie podaj datę…" at bounding box center [555, 456] width 448 height 56
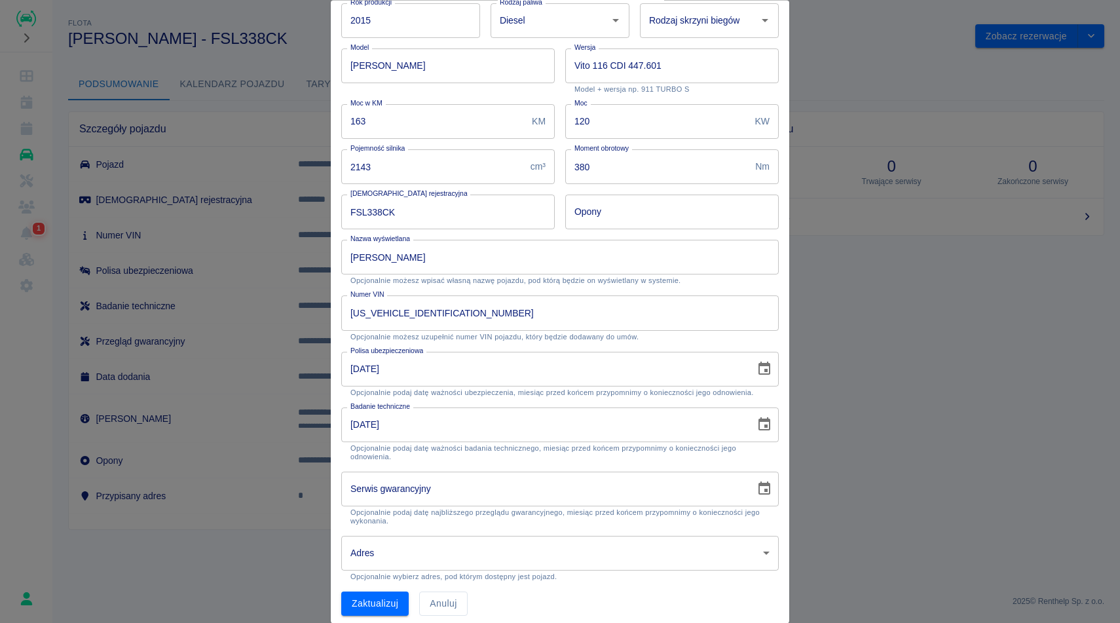
scroll to position [95, 0]
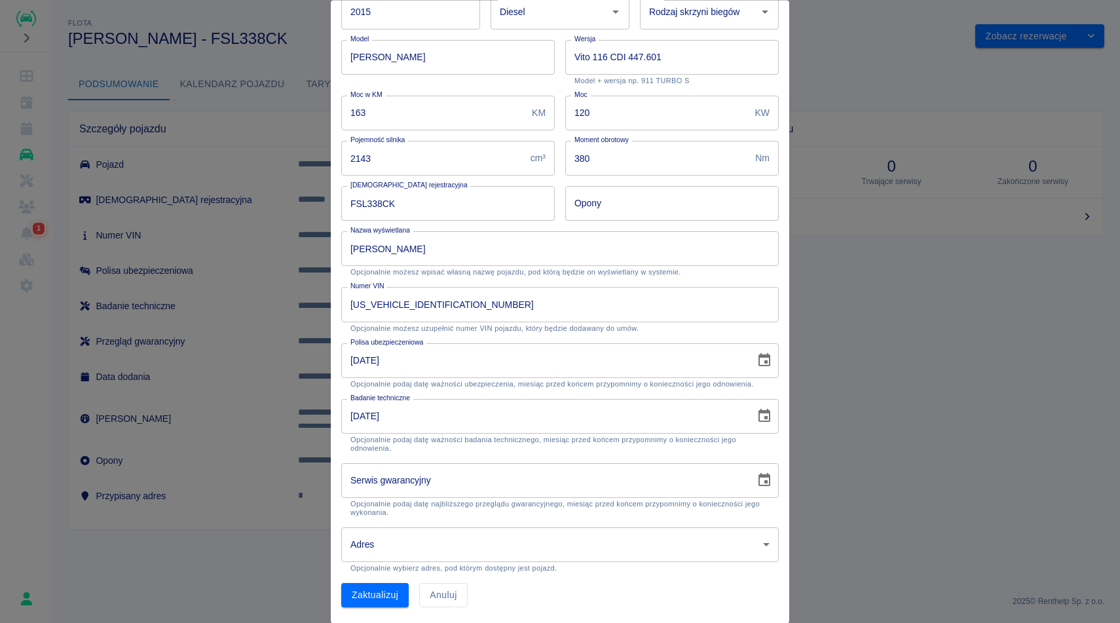
click at [392, 581] on div "Zaktualizuj Anuluj" at bounding box center [555, 590] width 448 height 35
click at [390, 588] on button "Zaktualizuj" at bounding box center [374, 596] width 67 height 24
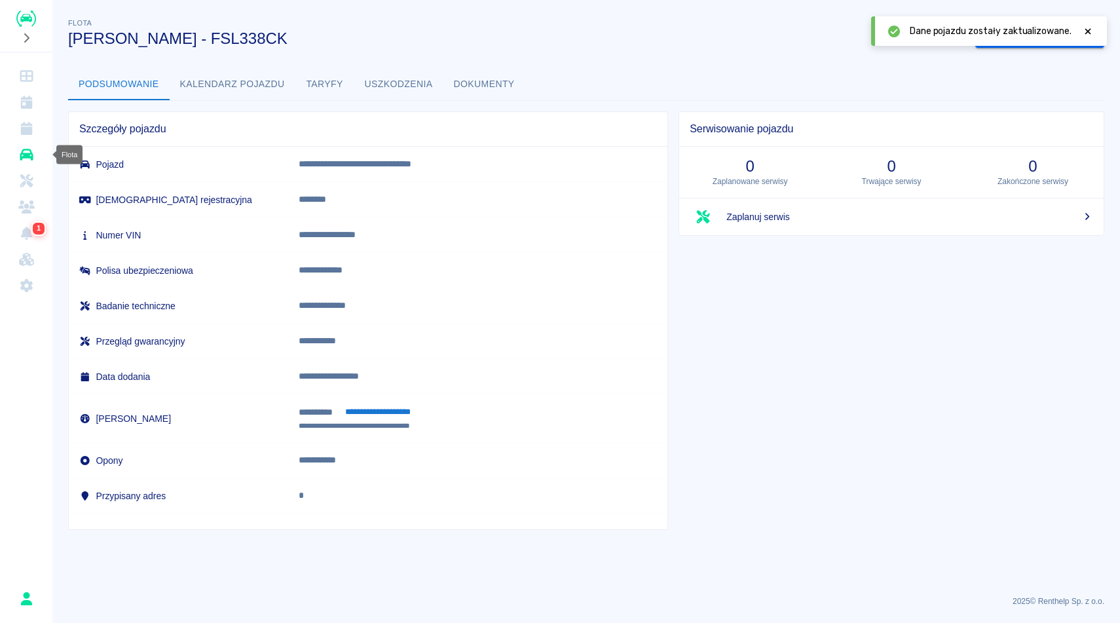
click at [26, 157] on icon "Flota" at bounding box center [26, 155] width 13 height 12
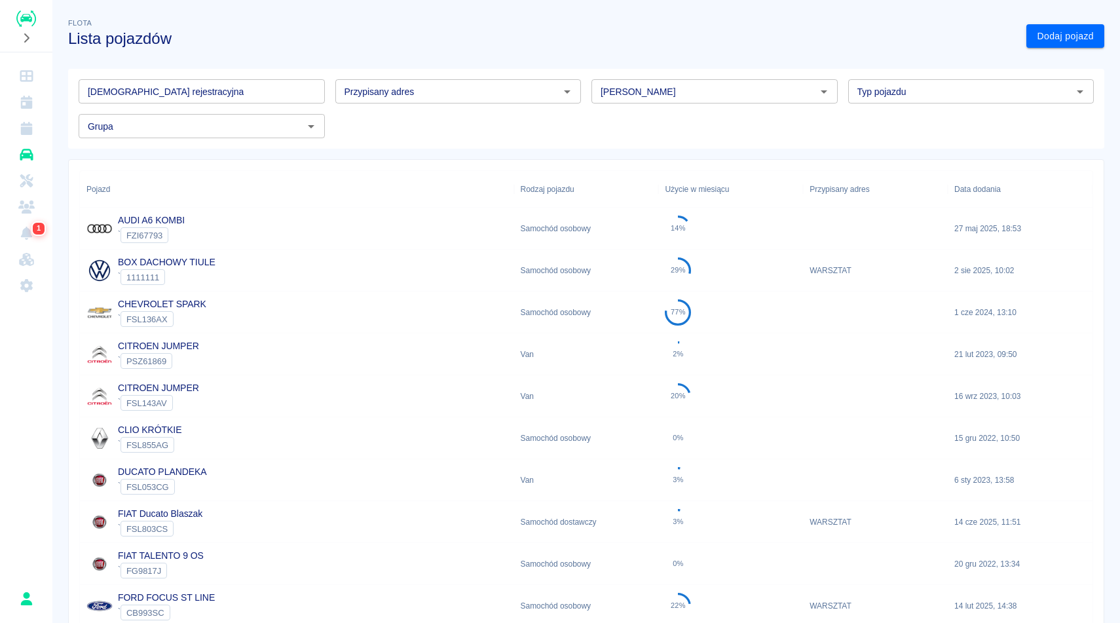
click at [130, 98] on input "[DEMOGRAPHIC_DATA] rejestracyjna" at bounding box center [202, 91] width 246 height 24
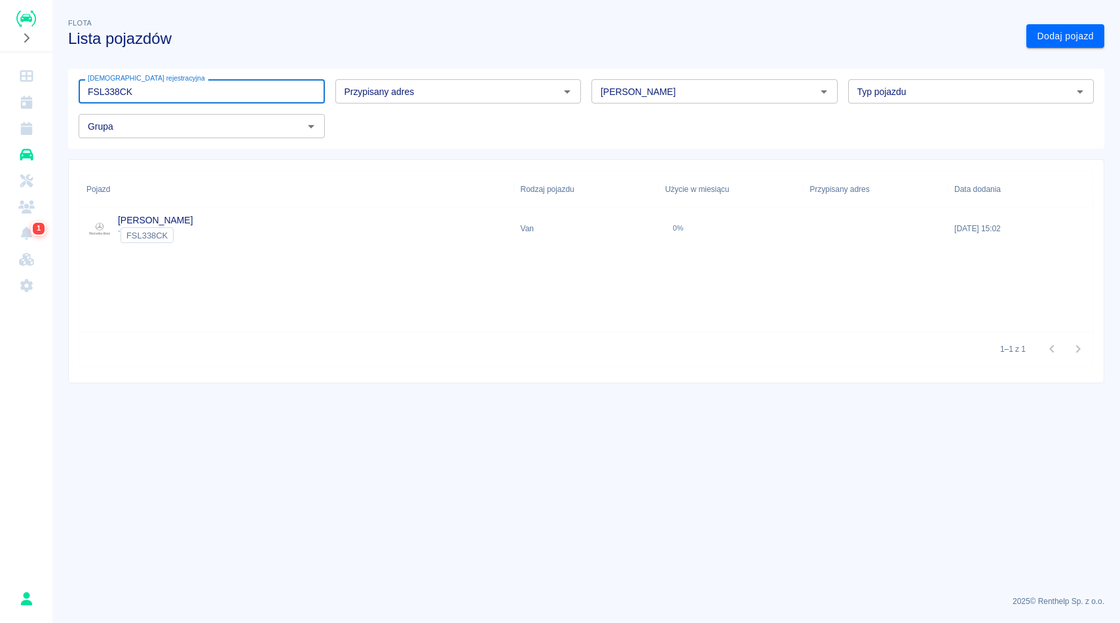
type input "FSL338CK"
click at [195, 232] on div "MERCEDES VITO ` FSL338CK" at bounding box center [297, 229] width 434 height 42
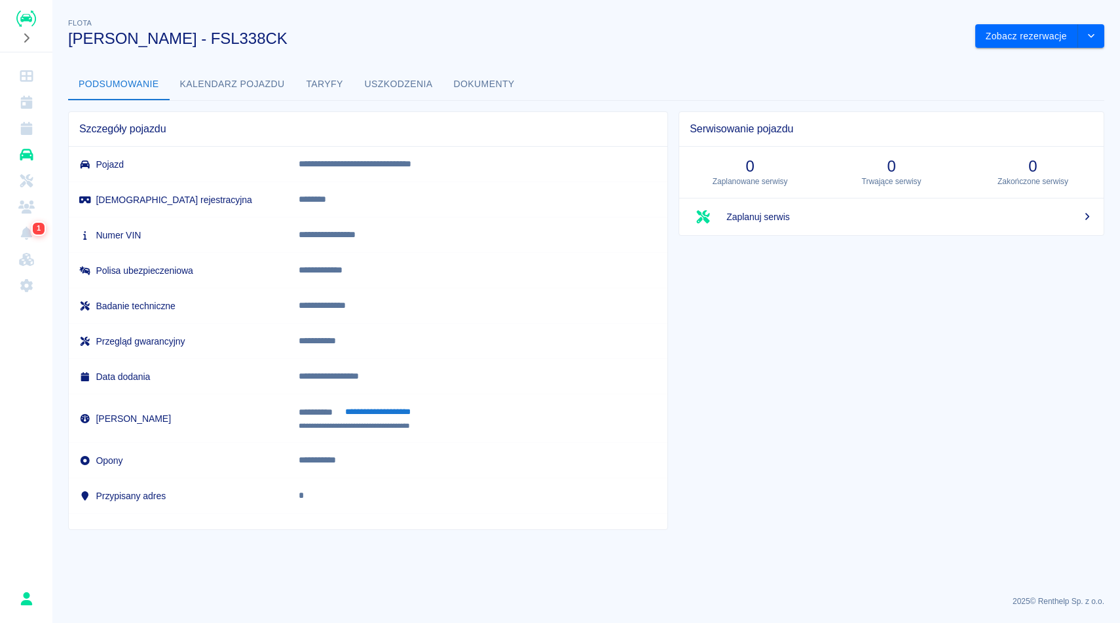
click at [507, 79] on button "Dokumenty" at bounding box center [484, 84] width 82 height 31
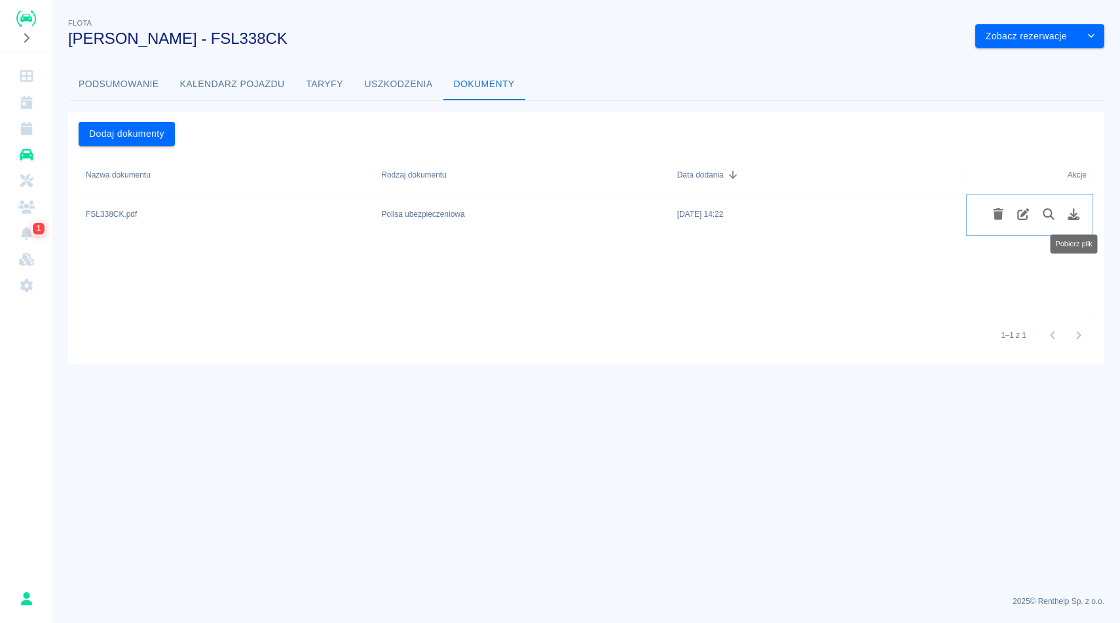
click at [1075, 208] on icon "Pobierz plik" at bounding box center [1073, 214] width 15 height 12
click at [130, 77] on button "Podsumowanie" at bounding box center [119, 84] width 102 height 31
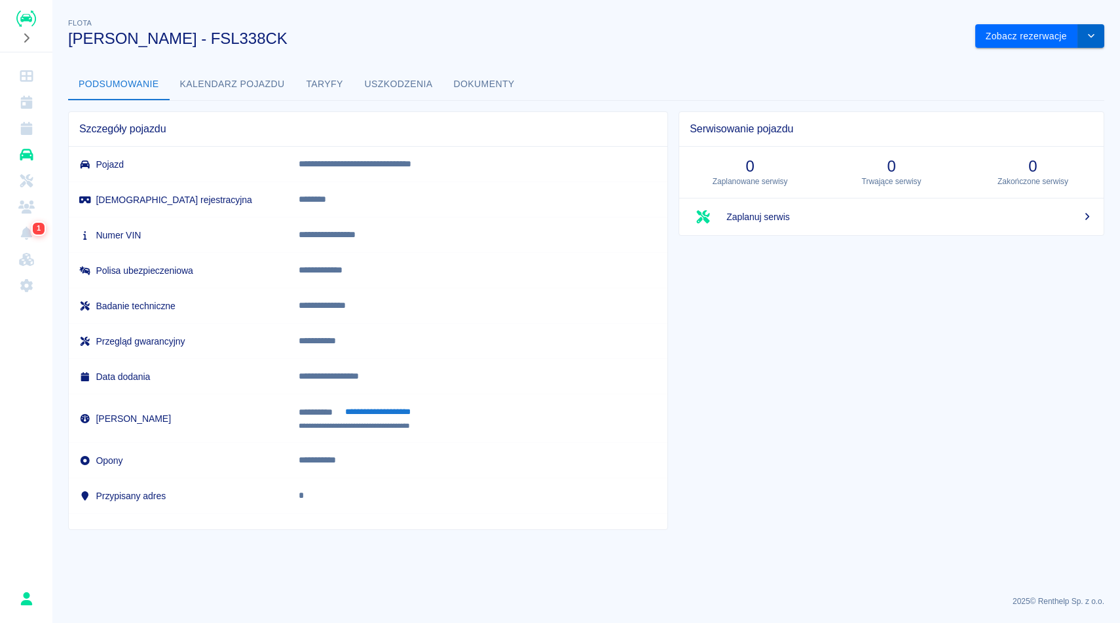
click at [1099, 31] on button "drop-down" at bounding box center [1091, 36] width 26 height 24
click at [1015, 61] on li "Zaktualizuj dane pojazdu" at bounding box center [1040, 64] width 122 height 22
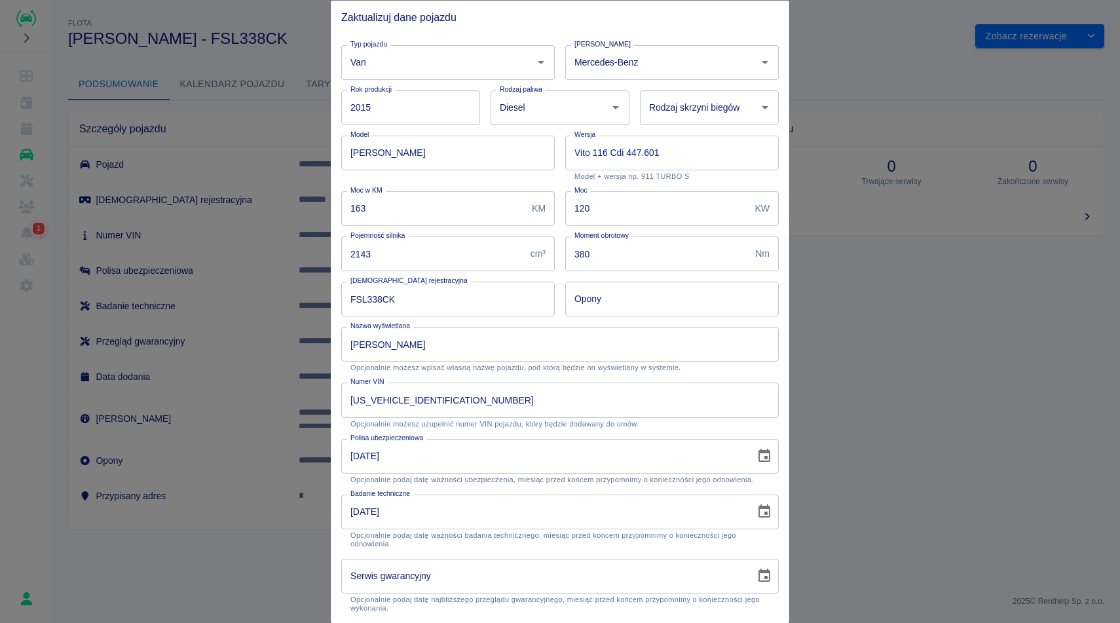
click at [860, 92] on div at bounding box center [560, 311] width 1120 height 623
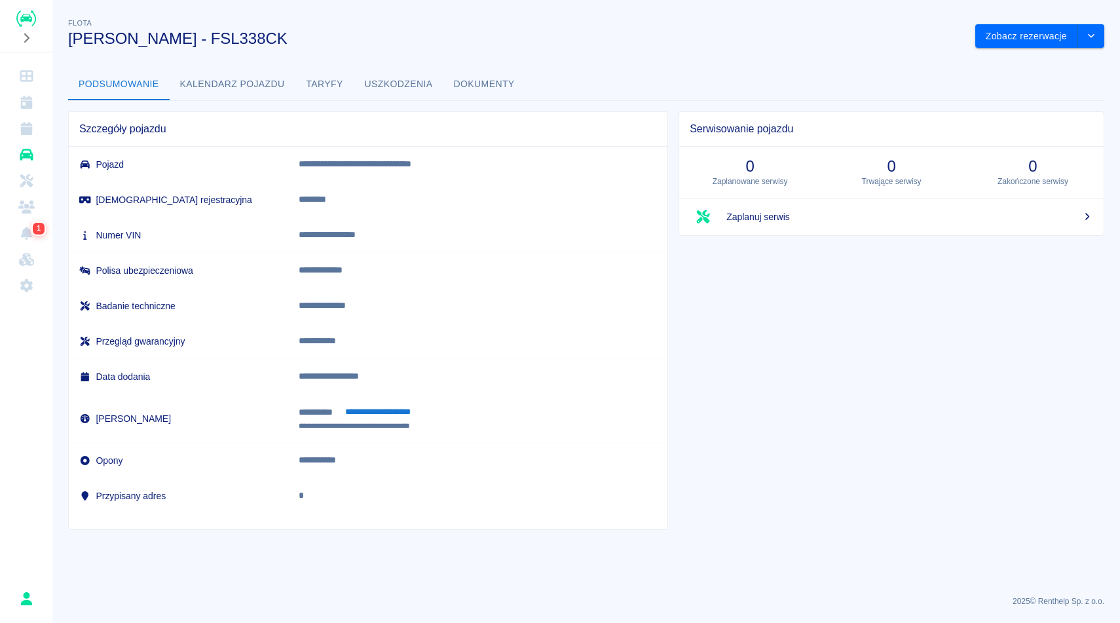
click at [449, 84] on button "Dokumenty" at bounding box center [484, 84] width 82 height 31
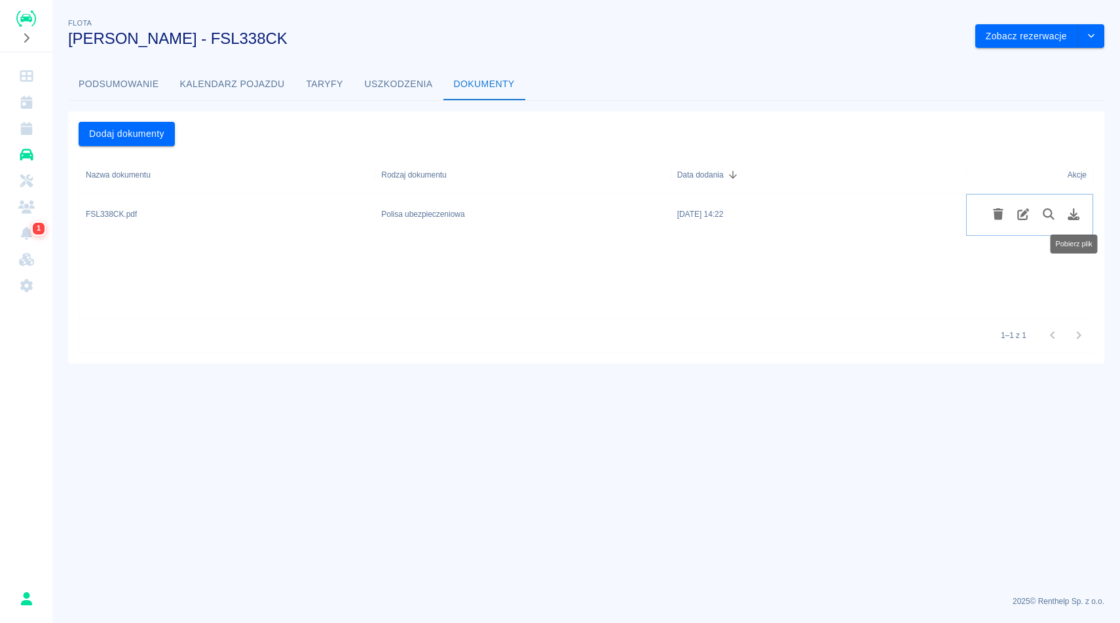
click at [1075, 217] on icon "Pobierz plik" at bounding box center [1074, 214] width 12 height 12
click at [656, 491] on main "Flota MERCEDES VITO - FSL338CK Zobacz rezerwacje Podsumowanie Kalendarz pojazdu…" at bounding box center [585, 300] width 1067 height 569
click at [133, 81] on button "Podsumowanie" at bounding box center [119, 84] width 102 height 31
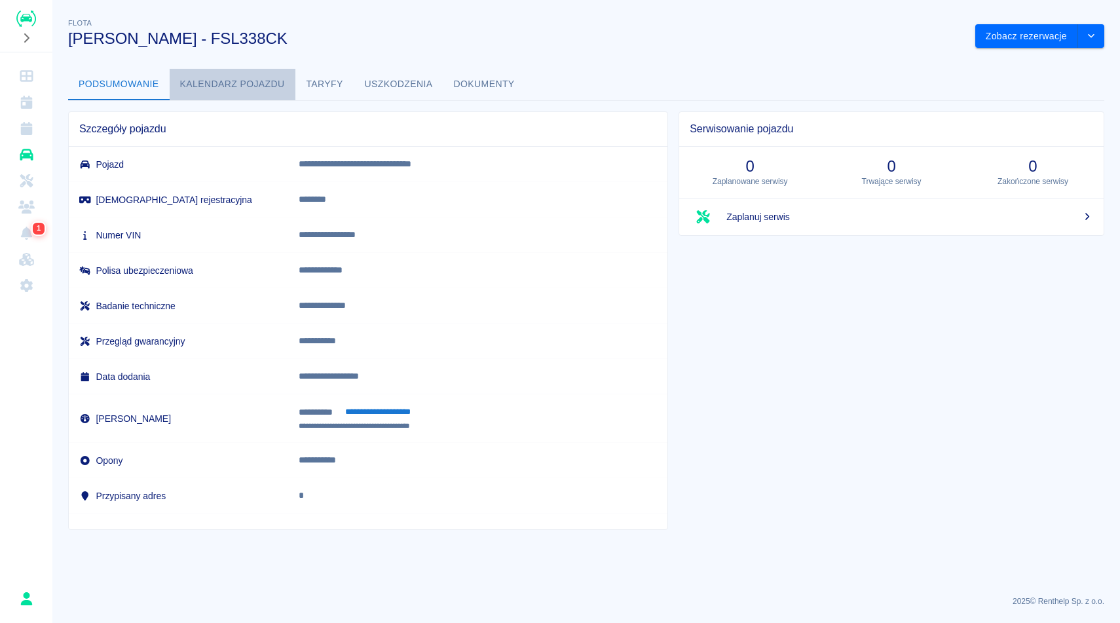
click at [240, 75] on button "Kalendarz pojazdu" at bounding box center [233, 84] width 126 height 31
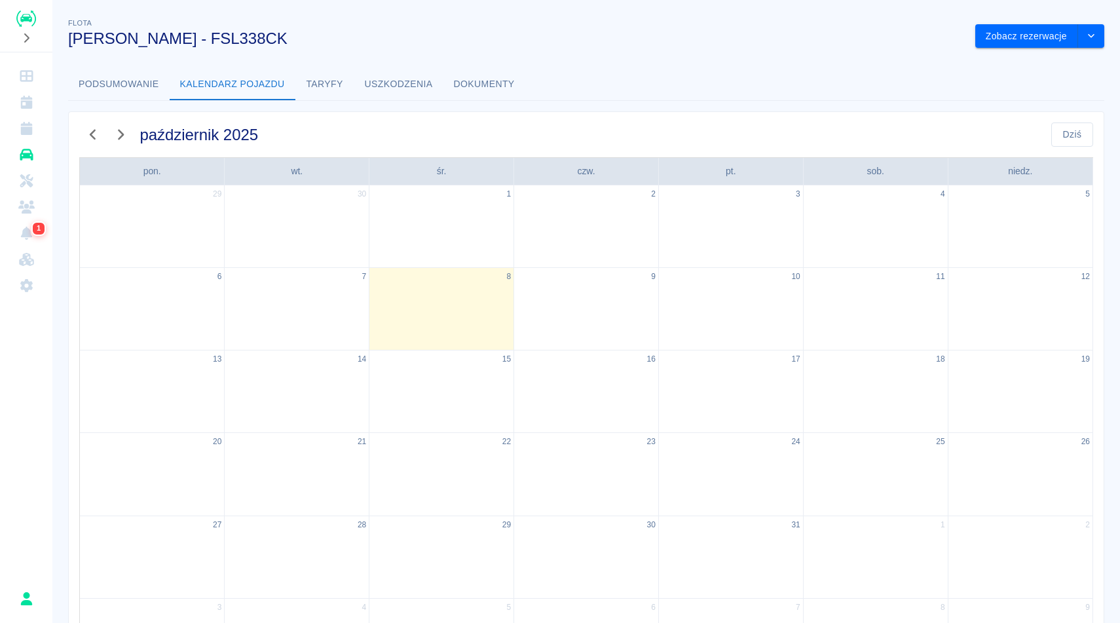
click at [139, 92] on button "Podsumowanie" at bounding box center [119, 84] width 102 height 31
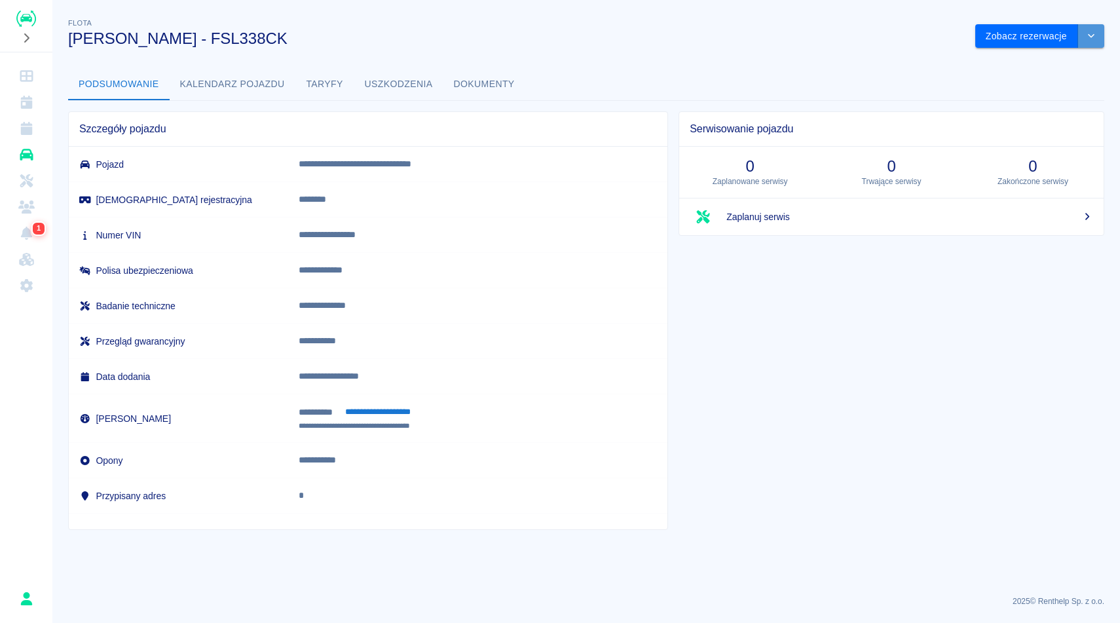
click at [1098, 37] on button "drop-down" at bounding box center [1091, 36] width 26 height 24
click at [1037, 71] on li "Zaktualizuj dane pojazdu" at bounding box center [1040, 64] width 122 height 22
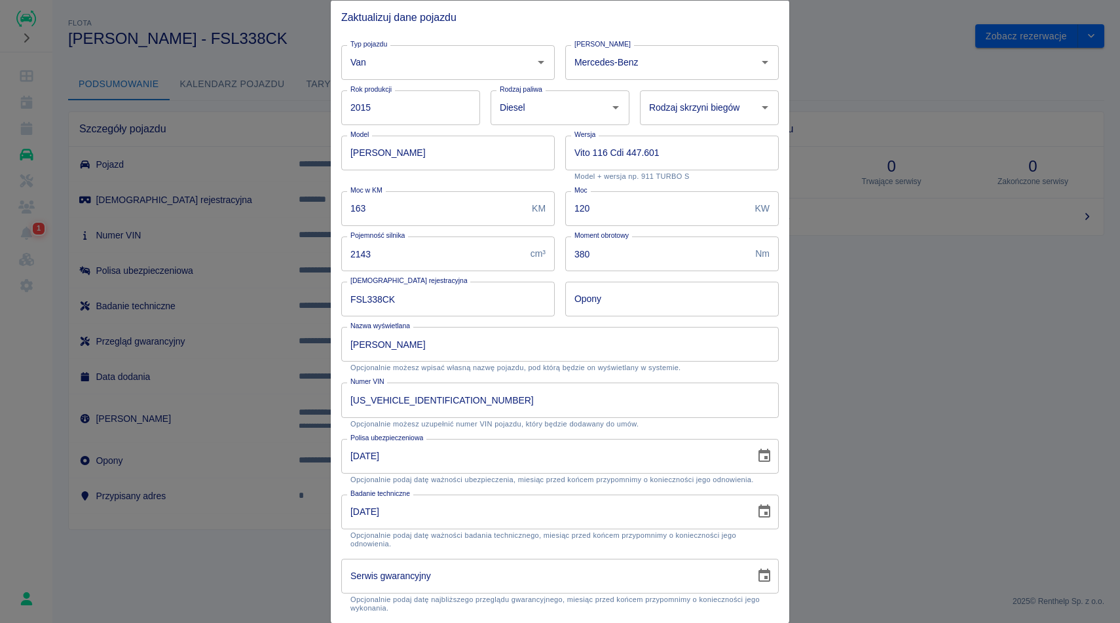
click at [496, 457] on input "09-10-2026" at bounding box center [543, 455] width 405 height 35
type input "10-10-2026"
click at [510, 519] on input "11-10-2024" at bounding box center [543, 511] width 405 height 35
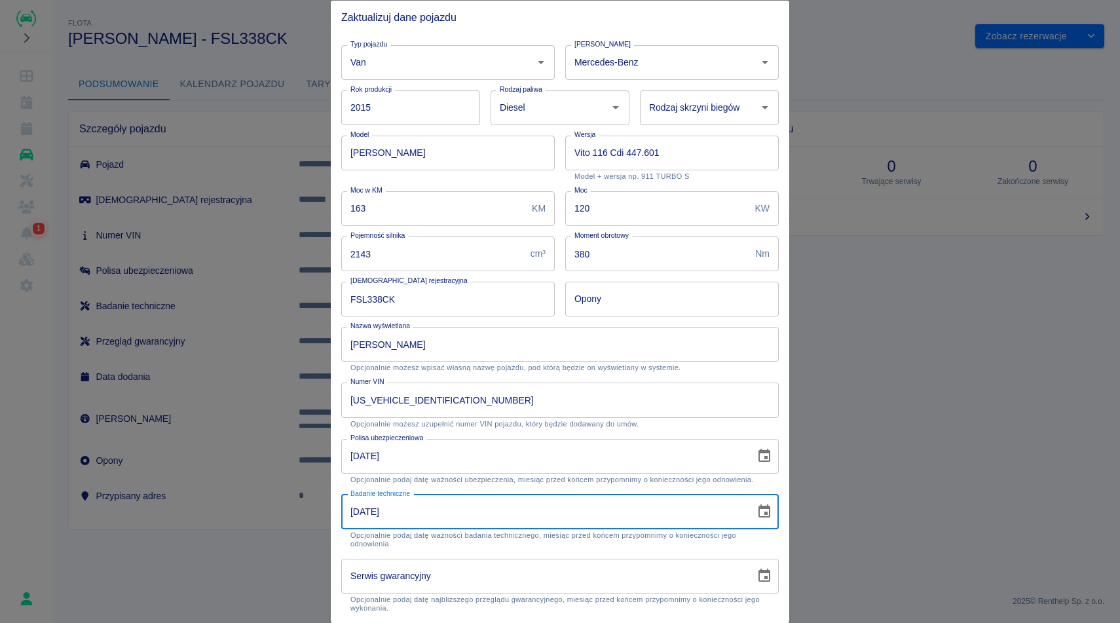
click at [767, 504] on icon "Choose date, selected date is 28 paź 2024" at bounding box center [764, 510] width 12 height 13
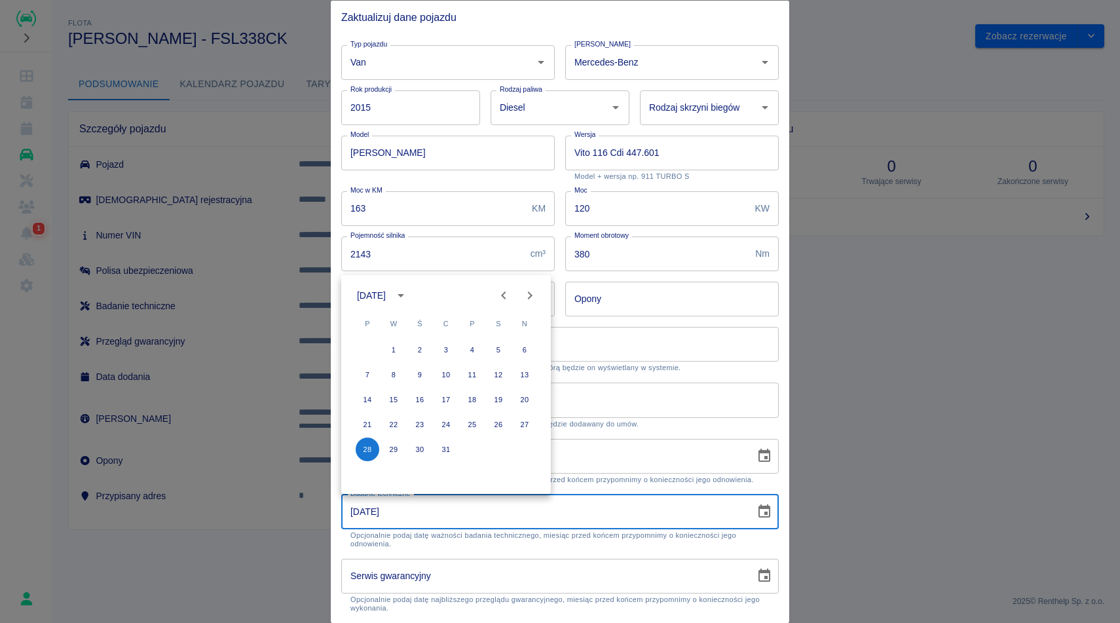
click at [390, 301] on div "październik 2024" at bounding box center [373, 296] width 33 height 14
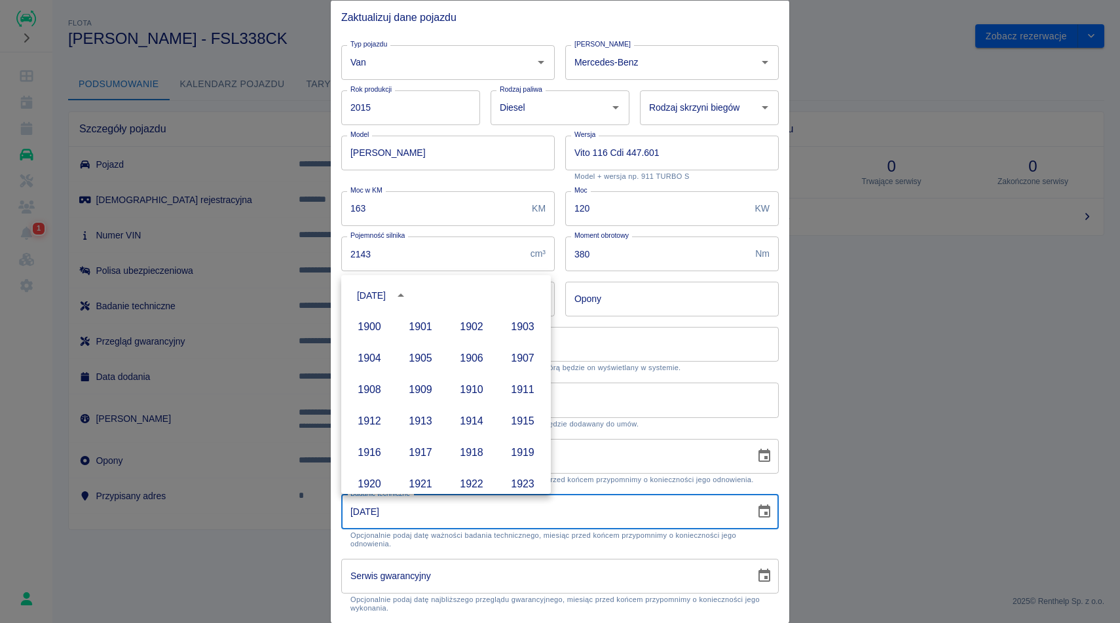
scroll to position [899, 0]
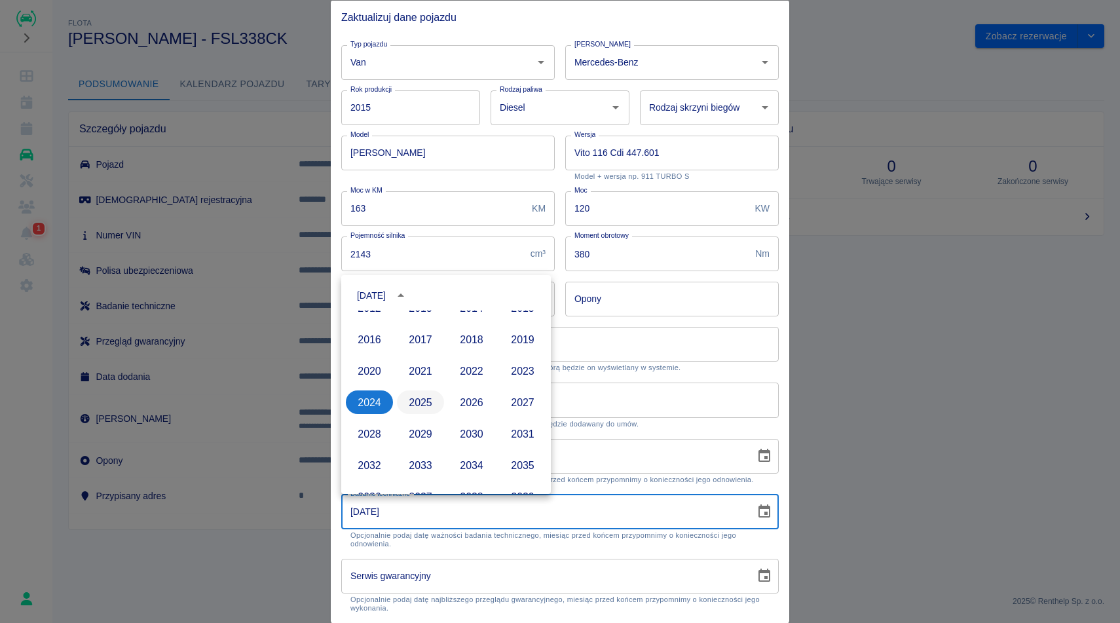
click at [427, 400] on button "2025" at bounding box center [420, 402] width 47 height 24
type input "28-10-2025"
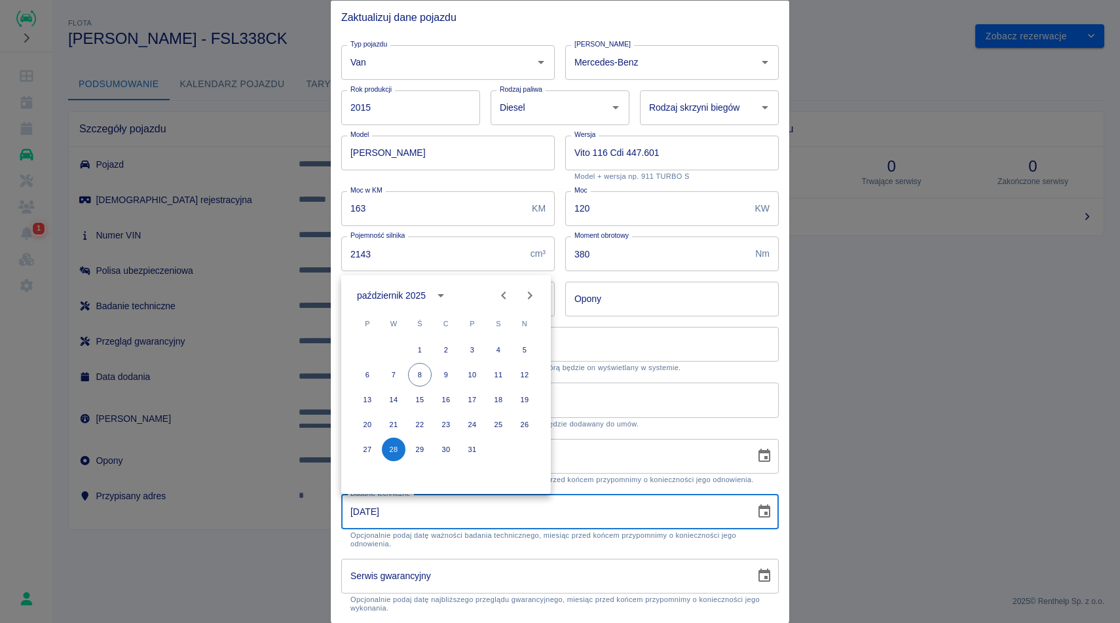
click at [723, 366] on p "Opcjonalnie możesz wpisać własną nazwę pojazdu, pod którą będzie on wyświetlany…" at bounding box center [559, 367] width 419 height 9
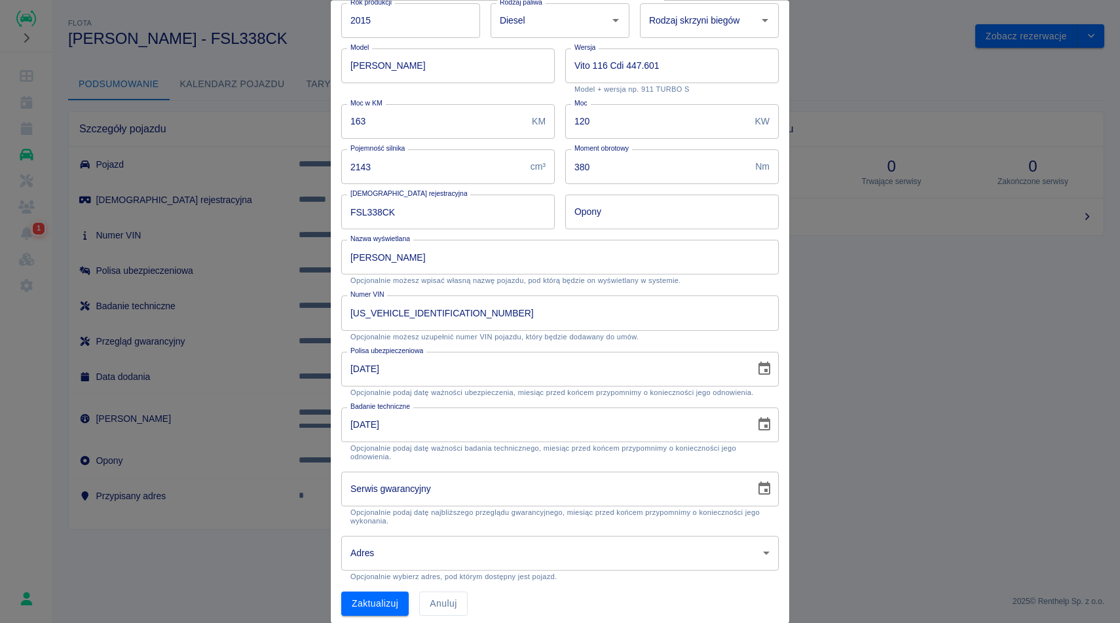
scroll to position [95, 0]
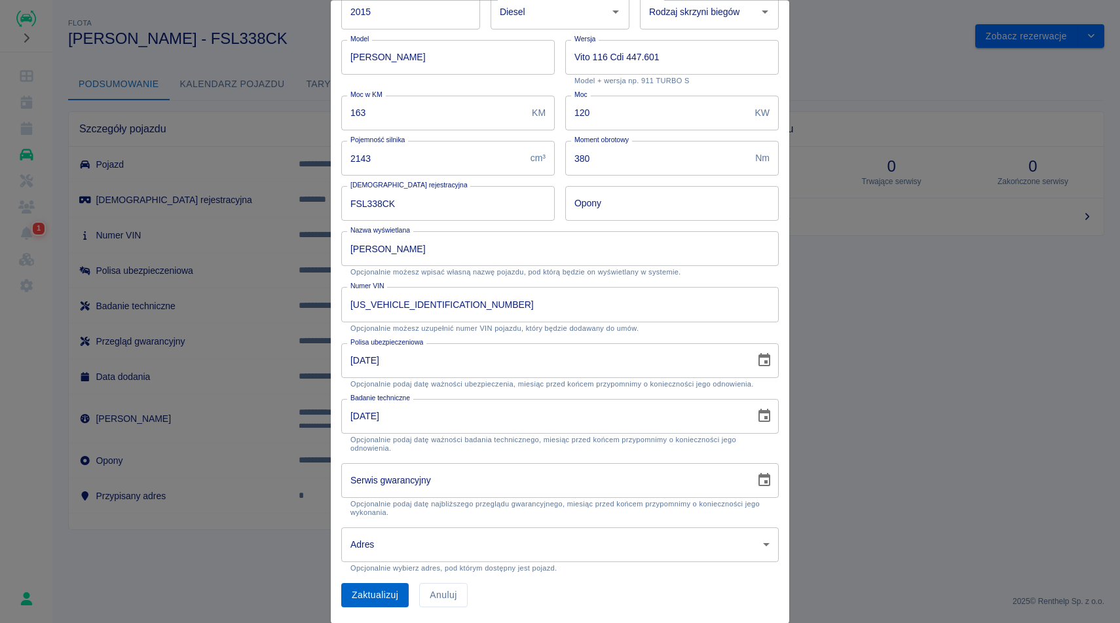
click at [381, 601] on button "Zaktualizuj" at bounding box center [374, 596] width 67 height 24
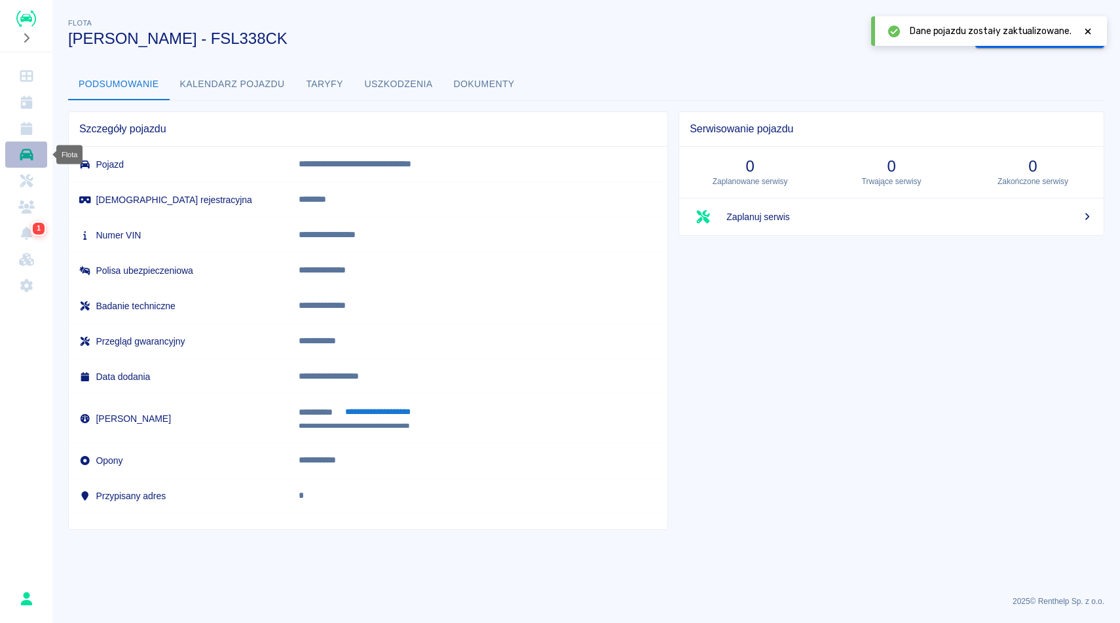
click at [28, 148] on icon "Flota" at bounding box center [26, 154] width 16 height 13
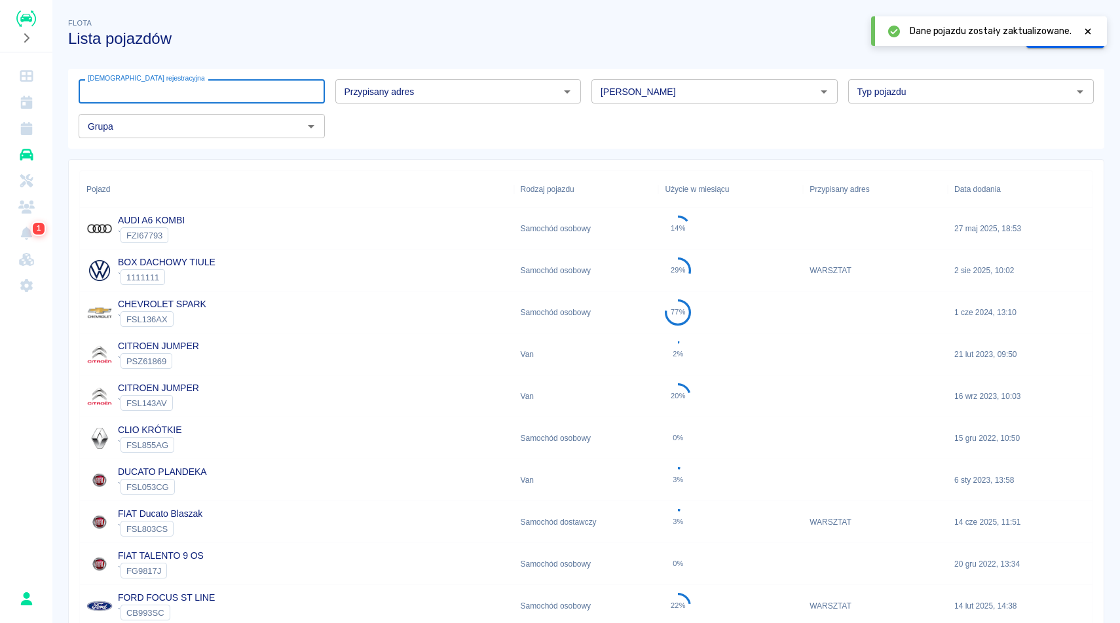
click at [168, 94] on input "[DEMOGRAPHIC_DATA] rejestracyjna" at bounding box center [202, 91] width 246 height 24
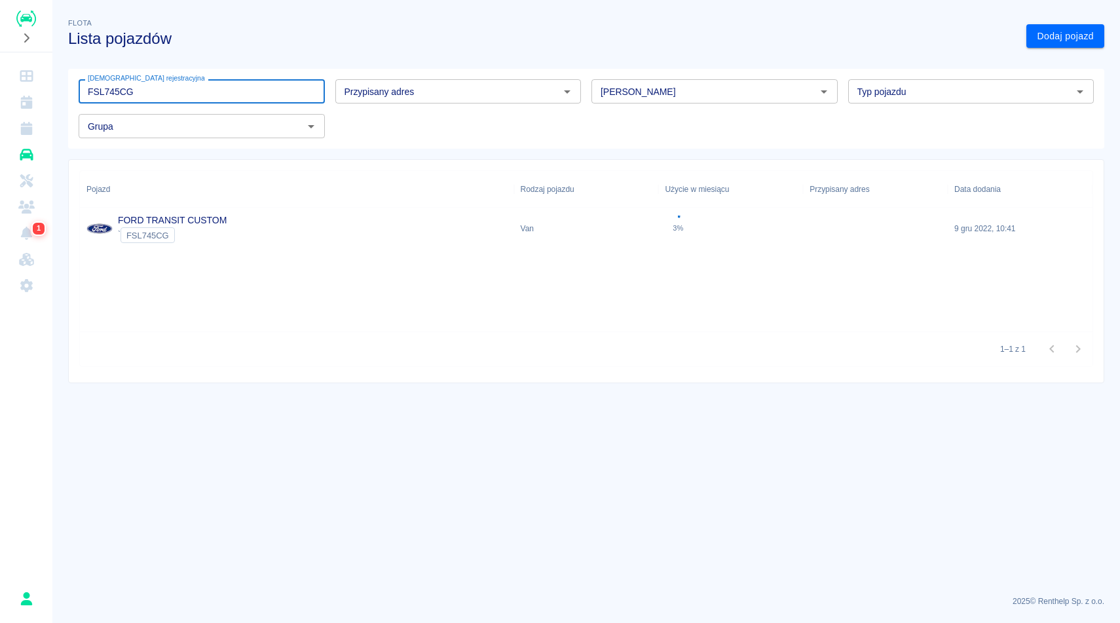
type input "FSL745CG"
click at [229, 220] on div "FORD TRANSIT CUSTOM ` FSL745CG" at bounding box center [297, 229] width 434 height 42
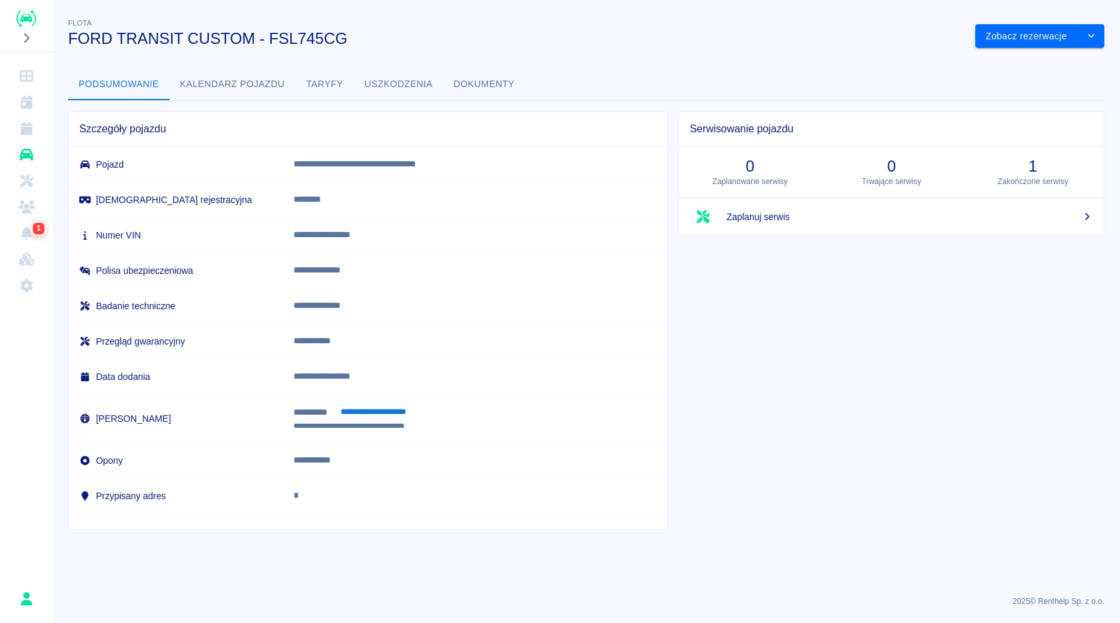
click at [518, 77] on button "Dokumenty" at bounding box center [484, 84] width 82 height 31
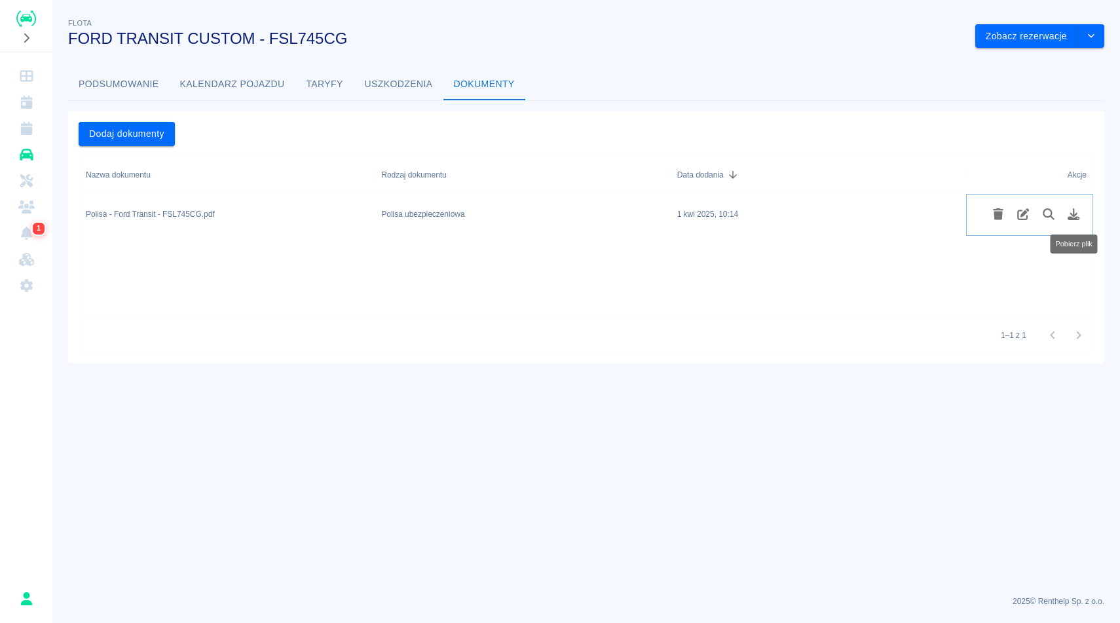
click at [1073, 213] on icon "Pobierz plik" at bounding box center [1074, 214] width 12 height 12
click at [107, 83] on button "Podsumowanie" at bounding box center [119, 84] width 102 height 31
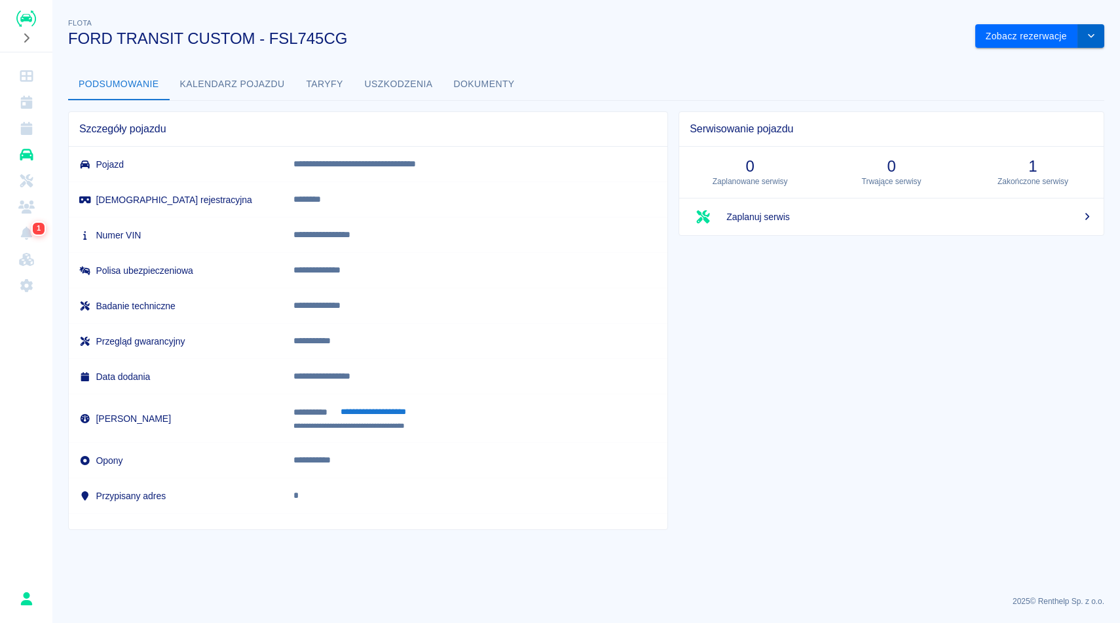
click at [1087, 39] on icon "drop-down" at bounding box center [1091, 35] width 10 height 9
click at [1068, 61] on li "Zaktualizuj dane pojazdu" at bounding box center [1040, 64] width 122 height 22
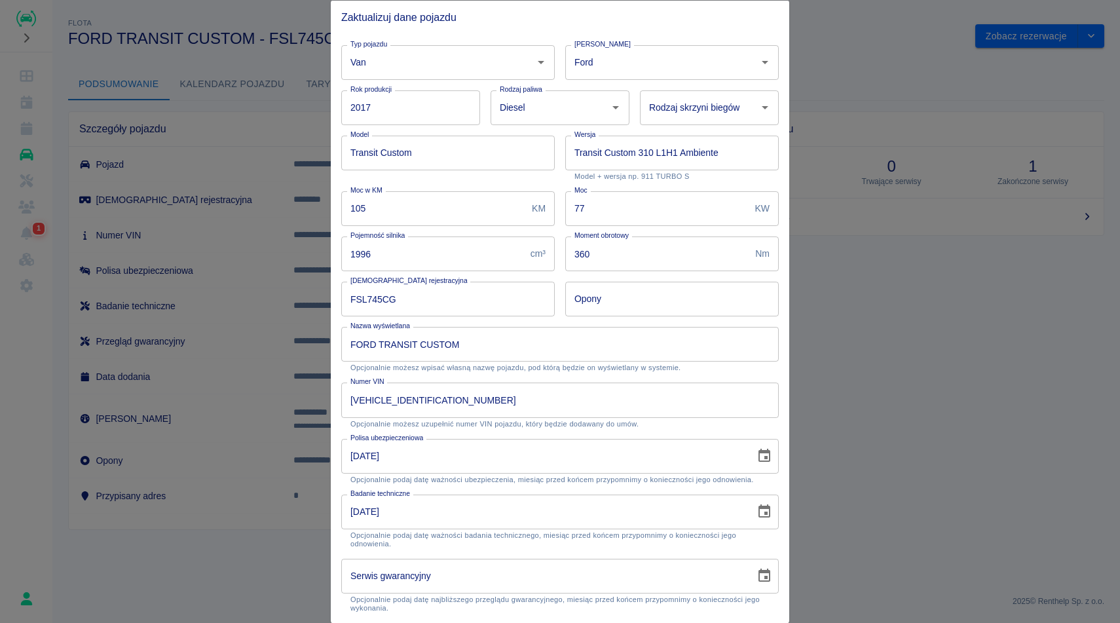
click at [767, 510] on icon "Choose date, selected date is 27 sty 2026" at bounding box center [764, 512] width 16 height 16
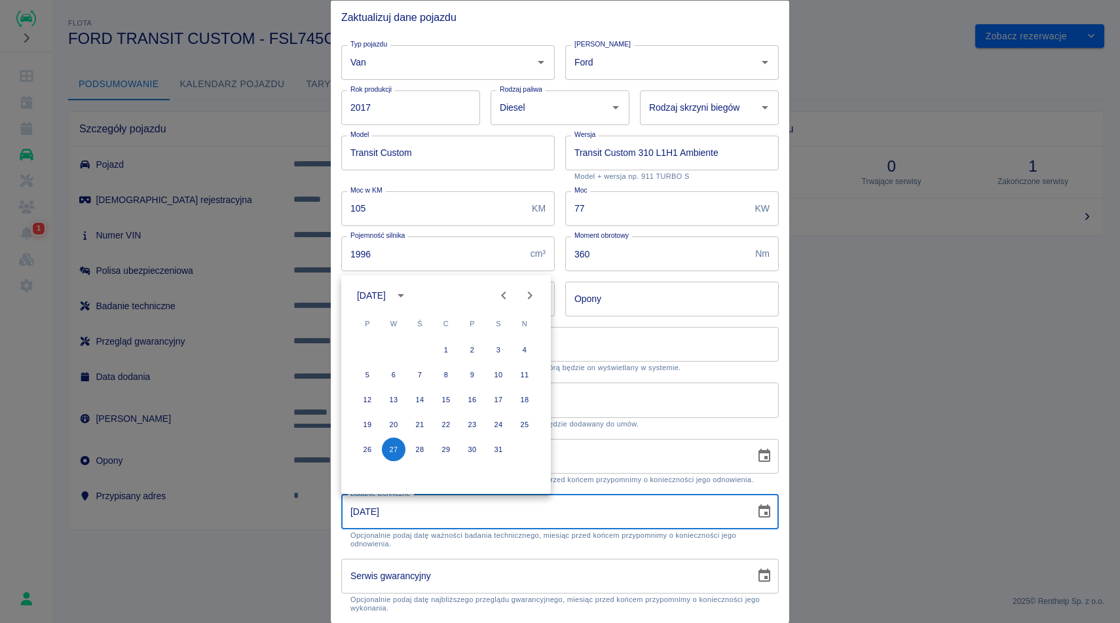
click at [409, 295] on icon "calendar view is open, switch to year view" at bounding box center [401, 296] width 16 height 16
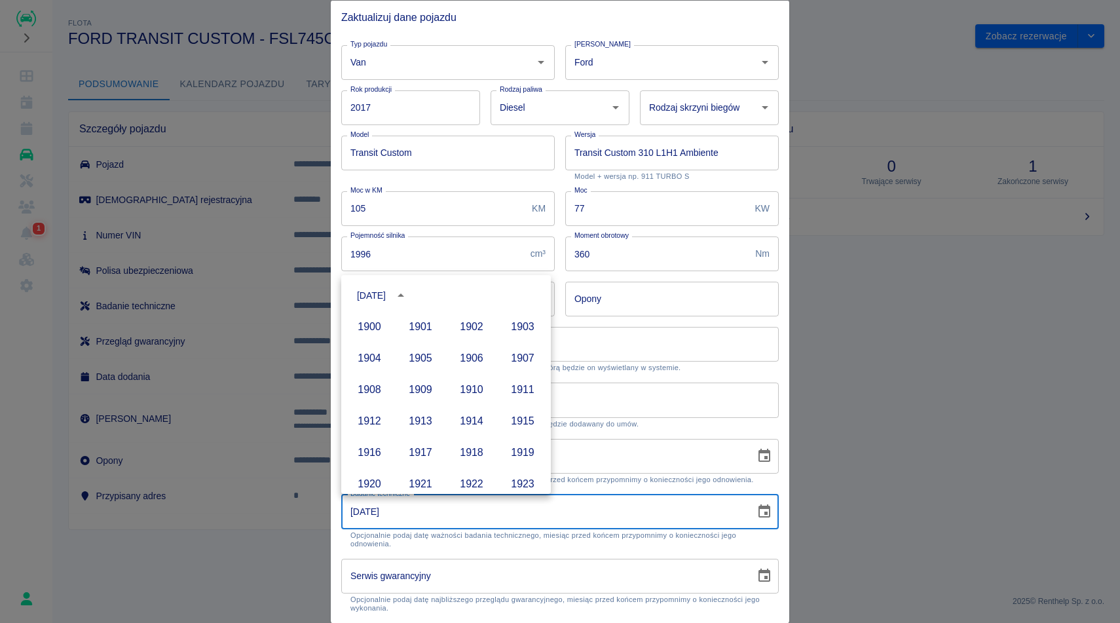
scroll to position [899, 0]
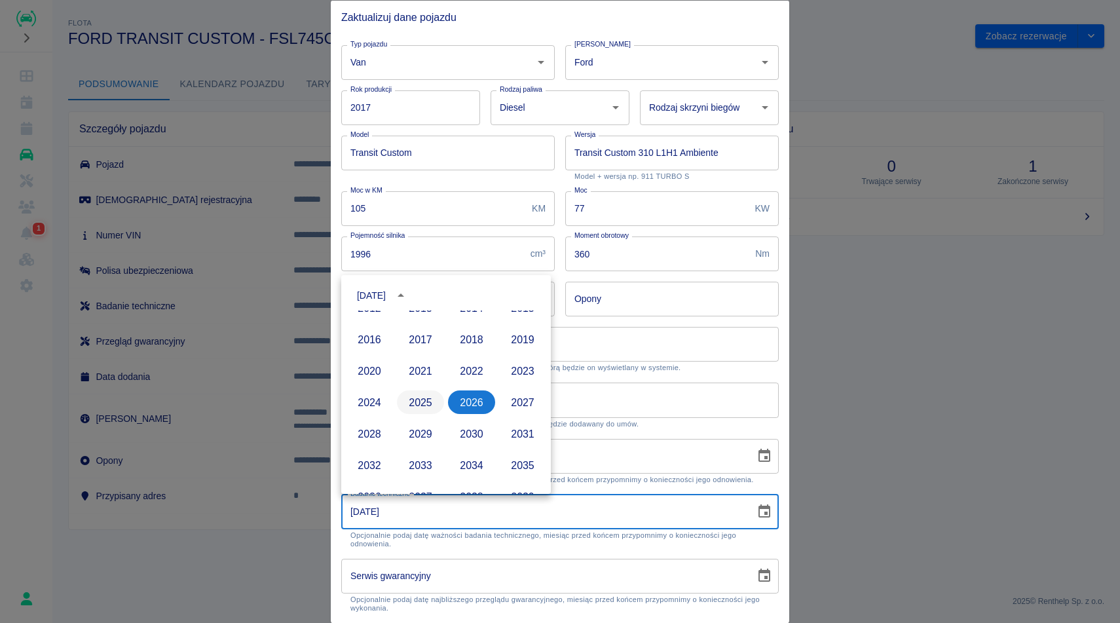
click at [426, 406] on button "2025" at bounding box center [420, 402] width 47 height 24
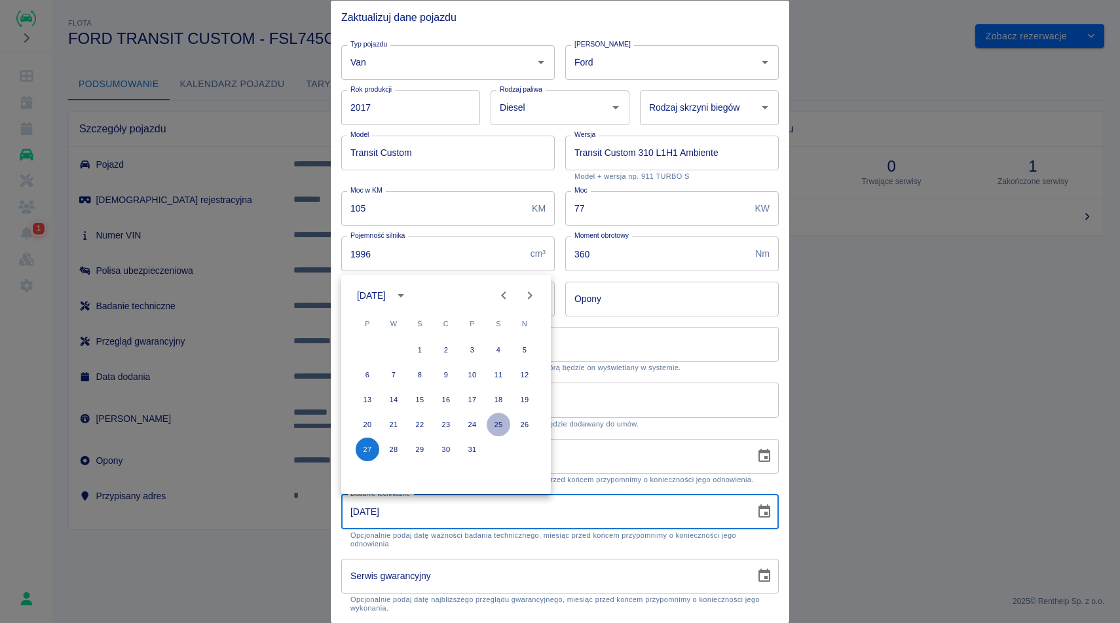
click at [495, 428] on button "25" at bounding box center [499, 425] width 24 height 24
type input "25-01-2025"
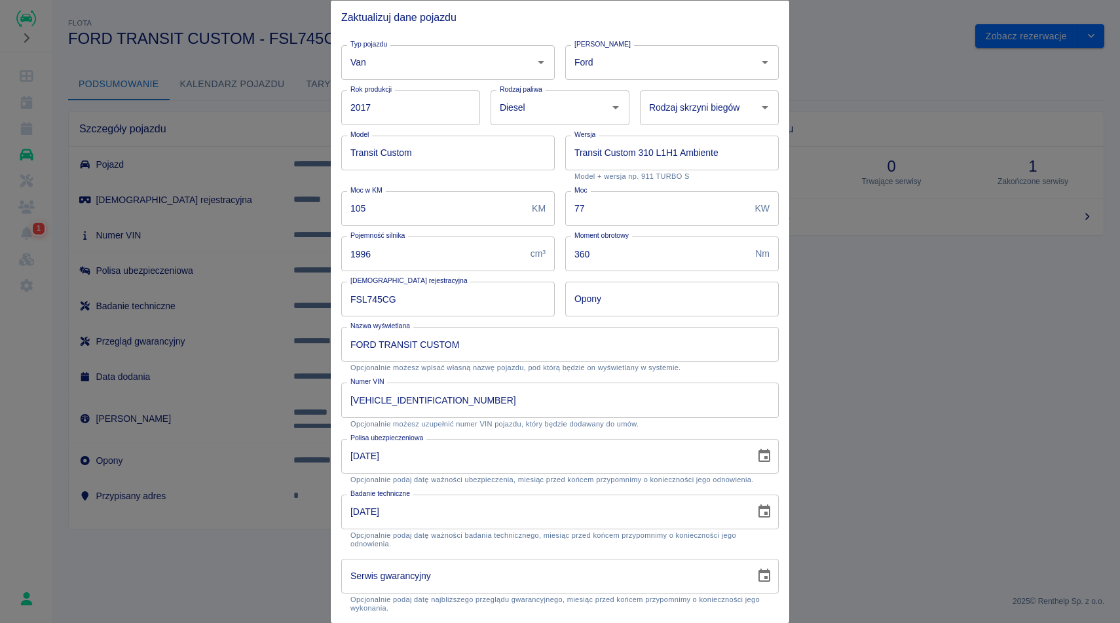
click at [679, 424] on p "Opcjonalnie możesz uzupełnić numer VIN pojazdu, który będzie dodawany do umów." at bounding box center [559, 423] width 419 height 9
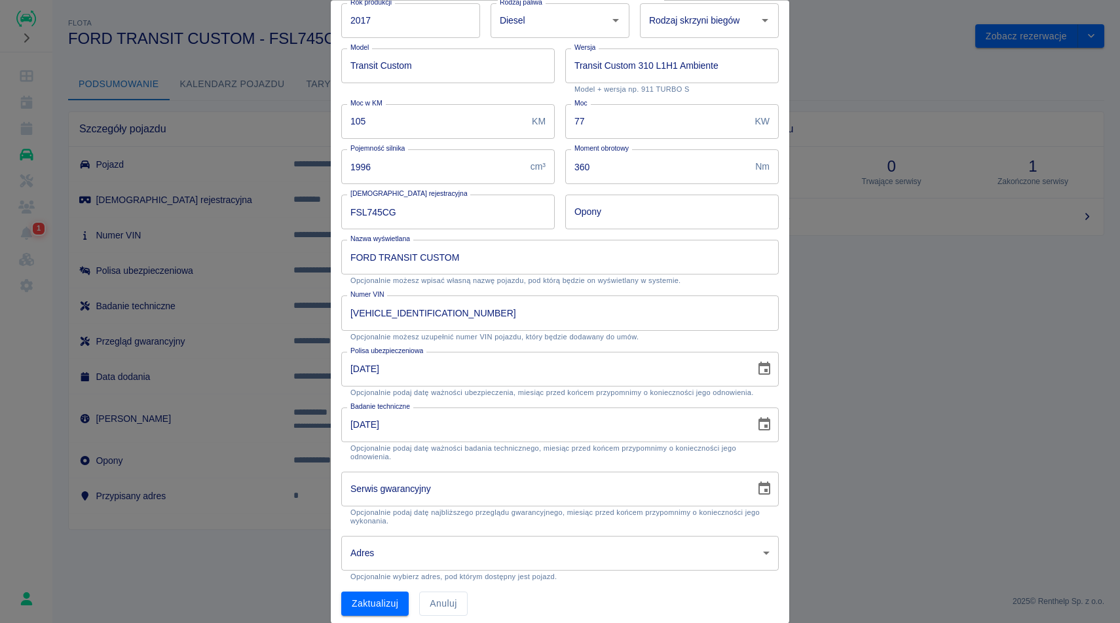
scroll to position [95, 0]
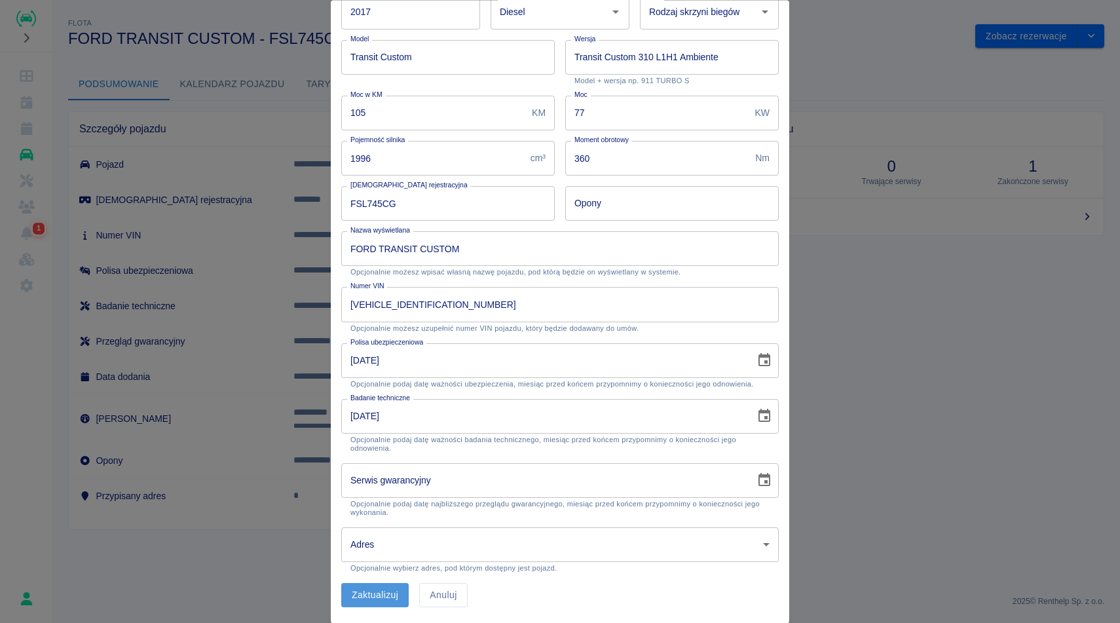
click at [391, 593] on button "Zaktualizuj" at bounding box center [374, 596] width 67 height 24
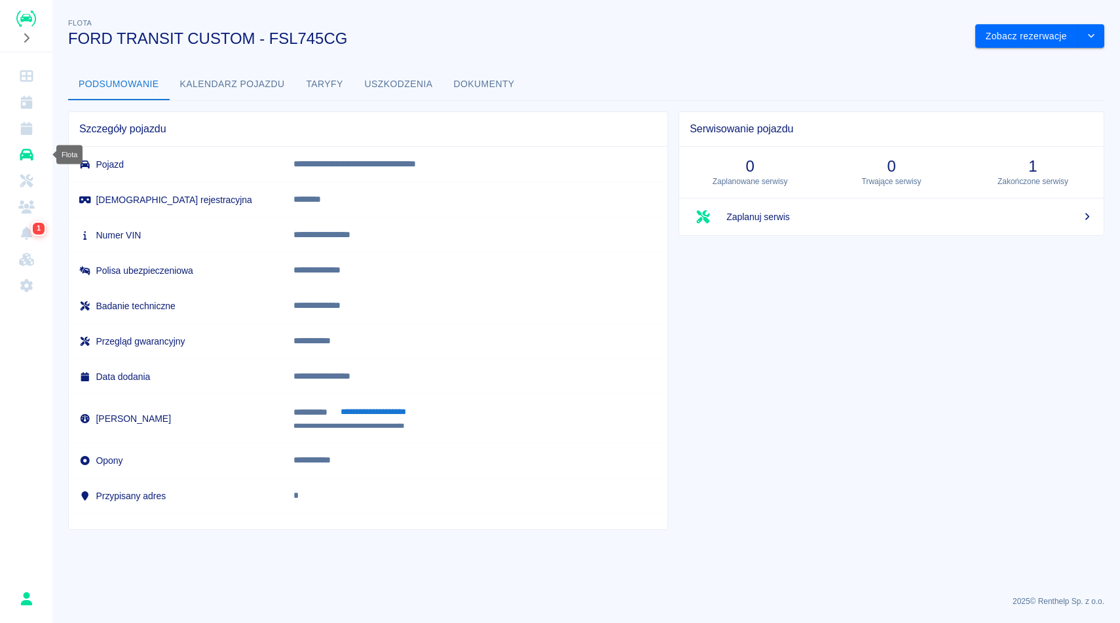
click at [25, 150] on icon "Flota" at bounding box center [26, 154] width 16 height 13
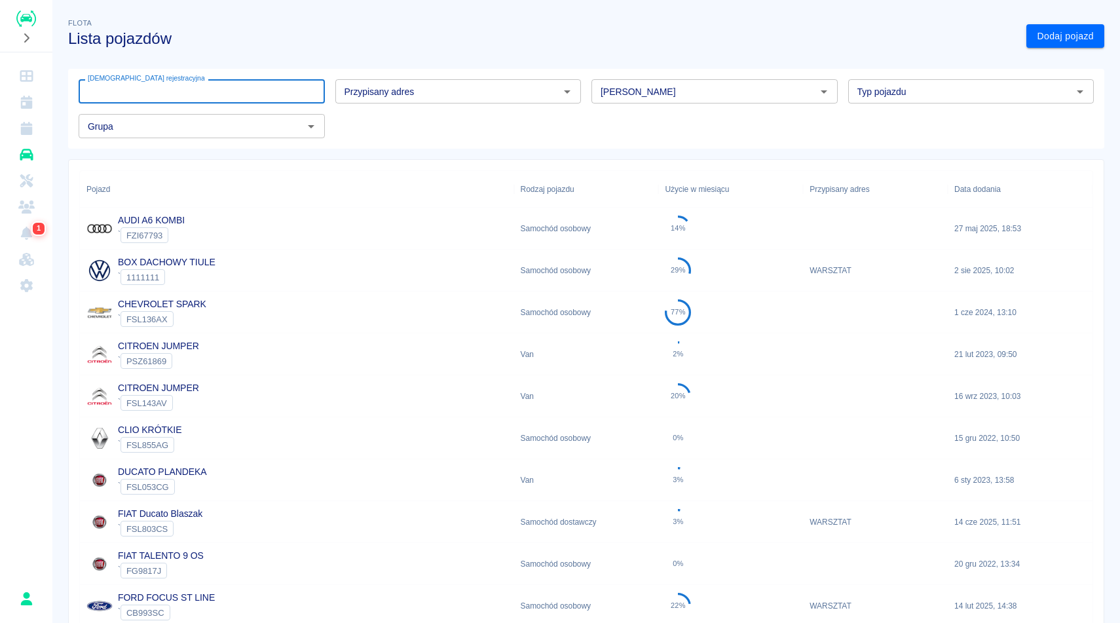
click at [215, 96] on input "[DEMOGRAPHIC_DATA] rejestracyjna" at bounding box center [202, 91] width 246 height 24
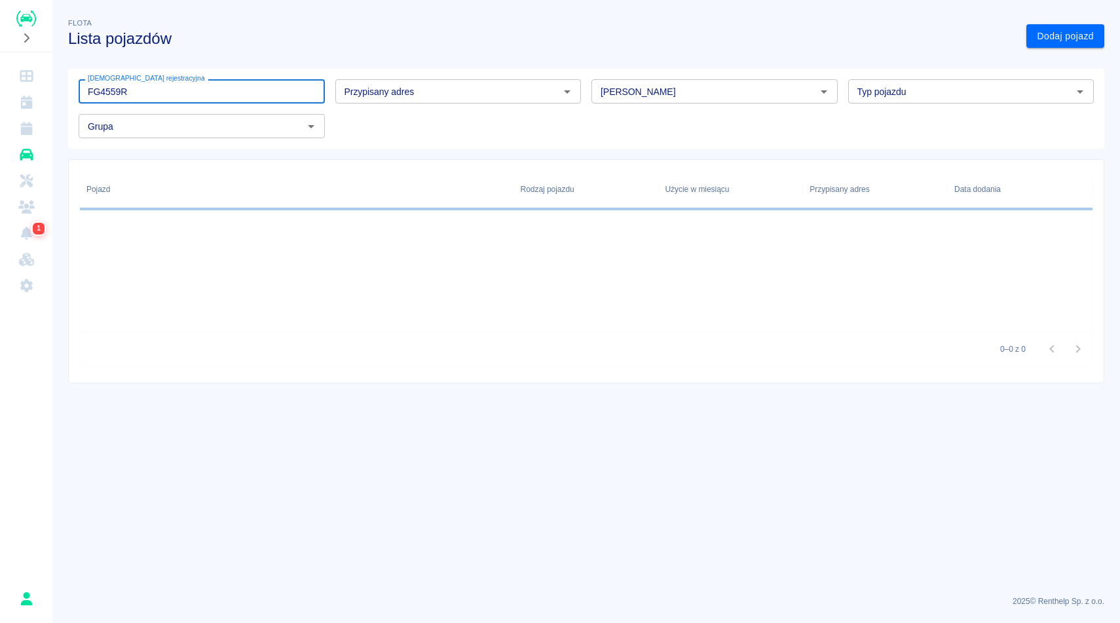
type input "FG4559R"
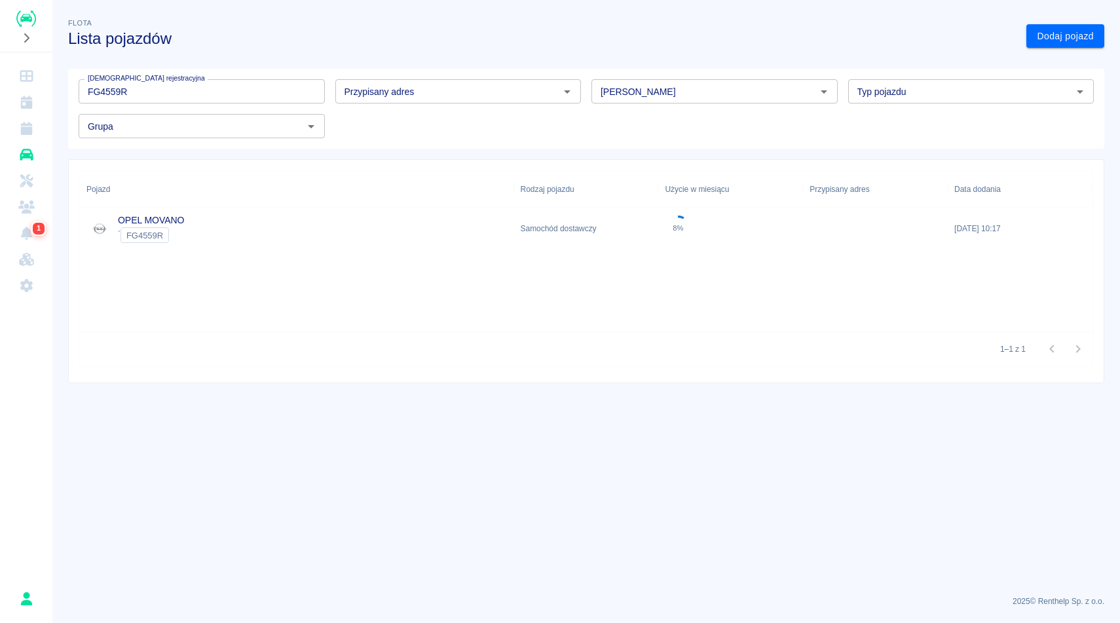
click at [244, 235] on div "OPEL MOVANO ` FG4559R" at bounding box center [297, 229] width 434 height 42
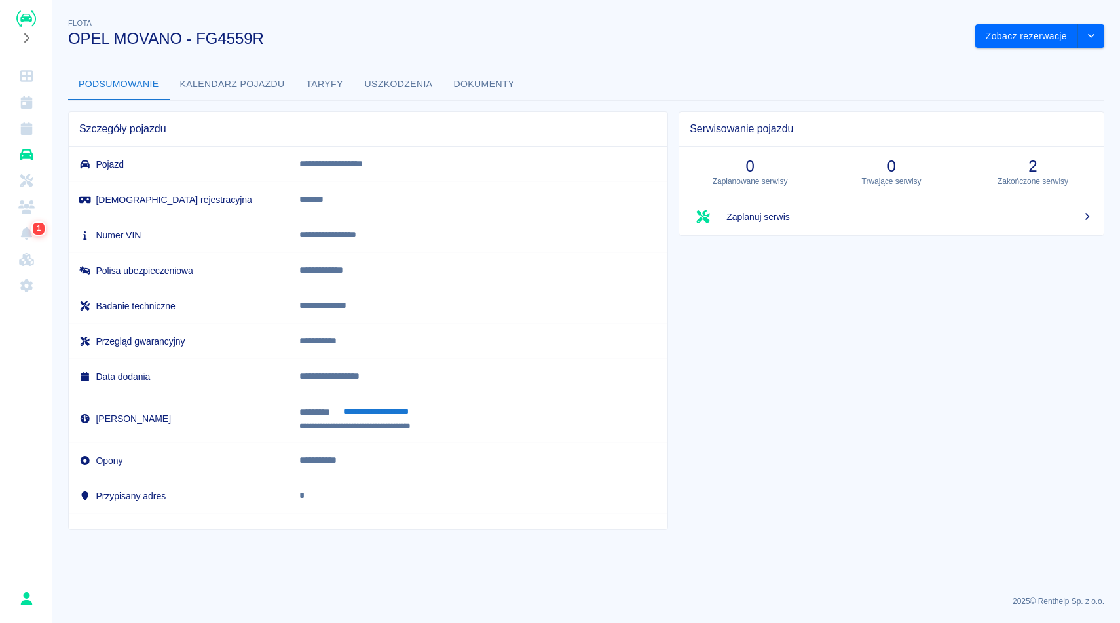
click at [468, 81] on button "Dokumenty" at bounding box center [484, 84] width 82 height 31
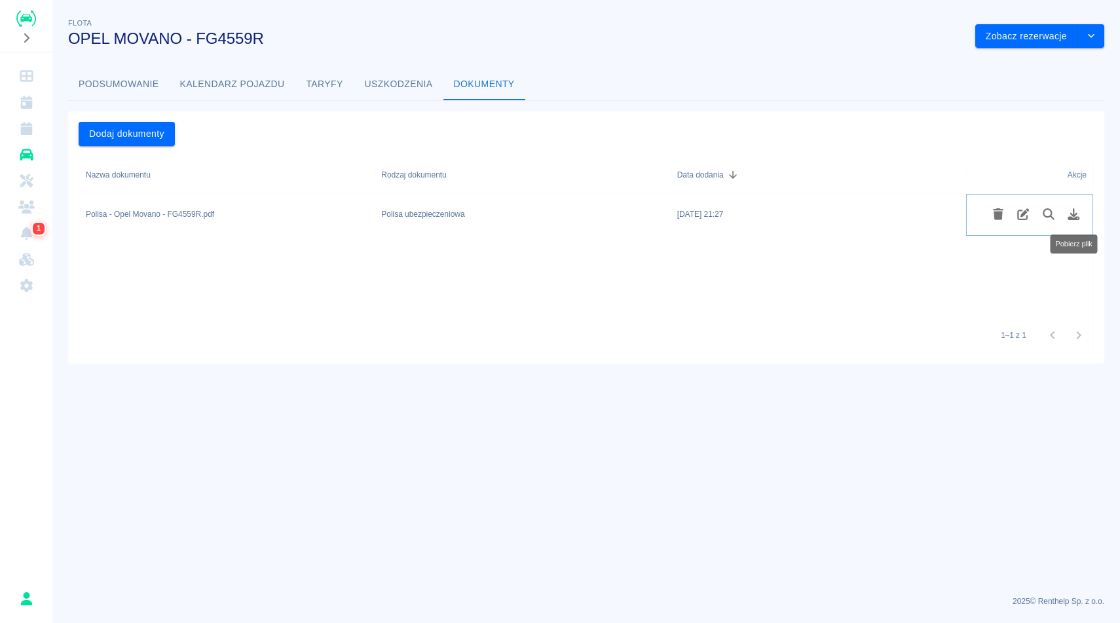
click at [1072, 221] on button "Pobierz plik" at bounding box center [1074, 214] width 26 height 22
click at [1097, 28] on button "drop-down" at bounding box center [1091, 36] width 26 height 24
click at [1035, 61] on li "Zaktualizuj dane pojazdu" at bounding box center [1040, 64] width 122 height 22
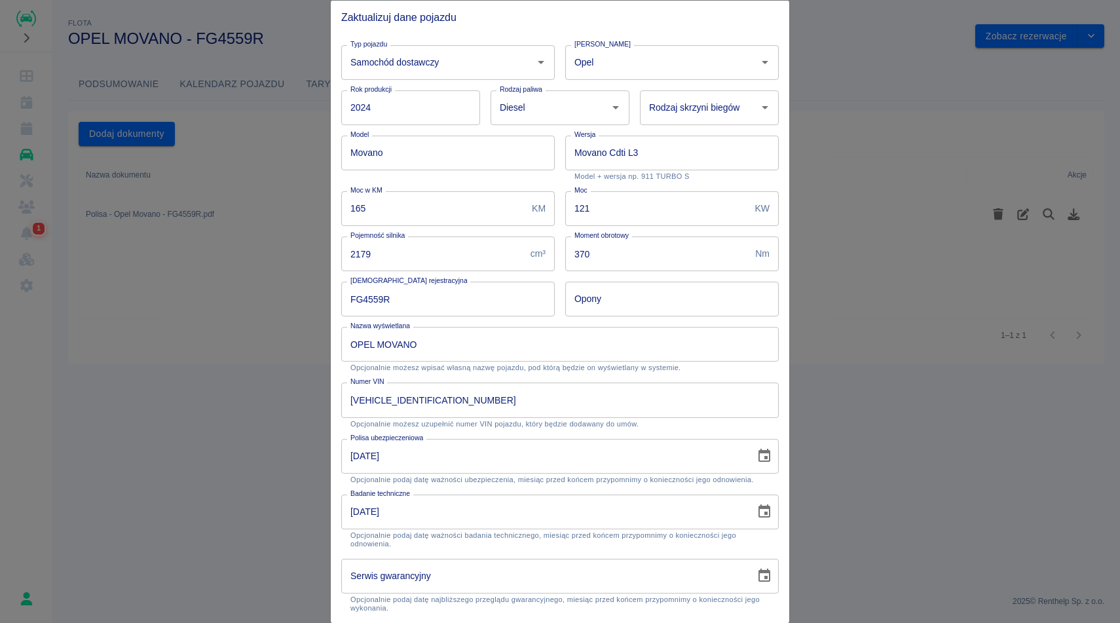
click at [756, 457] on icon "Choose date, selected date is 3 mar 2026" at bounding box center [764, 456] width 16 height 16
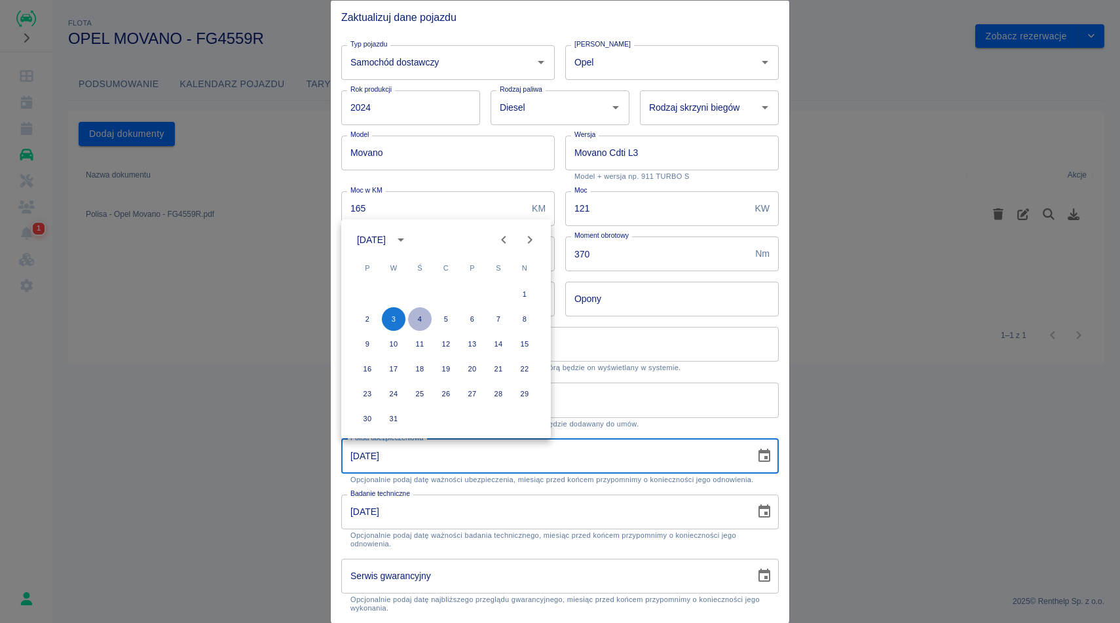
click at [422, 321] on button "4" at bounding box center [420, 319] width 24 height 24
type input "04-03-2026"
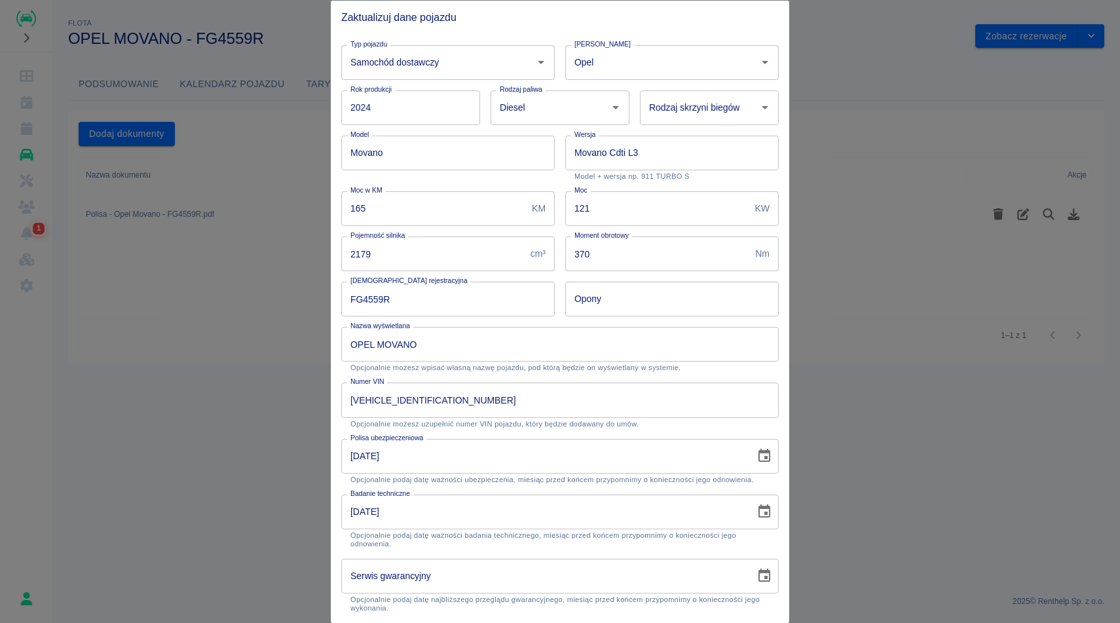
click at [443, 517] on input "30-07-2027" at bounding box center [543, 511] width 405 height 35
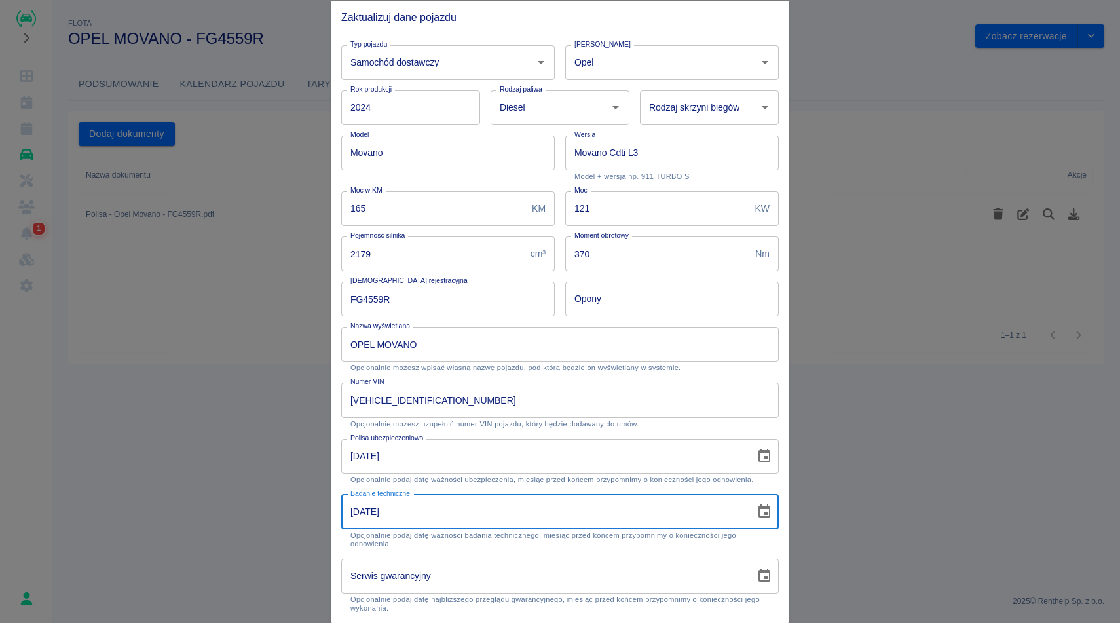
type input "31-01-2027"
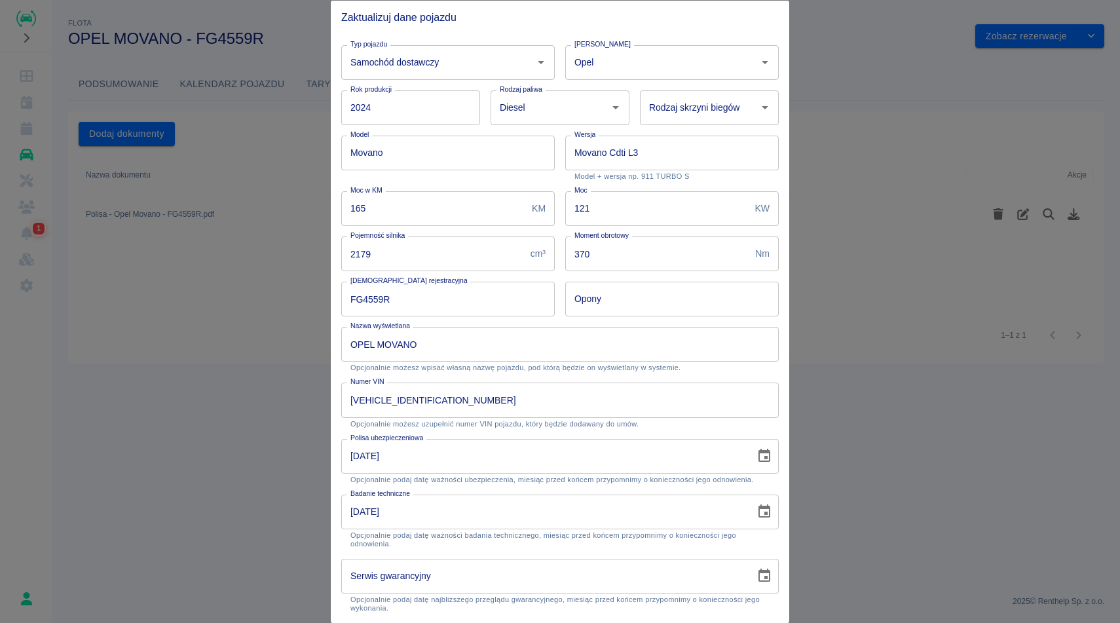
click at [701, 430] on div "Polisa ubezpieczeniowa 04-03-2026 Polisa ubezpieczeniowa Opcjonalnie podaj datę…" at bounding box center [555, 456] width 448 height 56
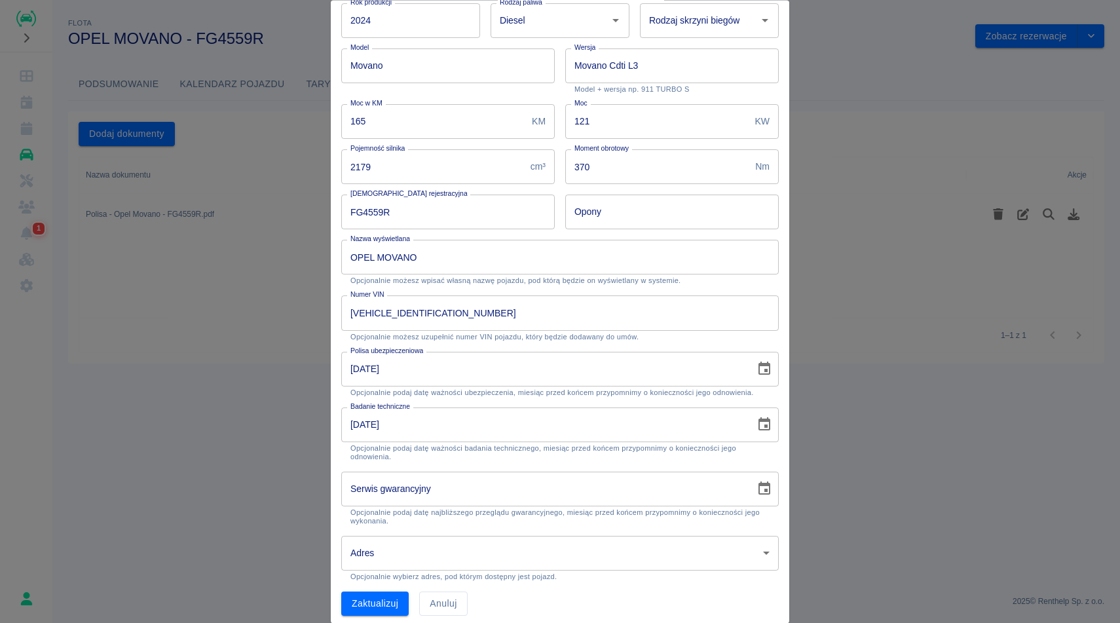
scroll to position [95, 0]
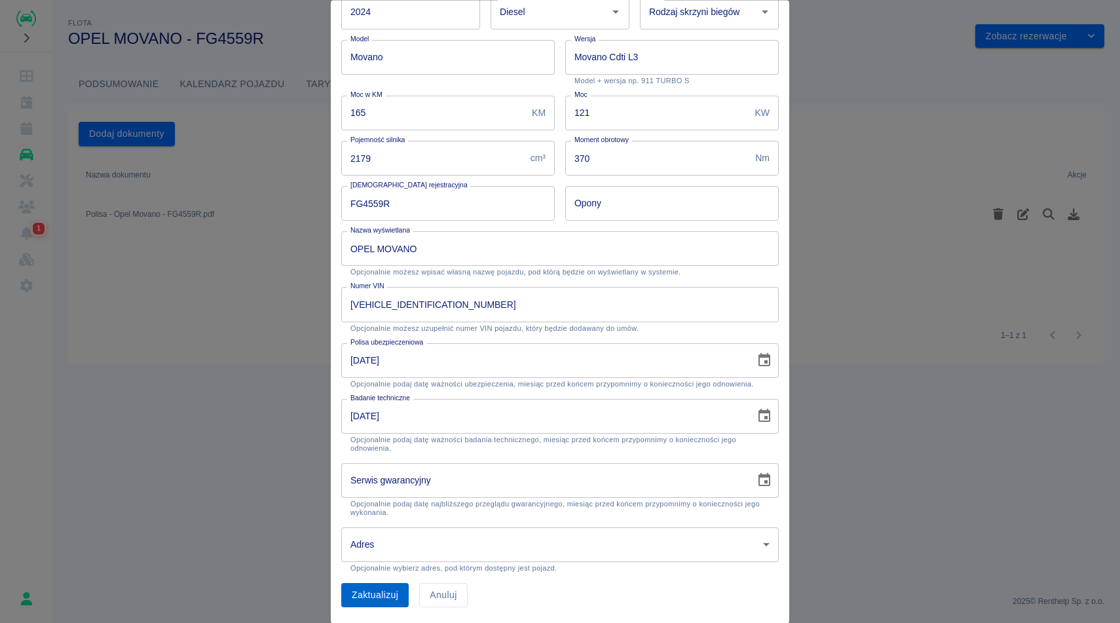
click at [387, 597] on button "Zaktualizuj" at bounding box center [374, 596] width 67 height 24
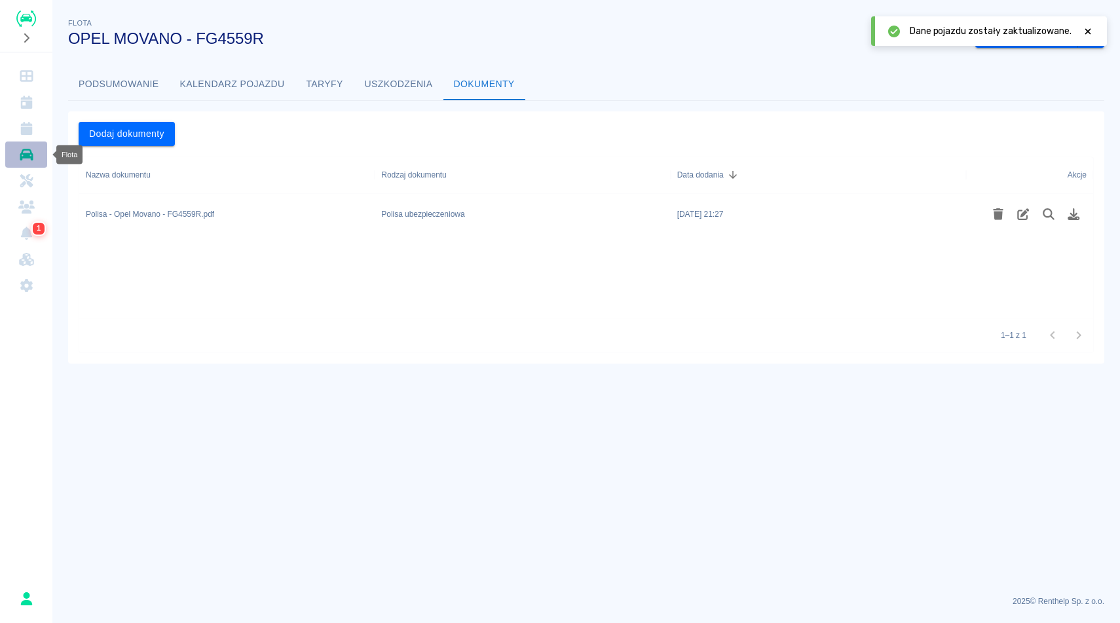
click at [31, 160] on icon "Flota" at bounding box center [26, 154] width 16 height 13
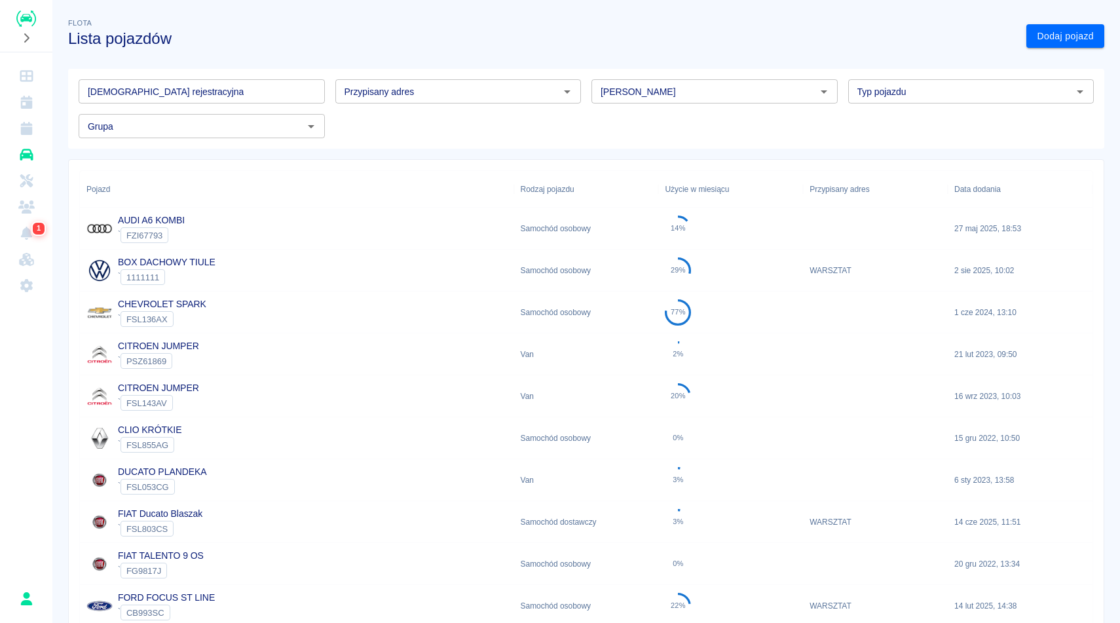
click at [343, 14] on div "Flota Lista pojazdów" at bounding box center [537, 26] width 958 height 43
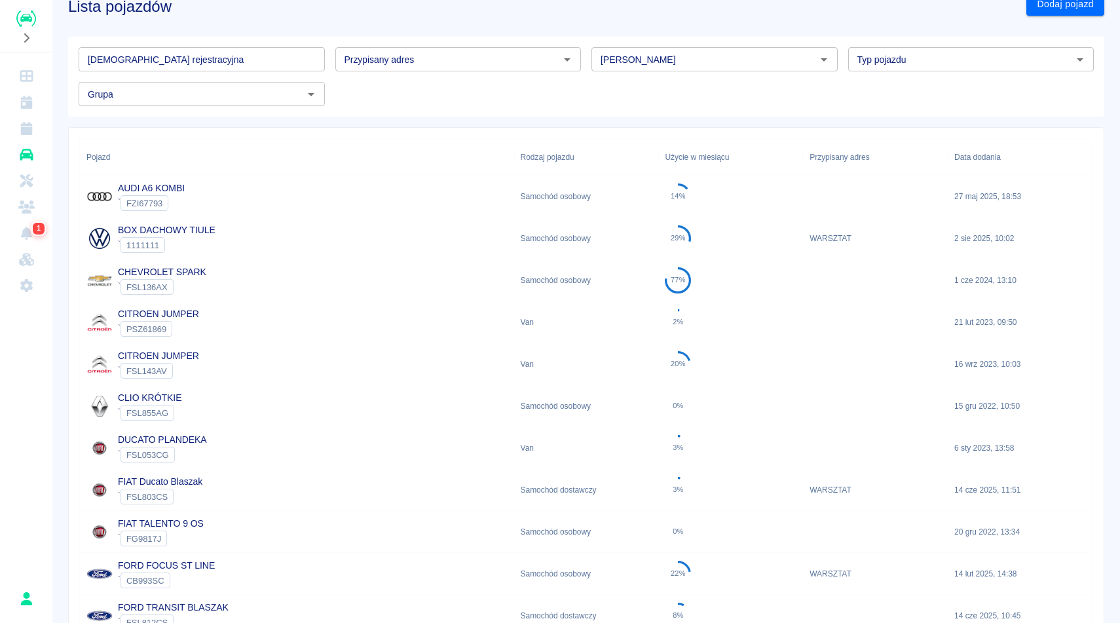
scroll to position [26, 0]
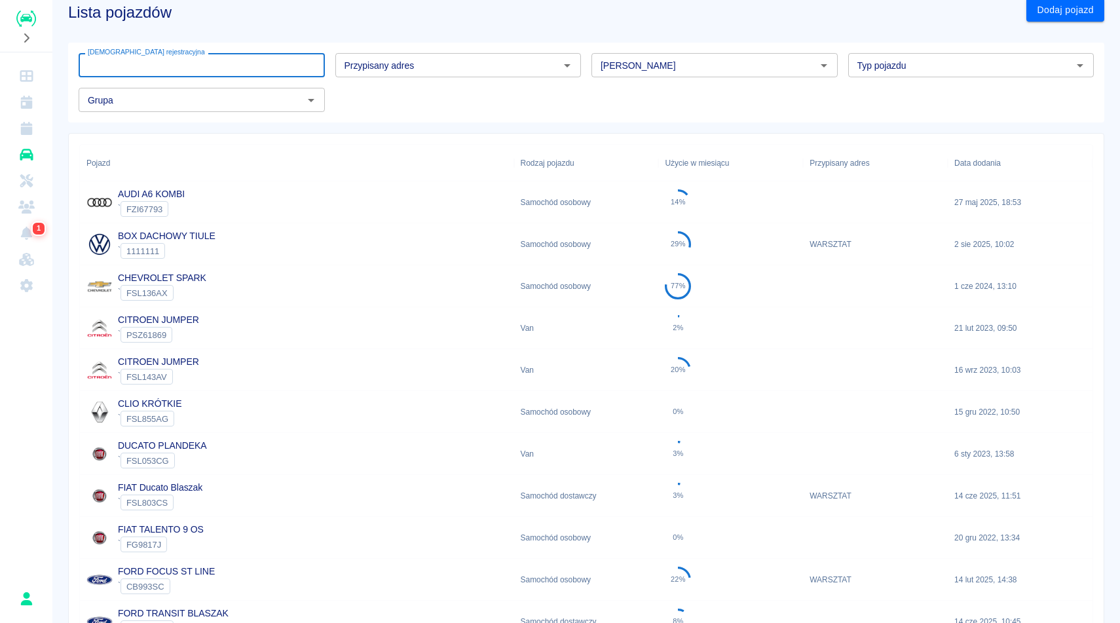
click at [289, 62] on input "[DEMOGRAPHIC_DATA] rejestracyjna" at bounding box center [202, 65] width 246 height 24
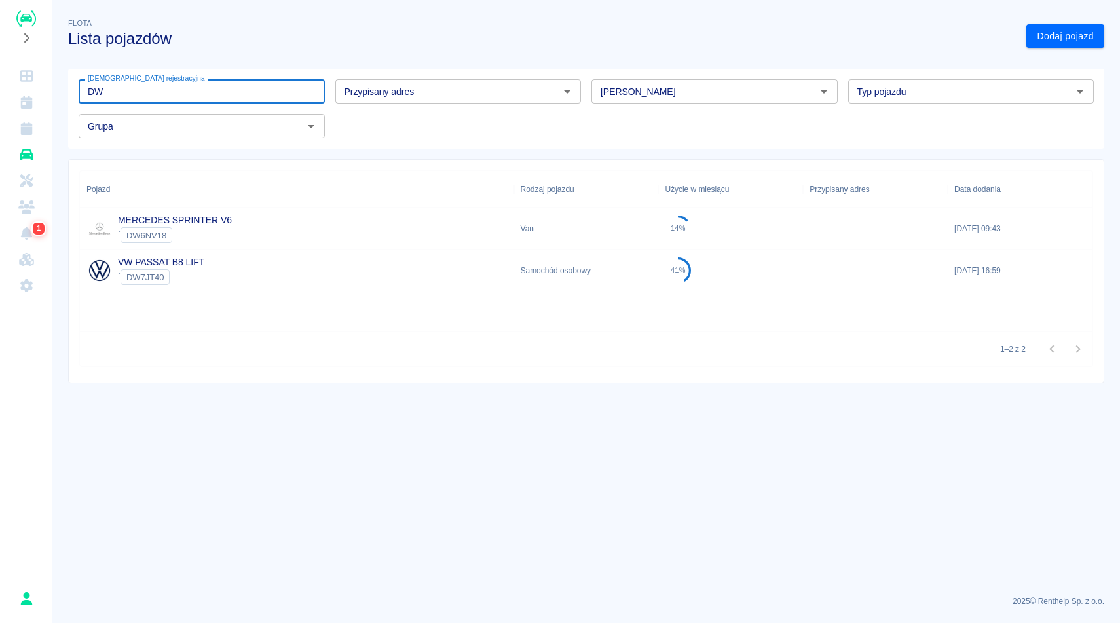
type input "DW"
click at [259, 236] on div "MERCEDES SPRINTER V6 ` DW6NV18" at bounding box center [297, 229] width 434 height 42
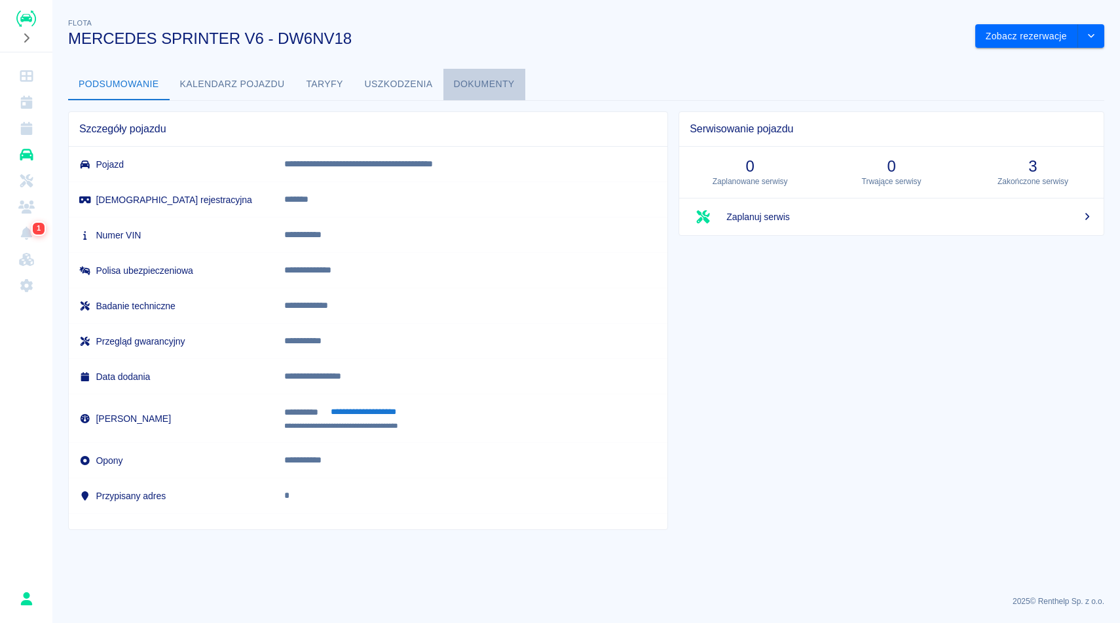
click at [476, 81] on button "Dokumenty" at bounding box center [484, 84] width 82 height 31
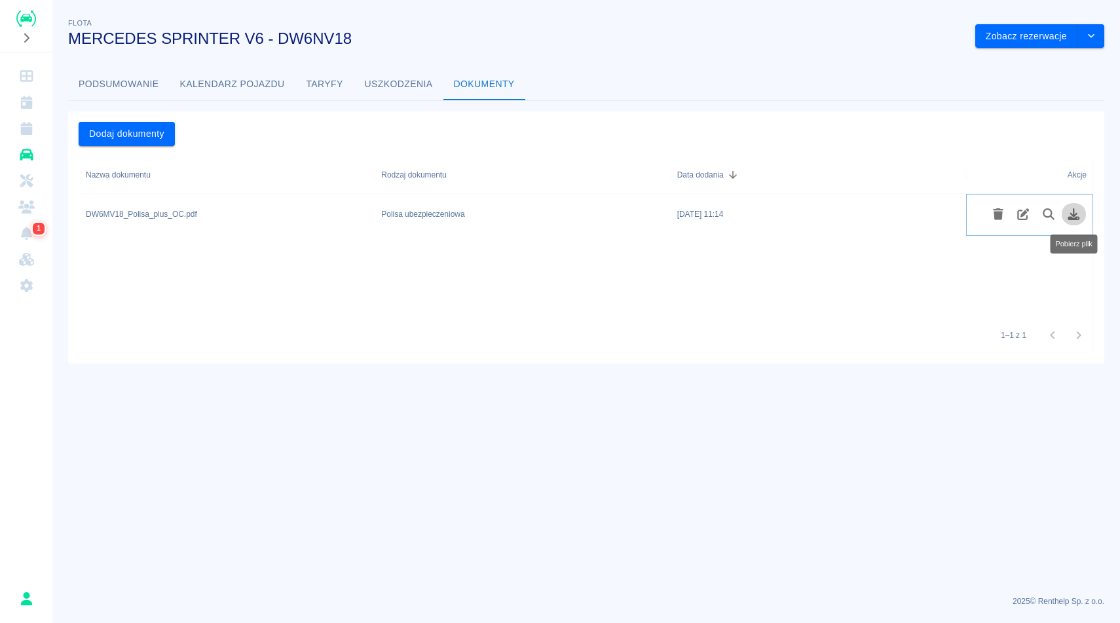
click at [1067, 215] on icon "Pobierz plik" at bounding box center [1073, 214] width 15 height 12
click at [151, 84] on button "Podsumowanie" at bounding box center [119, 84] width 102 height 31
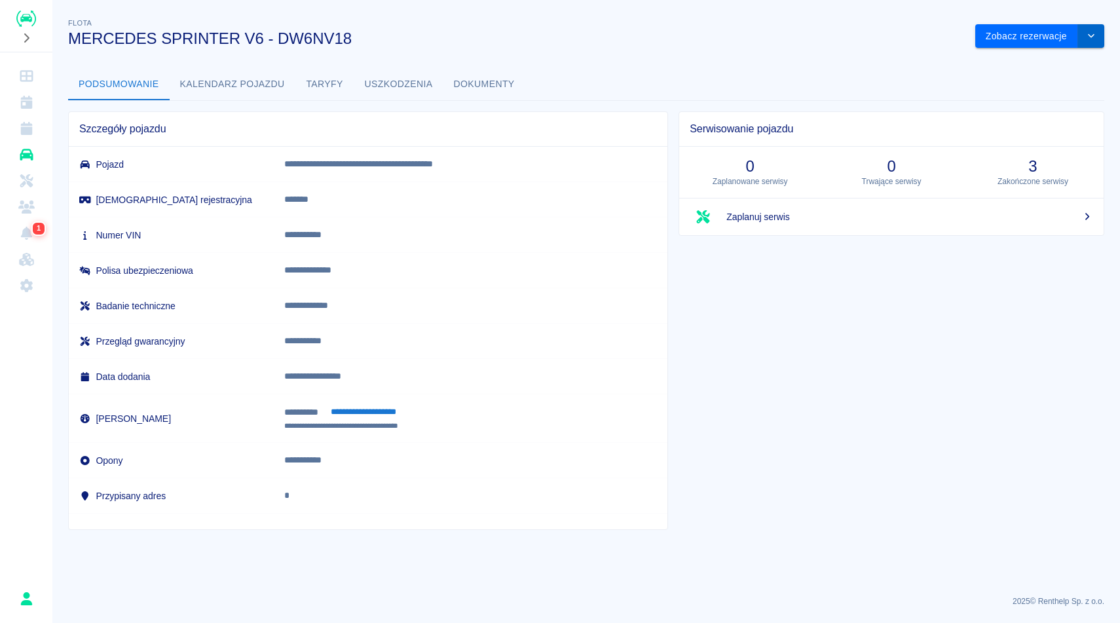
click at [1086, 37] on icon "drop-down" at bounding box center [1091, 35] width 10 height 9
click at [1052, 62] on li "Zaktualizuj dane pojazdu" at bounding box center [1040, 64] width 122 height 22
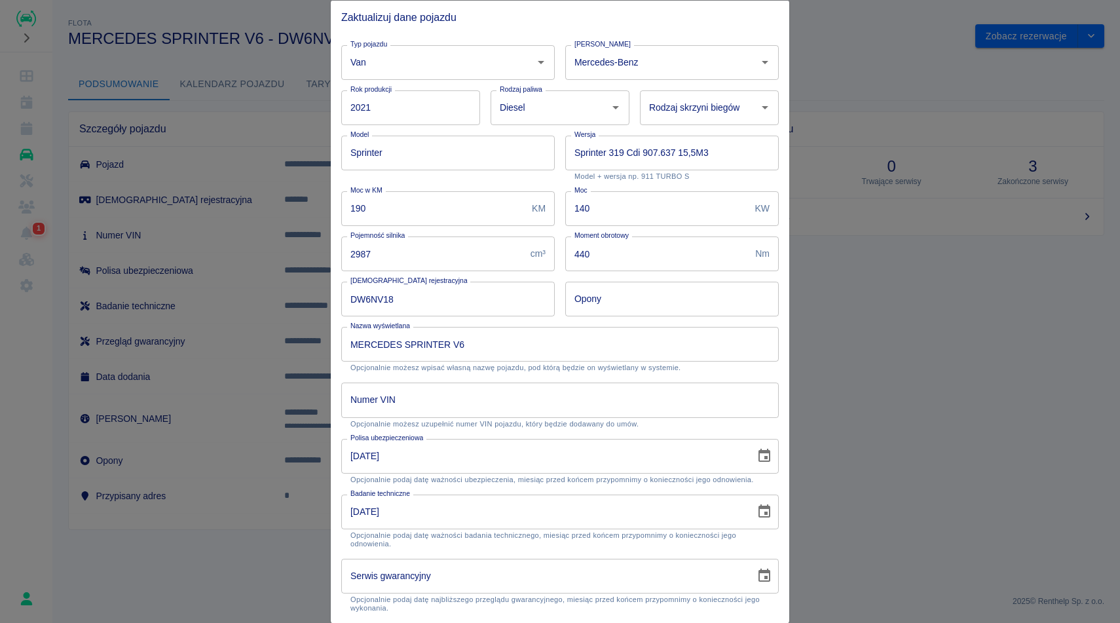
click at [430, 456] on input "15-08-2024" at bounding box center [543, 455] width 405 height 35
type input "05-05-2026"
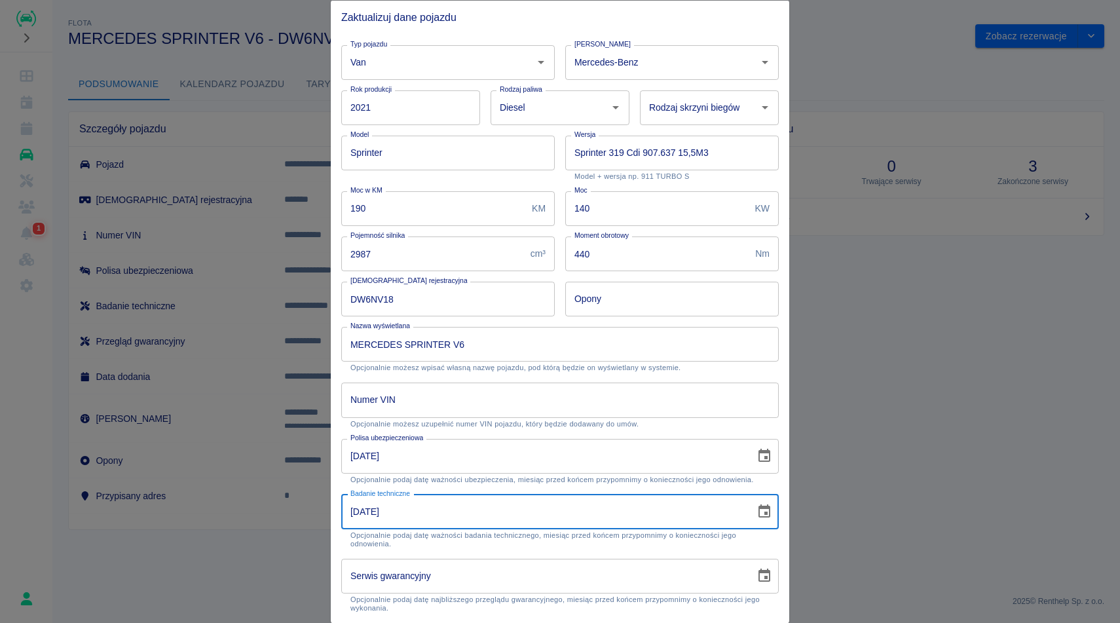
click at [434, 505] on input "06-08-2024" at bounding box center [543, 511] width 405 height 35
click at [716, 426] on p "Opcjonalnie możesz uzupełnić numer VIN pojazdu, który będzie dodawany do umów." at bounding box center [559, 423] width 419 height 9
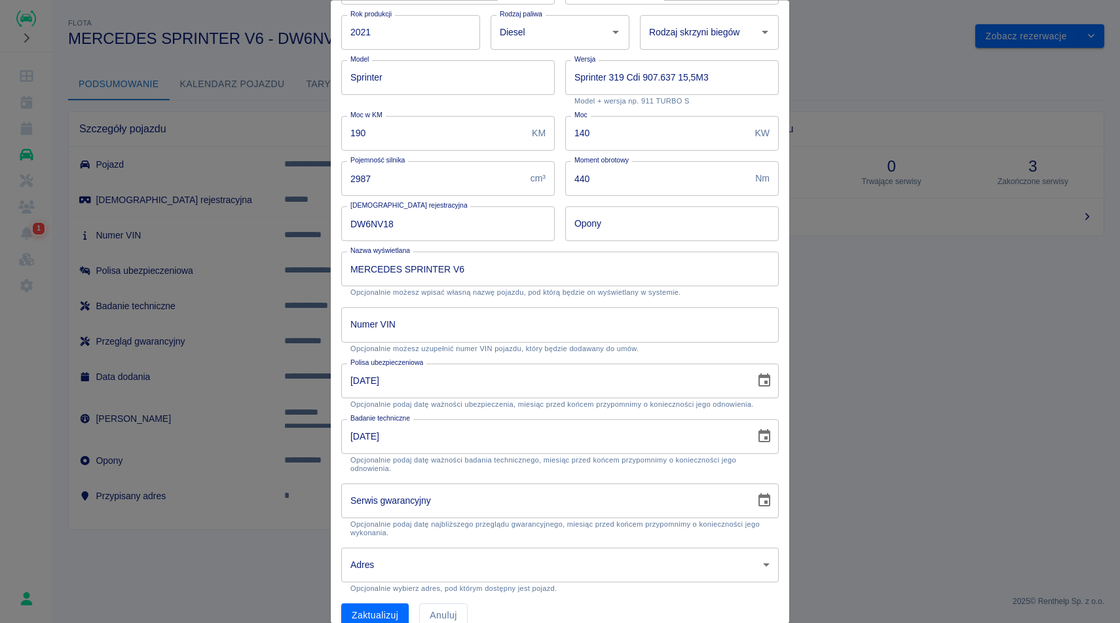
scroll to position [95, 0]
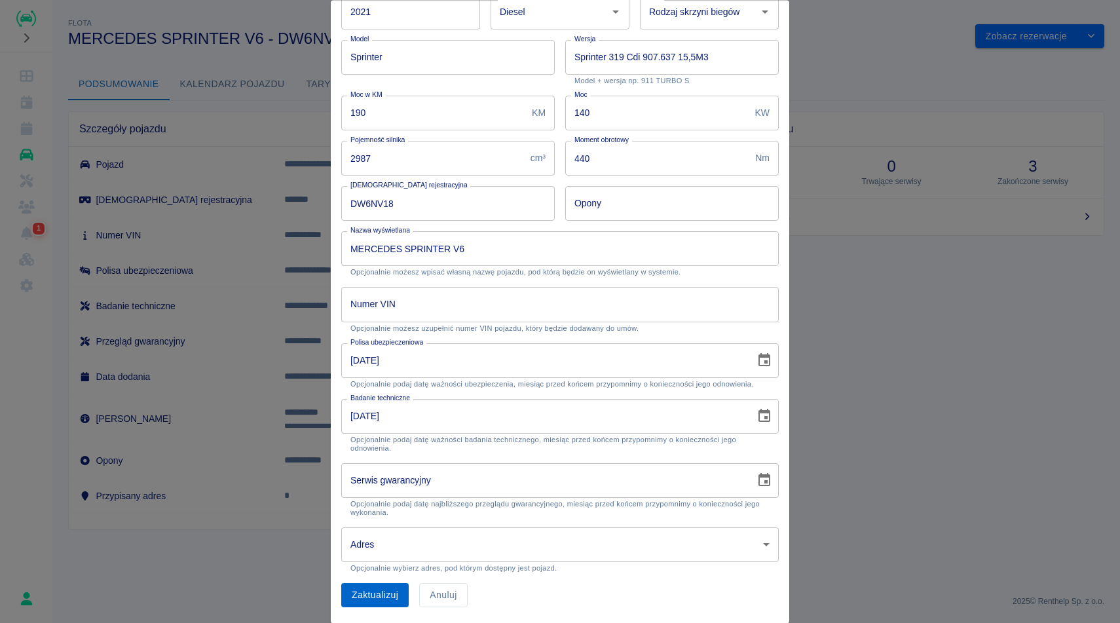
click at [401, 594] on button "Zaktualizuj" at bounding box center [374, 596] width 67 height 24
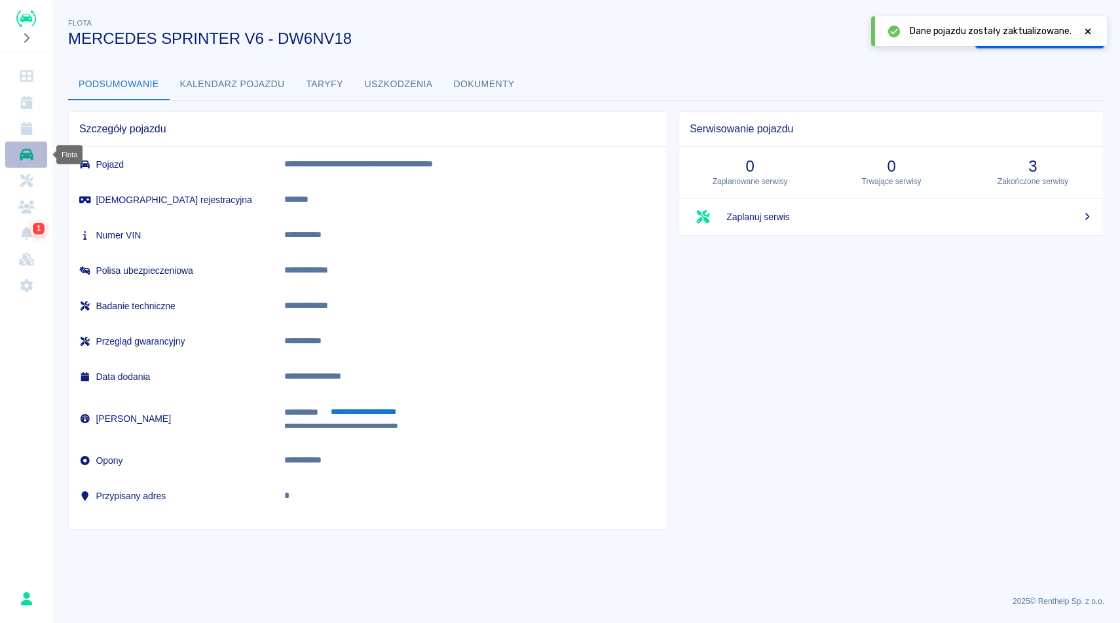
click at [28, 144] on link "Flota" at bounding box center [26, 154] width 42 height 26
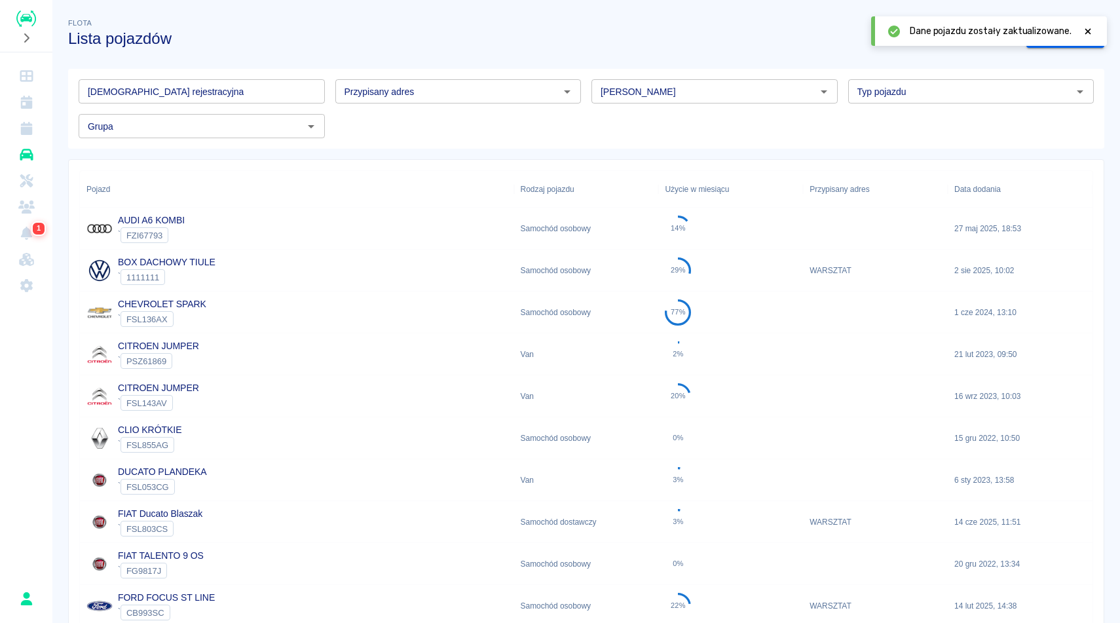
click at [231, 91] on input "[DEMOGRAPHIC_DATA] rejestracyjna" at bounding box center [202, 91] width 246 height 24
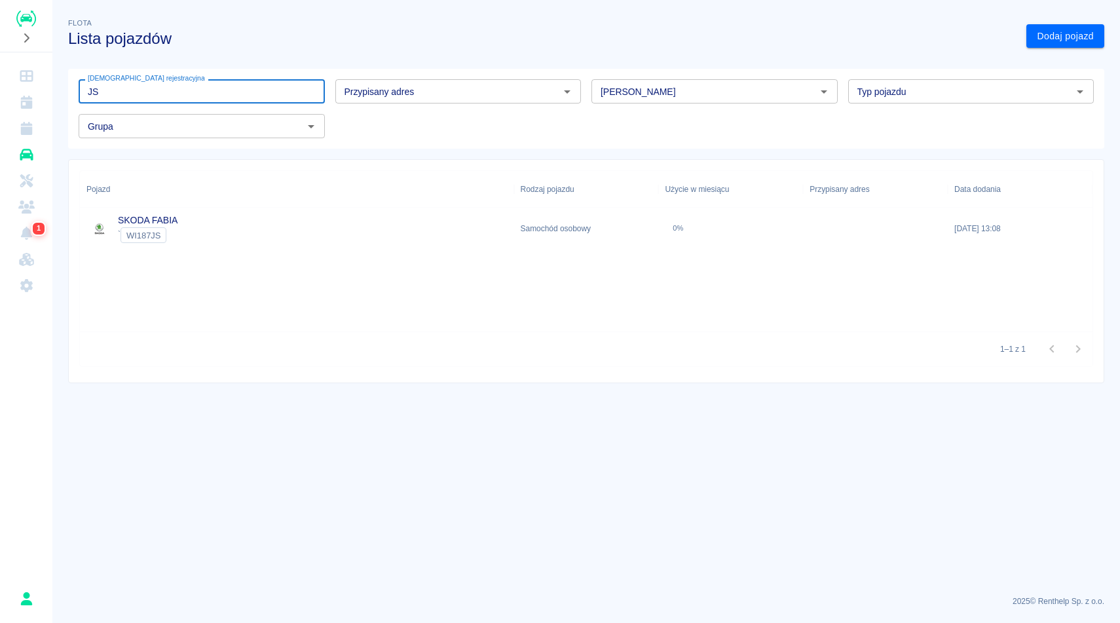
type input "J"
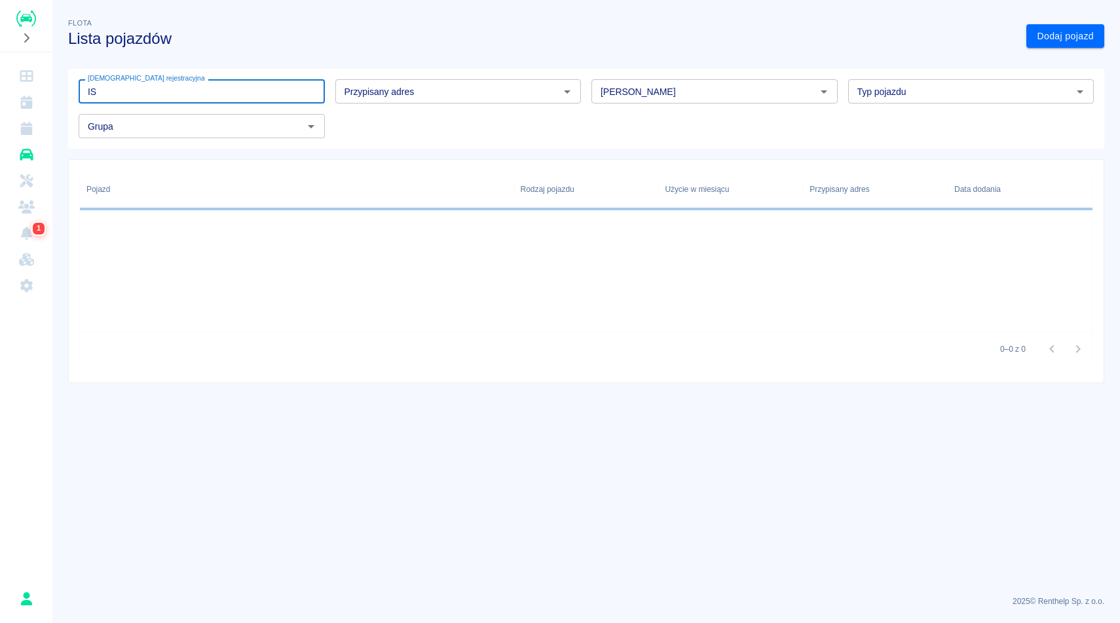
type input "I"
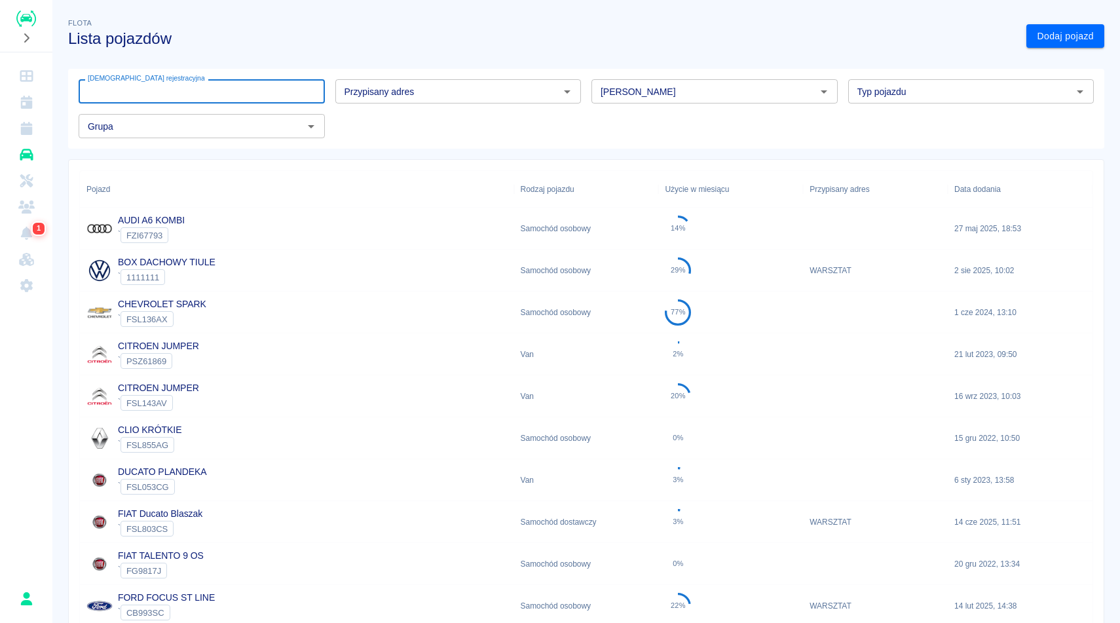
type input "V"
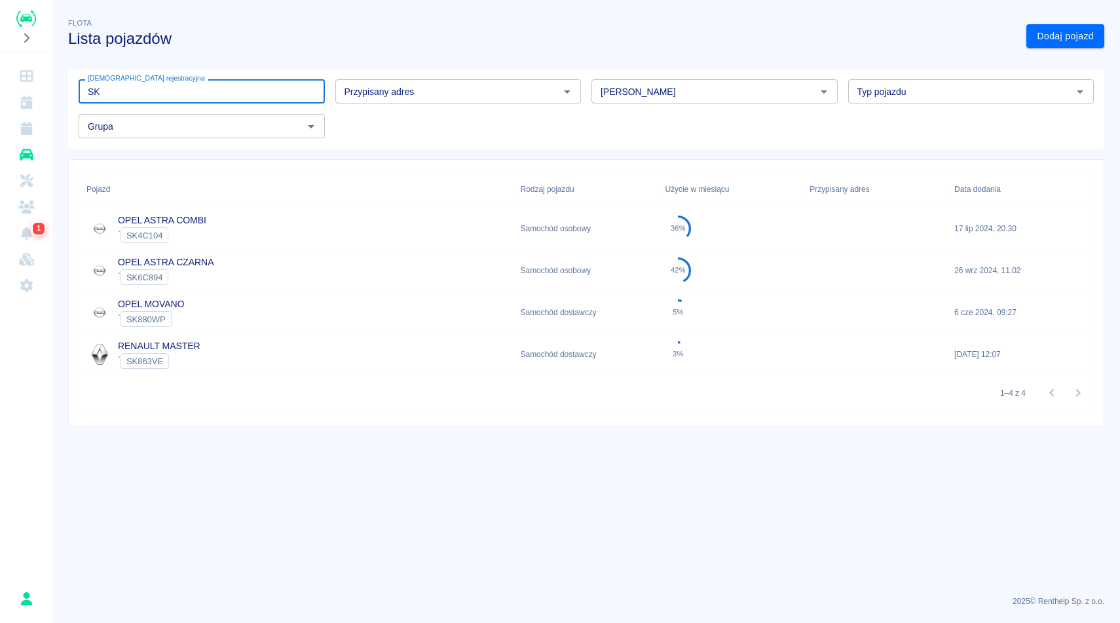
type input "SK"
click at [309, 227] on div "OPEL ASTRA COMBI ` SK4C104" at bounding box center [297, 229] width 434 height 42
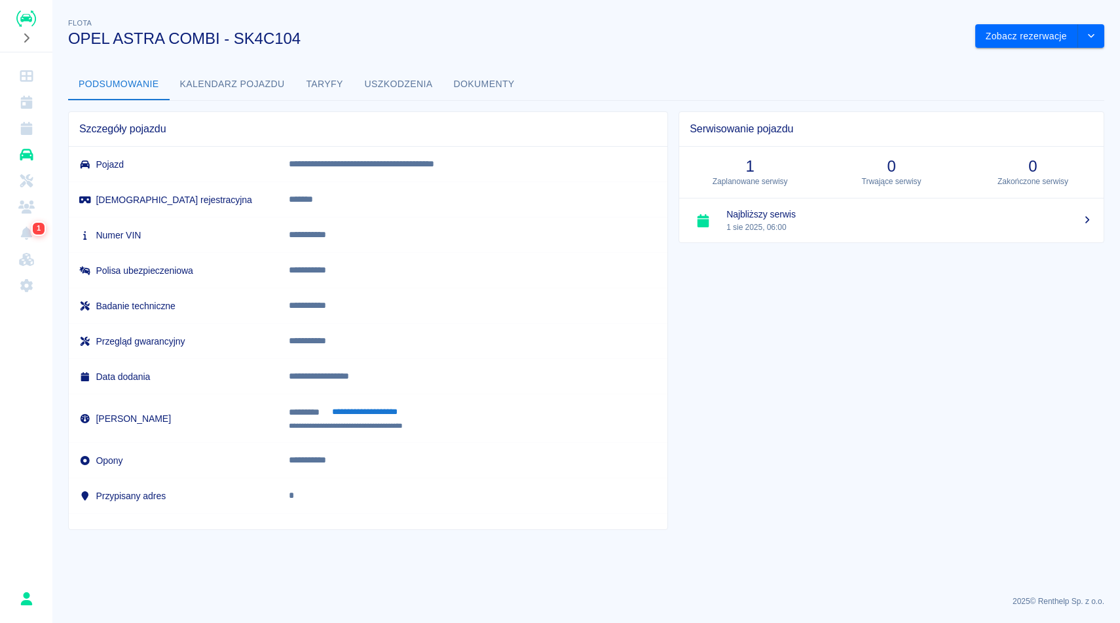
click at [470, 74] on button "Dokumenty" at bounding box center [484, 84] width 82 height 31
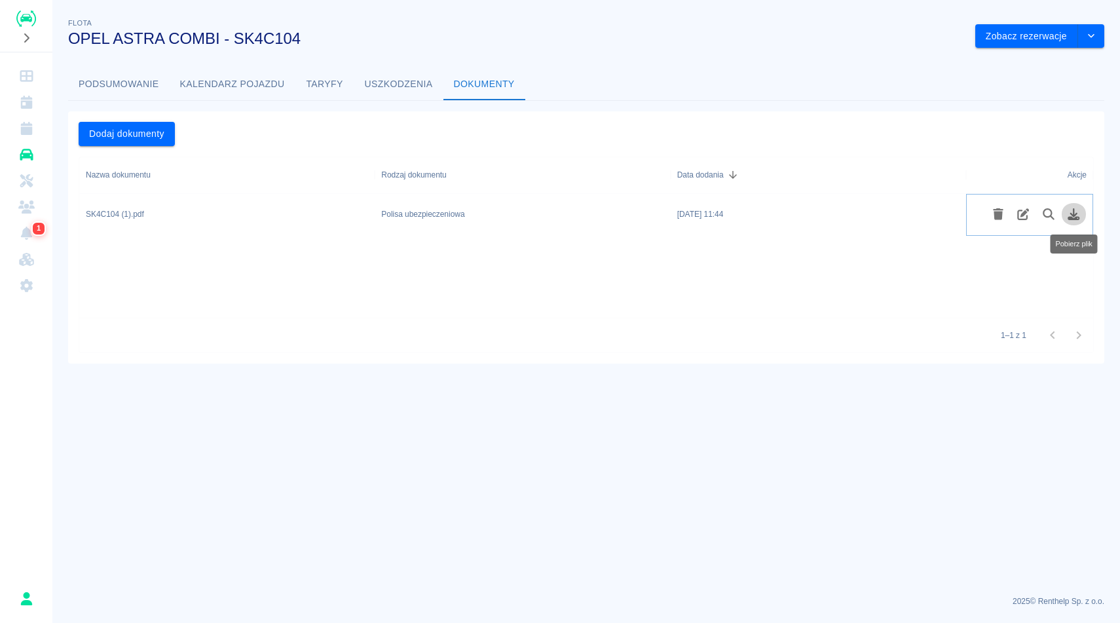
click at [1073, 213] on icon "Pobierz plik" at bounding box center [1074, 214] width 12 height 12
click at [125, 89] on button "Podsumowanie" at bounding box center [119, 84] width 102 height 31
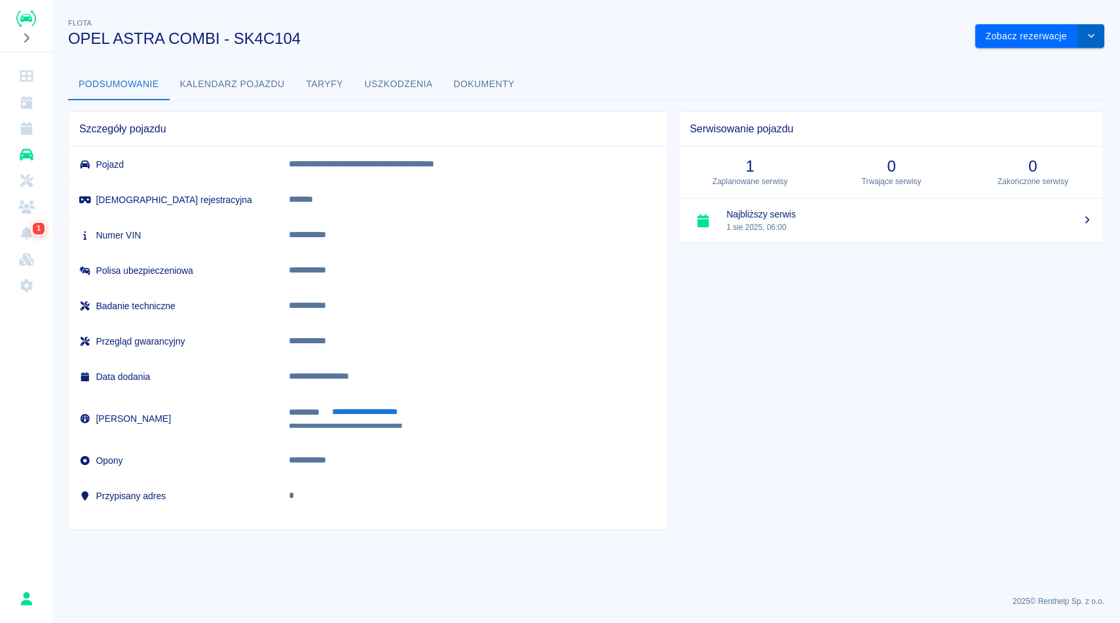
click at [1103, 33] on button "drop-down" at bounding box center [1091, 36] width 26 height 24
click at [1059, 59] on li "Zaktualizuj dane pojazdu" at bounding box center [1040, 64] width 122 height 22
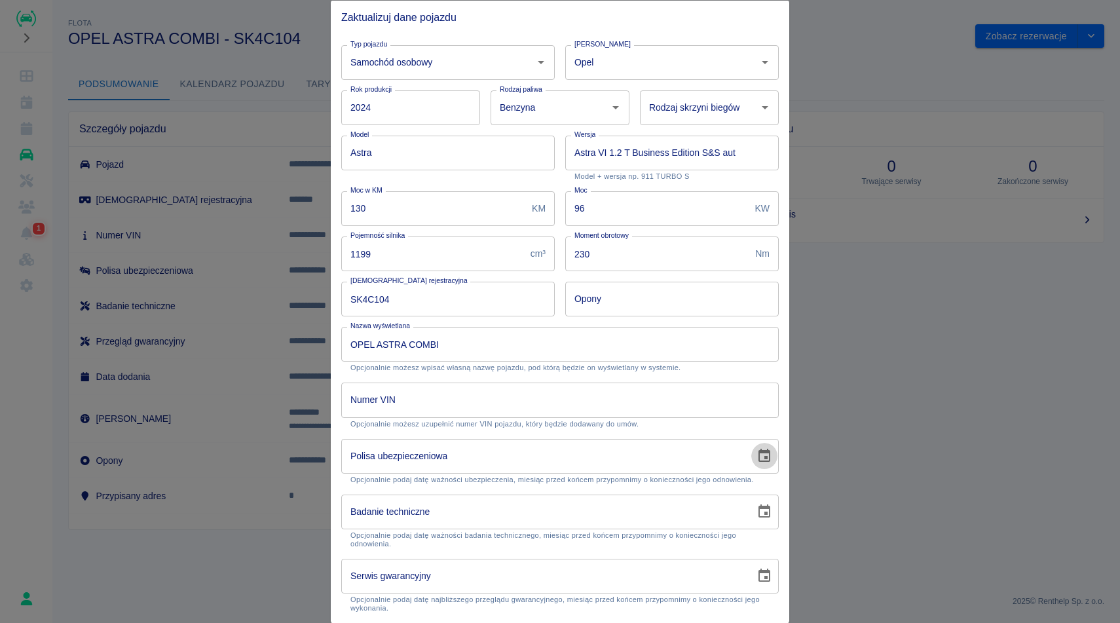
click at [761, 450] on icon "Choose date" at bounding box center [764, 455] width 12 height 13
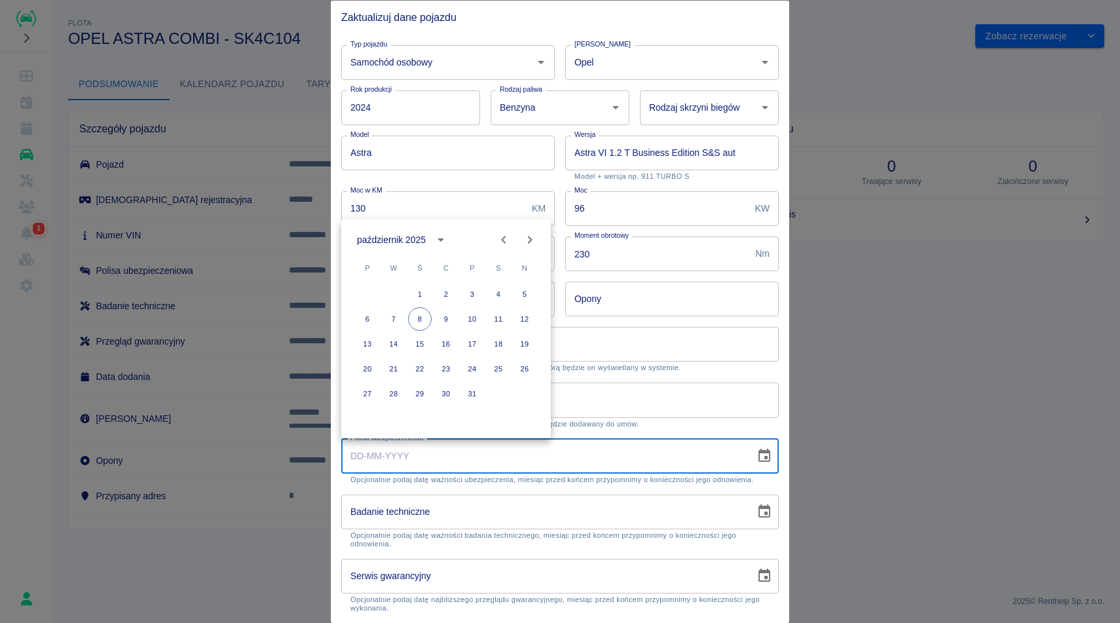
click at [498, 241] on icon "Previous month" at bounding box center [504, 240] width 16 height 16
click at [508, 238] on icon "Previous month" at bounding box center [504, 240] width 16 height 16
click at [444, 316] on button "10" at bounding box center [446, 319] width 24 height 24
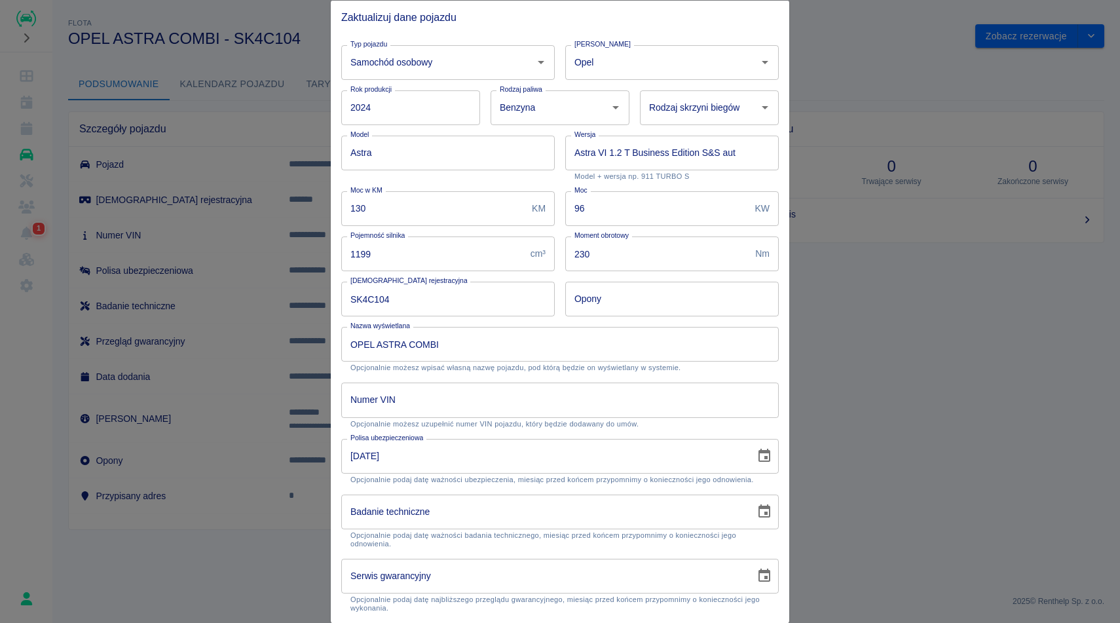
click at [446, 460] on input "10-07-2025" at bounding box center [543, 455] width 405 height 35
click at [761, 456] on icon "Choose date, selected date is 10 lip 2025" at bounding box center [764, 456] width 16 height 16
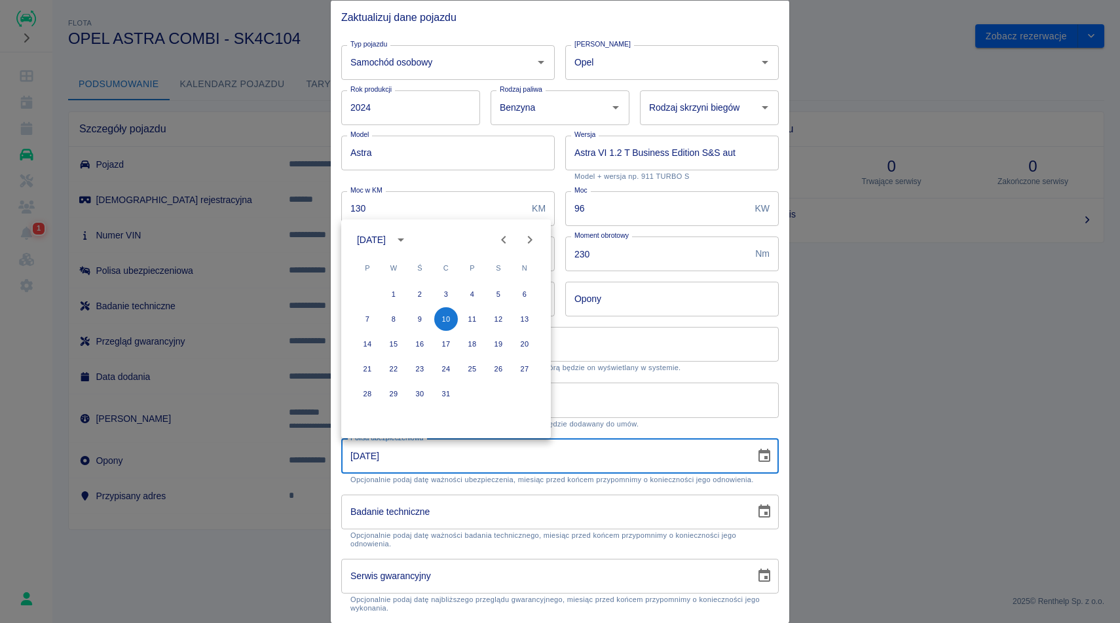
click at [408, 236] on icon "calendar view is open, switch to year view" at bounding box center [401, 240] width 16 height 16
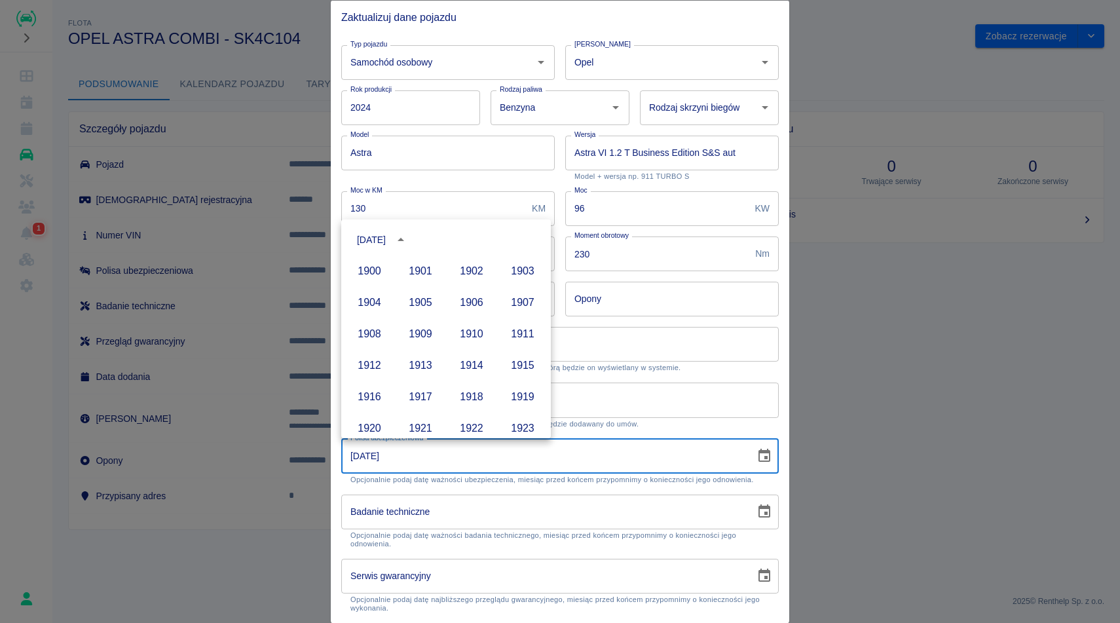
scroll to position [899, 0]
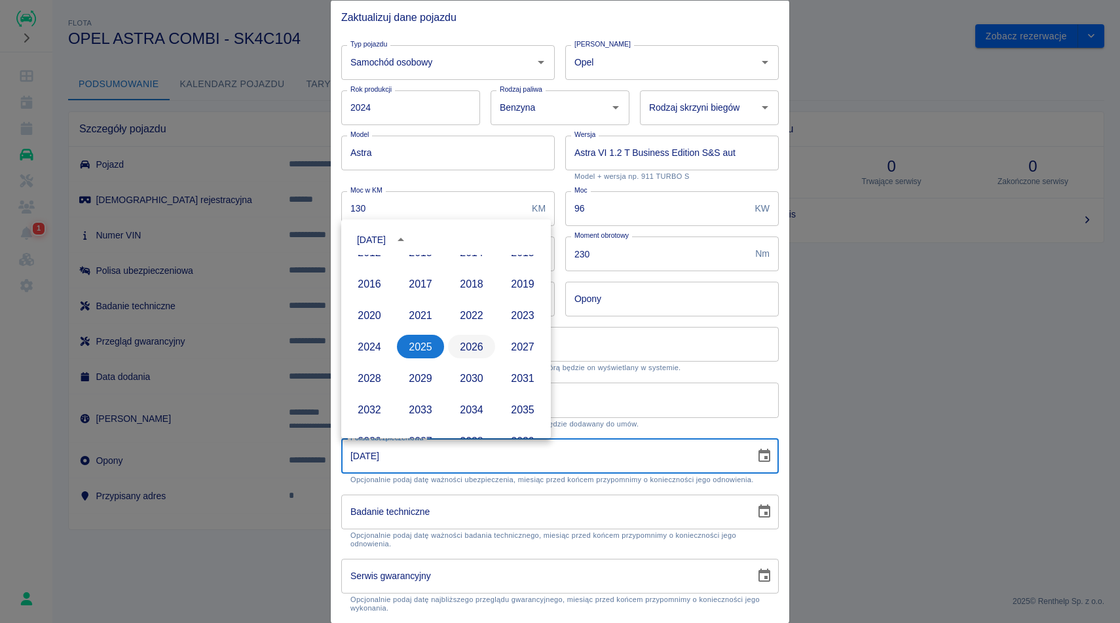
click at [487, 342] on button "2026" at bounding box center [471, 347] width 47 height 24
type input "10-07-2026"
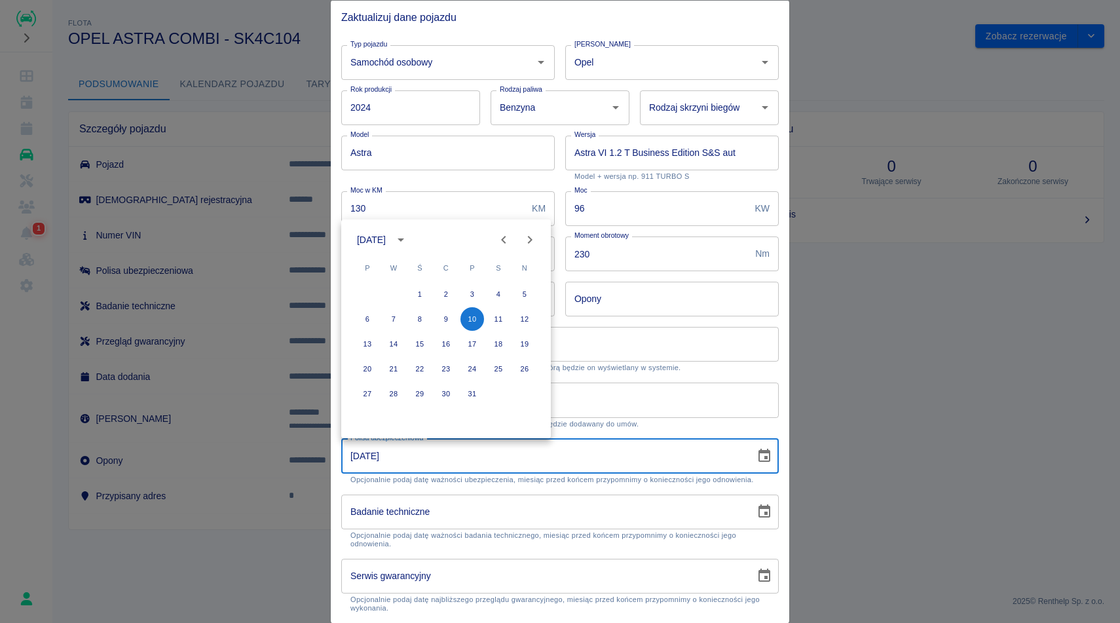
click at [695, 377] on div "Numer VIN Numer VIN Opcjonalnie możesz uzupełnić numer VIN pojazdu, który będzi…" at bounding box center [555, 400] width 448 height 56
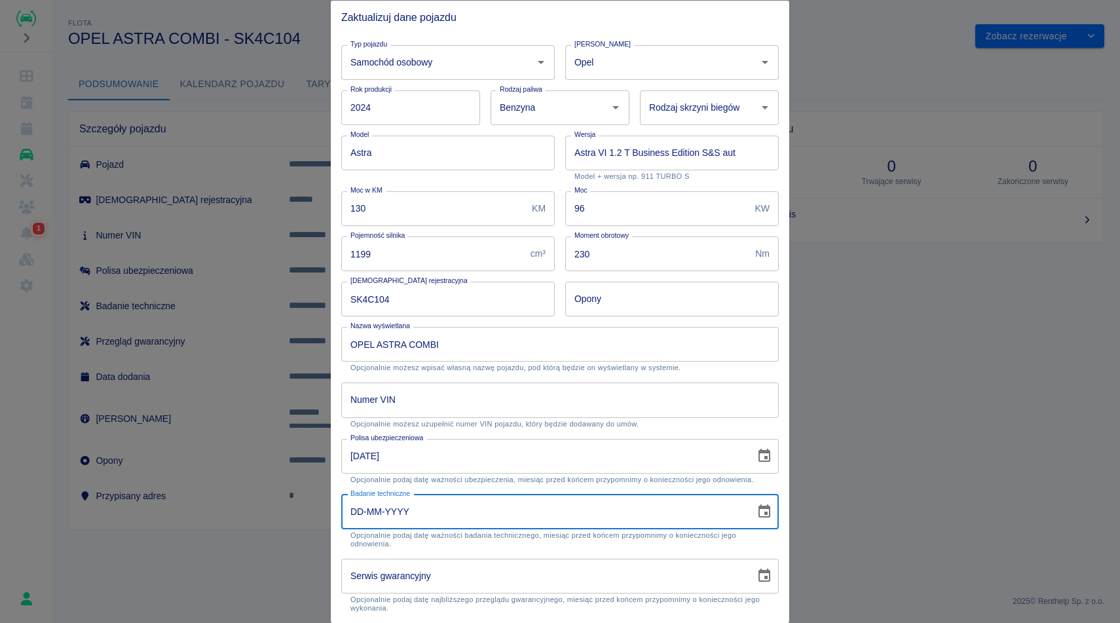
click at [501, 521] on input "DD-MM-YYYY" at bounding box center [543, 511] width 405 height 35
click at [544, 523] on input "31-03-1027" at bounding box center [543, 511] width 405 height 35
click at [448, 510] on input "31-03-1027" at bounding box center [543, 511] width 405 height 35
type input "31-01-2027"
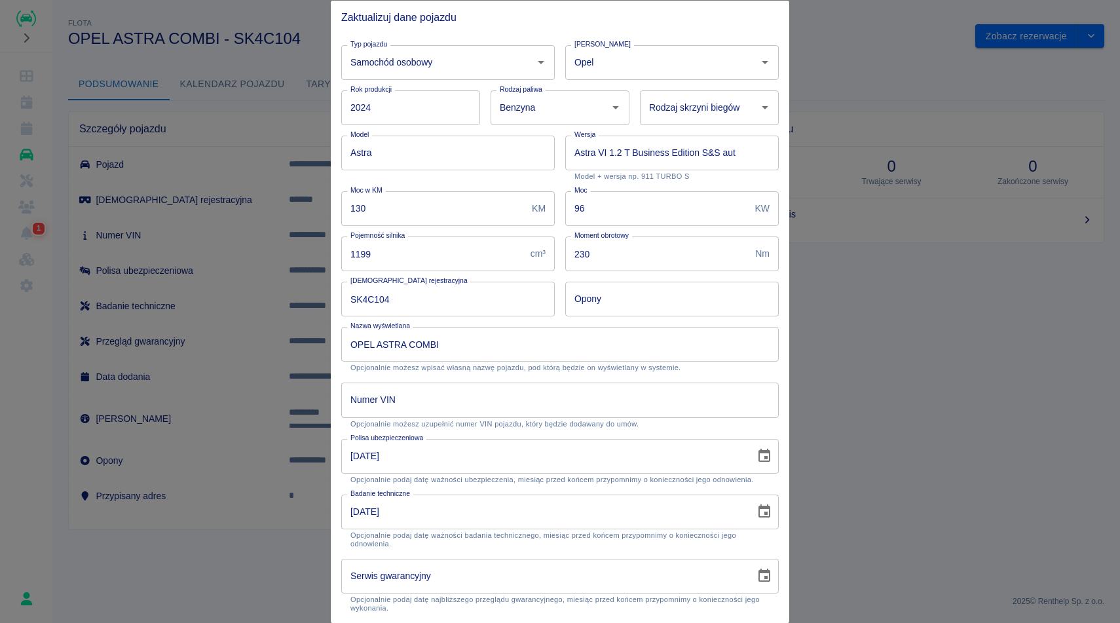
click at [728, 429] on div "Polisa ubezpieczeniowa 10-07-2026 Polisa ubezpieczeniowa Opcjonalnie podaj datę…" at bounding box center [555, 456] width 448 height 56
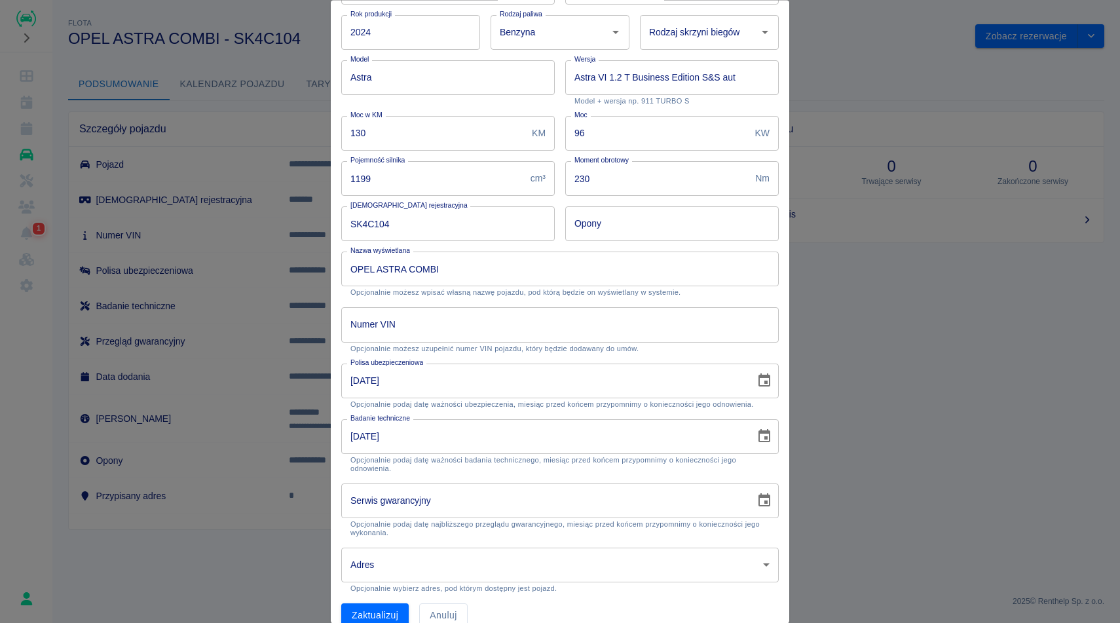
scroll to position [95, 0]
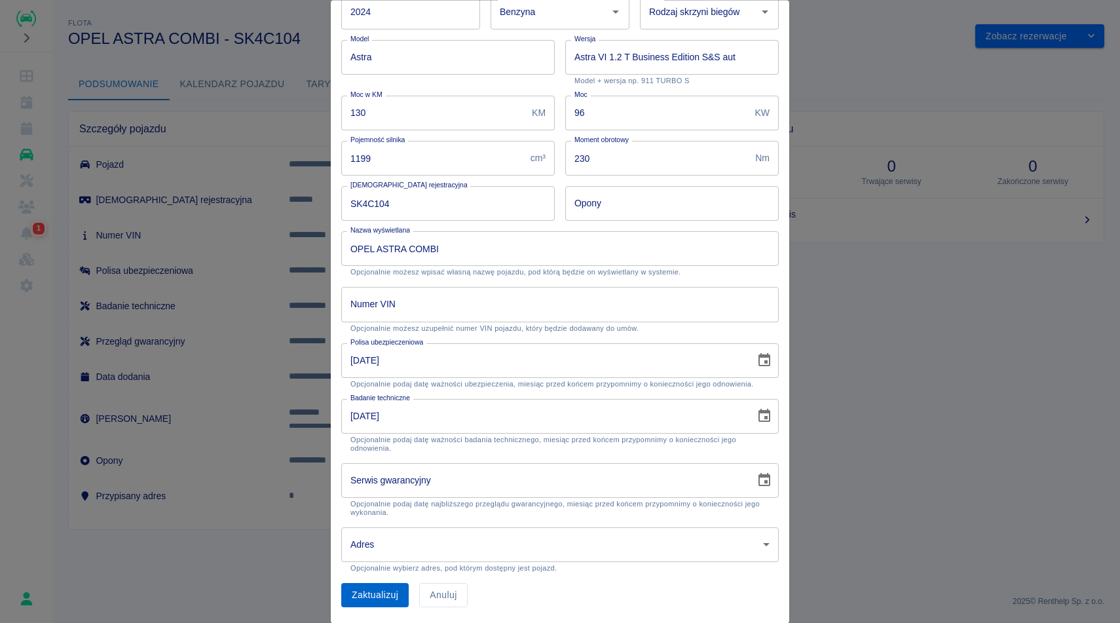
click at [374, 593] on button "Zaktualizuj" at bounding box center [374, 596] width 67 height 24
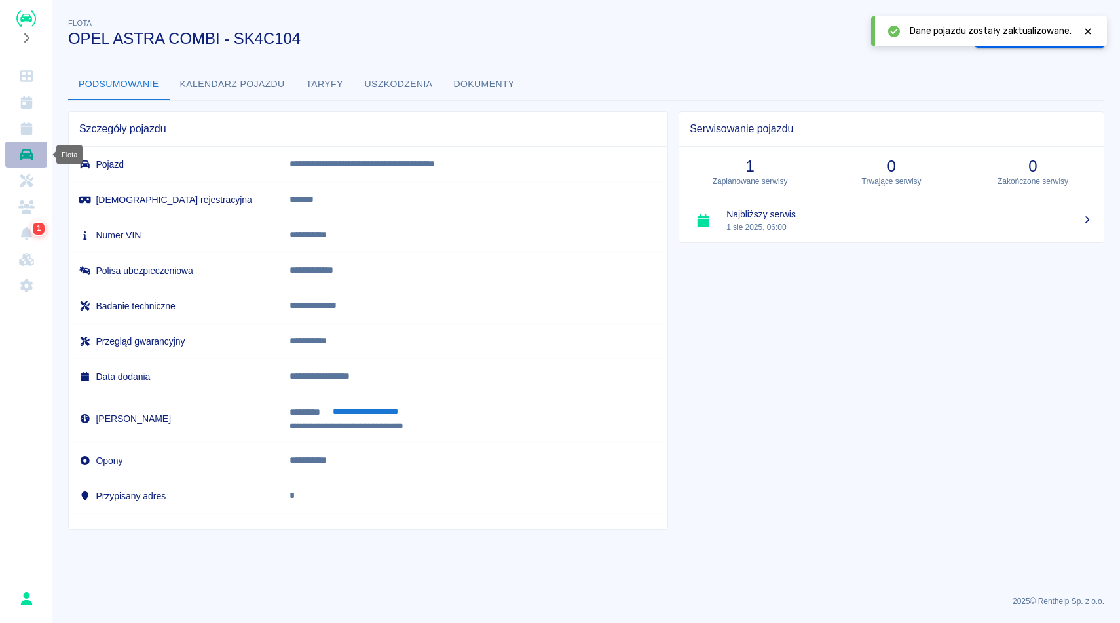
click at [33, 160] on icon "Flota" at bounding box center [26, 154] width 16 height 13
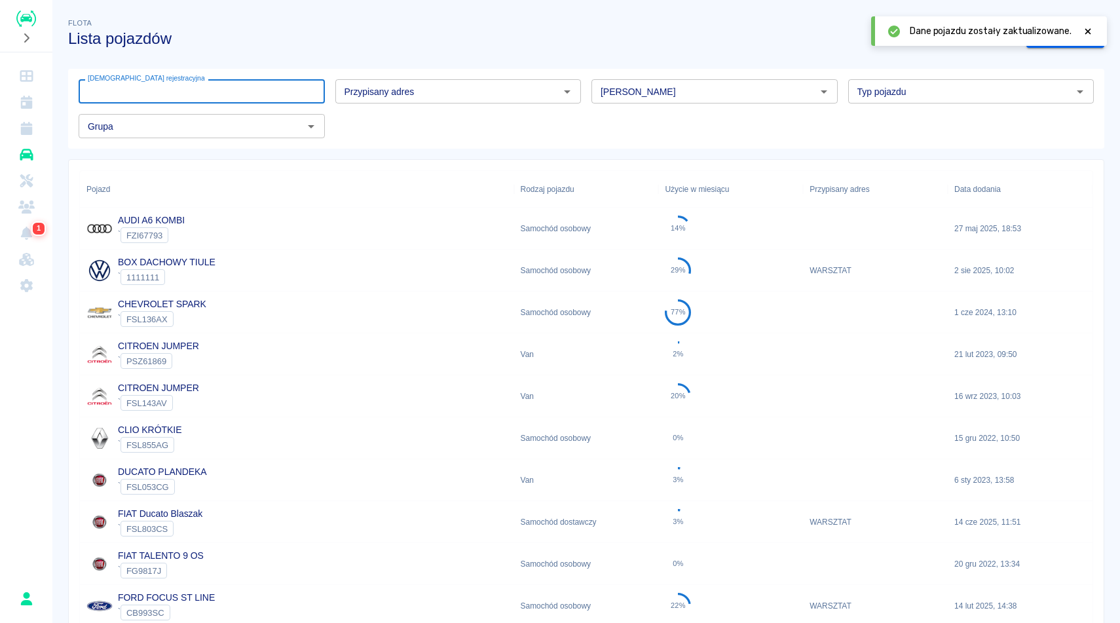
click at [239, 79] on input "[DEMOGRAPHIC_DATA] rejestracyjna" at bounding box center [202, 91] width 246 height 24
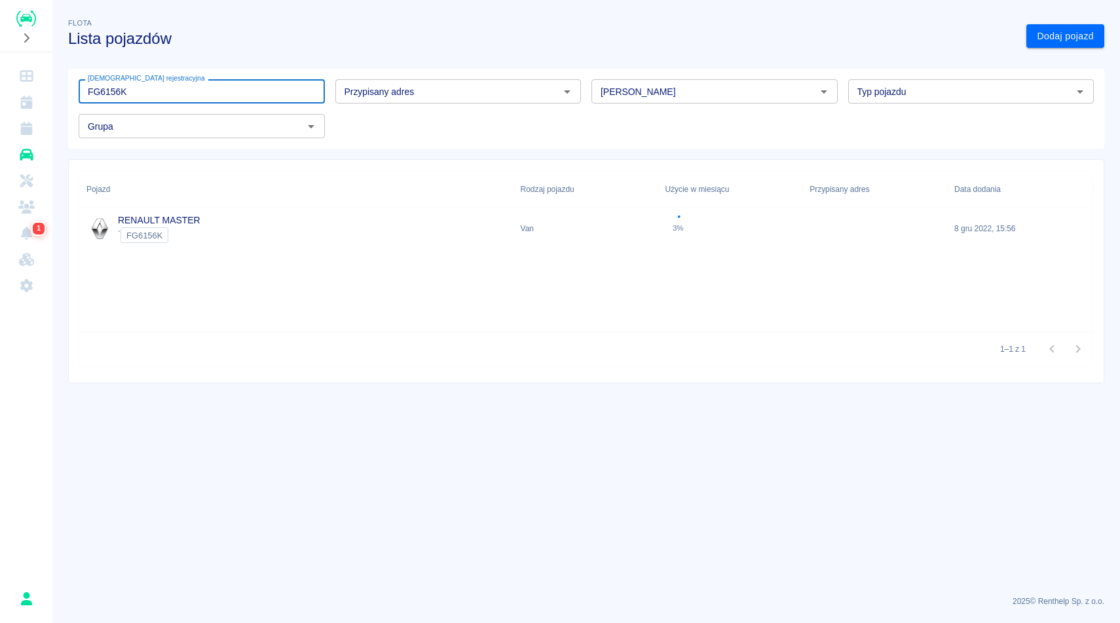
type input "FG6156K"
click at [402, 232] on div "RENAULT MASTER ` FG6156K" at bounding box center [297, 229] width 434 height 42
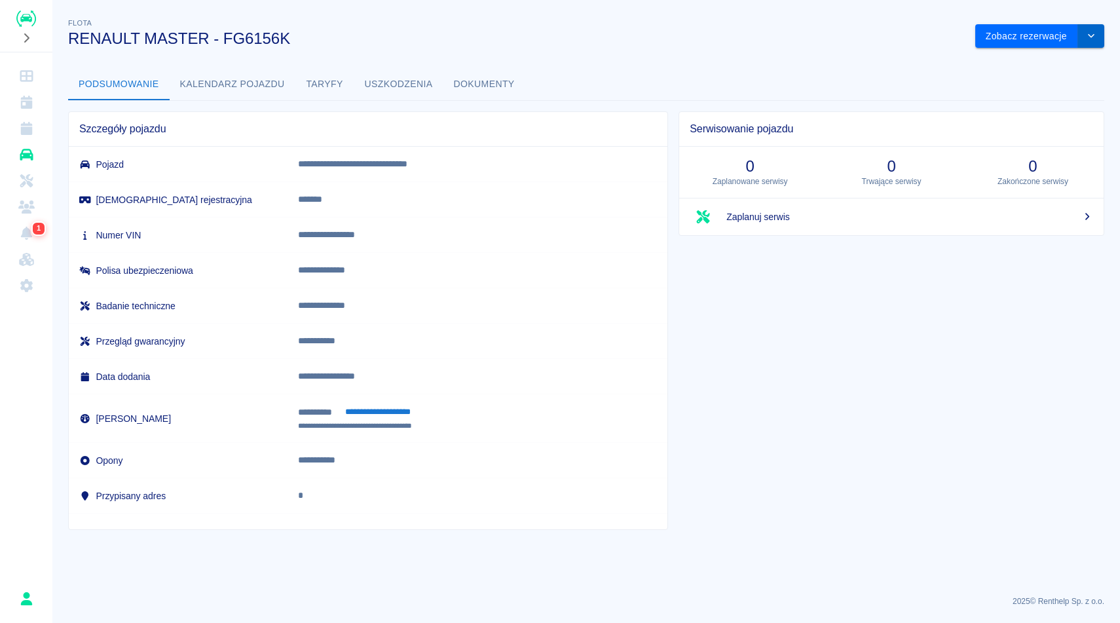
click at [1087, 42] on button "drop-down" at bounding box center [1091, 36] width 26 height 24
click at [1012, 65] on li "Zaktualizuj dane pojazdu" at bounding box center [1040, 64] width 122 height 22
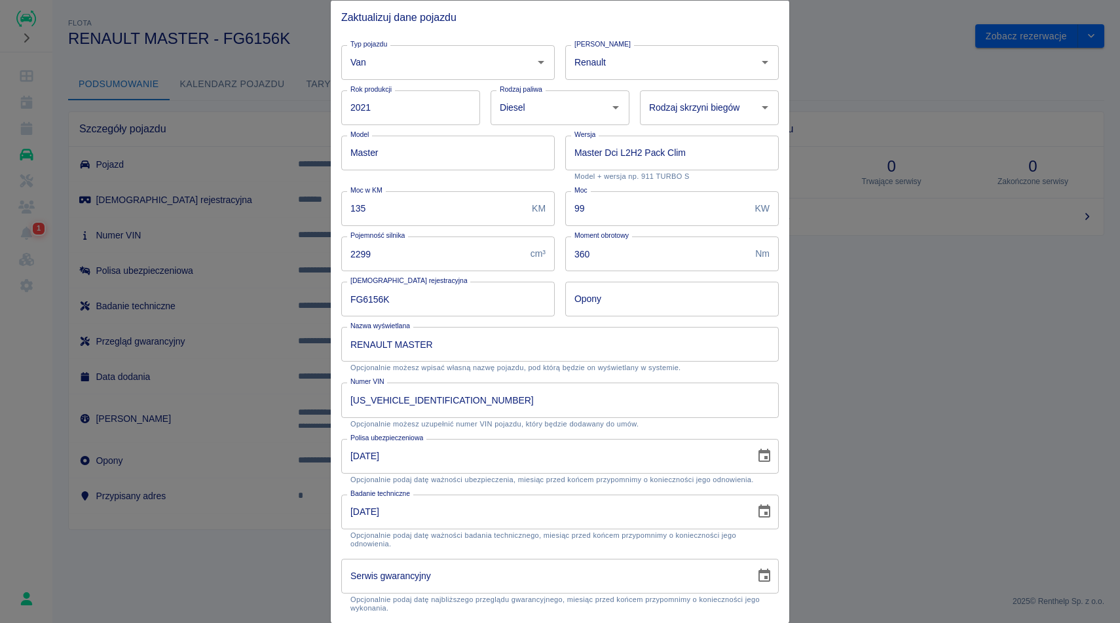
click at [752, 322] on div "Nazwa wyświetlana RENAULT MASTER Nazwa wyświetlana Opcjonalnie możesz wpisać wł…" at bounding box center [555, 344] width 448 height 56
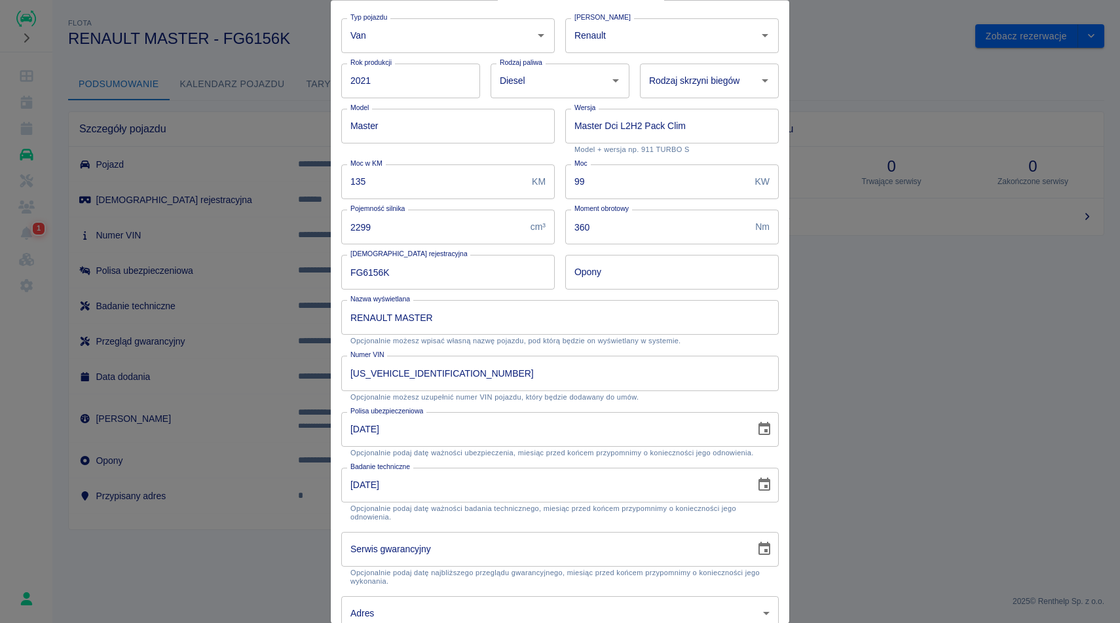
scroll to position [95, 0]
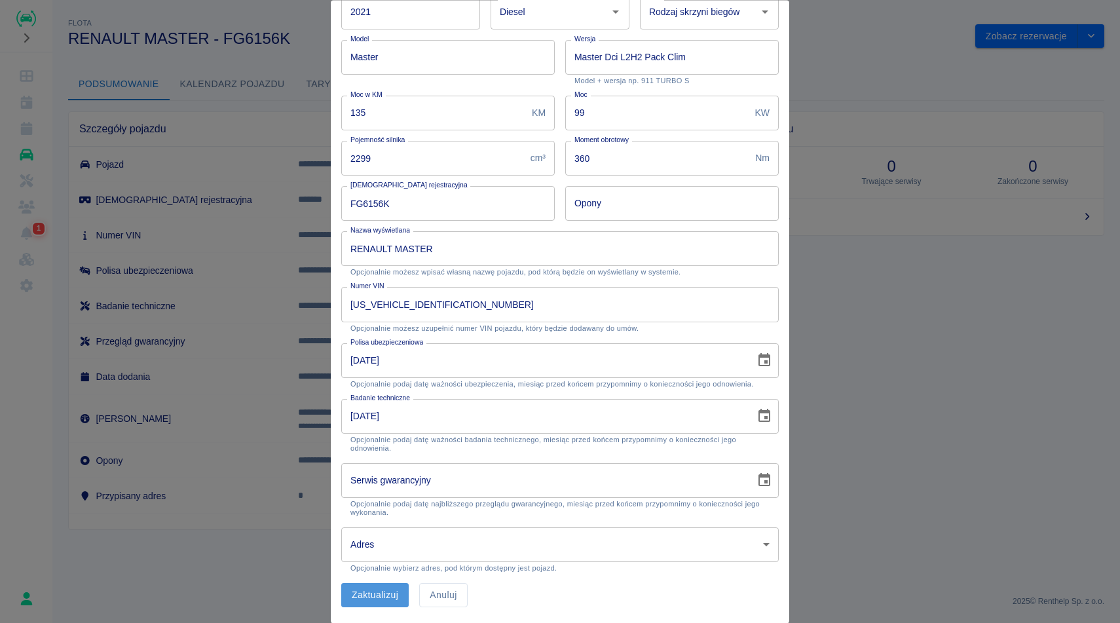
click at [353, 597] on button "Zaktualizuj" at bounding box center [374, 596] width 67 height 24
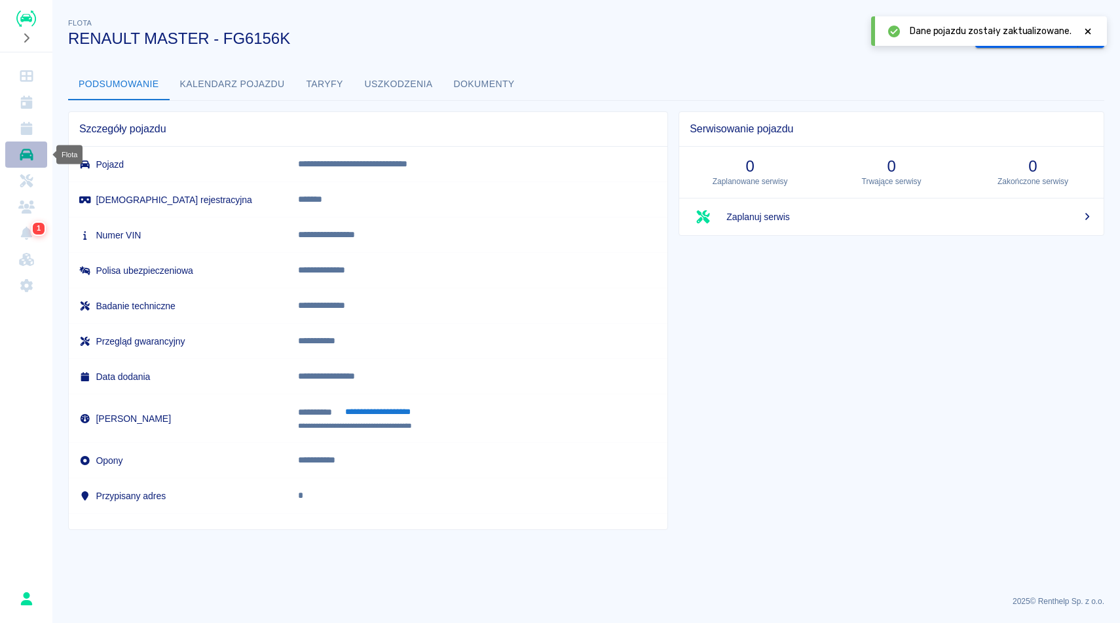
click at [32, 162] on link "Flota" at bounding box center [26, 154] width 42 height 26
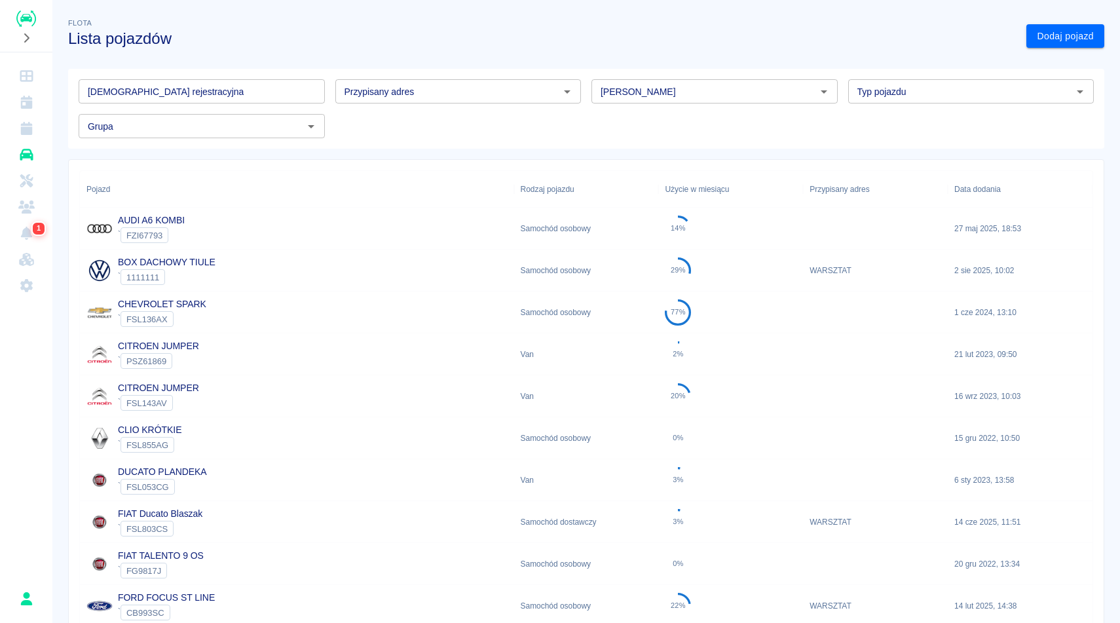
click at [219, 24] on div "Flota Lista pojazdów" at bounding box center [537, 26] width 958 height 43
click at [212, 97] on input "[DEMOGRAPHIC_DATA] rejestracyjna" at bounding box center [202, 91] width 246 height 24
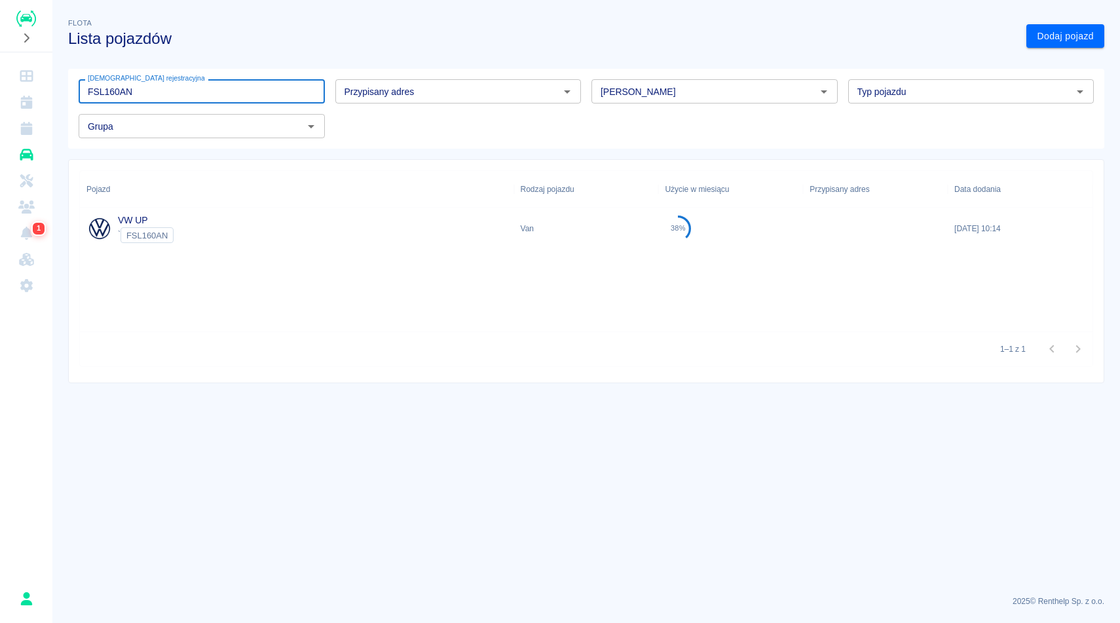
type input "FSL160AN"
click at [213, 219] on div "VW UP ` FSL160AN" at bounding box center [297, 229] width 434 height 42
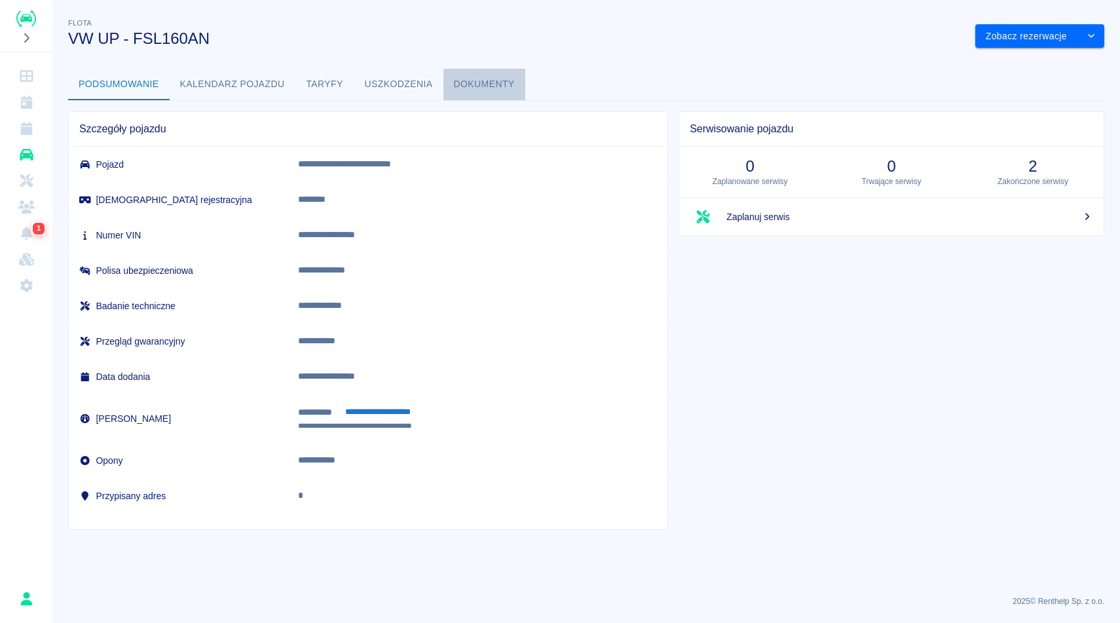
click at [475, 78] on button "Dokumenty" at bounding box center [484, 84] width 82 height 31
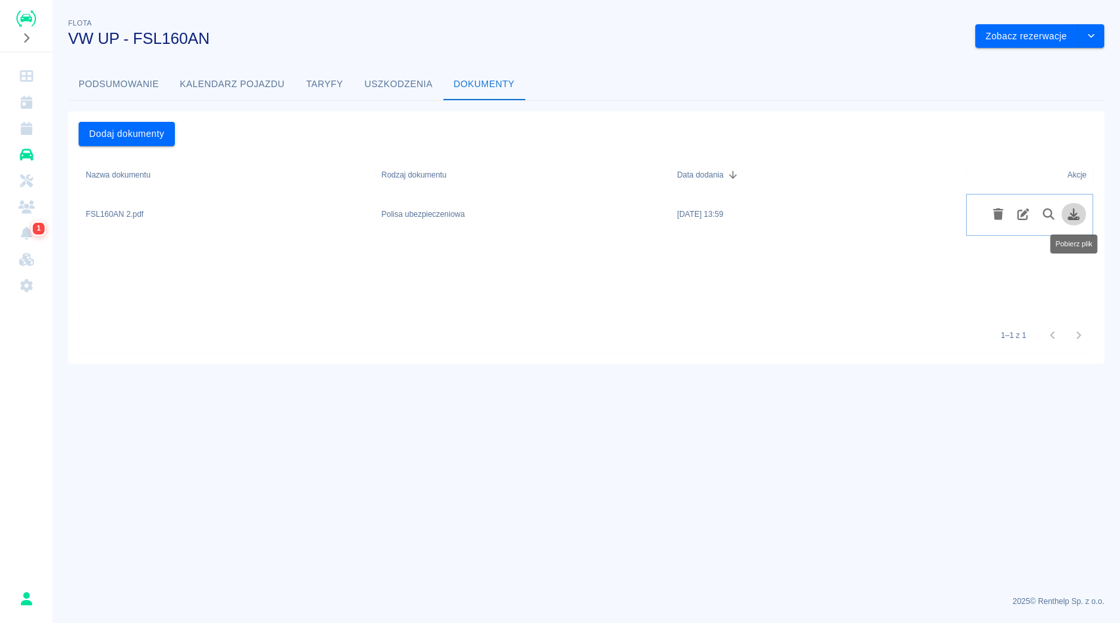
click at [1079, 215] on icon "Pobierz plik" at bounding box center [1073, 214] width 15 height 12
click at [153, 86] on button "Podsumowanie" at bounding box center [119, 84] width 102 height 31
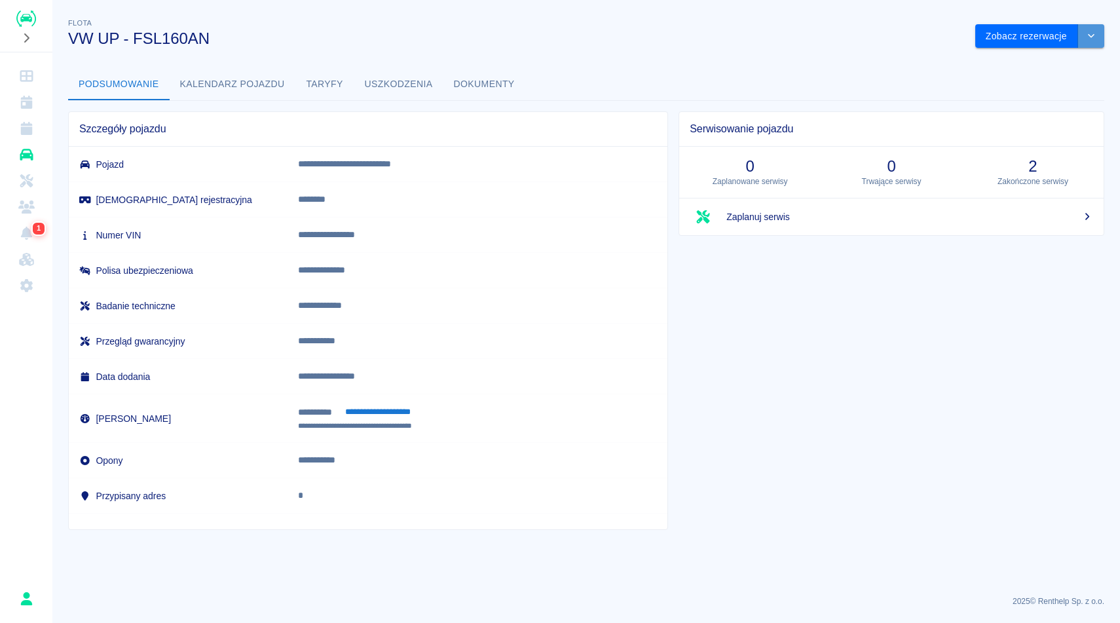
click at [1097, 39] on button "drop-down" at bounding box center [1091, 36] width 26 height 24
click at [1067, 54] on li "Zaktualizuj dane pojazdu" at bounding box center [1040, 64] width 122 height 22
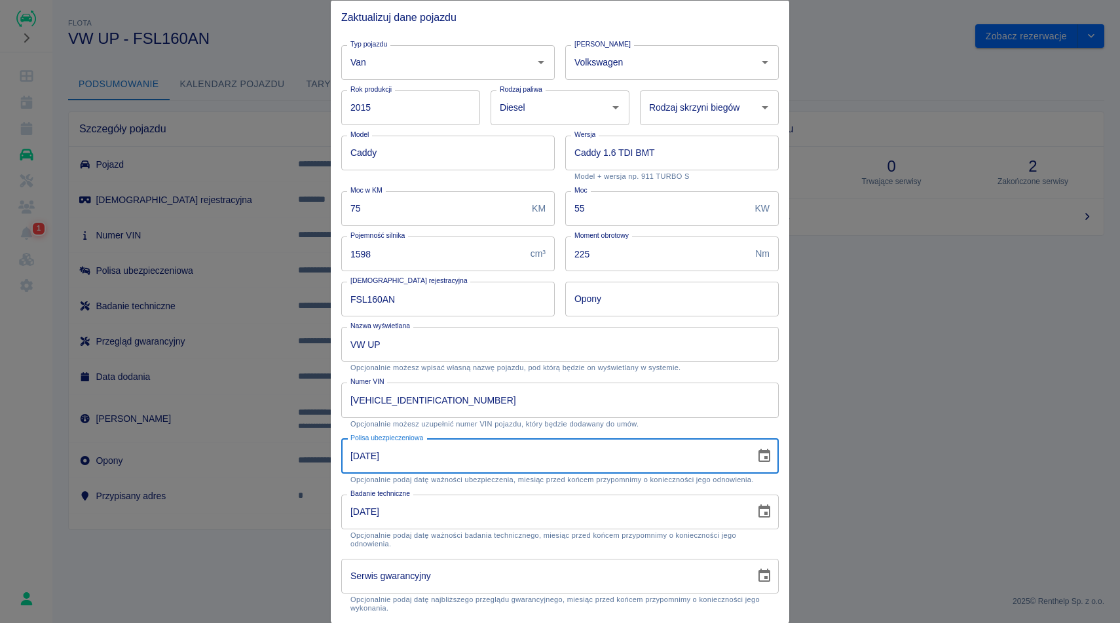
click at [418, 451] on input "24-07-2024" at bounding box center [543, 455] width 405 height 35
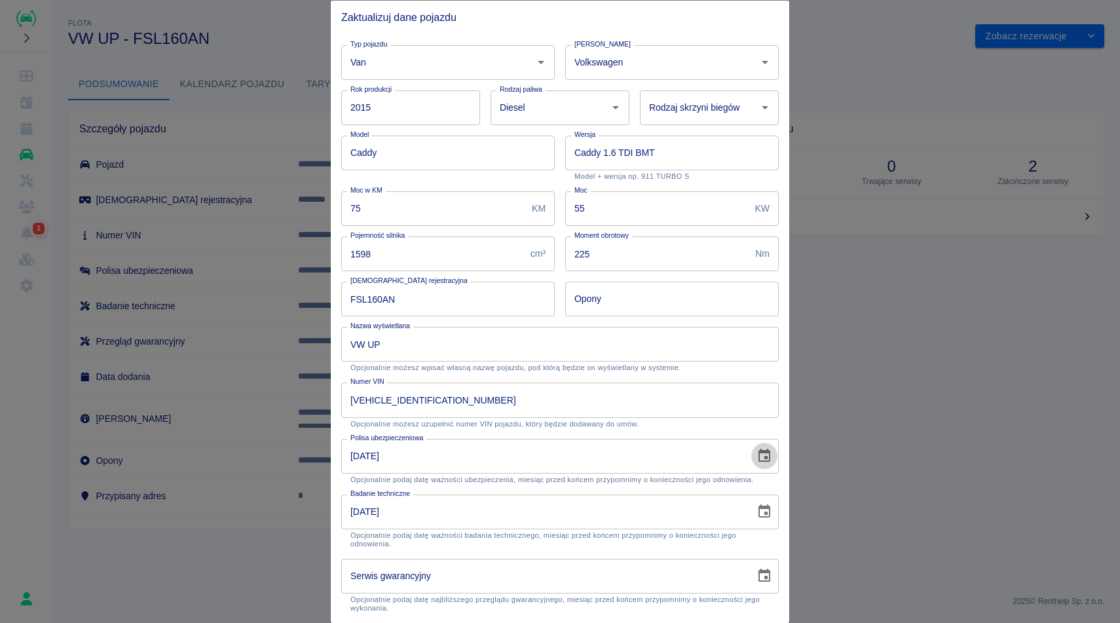
click at [761, 450] on icon "Choose date, selected date is 24 lip 2024" at bounding box center [764, 455] width 12 height 13
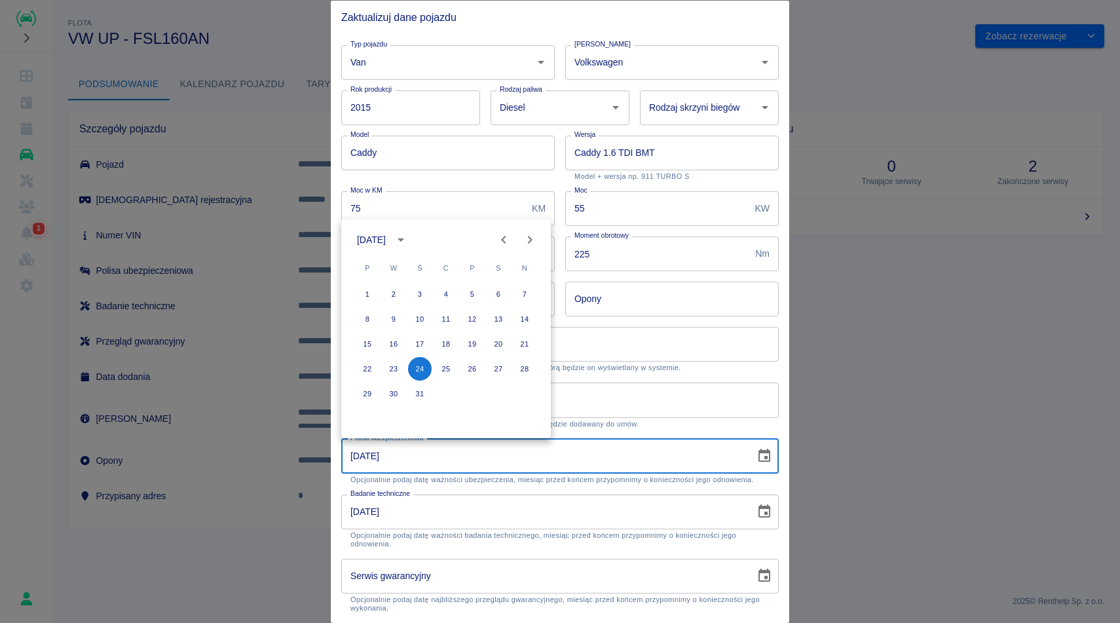
click at [409, 233] on icon "calendar view is open, switch to year view" at bounding box center [401, 240] width 16 height 16
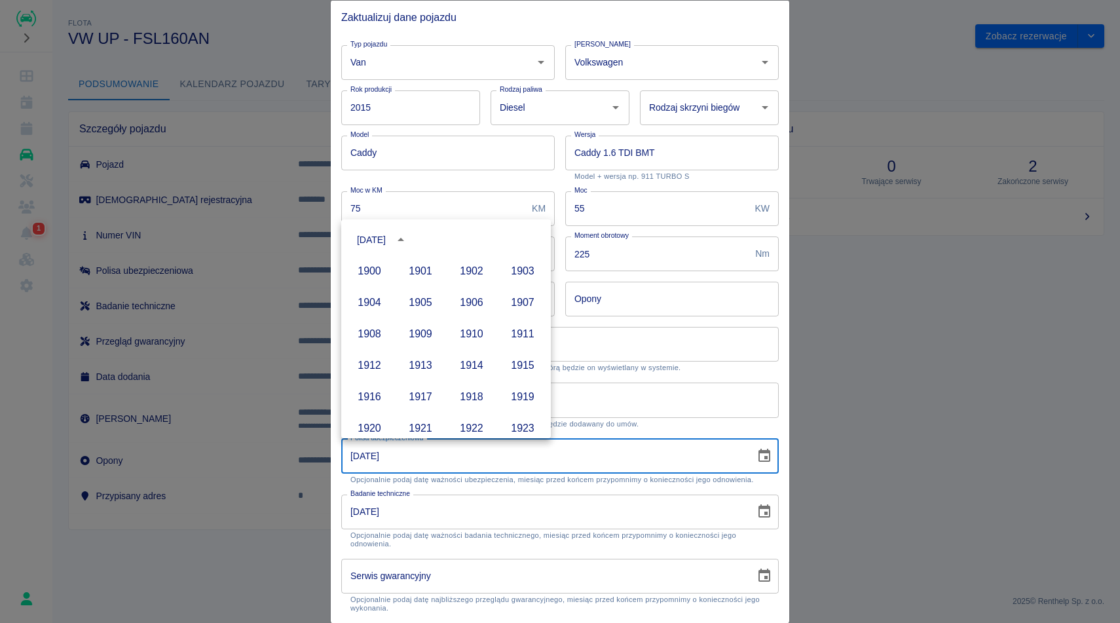
scroll to position [899, 0]
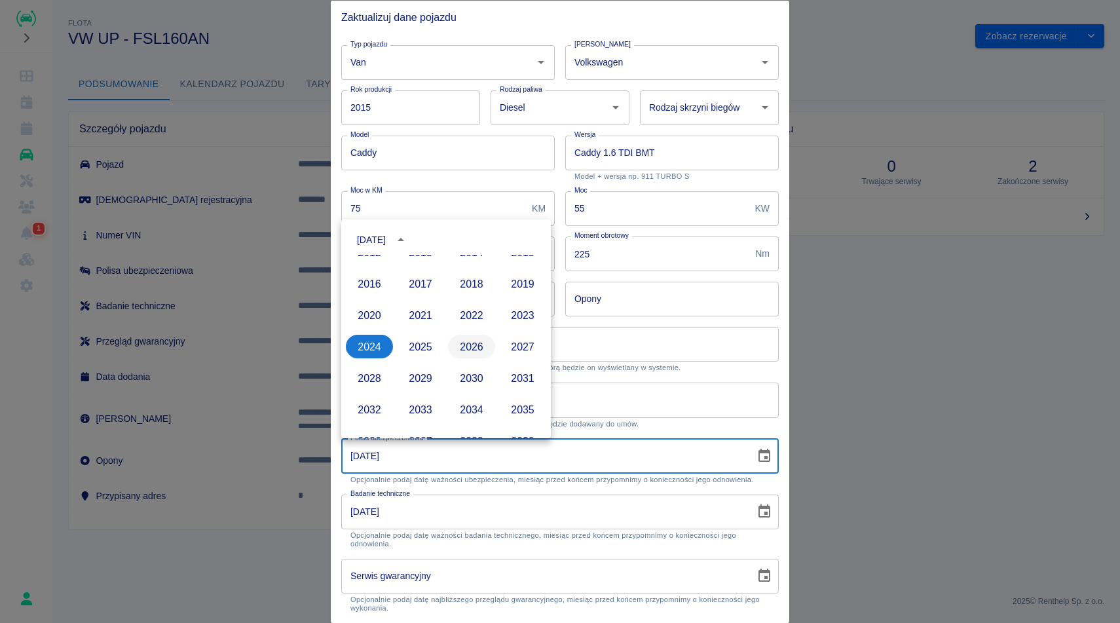
click at [470, 356] on button "2026" at bounding box center [471, 347] width 47 height 24
type input "24-07-2026"
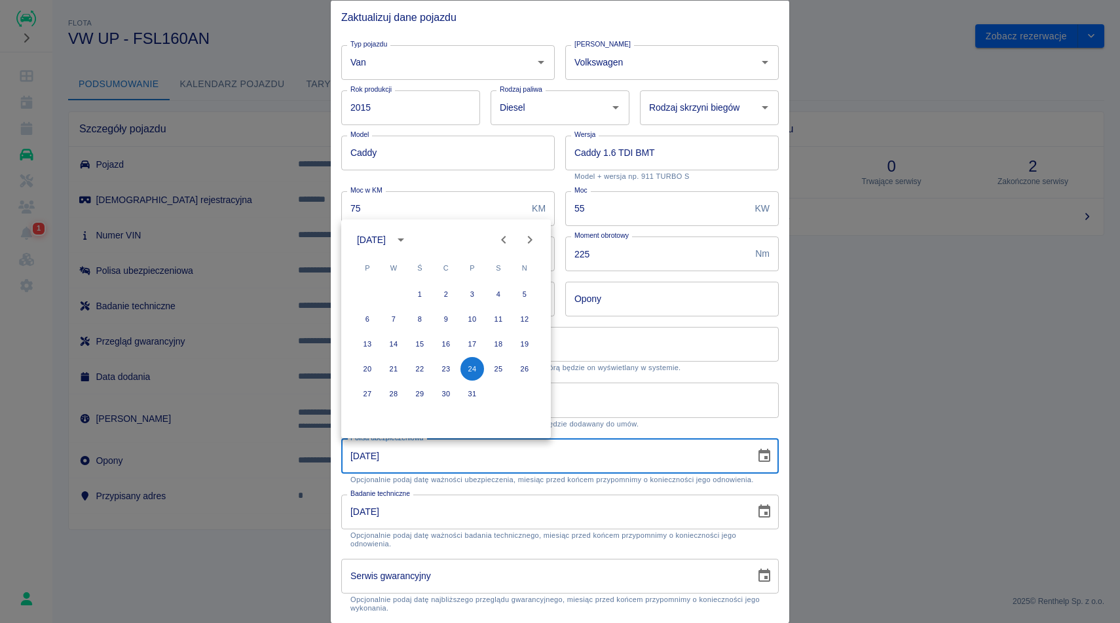
click at [697, 369] on p "Opcjonalnie możesz wpisać własną nazwę pojazdu, pod którą będzie on wyświetlany…" at bounding box center [559, 367] width 419 height 9
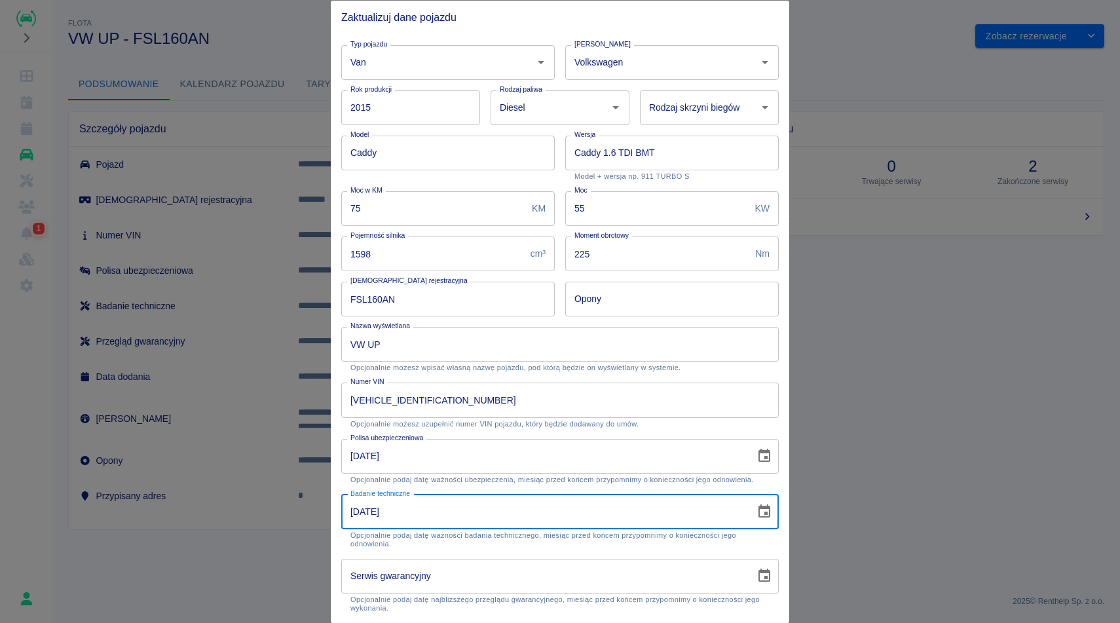
click at [548, 508] on input "01-02-2024" at bounding box center [543, 511] width 405 height 35
click at [767, 510] on icon "Choose date, selected date is 1 lut 2024" at bounding box center [764, 512] width 16 height 16
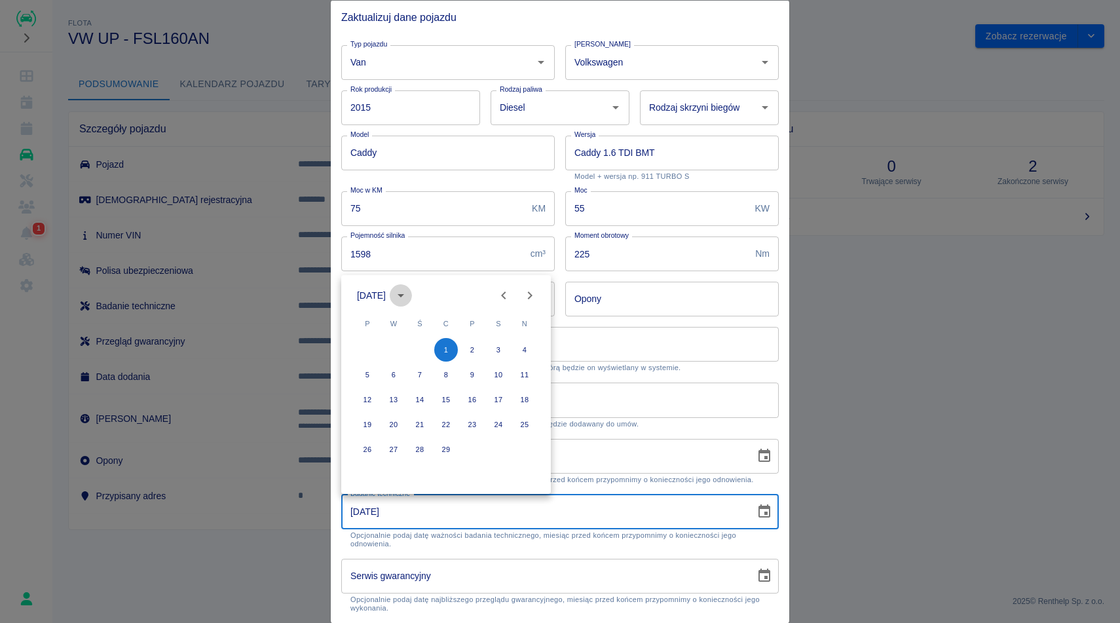
click at [404, 294] on icon "calendar view is open, switch to year view" at bounding box center [401, 295] width 7 height 3
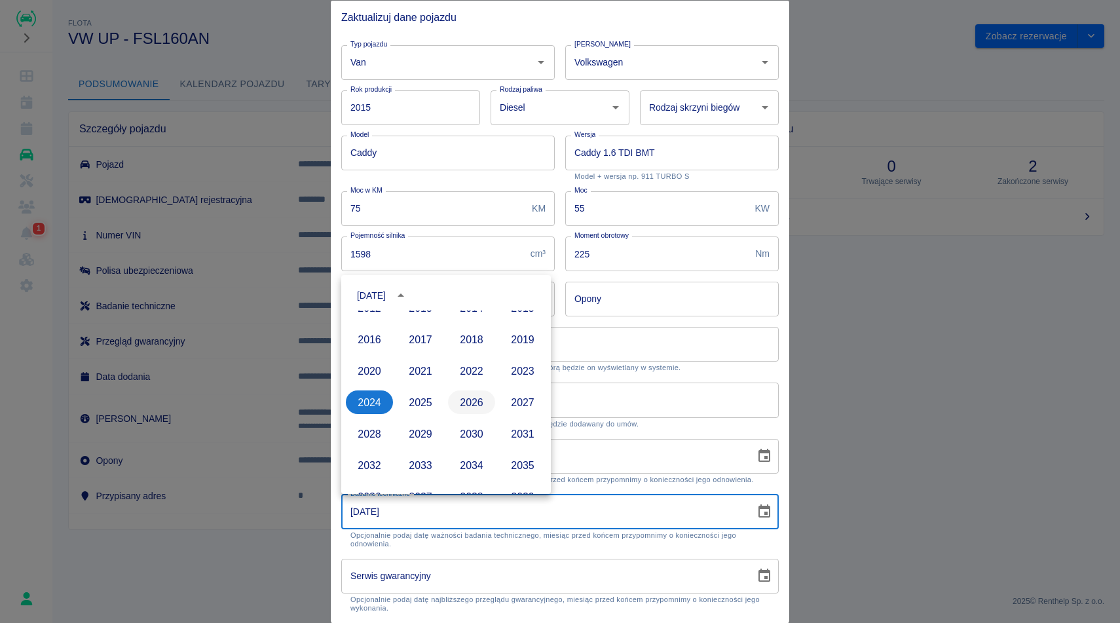
click at [479, 404] on button "2026" at bounding box center [471, 402] width 47 height 24
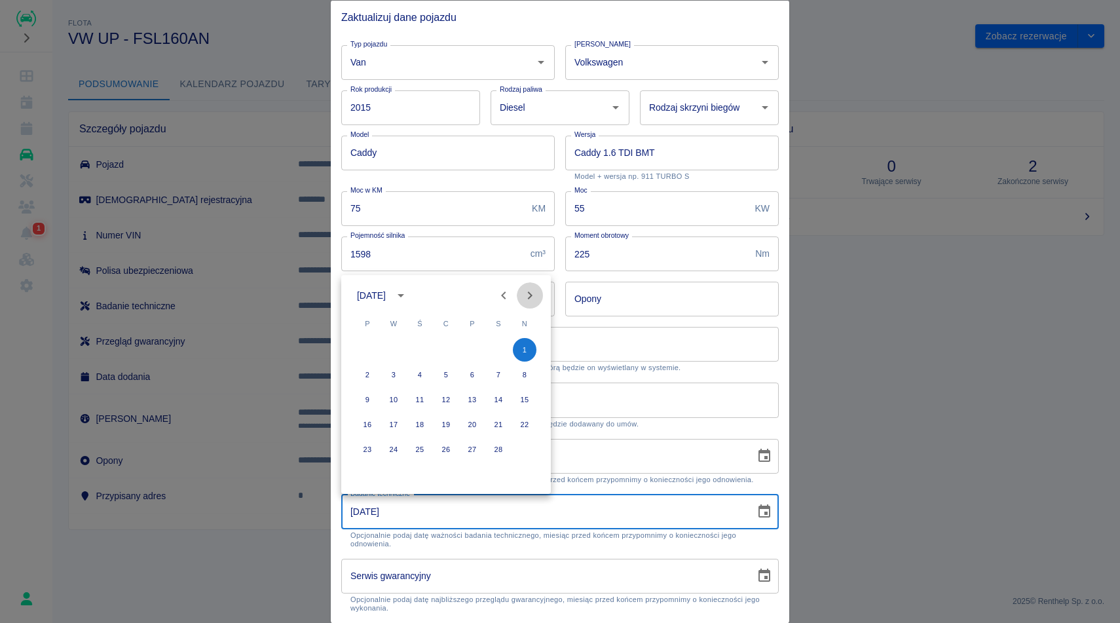
click at [532, 292] on icon "Next month" at bounding box center [530, 296] width 16 height 16
click at [510, 289] on icon "Previous month" at bounding box center [504, 296] width 16 height 16
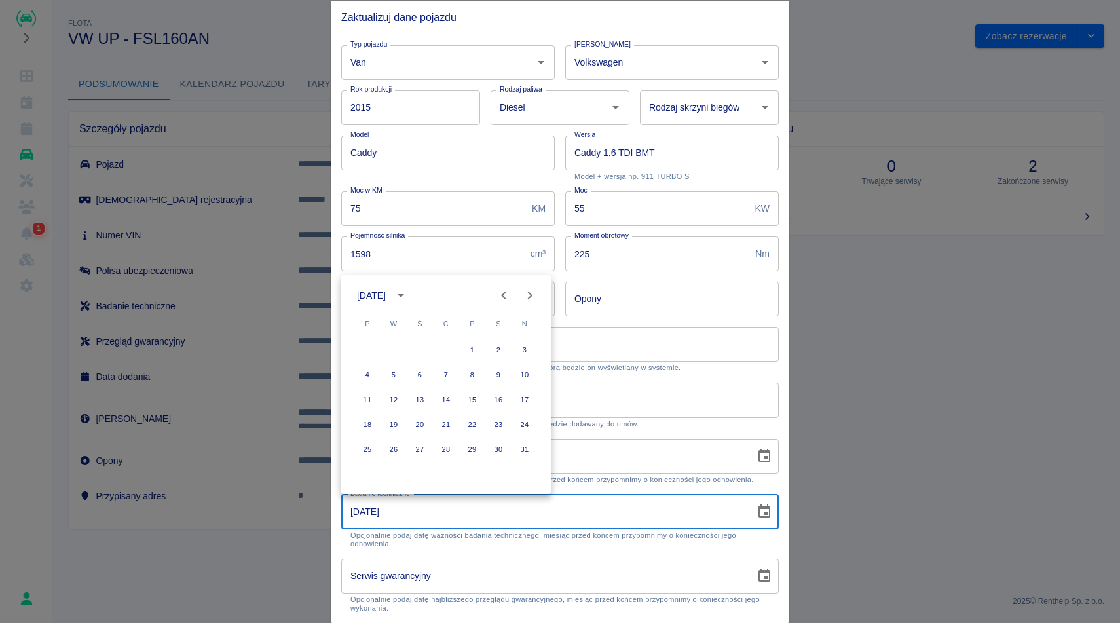
click at [510, 289] on icon "Previous month" at bounding box center [504, 296] width 16 height 16
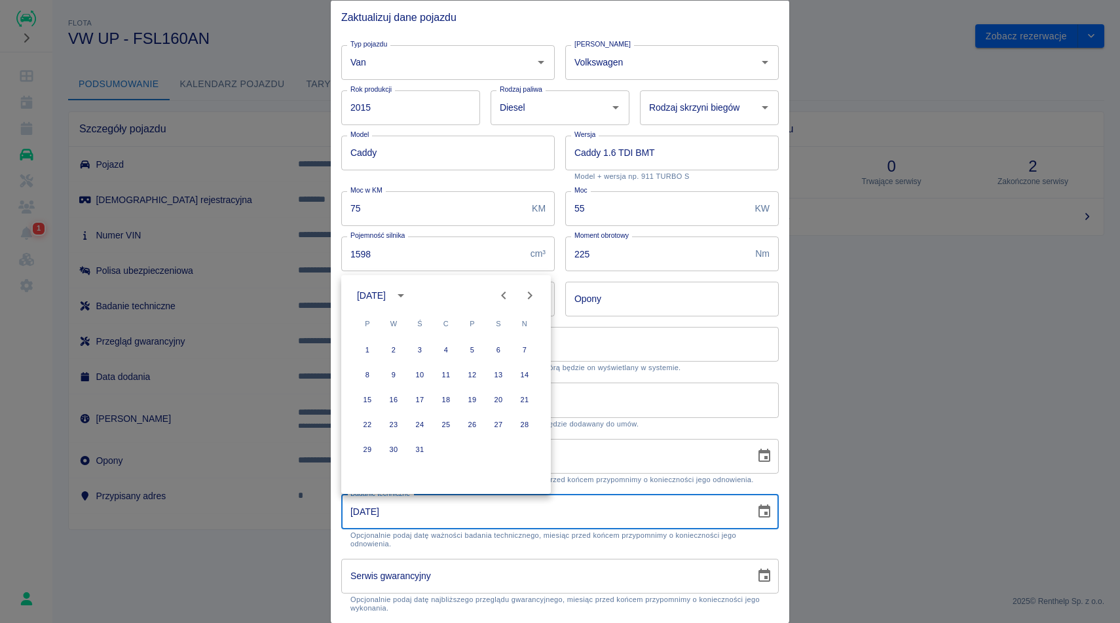
click at [510, 289] on icon "Previous month" at bounding box center [504, 296] width 16 height 16
click at [527, 290] on icon "Next month" at bounding box center [530, 296] width 16 height 16
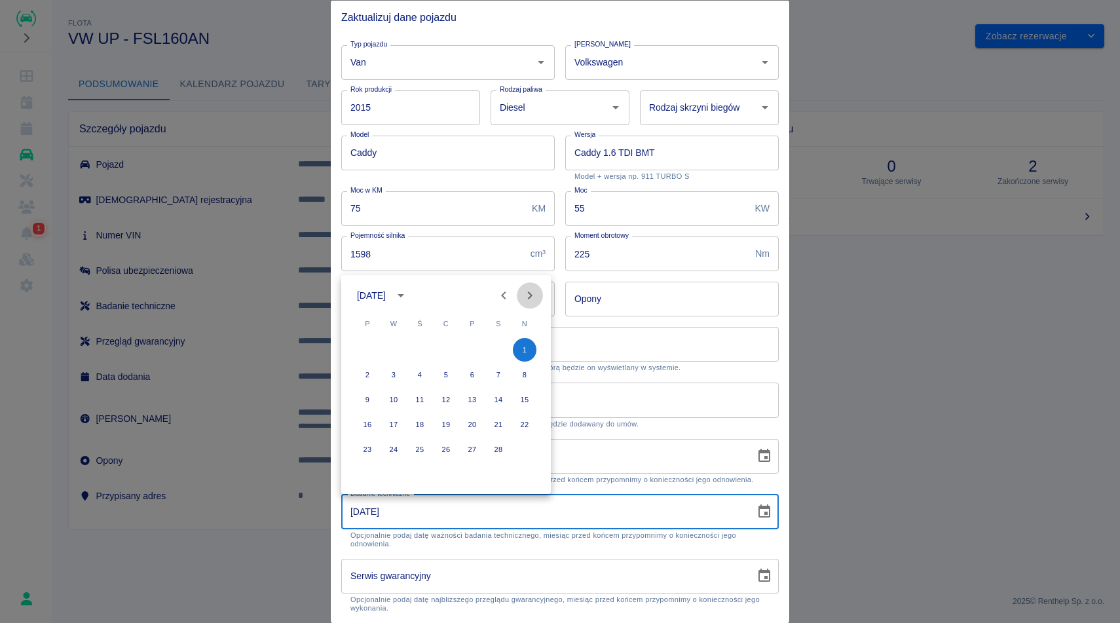
click at [527, 290] on icon "Next month" at bounding box center [530, 296] width 16 height 16
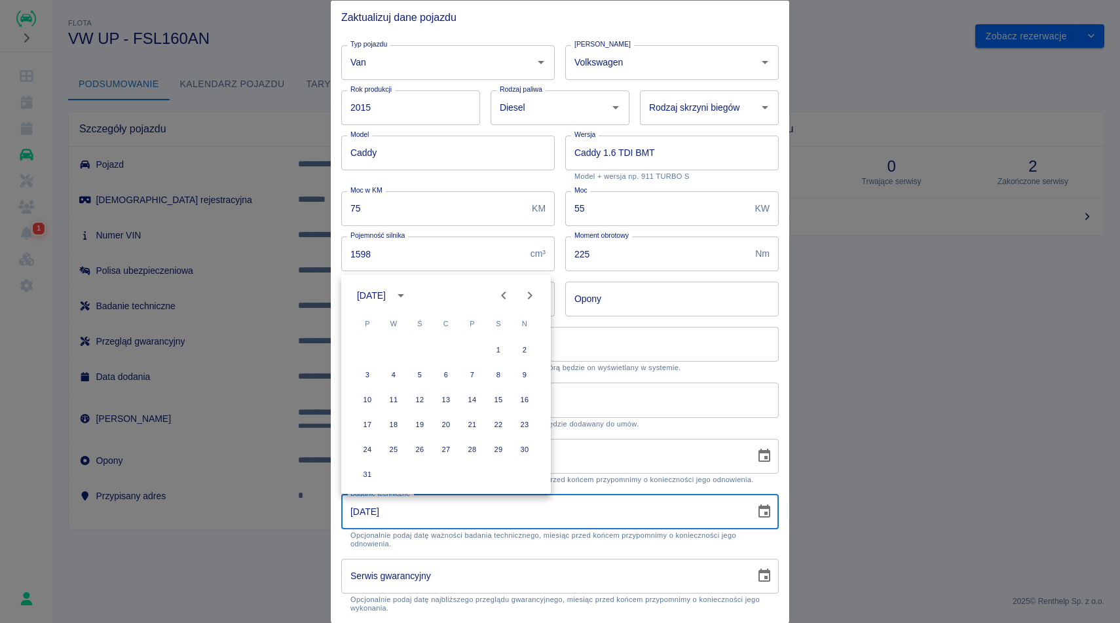
click at [527, 291] on icon "Next month" at bounding box center [530, 296] width 16 height 16
click at [527, 293] on icon "Next month" at bounding box center [530, 296] width 16 height 16
click at [447, 377] on button "8" at bounding box center [446, 375] width 24 height 24
type input "08-10-2026"
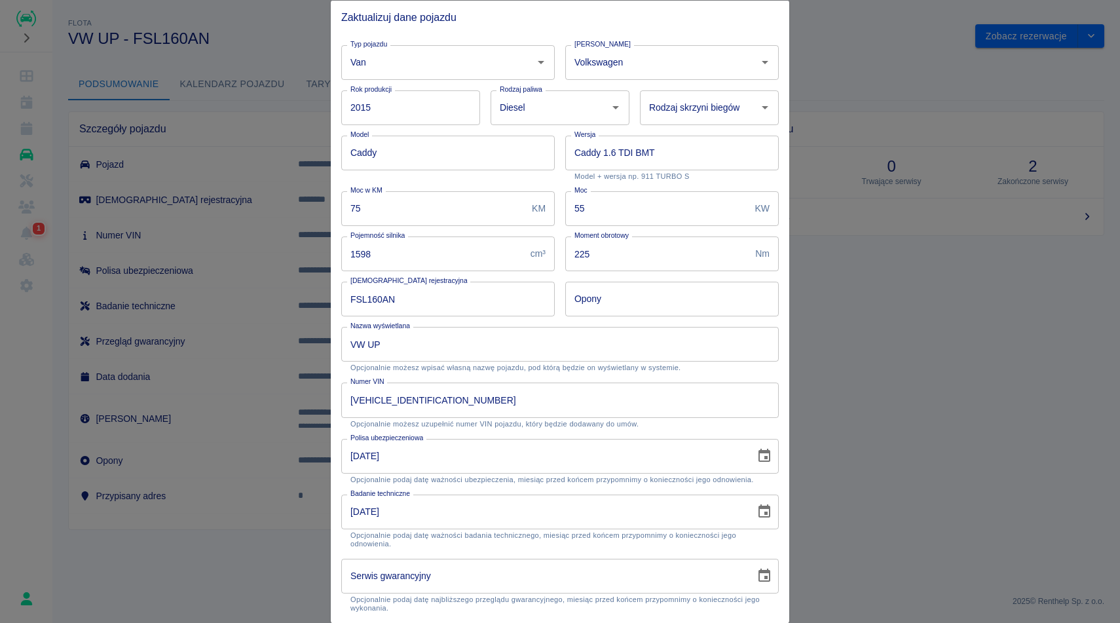
click at [715, 371] on p "Opcjonalnie możesz wpisać własną nazwę pojazdu, pod którą będzie on wyświetlany…" at bounding box center [559, 367] width 419 height 9
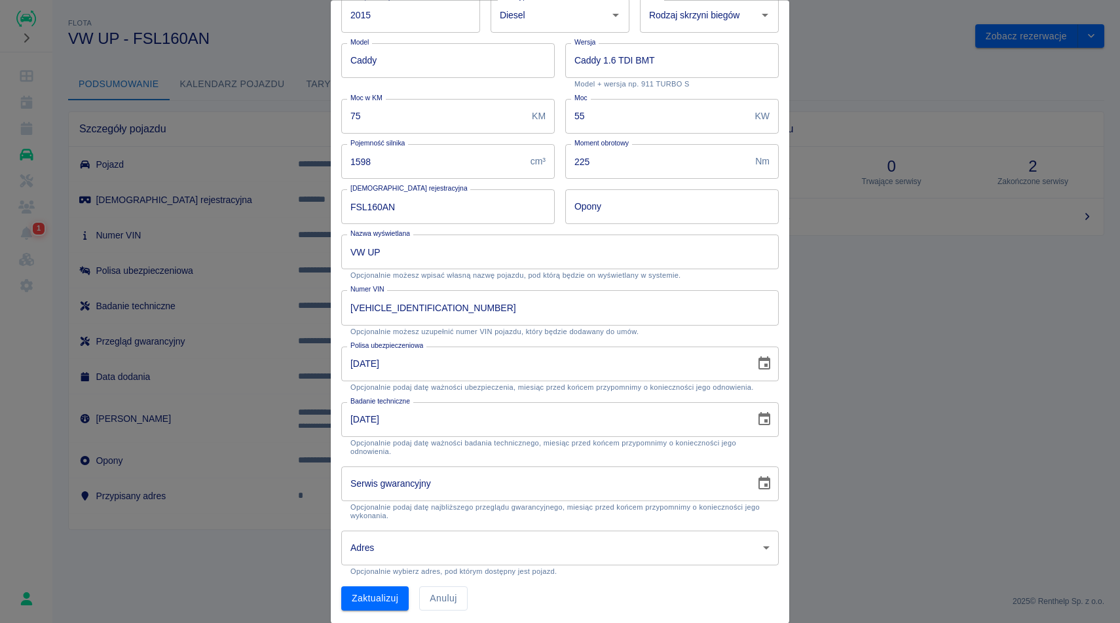
scroll to position [95, 0]
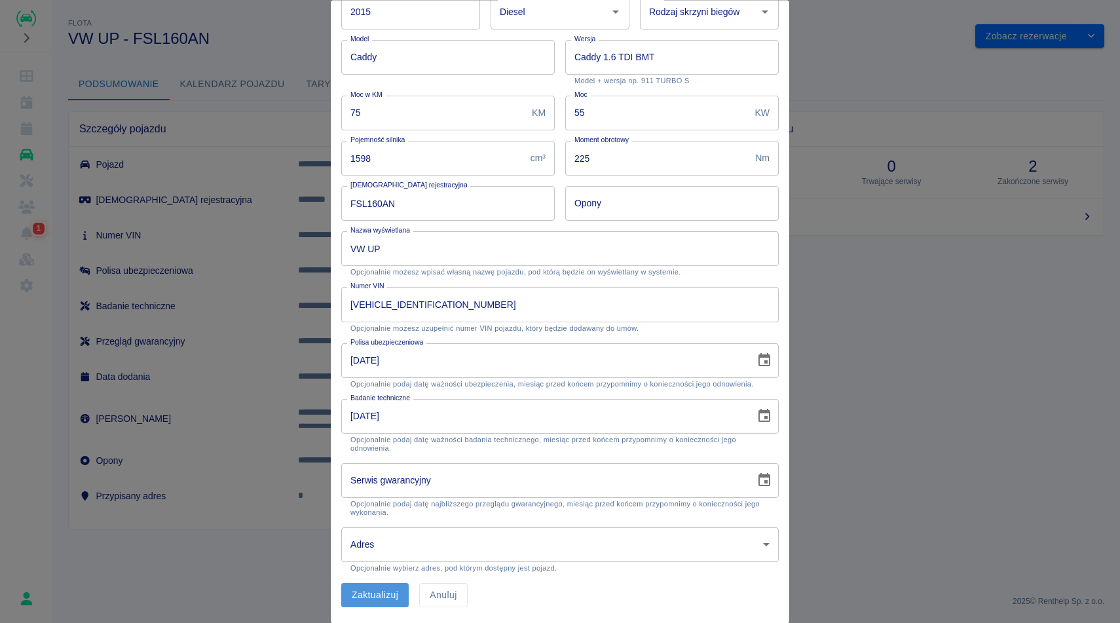
click at [363, 600] on button "Zaktualizuj" at bounding box center [374, 596] width 67 height 24
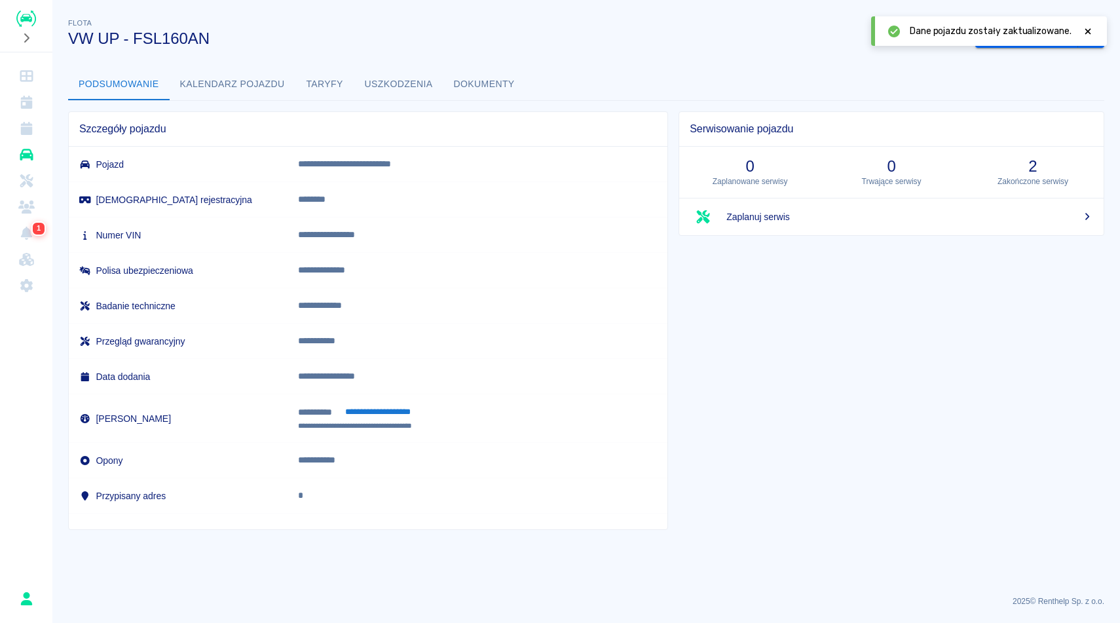
click at [676, 39] on h3 "VW UP - FSL160AN" at bounding box center [516, 38] width 897 height 18
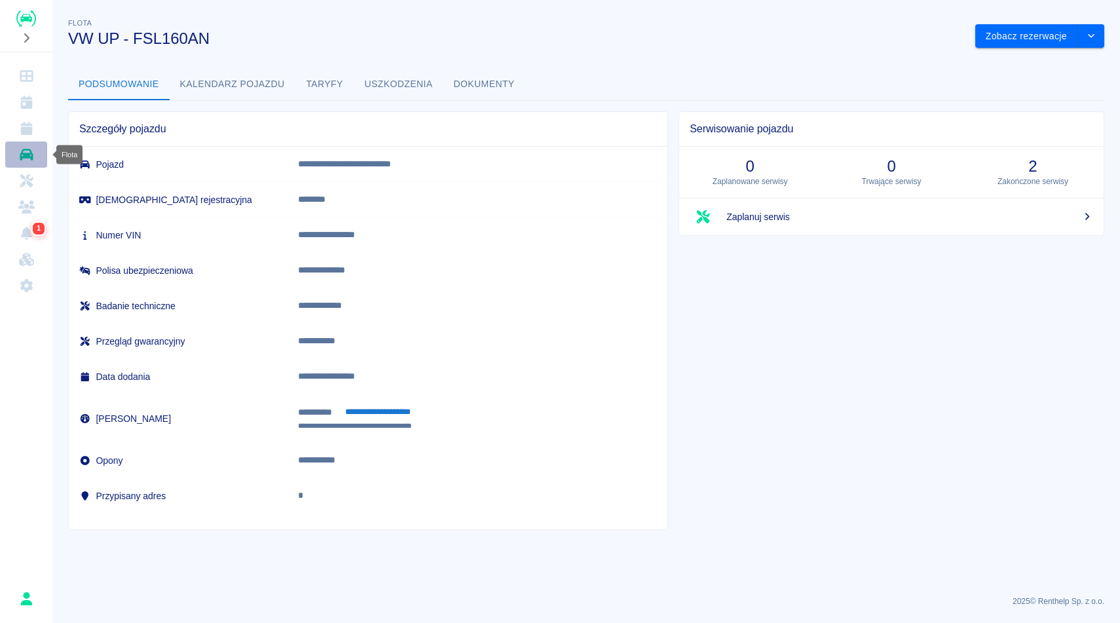
click at [24, 158] on icon "Flota" at bounding box center [26, 154] width 16 height 13
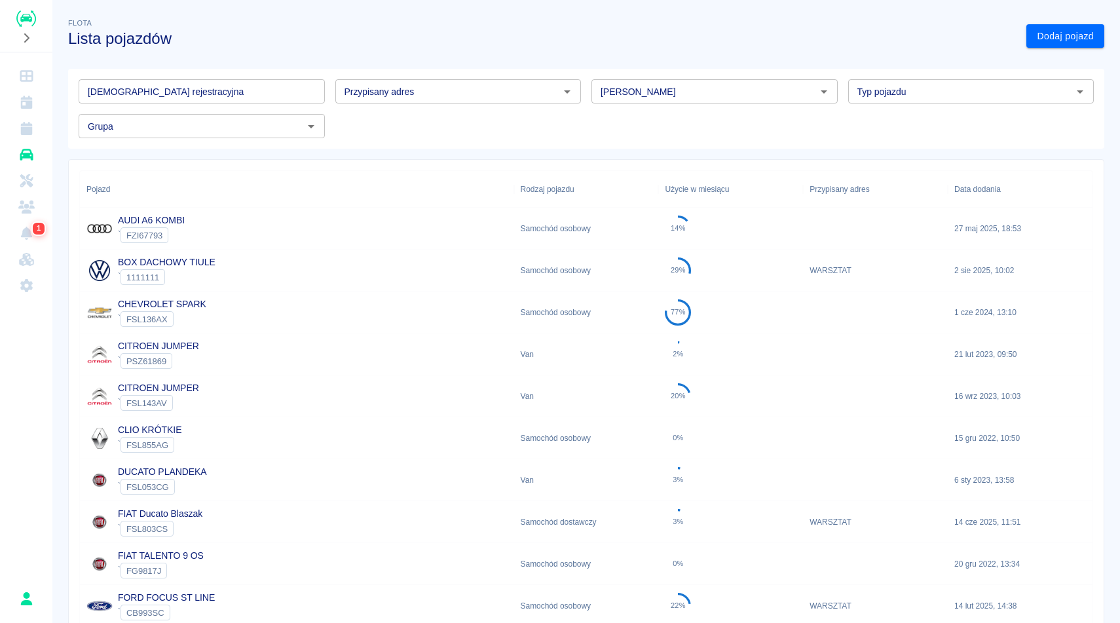
click at [196, 94] on input "[DEMOGRAPHIC_DATA] rejestracyjna" at bounding box center [202, 91] width 246 height 24
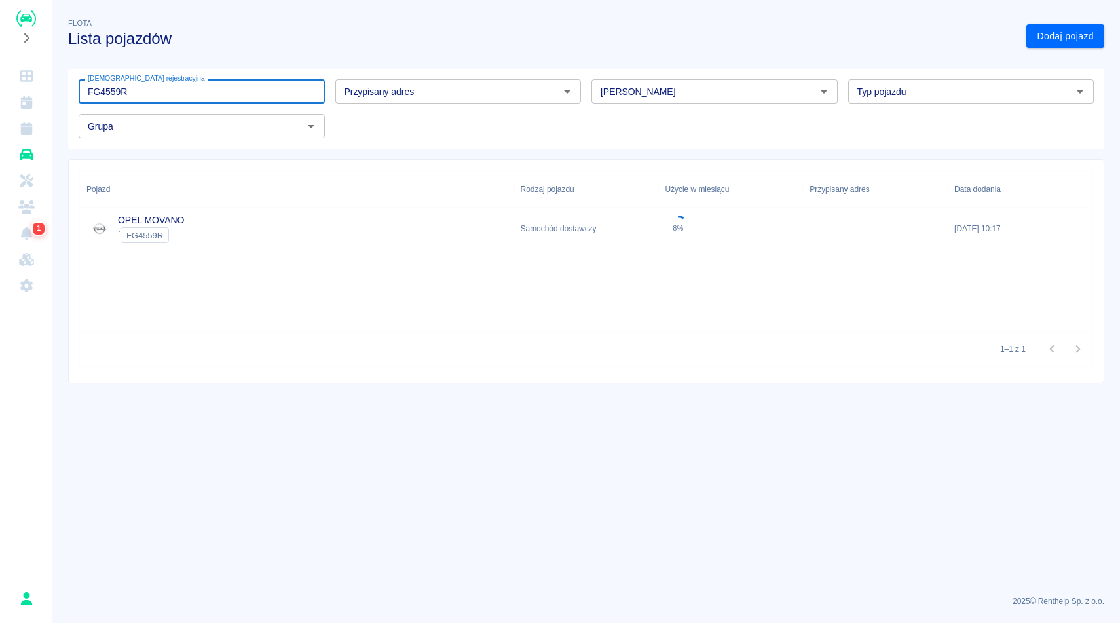
type input "FG4559R"
click at [194, 229] on div "OPEL MOVANO ` FG4559R" at bounding box center [297, 229] width 434 height 42
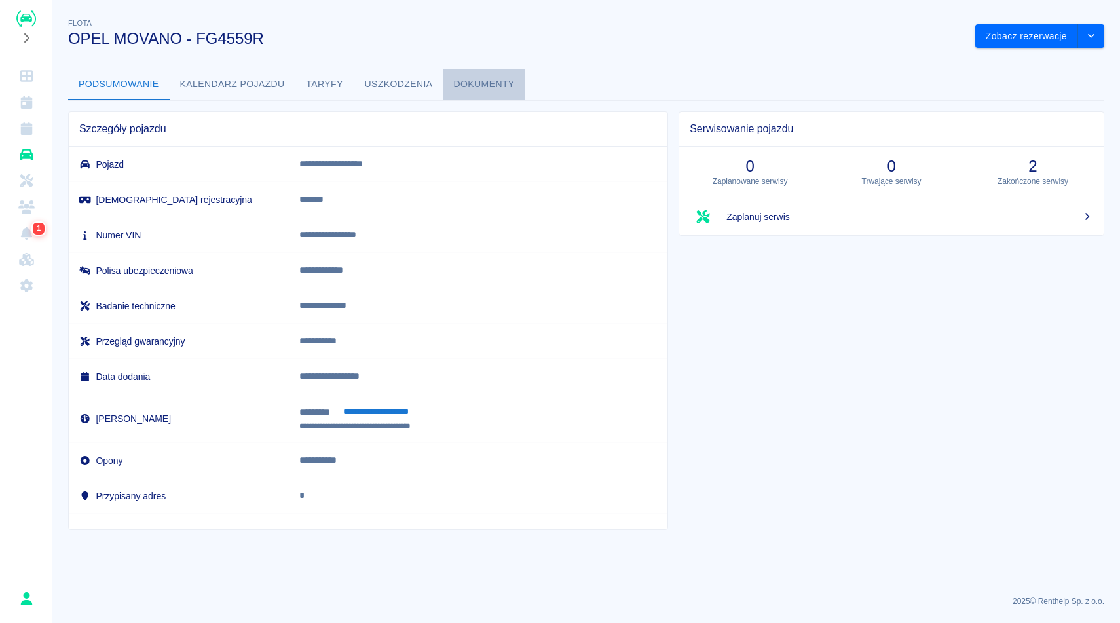
click at [488, 92] on button "Dokumenty" at bounding box center [484, 84] width 82 height 31
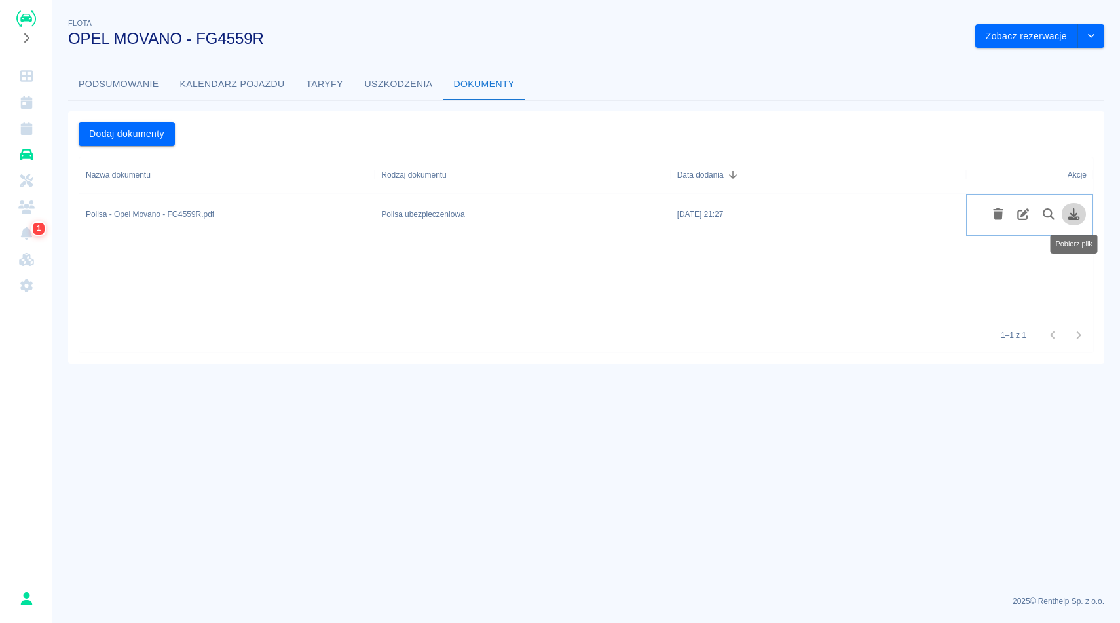
click at [1071, 216] on icon "Pobierz plik" at bounding box center [1073, 214] width 15 height 12
click at [149, 84] on button "Podsumowanie" at bounding box center [119, 84] width 102 height 31
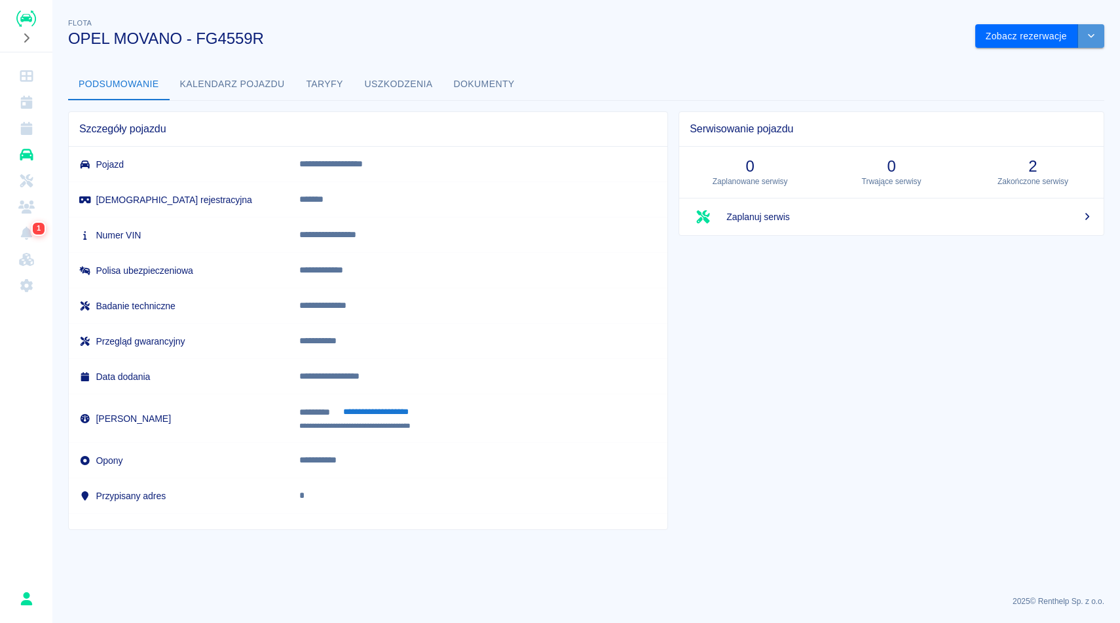
click at [1089, 29] on button "drop-down" at bounding box center [1091, 36] width 26 height 24
click at [1027, 62] on li "Zaktualizuj dane pojazdu" at bounding box center [1040, 64] width 122 height 22
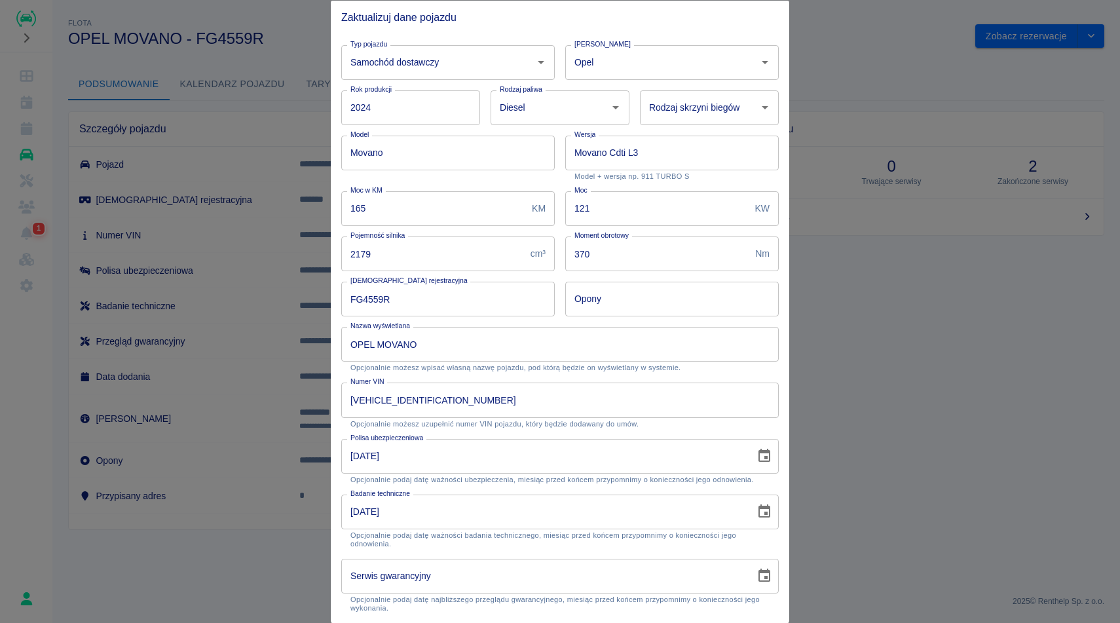
click at [680, 431] on div "Polisa ubezpieczeniowa 04-03-2026 Polisa ubezpieczeniowa Opcjonalnie podaj datę…" at bounding box center [555, 456] width 448 height 56
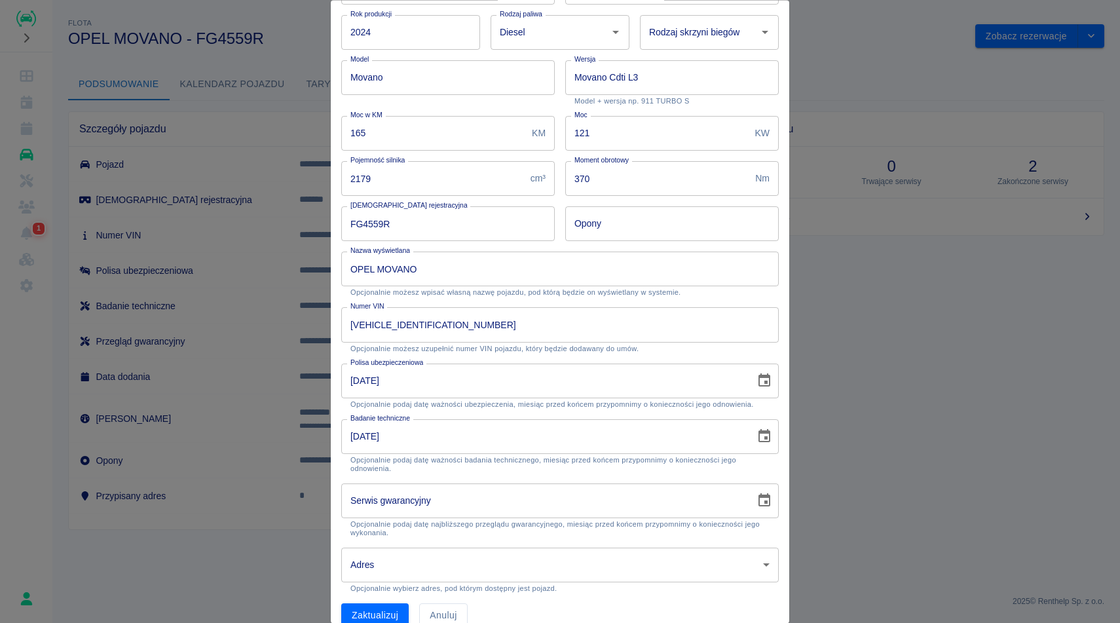
scroll to position [95, 0]
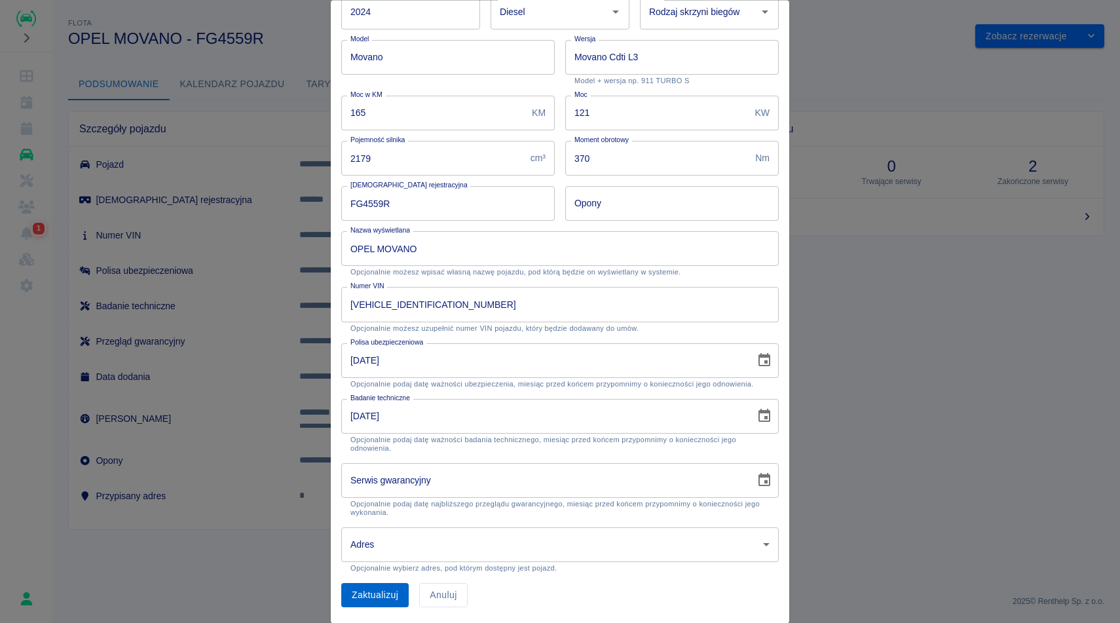
click at [402, 595] on button "Zaktualizuj" at bounding box center [374, 596] width 67 height 24
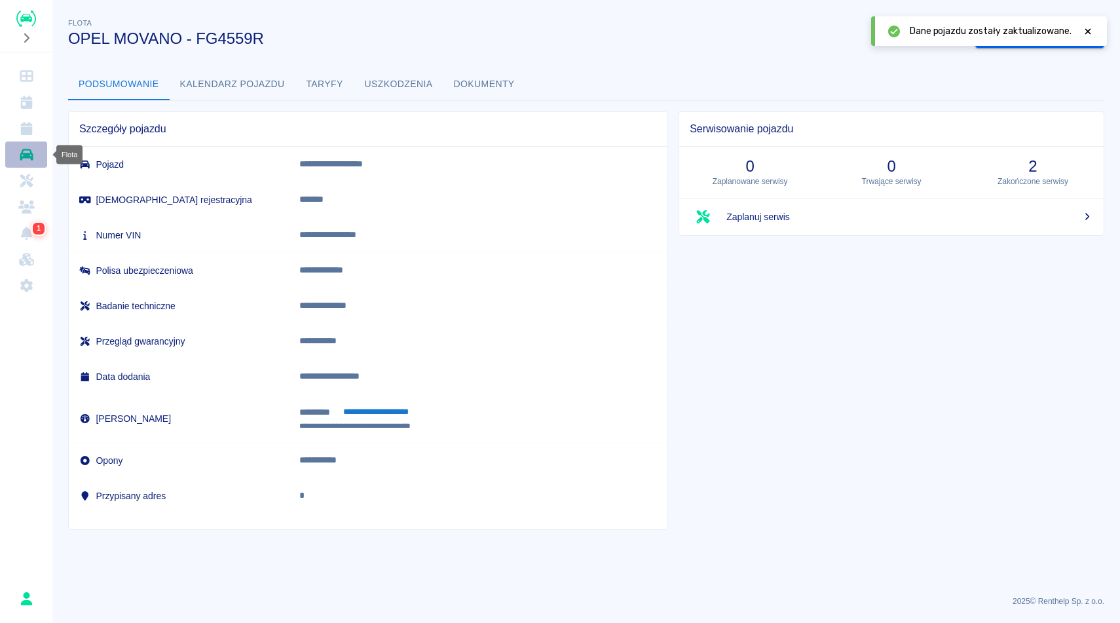
click at [13, 149] on link "Flota" at bounding box center [26, 154] width 42 height 26
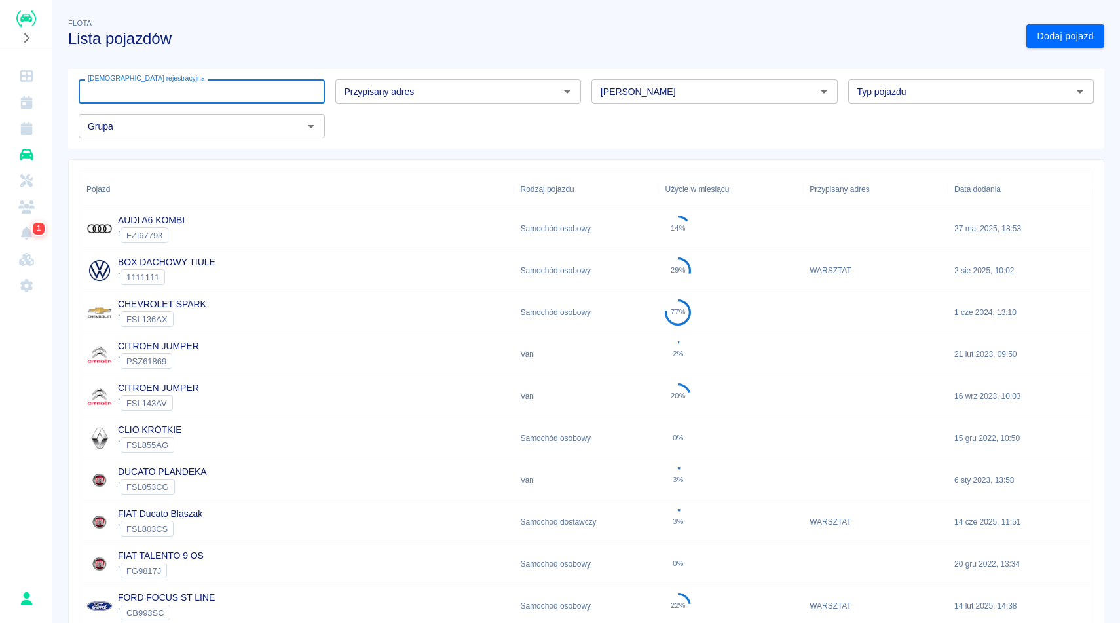
click at [263, 83] on input "[DEMOGRAPHIC_DATA] rejestracyjna" at bounding box center [202, 91] width 246 height 24
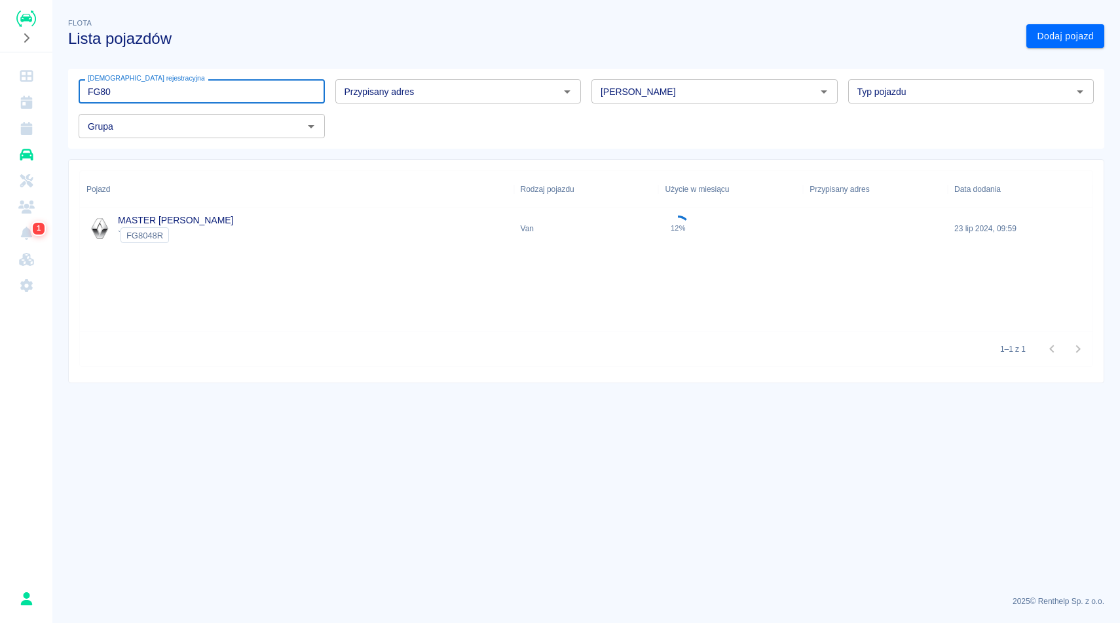
type input "FG80"
click at [210, 229] on div "MASTER LAWETA ` FG8048R" at bounding box center [297, 229] width 434 height 42
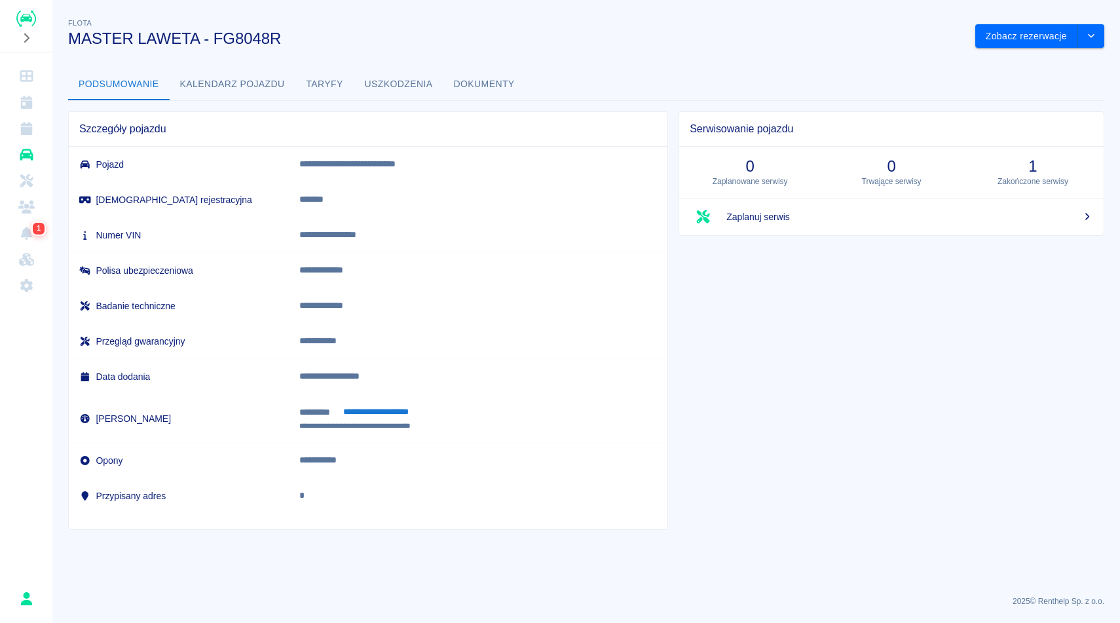
click at [420, 81] on button "Uszkodzenia" at bounding box center [398, 84] width 89 height 31
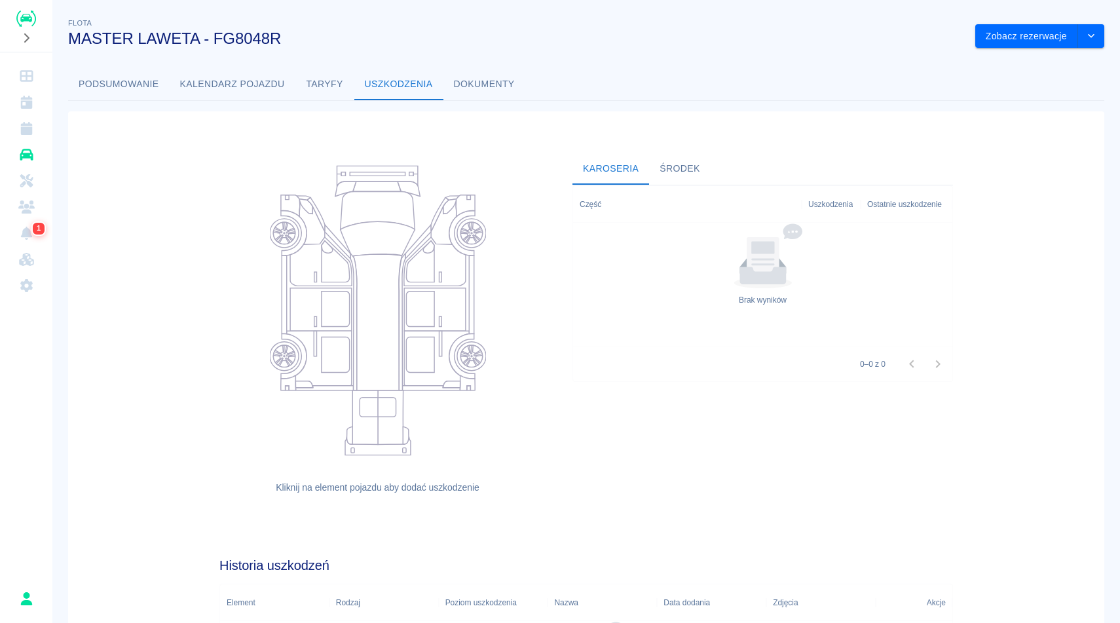
click at [501, 67] on div "Flota MASTER LAWETA - FG8048R Zobacz rezerwacje Podsumowanie Kalendarz pojazdu …" at bounding box center [585, 413] width 1067 height 817
click at [502, 81] on button "Dokumenty" at bounding box center [484, 84] width 82 height 31
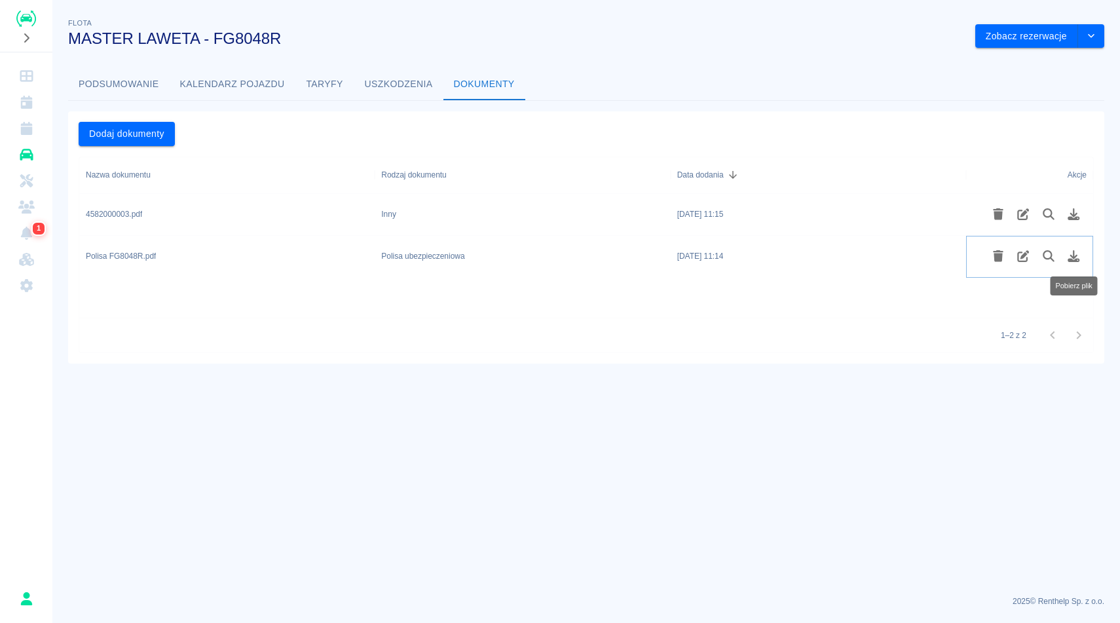
click at [1082, 255] on button "Pobierz plik" at bounding box center [1074, 256] width 26 height 22
click at [160, 84] on button "Podsumowanie" at bounding box center [119, 84] width 102 height 31
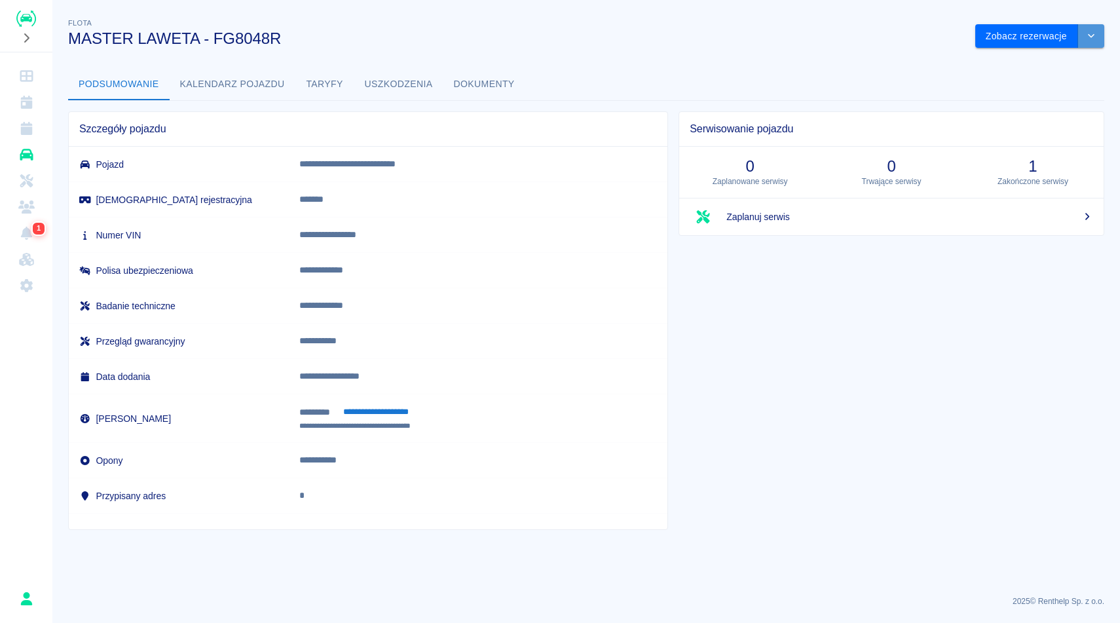
click at [1083, 39] on button "drop-down" at bounding box center [1091, 36] width 26 height 24
click at [1028, 66] on li "Zaktualizuj dane pojazdu" at bounding box center [1040, 64] width 122 height 22
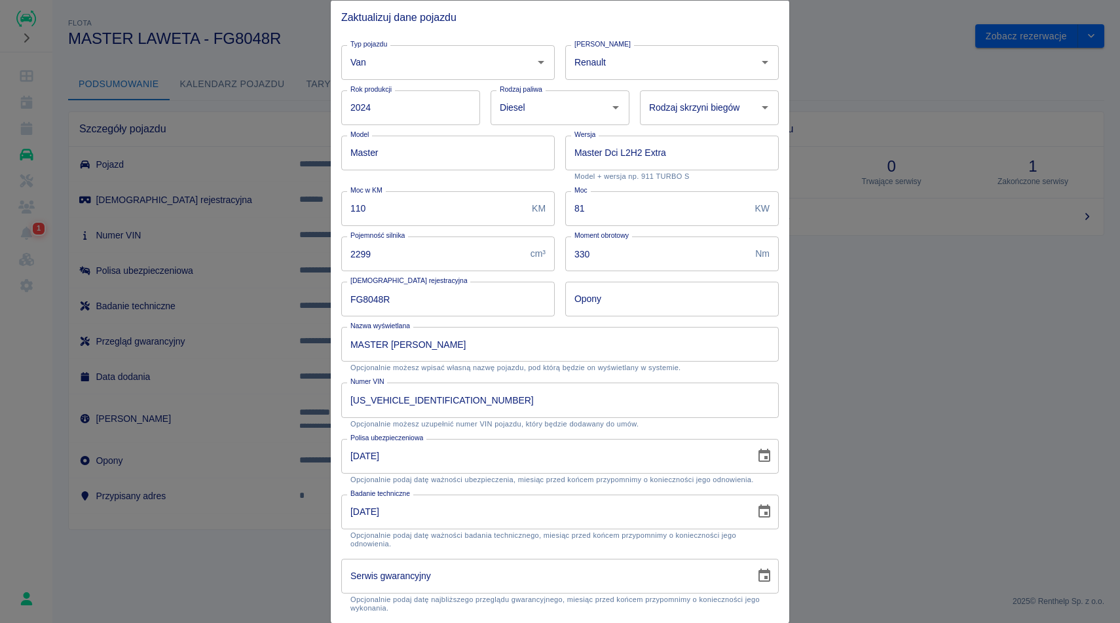
click at [413, 468] on input "02-07-2026" at bounding box center [543, 455] width 405 height 35
type input "03-07-2026"
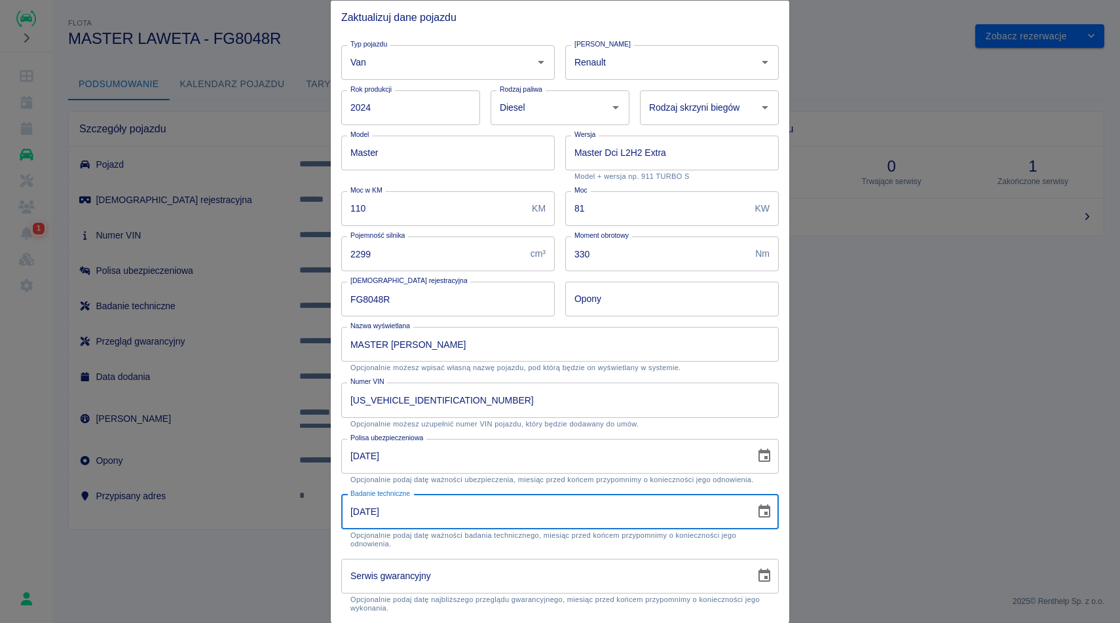
click at [412, 523] on input "03-06-2027" at bounding box center [543, 511] width 405 height 35
type input "04-07-2027"
click at [671, 424] on p "Opcjonalnie możesz uzupełnić numer VIN pojazdu, który będzie dodawany do umów." at bounding box center [559, 423] width 419 height 9
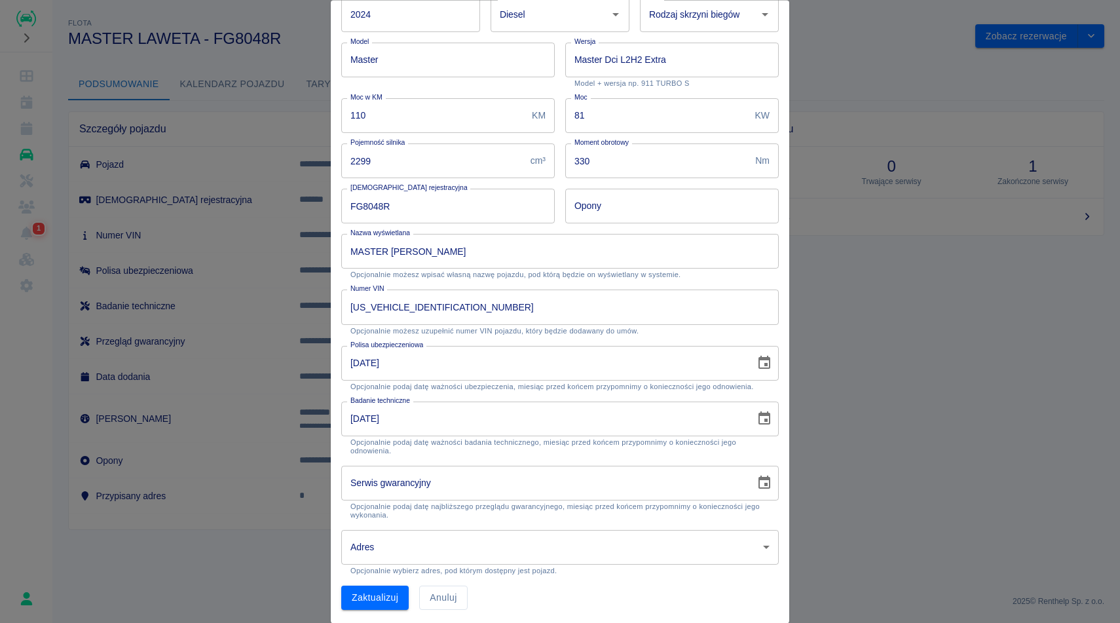
scroll to position [95, 0]
click at [396, 593] on button "Zaktualizuj" at bounding box center [374, 596] width 67 height 24
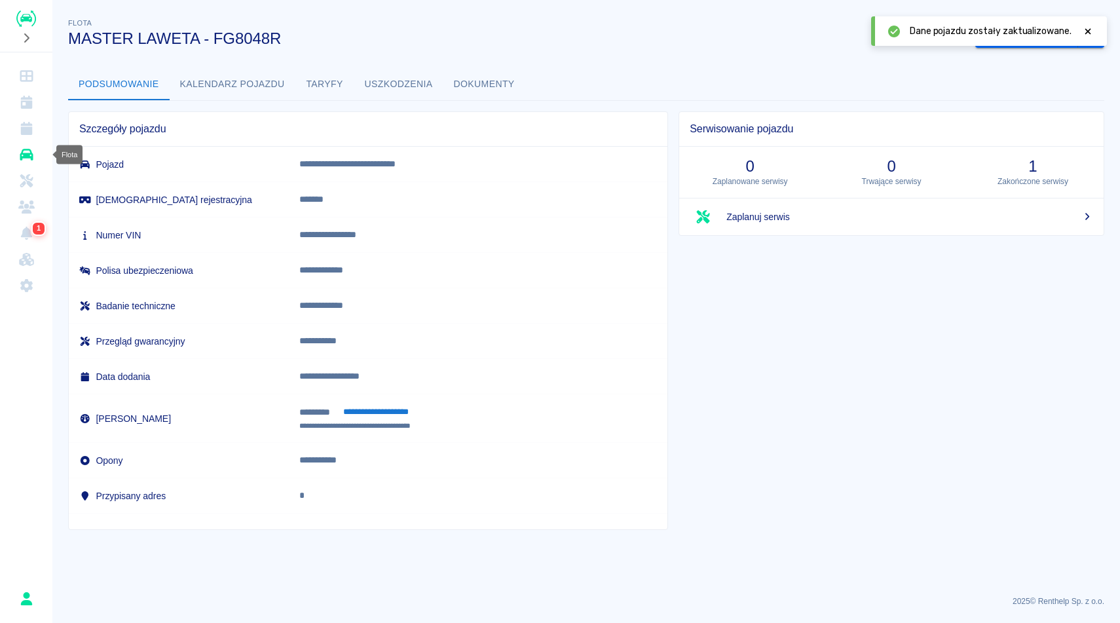
click at [28, 153] on icon "Flota" at bounding box center [26, 155] width 13 height 12
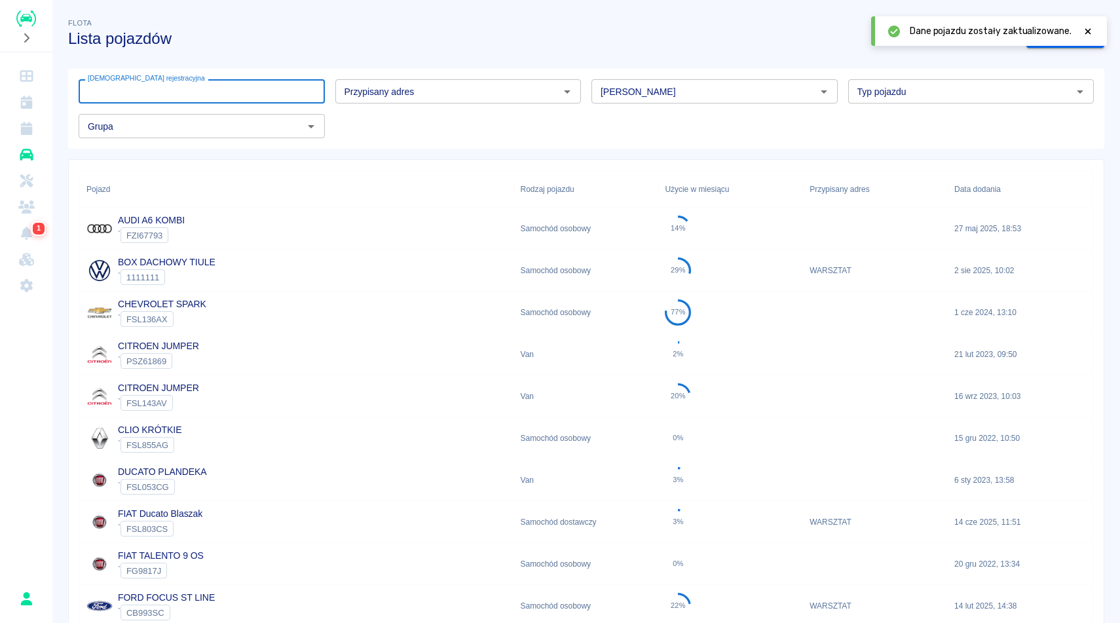
click at [149, 82] on div "Tablica rejestracyjna Tablica rejestracyjna" at bounding box center [202, 91] width 246 height 24
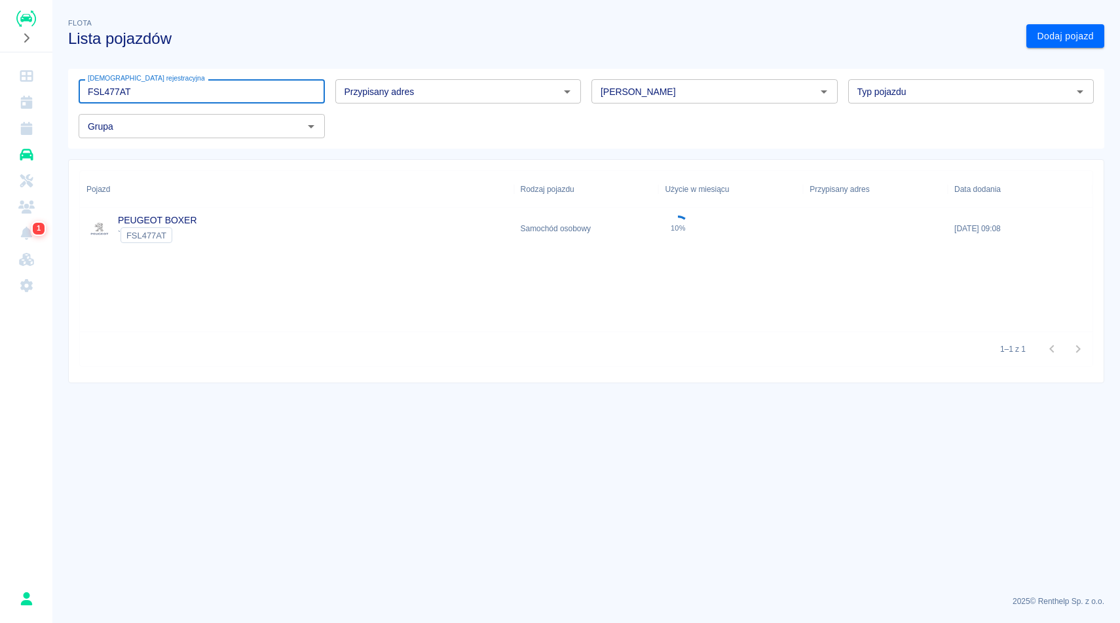
type input "FSL477AT"
click at [249, 209] on div "PEUGEOT BOXER ` FSL477AT" at bounding box center [297, 229] width 434 height 42
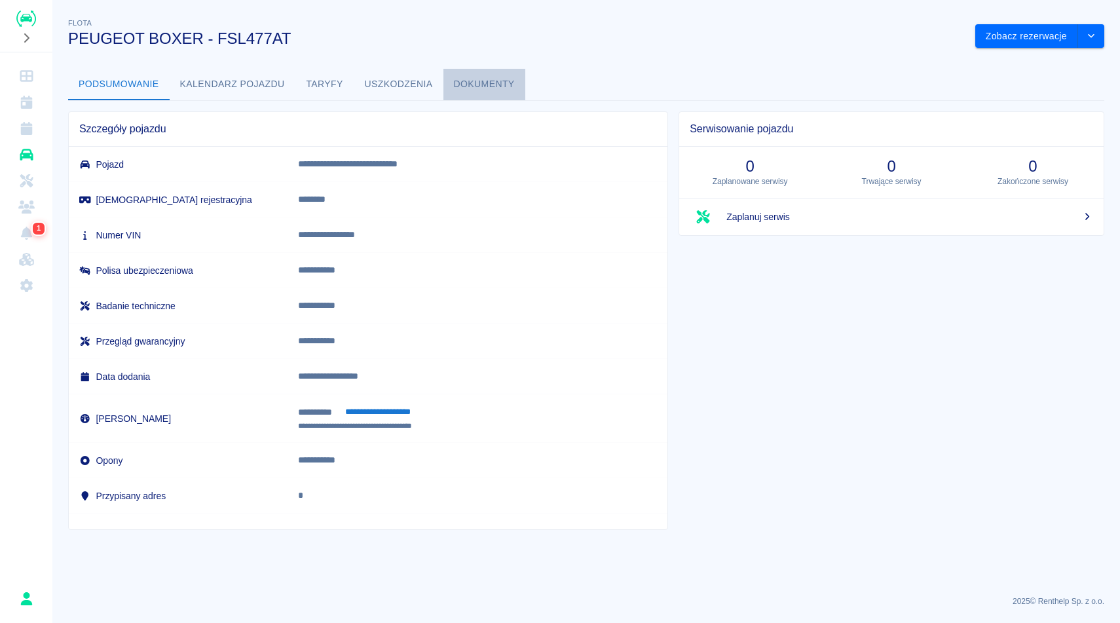
click at [463, 85] on button "Dokumenty" at bounding box center [484, 84] width 82 height 31
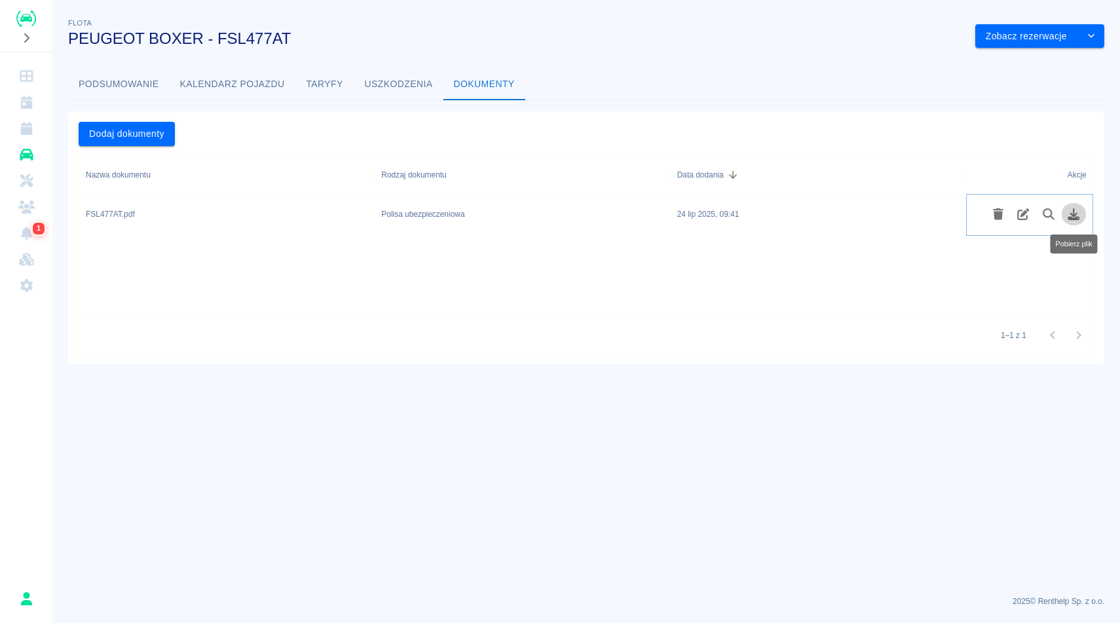
click at [1078, 215] on icon "Pobierz plik" at bounding box center [1073, 214] width 15 height 12
click at [1092, 29] on button "drop-down" at bounding box center [1091, 36] width 26 height 24
click at [1039, 60] on li "Zaktualizuj dane pojazdu" at bounding box center [1040, 64] width 122 height 22
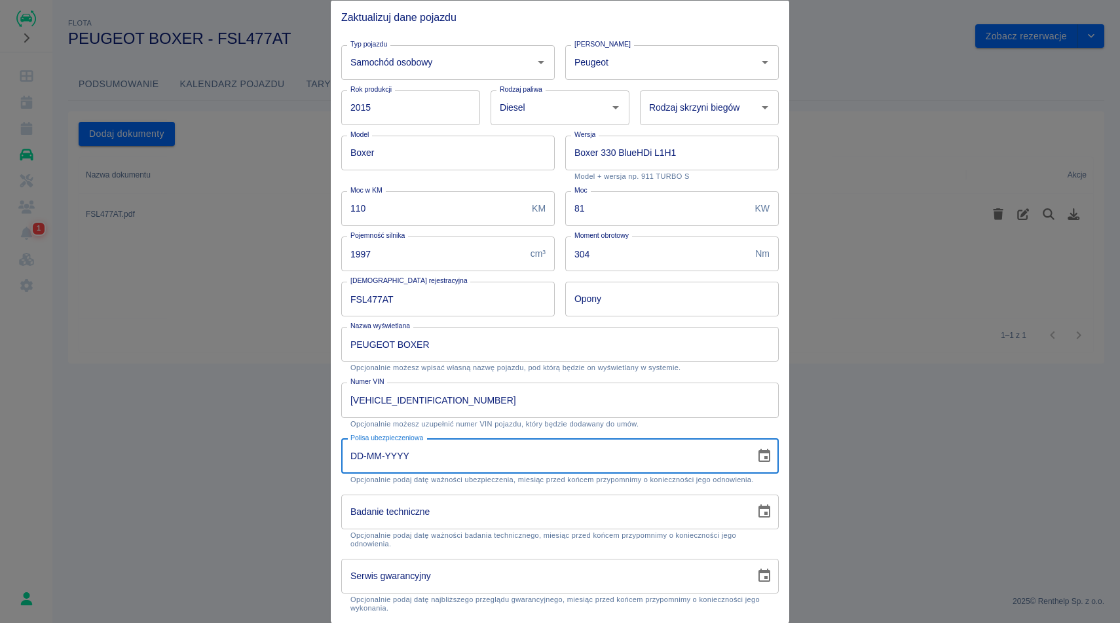
click at [475, 449] on input "DD-MM-YYYY" at bounding box center [543, 455] width 405 height 35
type input "22-04-2026"
type input "DD-MM-YYYY"
click at [446, 523] on input "DD-MM-YYYY" at bounding box center [543, 511] width 405 height 35
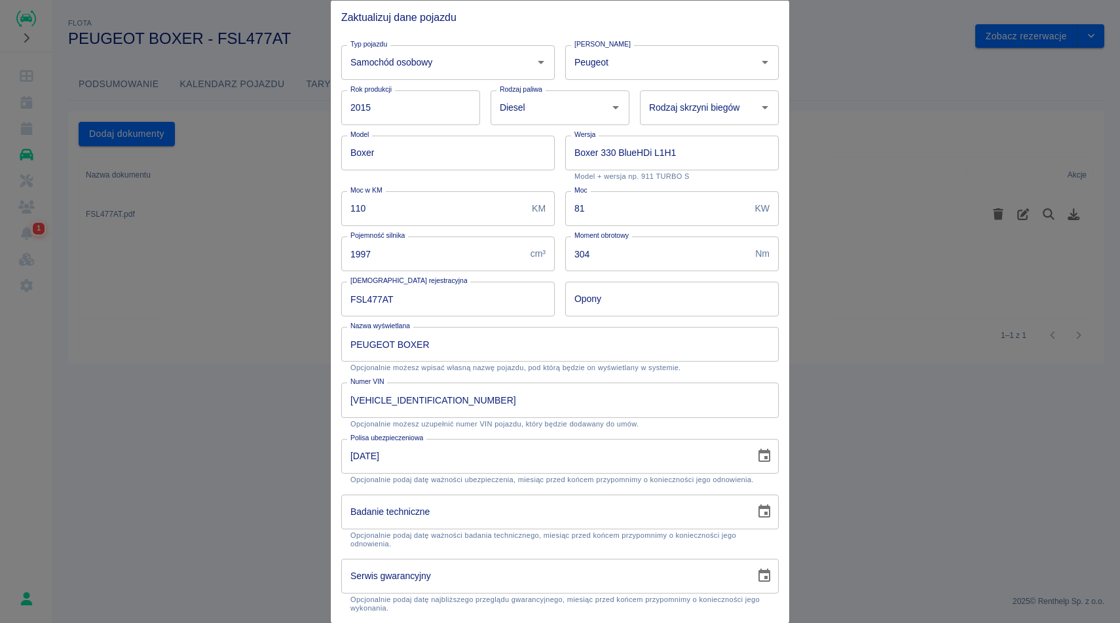
click at [697, 369] on p "Opcjonalnie możesz wpisać własną nazwę pojazdu, pod którą będzie on wyświetlany…" at bounding box center [559, 367] width 419 height 9
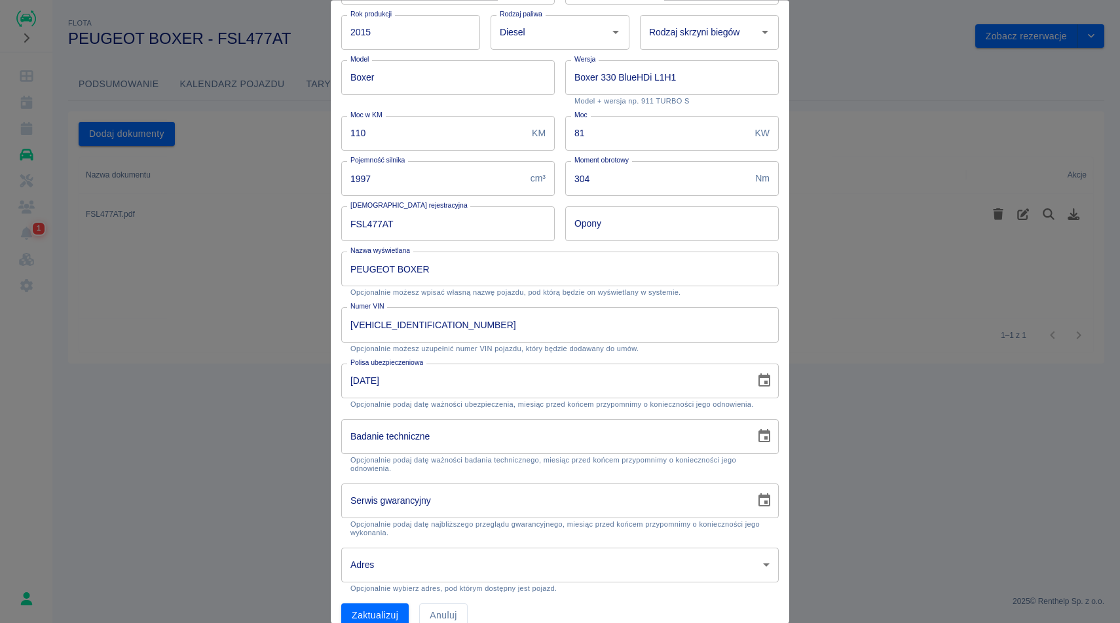
scroll to position [95, 0]
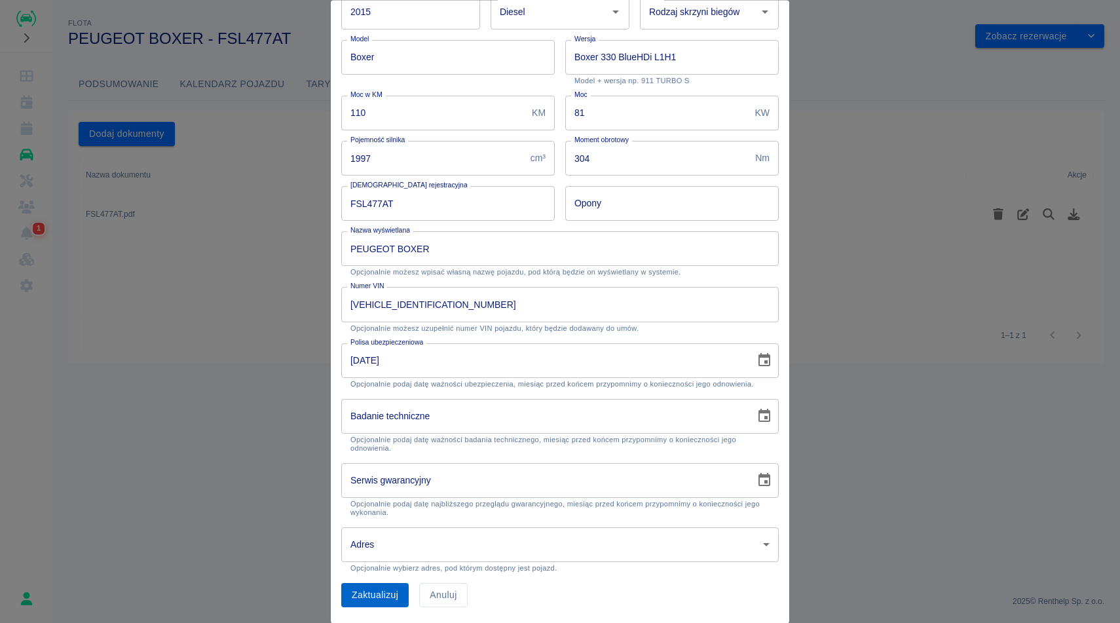
click at [369, 584] on button "Zaktualizuj" at bounding box center [374, 596] width 67 height 24
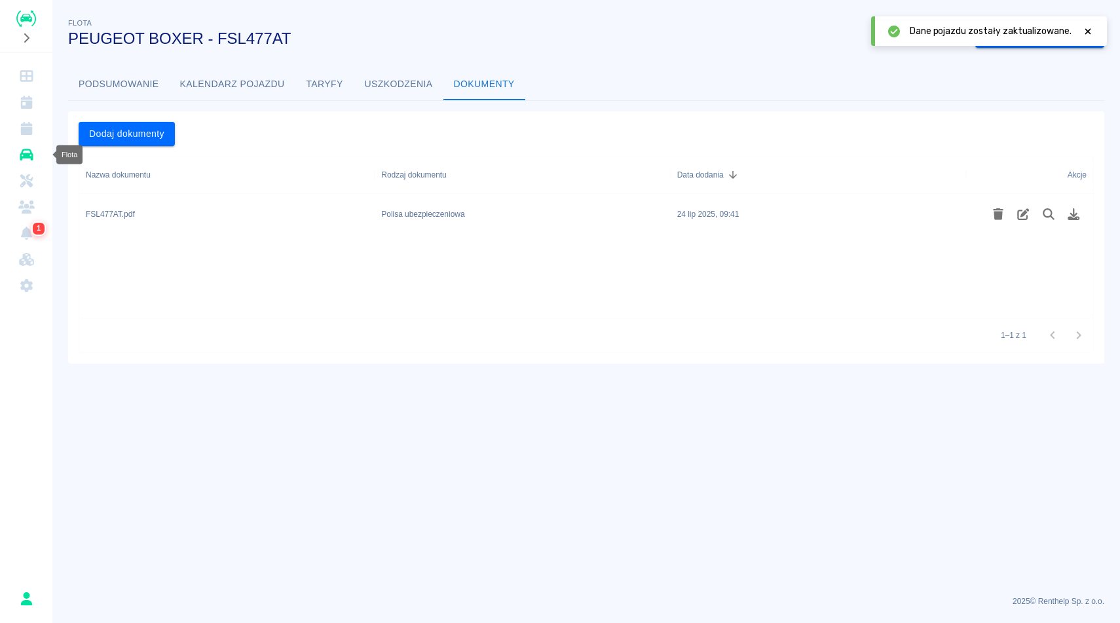
click at [29, 153] on icon "Flota" at bounding box center [26, 155] width 13 height 12
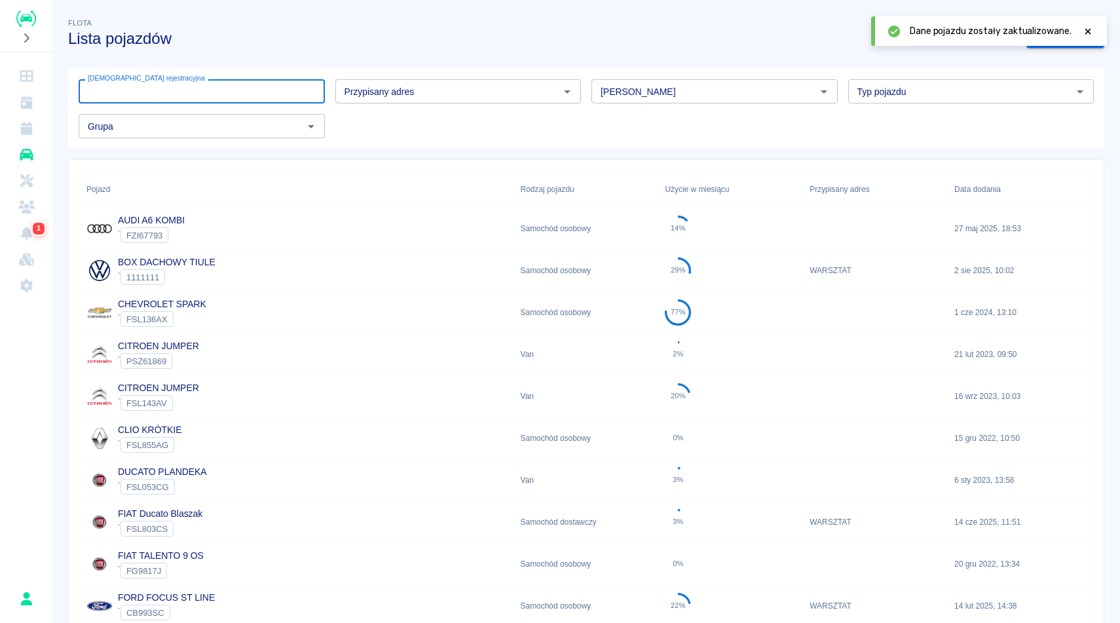
click at [203, 94] on input "[DEMOGRAPHIC_DATA] rejestracyjna" at bounding box center [202, 91] width 246 height 24
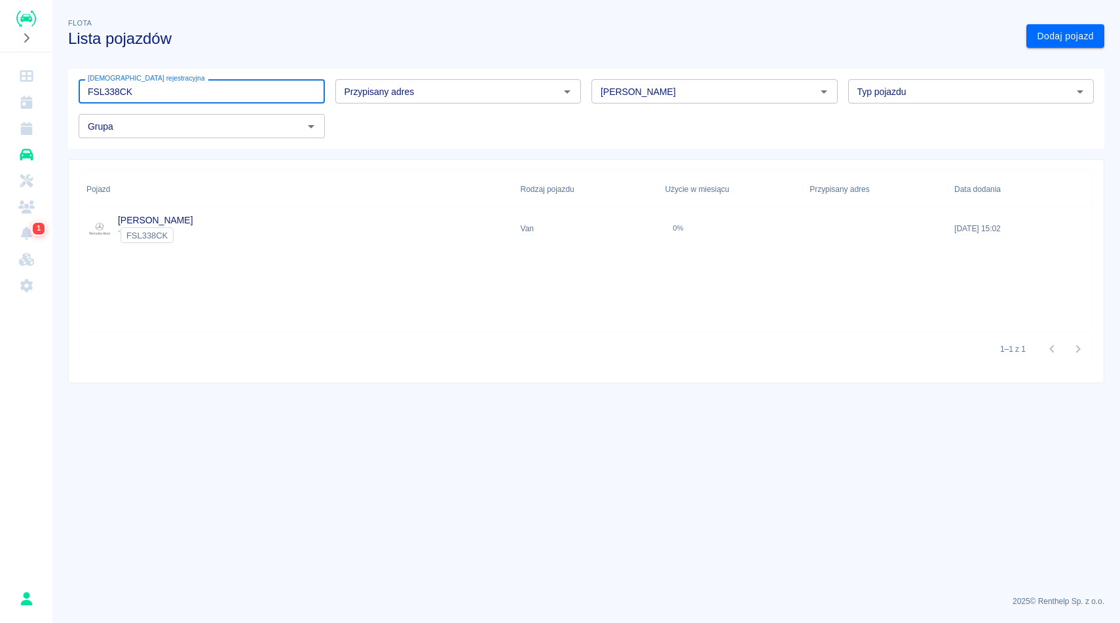
type input "FSL338CK"
click at [193, 236] on div "` FSL338CK" at bounding box center [155, 235] width 75 height 16
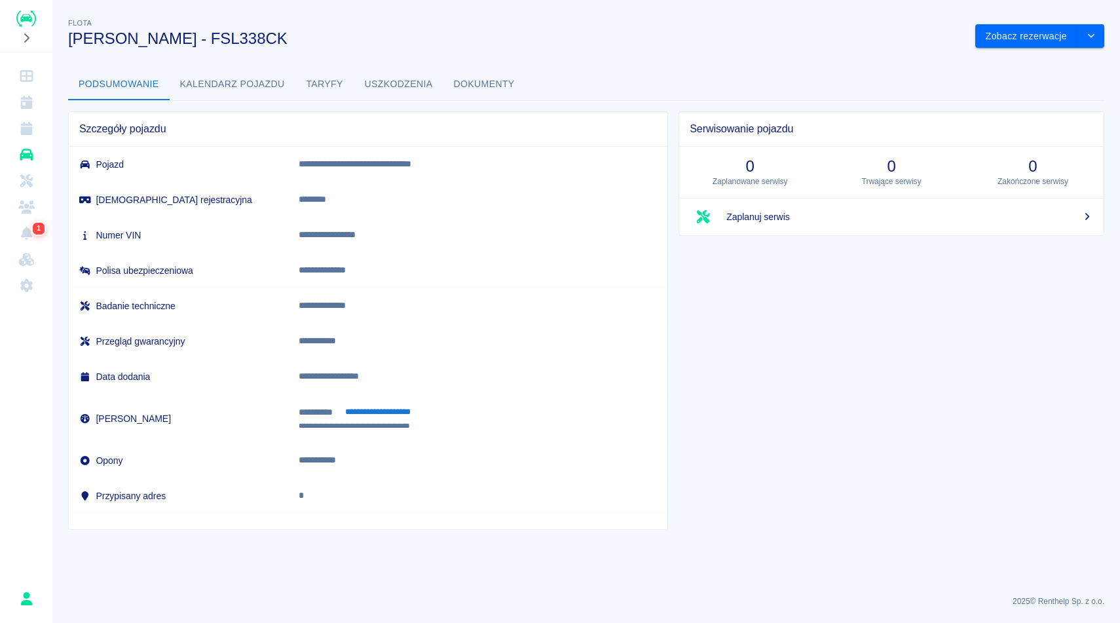
click at [500, 87] on button "Dokumenty" at bounding box center [484, 84] width 82 height 31
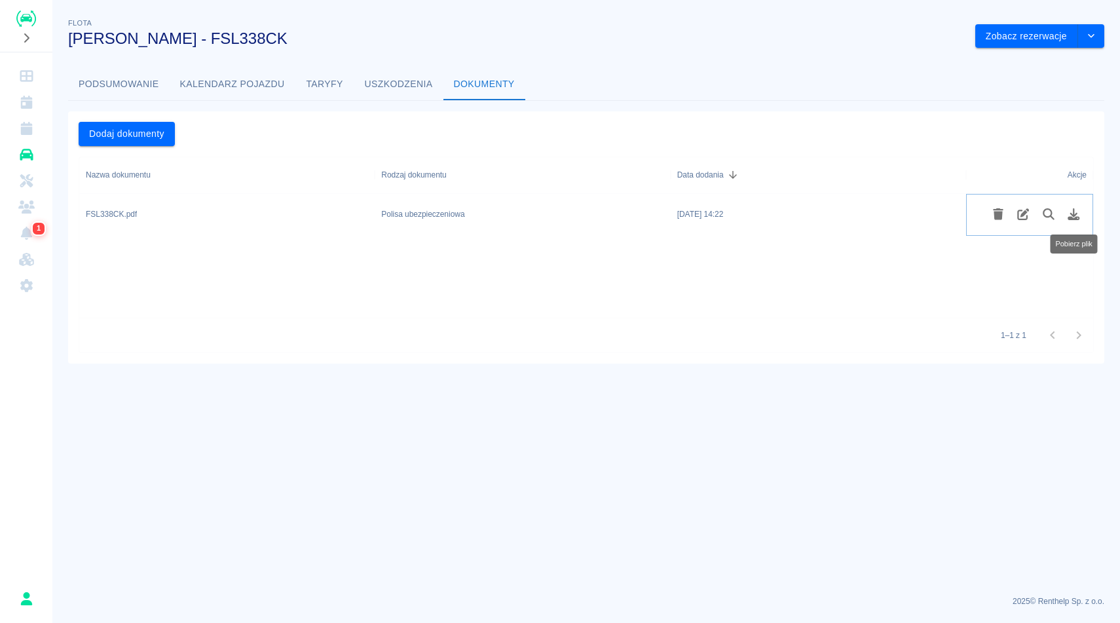
click at [1073, 212] on icon "Pobierz plik" at bounding box center [1074, 214] width 12 height 12
click at [153, 84] on button "Podsumowanie" at bounding box center [119, 84] width 102 height 31
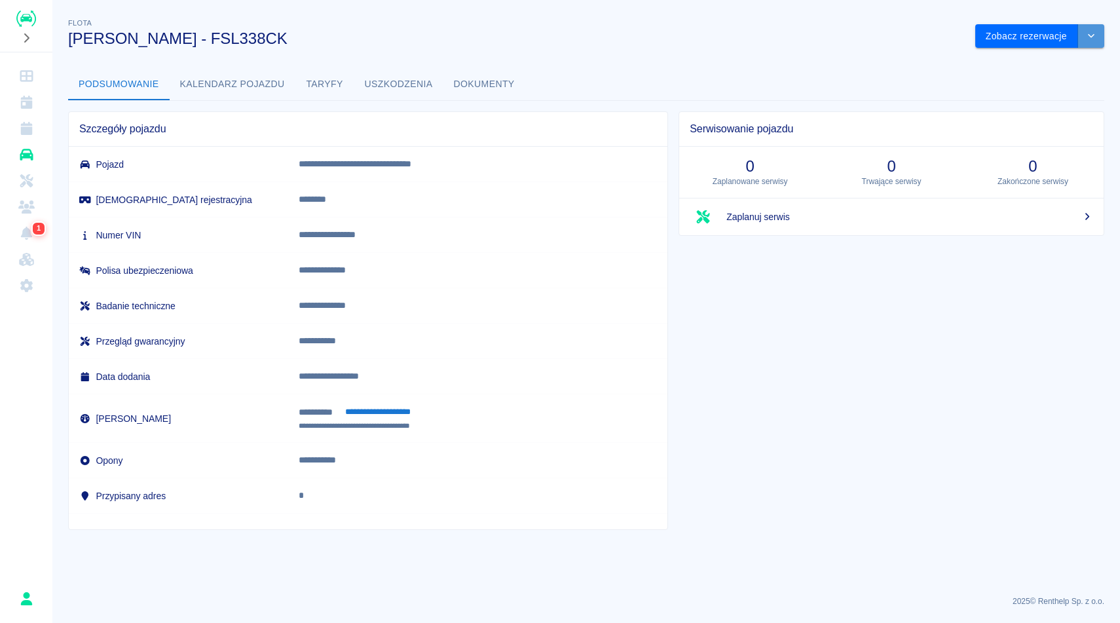
click at [1083, 33] on button "drop-down" at bounding box center [1091, 36] width 26 height 24
click at [1009, 57] on li "Zaktualizuj dane pojazdu" at bounding box center [1040, 64] width 122 height 22
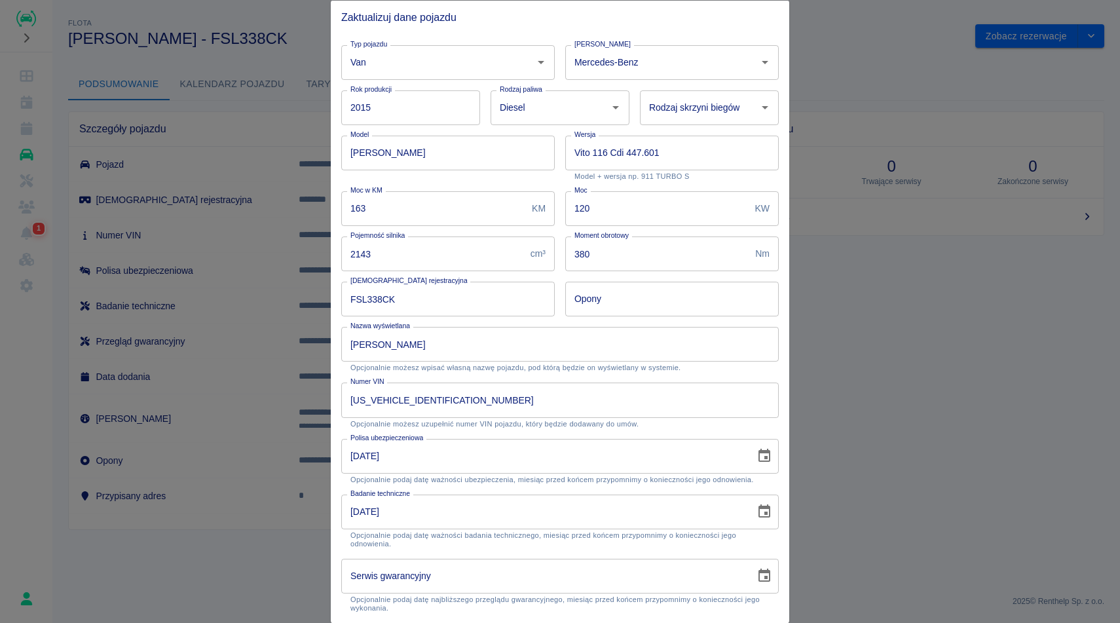
click at [451, 465] on input "10-10-2026" at bounding box center [543, 455] width 405 height 35
click at [743, 423] on p "Opcjonalnie możesz uzupełnić numer VIN pojazdu, który będzie dodawany do umów." at bounding box center [559, 423] width 419 height 9
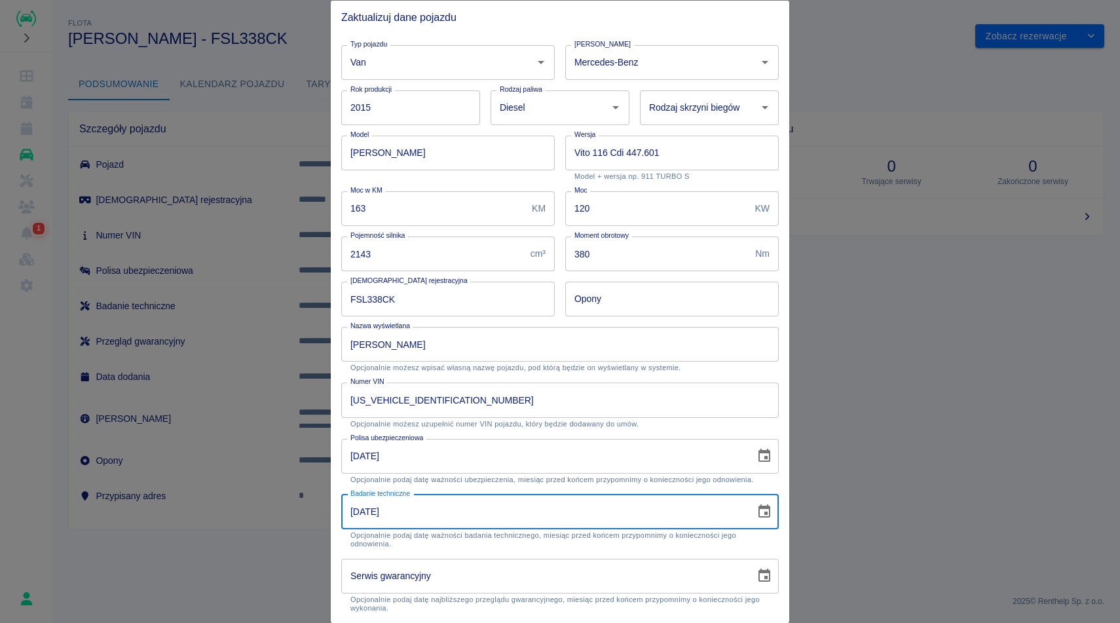
click at [521, 520] on input "28-10-2025" at bounding box center [543, 511] width 405 height 35
click at [758, 520] on button "Choose date, selected date is 28 paź 2025" at bounding box center [764, 511] width 26 height 26
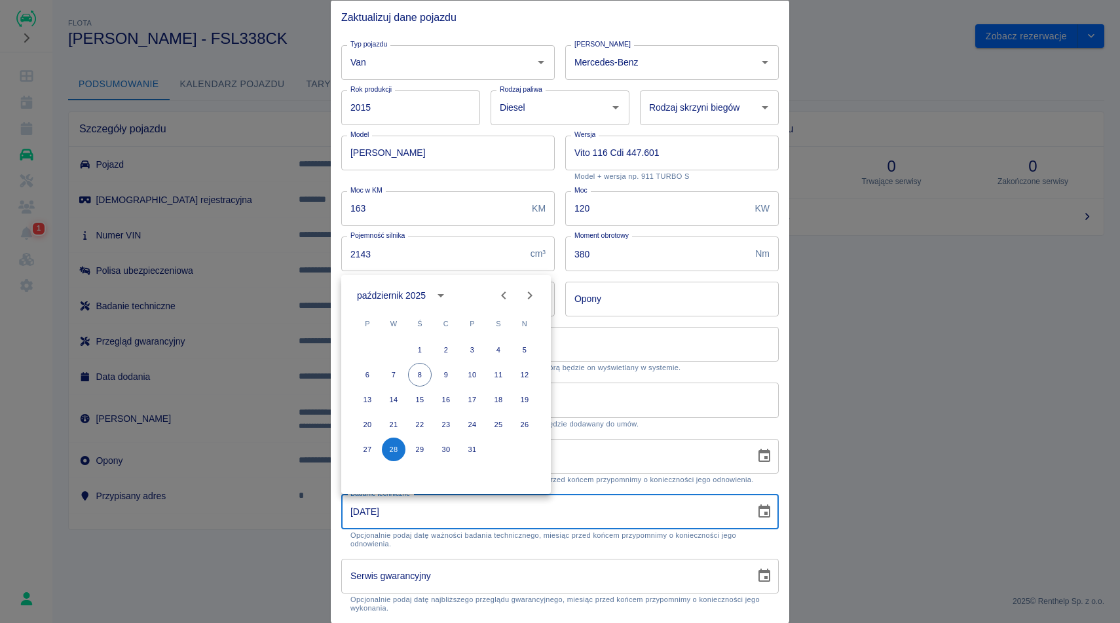
click at [434, 300] on icon "calendar view is open, switch to year view" at bounding box center [441, 296] width 16 height 16
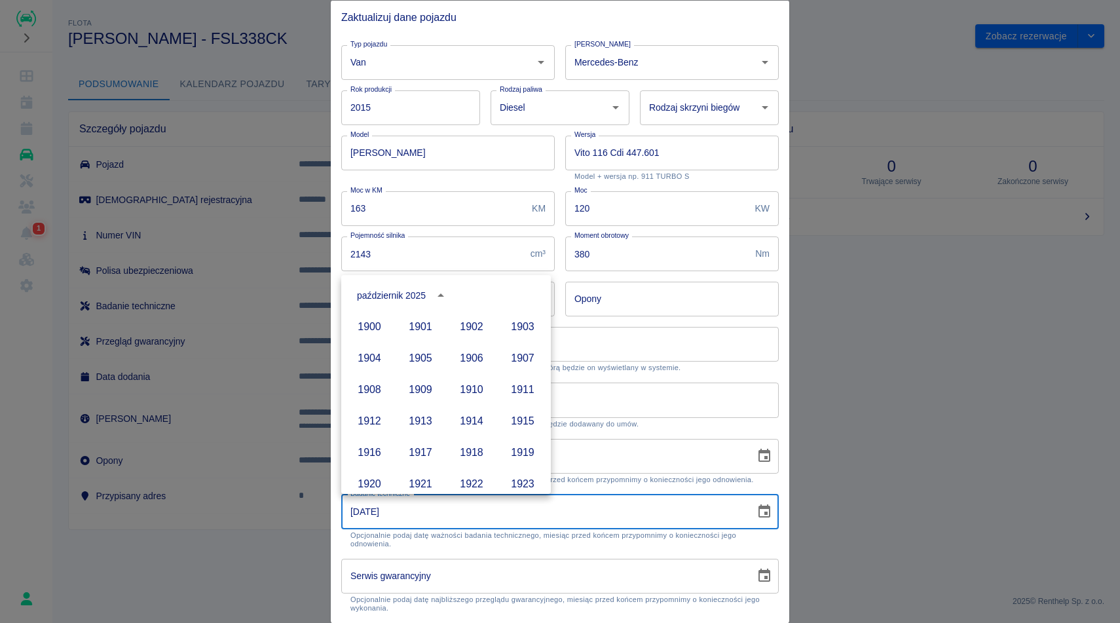
scroll to position [899, 0]
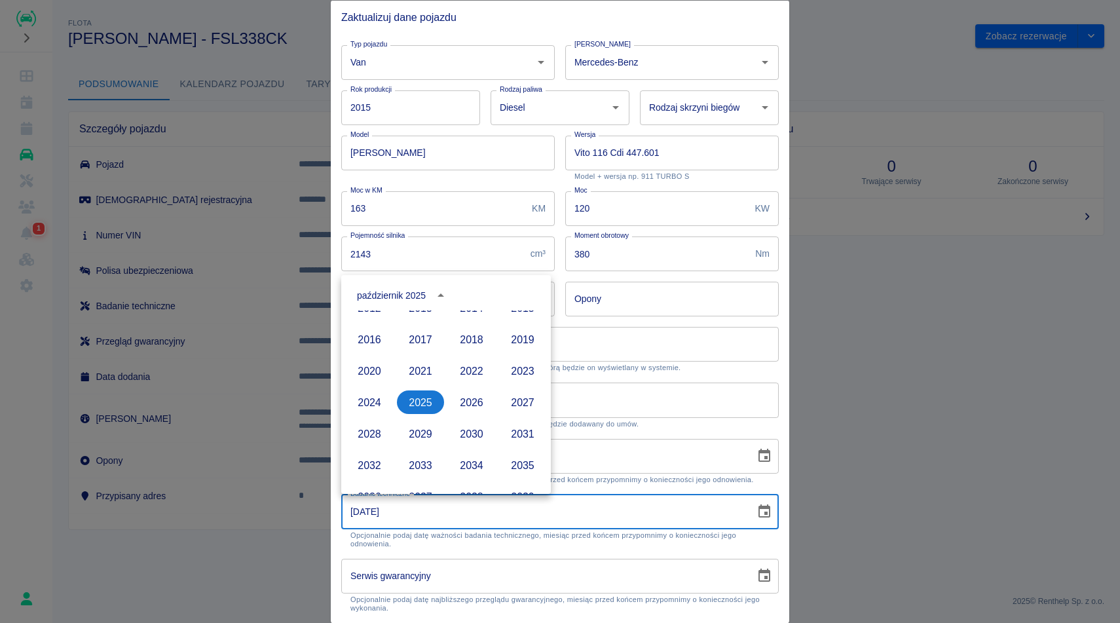
click at [648, 318] on div "Nazwa wyświetlana MERCEDES VITO Nazwa wyświetlana Opcjonalnie możesz wpisać wła…" at bounding box center [555, 344] width 448 height 56
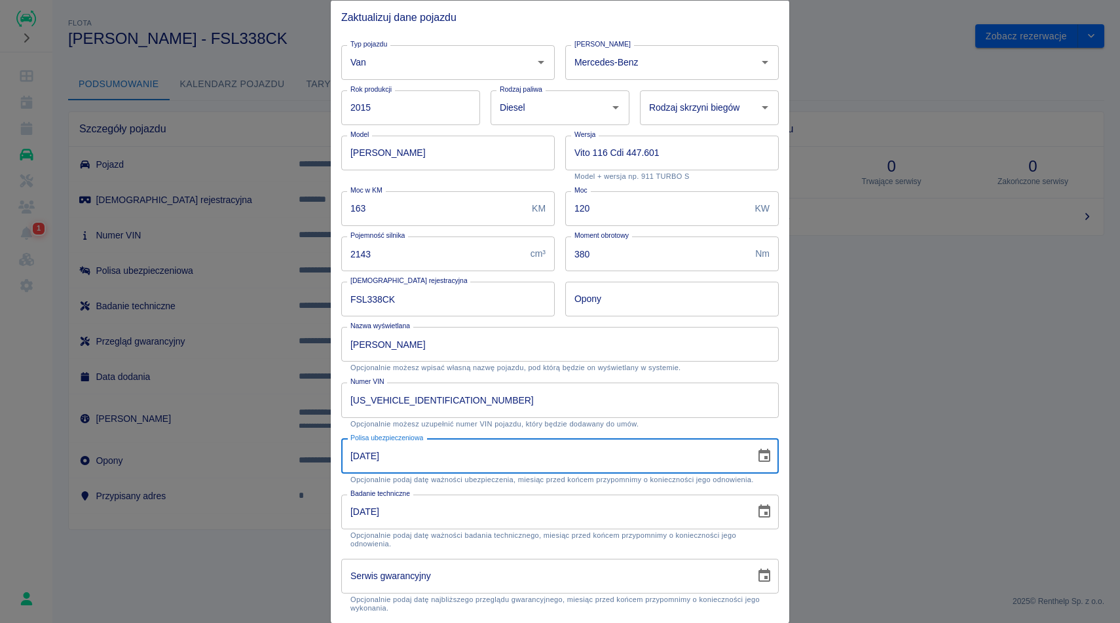
click at [442, 464] on input "28-10-2025" at bounding box center [543, 455] width 405 height 35
click at [417, 460] on input "19-MM-2025" at bounding box center [543, 455] width 405 height 35
type input "10-10-2026"
click at [416, 515] on input "28-10-2025" at bounding box center [543, 511] width 405 height 35
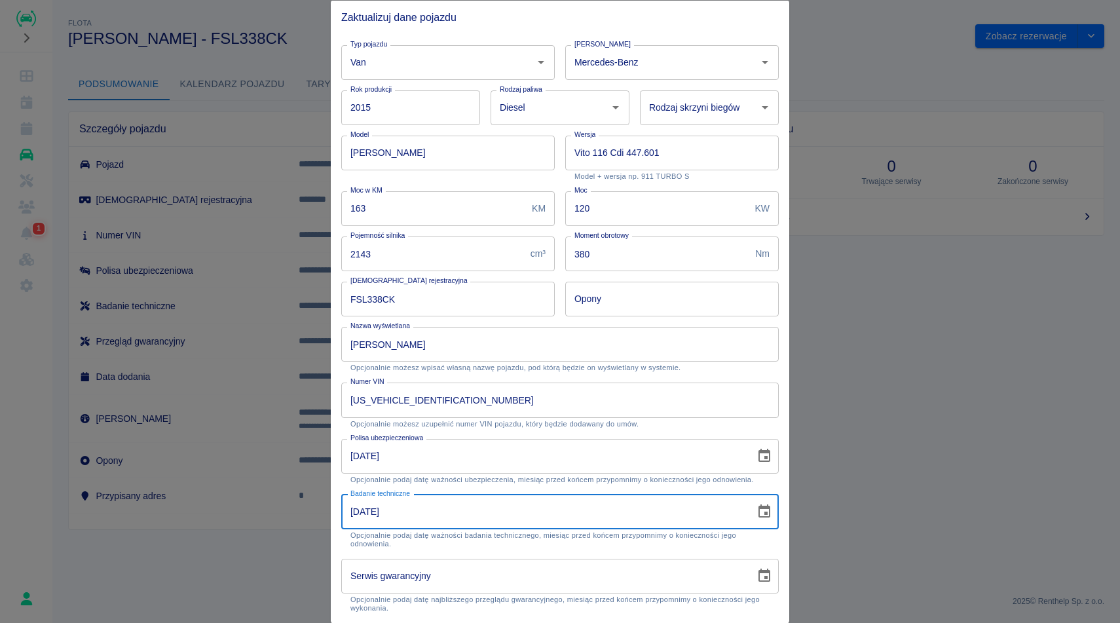
click at [758, 548] on div "Serwis gwarancyjny Serwis gwarancyjny Opcjonalnie podaj datę najbliższego przeg…" at bounding box center [555, 580] width 448 height 64
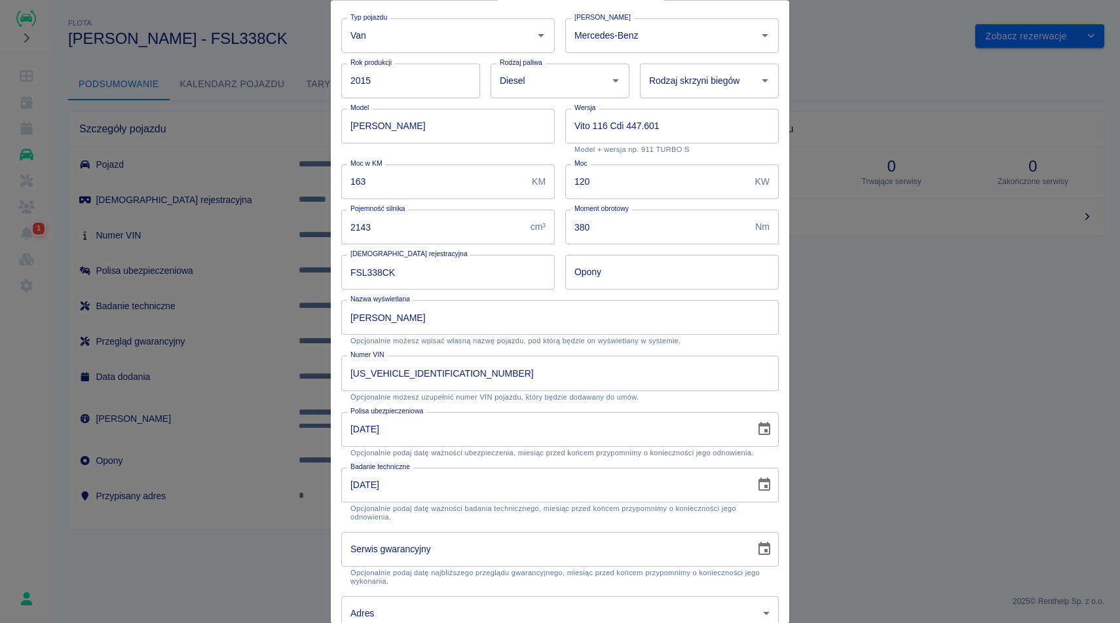
scroll to position [95, 0]
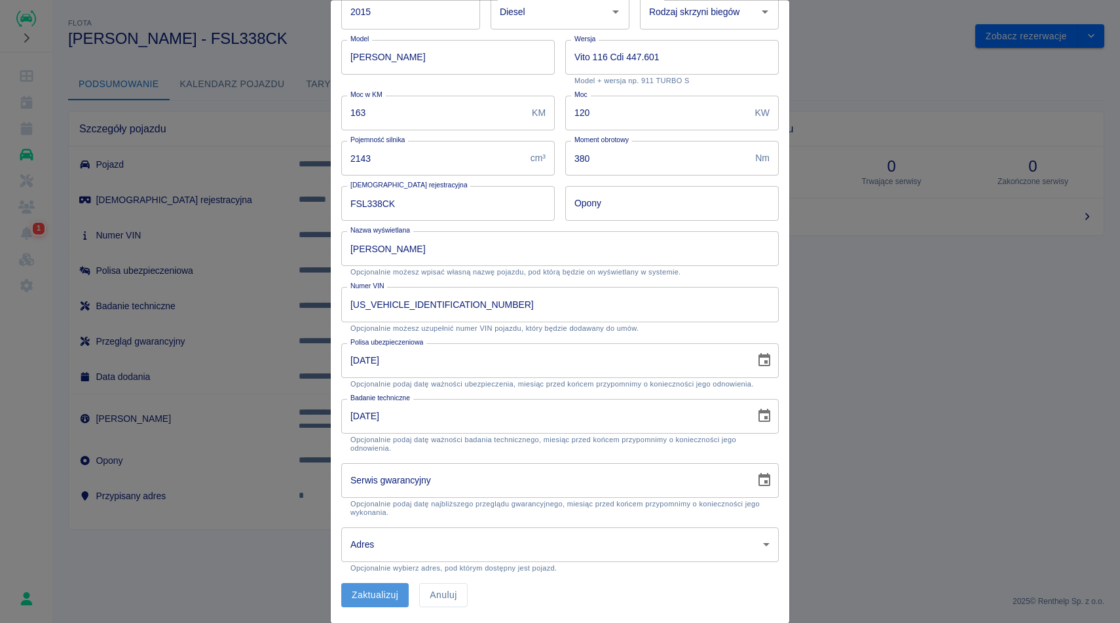
click at [368, 601] on button "Zaktualizuj" at bounding box center [374, 596] width 67 height 24
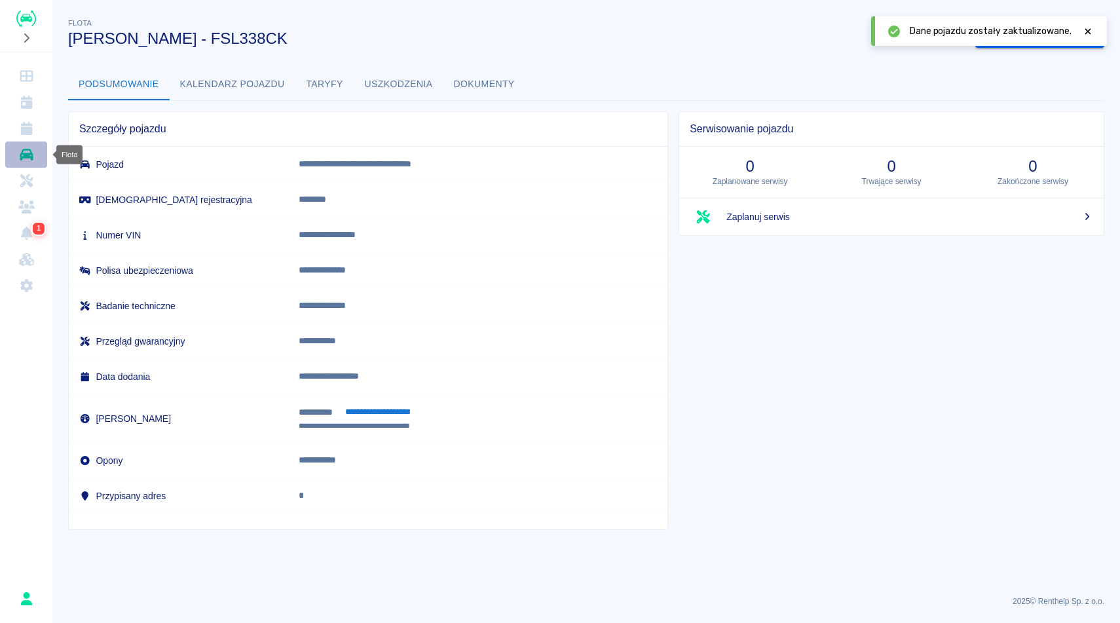
click at [22, 161] on link "Flota" at bounding box center [26, 154] width 42 height 26
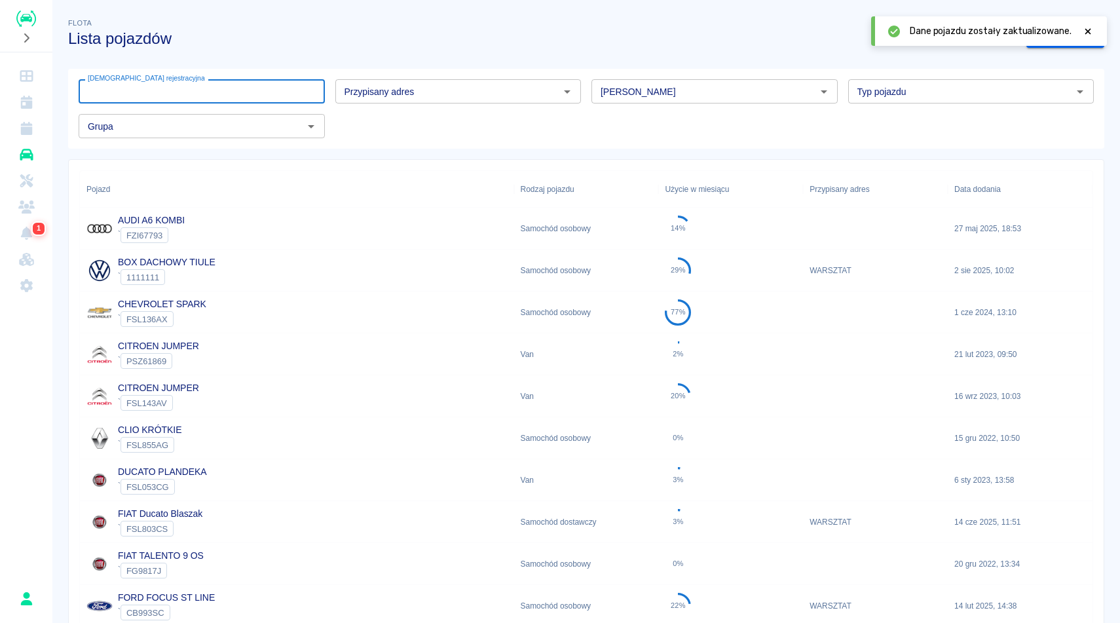
click at [173, 94] on input "[DEMOGRAPHIC_DATA] rejestracyjna" at bounding box center [202, 91] width 246 height 24
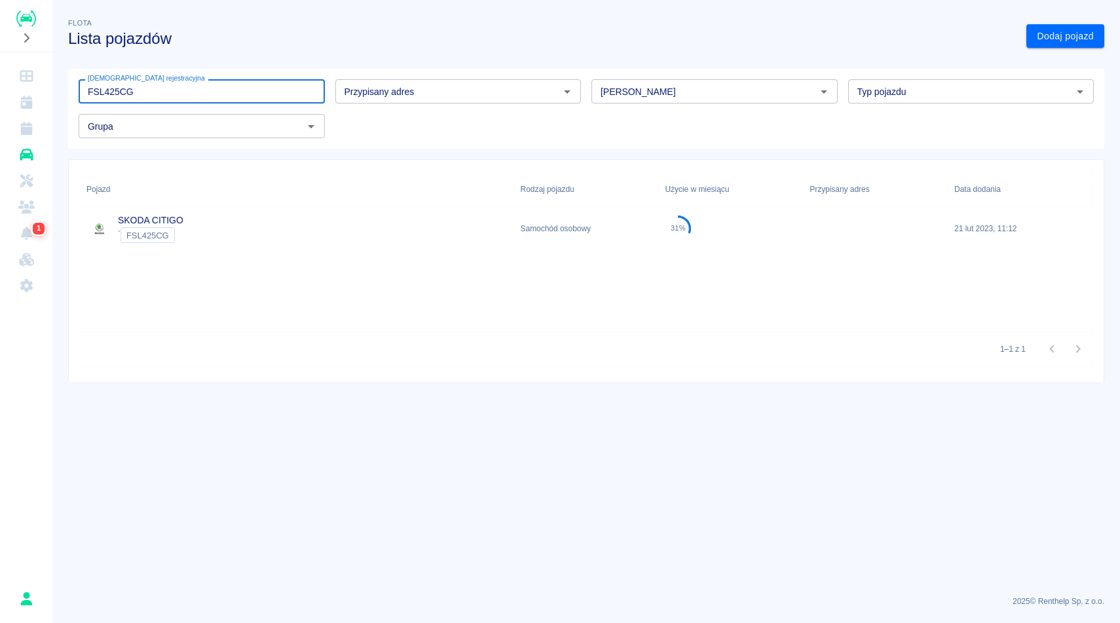
type input "FSL425CG"
click at [350, 248] on div "SKODA CITIGO ` FSL425CG" at bounding box center [297, 229] width 434 height 42
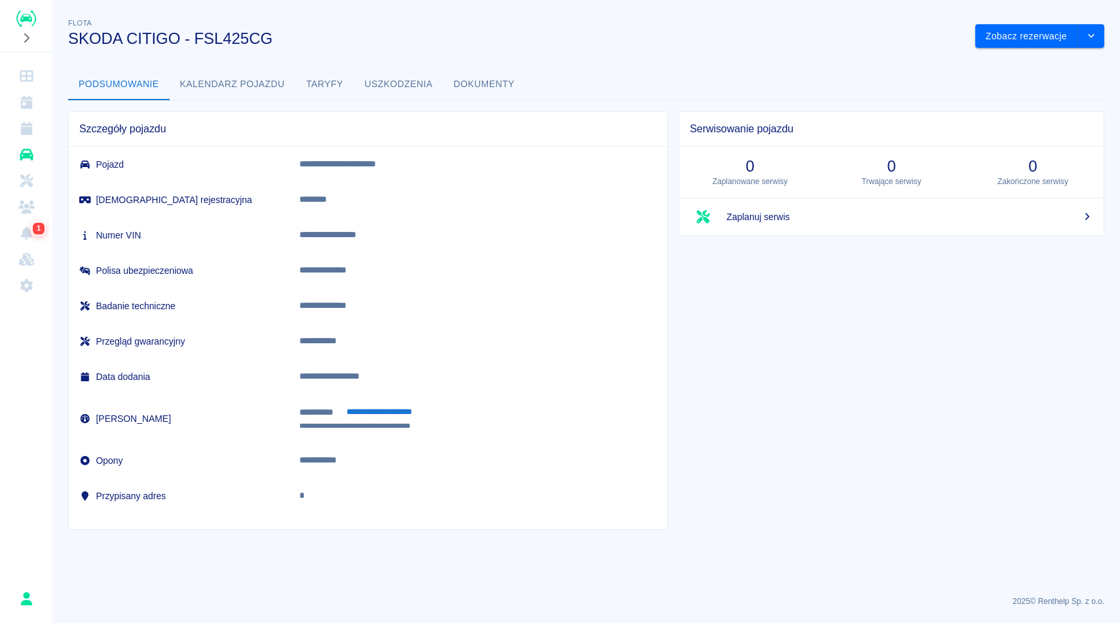
click at [459, 91] on button "Dokumenty" at bounding box center [484, 84] width 82 height 31
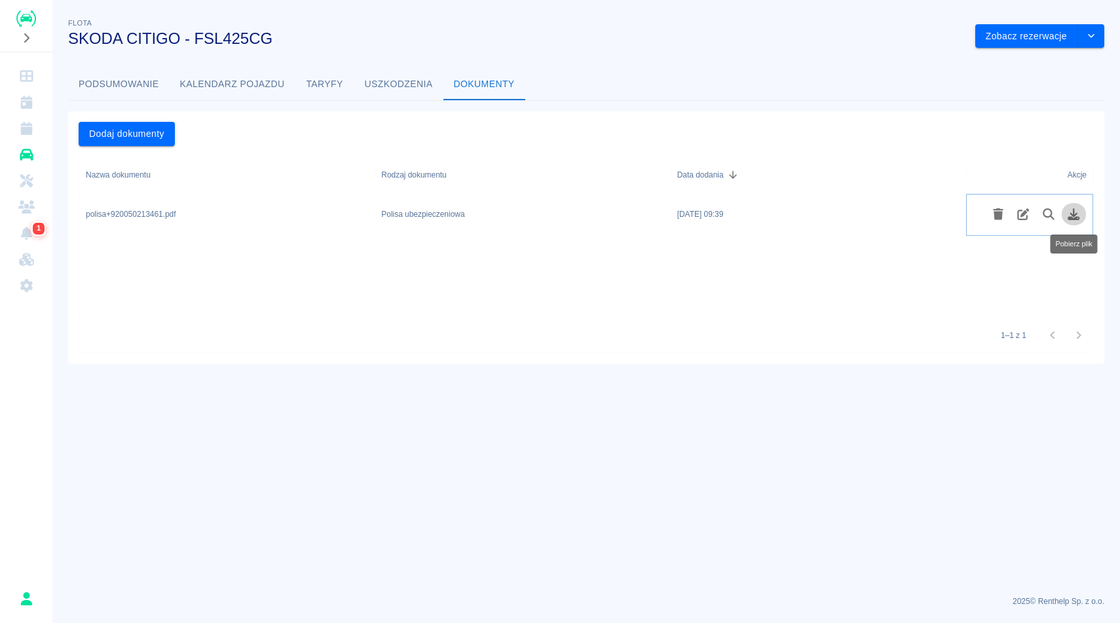
click at [1074, 215] on icon "Pobierz plik" at bounding box center [1074, 214] width 12 height 12
click at [141, 83] on button "Podsumowanie" at bounding box center [119, 84] width 102 height 31
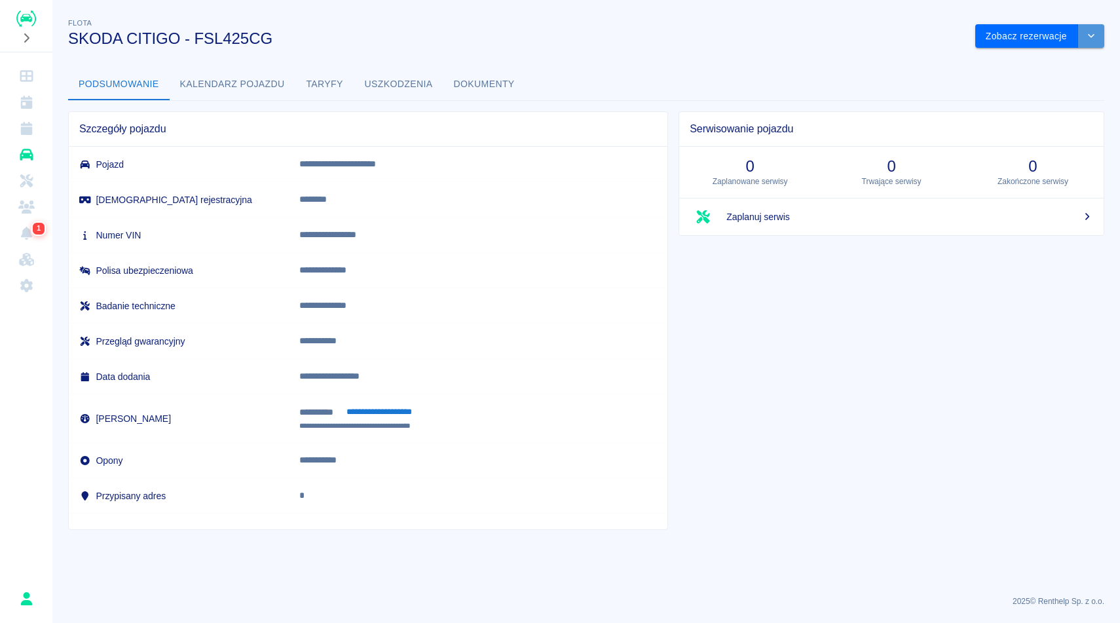
click at [1098, 36] on button "drop-down" at bounding box center [1091, 36] width 26 height 24
click at [1020, 69] on li "Zaktualizuj dane pojazdu" at bounding box center [1040, 64] width 122 height 22
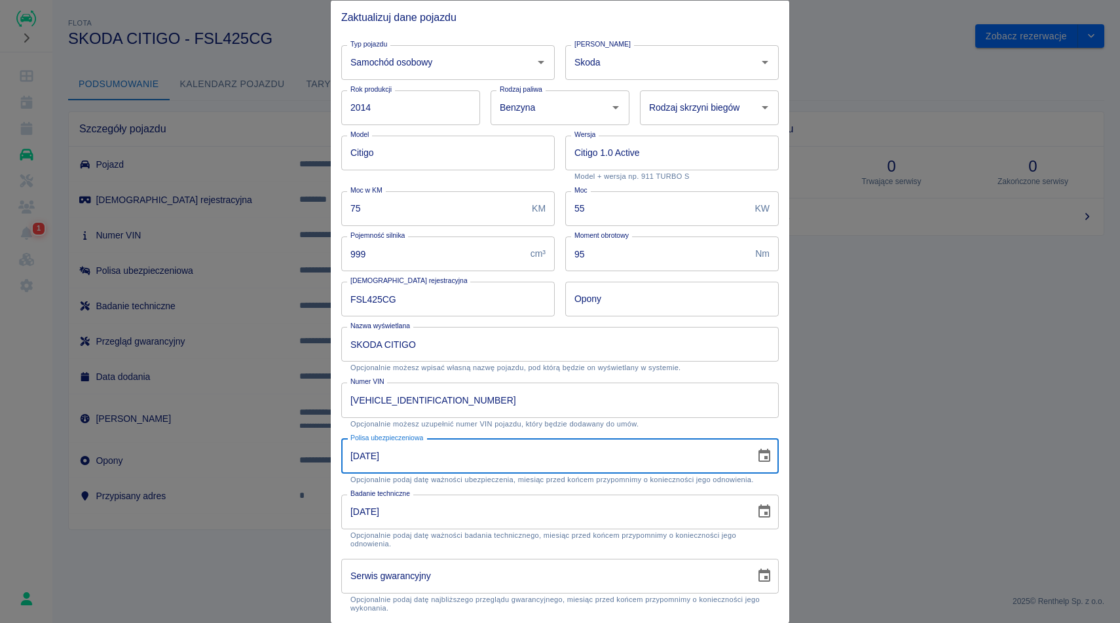
click at [397, 461] on input "19-02-2024" at bounding box center [543, 455] width 405 height 35
type input "20-02-2026"
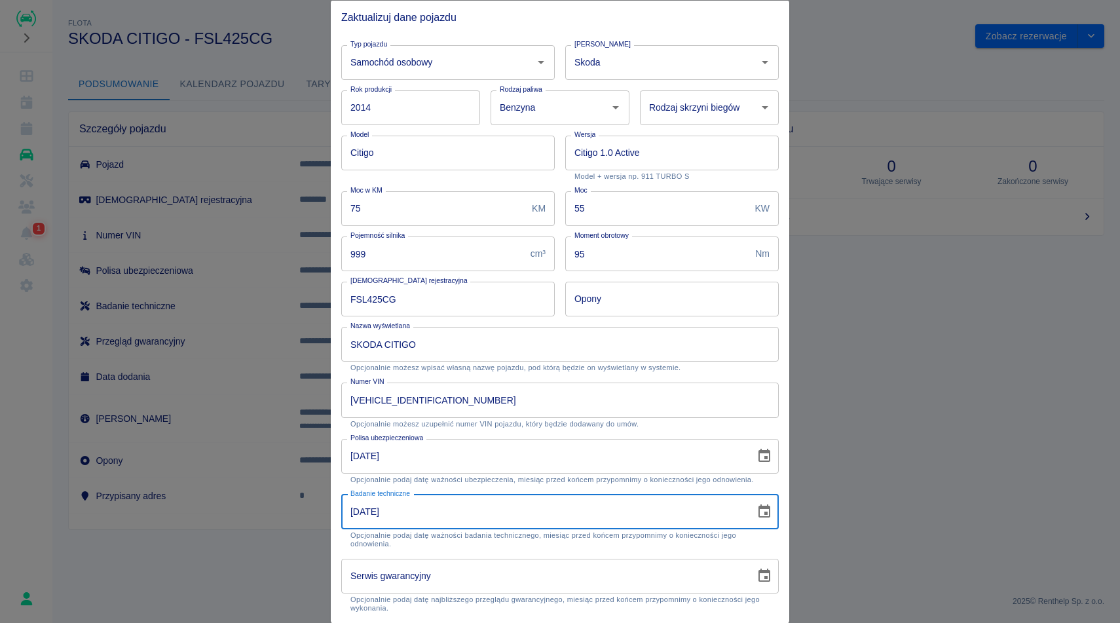
click at [407, 510] on input "19-02-2024" at bounding box center [543, 511] width 405 height 35
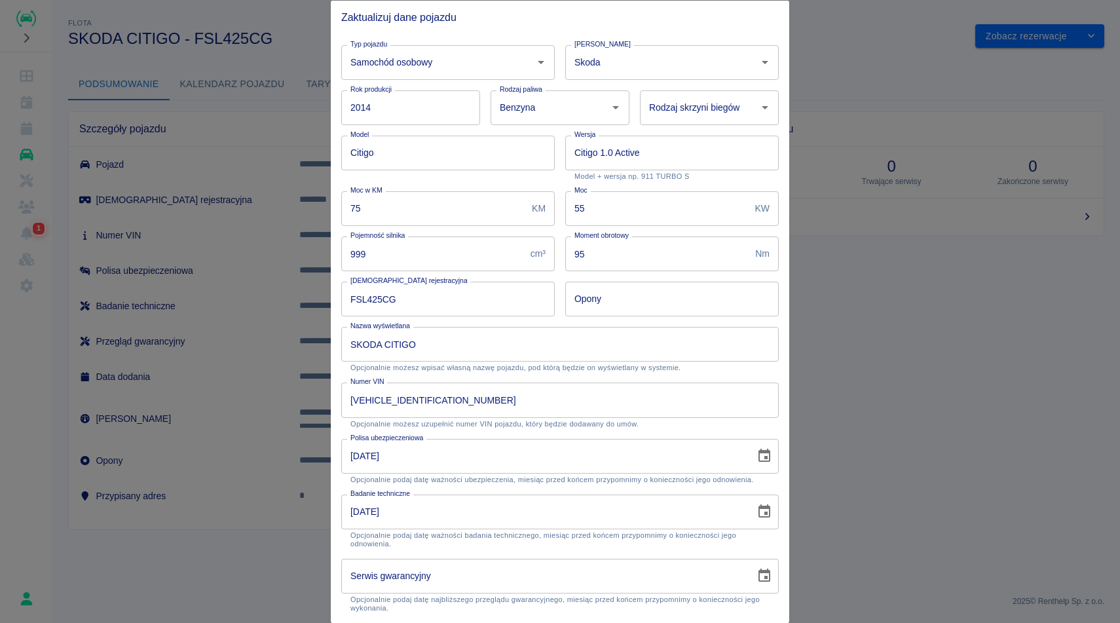
click at [709, 362] on div "Nazwa wyświetlana SKODA CITIGO Nazwa wyświetlana Opcjonalnie możesz wpisać włas…" at bounding box center [559, 349] width 437 height 45
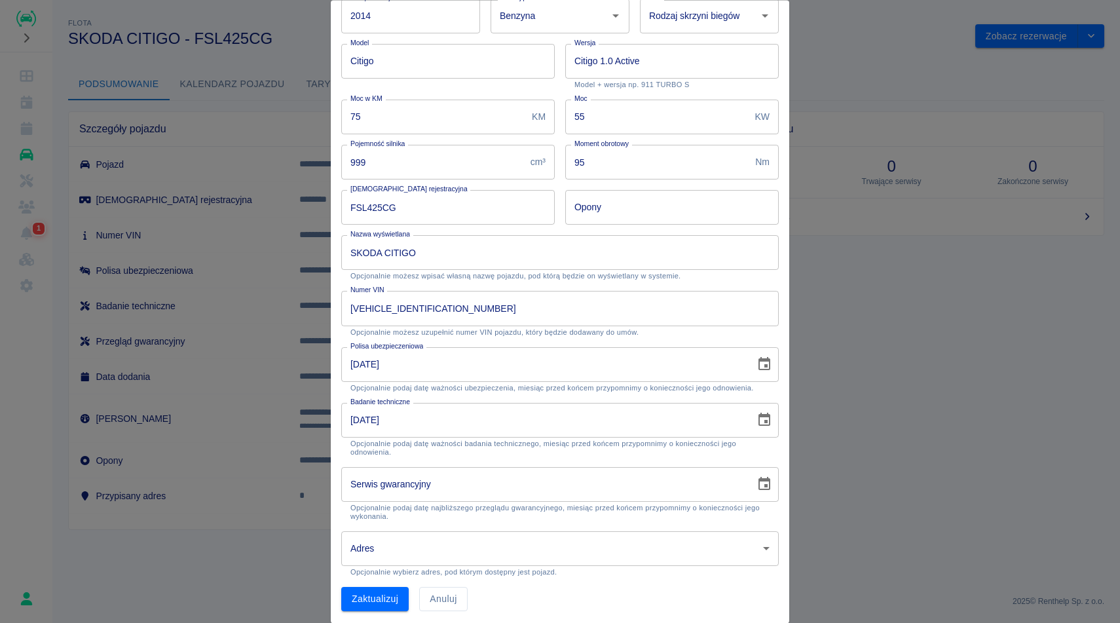
scroll to position [95, 0]
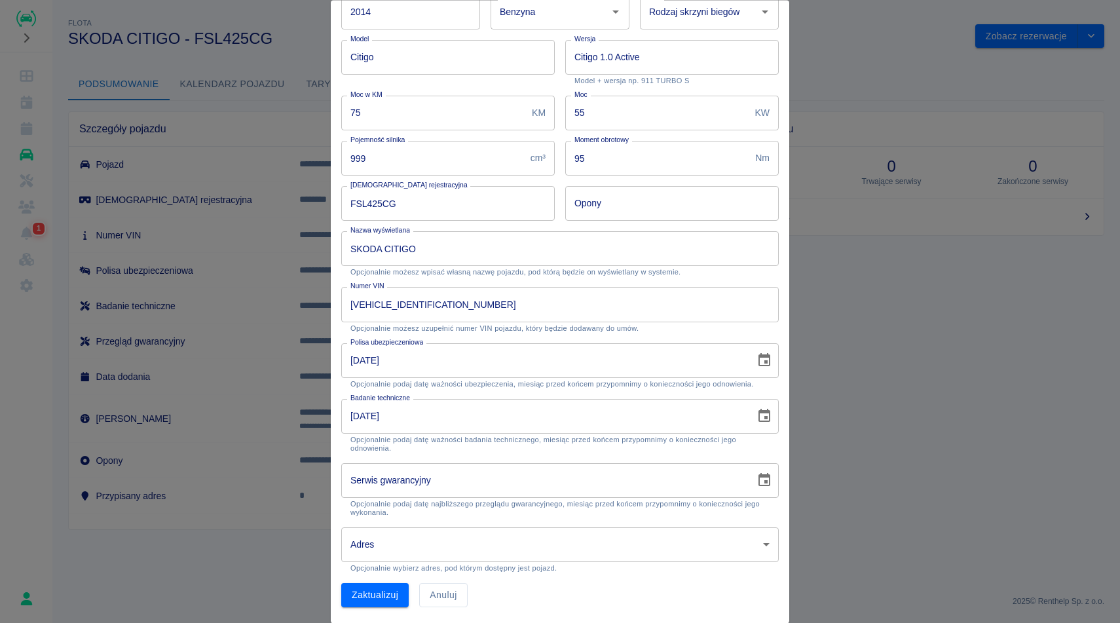
click at [781, 409] on div "Typ pojazdu Samochód osobowy Typ pojazdu Marka Skoda Marka Rok produkcji 2014 R…" at bounding box center [560, 281] width 458 height 684
click at [766, 418] on icon "Choose date, selected date is 19 lut 2024" at bounding box center [764, 415] width 12 height 13
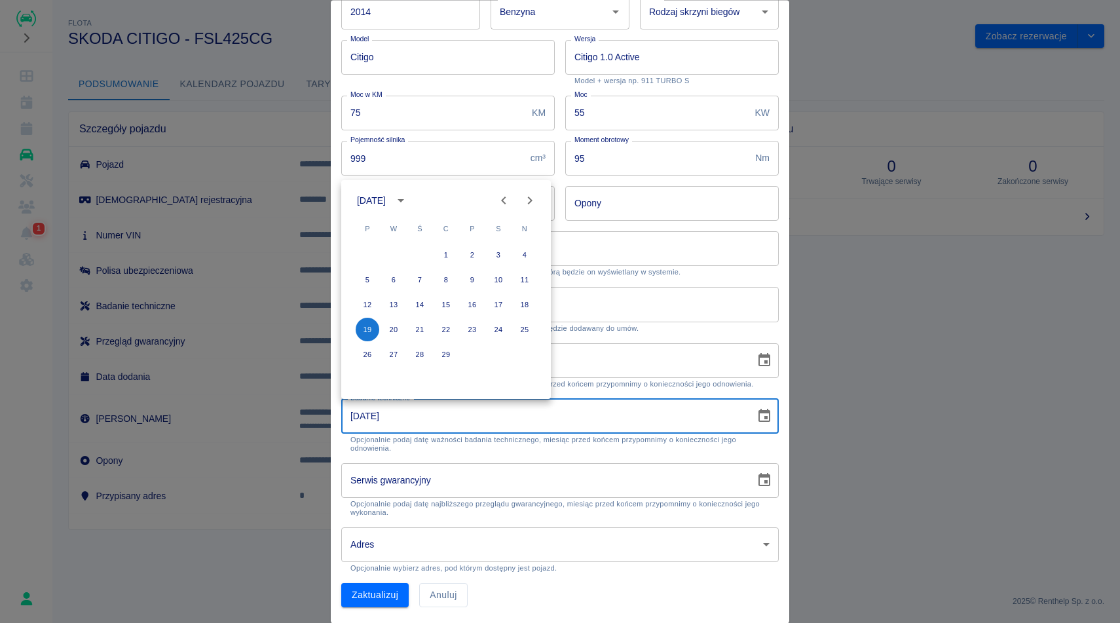
click at [398, 206] on div "luty 2024" at bounding box center [384, 200] width 55 height 22
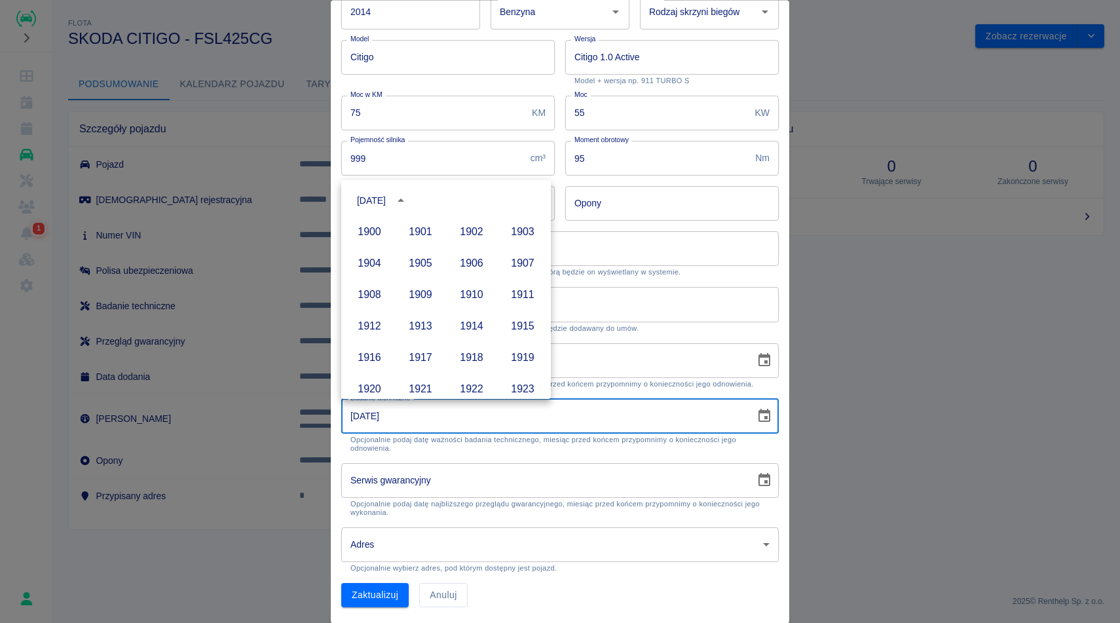
scroll to position [899, 0]
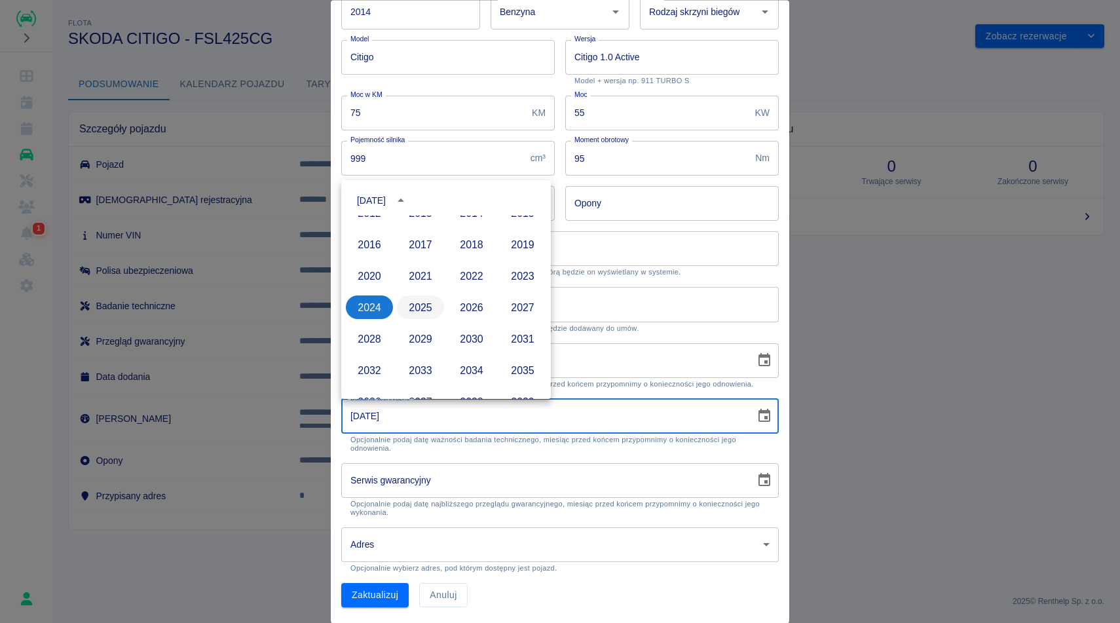
click at [421, 309] on button "2025" at bounding box center [420, 307] width 47 height 24
type input "19-02-2025"
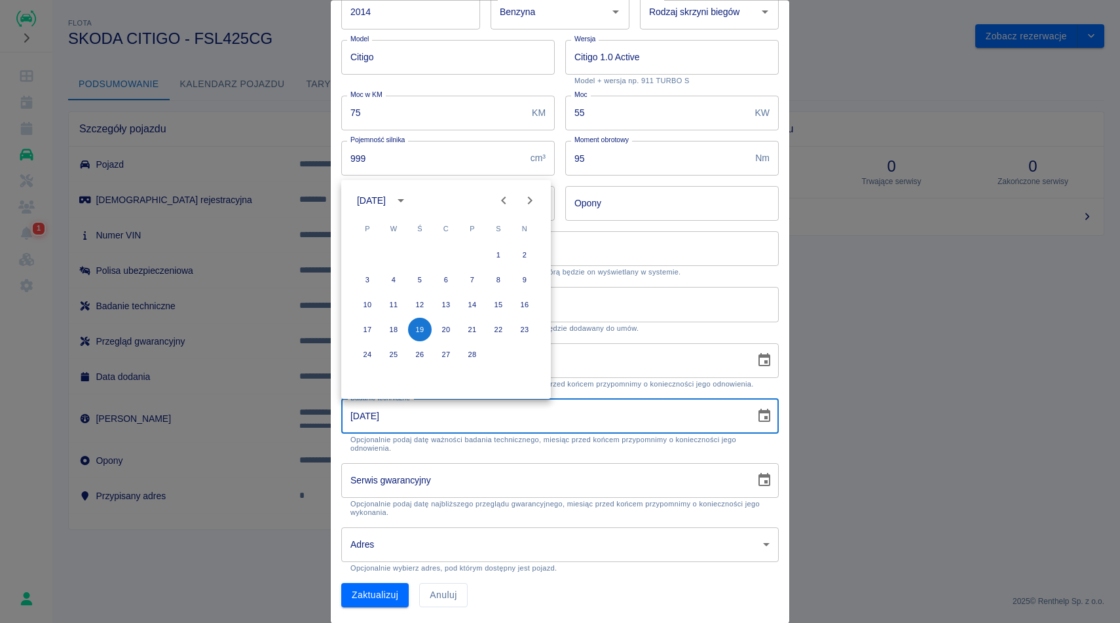
click at [389, 581] on div "Zaktualizuj Anuluj" at bounding box center [555, 590] width 448 height 35
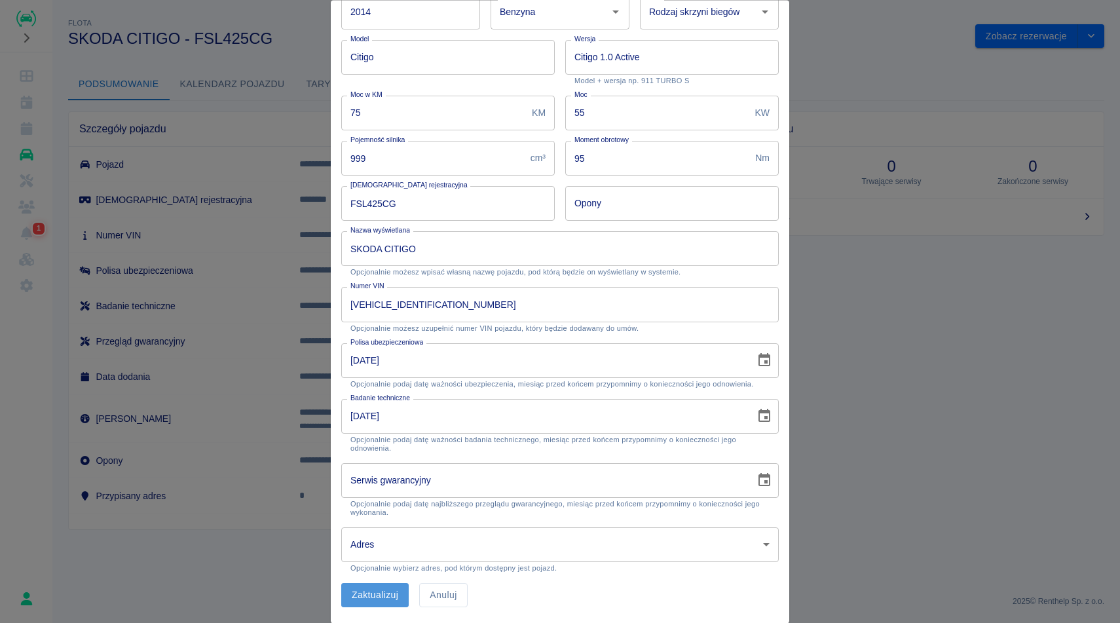
click at [387, 599] on button "Zaktualizuj" at bounding box center [374, 596] width 67 height 24
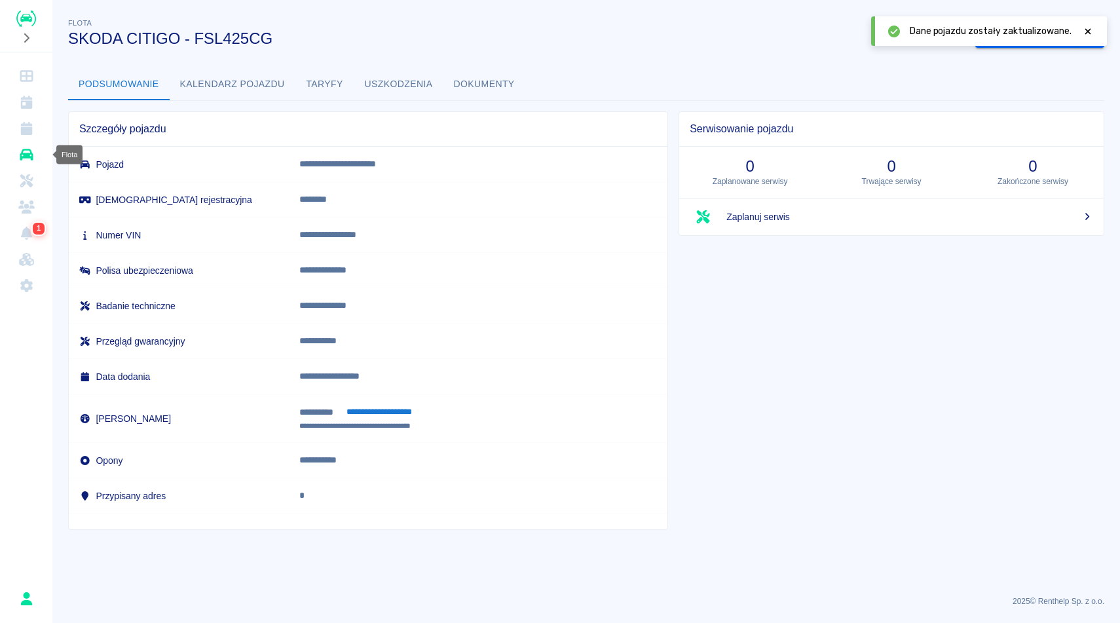
click at [16, 152] on link "Flota" at bounding box center [26, 154] width 42 height 26
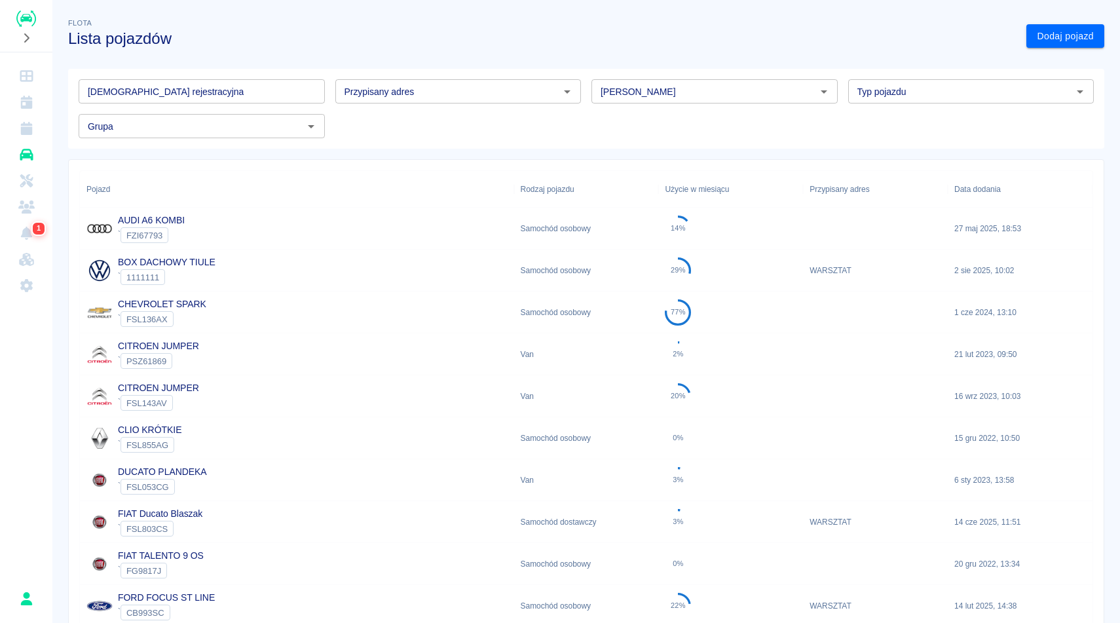
click at [282, 30] on h3 "Lista pojazdów" at bounding box center [542, 38] width 948 height 18
click at [545, 14] on div "Flota Lista pojazdów" at bounding box center [537, 26] width 958 height 43
click at [566, 5] on div "Flota Lista pojazdów" at bounding box center [537, 26] width 958 height 43
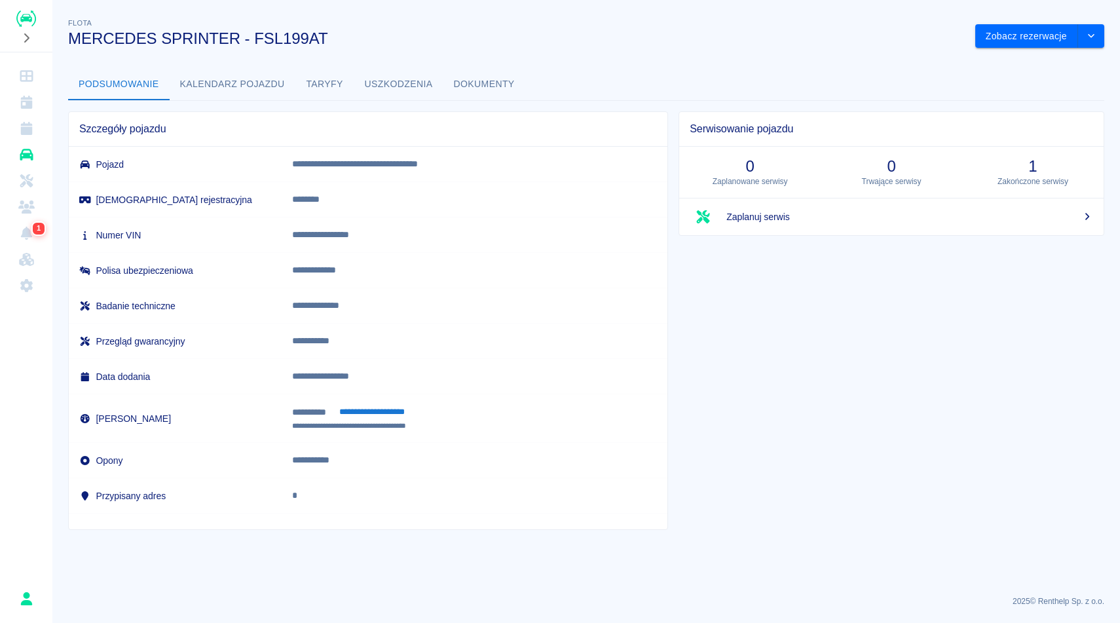
click at [486, 88] on button "Dokumenty" at bounding box center [484, 84] width 82 height 31
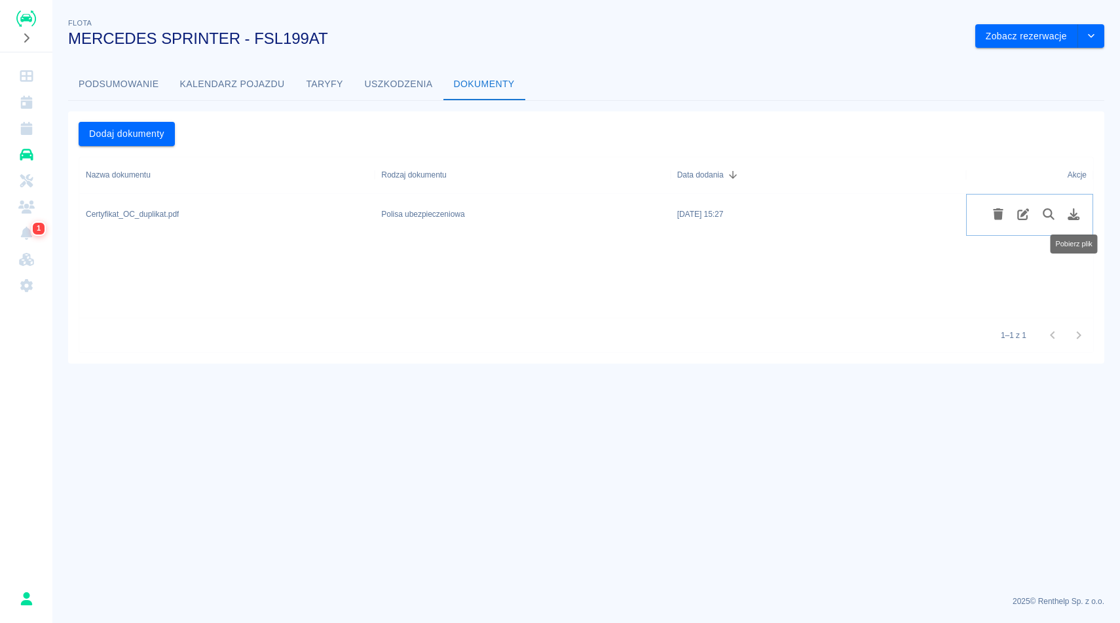
click at [1074, 210] on icon "Pobierz plik" at bounding box center [1074, 214] width 12 height 12
